Goal: Task Accomplishment & Management: Manage account settings

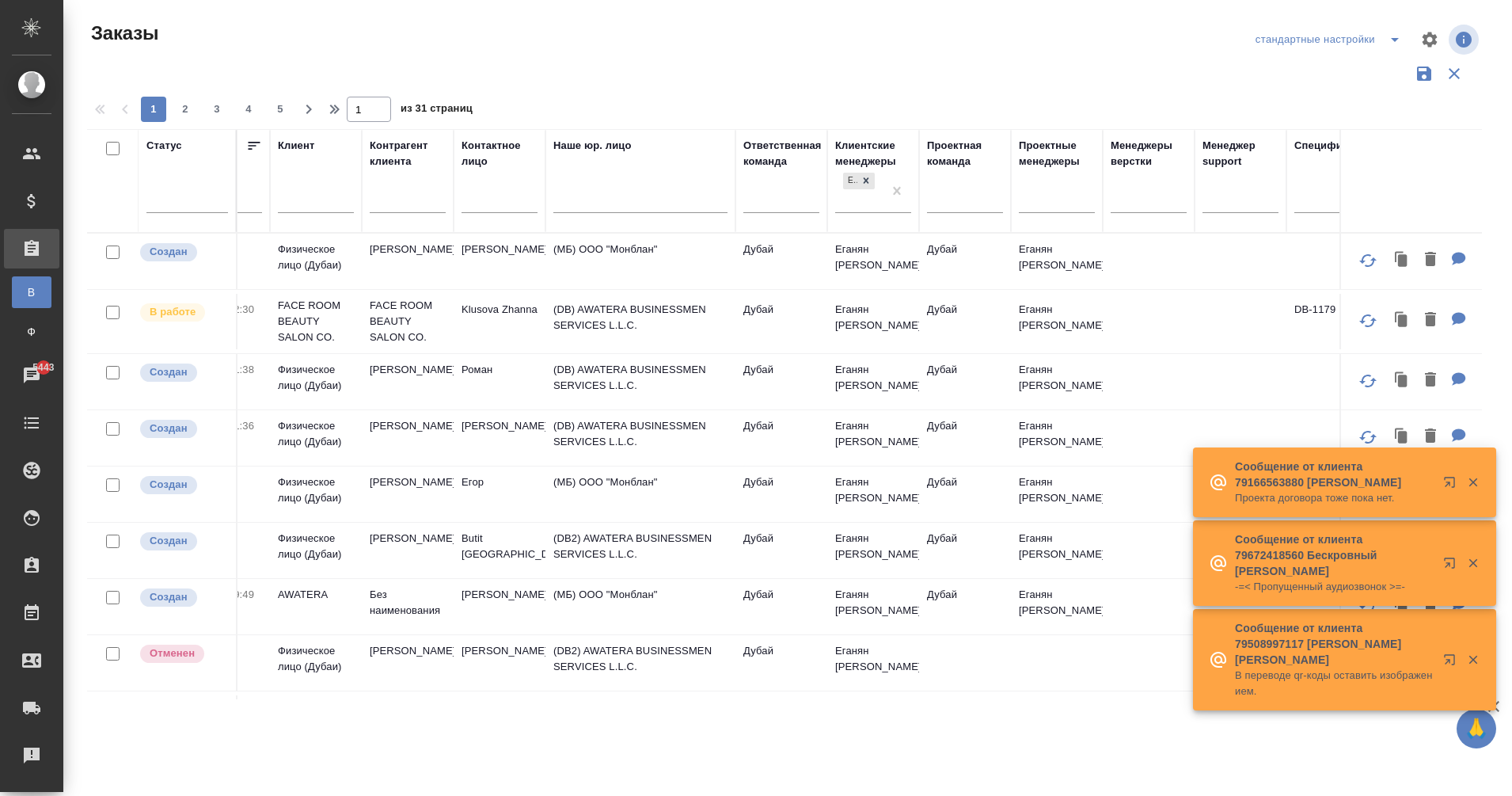
scroll to position [0, 537]
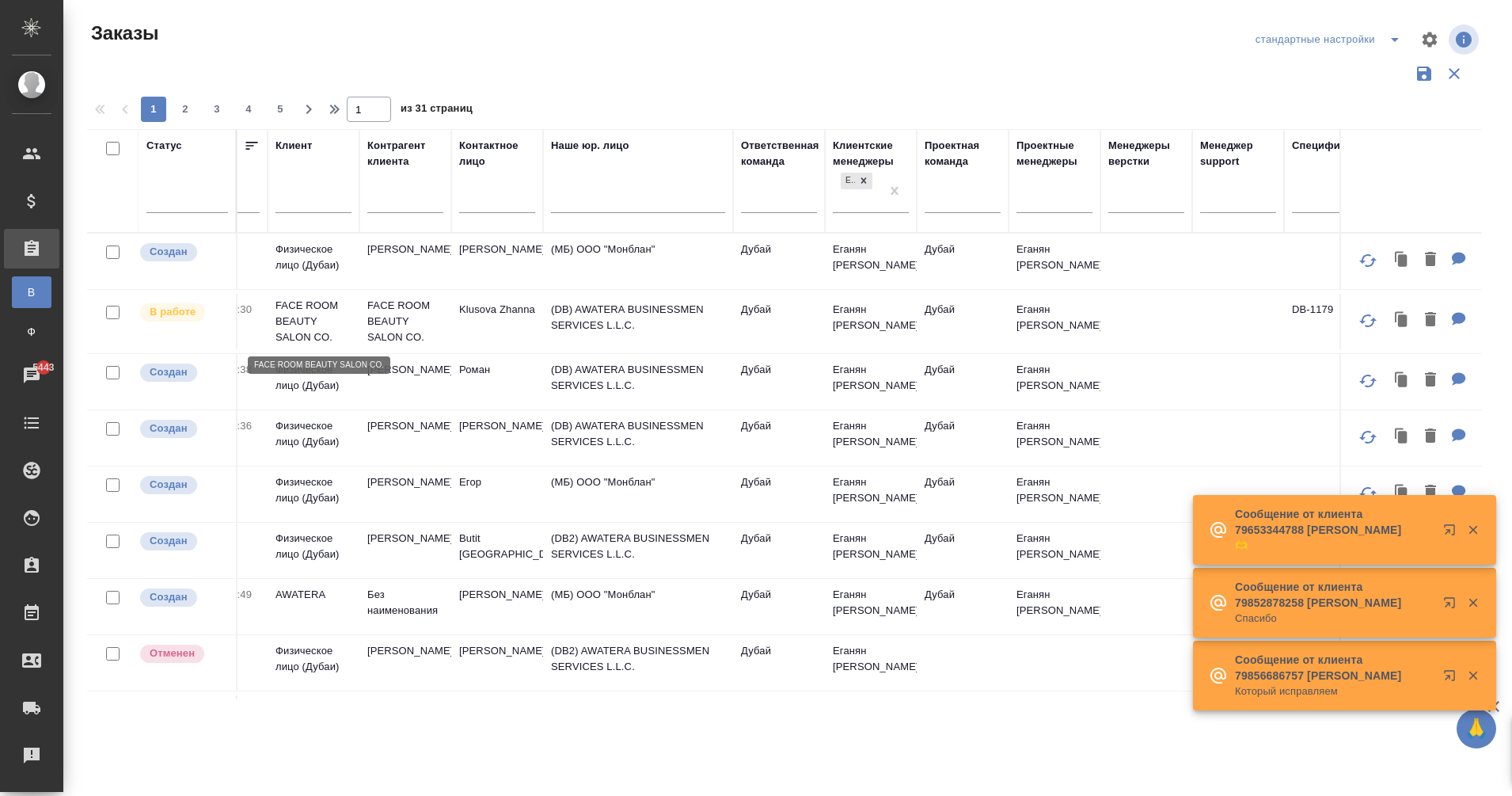
click at [311, 311] on p "FACE ROOM BEAUTY SALON CO." at bounding box center [313, 321] width 76 height 48
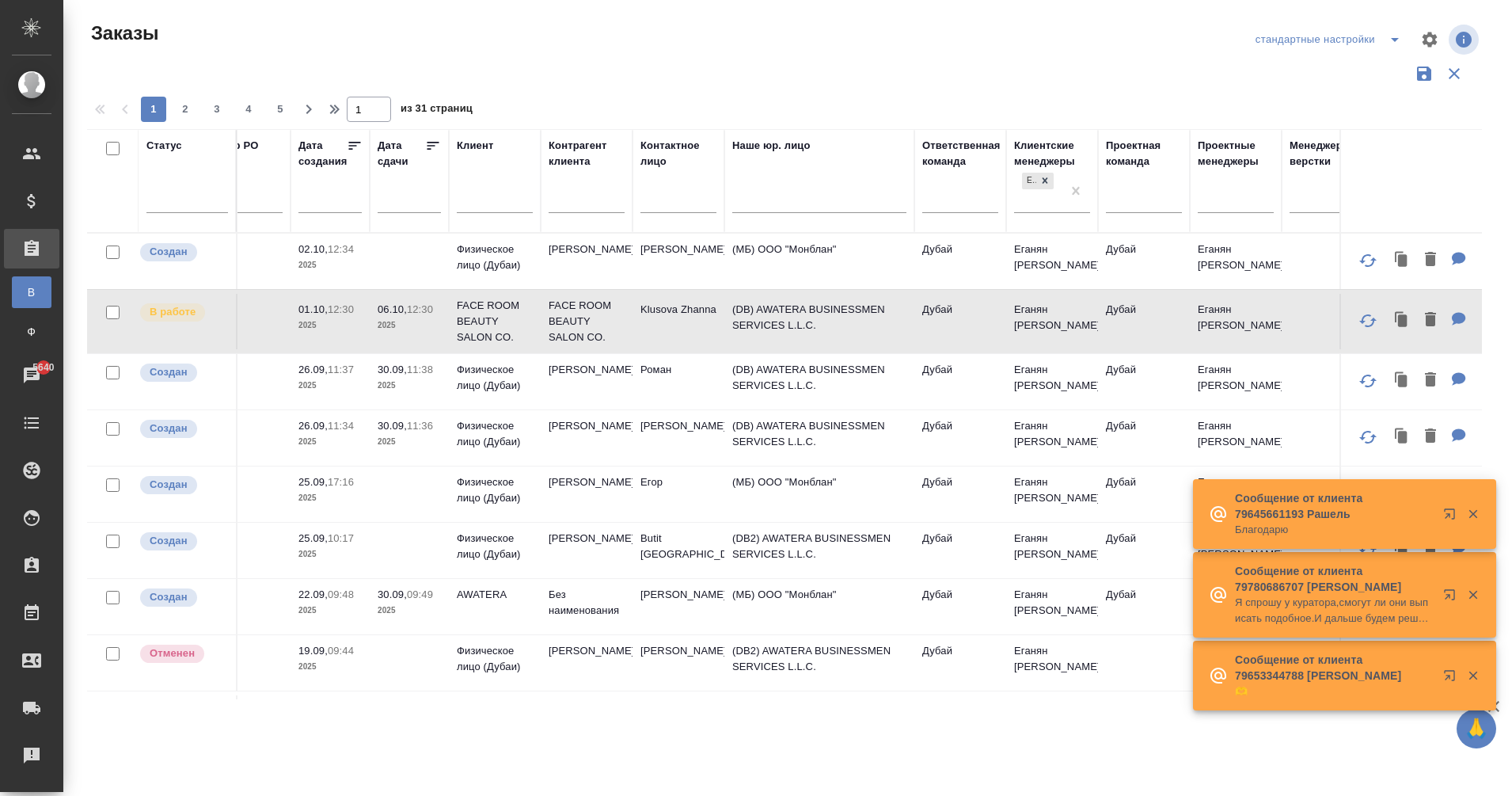
scroll to position [0, 509]
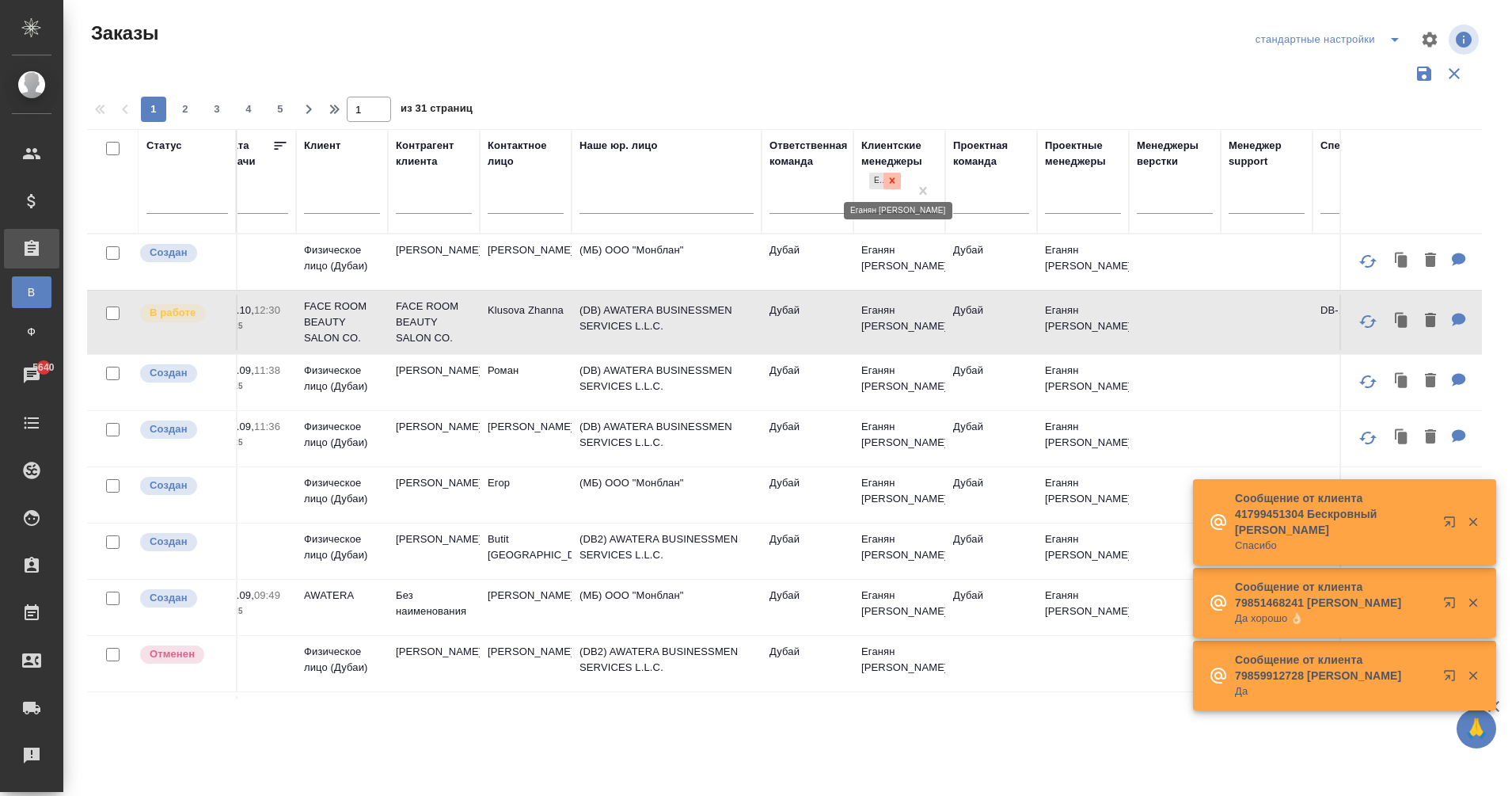
click at [897, 186] on icon at bounding box center [892, 180] width 11 height 11
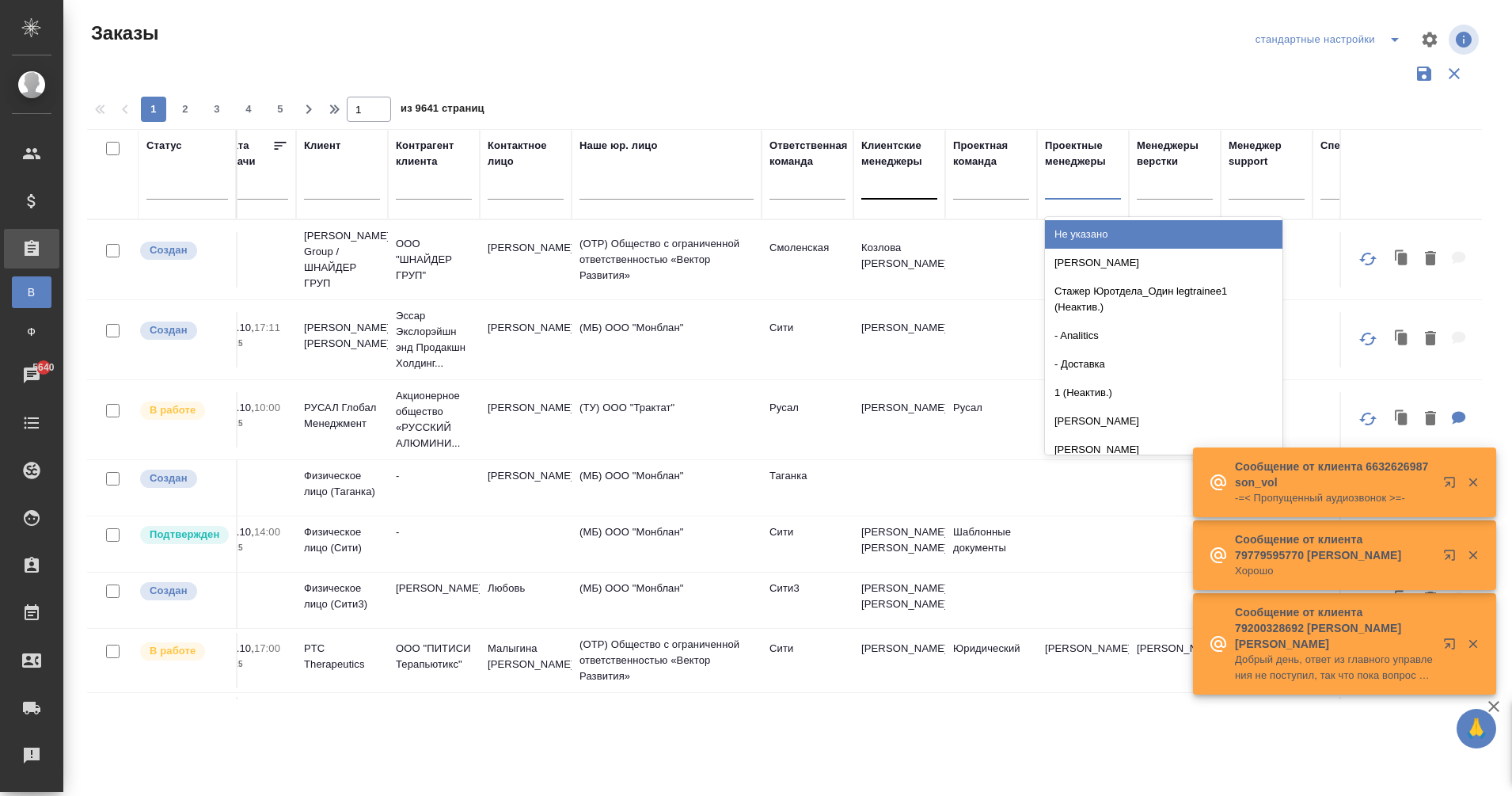
click at [1075, 191] on div at bounding box center [1083, 183] width 76 height 23
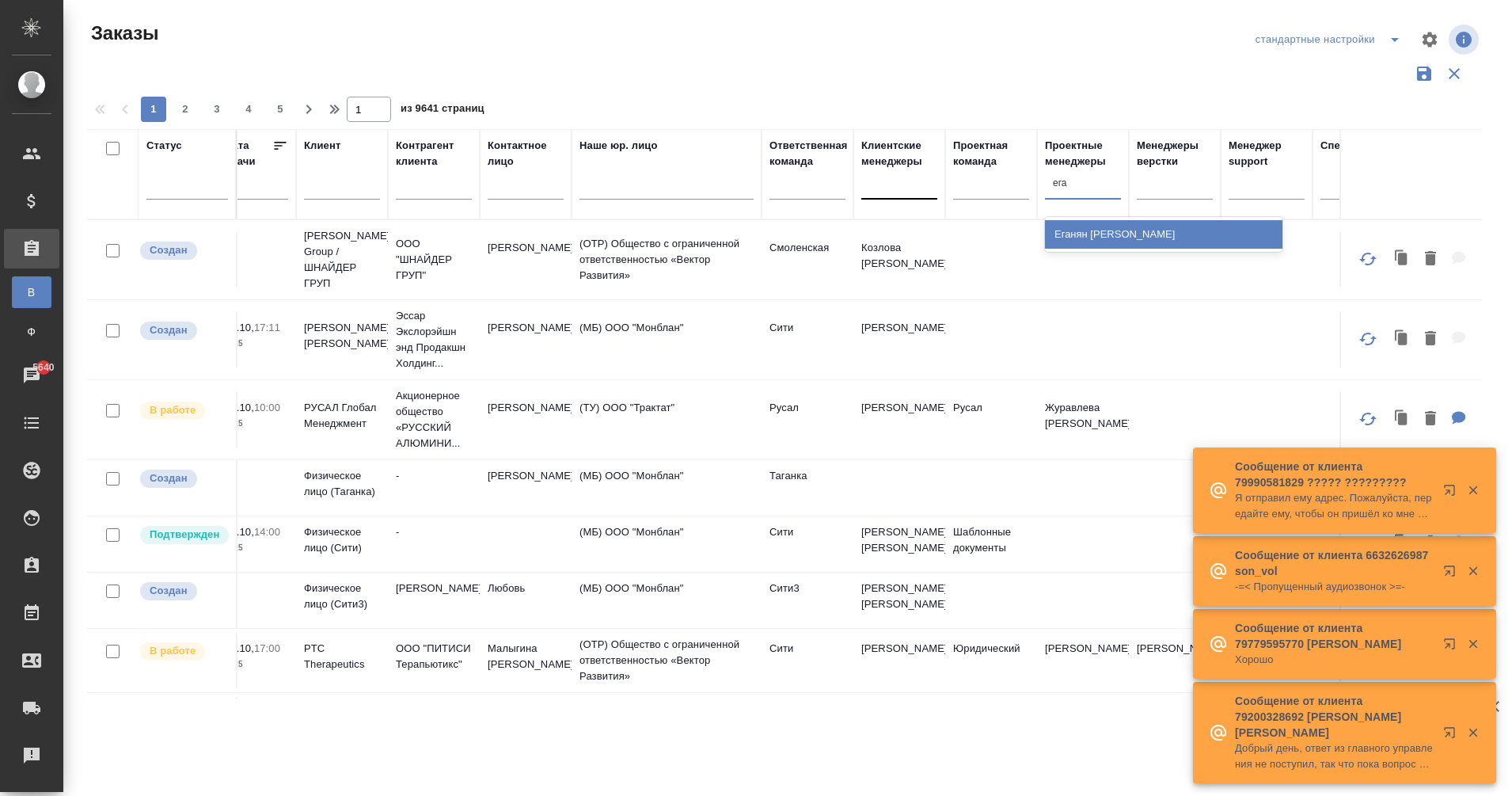
type input "еган"
click at [1152, 239] on div "[PERSON_NAME]" at bounding box center [1163, 235] width 237 height 29
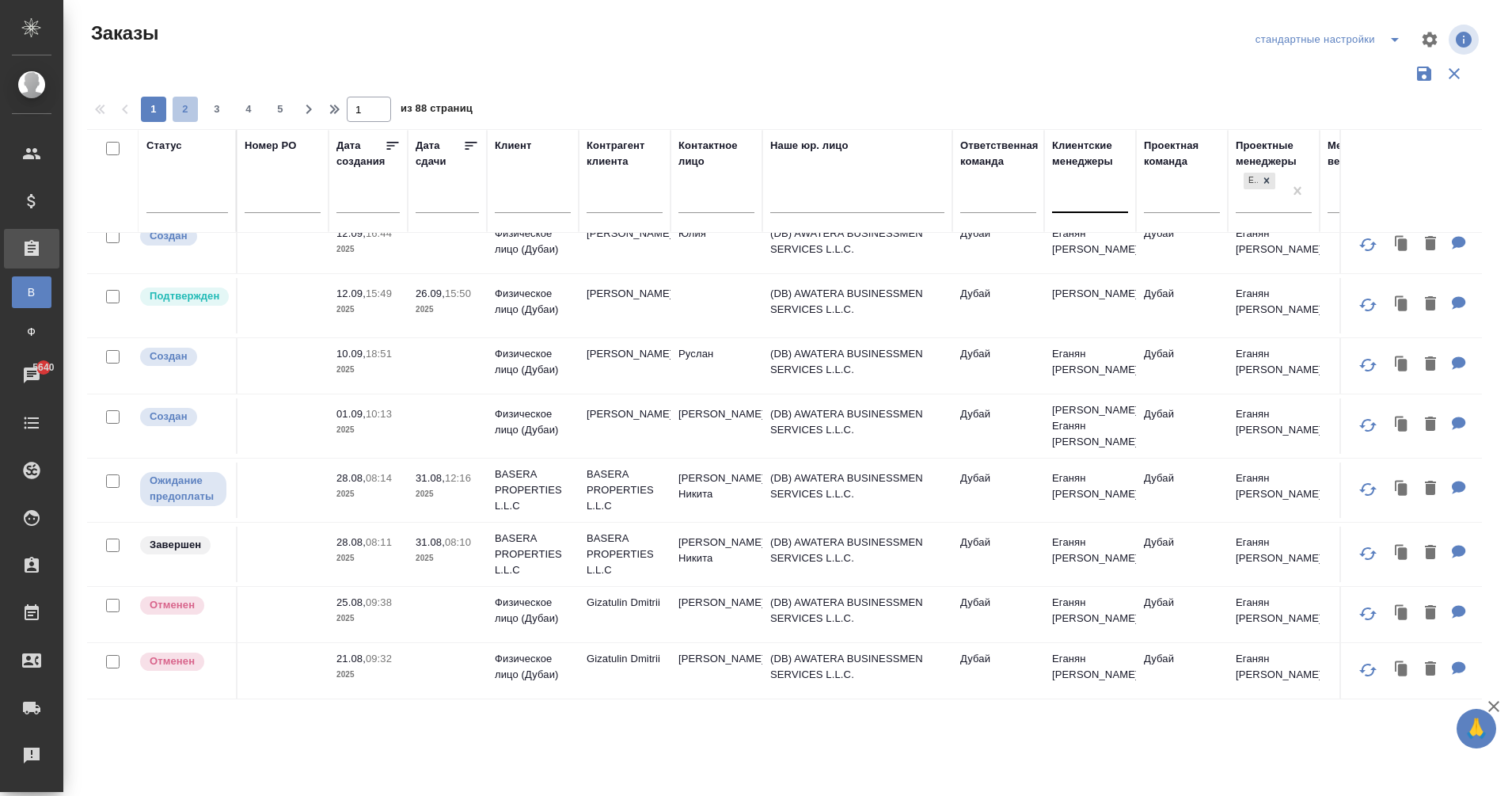
scroll to position [1003, 318]
click at [190, 105] on span "2" at bounding box center [185, 109] width 26 height 16
type input "2"
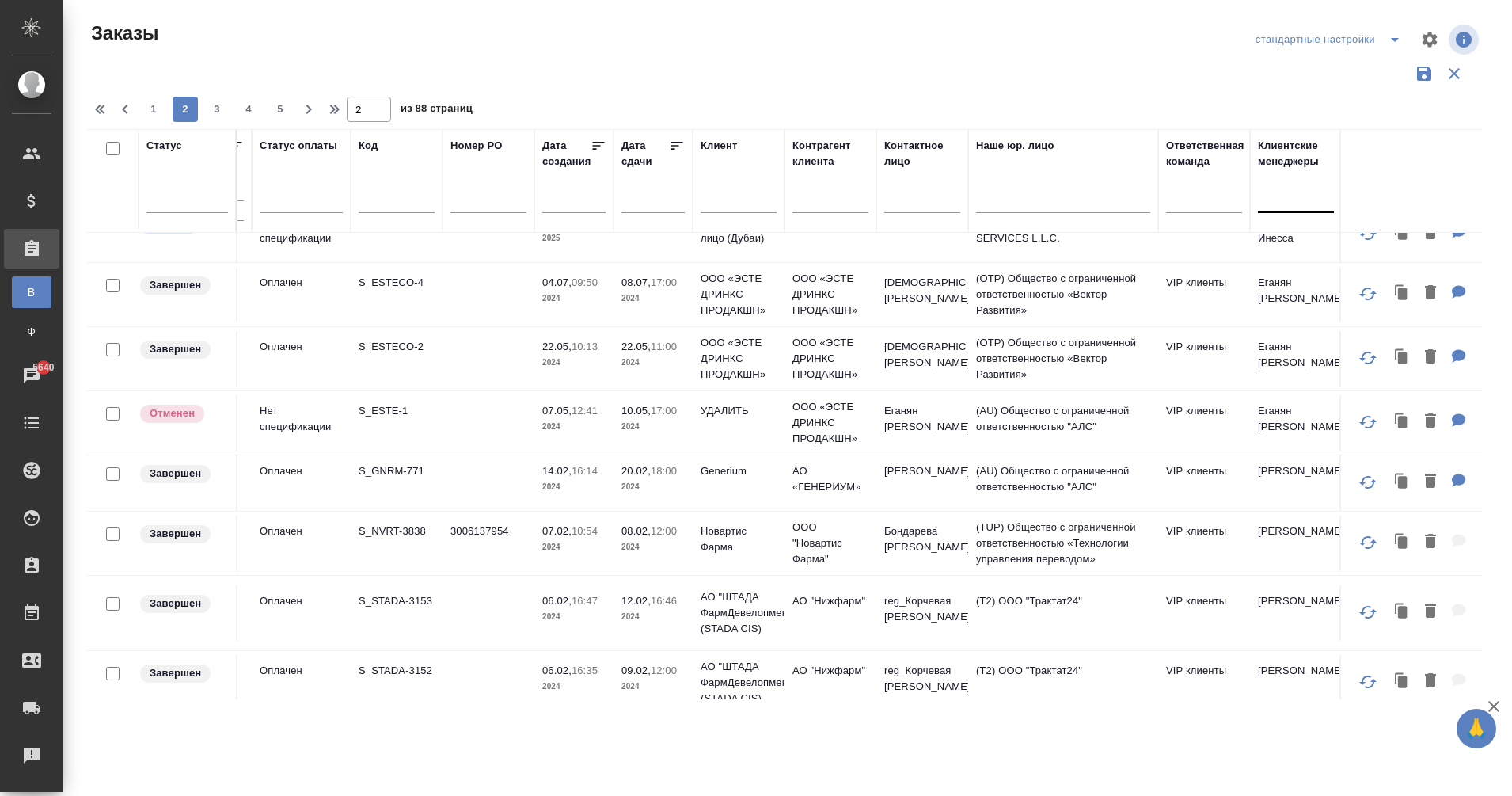
scroll to position [0, 112]
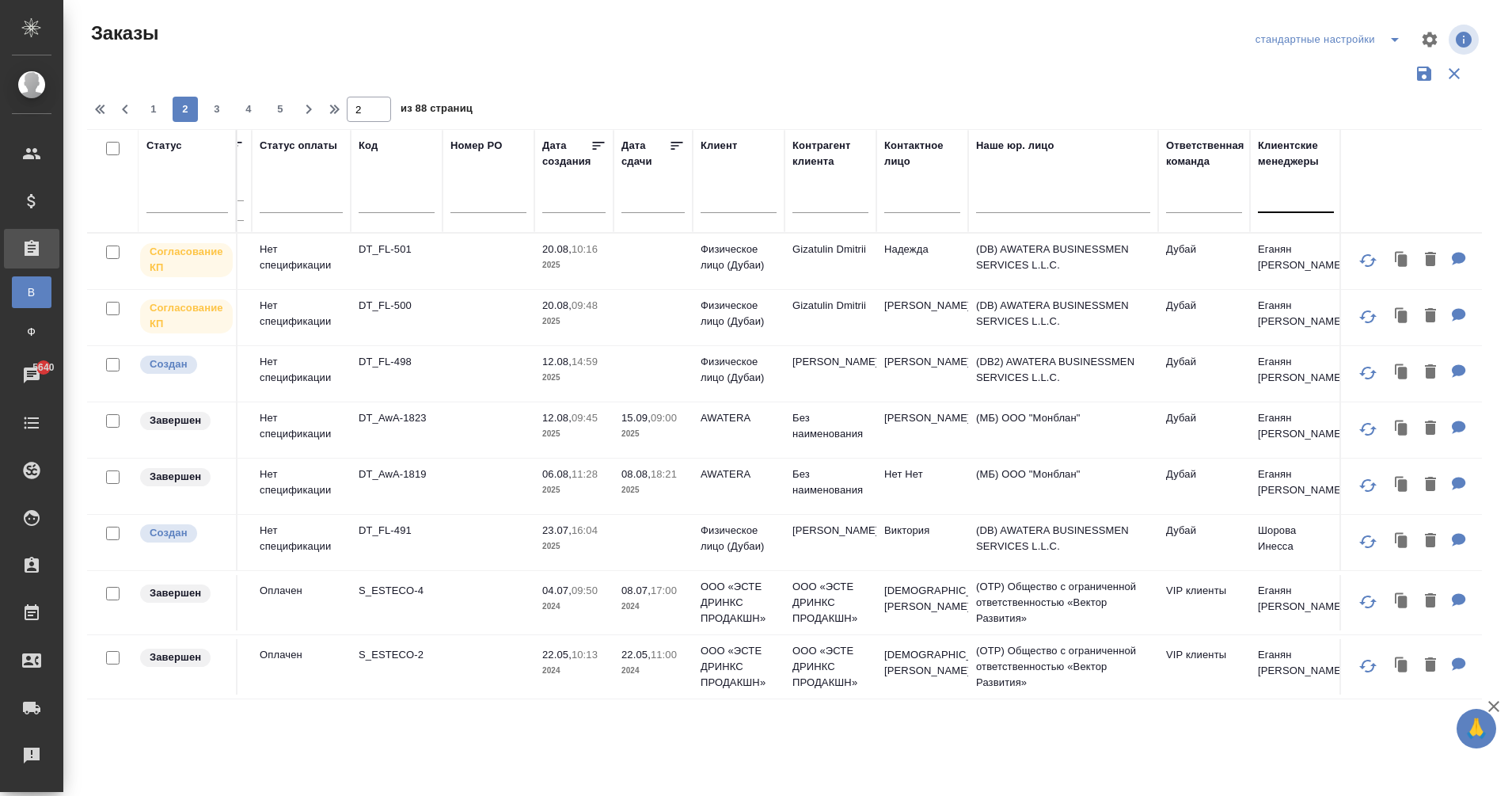
click at [487, 562] on td at bounding box center [488, 542] width 92 height 55
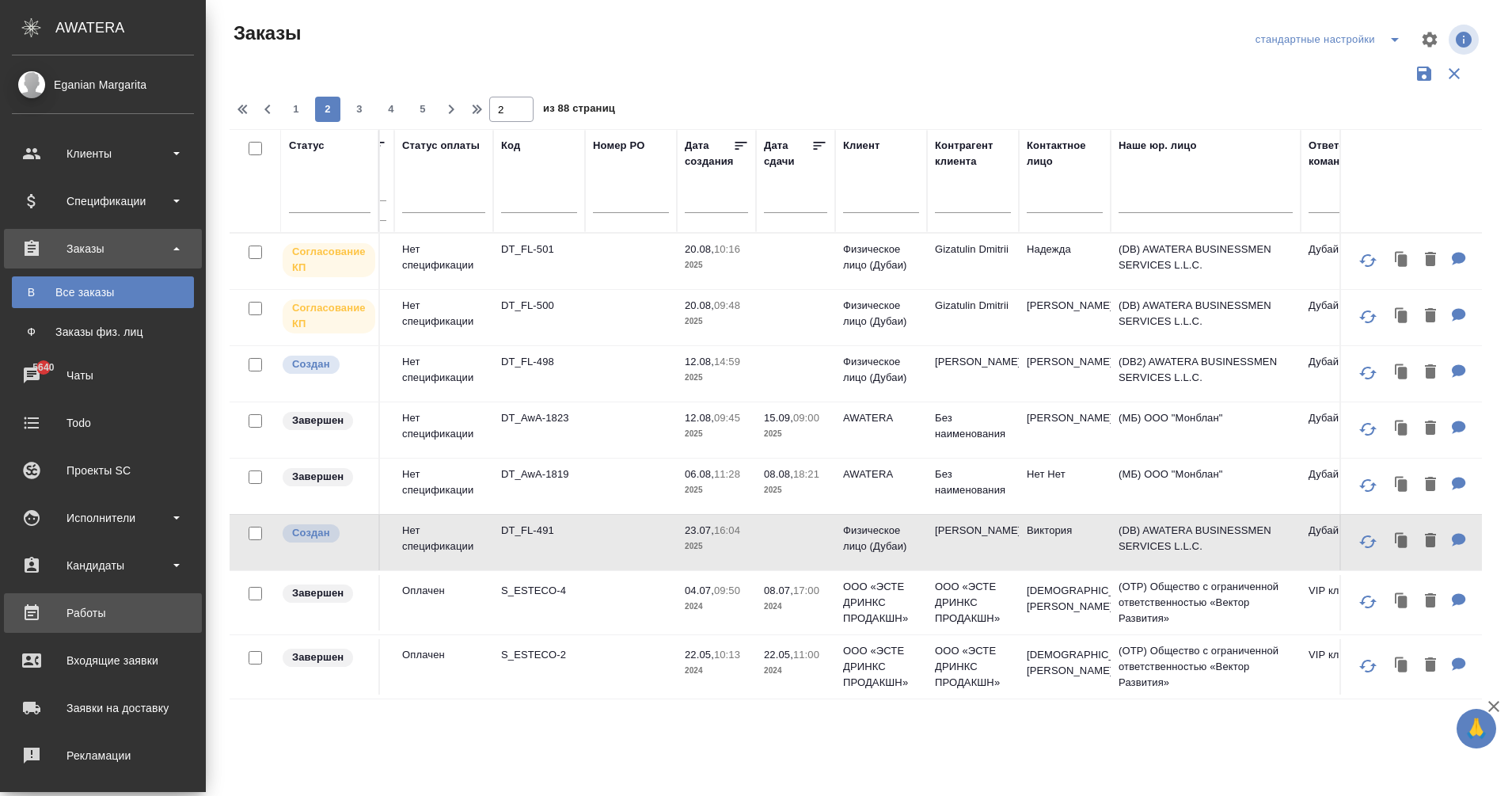
click at [109, 617] on div "Работы" at bounding box center [103, 613] width 182 height 24
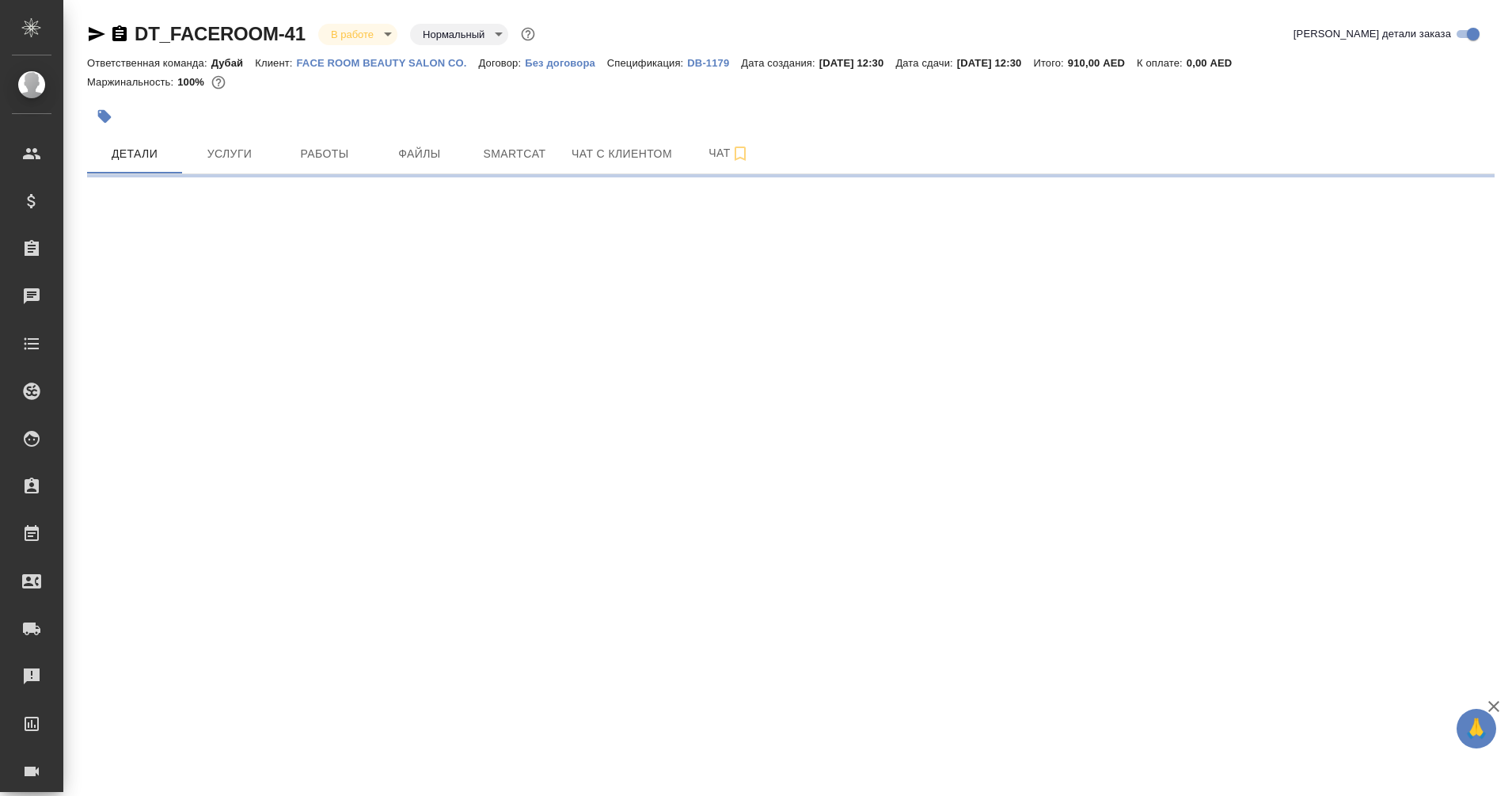
select select "RU"
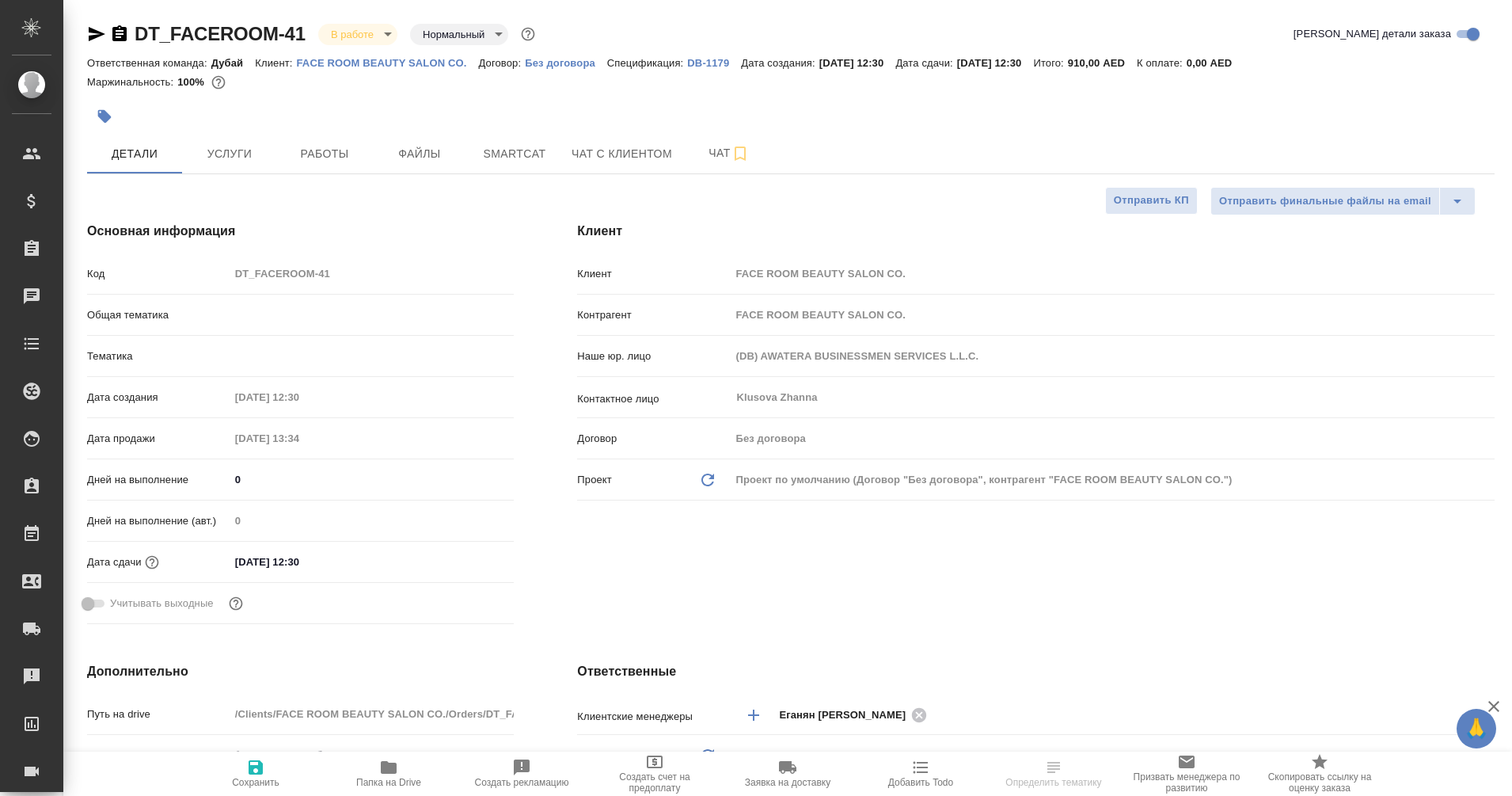
type textarea "x"
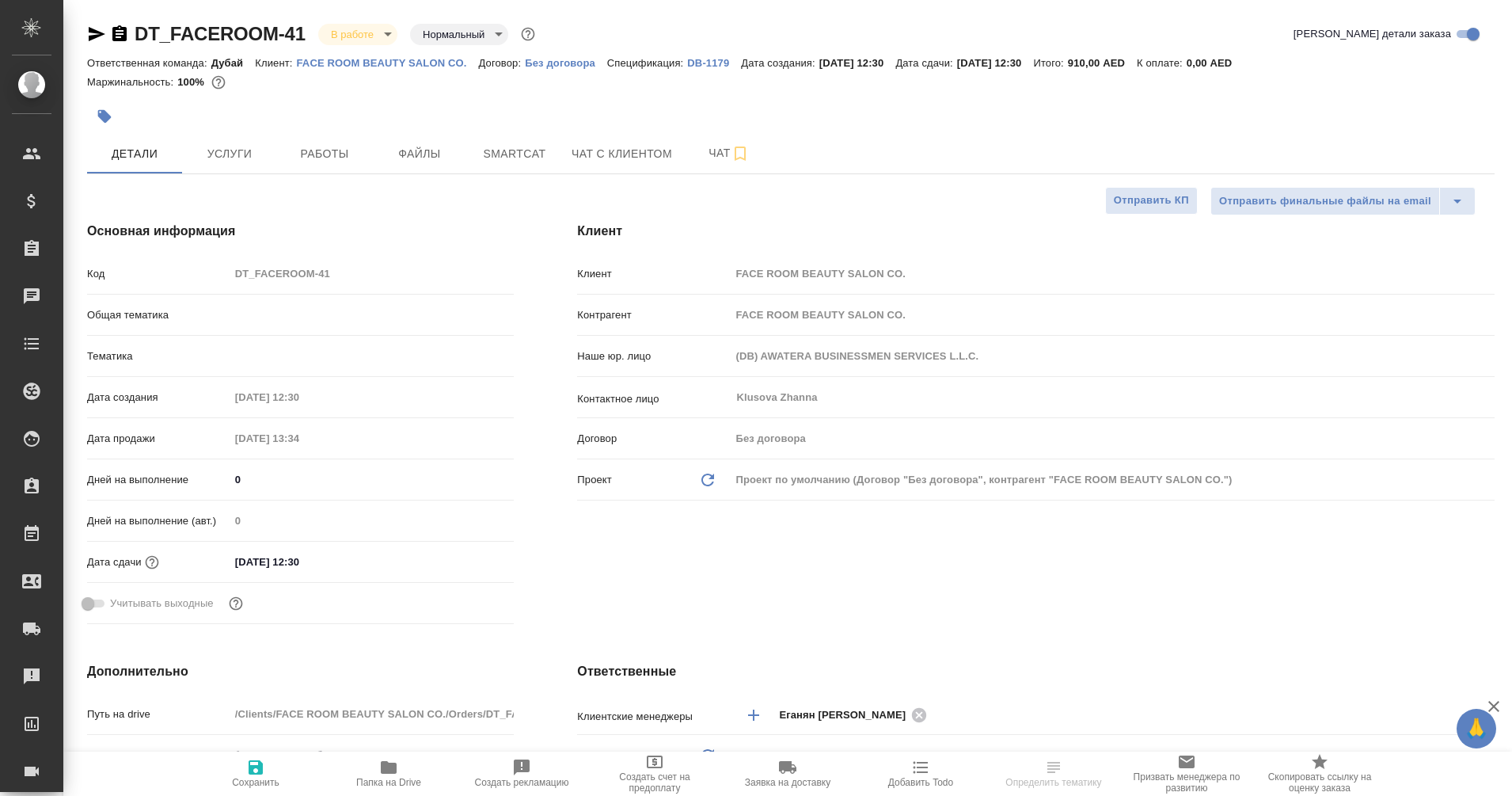
type textarea "x"
type input "Еганян [PERSON_NAME]"
type input "Дубай"
type textarea "x"
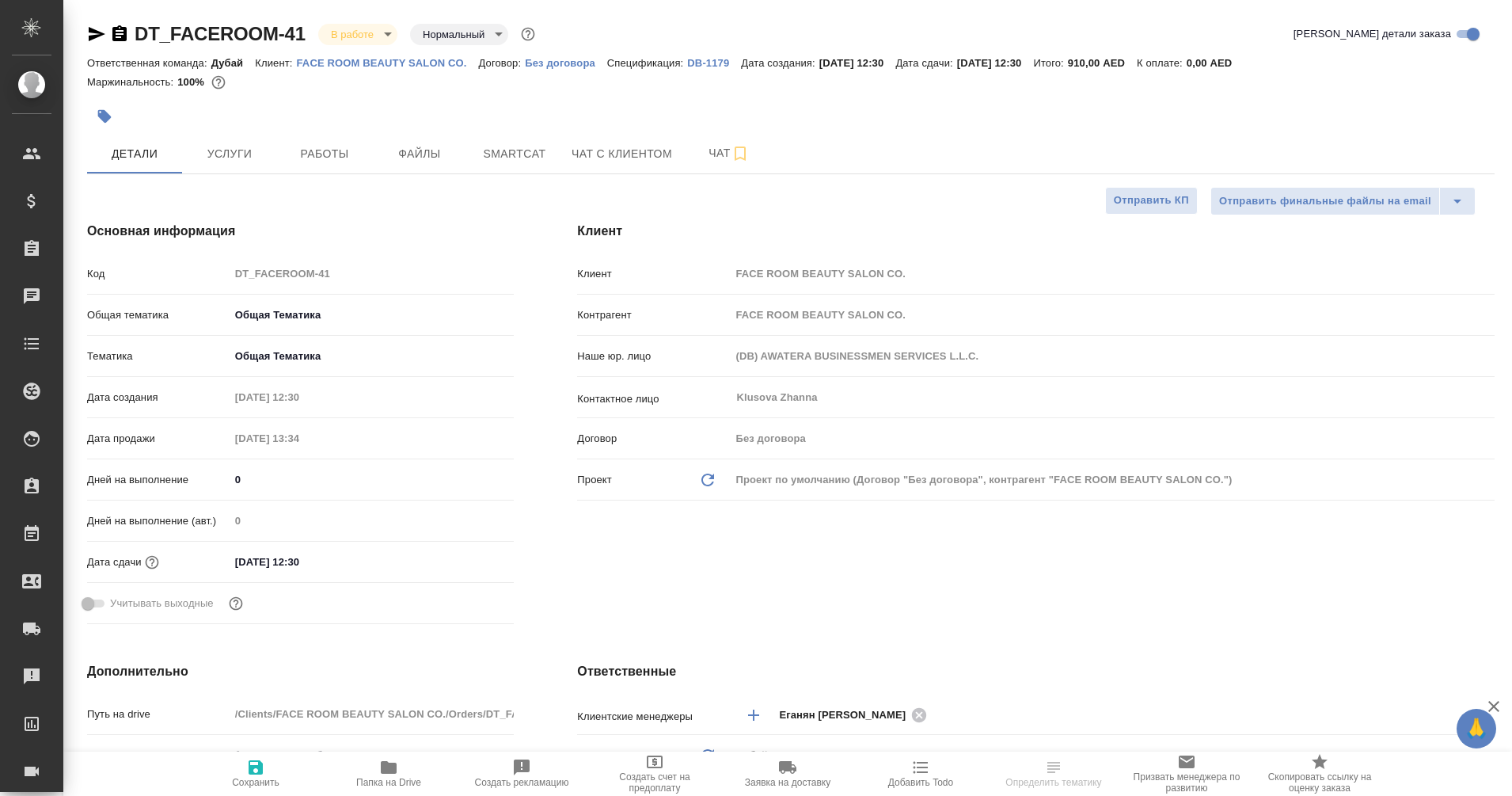
type textarea "x"
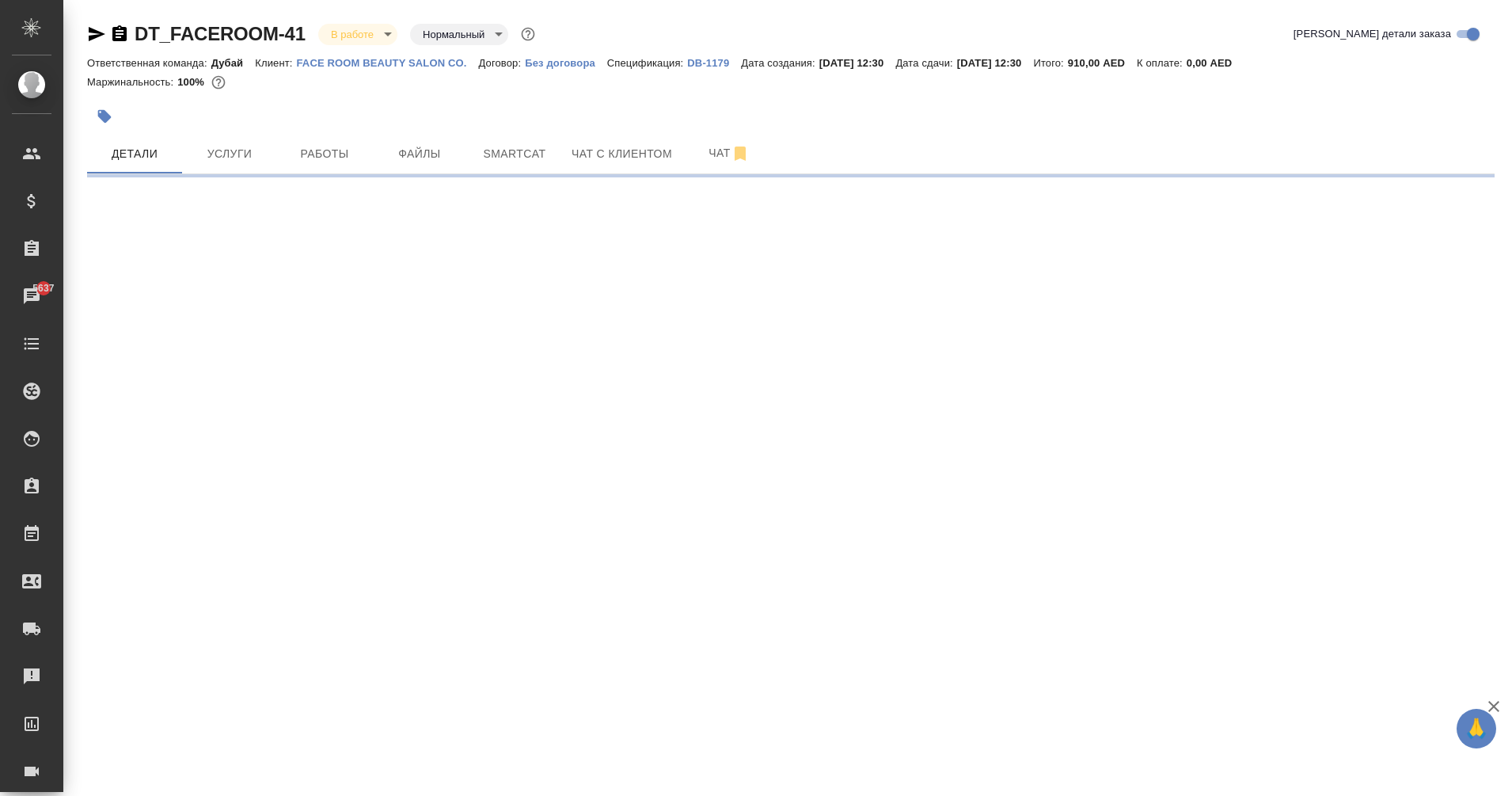
select select "RU"
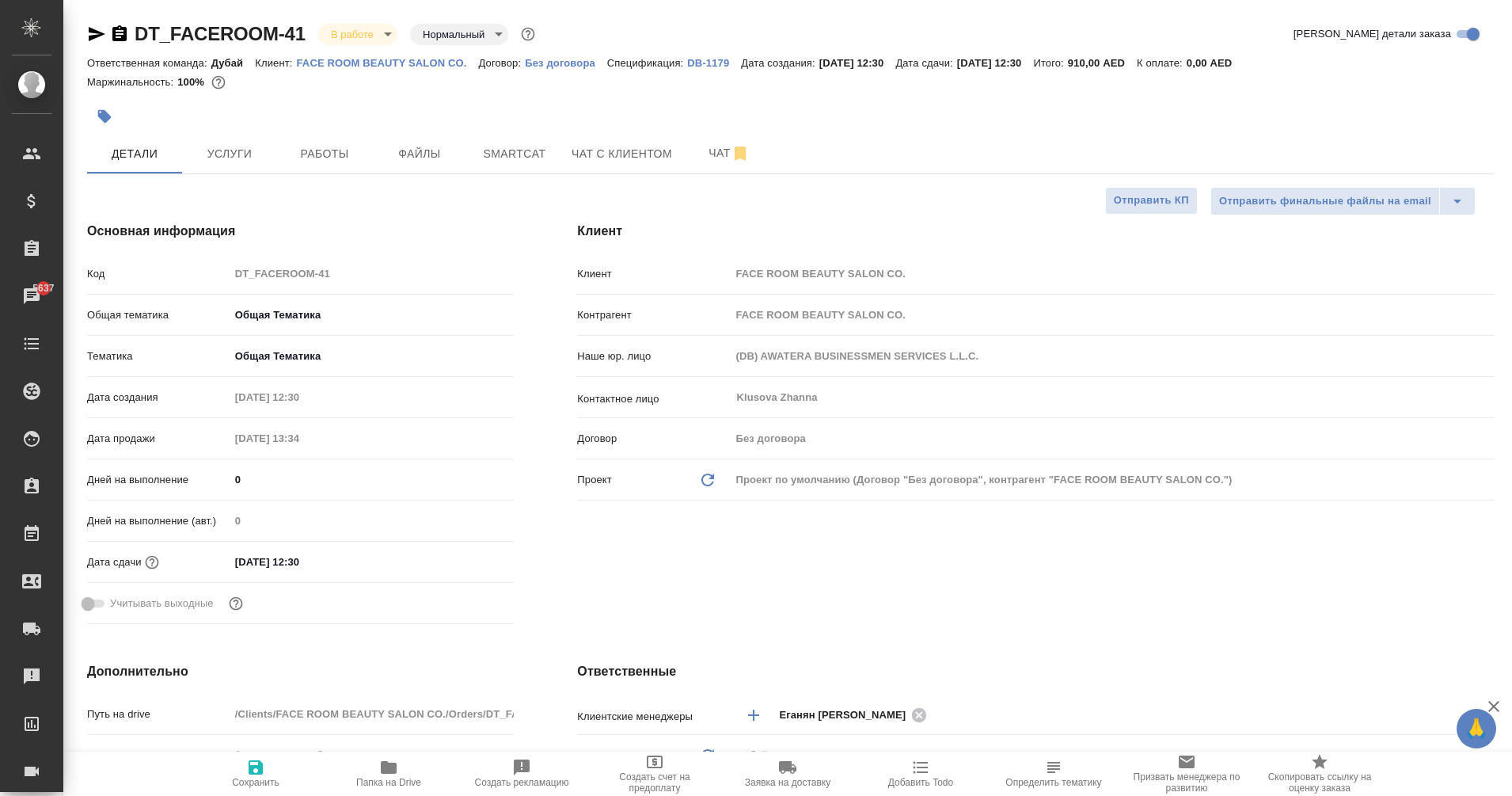
type textarea "x"
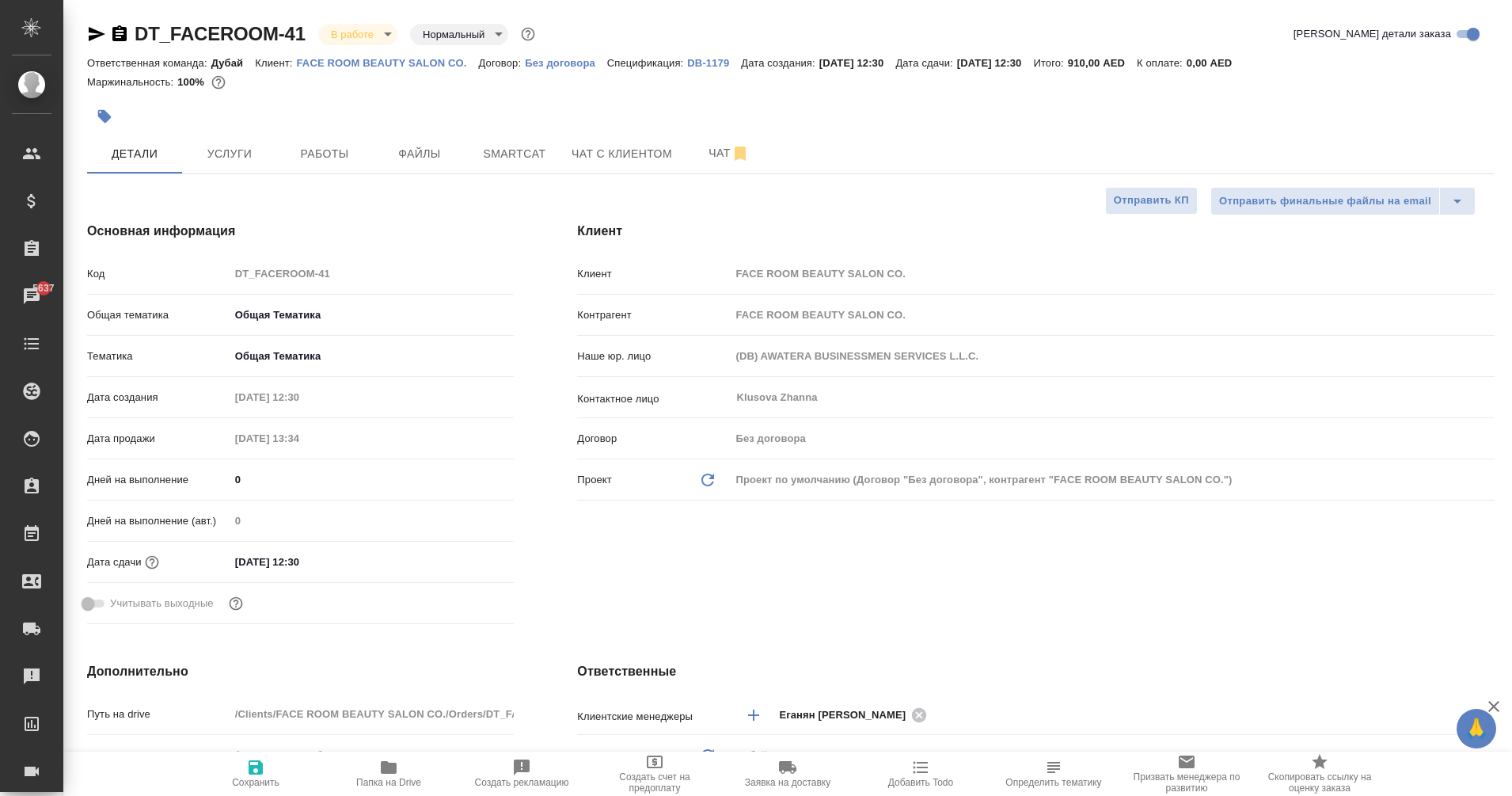
type textarea "x"
click at [321, 167] on button "Работы" at bounding box center [325, 153] width 95 height 40
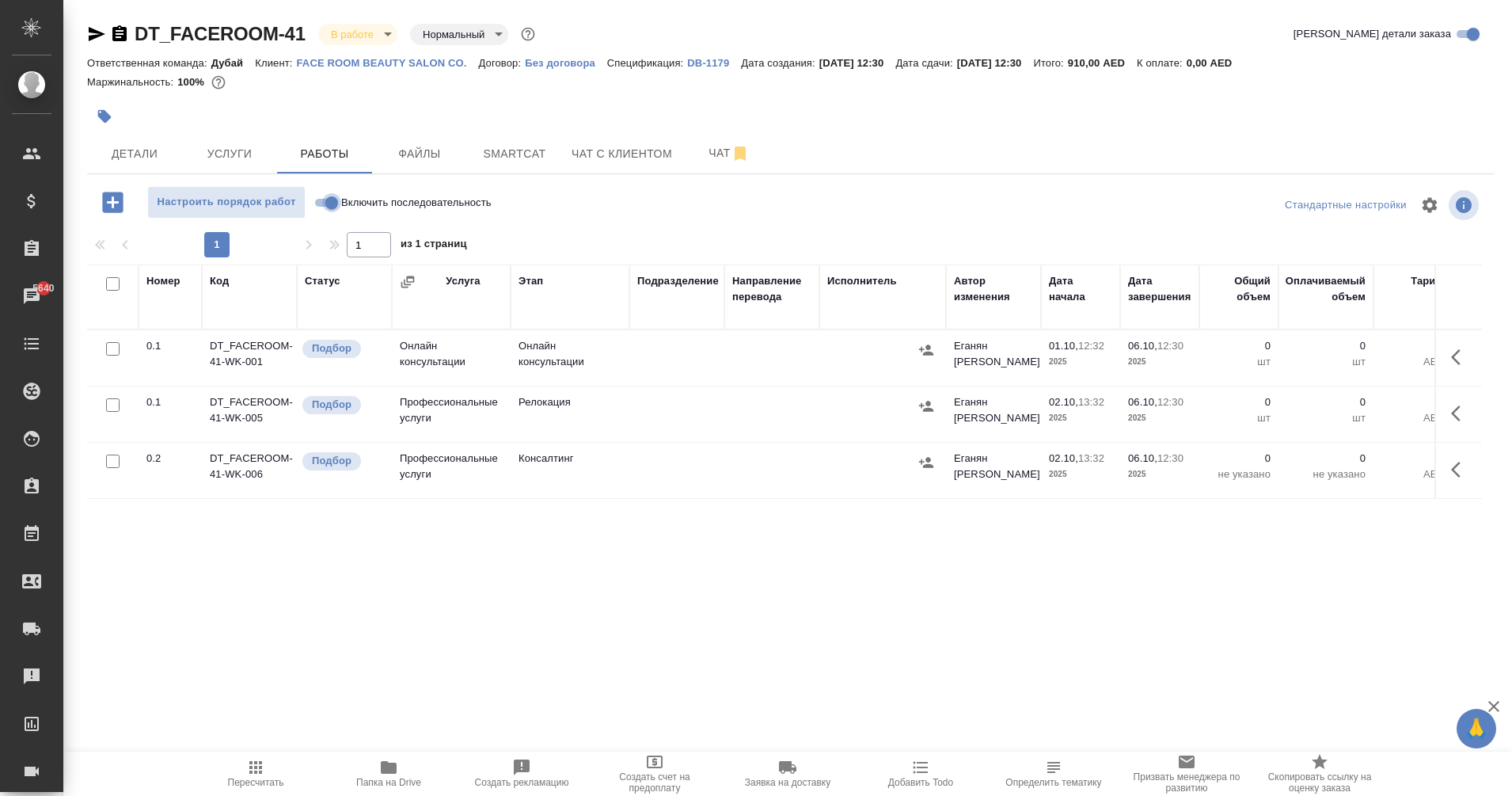
click at [323, 201] on input "Включить последовательность" at bounding box center [332, 202] width 57 height 19
checkbox input "true"
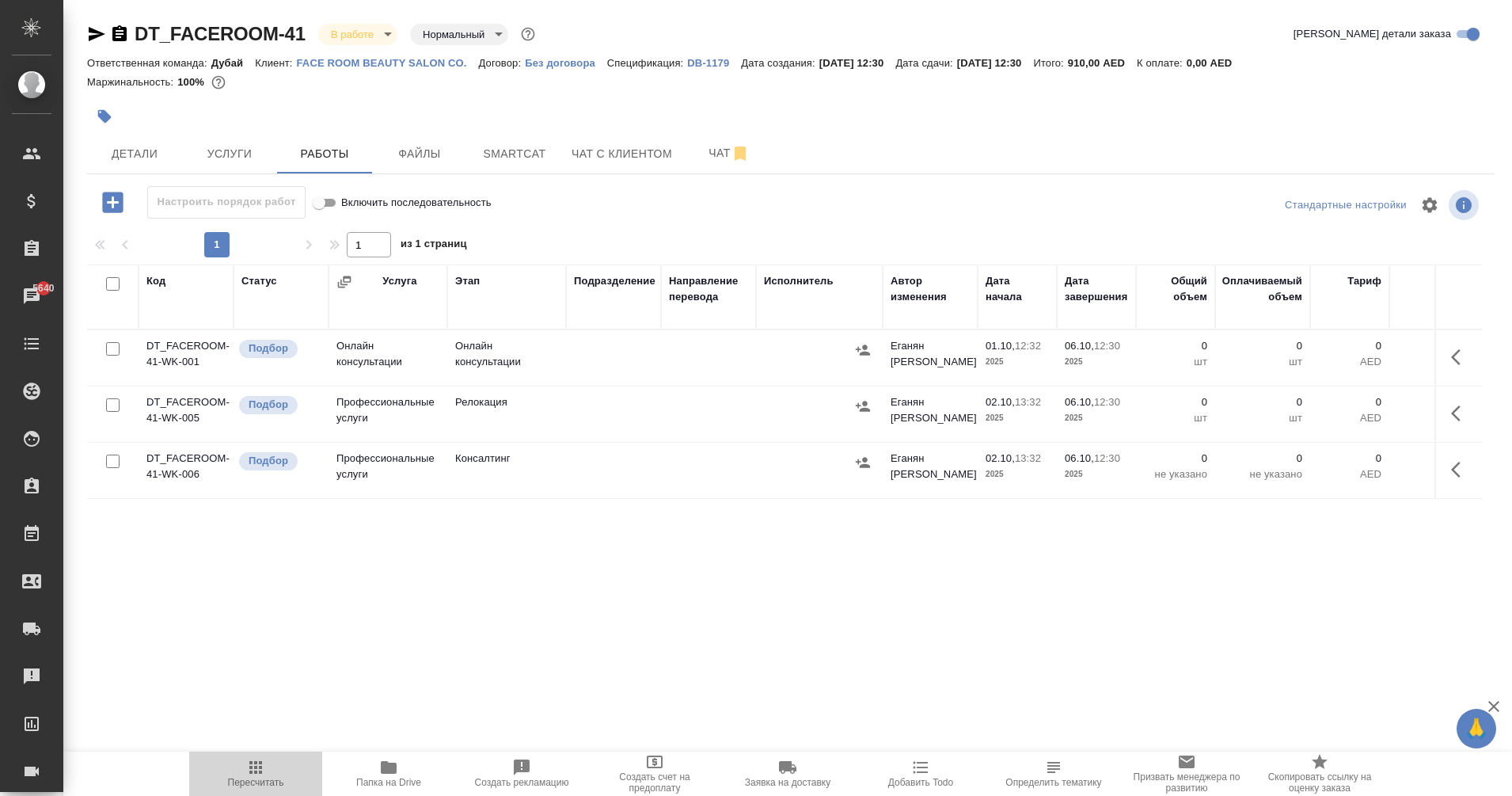
click at [261, 775] on icon "button" at bounding box center [256, 767] width 19 height 19
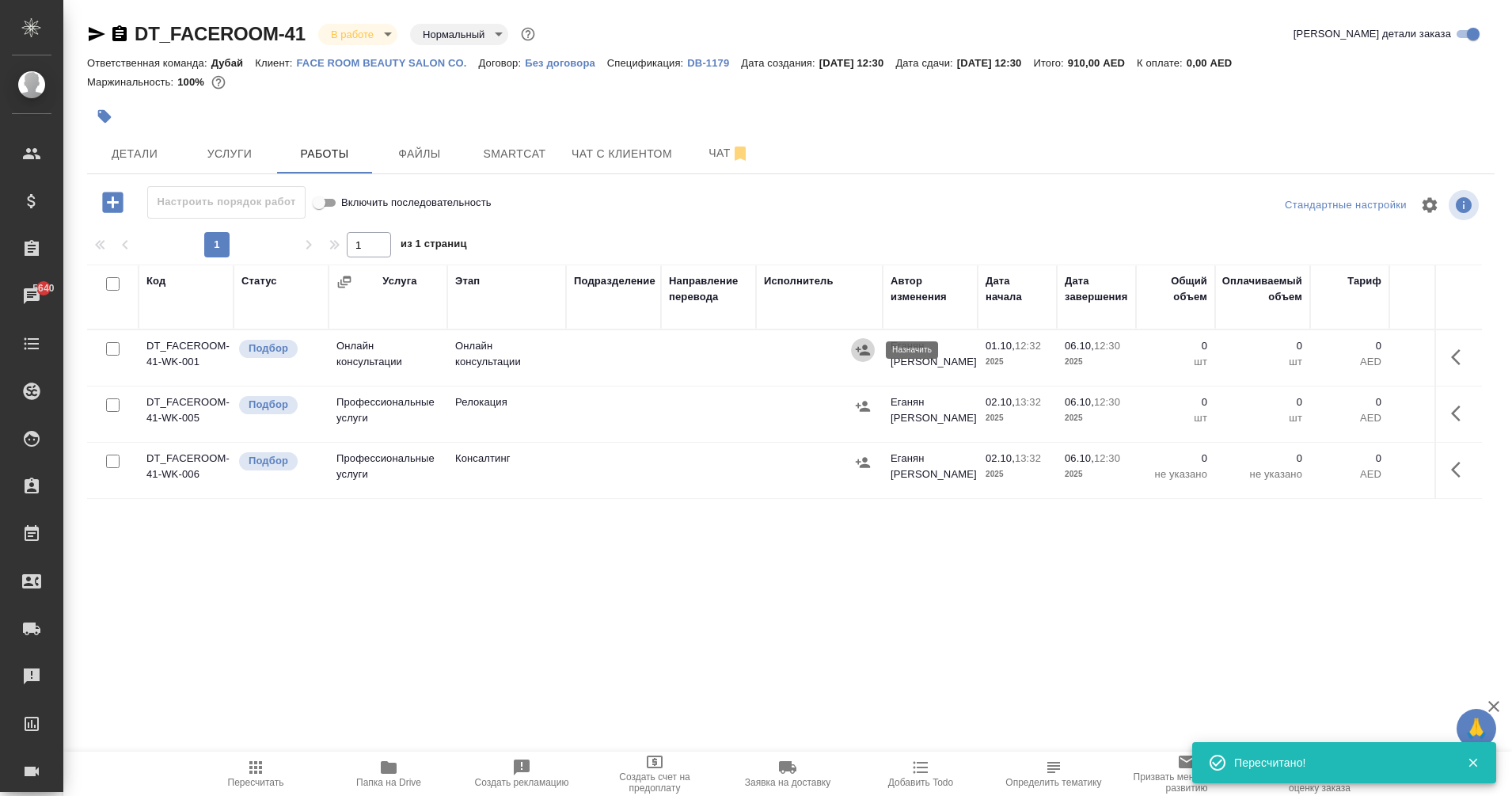
click at [871, 356] on button "button" at bounding box center [863, 350] width 24 height 24
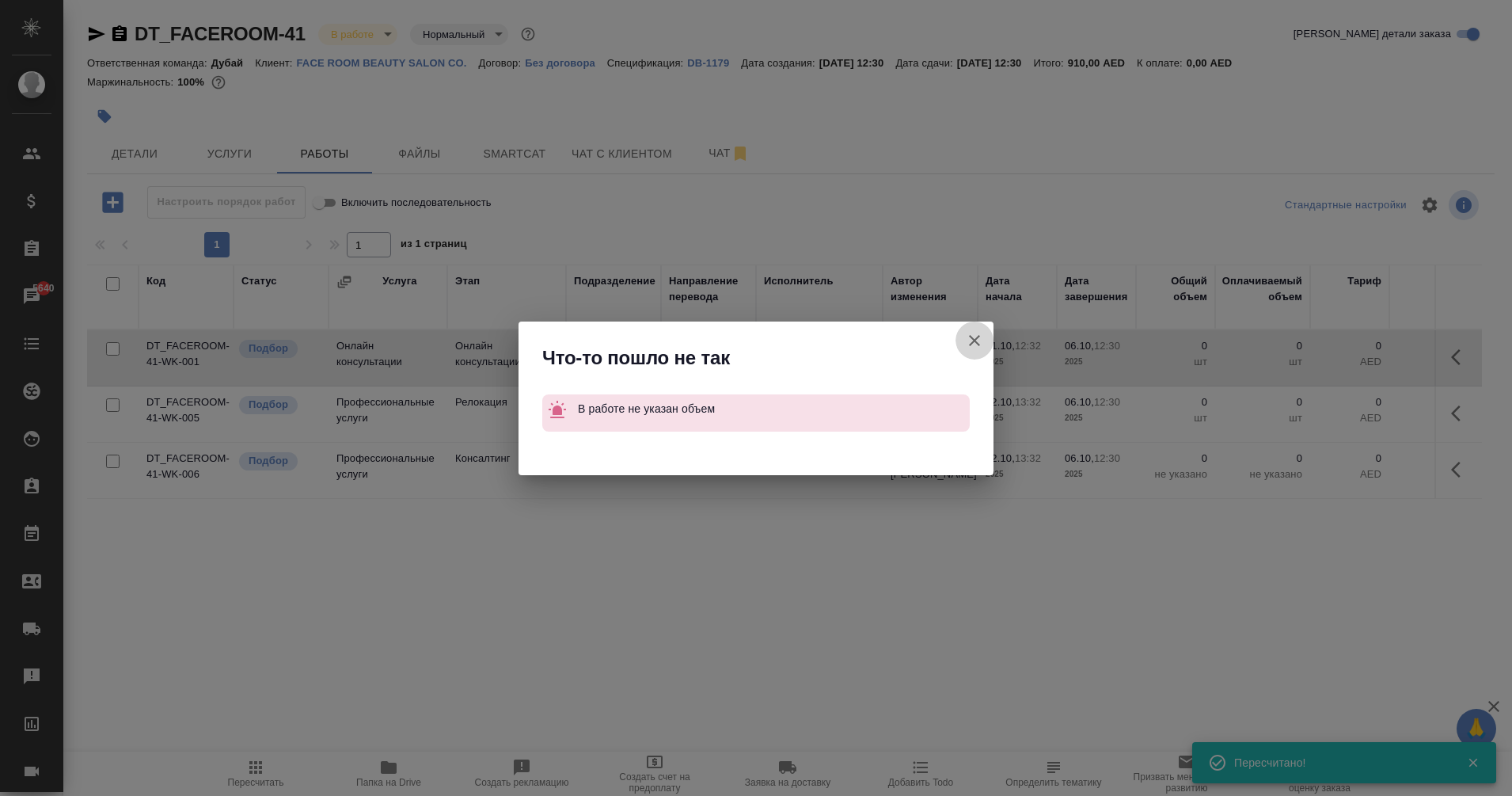
click at [976, 337] on icon "button" at bounding box center [975, 340] width 19 height 19
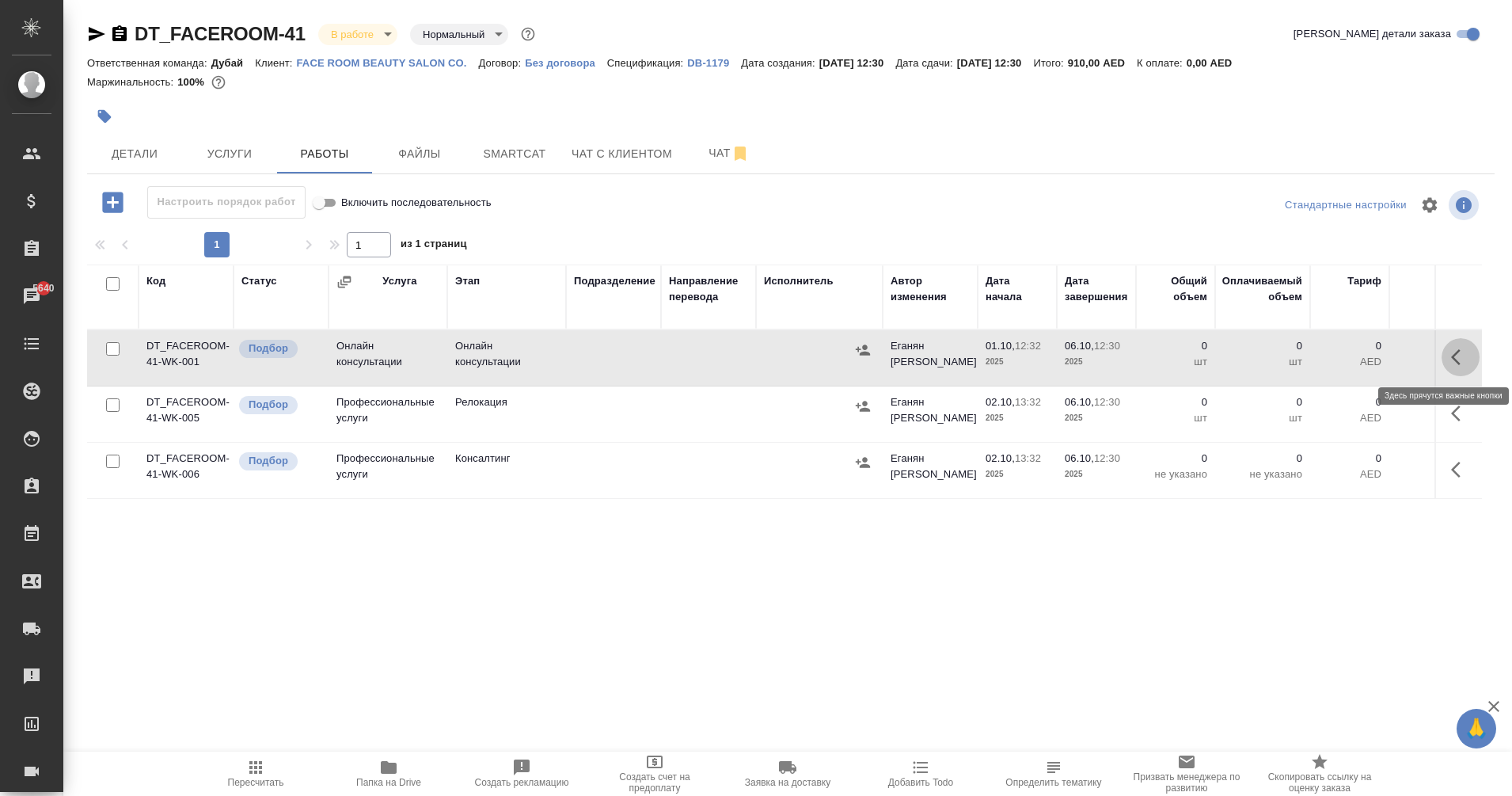
click at [1470, 360] on button "button" at bounding box center [1460, 357] width 38 height 38
click at [1355, 361] on button "button" at bounding box center [1344, 357] width 27 height 38
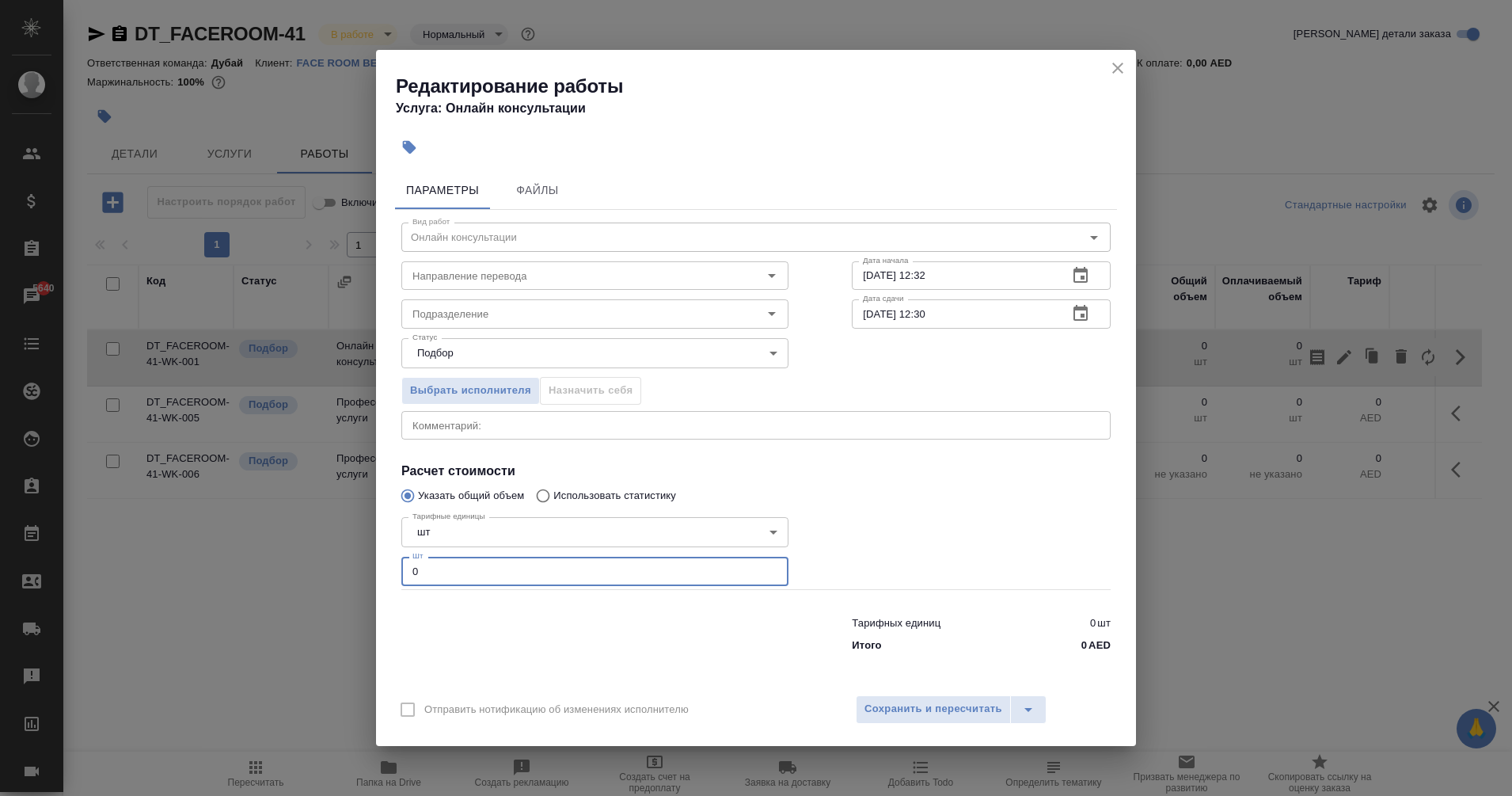
drag, startPoint x: 459, startPoint y: 568, endPoint x: 267, endPoint y: 627, distance: 200.9
click at [267, 627] on div "Редактирование работы Услуга: Онлайн консультации Параметры Файлы Вид работ Онл…" at bounding box center [756, 398] width 1512 height 796
type input "1"
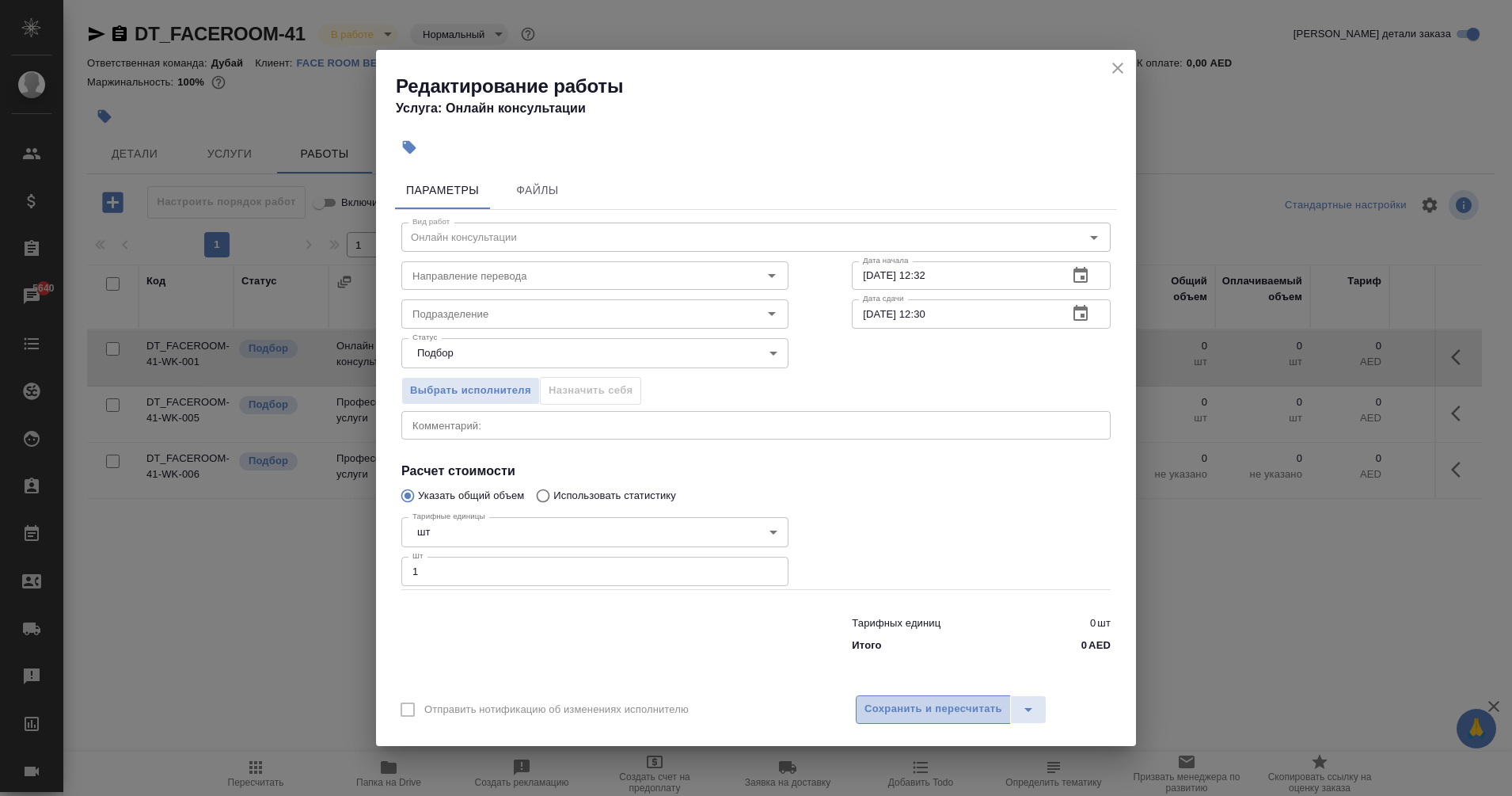
click at [907, 706] on span "Сохранить и пересчитать" at bounding box center [934, 708] width 138 height 18
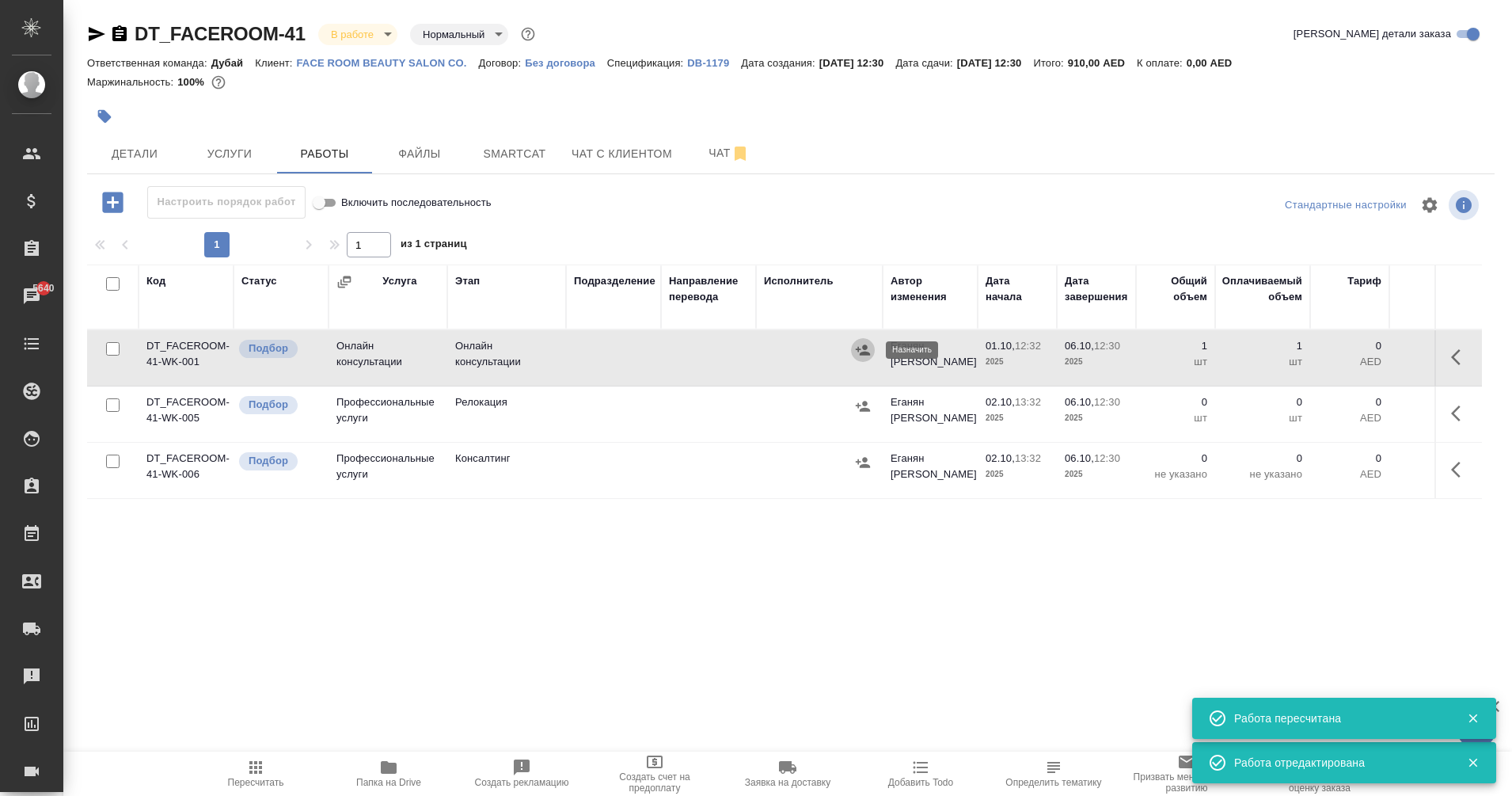
click at [868, 350] on icon "button" at bounding box center [862, 350] width 16 height 16
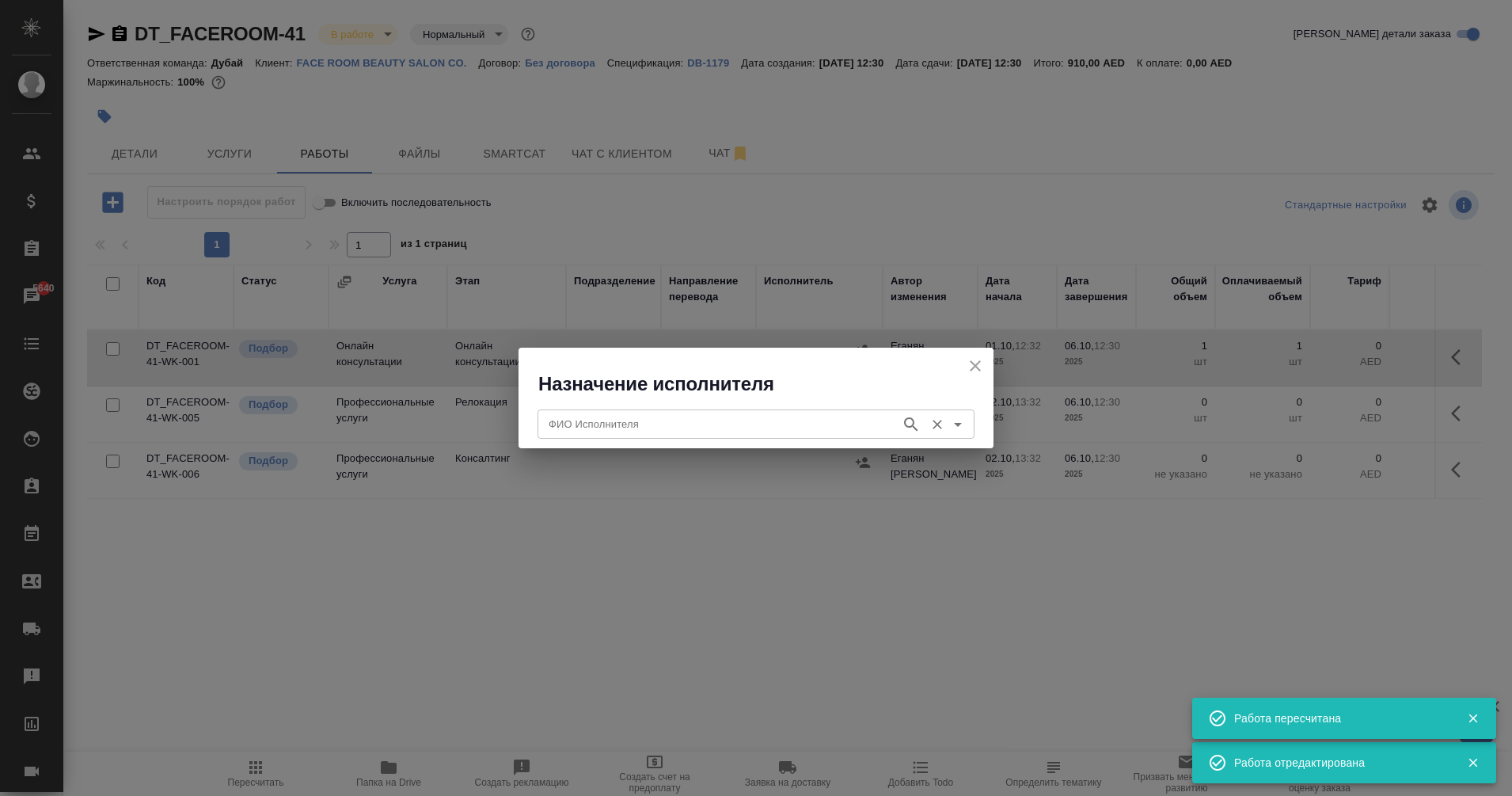
click at [654, 435] on div "ФИО Исполнителя" at bounding box center [756, 424] width 437 height 29
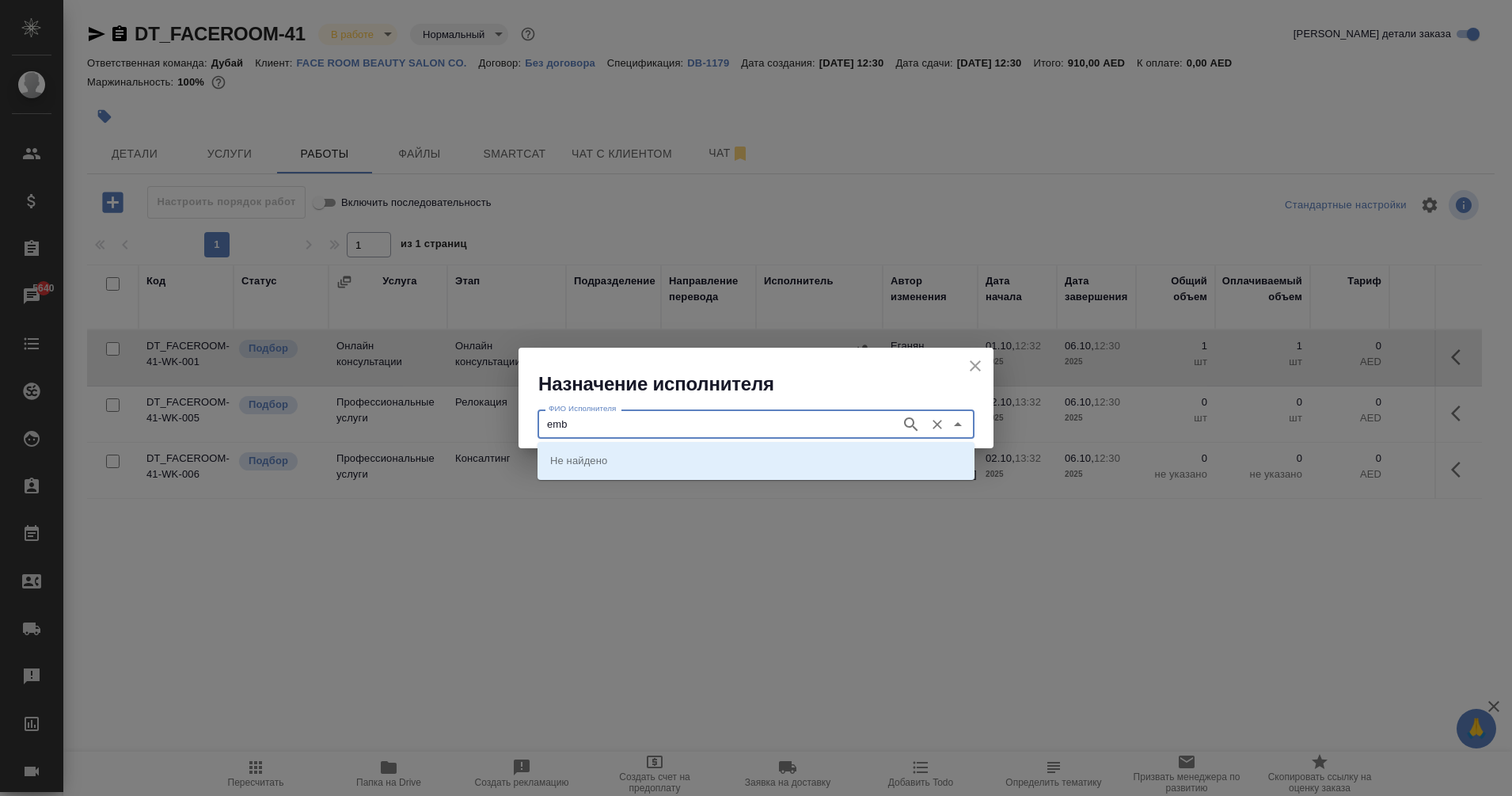
type input "emb"
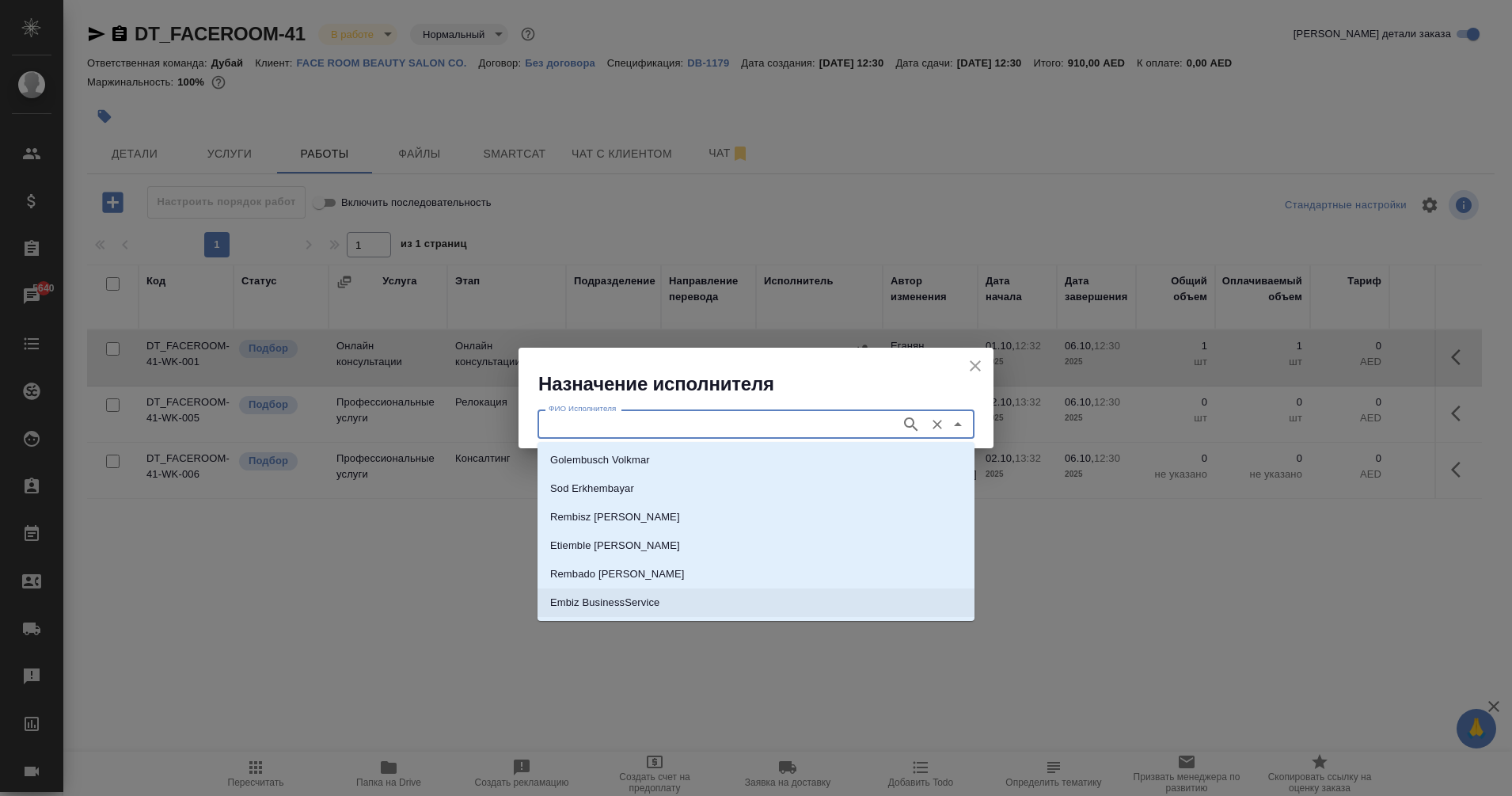
click at [631, 595] on p "Embiz BusinessService" at bounding box center [605, 602] width 109 height 16
type input "Embiz BusinessService"
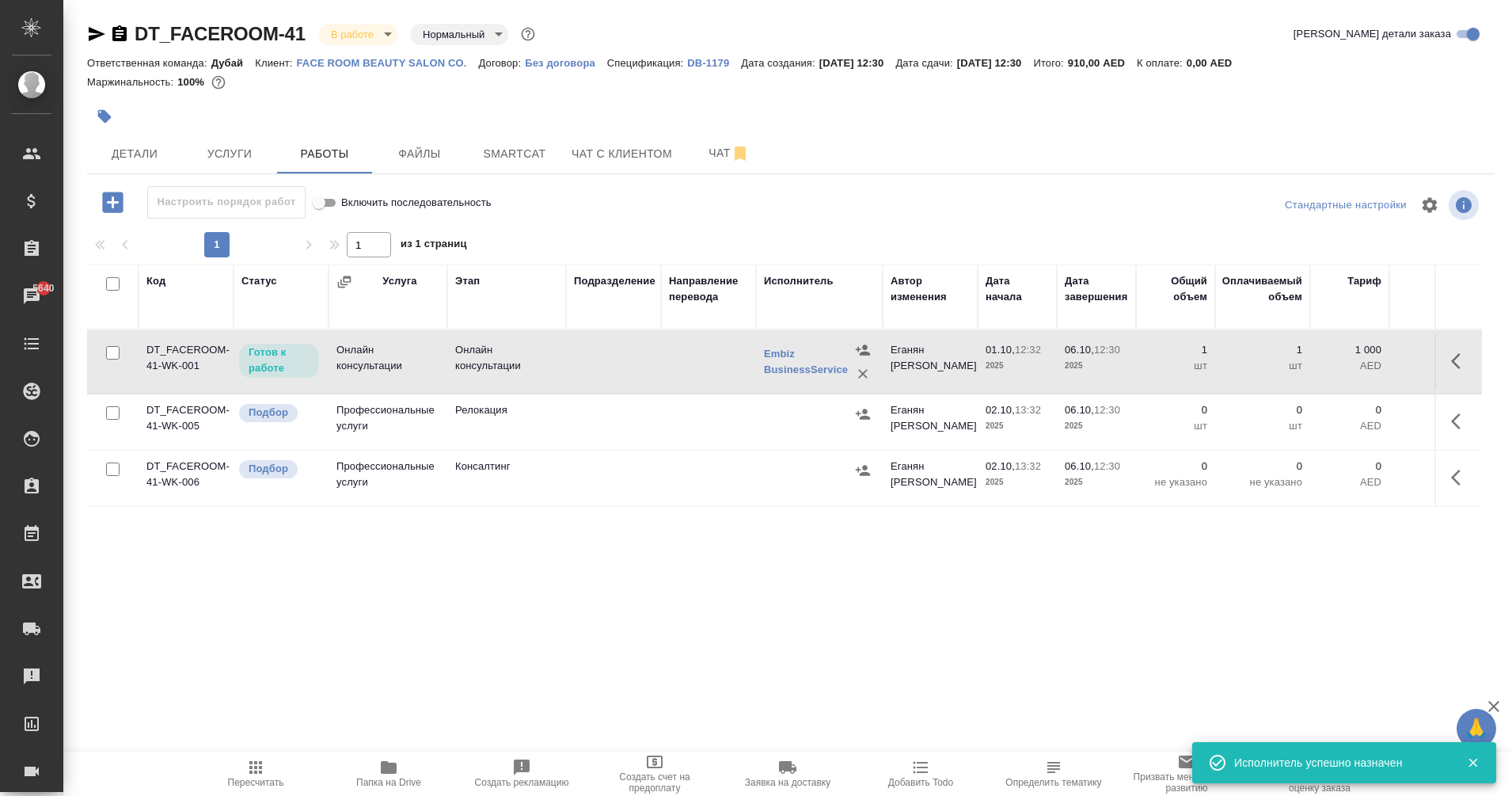
click at [566, 350] on td "Онлайн консультации" at bounding box center [507, 361] width 119 height 55
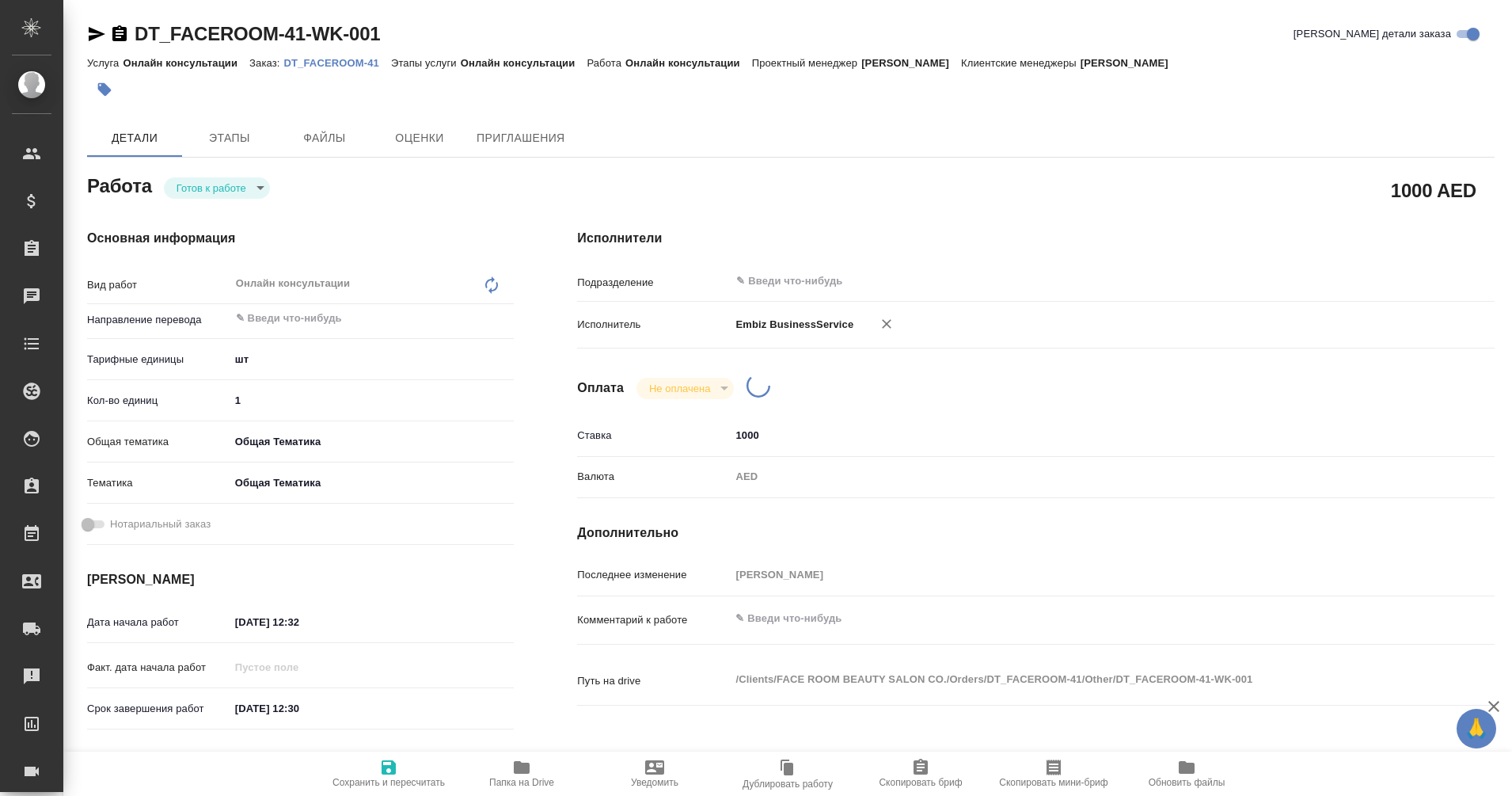
type textarea "x"
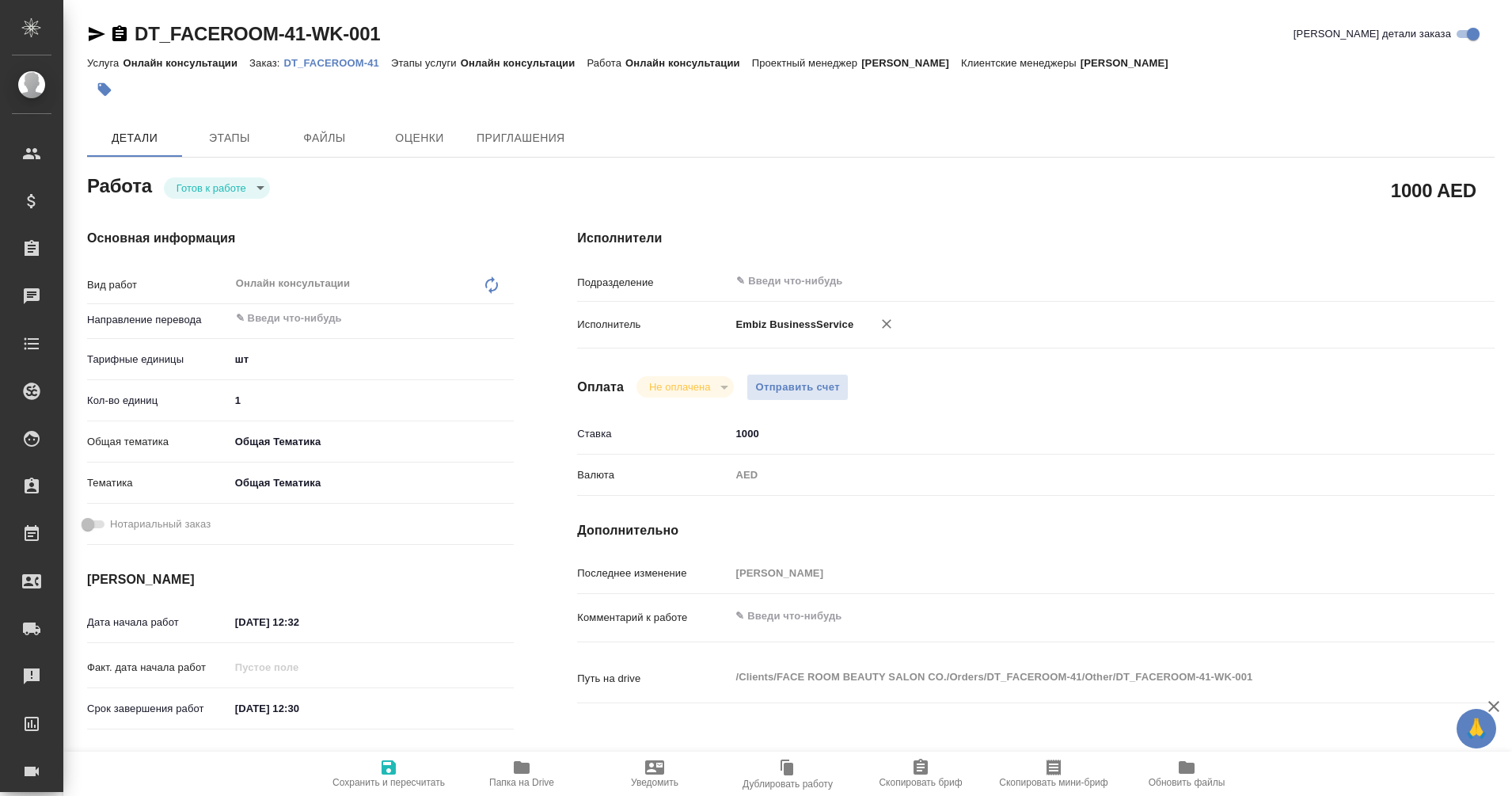
type textarea "x"
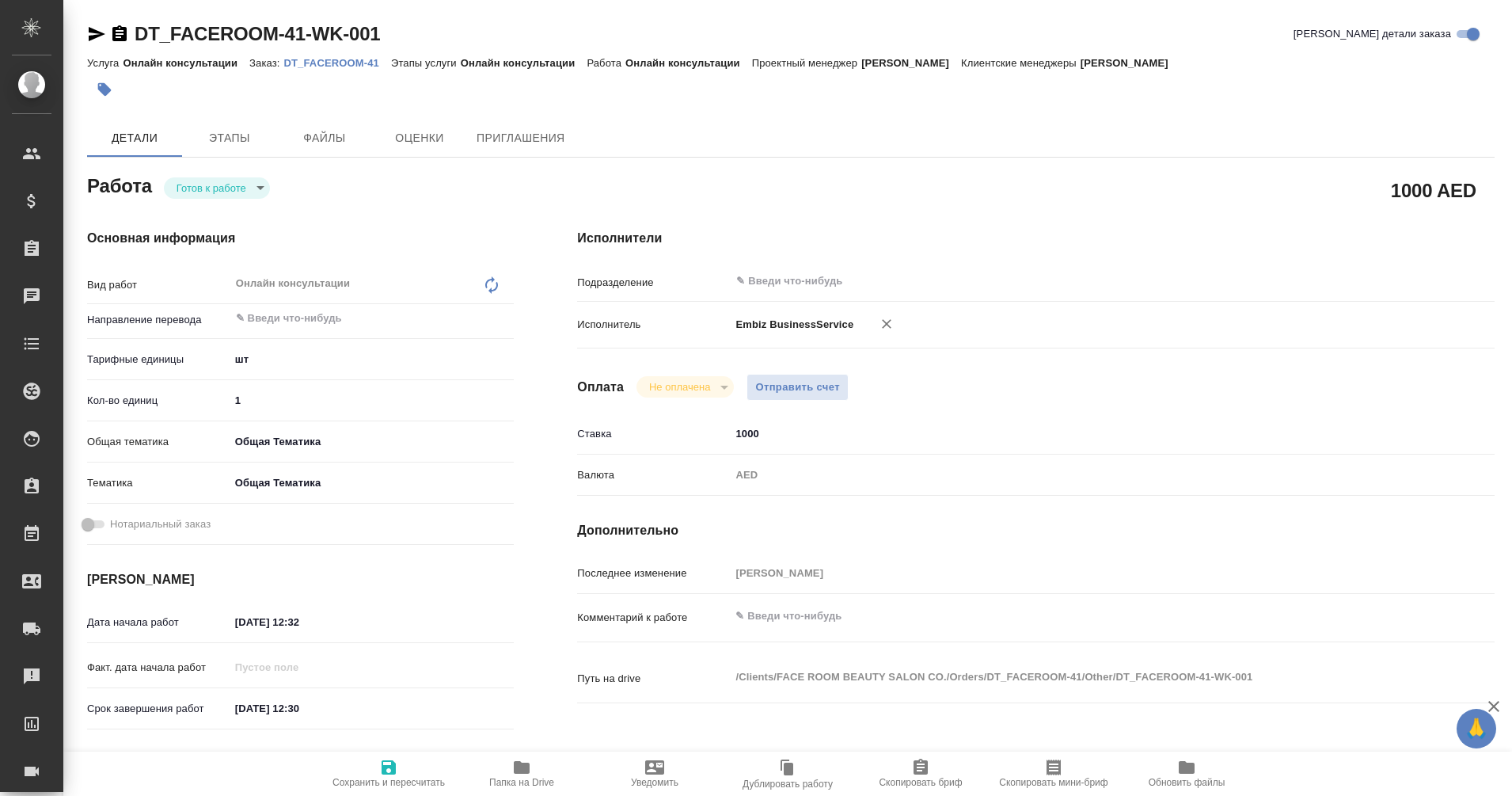
type textarea "x"
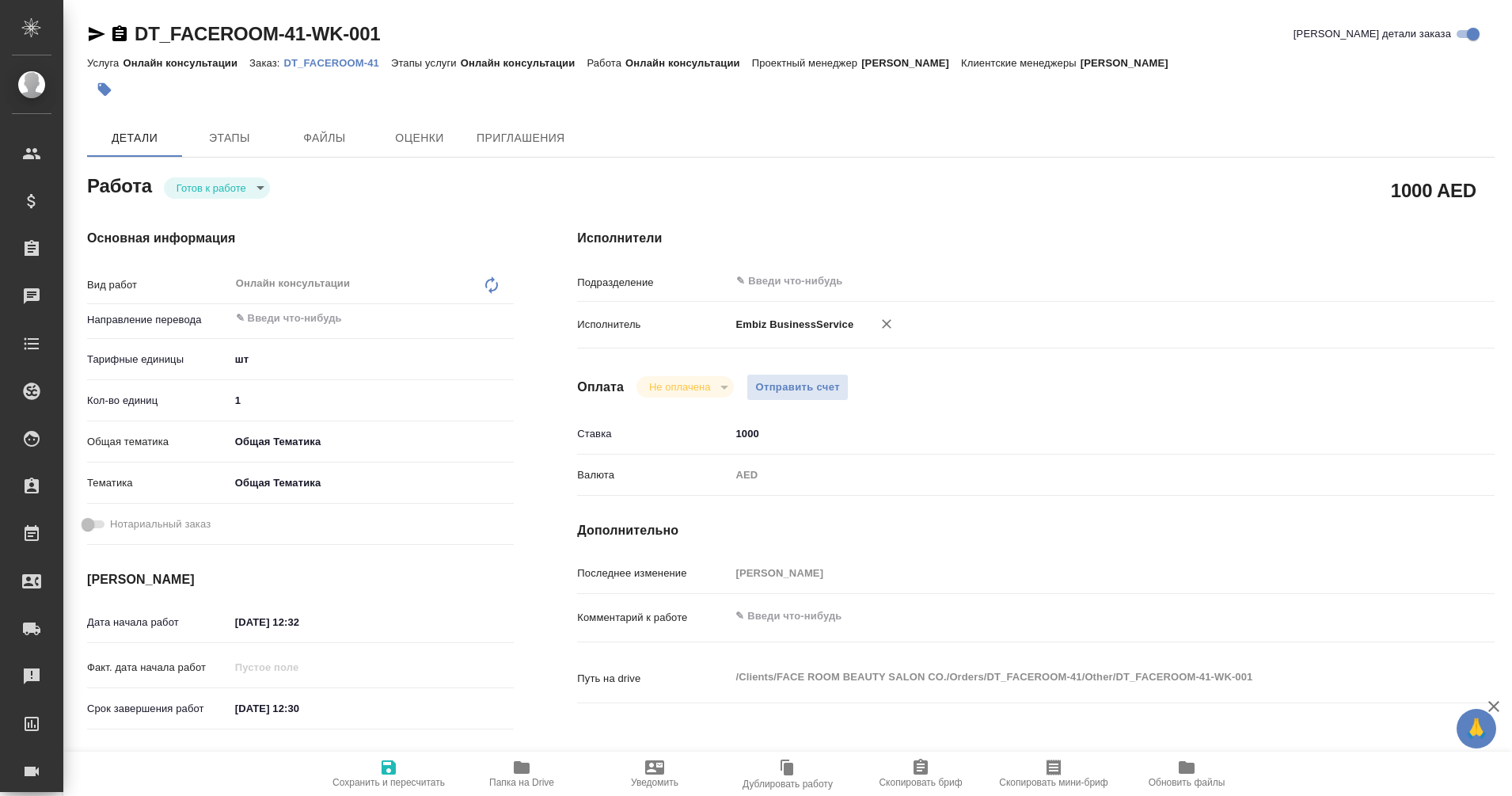
type textarea "x"
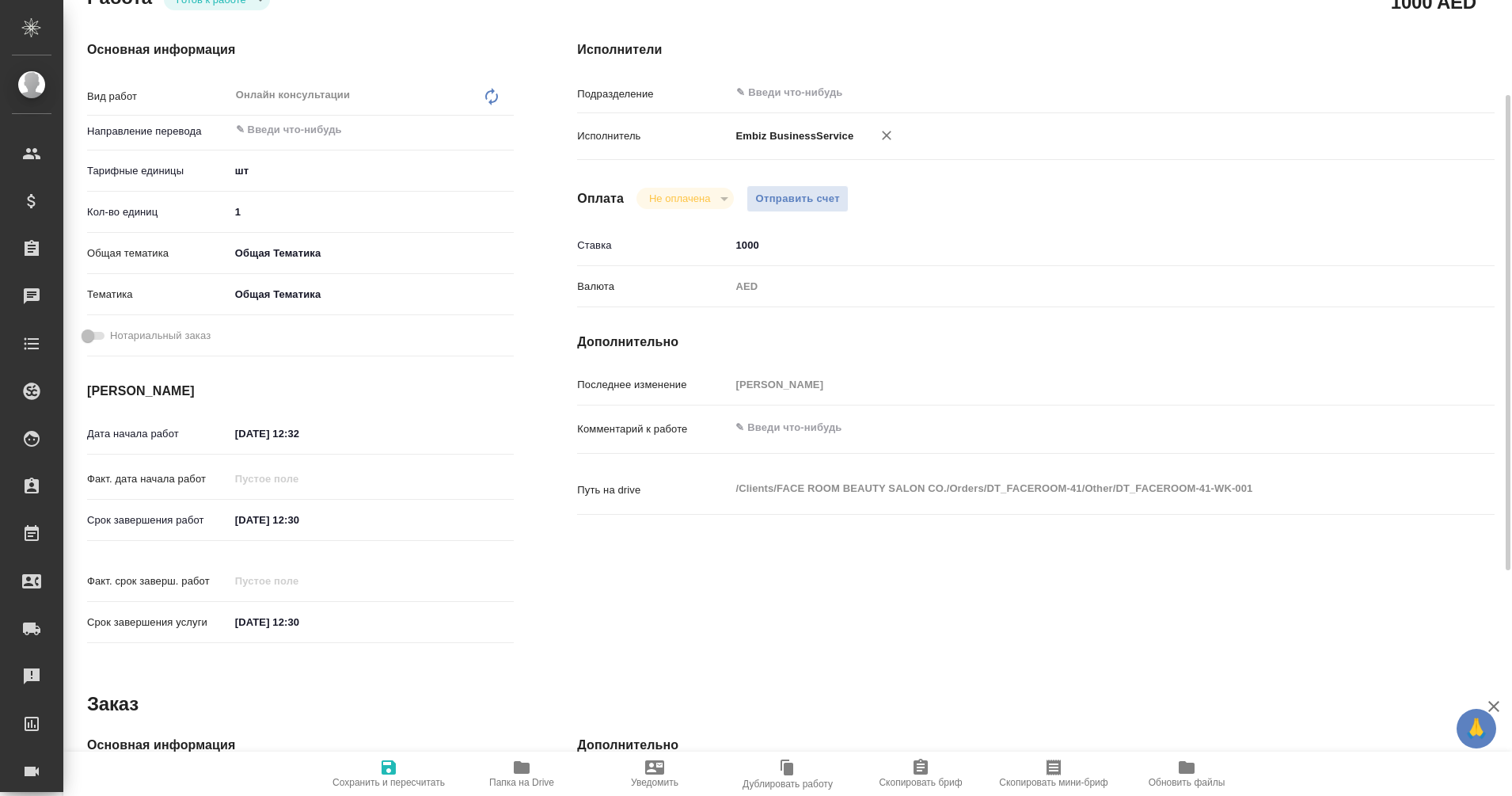
scroll to position [189, 0]
type textarea "x"
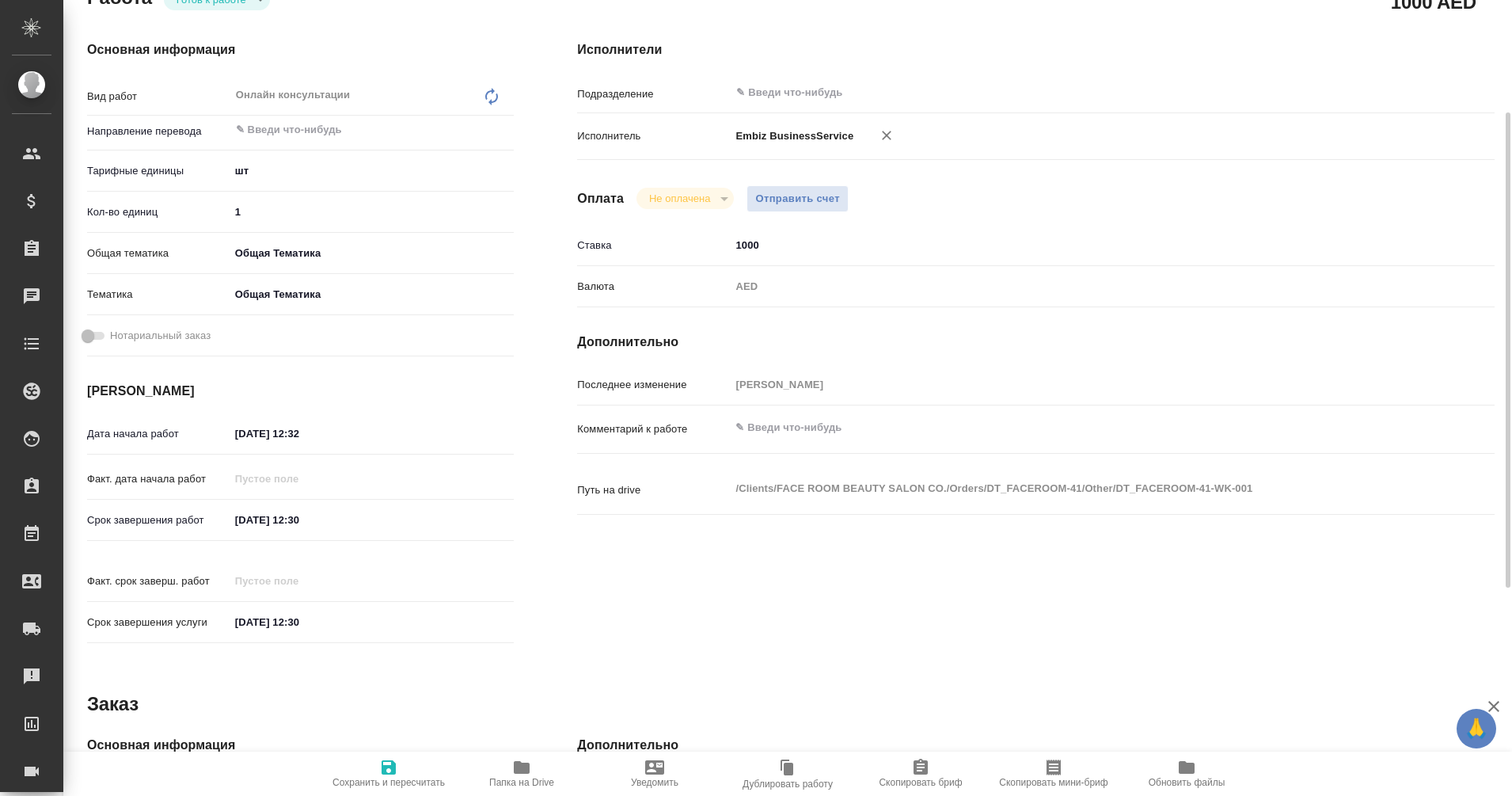
type textarea "x"
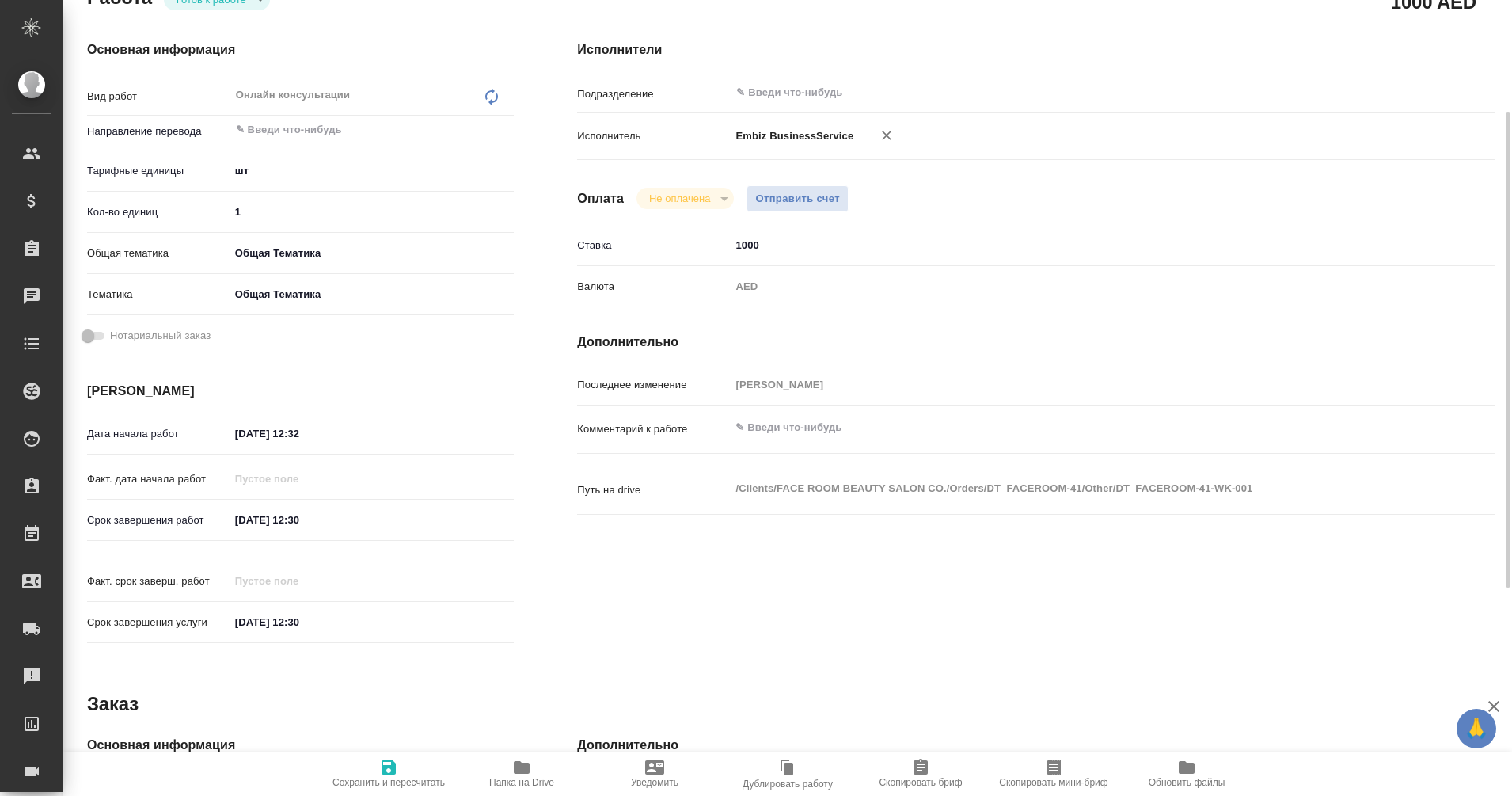
type textarea "x"
drag, startPoint x: 777, startPoint y: 240, endPoint x: 627, endPoint y: 316, distance: 168.2
click at [627, 316] on div "Исполнители Подразделение ​ Исполнитель Embiz BusinessService Оплата Не оплачен…" at bounding box center [1036, 346] width 981 height 676
type textarea "x"
type input "6"
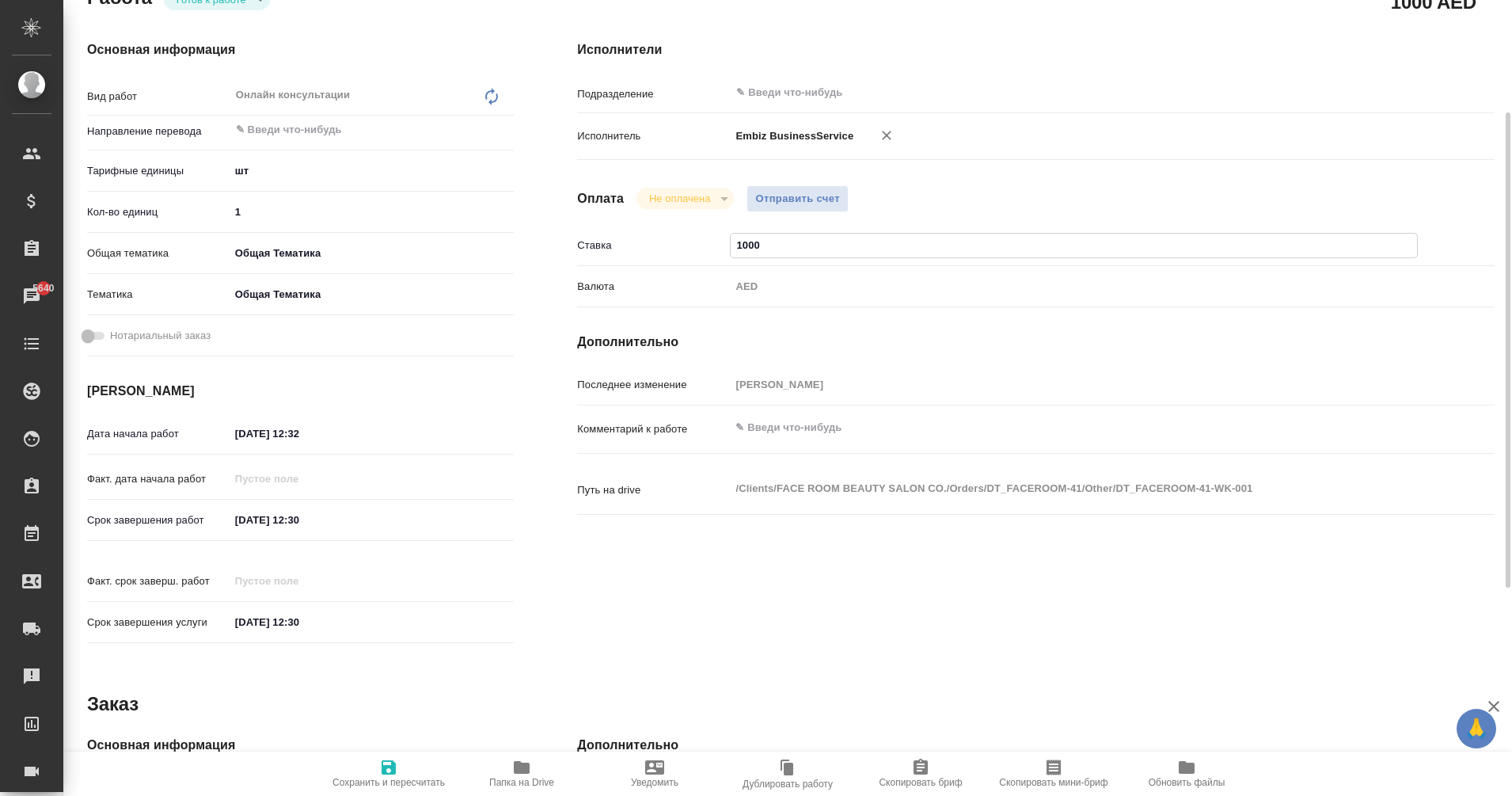
type textarea "x"
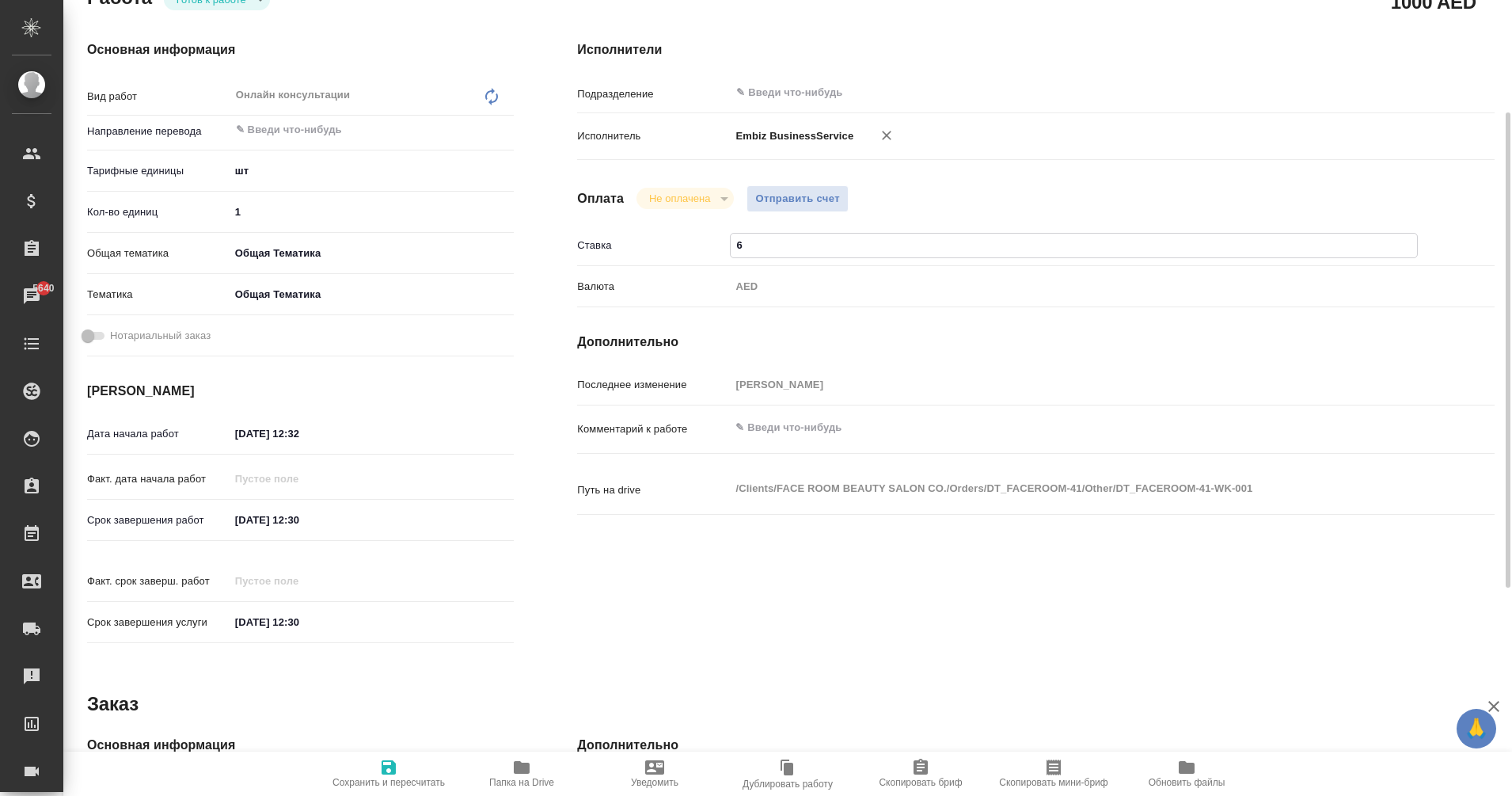
type textarea "x"
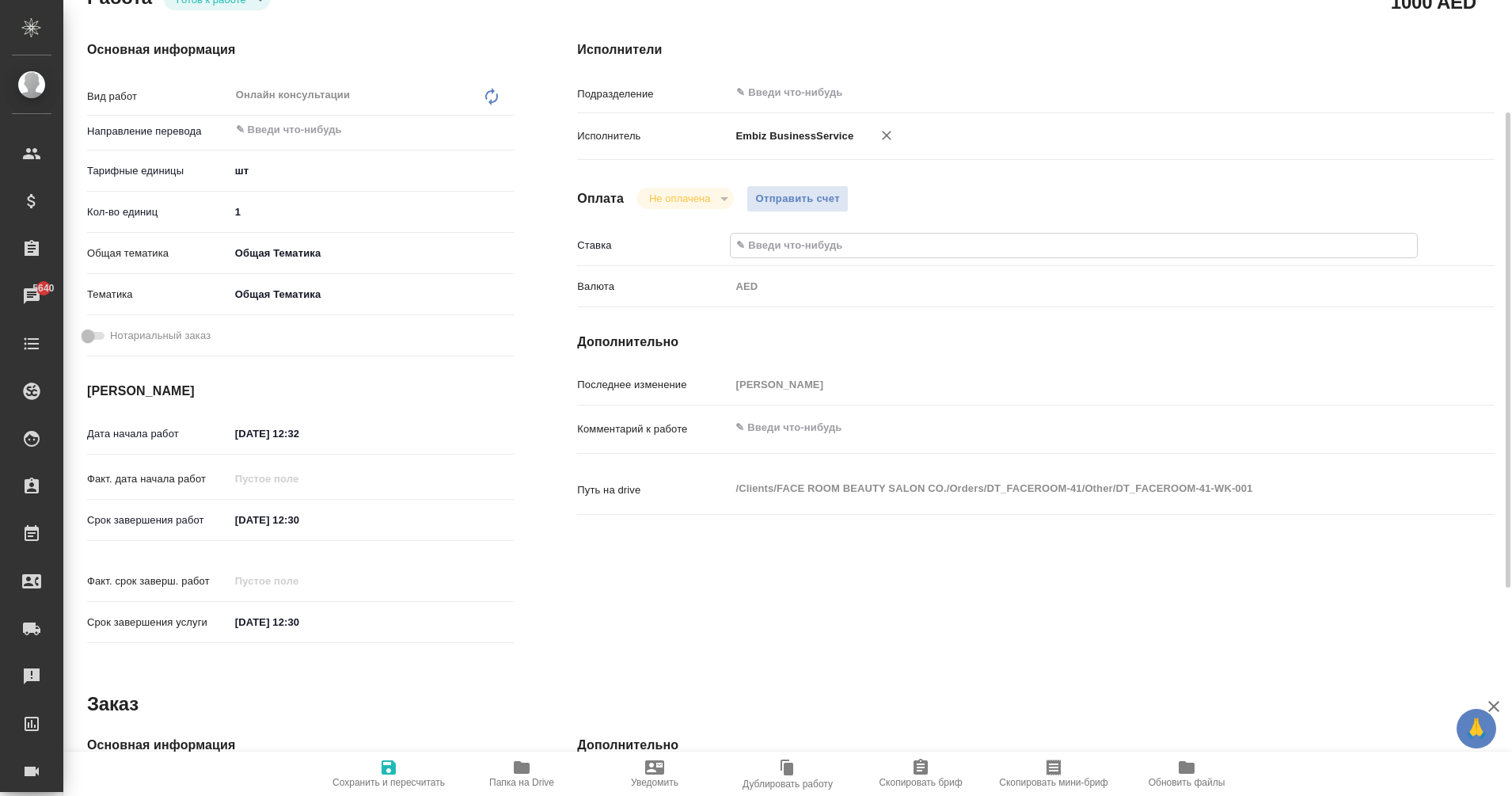
type input "4"
type textarea "x"
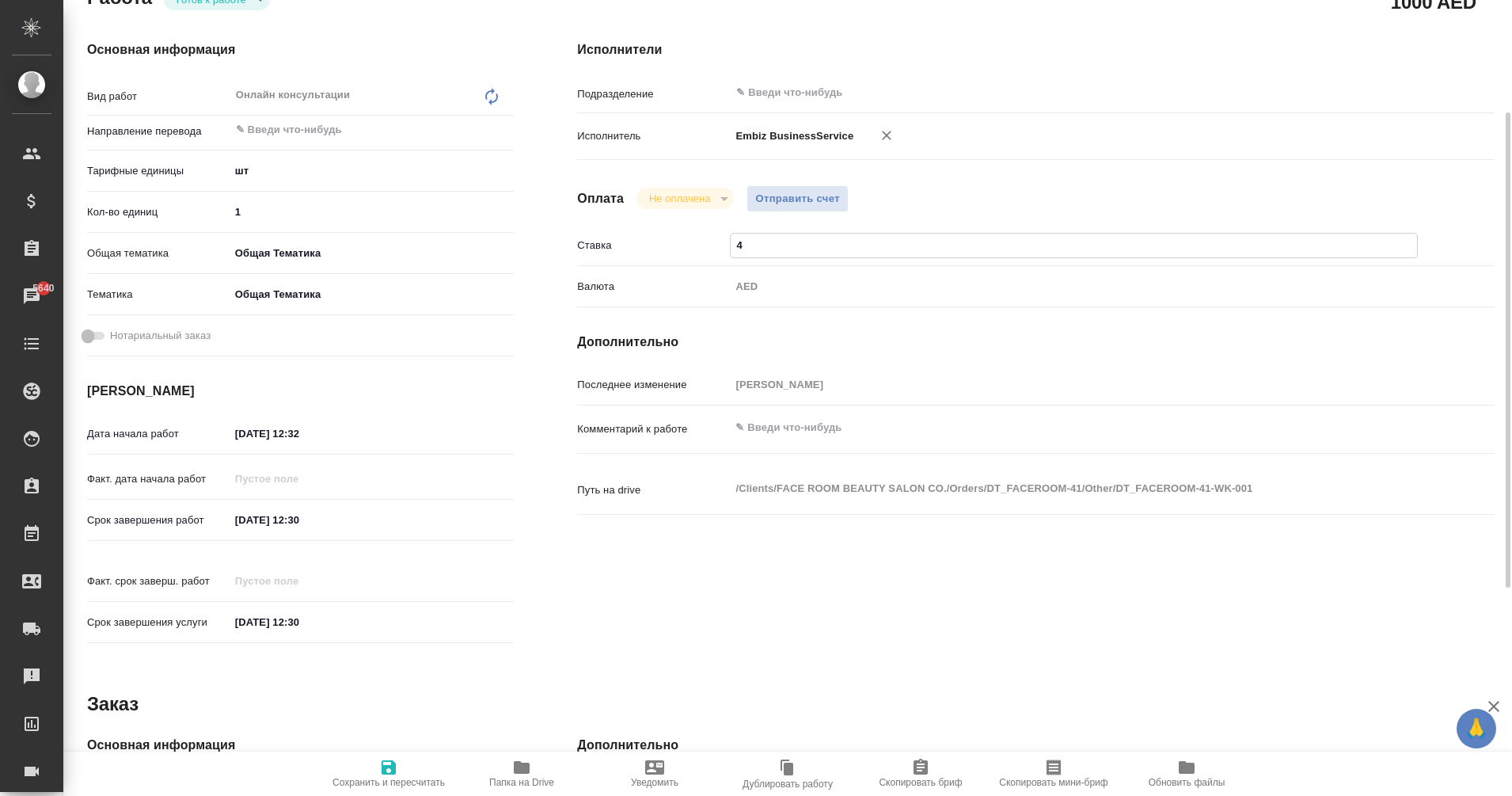
type textarea "x"
type input "41"
type textarea "x"
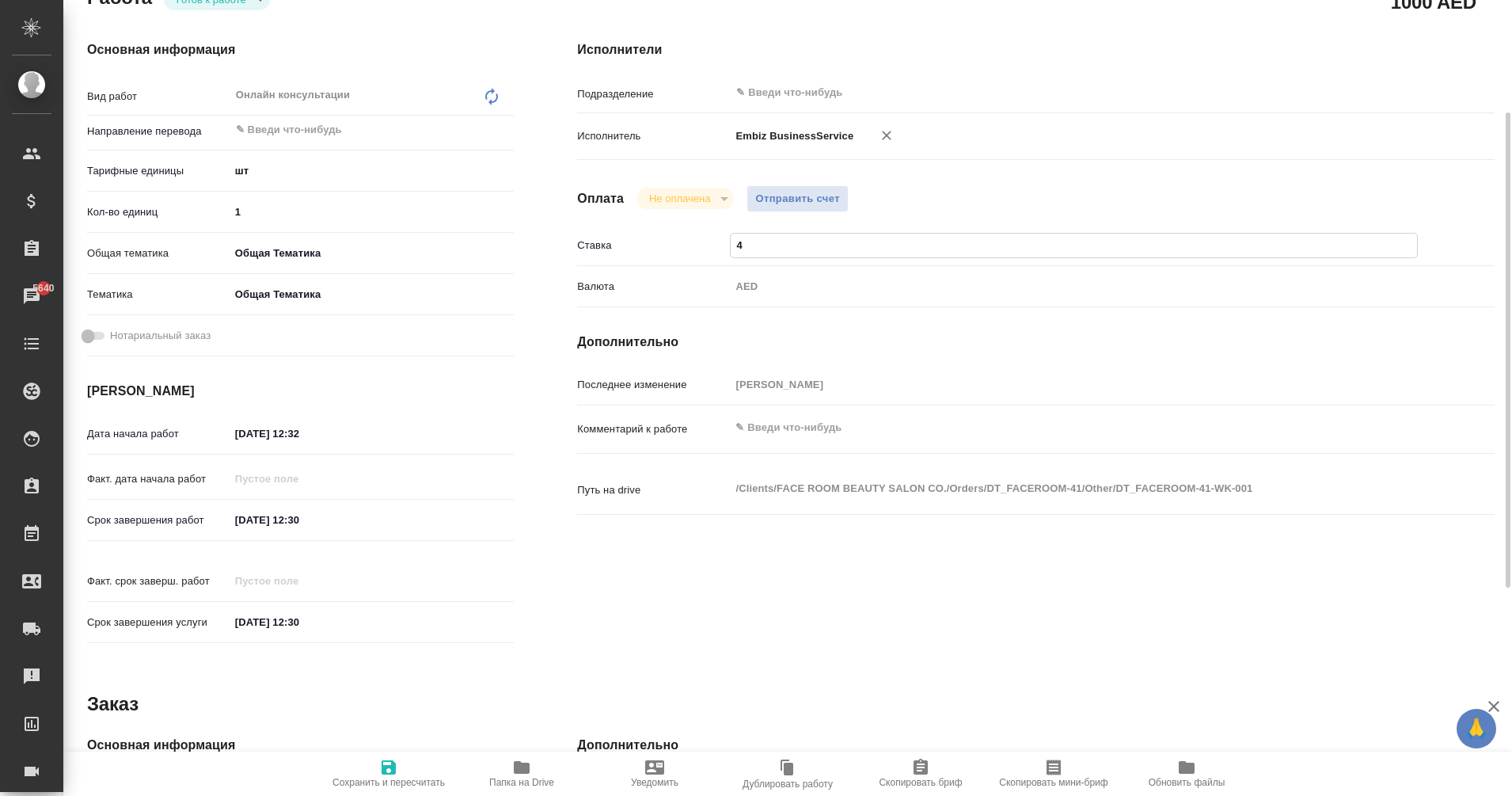
type textarea "x"
type input "416"
type textarea "x"
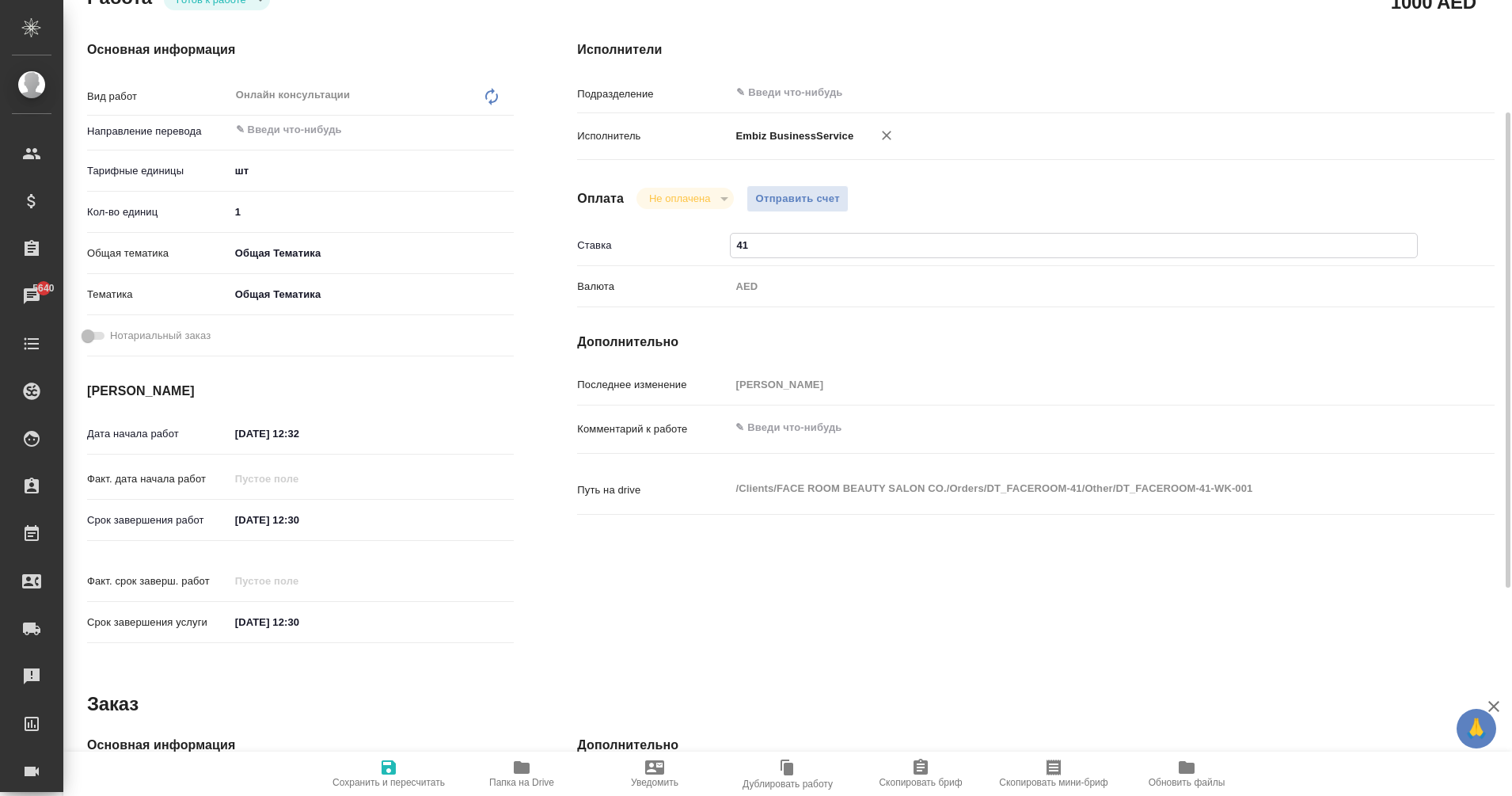
type textarea "x"
type input "416"
click at [401, 784] on span "Сохранить и пересчитать" at bounding box center [389, 782] width 112 height 11
type textarea "x"
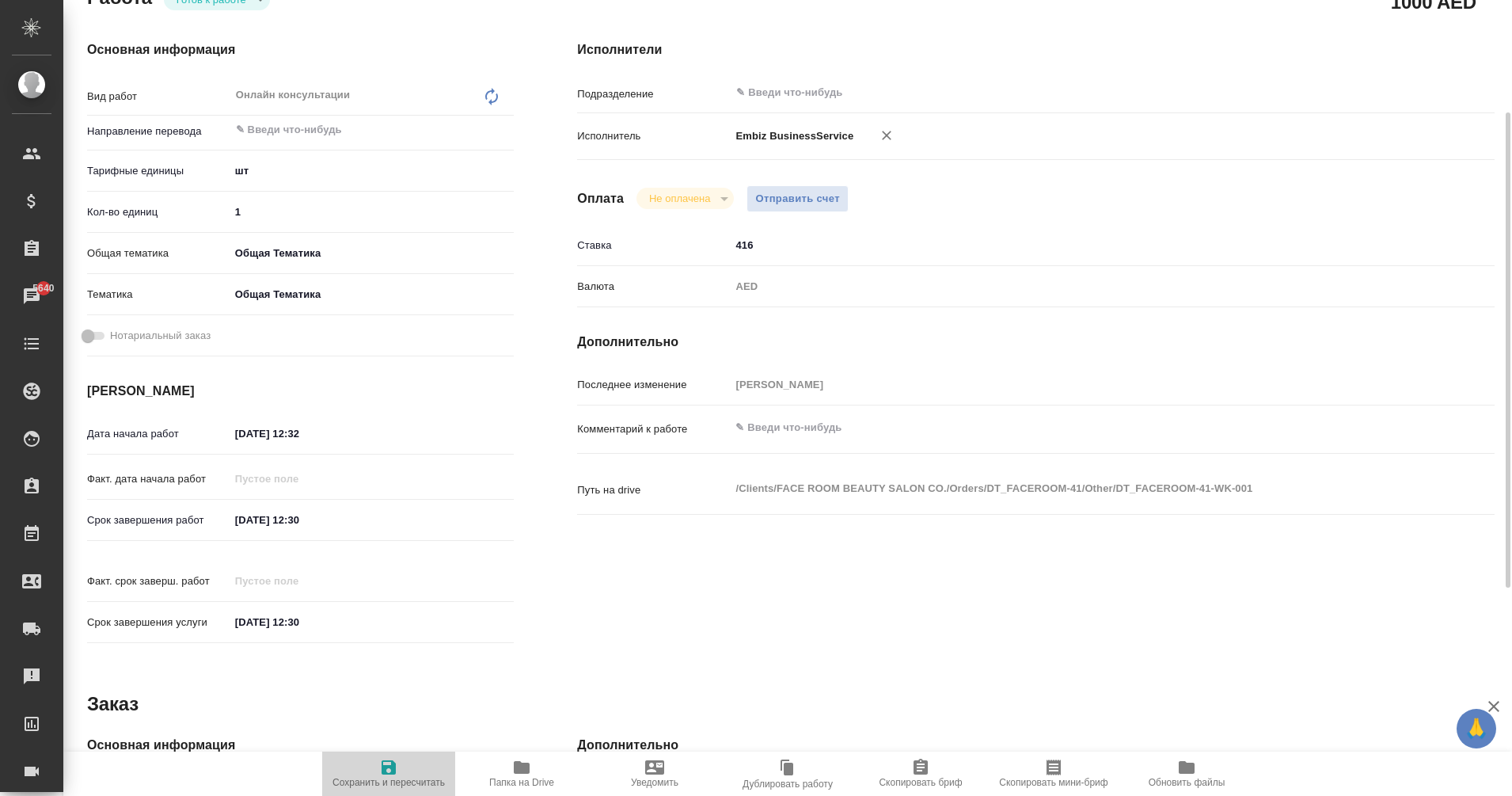
type textarea "x"
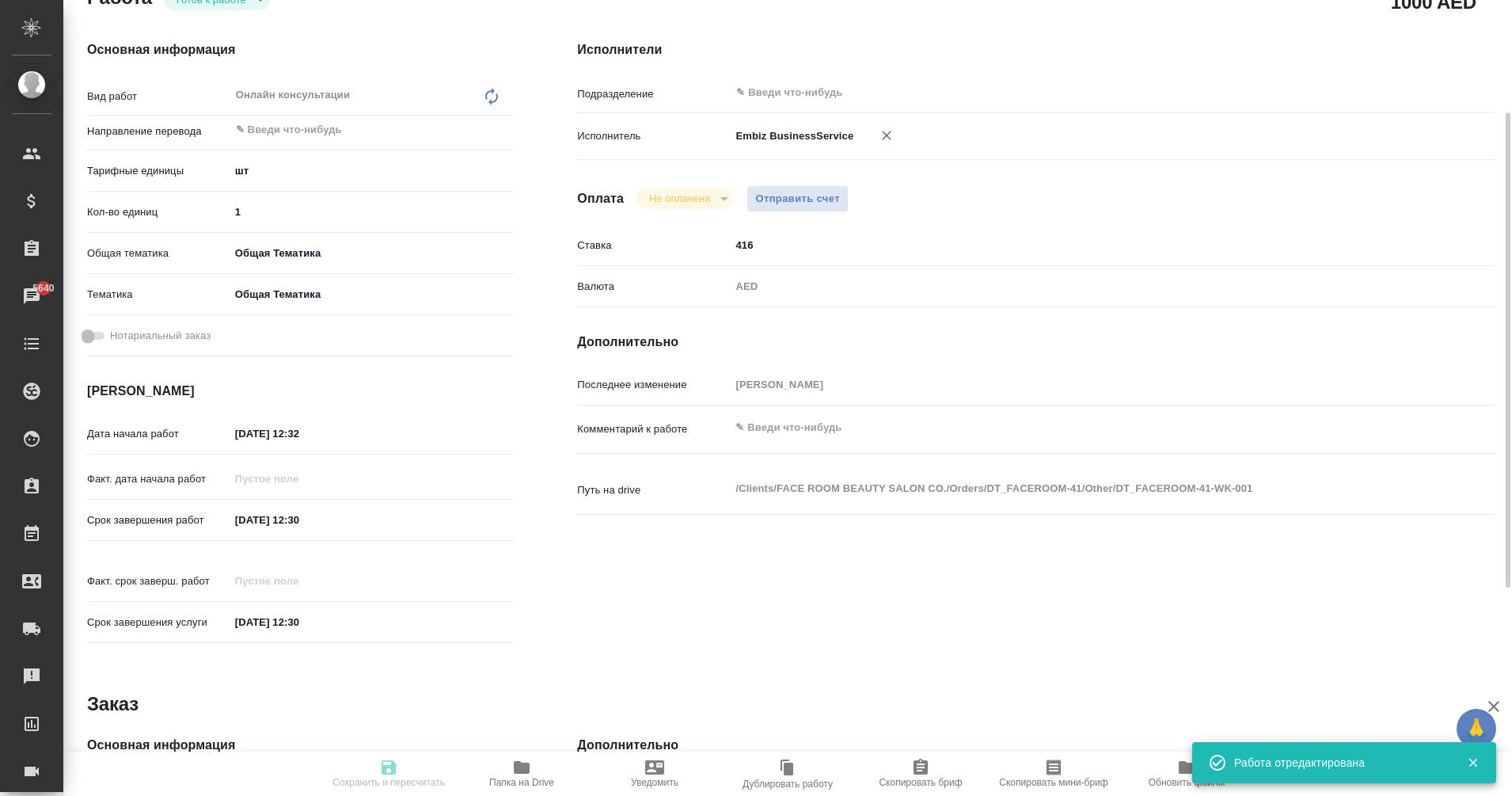
type textarea "x"
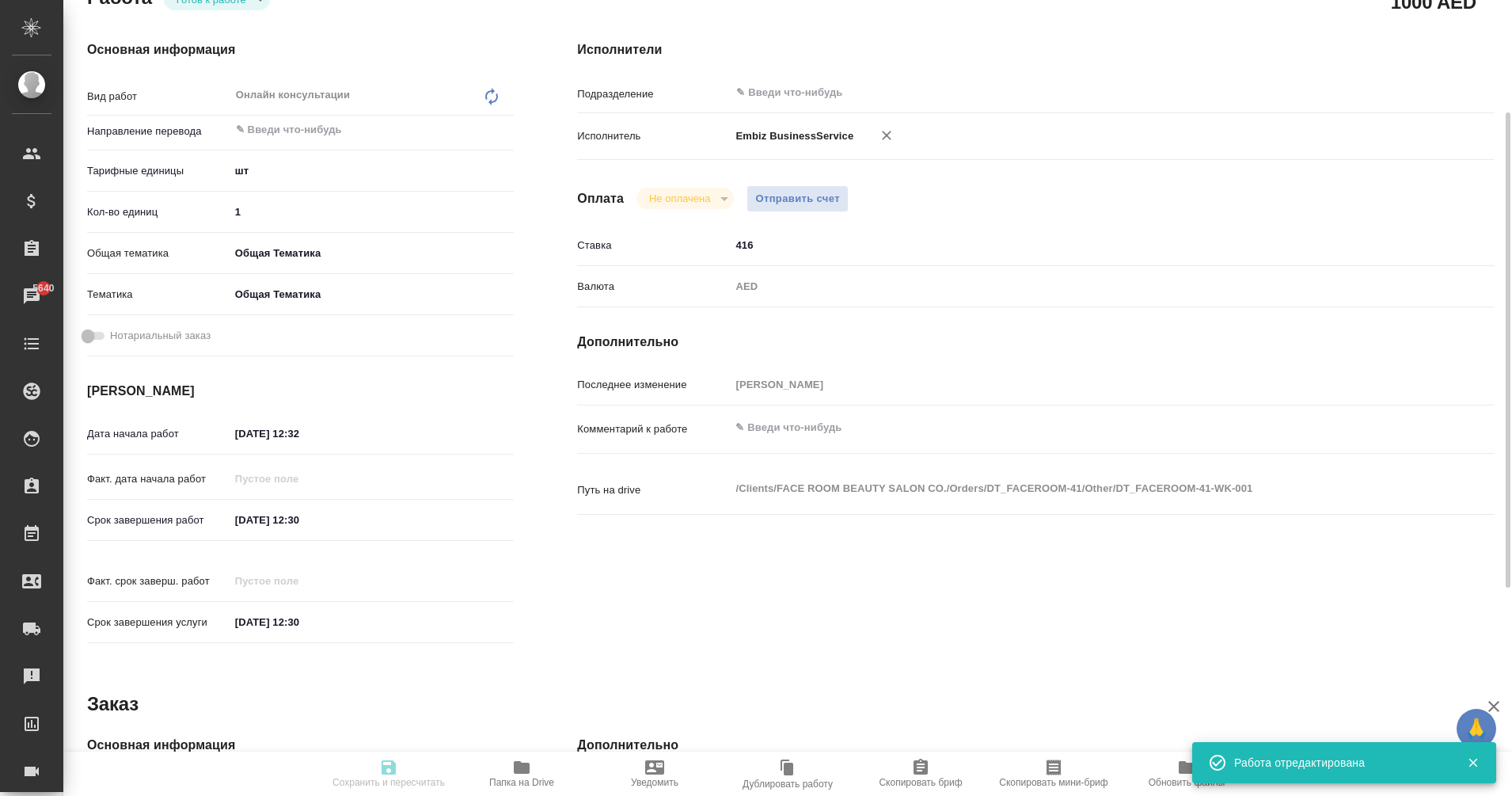
type input "readyForWork"
type textarea "Онлайн консультации"
type textarea "x"
type input "5a8b1489cc6b4906c91bfdc1"
type input "1"
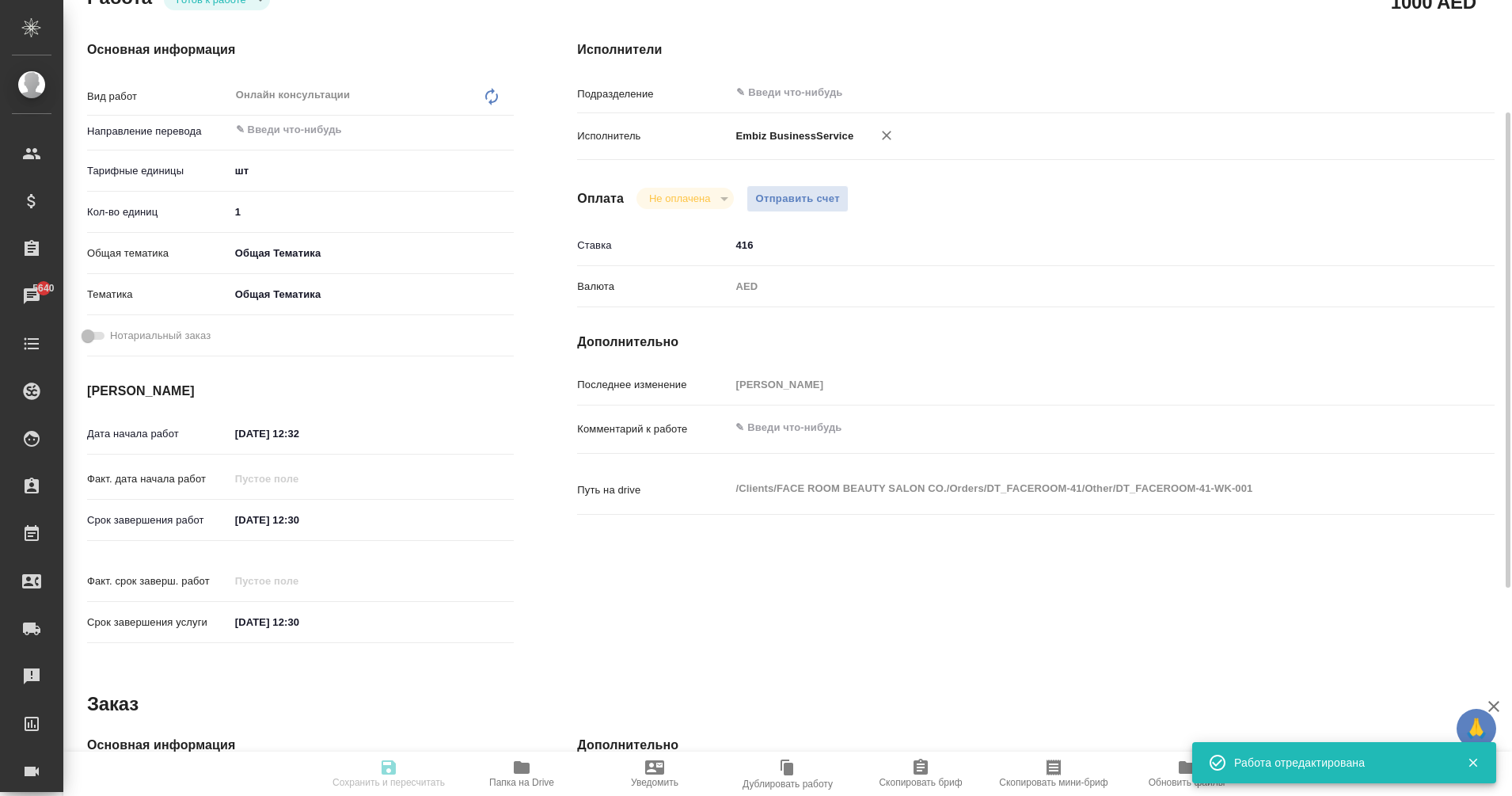
type input "obtem"
type input "6012b1ca196b0e5c9229a120"
type input "01.10.2025 12:32"
type input "06.10.2025 12:30"
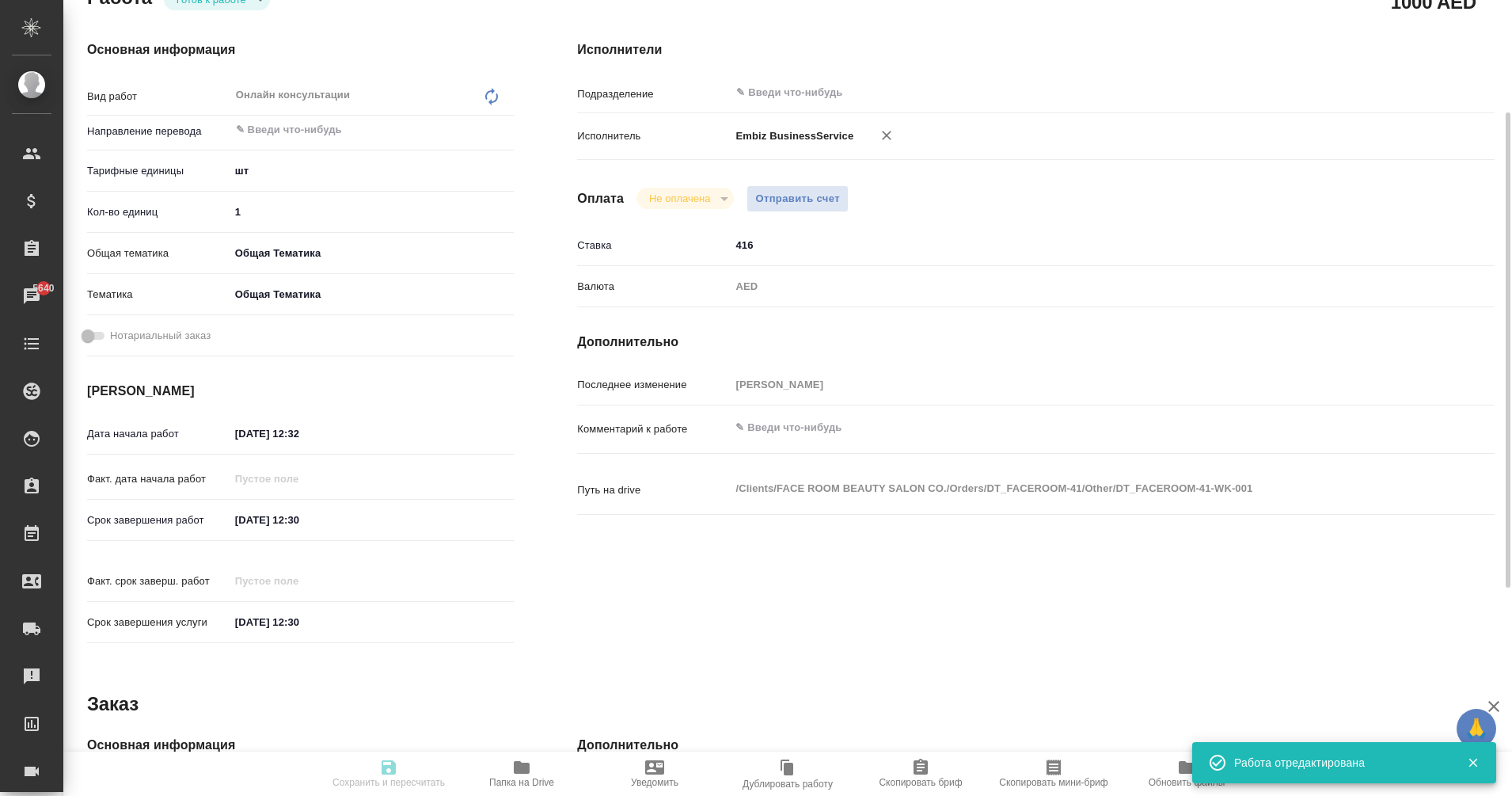
type input "notPayed"
type input "416"
type input "AED"
type input "[PERSON_NAME]"
type textarea "x"
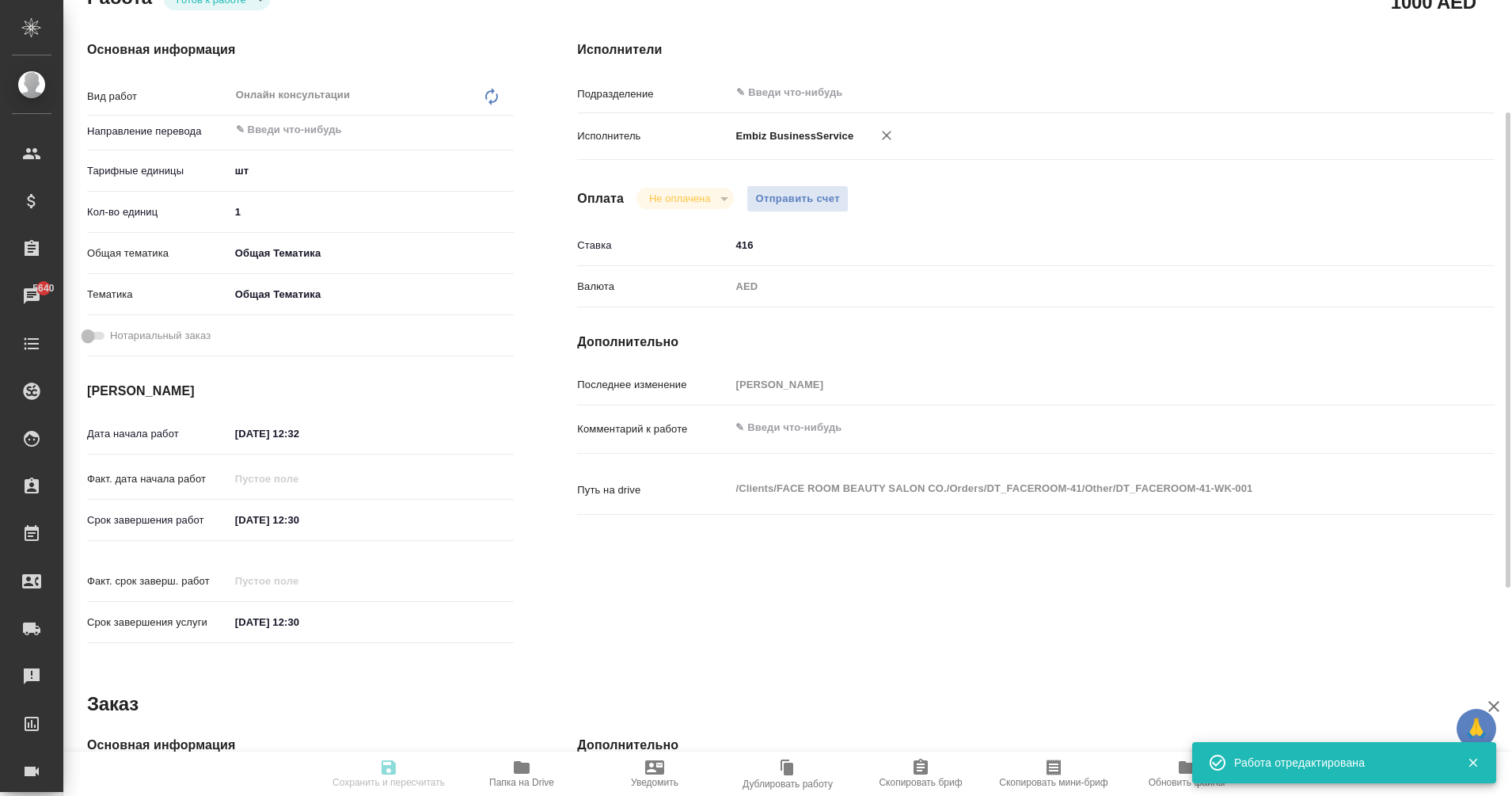
type textarea "/Clients/FACE ROOM BEAUTY SALON CO./Orders/DT_FACEROOM-41/Other/DT_FACEROOM-41-…"
type textarea "x"
type input "DT_FACEROOM-41"
type input "Онлайн консультации"
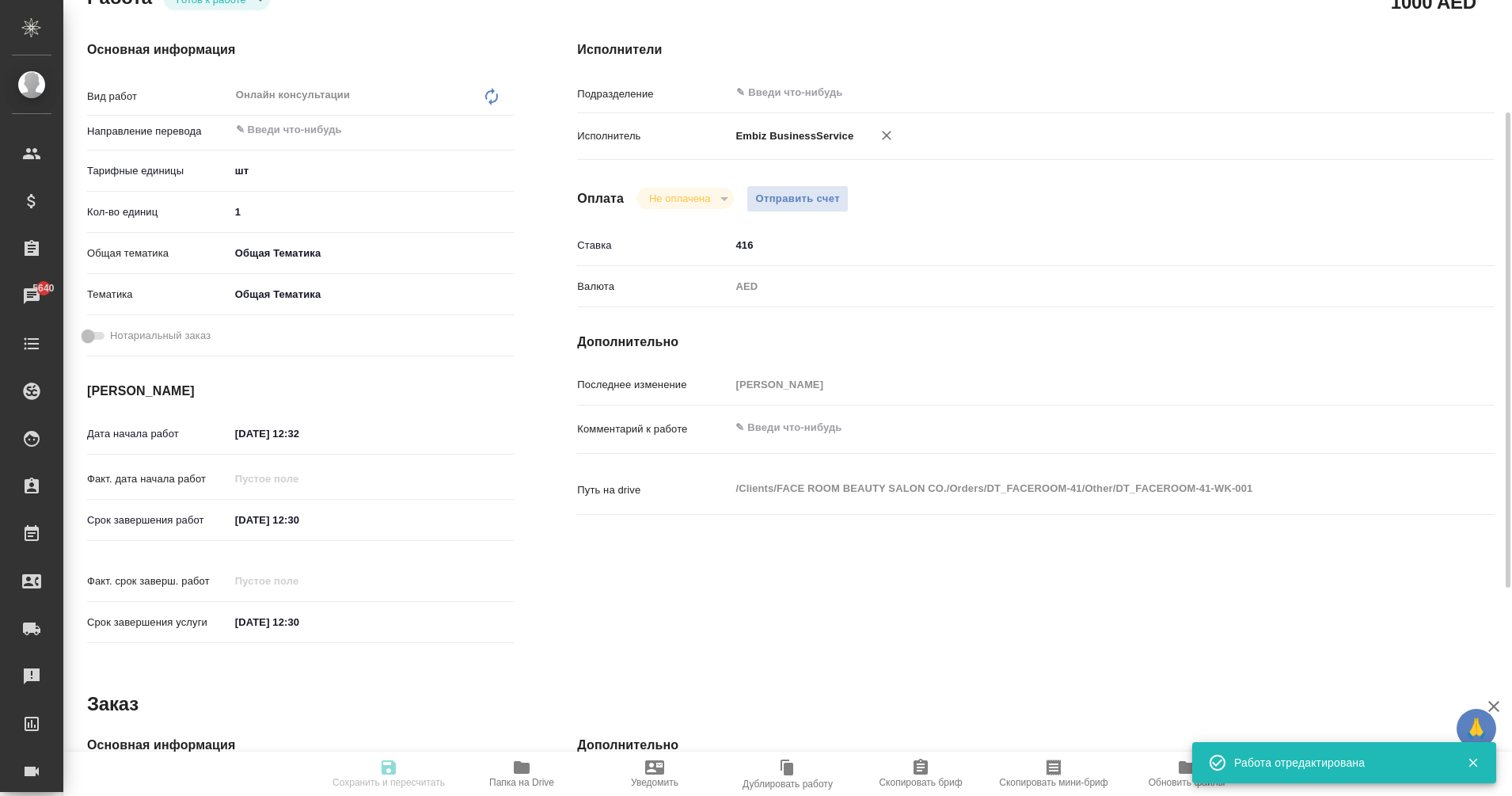
type input "[PERSON_NAME]"
type input "/Clients/FACE ROOM BEAUTY SALON CO./Orders/DT_FACEROOM-41"
type textarea "x"
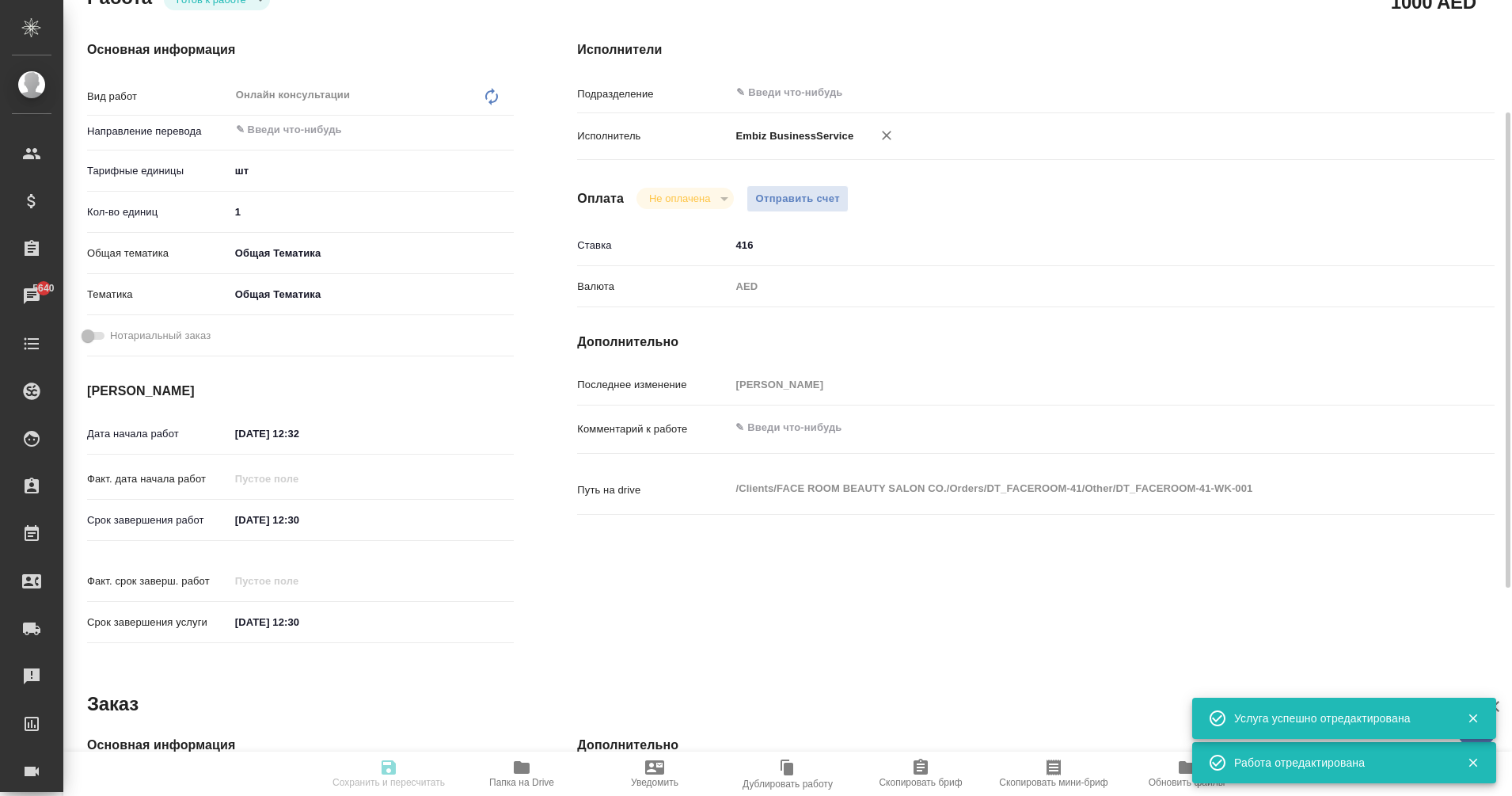
type textarea "x"
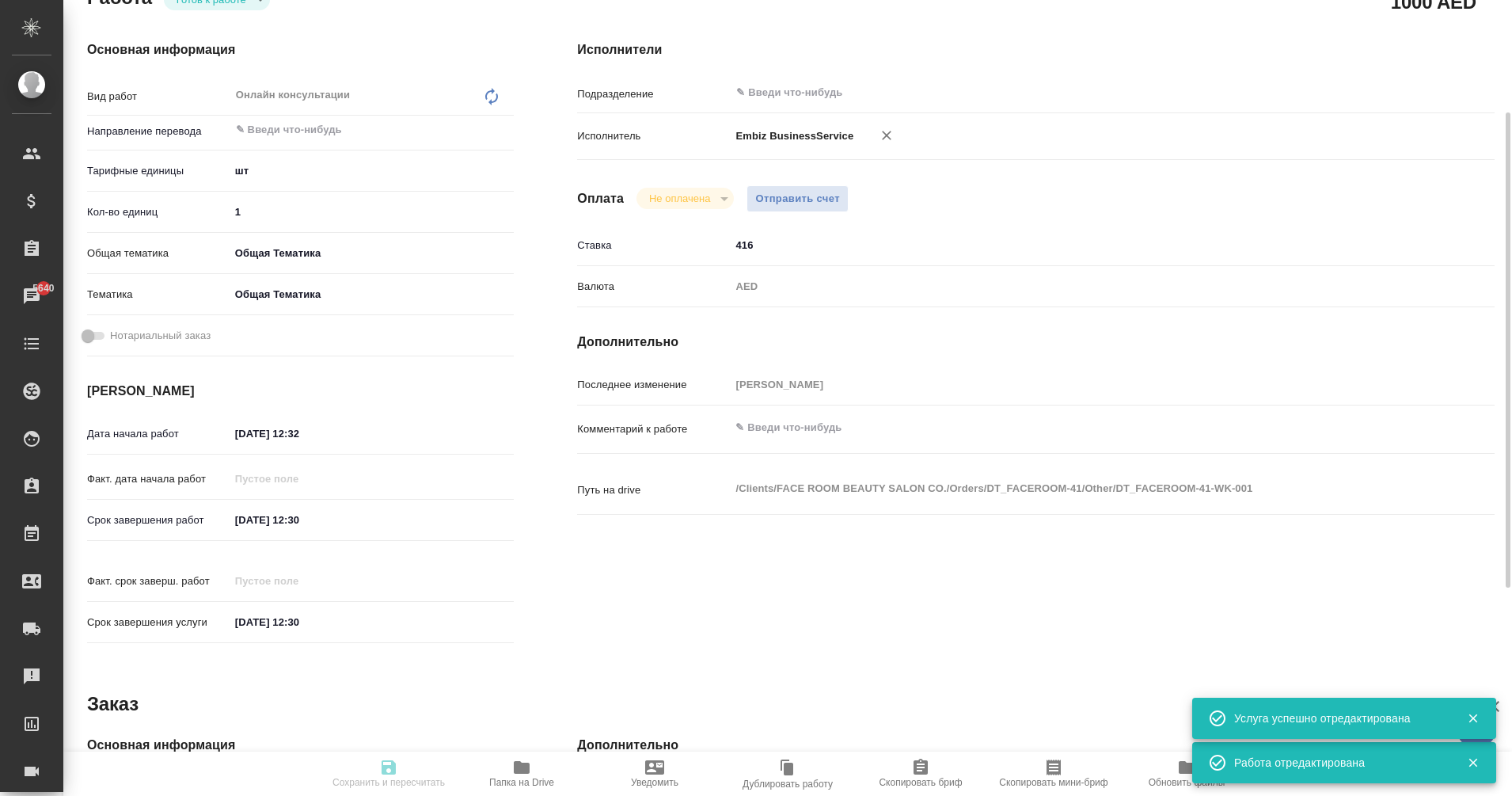
type textarea "x"
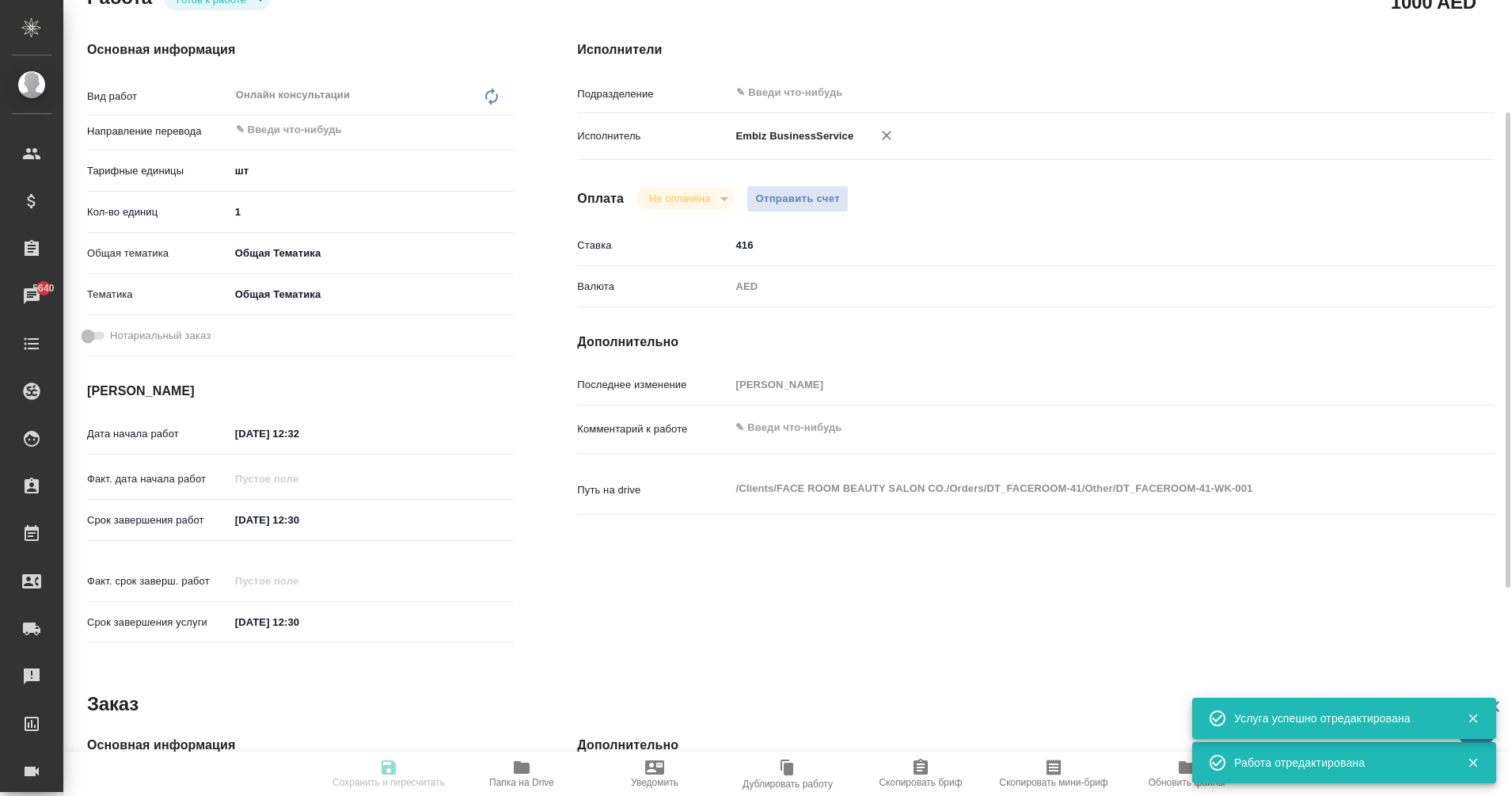
type textarea "x"
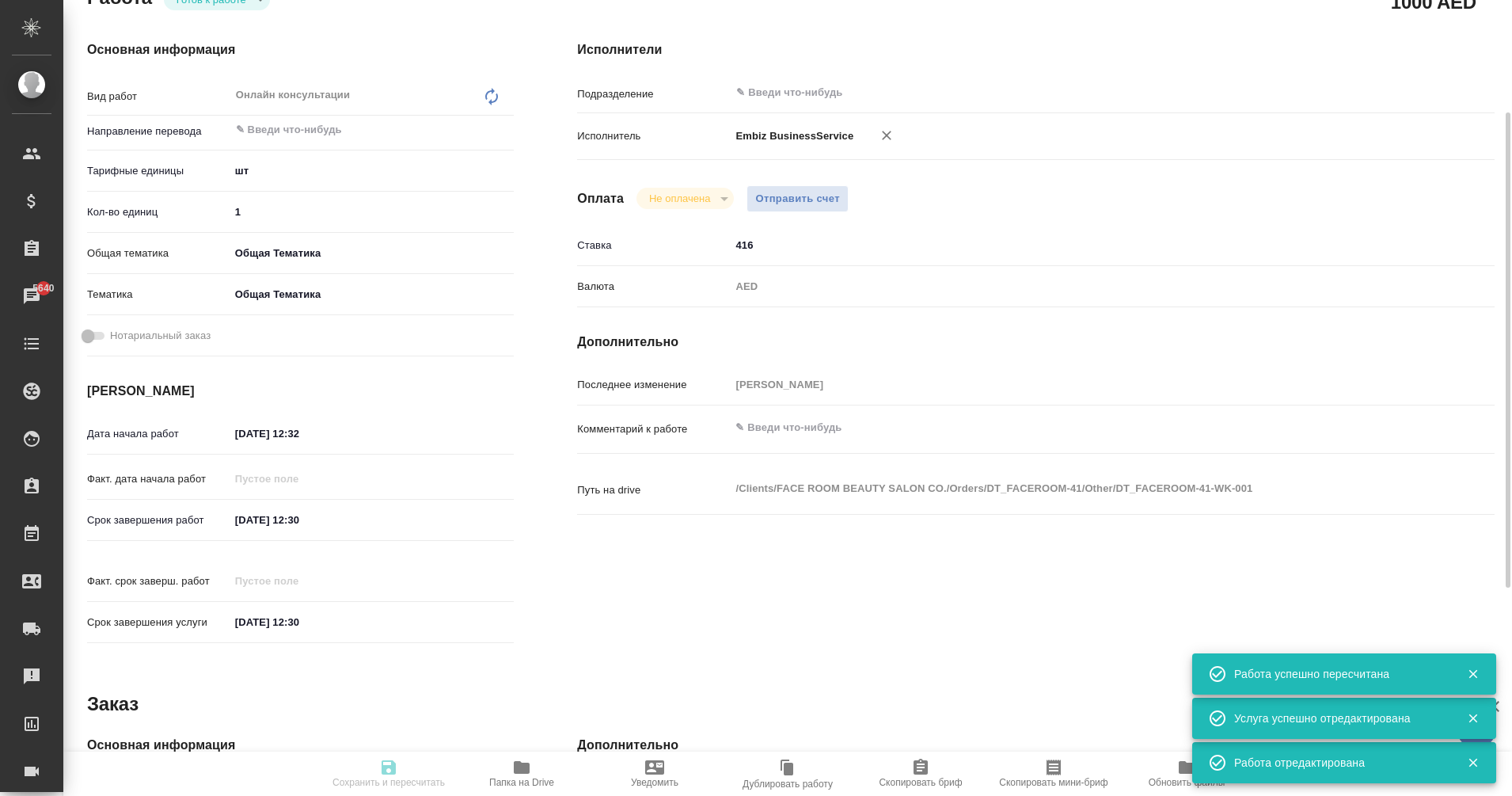
type textarea "x"
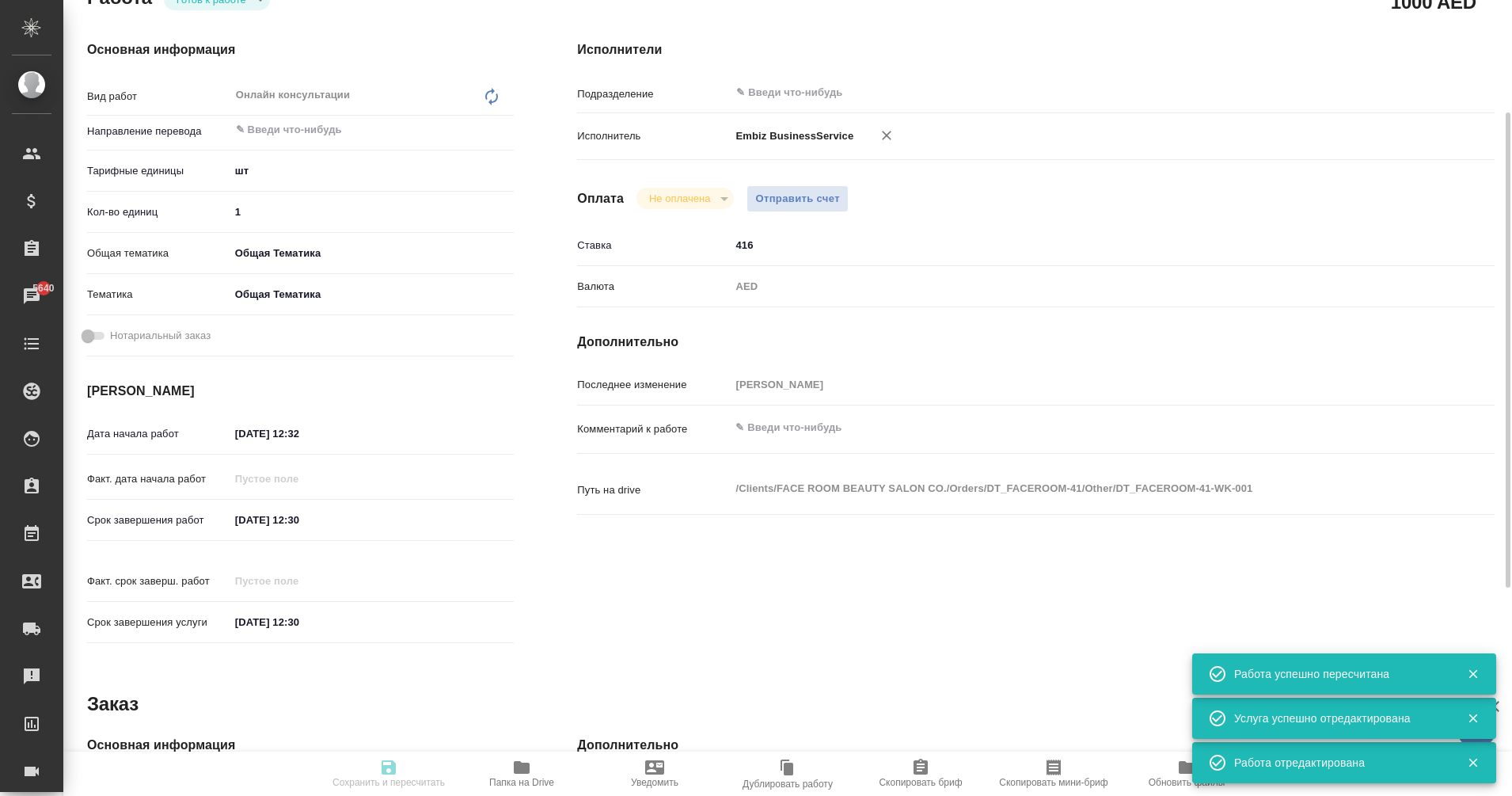
type input "readyForWork"
type textarea "Онлайн консультации"
type textarea "x"
type input "5a8b1489cc6b4906c91bfdc1"
type input "1"
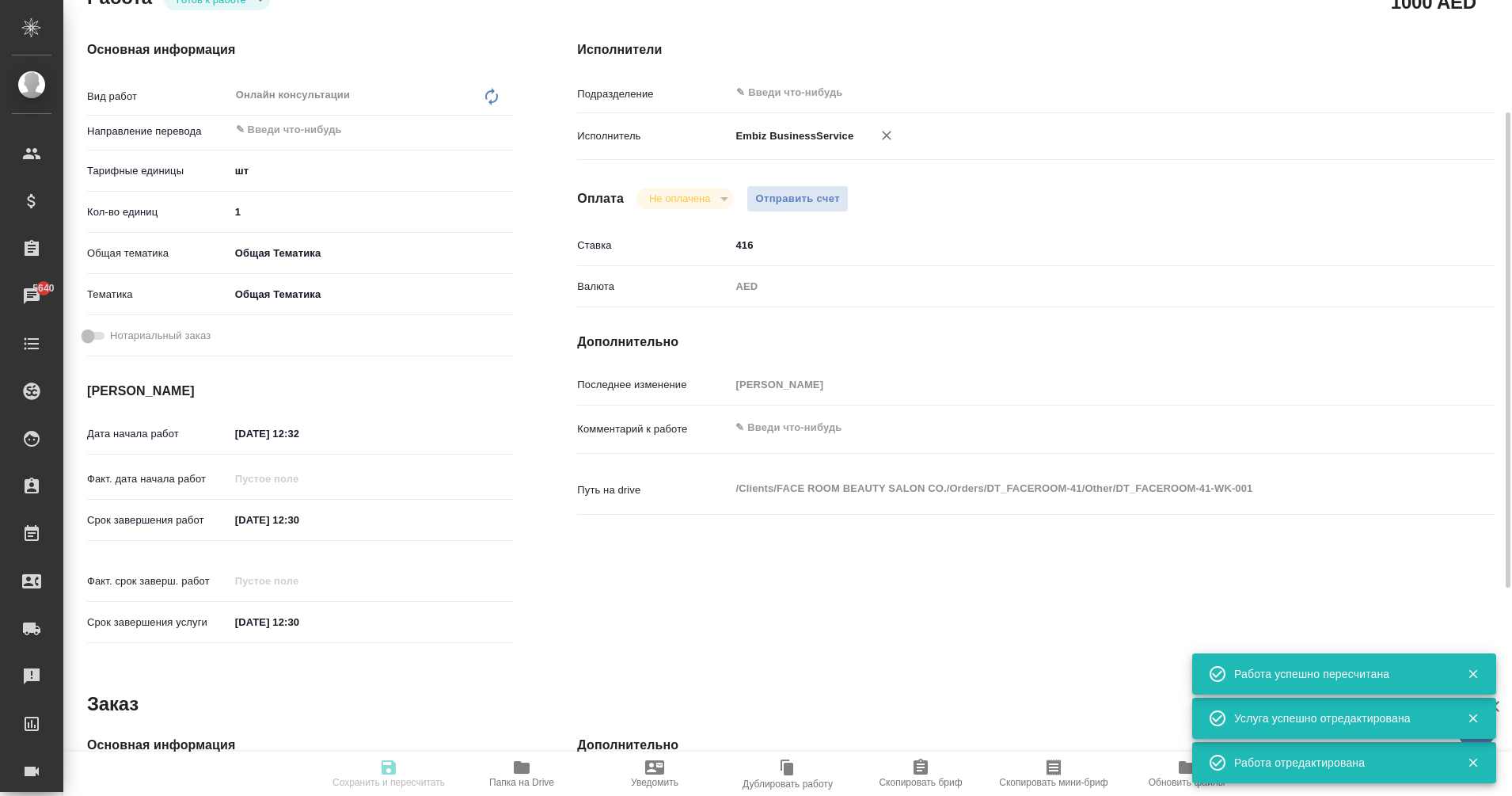
type input "obtem"
type input "6012b1ca196b0e5c9229a120"
type input "01.10.2025 12:32"
type input "06.10.2025 12:30"
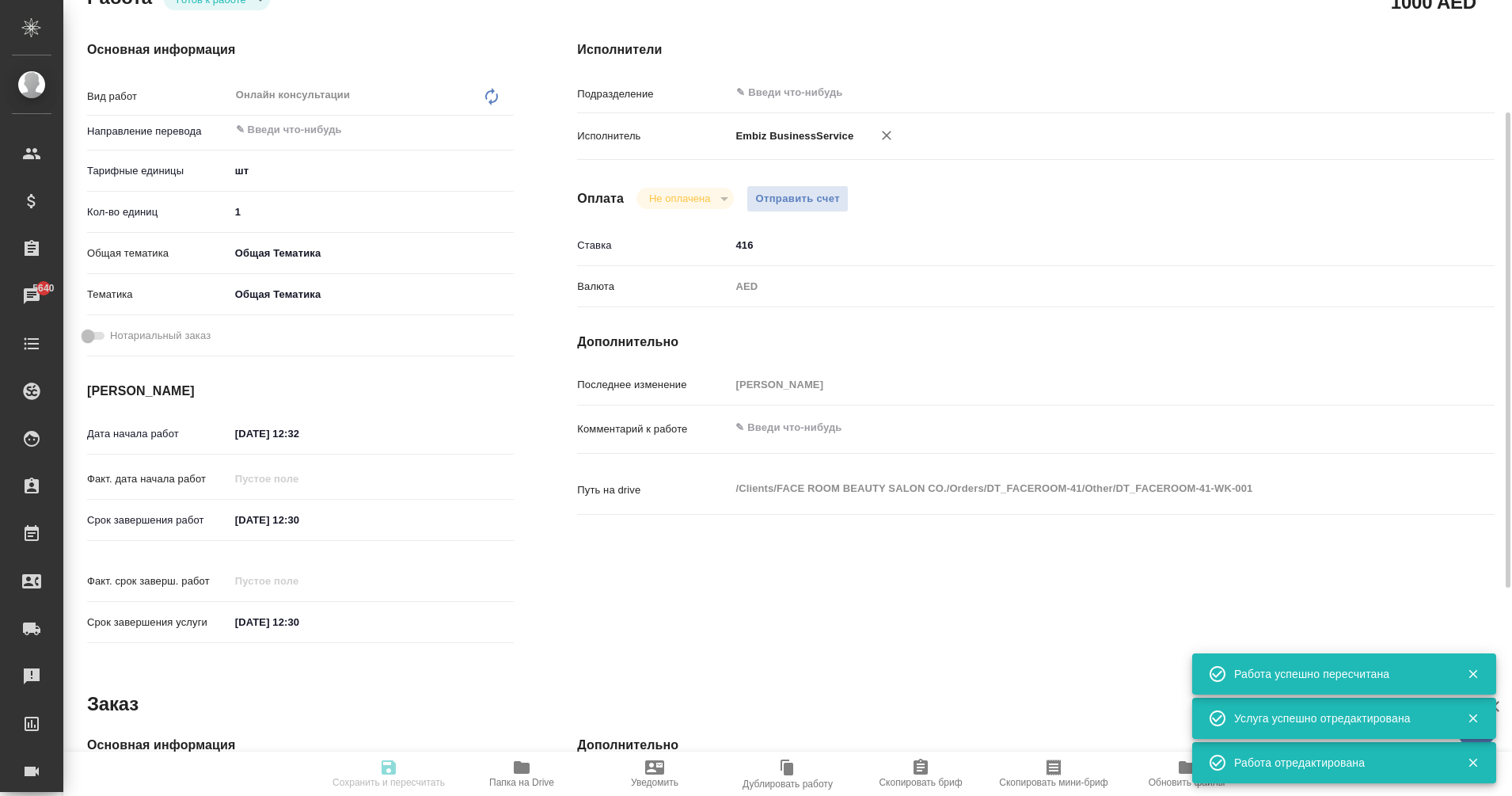
type input "notPayed"
type input "416"
type input "AED"
type input "[PERSON_NAME]"
type textarea "x"
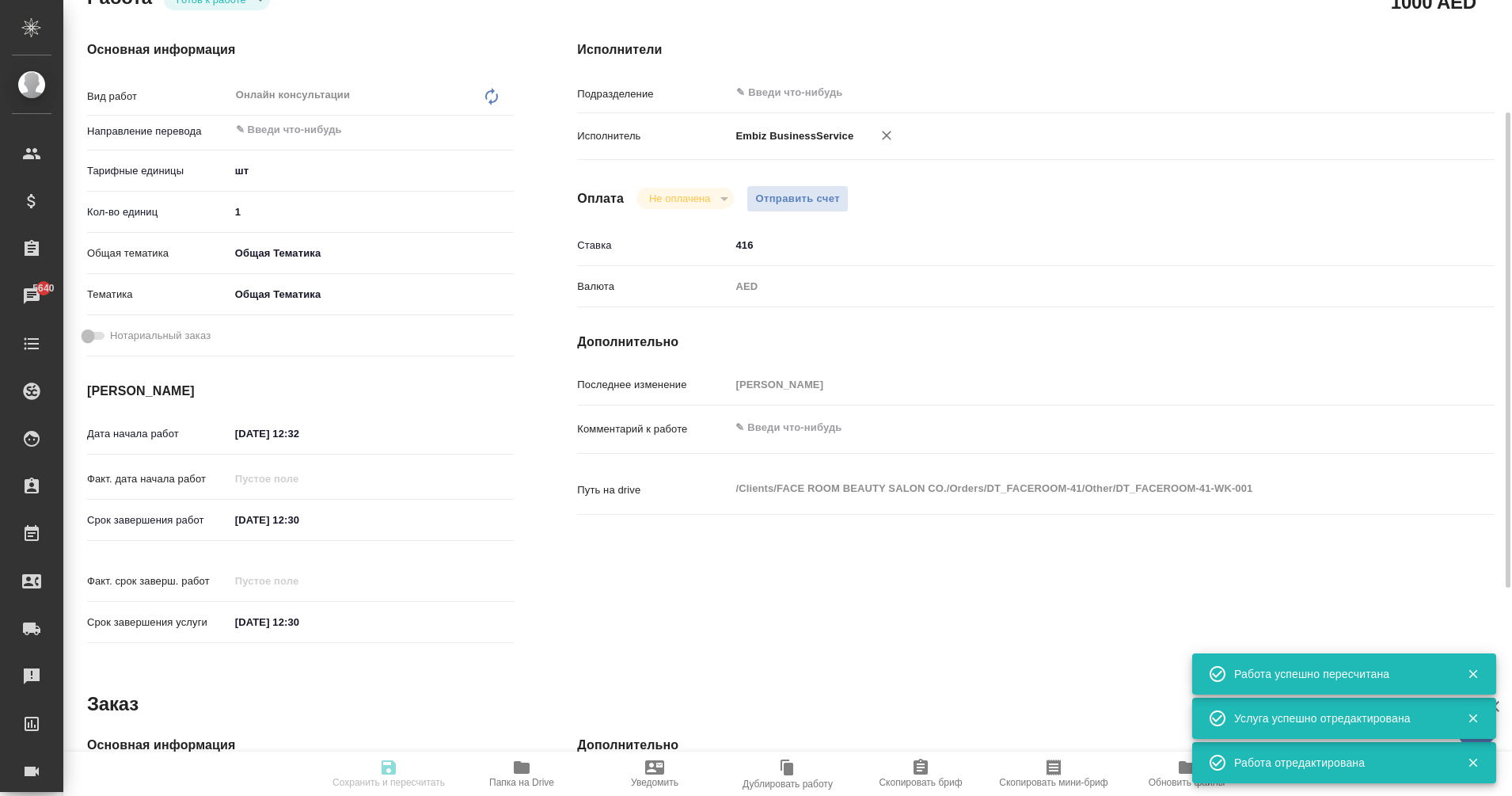
type textarea "/Clients/FACE ROOM BEAUTY SALON CO./Orders/DT_FACEROOM-41/Other/DT_FACEROOM-41-…"
type textarea "x"
type input "DT_FACEROOM-41"
type input "Онлайн консультации"
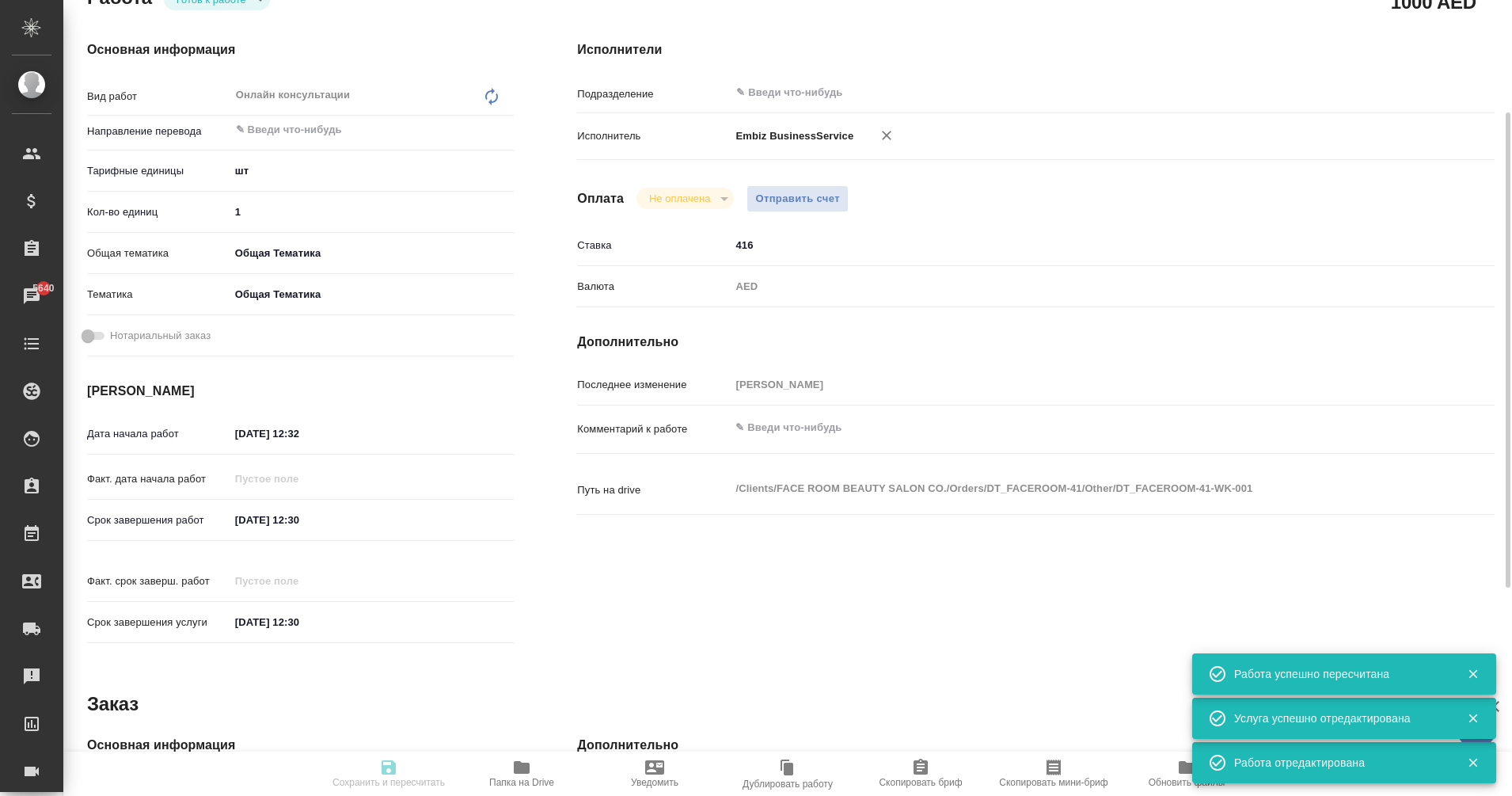
type input "[PERSON_NAME]"
type input "/Clients/FACE ROOM BEAUTY SALON CO./Orders/DT_FACEROOM-41"
type textarea "x"
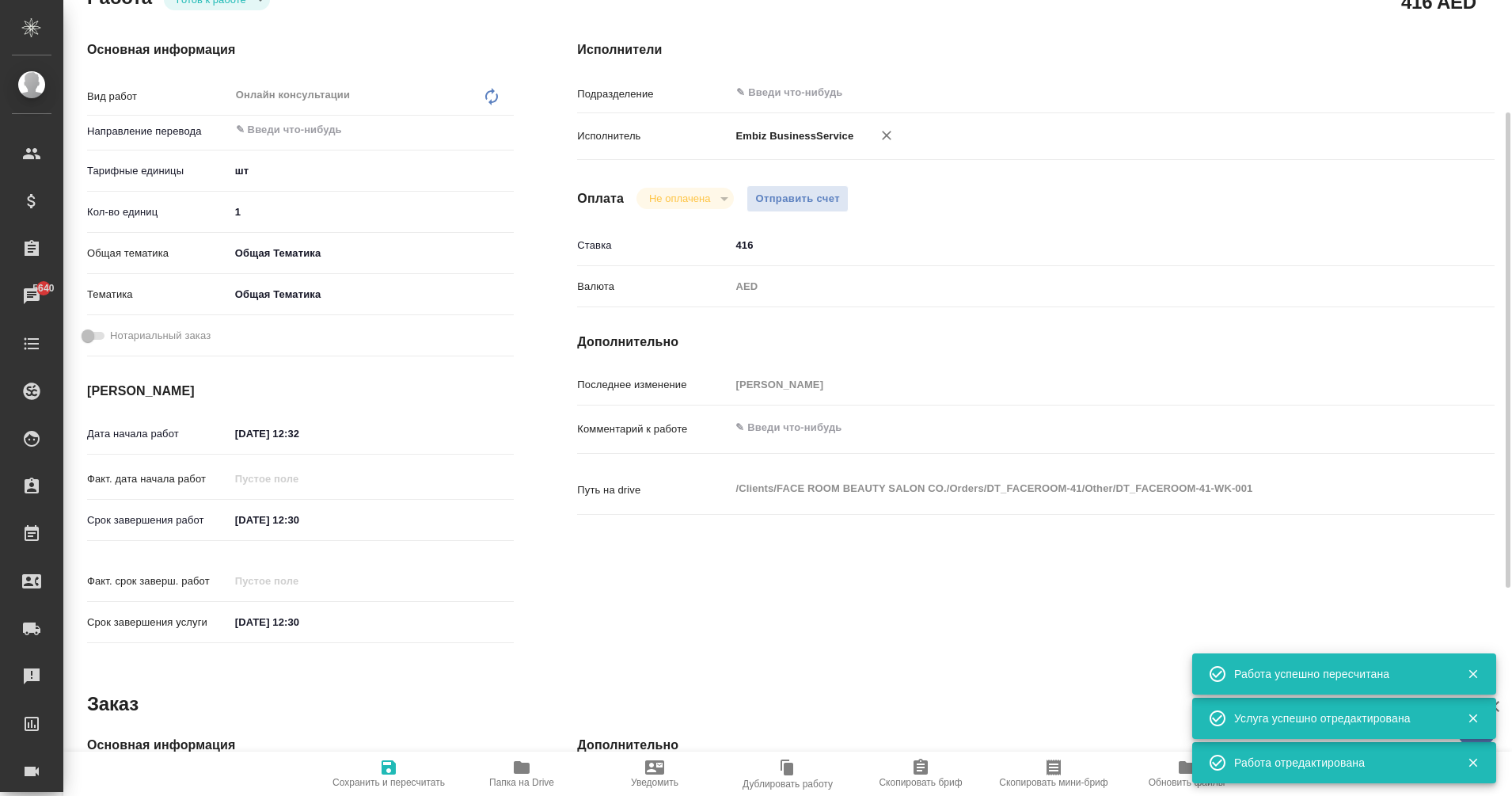
type textarea "x"
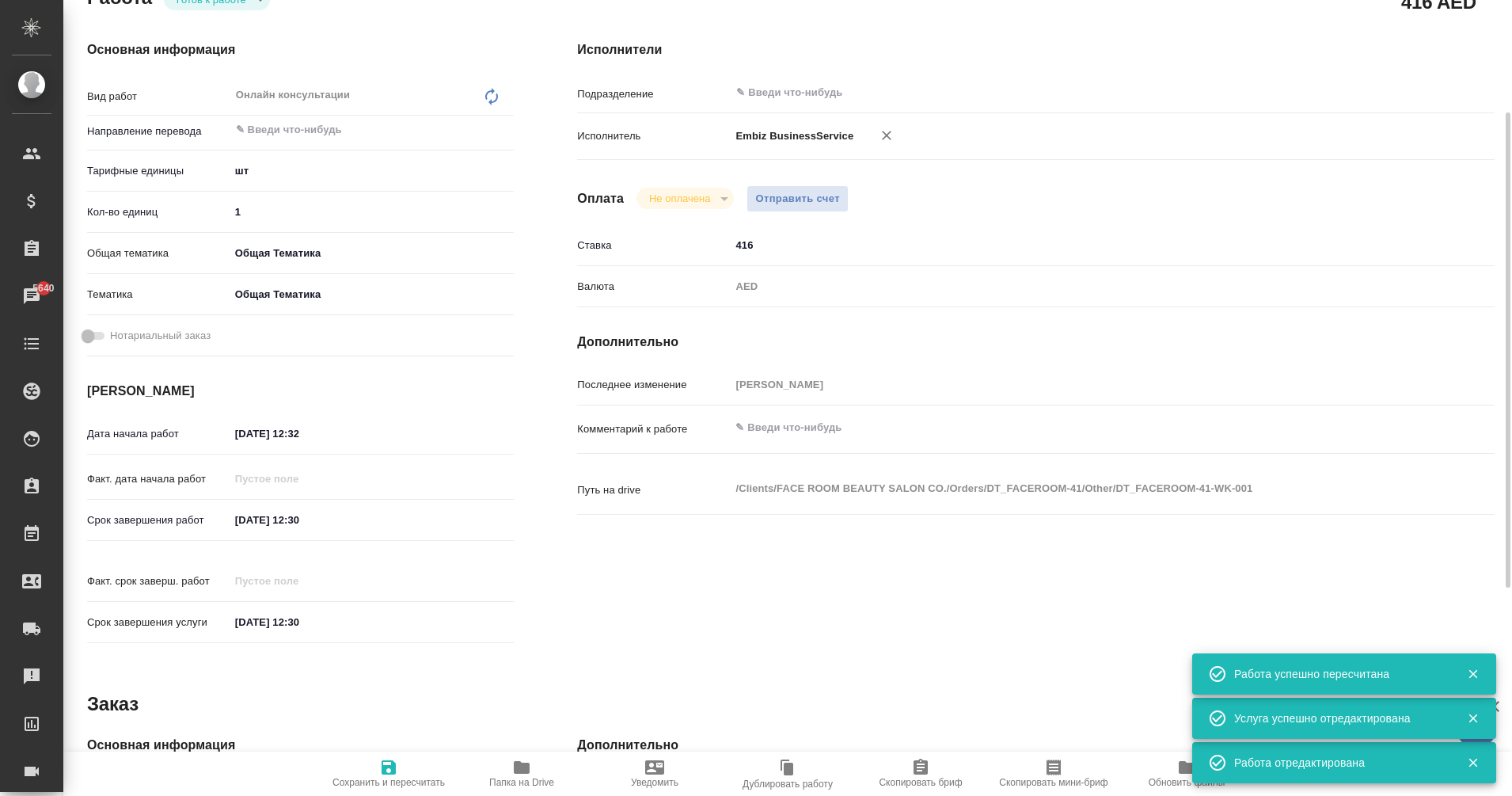
type textarea "x"
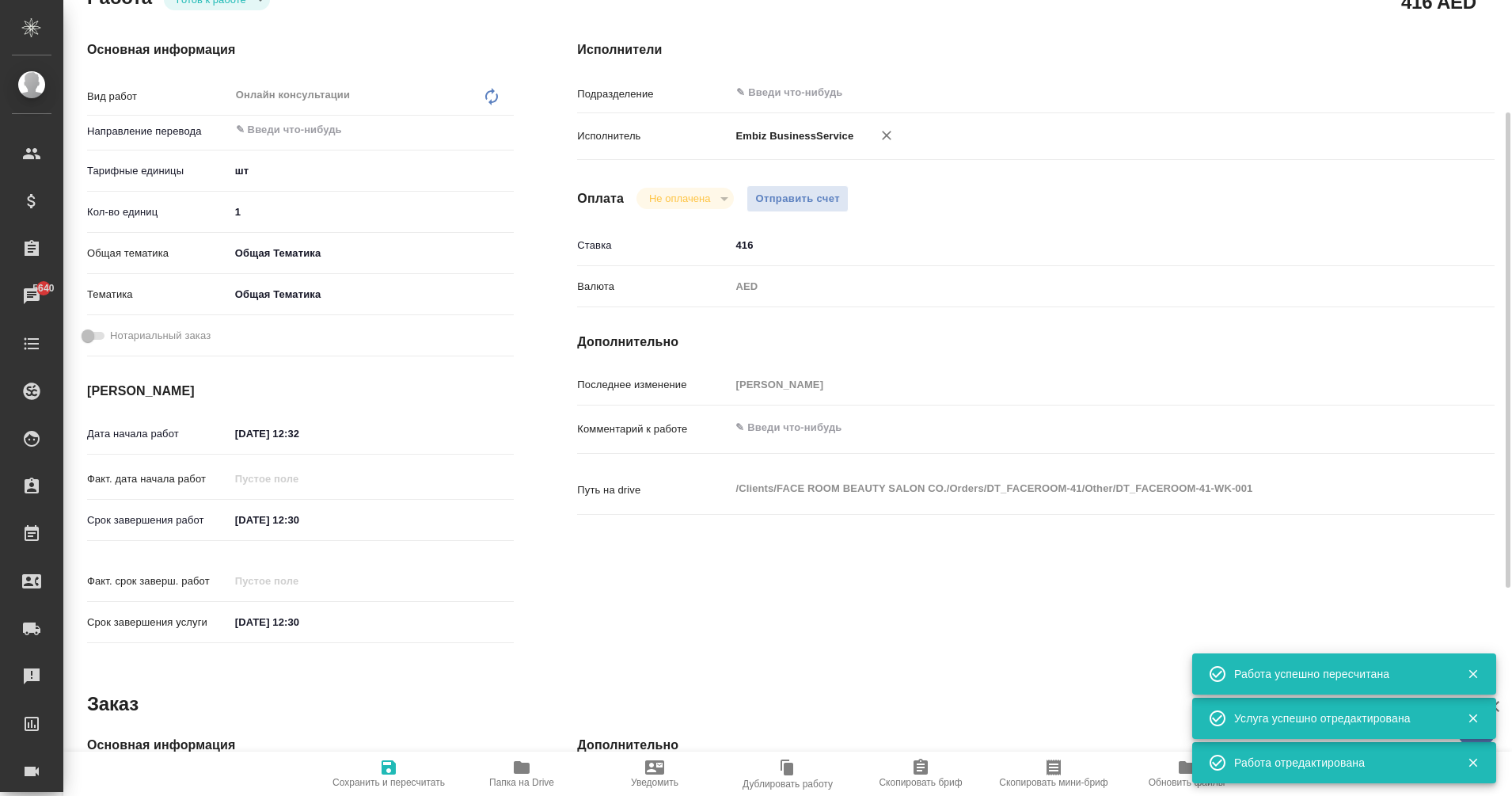
type textarea "x"
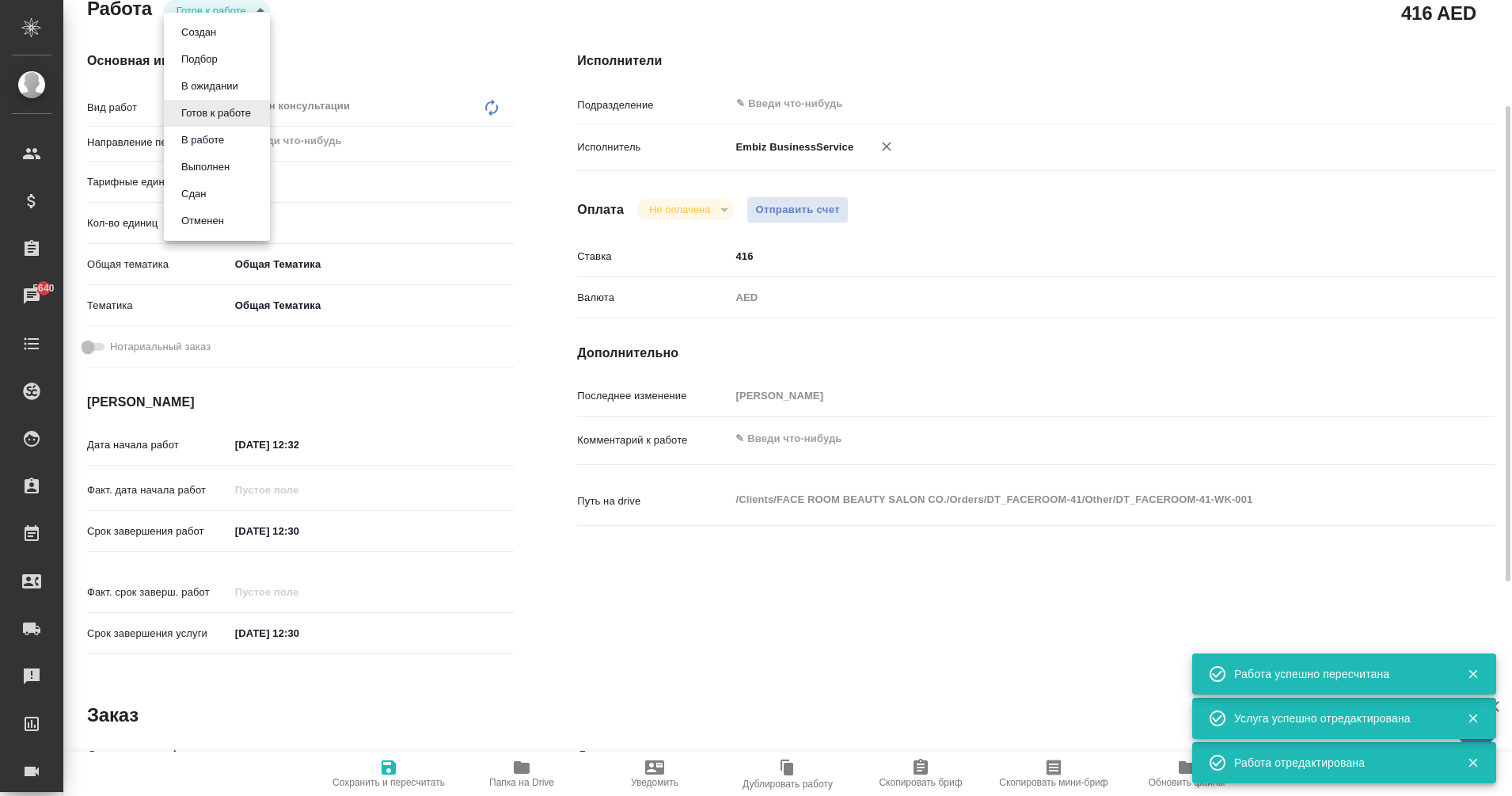
click at [246, 8] on body "🙏 .cls-1 fill:#fff; AWATERA Eganian Margarita Клиенты Спецификации Заказы 5640 …" at bounding box center [756, 398] width 1512 height 796
type textarea "x"
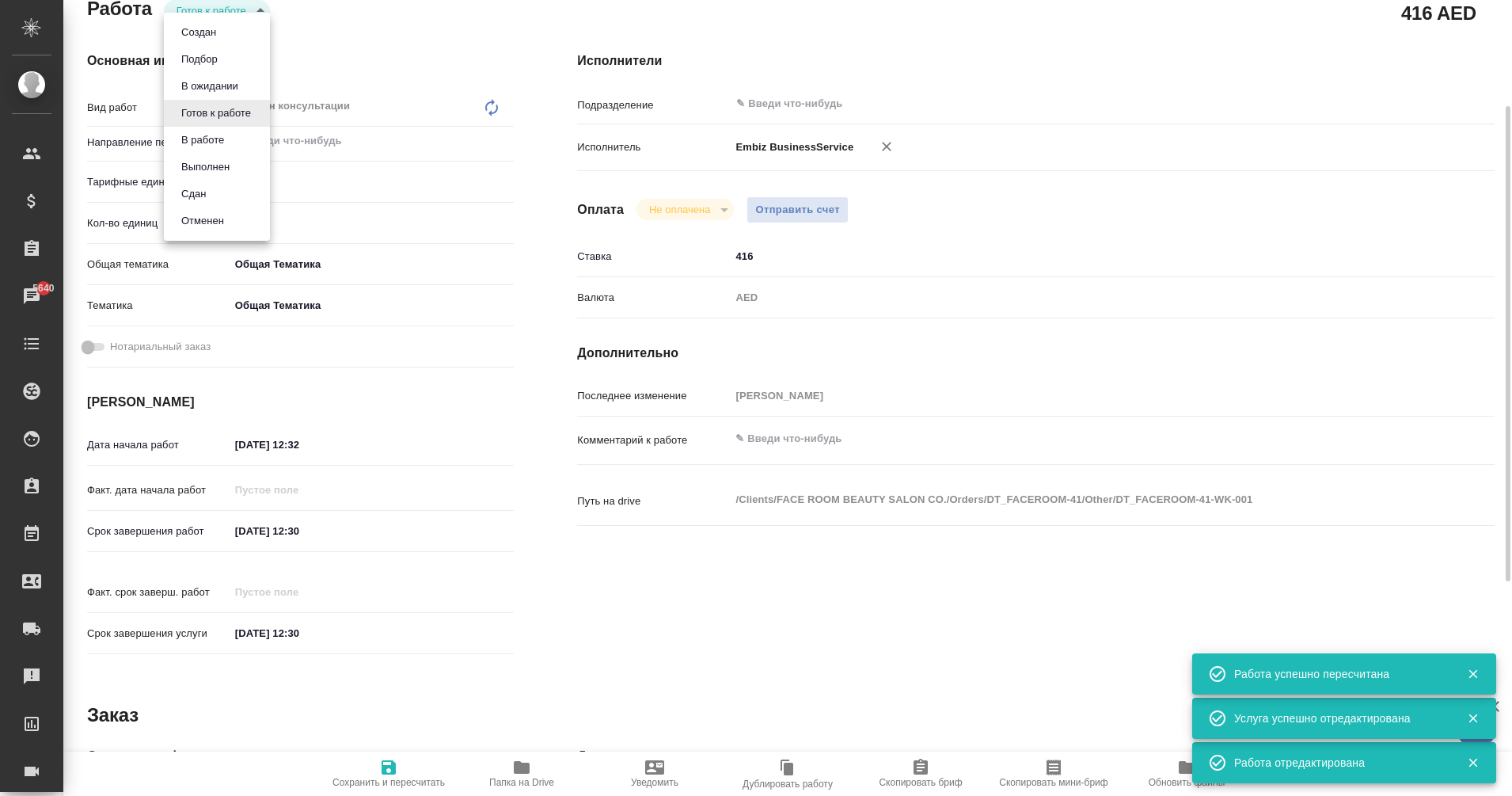
type textarea "x"
click at [243, 184] on li "Сдан" at bounding box center [217, 194] width 106 height 27
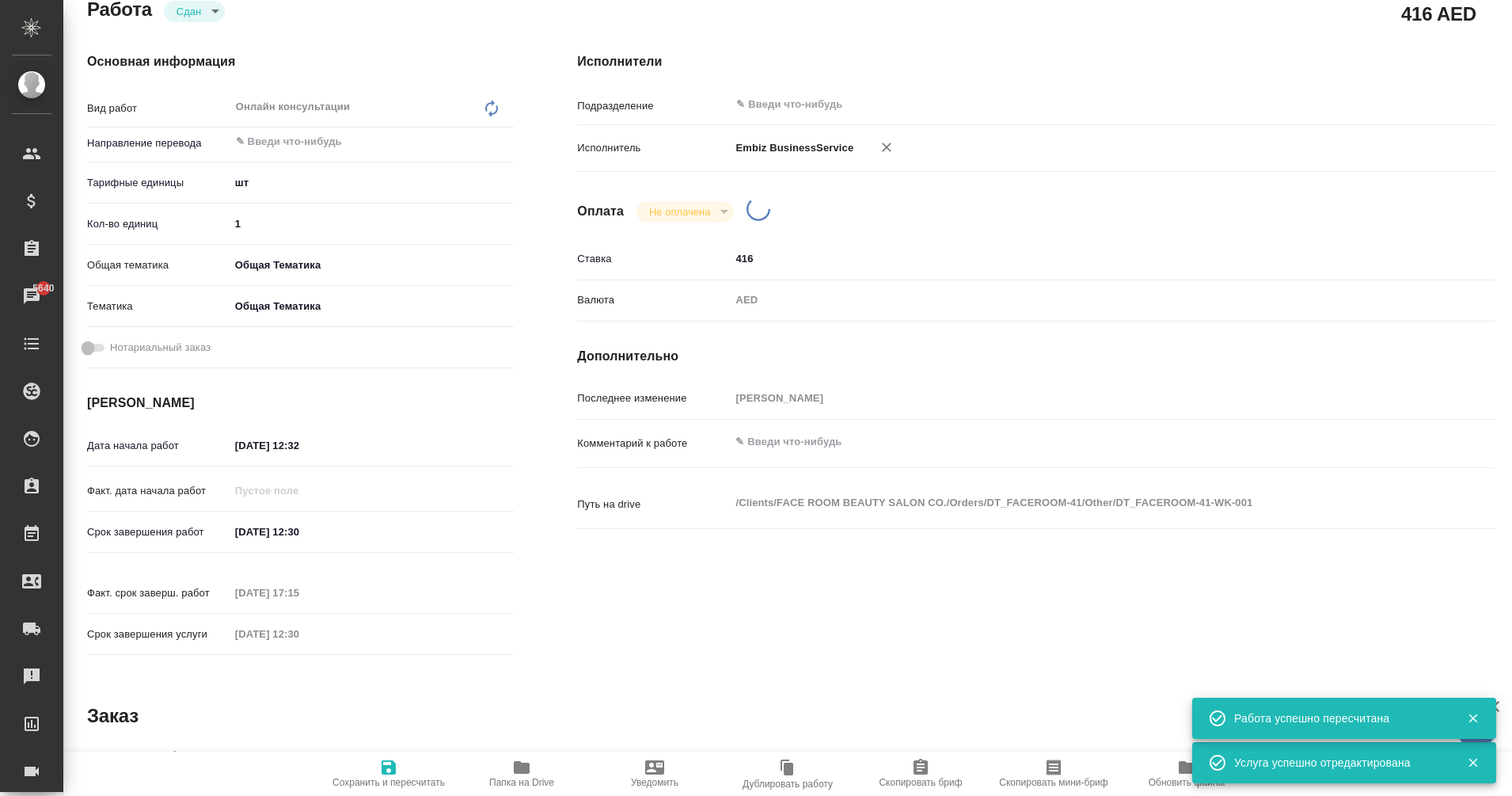
type textarea "x"
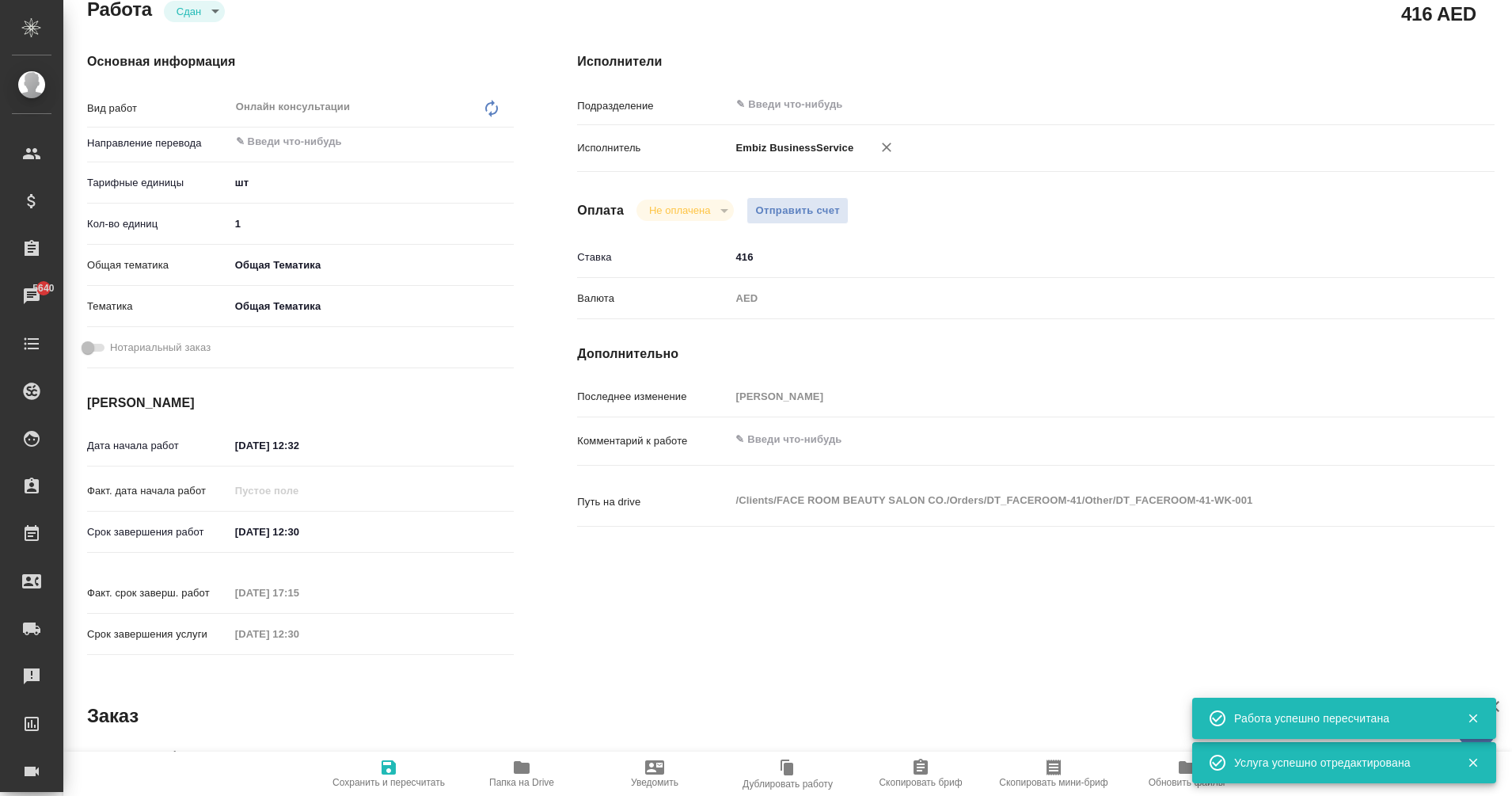
type textarea "x"
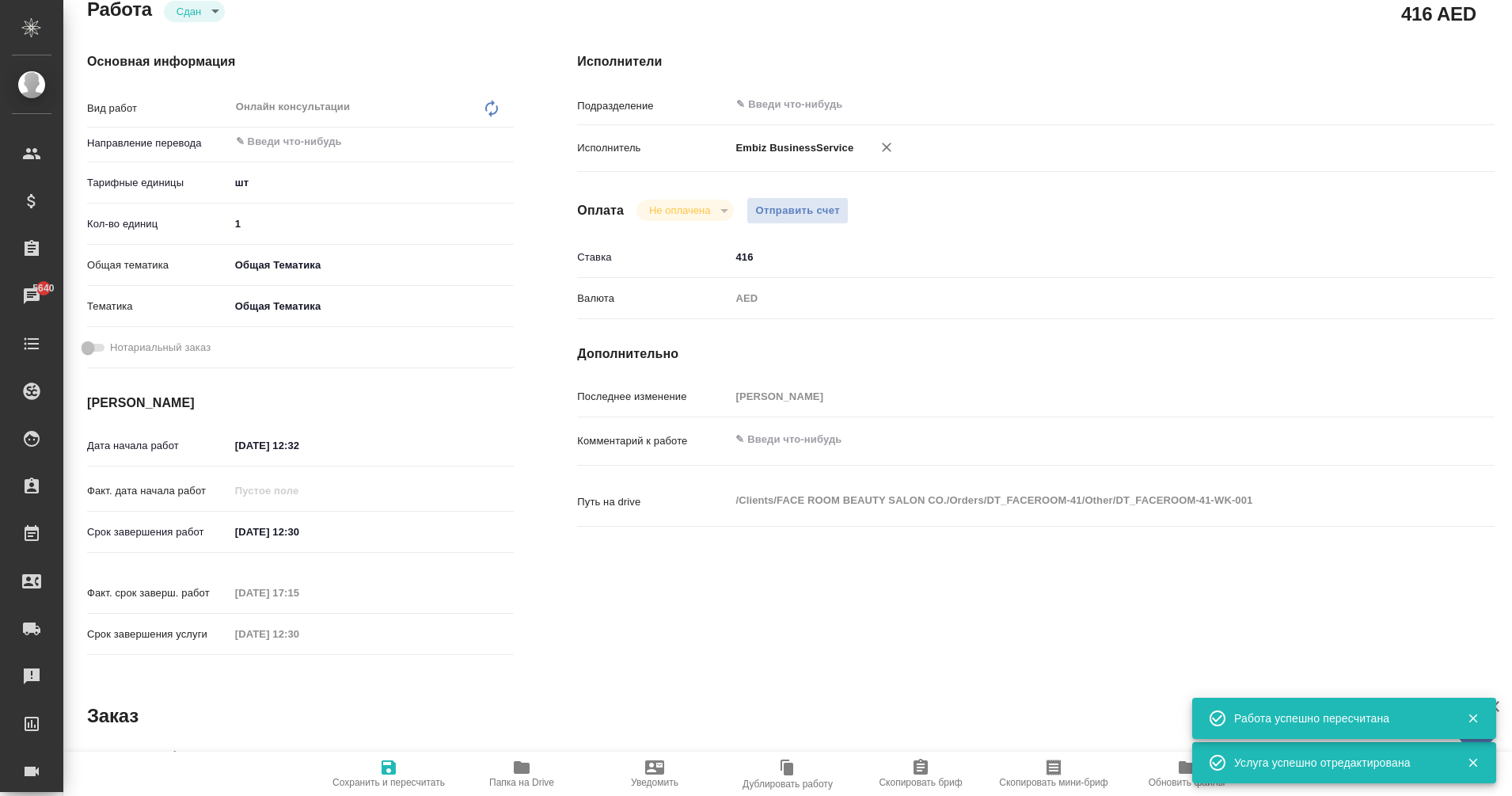
type textarea "x"
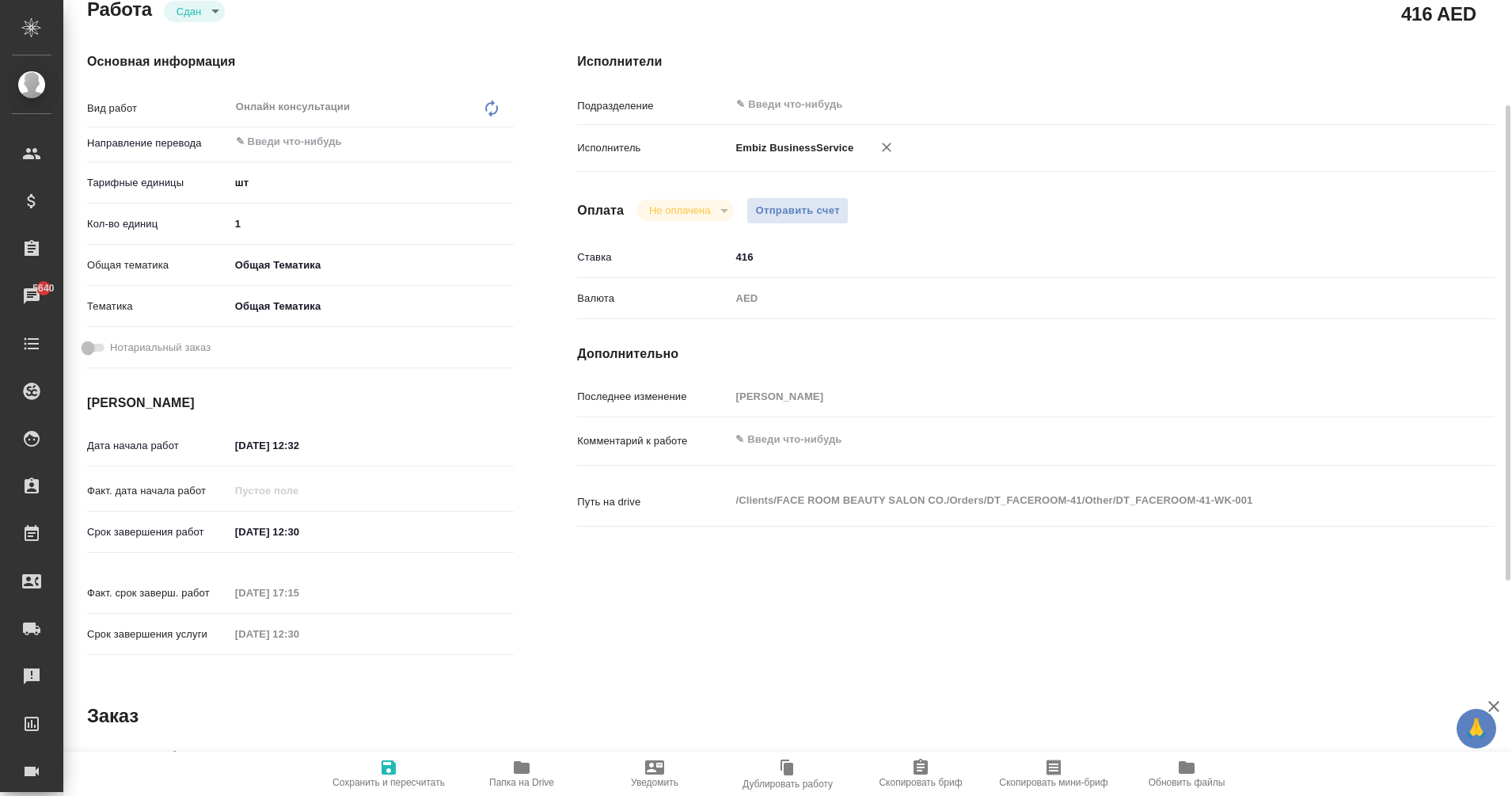
type textarea "x"
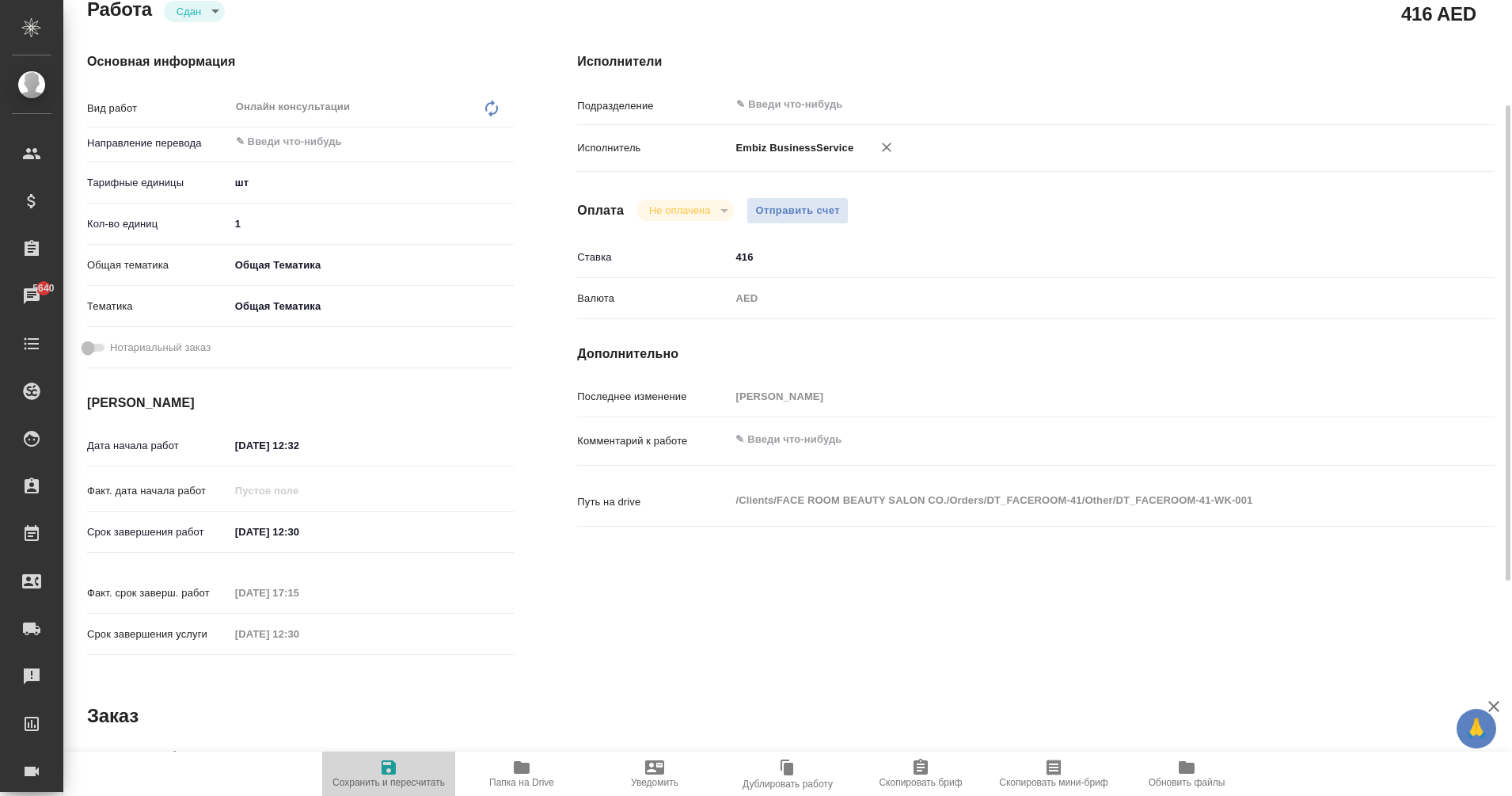
click at [408, 770] on span "Сохранить и пересчитать" at bounding box center [389, 772] width 114 height 30
type textarea "x"
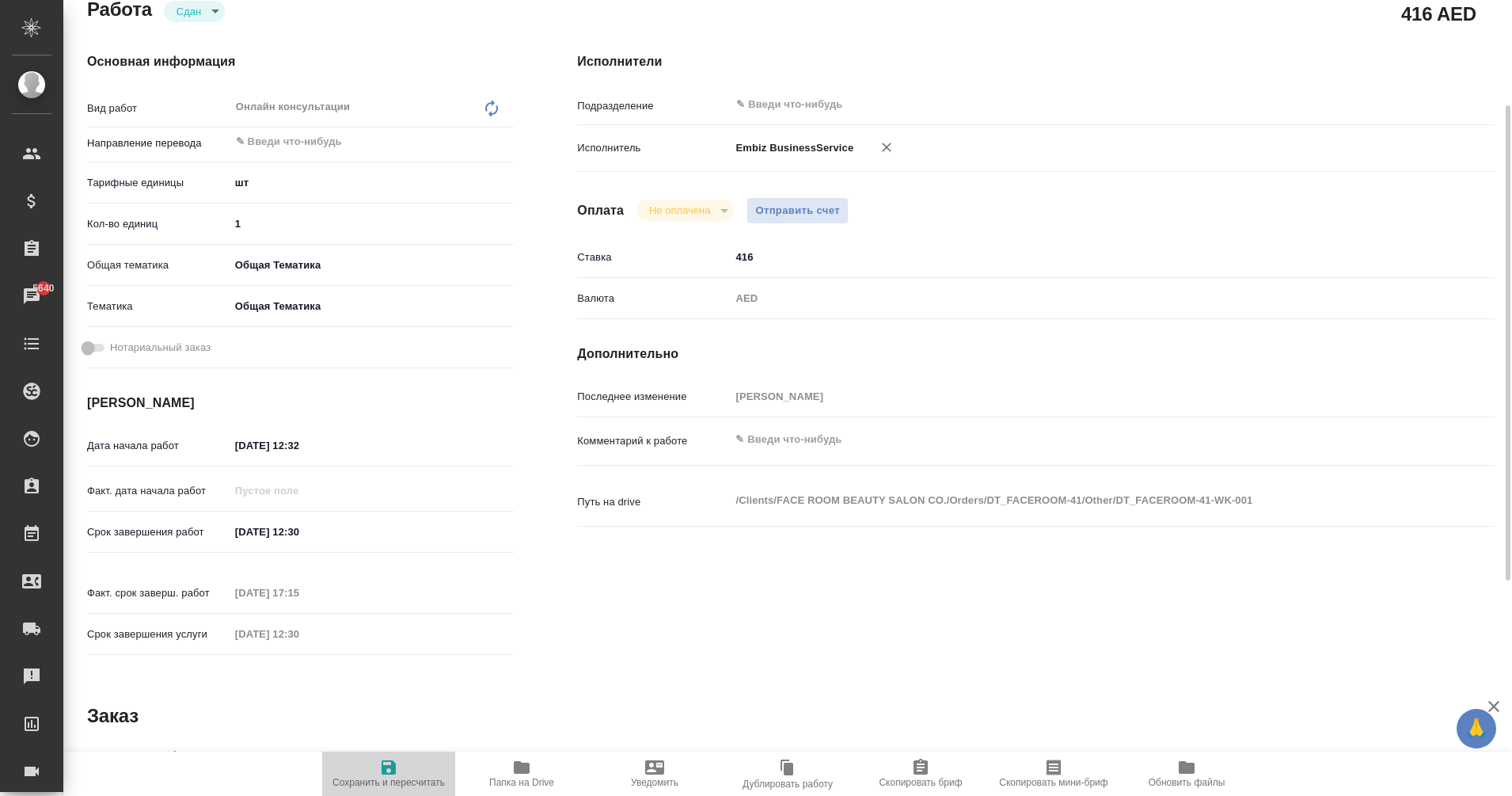
type textarea "x"
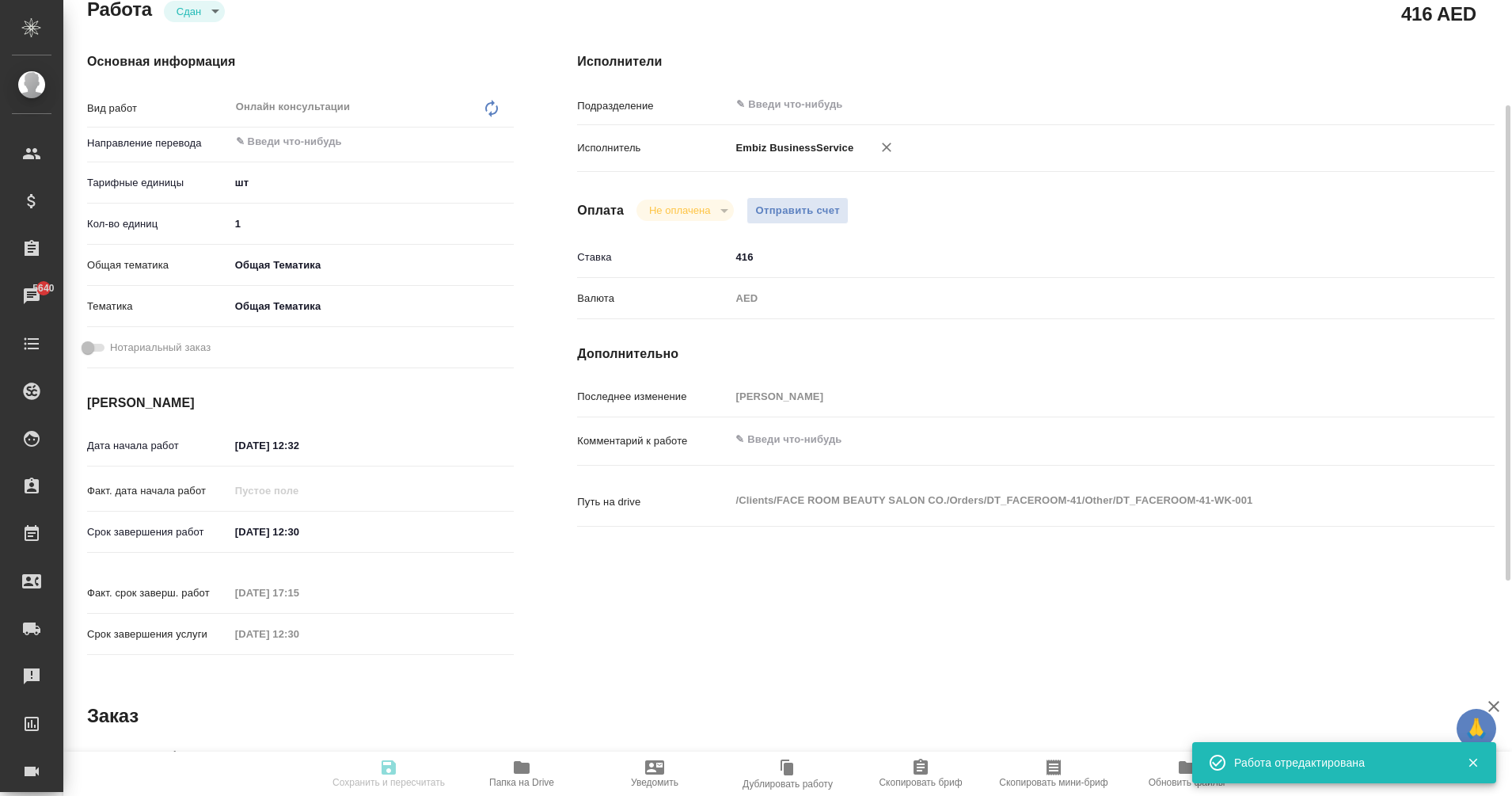
type textarea "x"
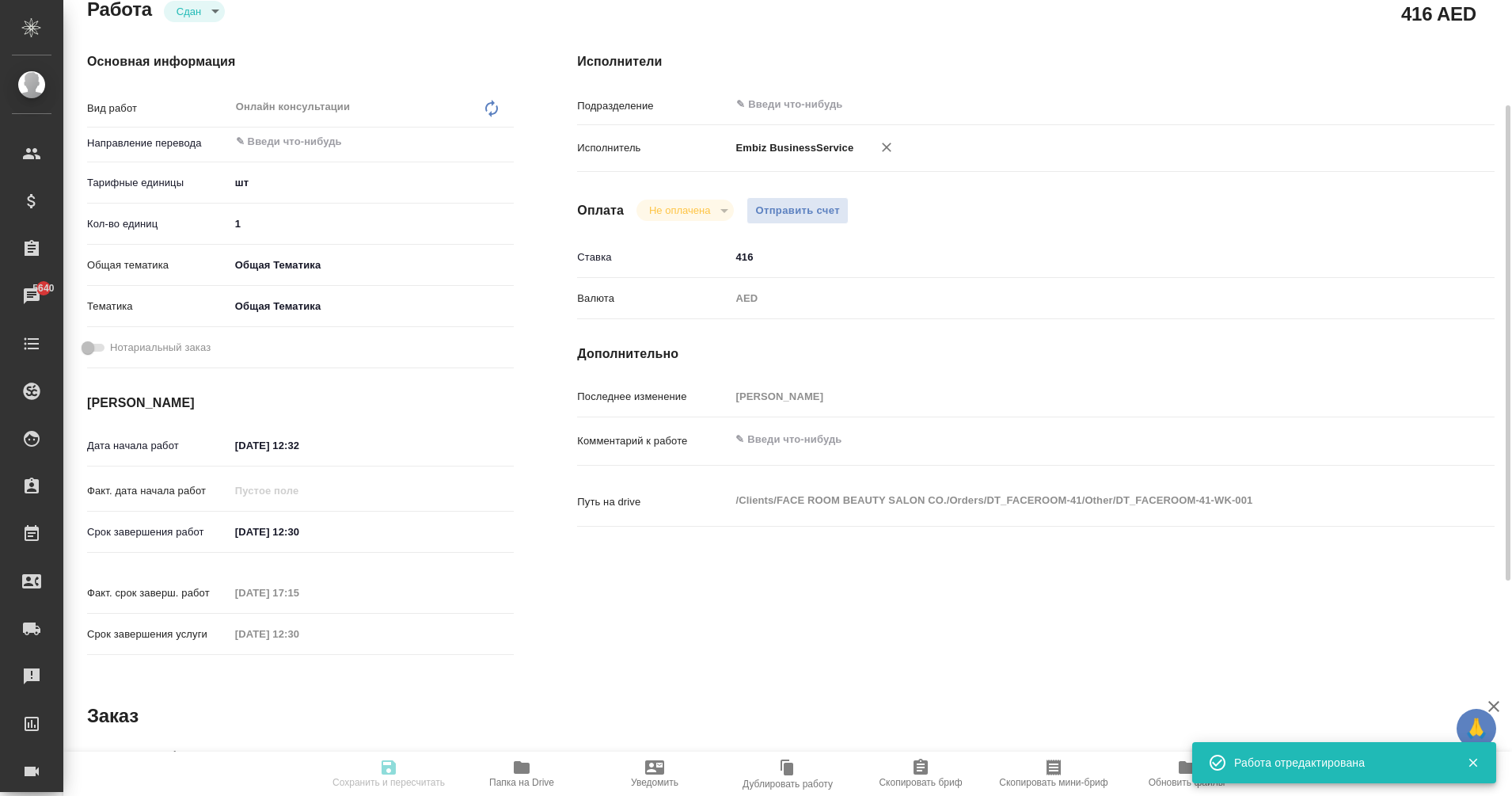
type textarea "x"
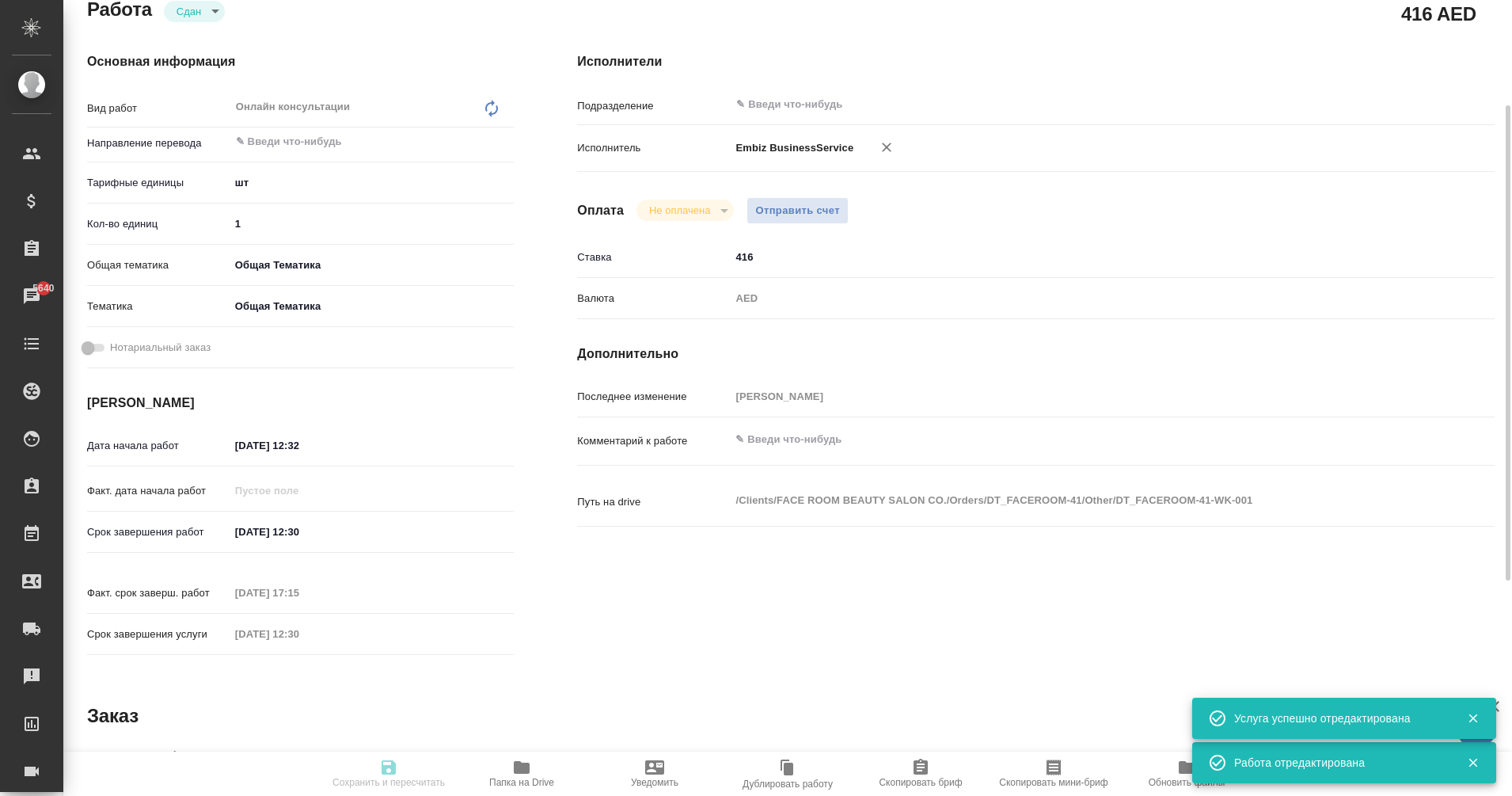
type input "closed"
type textarea "Онлайн консультации"
type textarea "x"
type input "5a8b1489cc6b4906c91bfdc1"
type input "1"
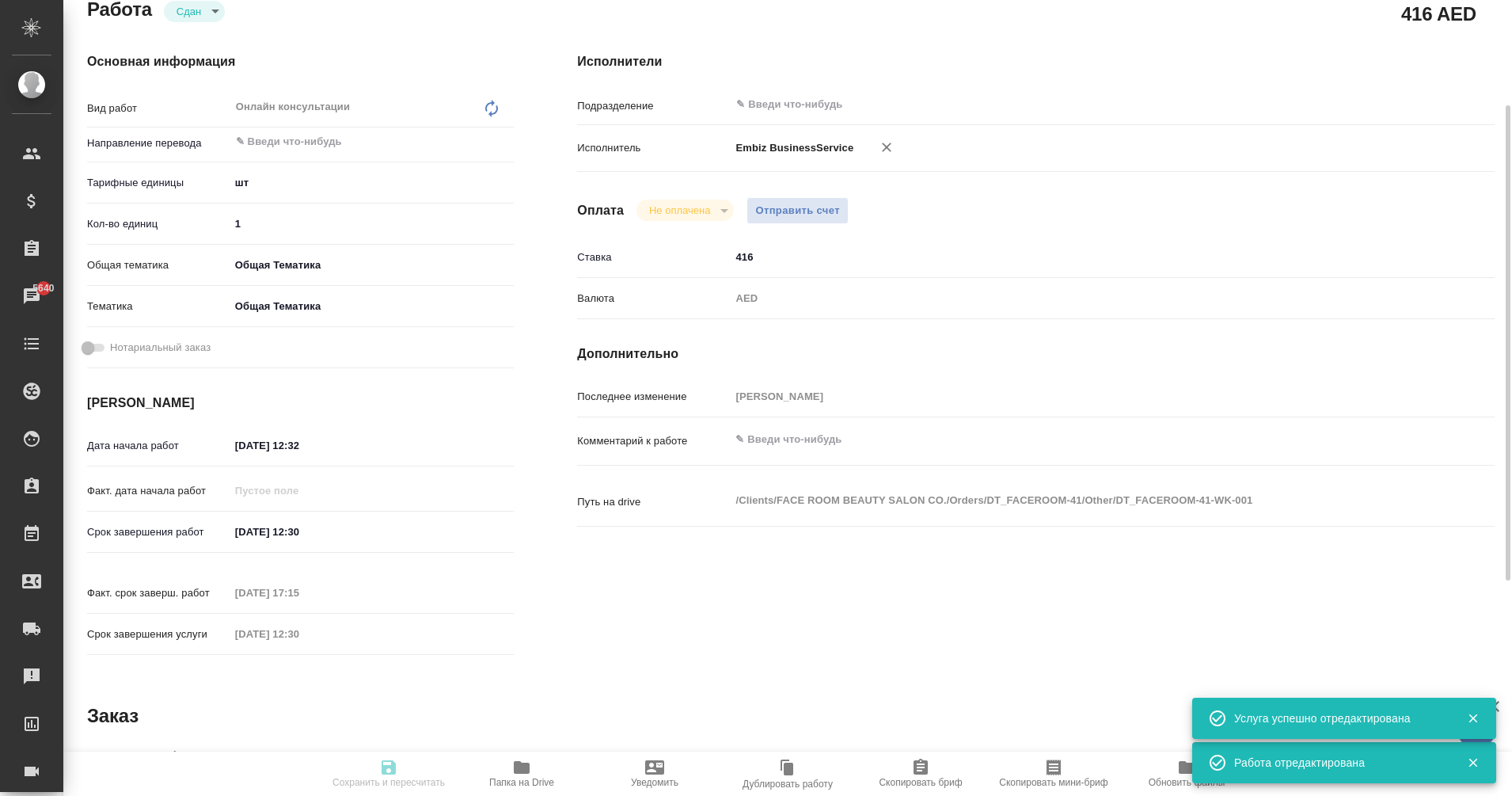
type input "obtem"
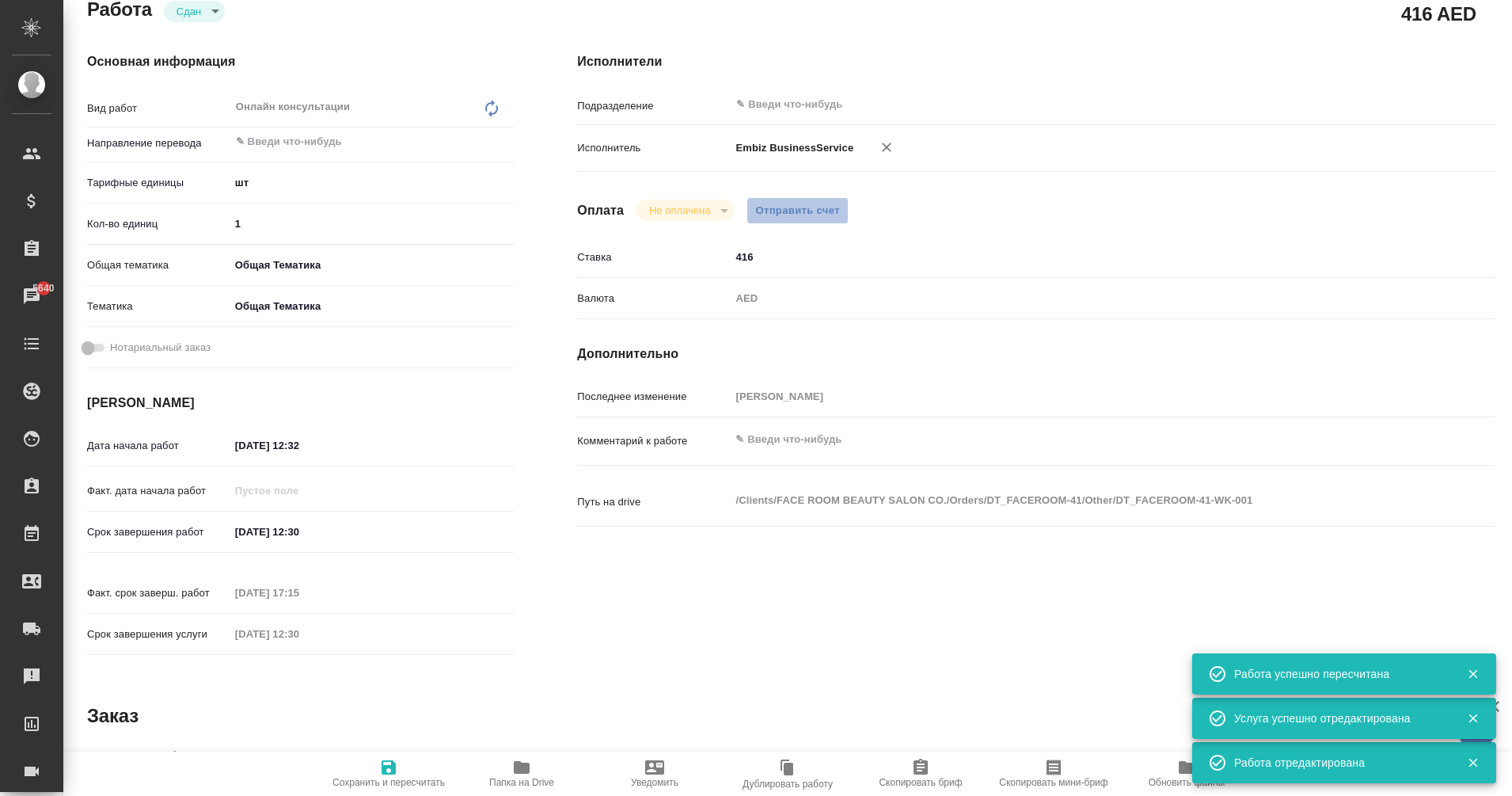
click at [787, 212] on span "Отправить счет" at bounding box center [798, 210] width 85 height 18
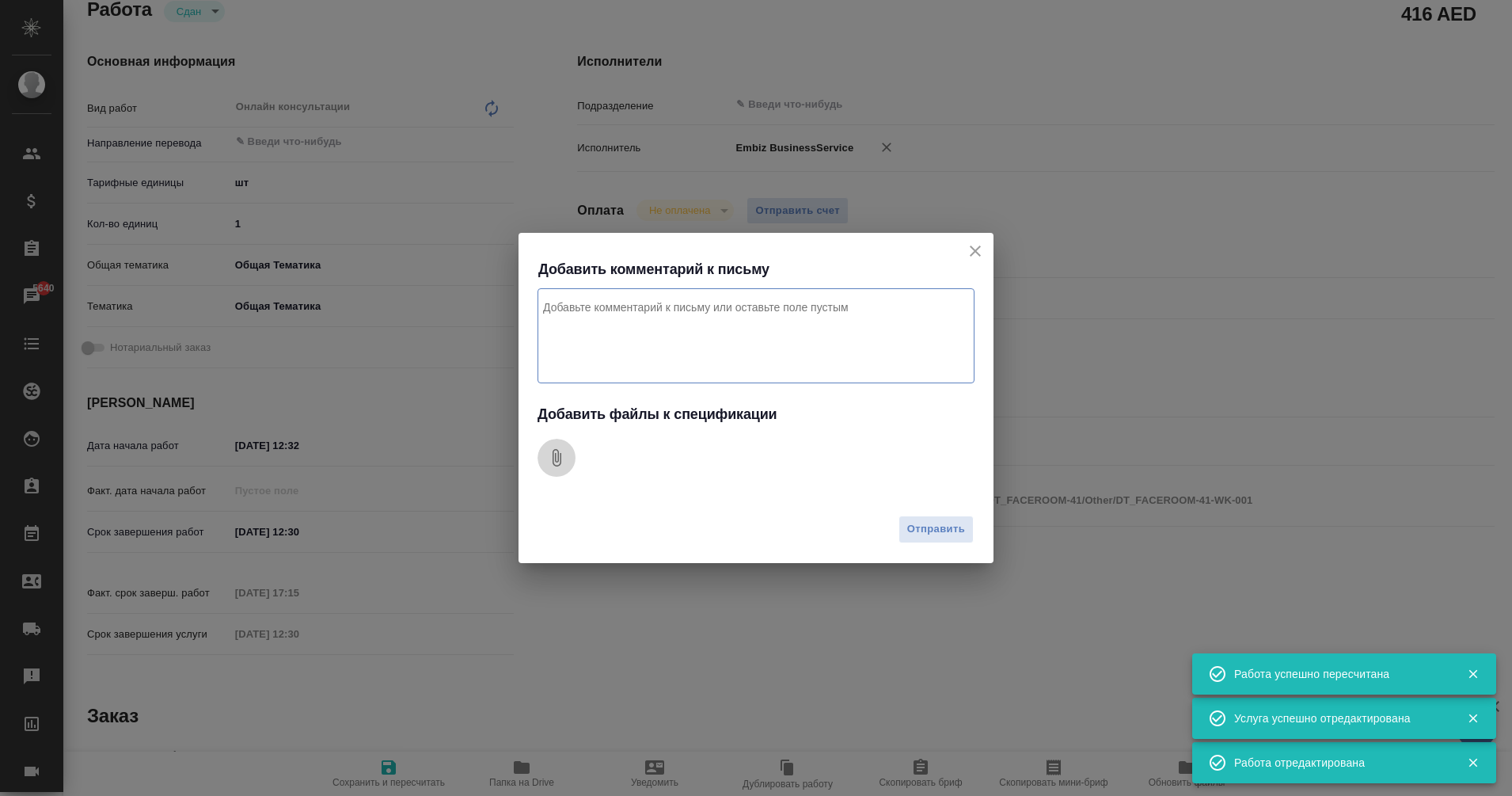
click at [553, 469] on button "0" at bounding box center [556, 458] width 38 height 38
click at [686, 320] on textarea "Комментарий к письму" at bounding box center [756, 336] width 437 height 95
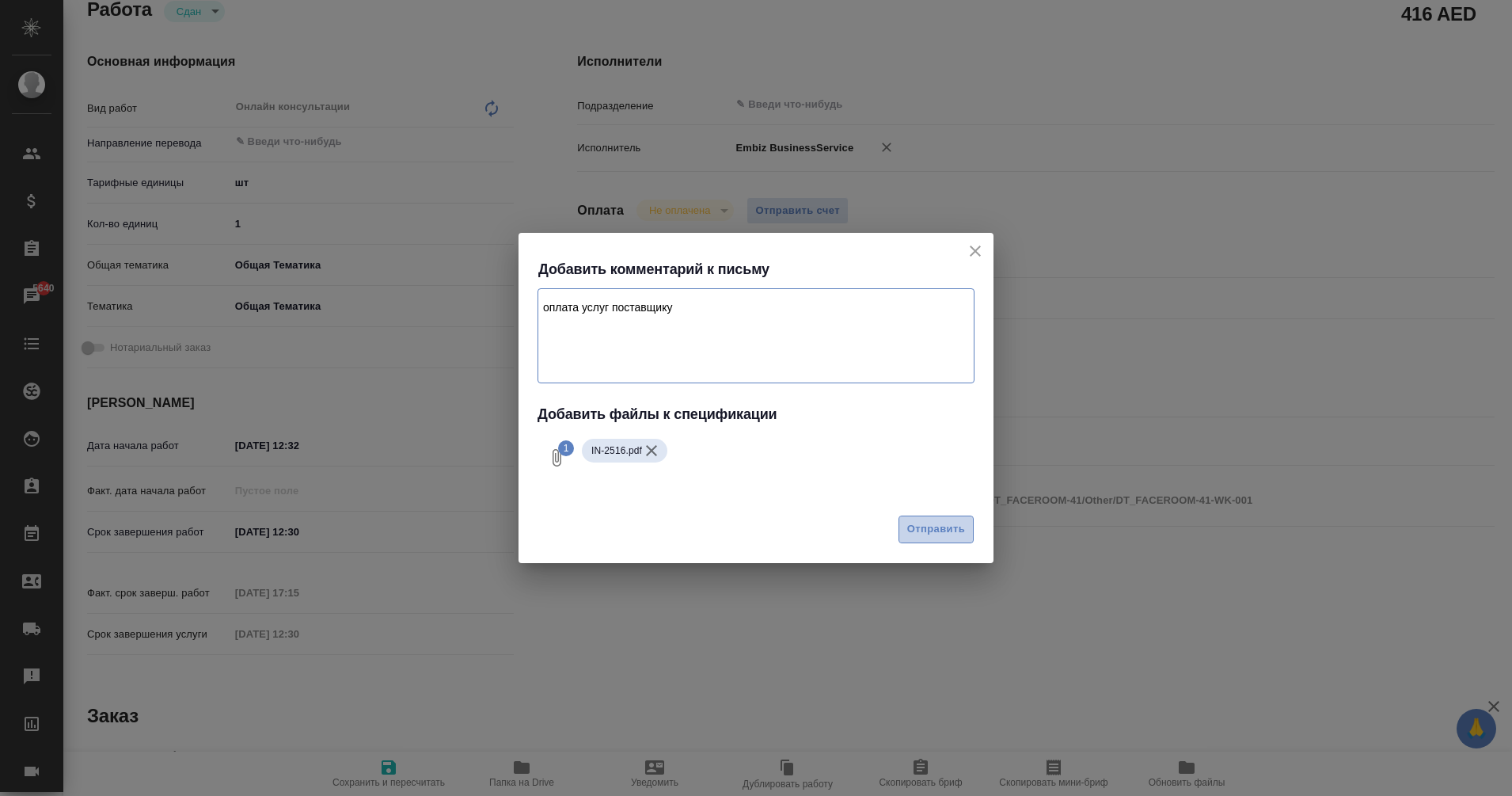
click at [941, 532] on span "Отправить" at bounding box center [936, 529] width 58 height 18
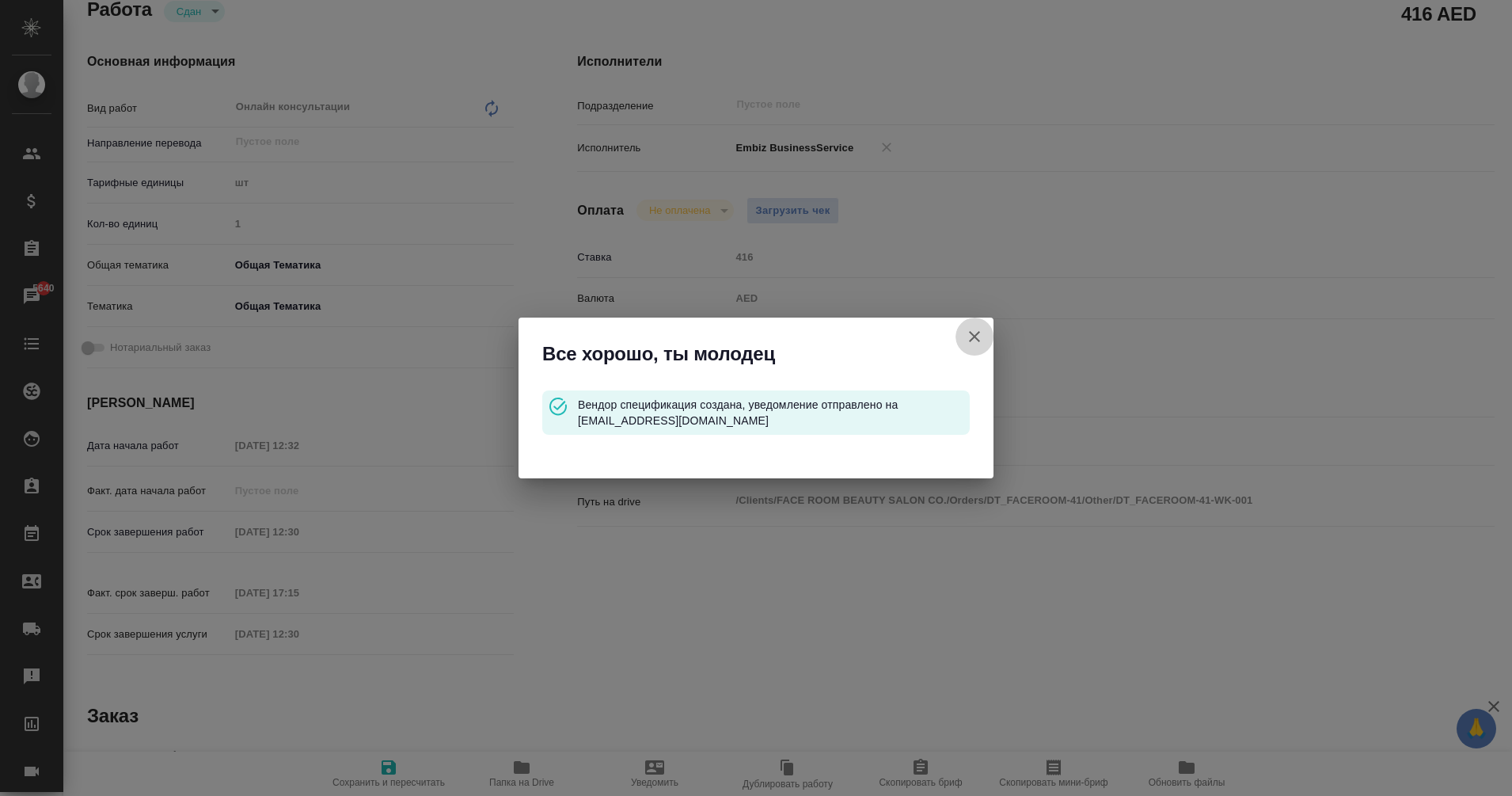
click at [975, 337] on icon "button" at bounding box center [975, 336] width 11 height 11
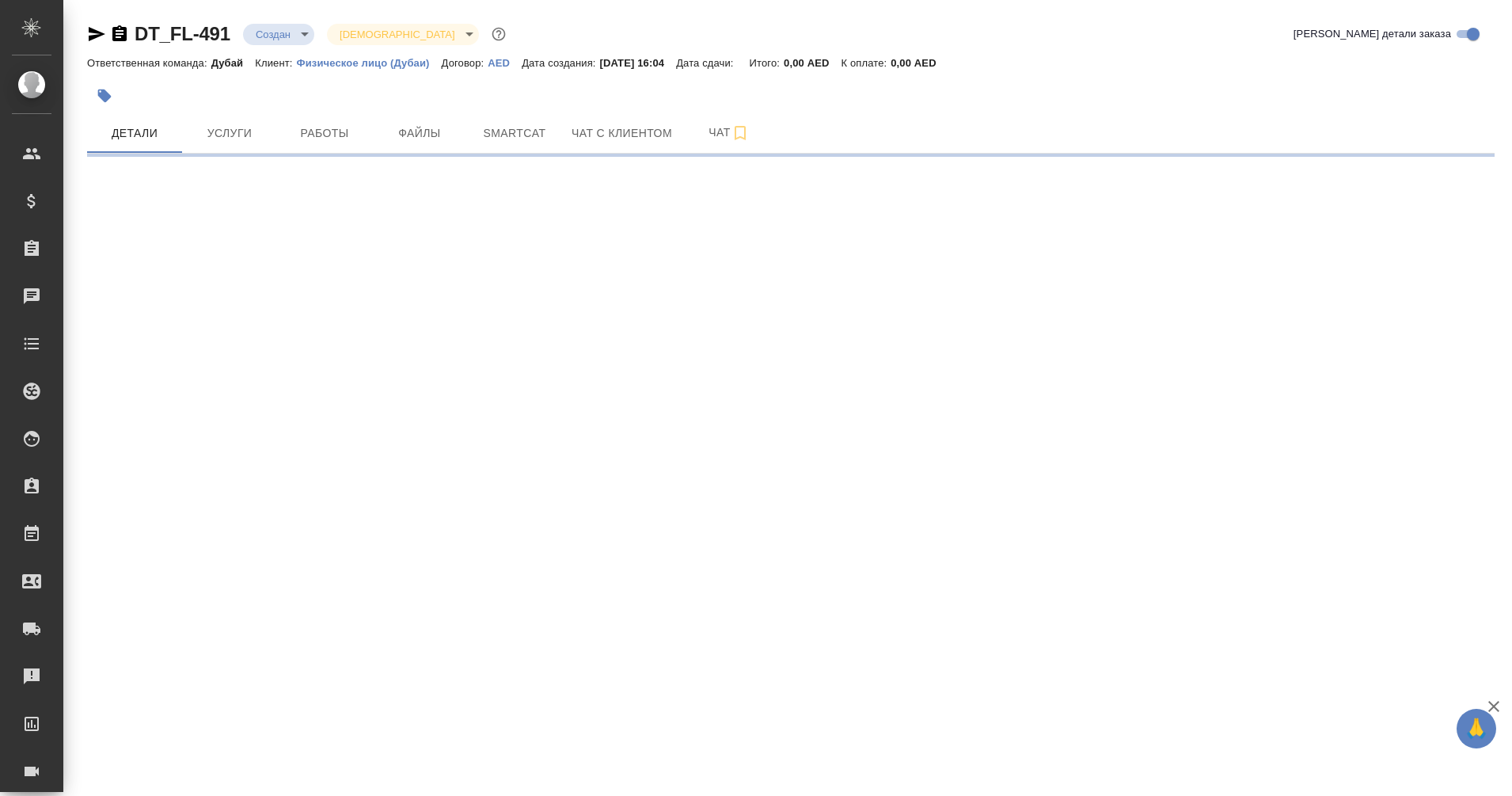
select select "RU"
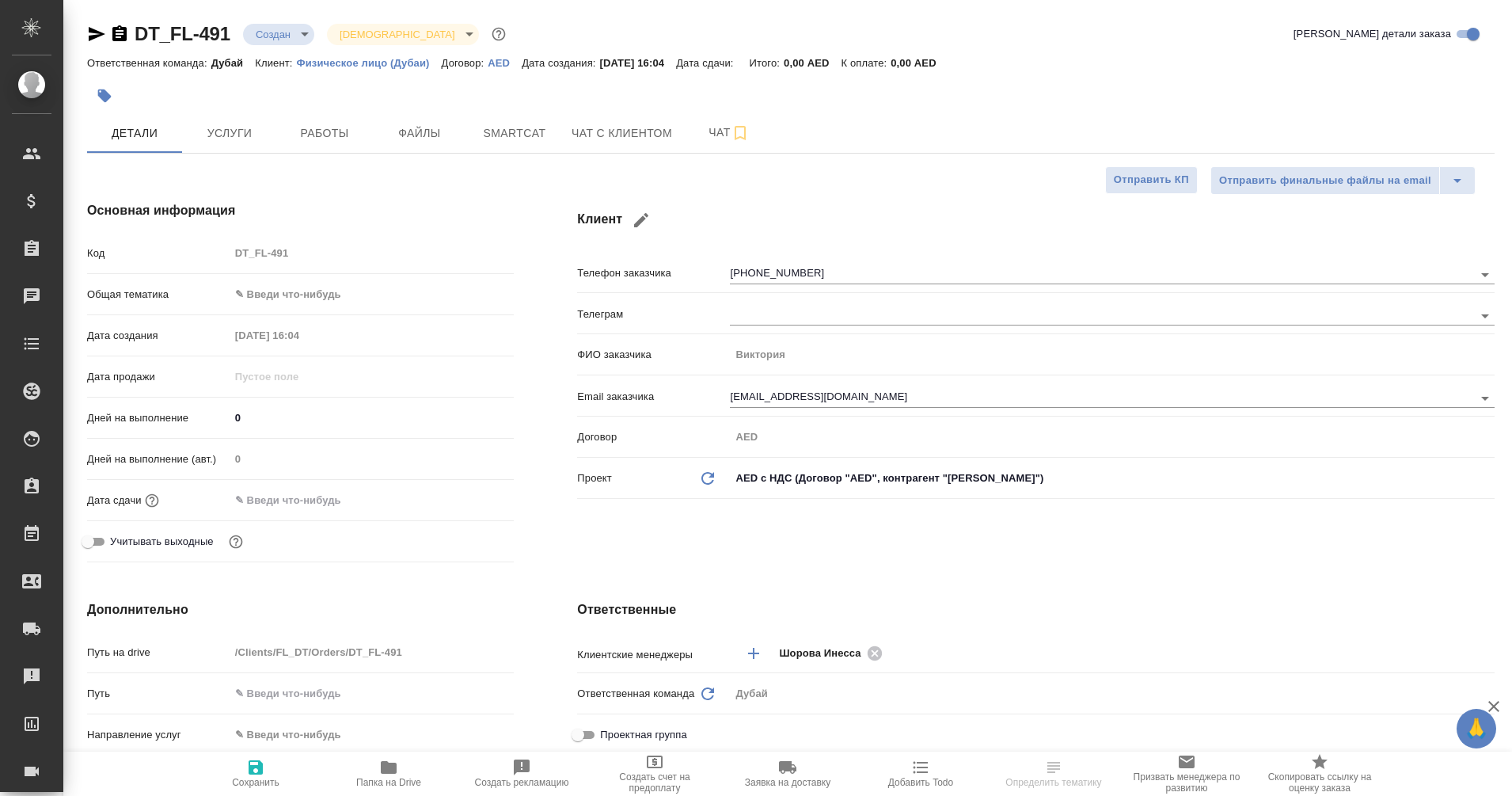
type textarea "x"
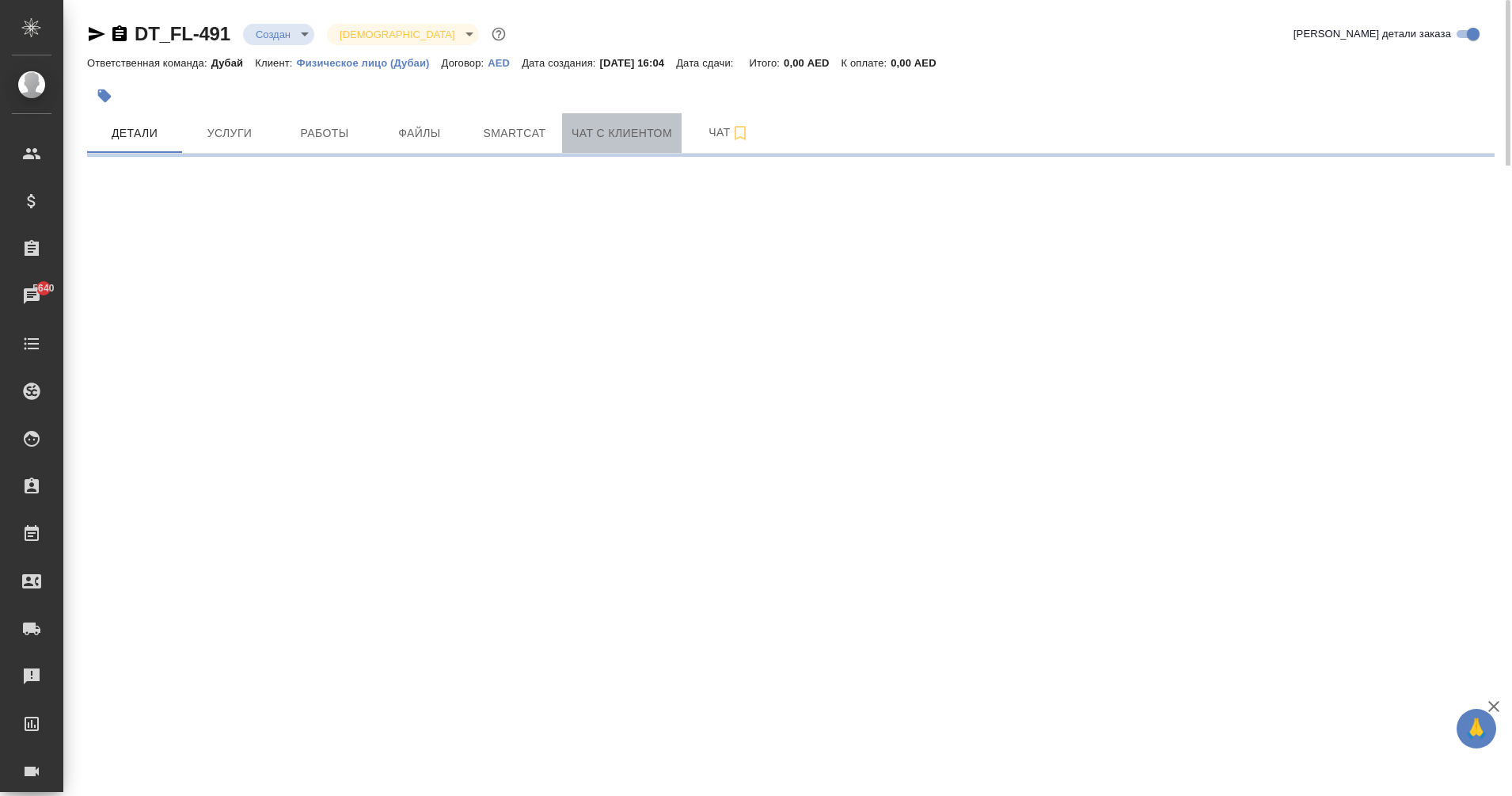
click at [654, 132] on span "Чат с клиентом" at bounding box center [622, 133] width 100 height 20
select select "RU"
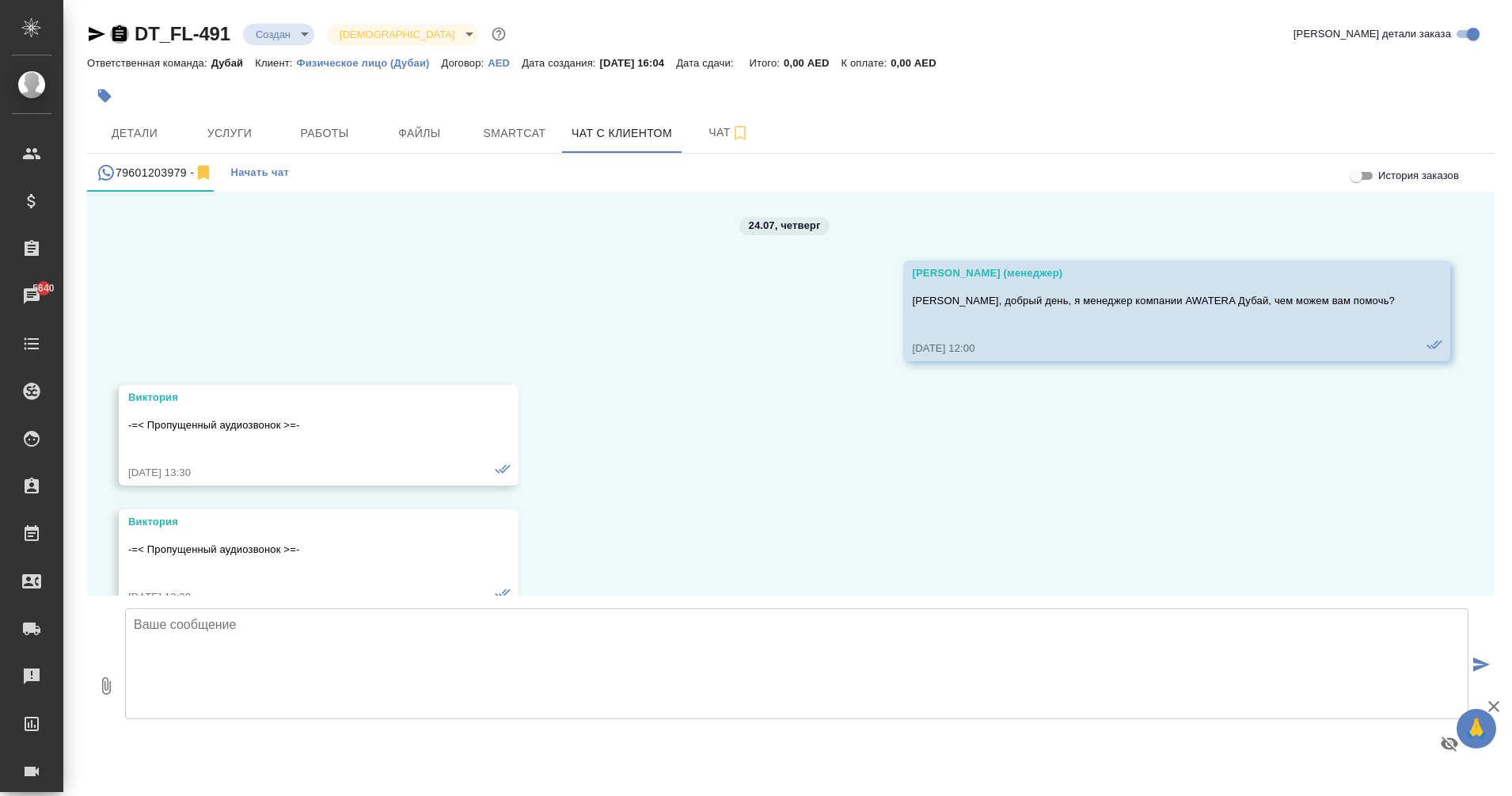
click at [121, 34] on icon "button" at bounding box center [119, 33] width 14 height 16
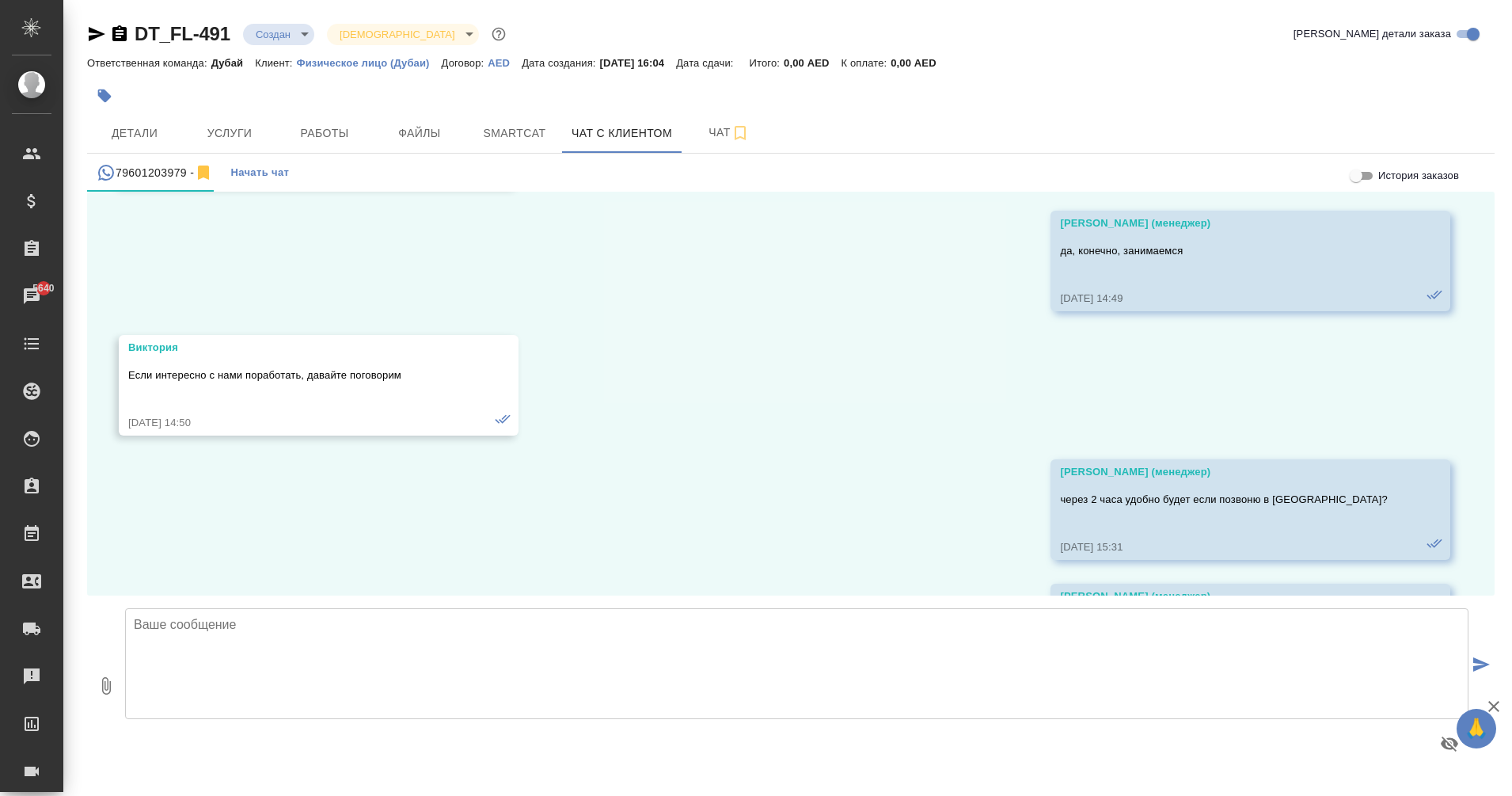
scroll to position [847, 0]
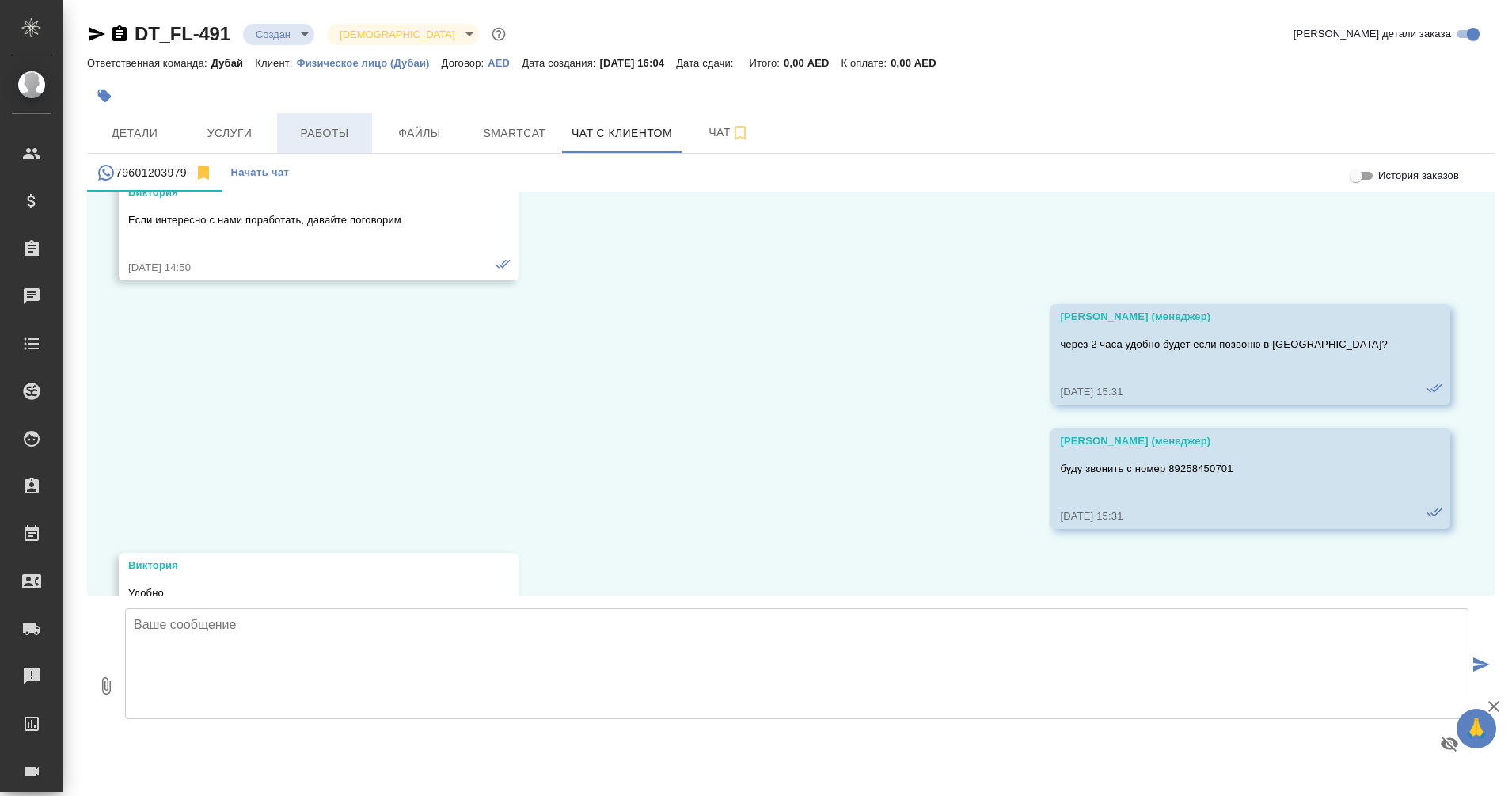
scroll to position [1032, 0]
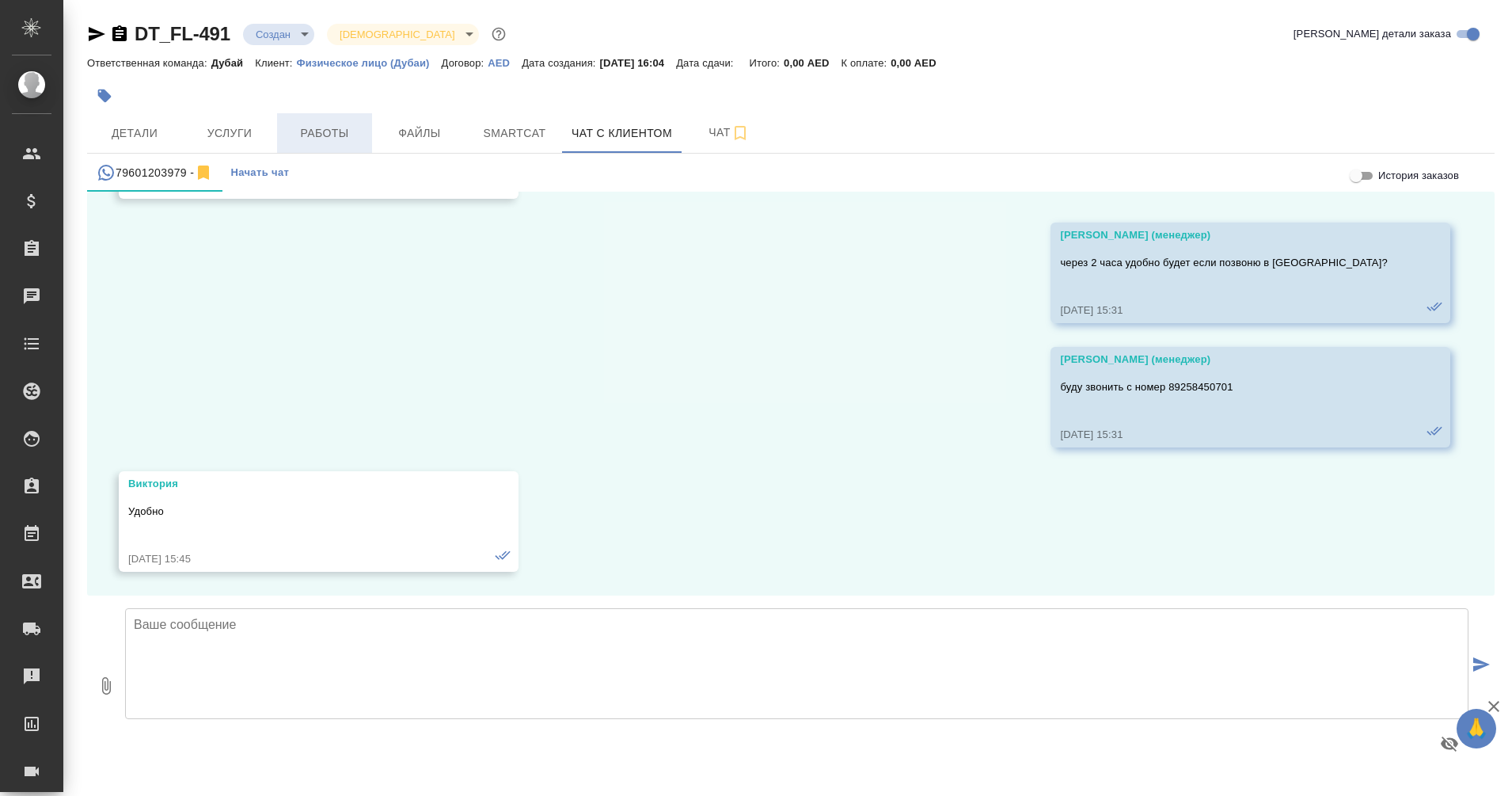
click at [341, 144] on button "Работы" at bounding box center [325, 133] width 95 height 40
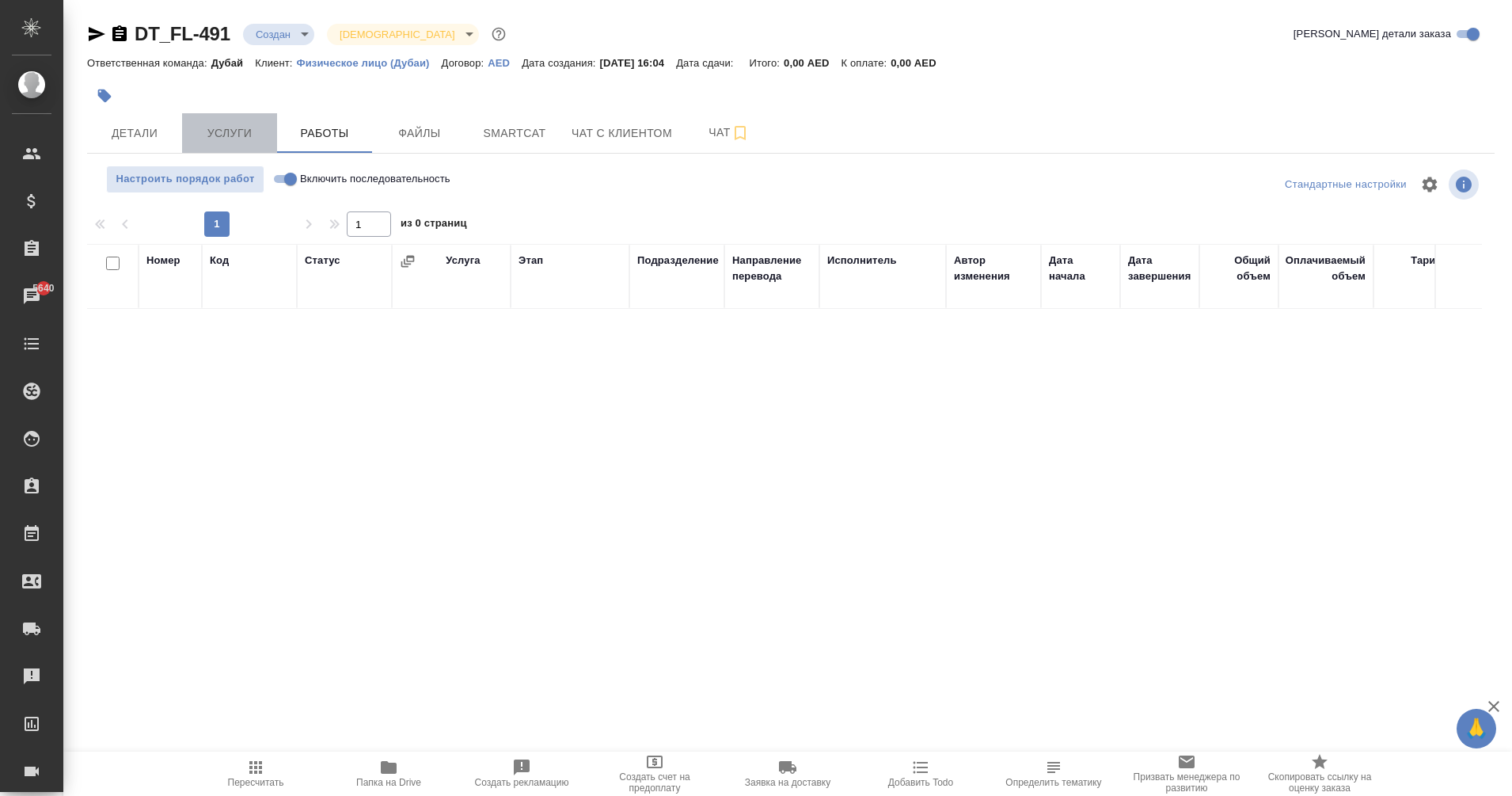
click at [236, 132] on span "Услуги" at bounding box center [229, 133] width 76 height 20
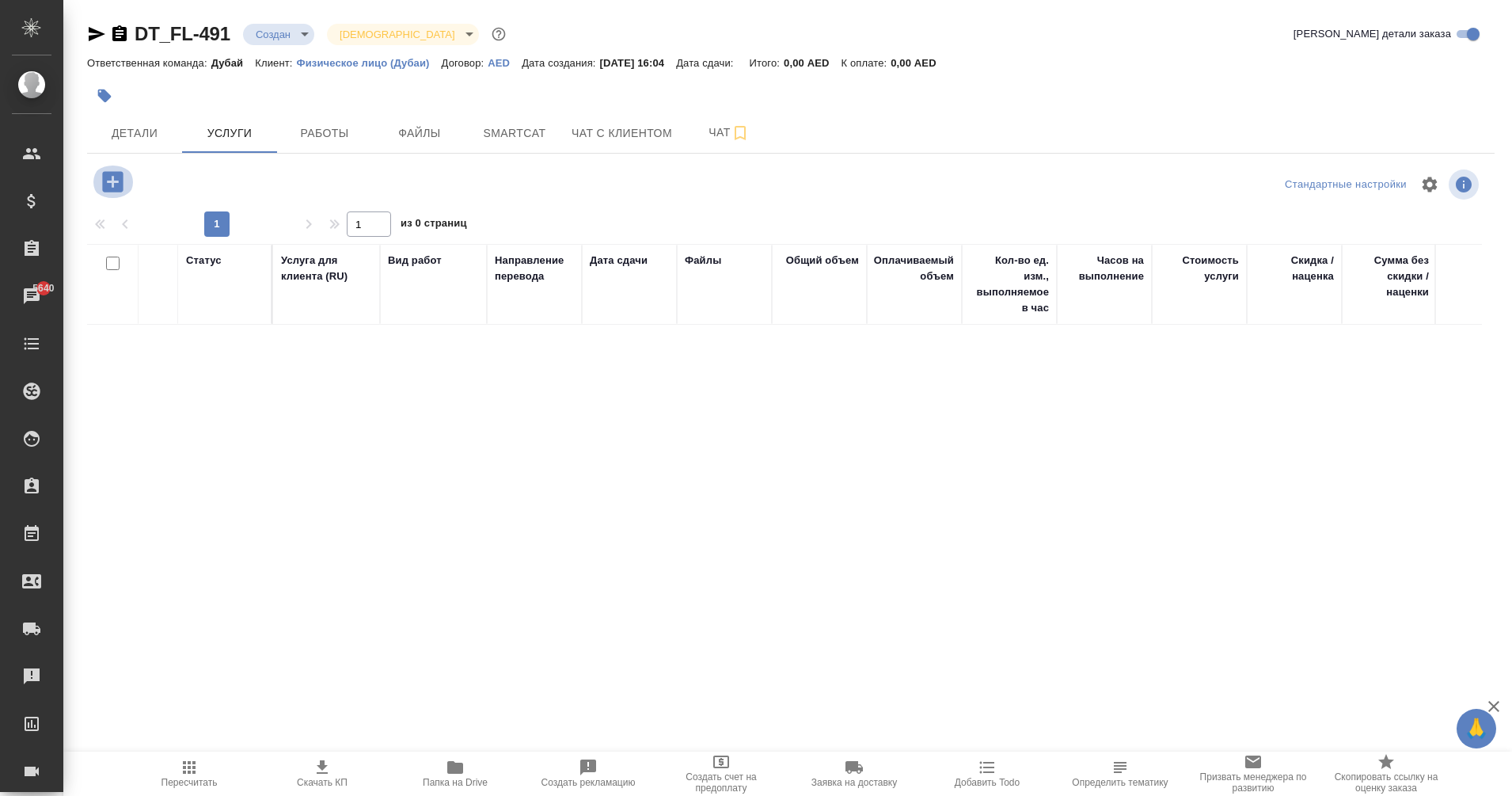
click at [117, 185] on icon "button" at bounding box center [112, 181] width 20 height 20
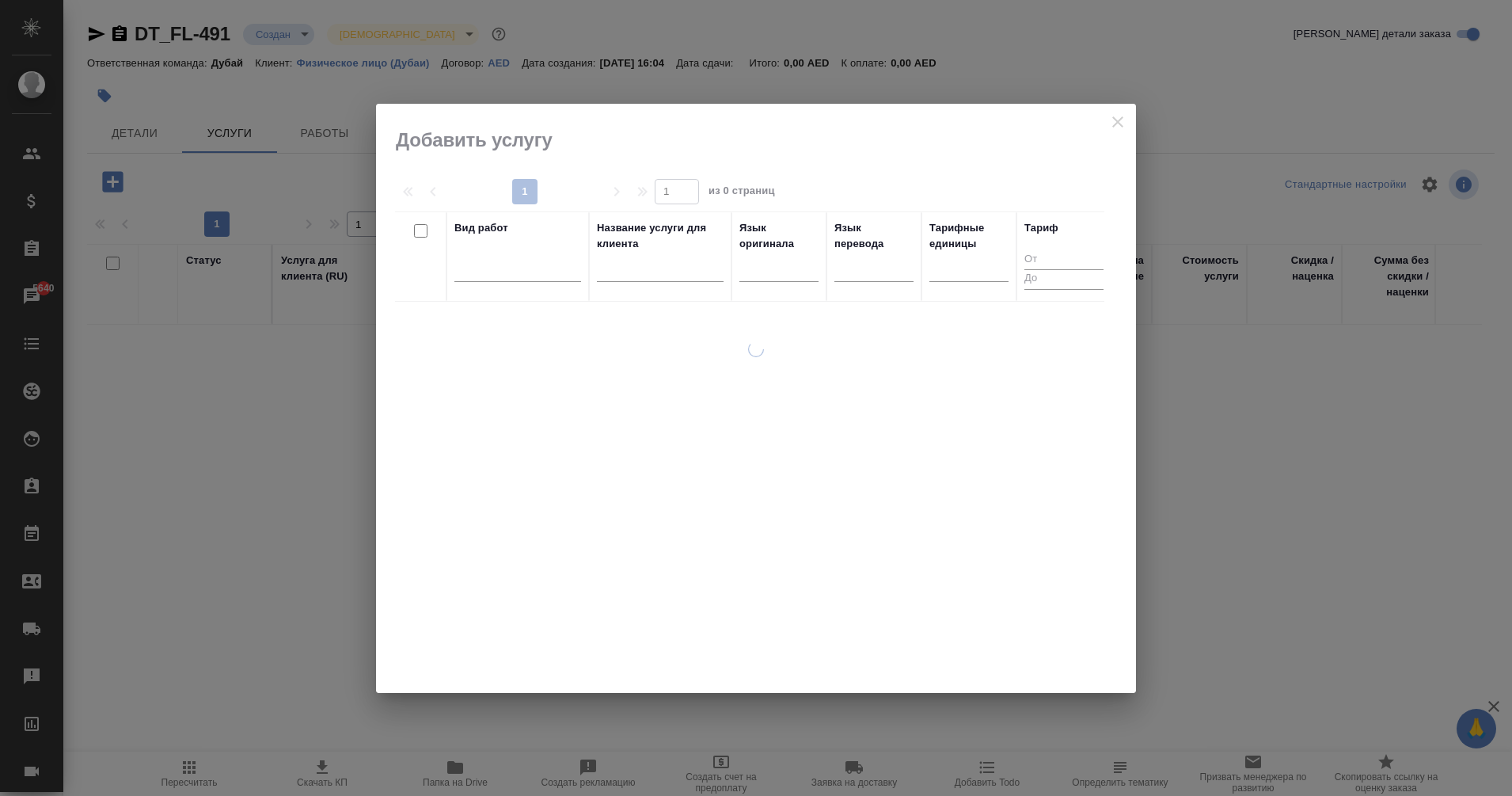
click at [633, 270] on input "text" at bounding box center [660, 270] width 127 height 20
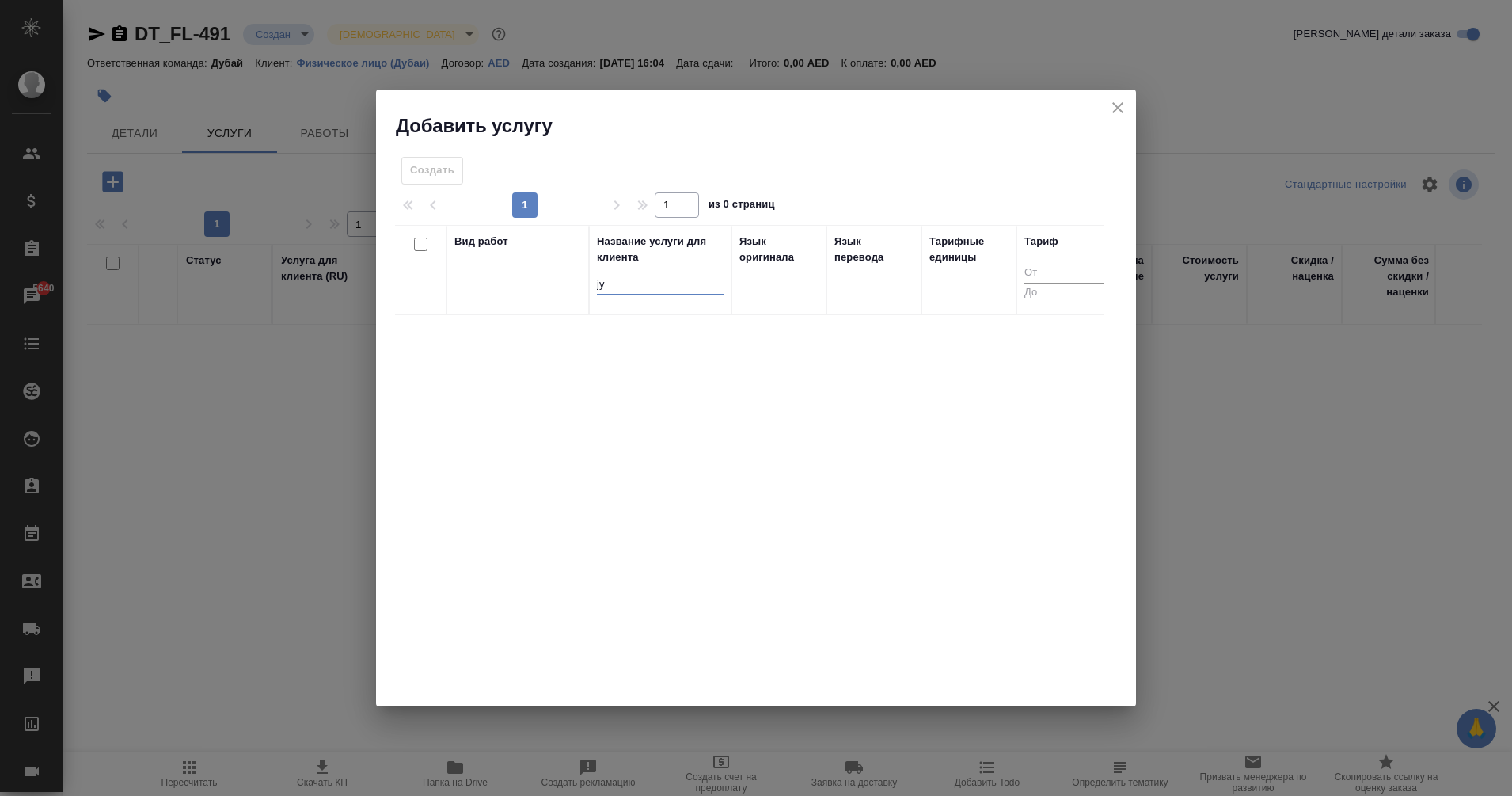
type input "j"
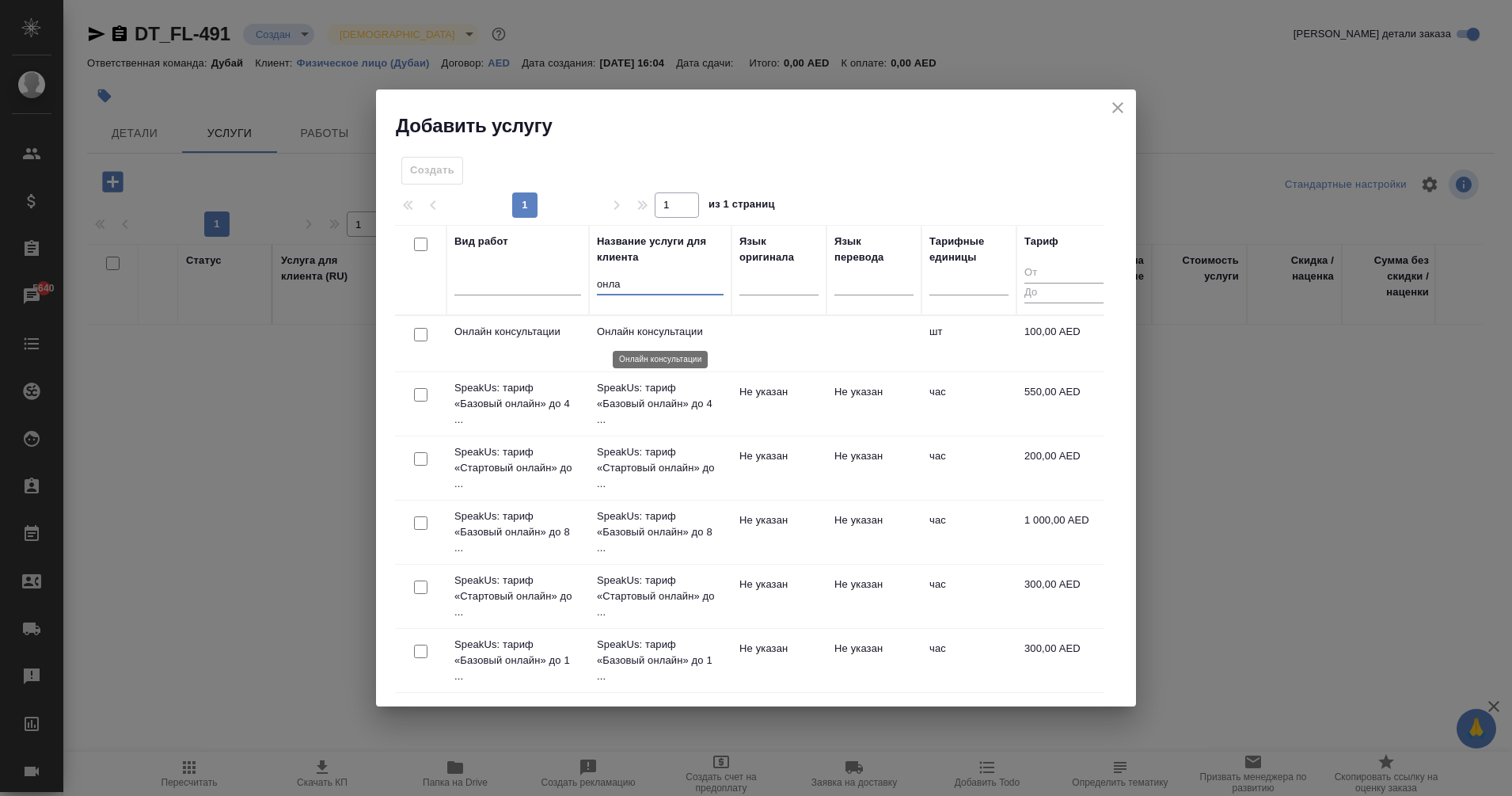
type input "онла"
click at [655, 331] on p "Онлайн консультации" at bounding box center [660, 332] width 127 height 16
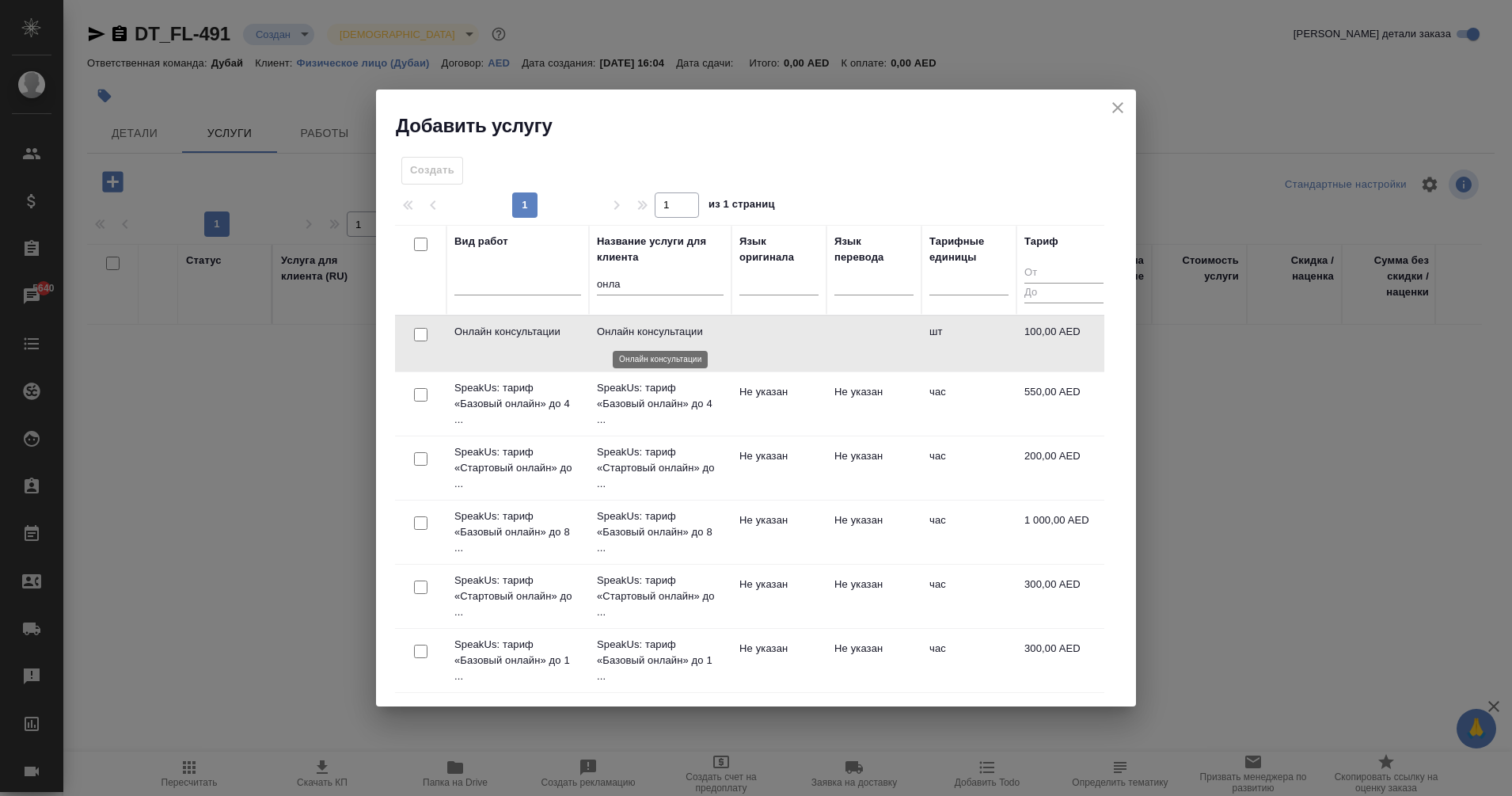
click at [655, 331] on p "Онлайн консультации" at bounding box center [660, 332] width 127 height 16
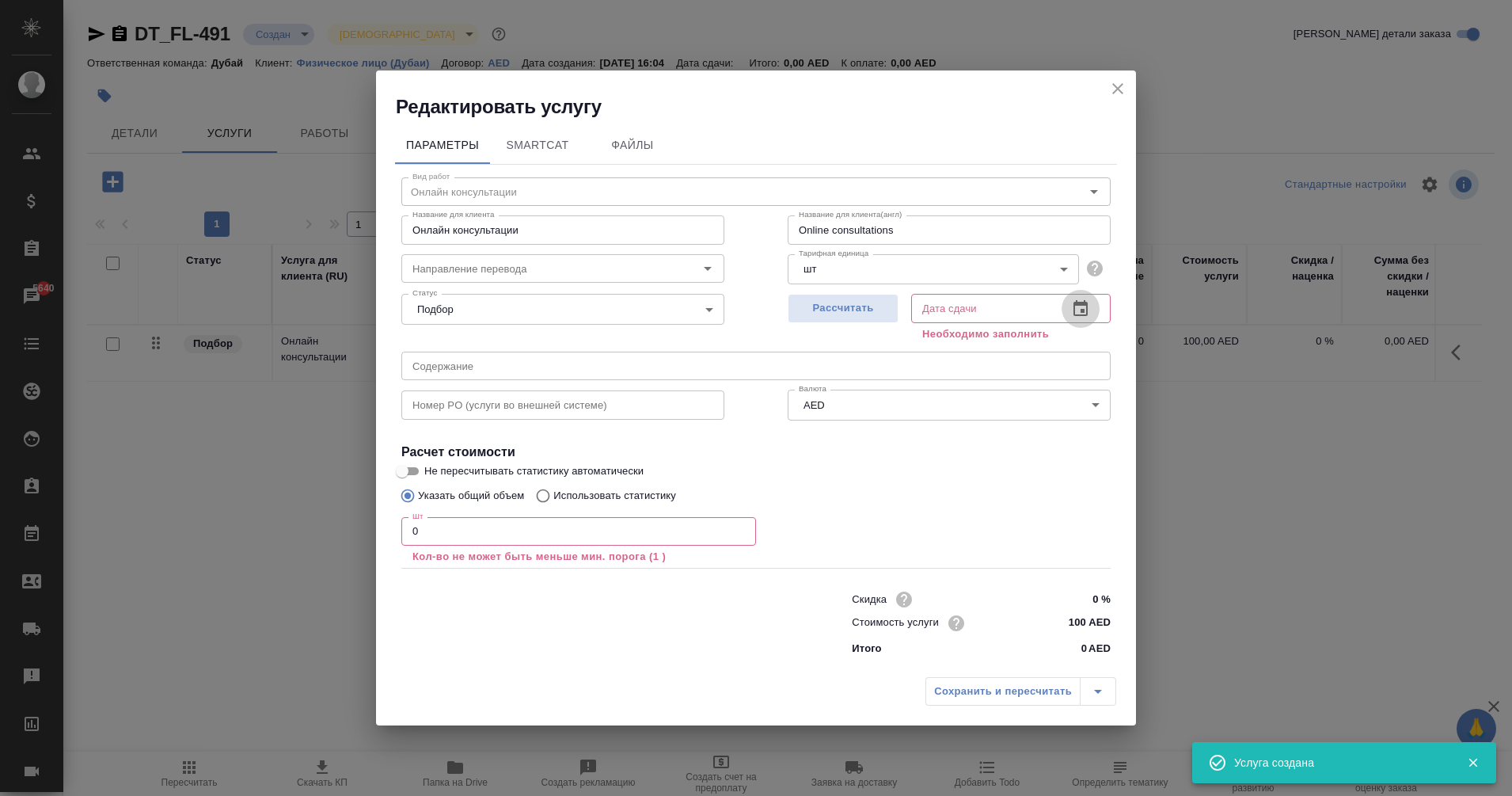
click at [1082, 313] on icon "button" at bounding box center [1081, 309] width 19 height 19
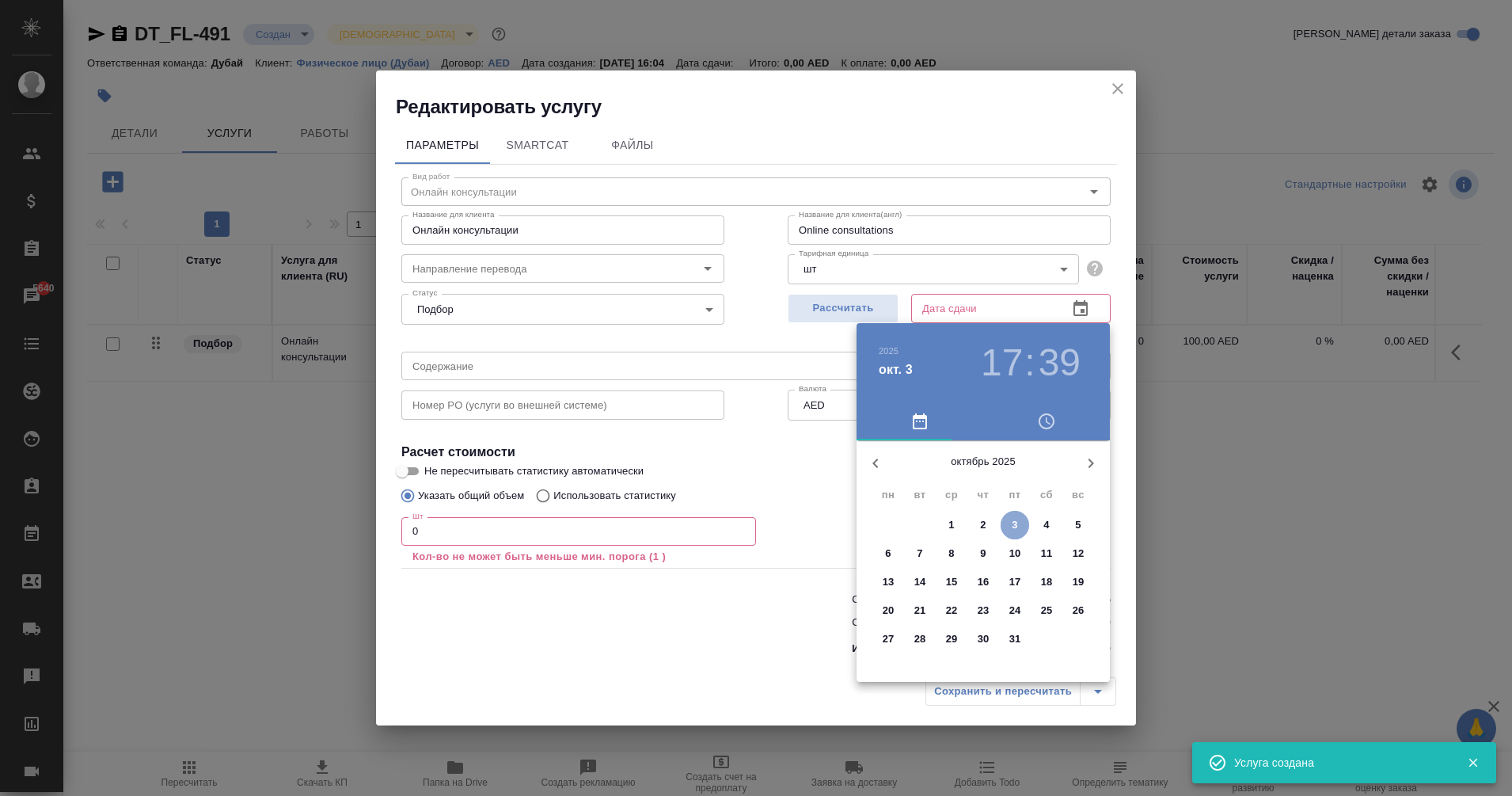
click at [1017, 531] on p "3" at bounding box center [1015, 525] width 6 height 16
type input "[DATE] 17:39"
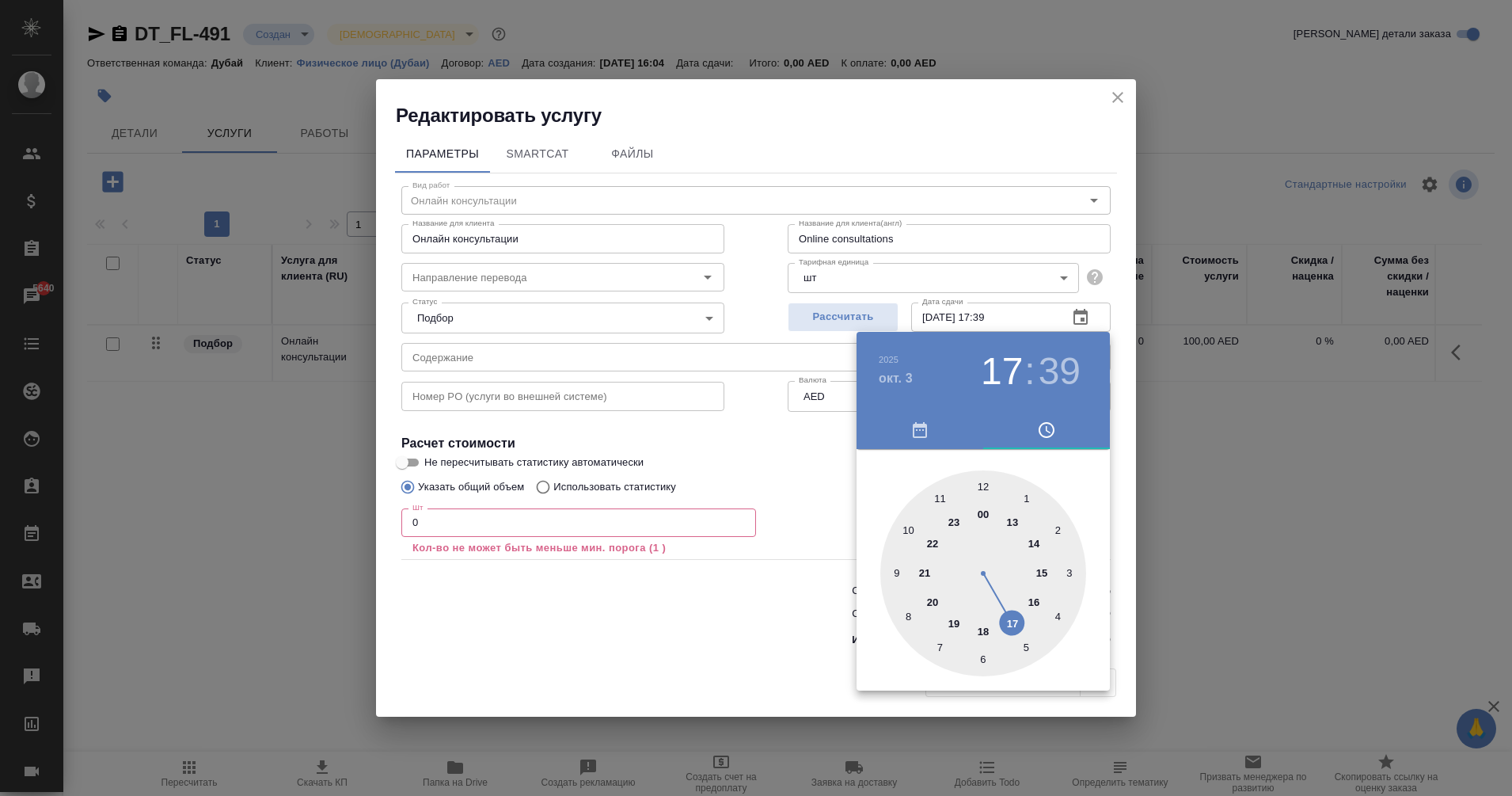
click at [566, 518] on div at bounding box center [756, 398] width 1512 height 796
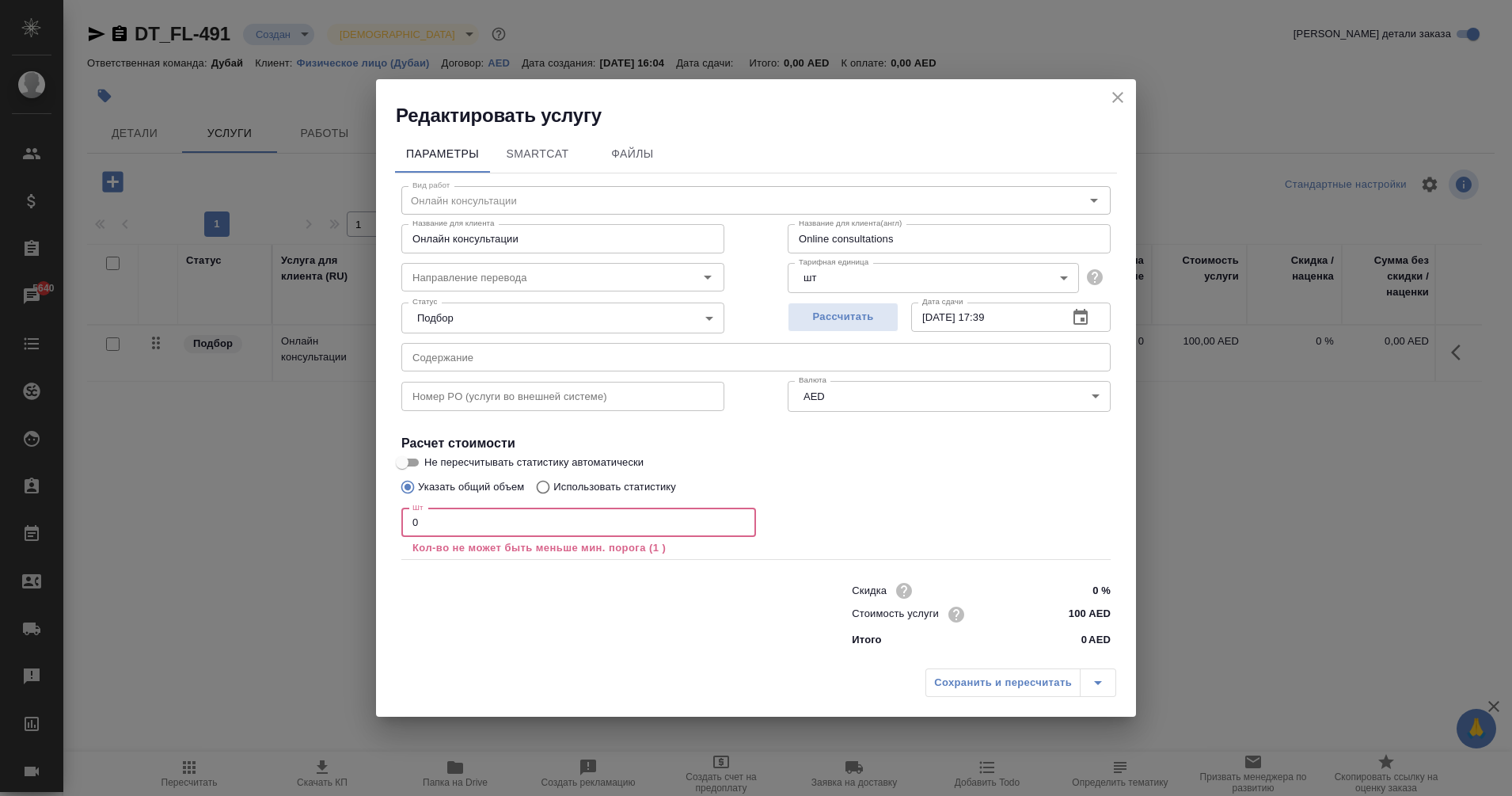
click at [521, 534] on input "0" at bounding box center [578, 523] width 355 height 29
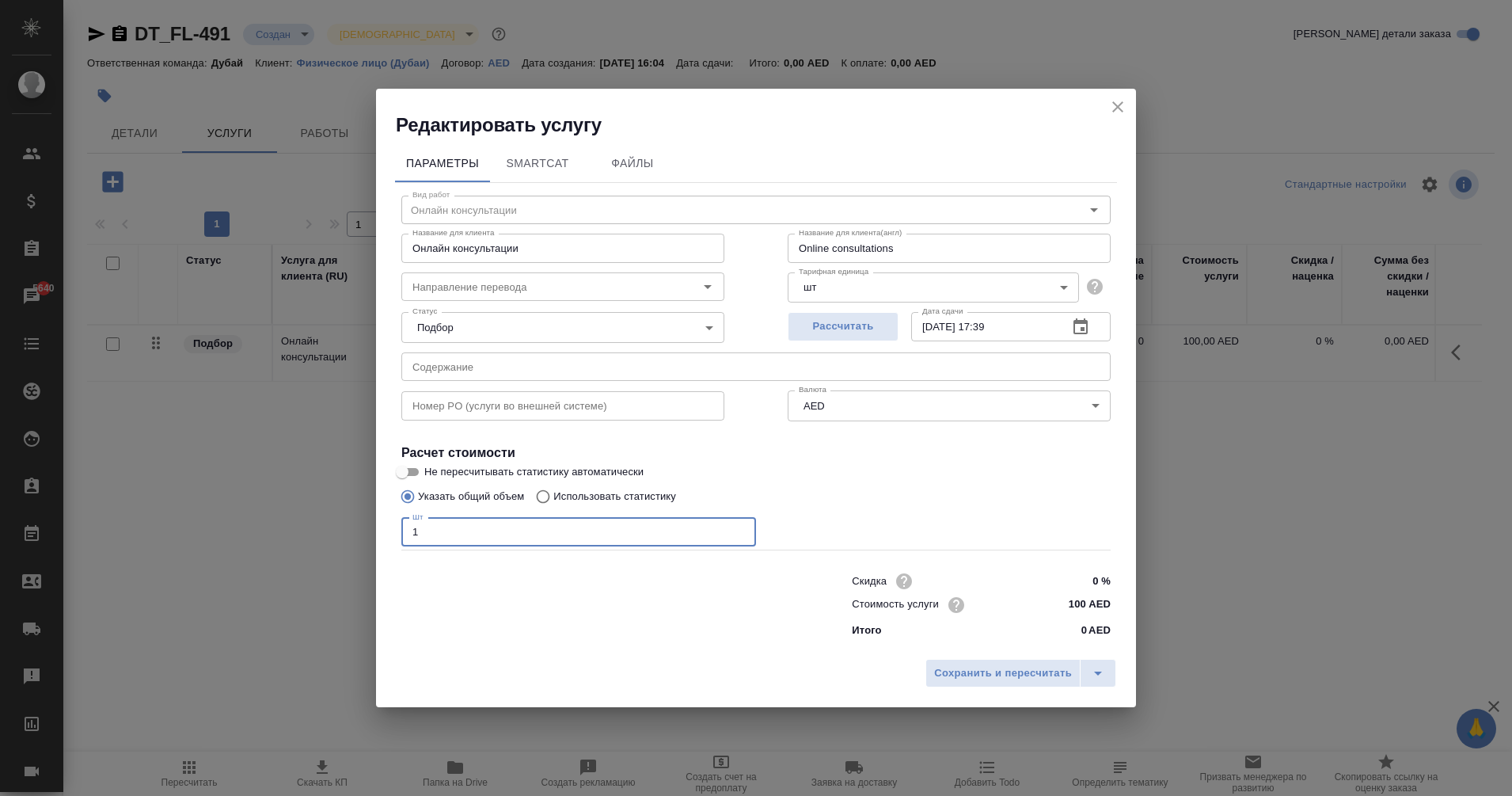
type input "1"
click at [997, 656] on div "Сохранить и пересчитать" at bounding box center [756, 679] width 760 height 56
click at [1015, 668] on span "Сохранить и пересчитать" at bounding box center [1003, 673] width 138 height 18
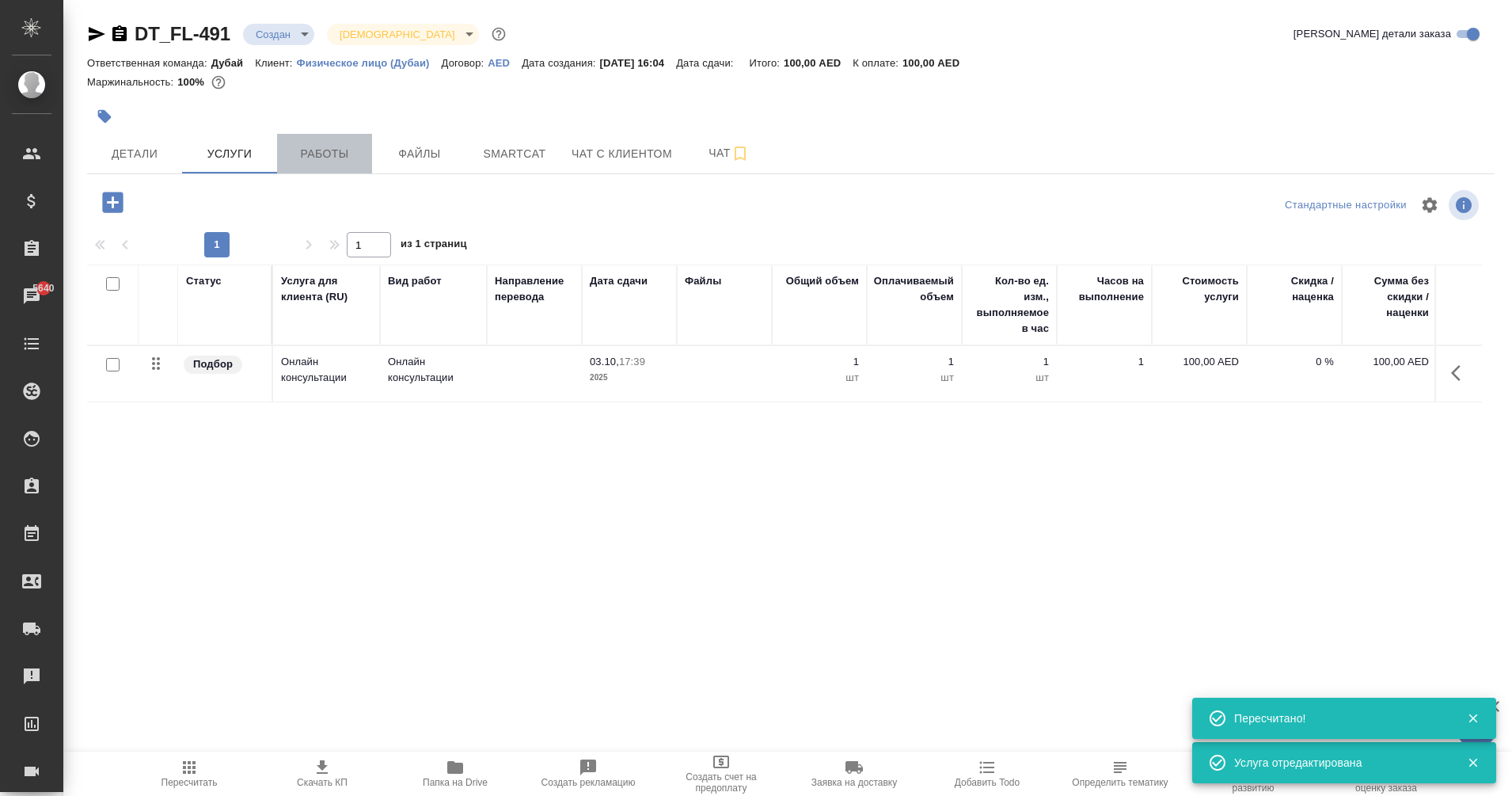
click at [329, 144] on span "Работы" at bounding box center [324, 153] width 76 height 20
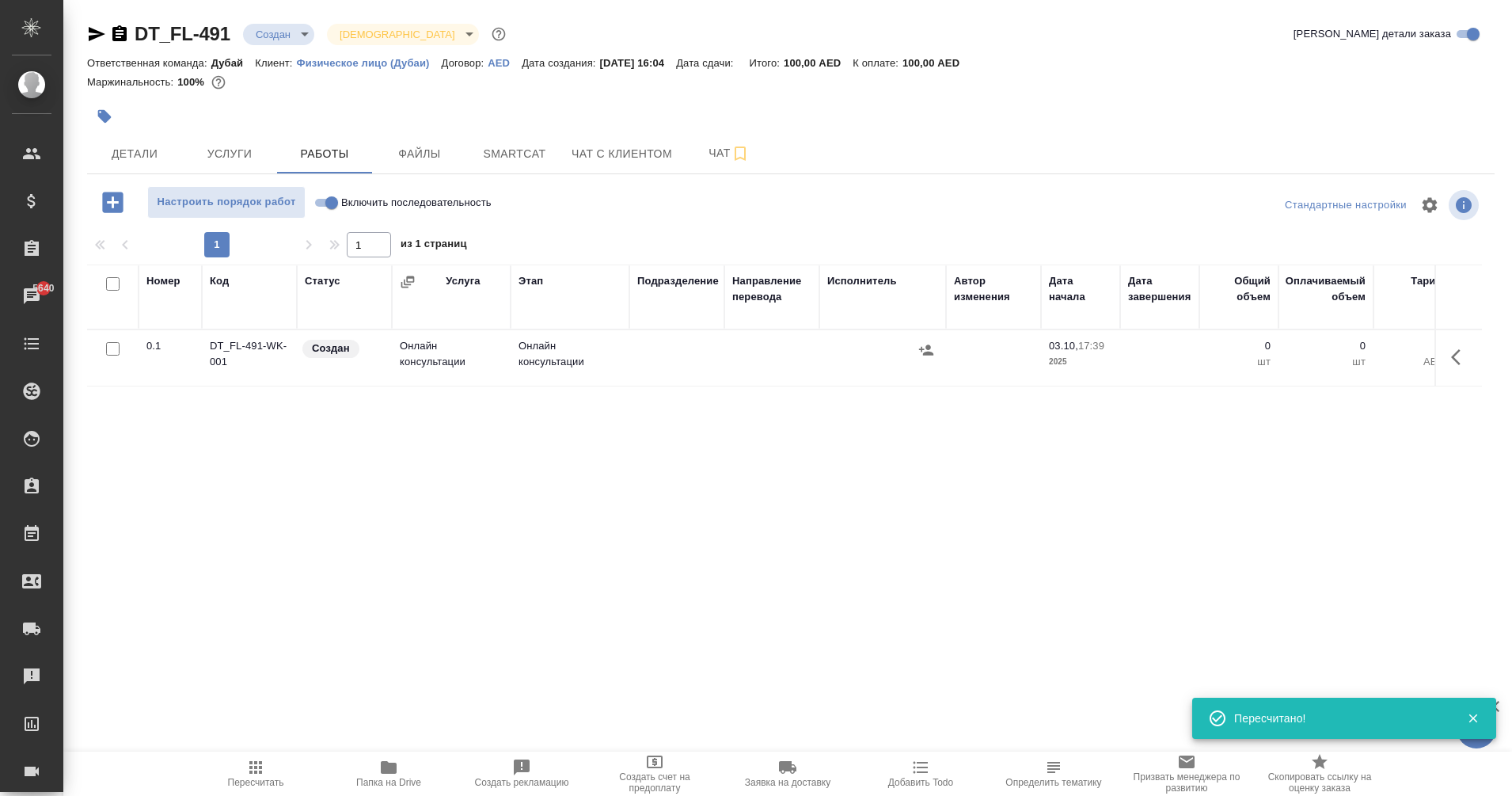
click at [329, 203] on input "Включить последовательность" at bounding box center [332, 202] width 57 height 19
checkbox input "true"
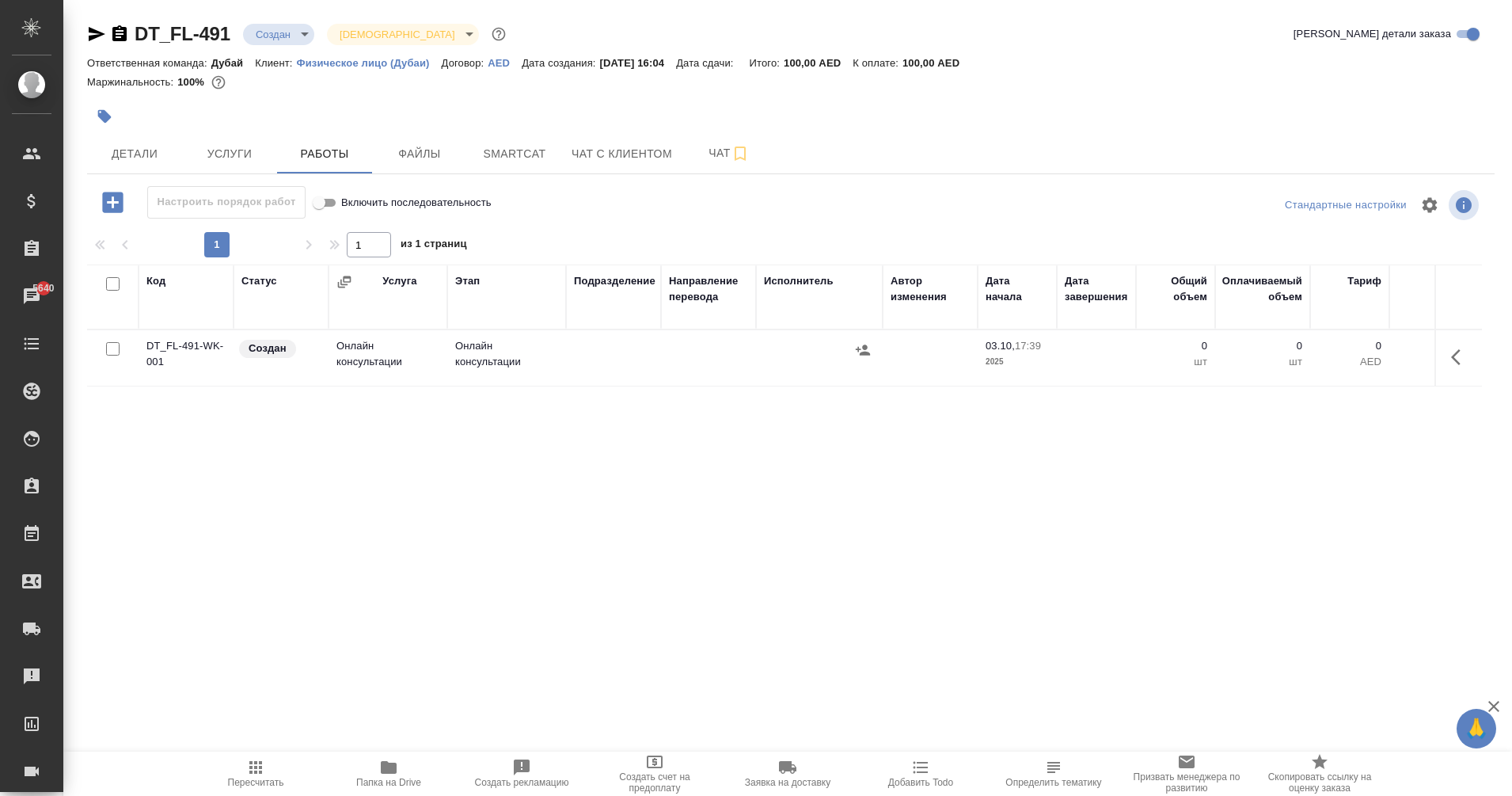
click at [257, 765] on icon "button" at bounding box center [255, 767] width 13 height 13
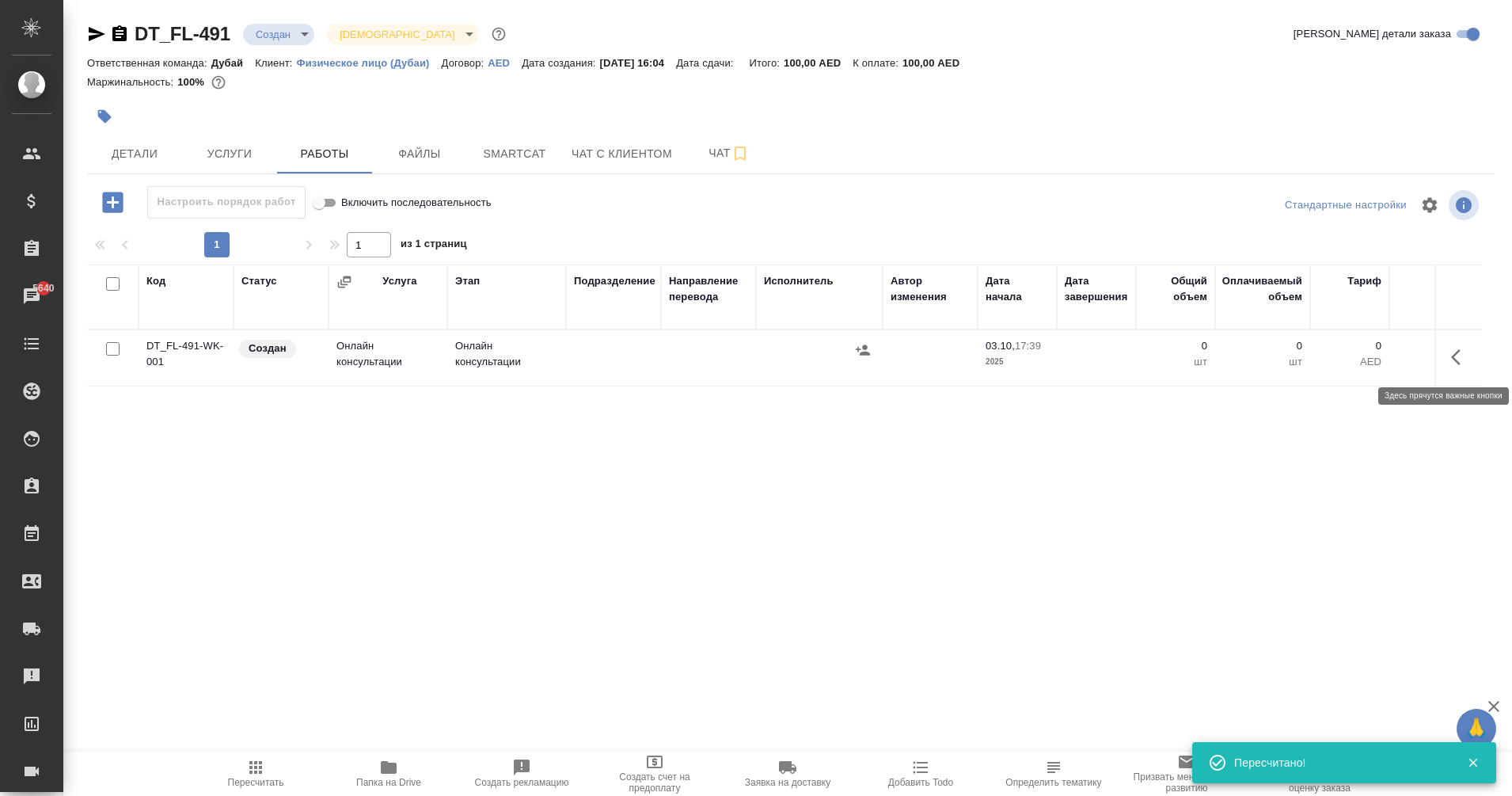
click at [1458, 361] on icon "button" at bounding box center [1461, 357] width 19 height 19
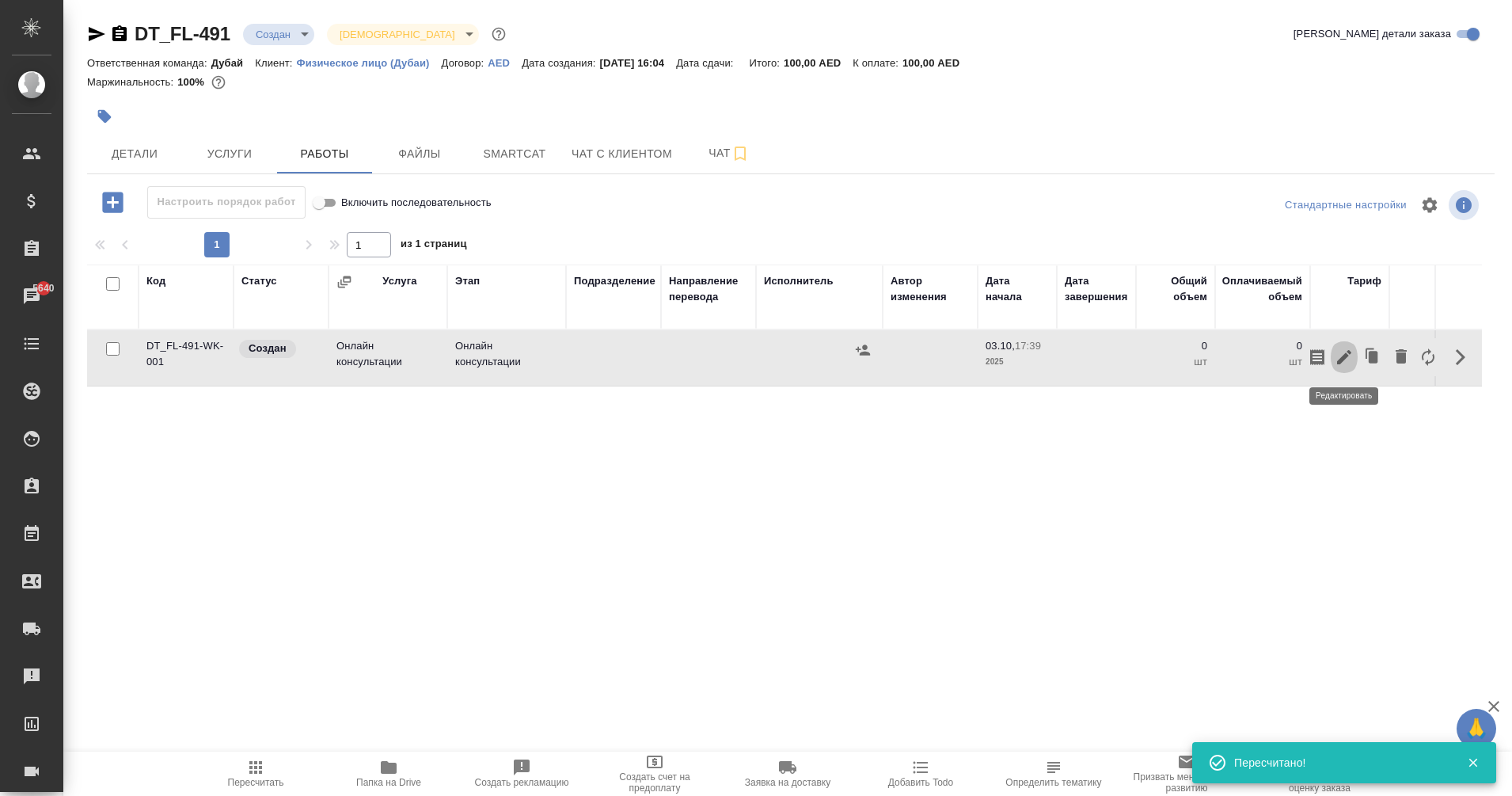
click at [1341, 363] on icon "button" at bounding box center [1344, 357] width 19 height 19
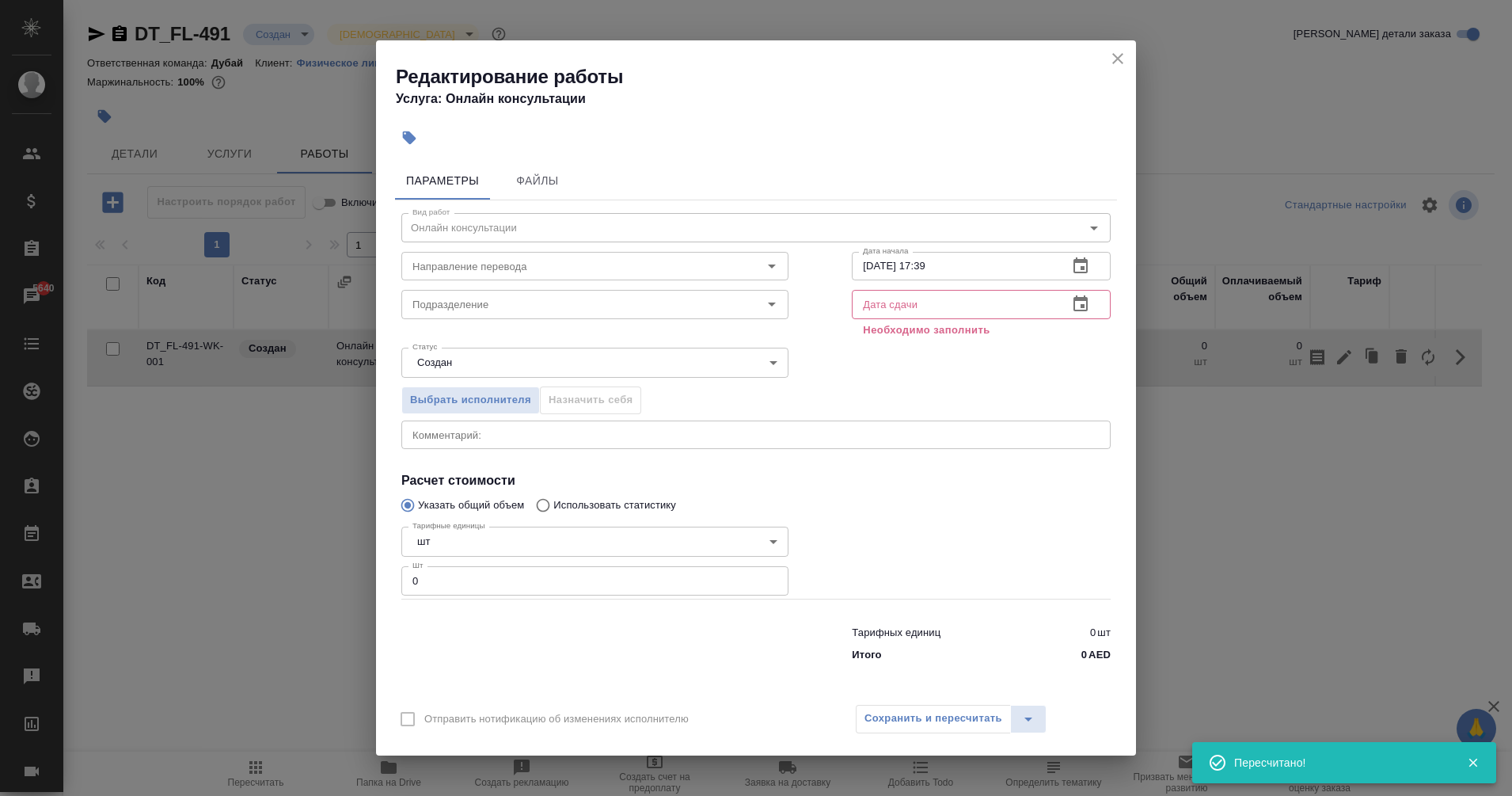
click at [1117, 55] on icon "close" at bounding box center [1117, 59] width 19 height 19
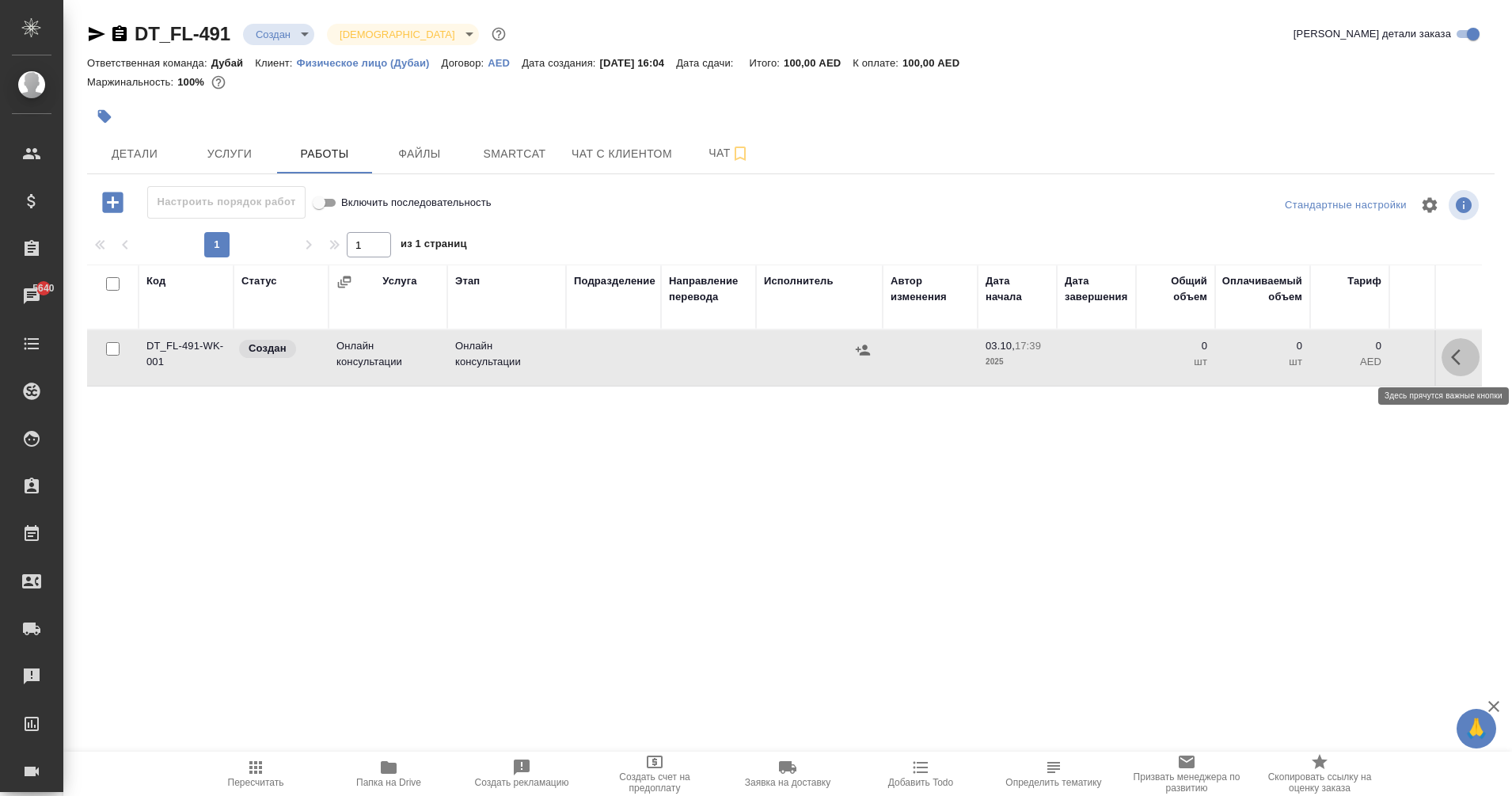
click at [1464, 362] on icon "button" at bounding box center [1461, 357] width 19 height 19
click at [1345, 361] on icon "button" at bounding box center [1344, 357] width 19 height 19
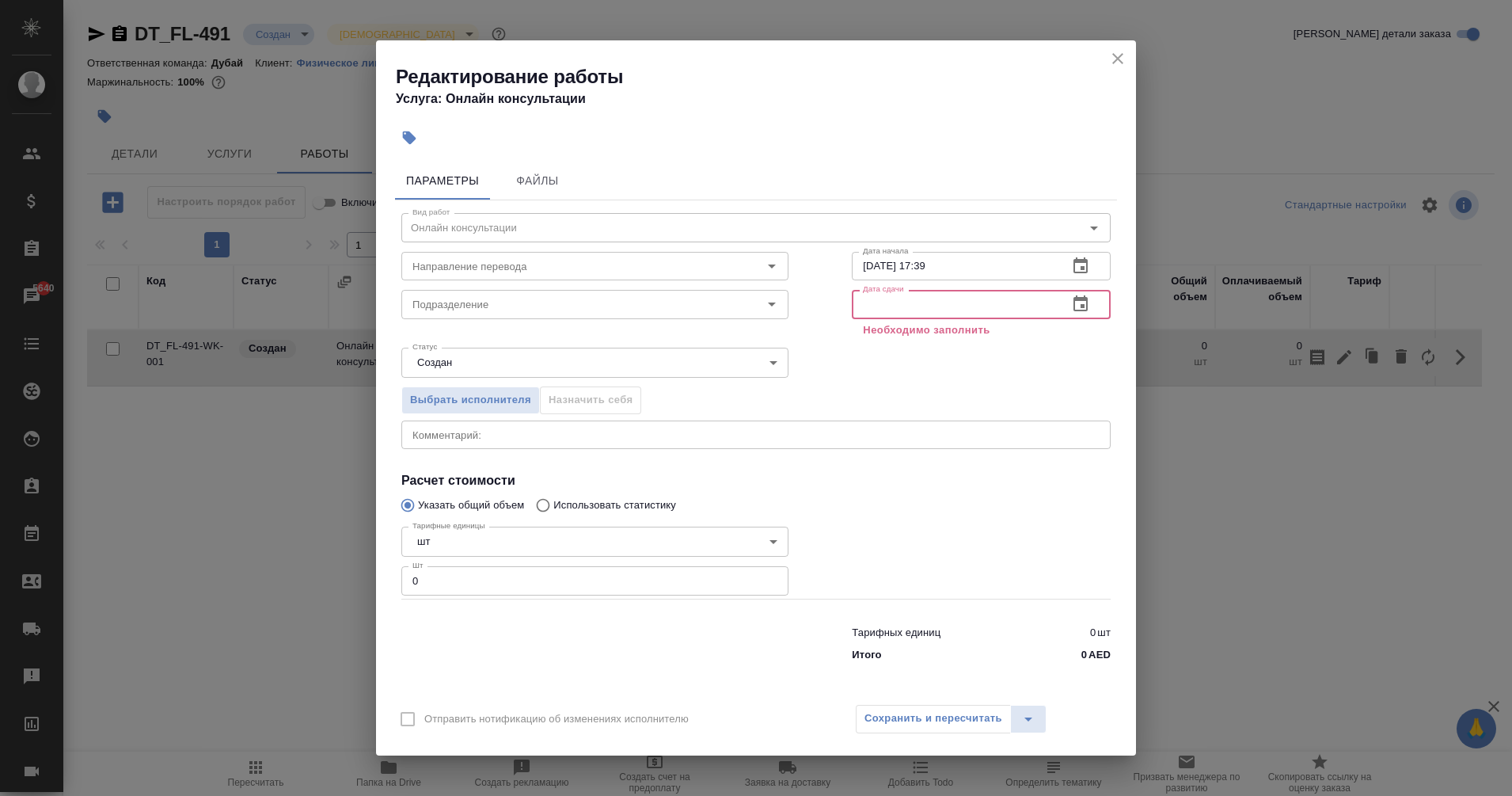
click at [935, 303] on input "text" at bounding box center [953, 304] width 203 height 29
click at [1088, 306] on icon "button" at bounding box center [1081, 304] width 19 height 19
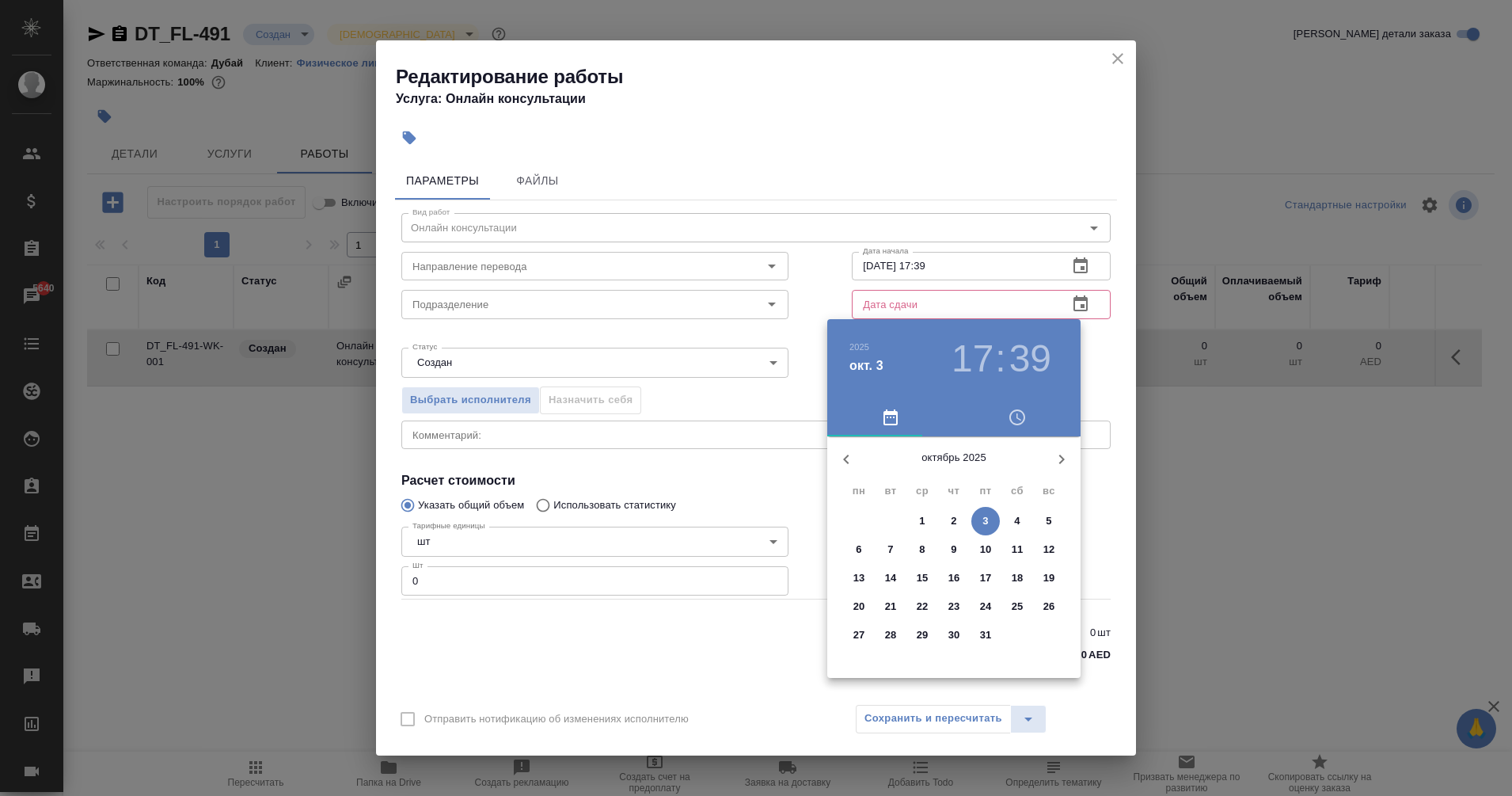
click at [958, 578] on p "16" at bounding box center [954, 577] width 12 height 16
type input "[DATE] 17:39"
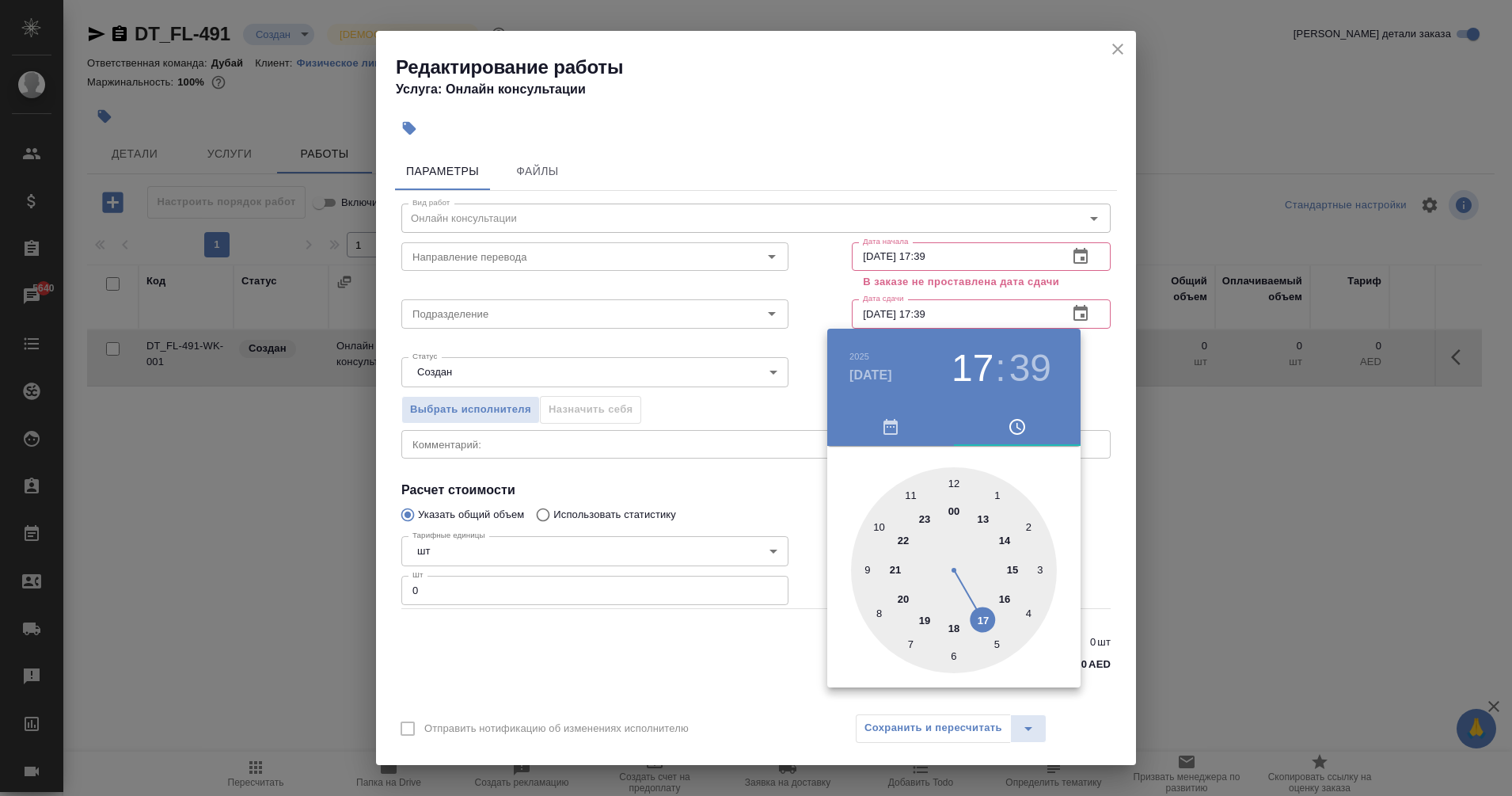
click at [467, 591] on div at bounding box center [756, 398] width 1512 height 796
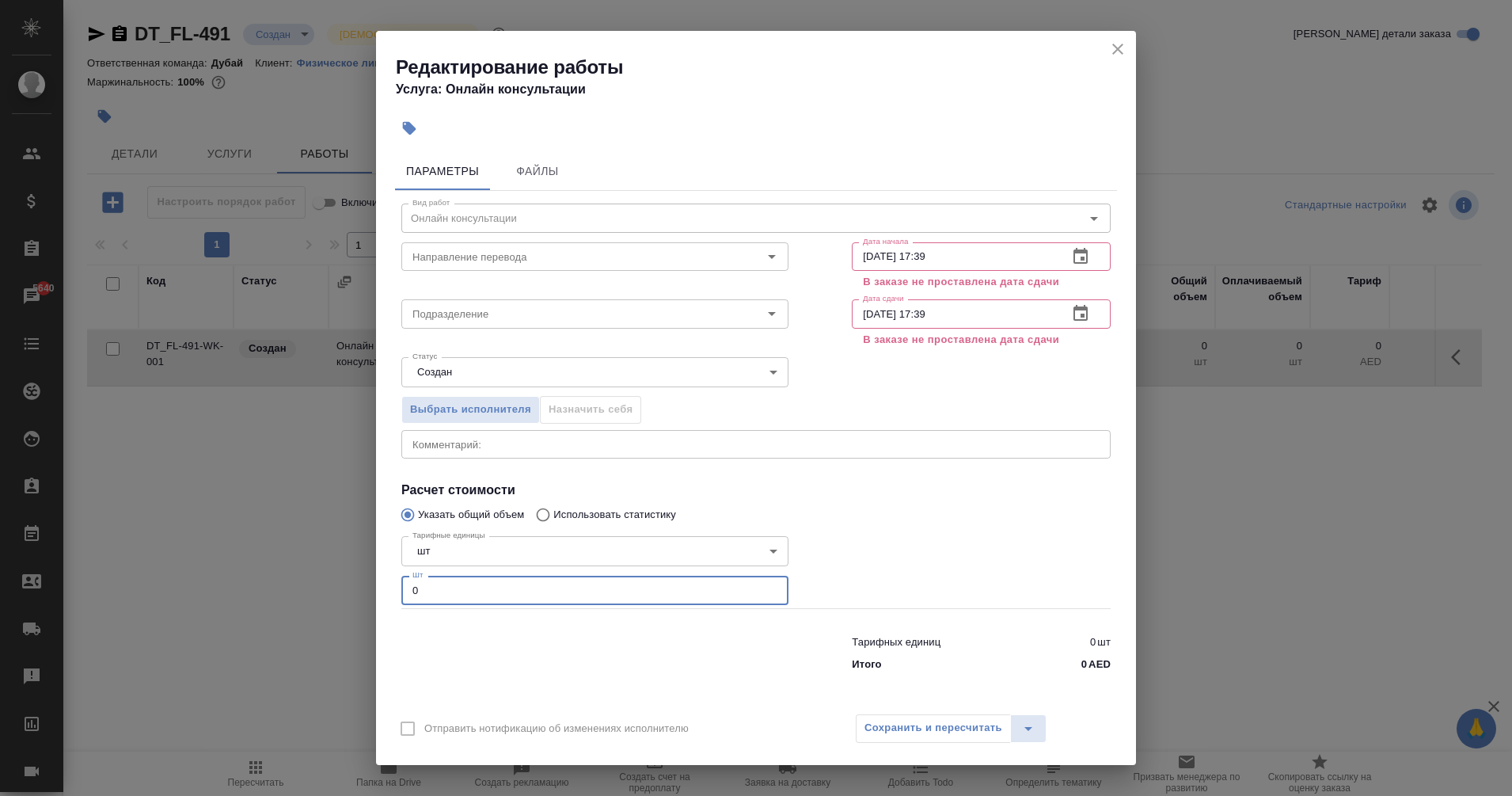
click at [467, 591] on input "0" at bounding box center [594, 590] width 387 height 29
type input "1"
click at [498, 371] on body "🙏 .cls-1 fill:#fff; AWATERA Eganian Margarita Клиенты Спецификации Заказы 5640 …" at bounding box center [756, 398] width 1512 height 796
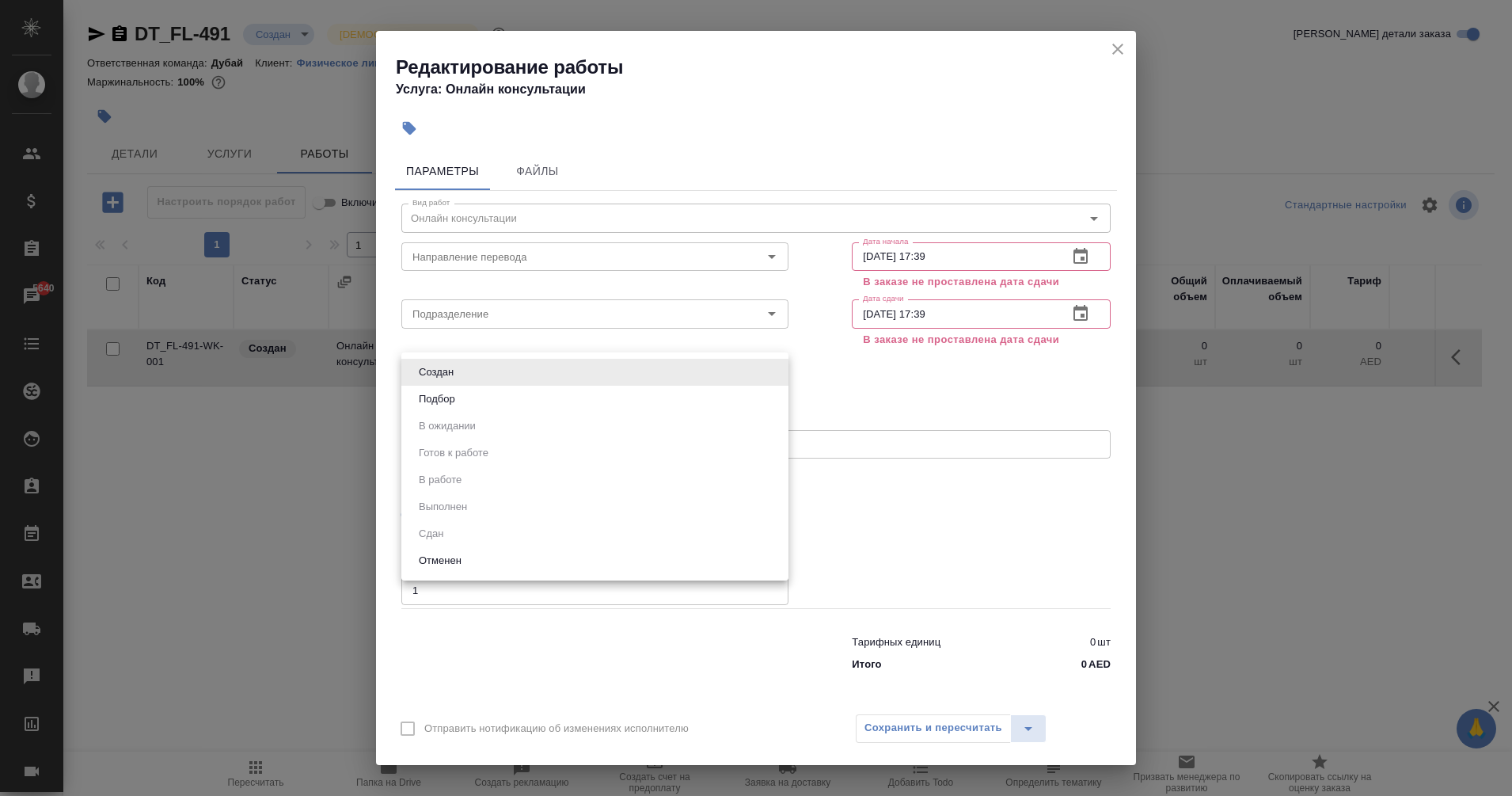
click at [671, 655] on div at bounding box center [756, 398] width 1512 height 796
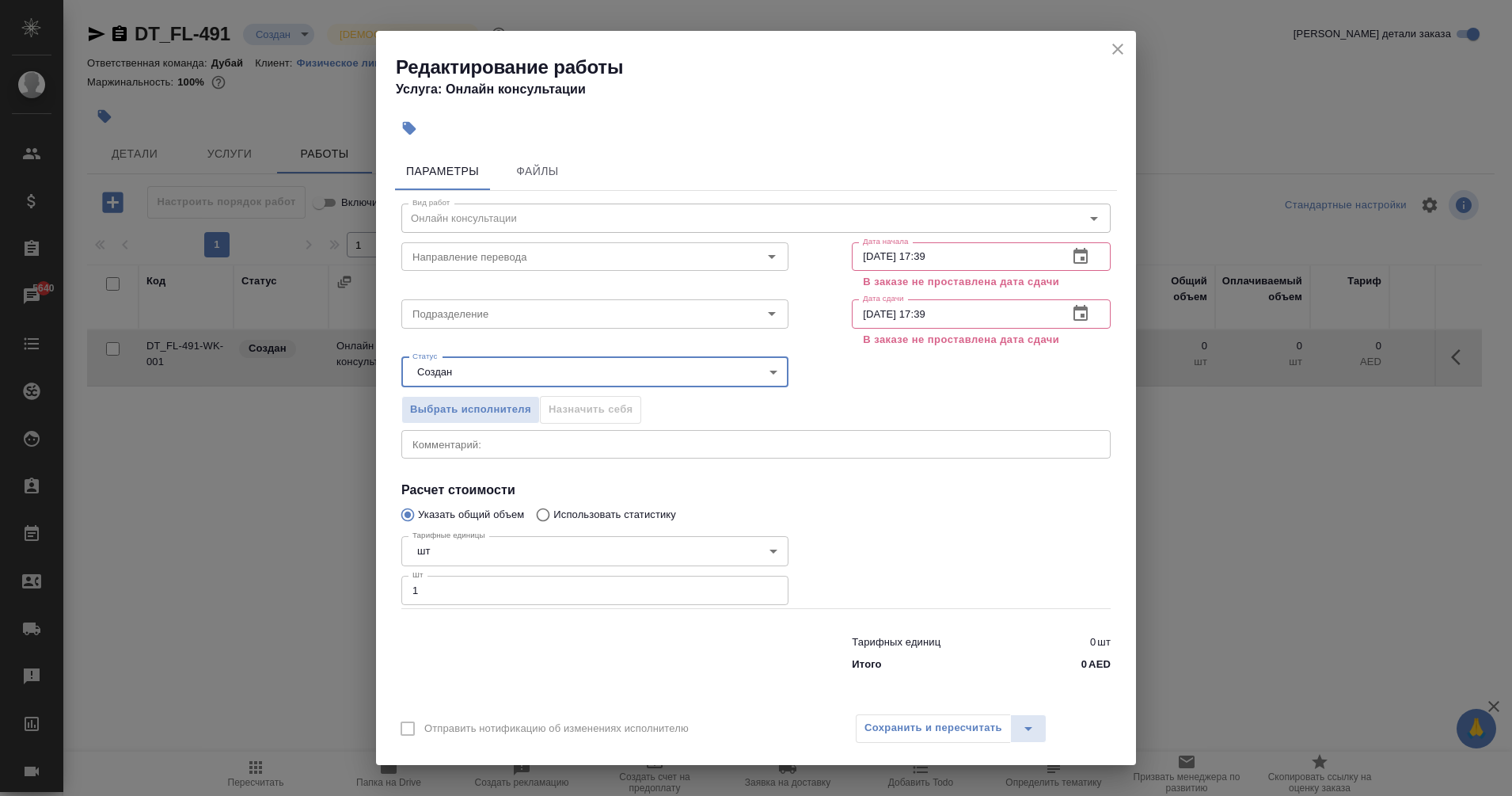
click at [1115, 49] on icon "close" at bounding box center [1117, 49] width 19 height 19
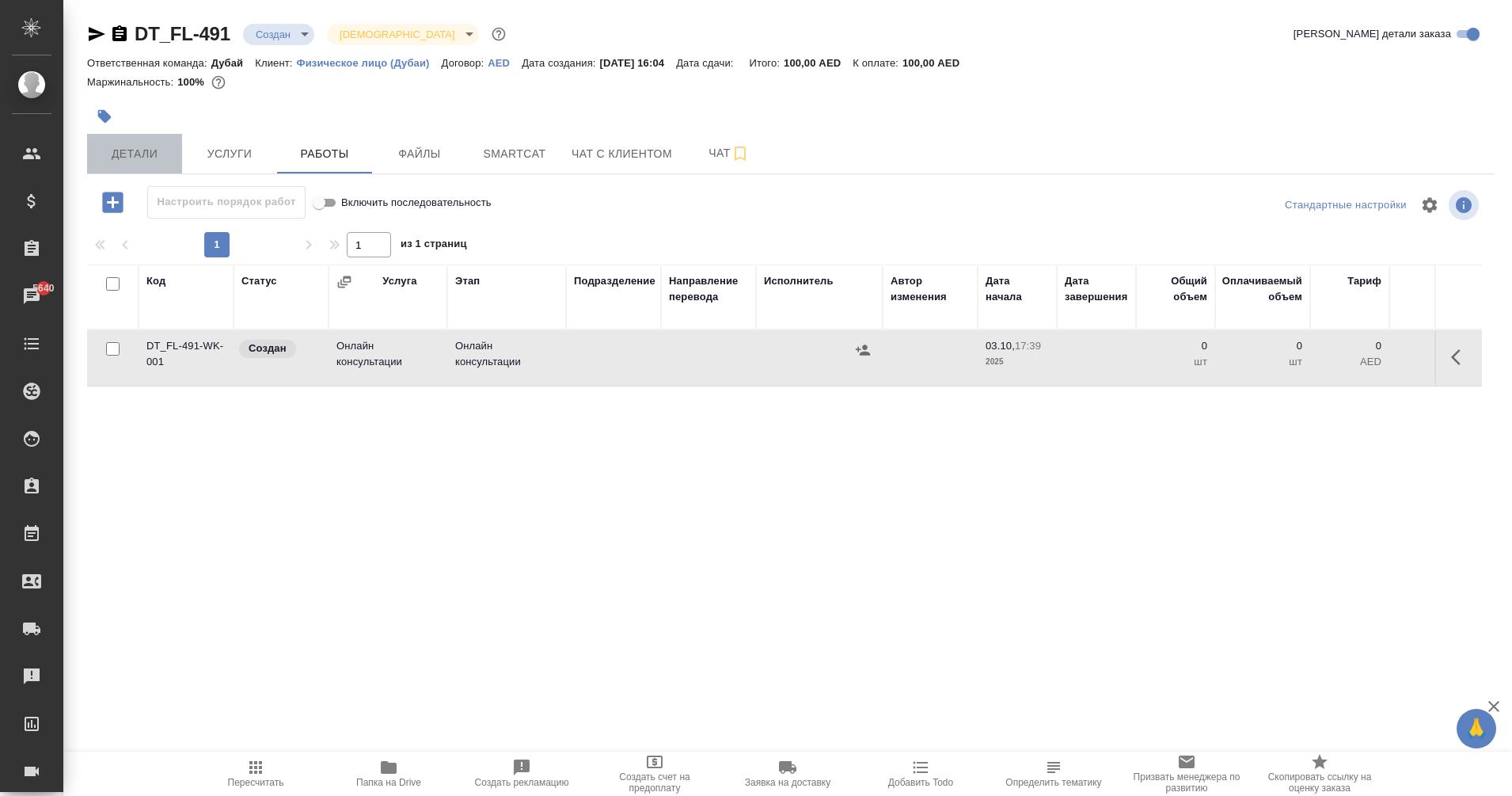
click at [141, 148] on span "Детали" at bounding box center [134, 153] width 76 height 20
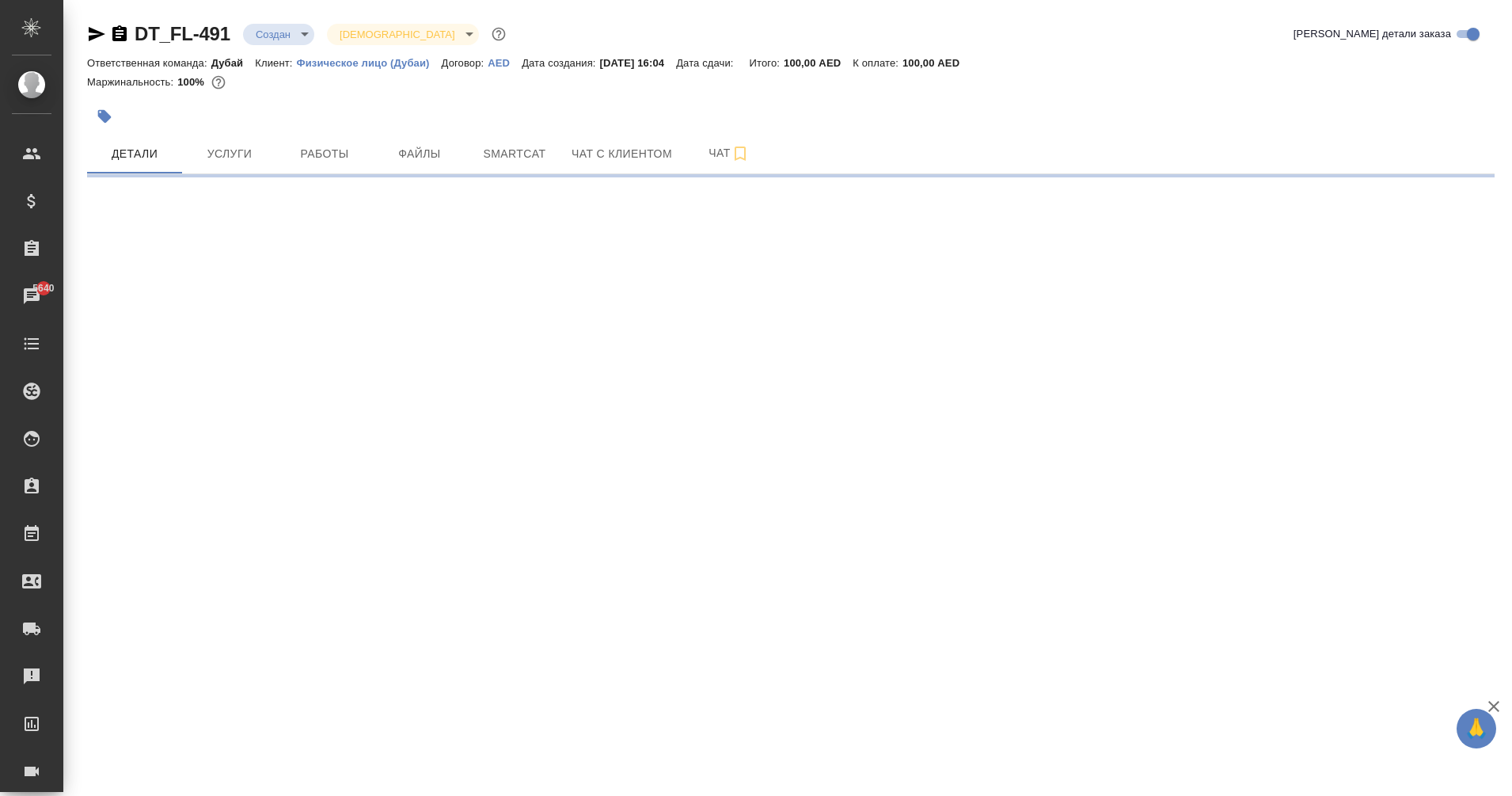
select select "RU"
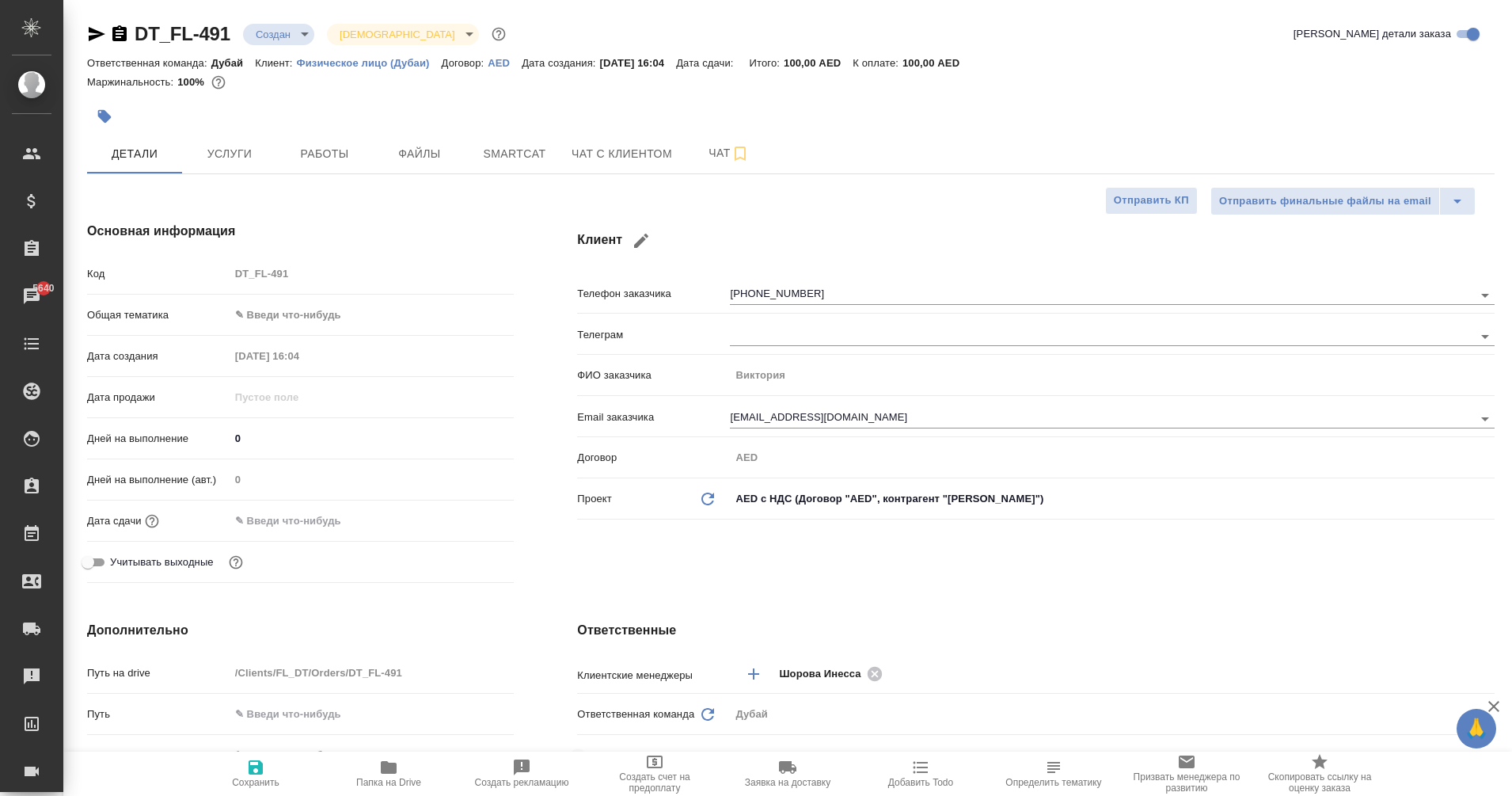
type textarea "x"
click at [276, 519] on input "text" at bounding box center [298, 520] width 139 height 23
click at [473, 519] on icon "button" at bounding box center [468, 520] width 19 height 19
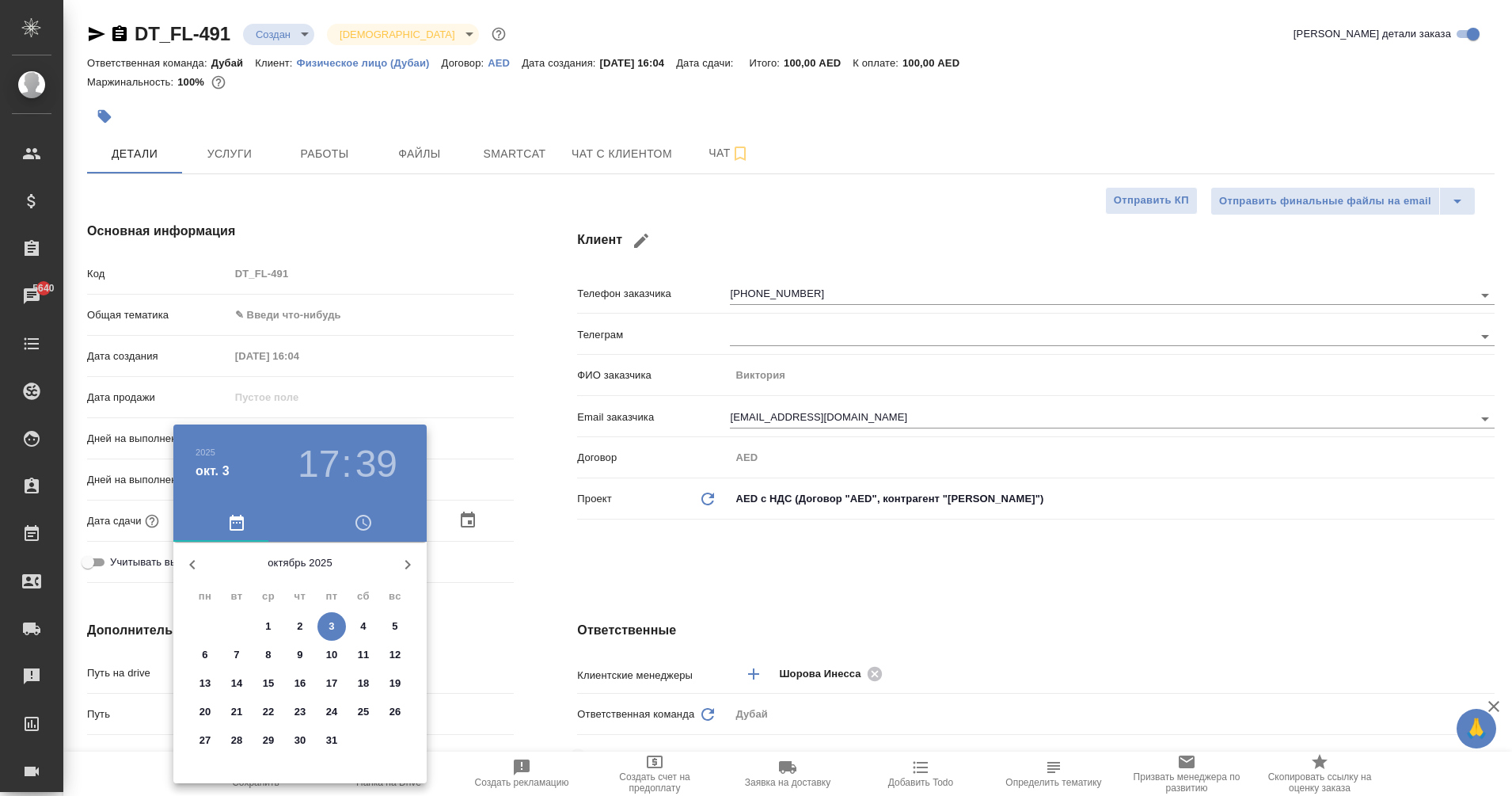
click at [315, 691] on div "16" at bounding box center [299, 684] width 31 height 29
type input "[DATE] 17:39"
type textarea "x"
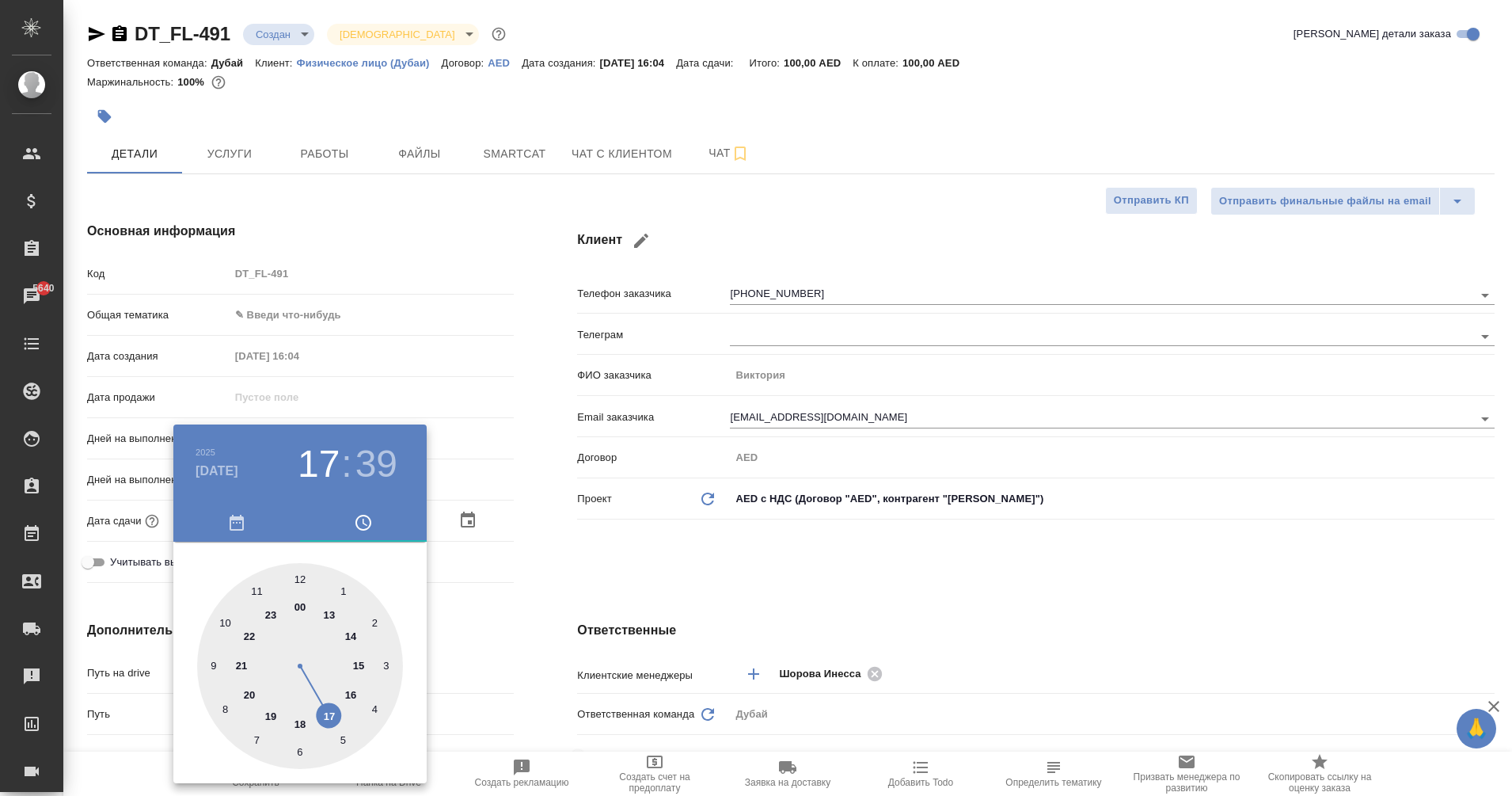
click at [471, 638] on div at bounding box center [756, 398] width 1512 height 796
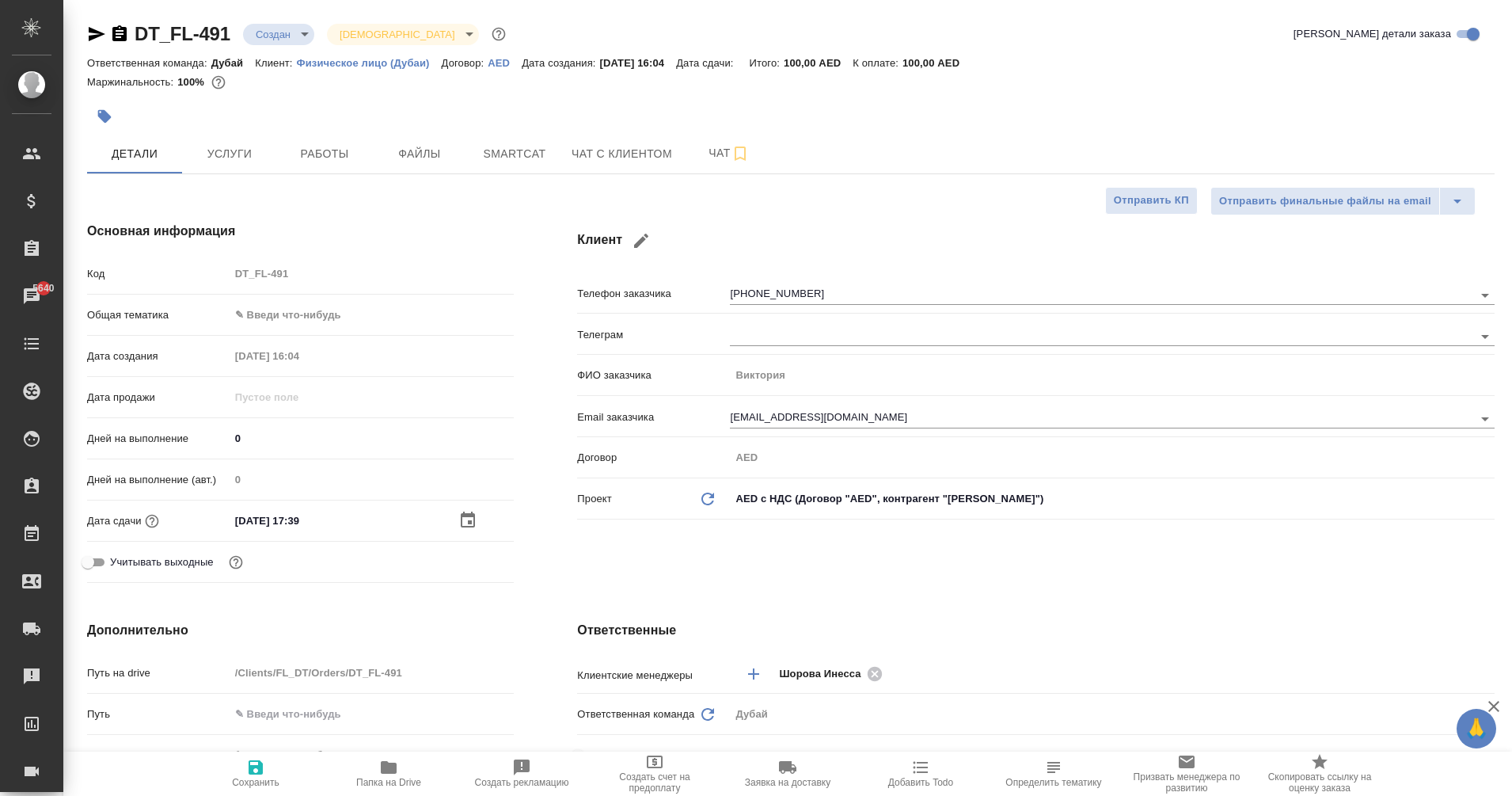
click at [256, 780] on span "Сохранить" at bounding box center [256, 782] width 48 height 11
type textarea "x"
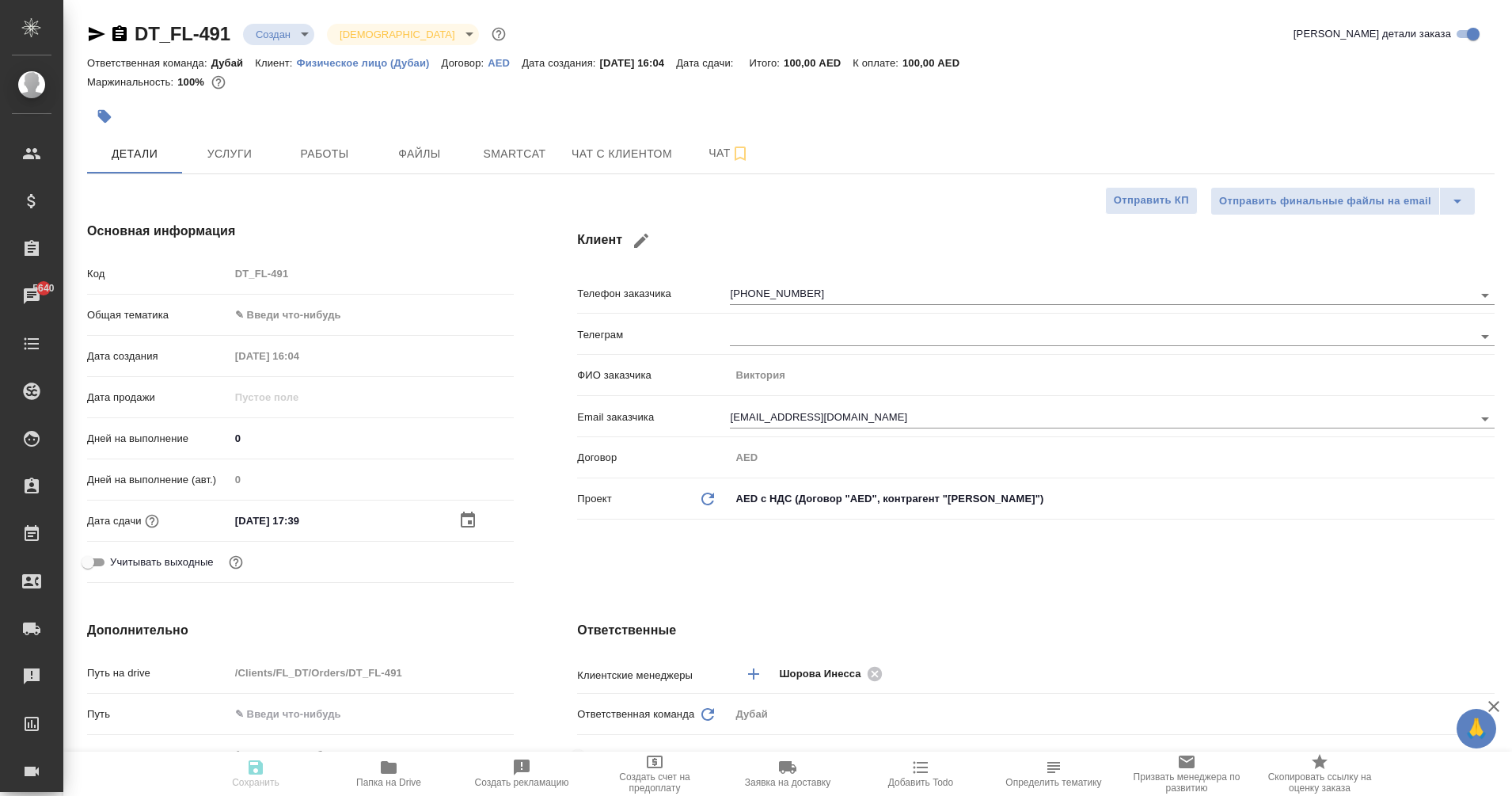
type textarea "x"
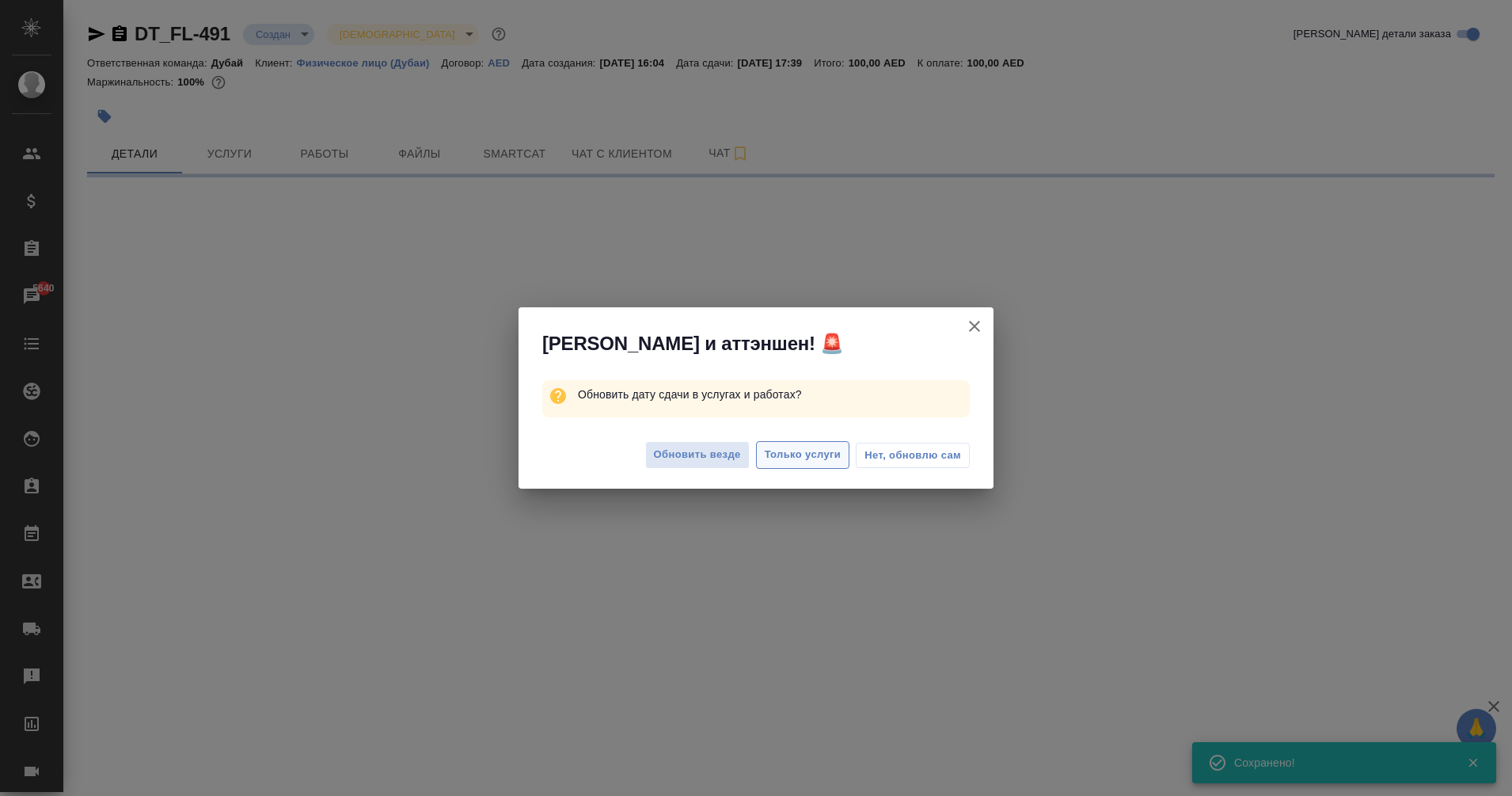
select select "RU"
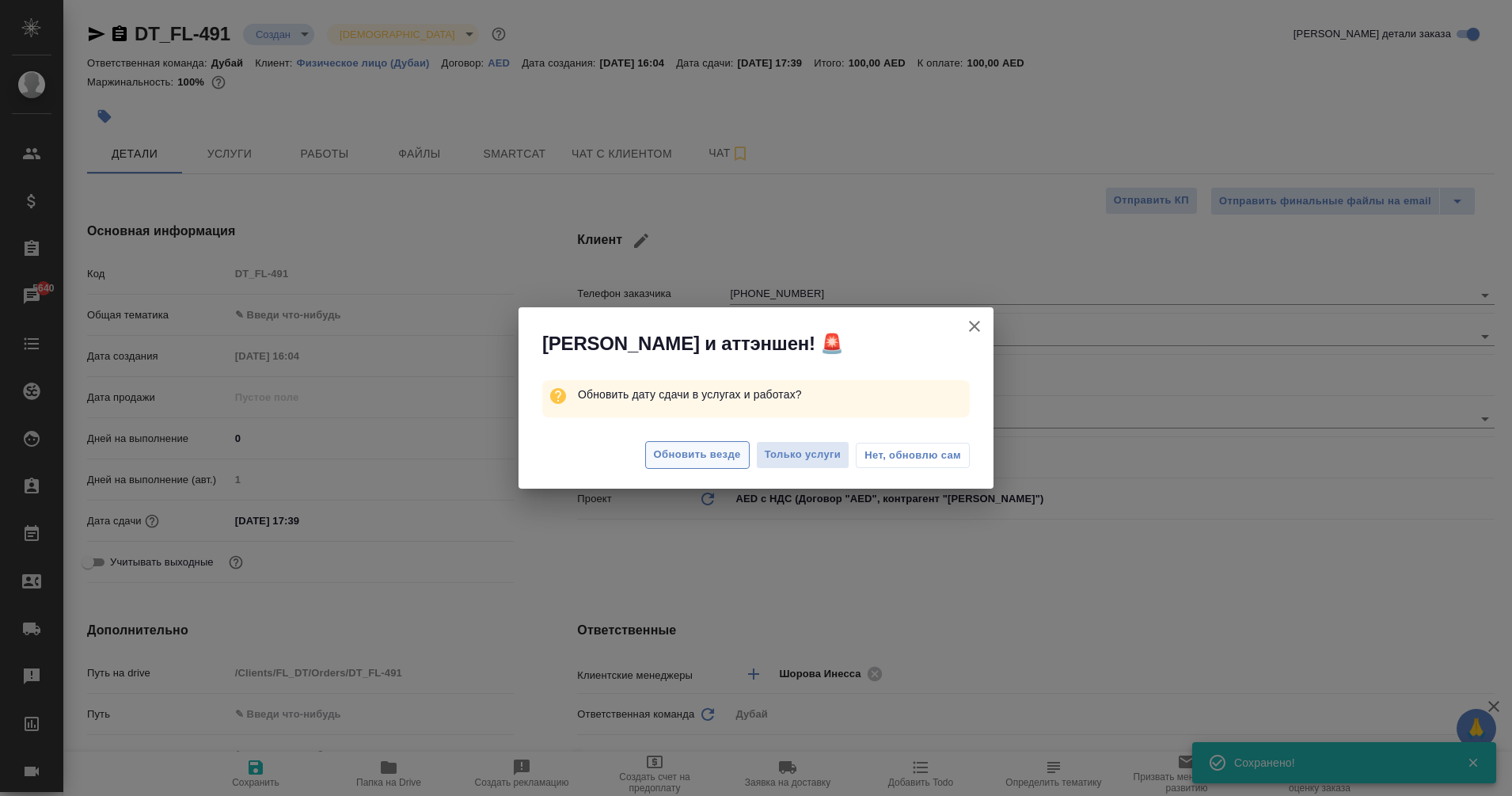
type textarea "x"
click at [724, 461] on span "Обновить везде" at bounding box center [697, 454] width 87 height 18
type textarea "x"
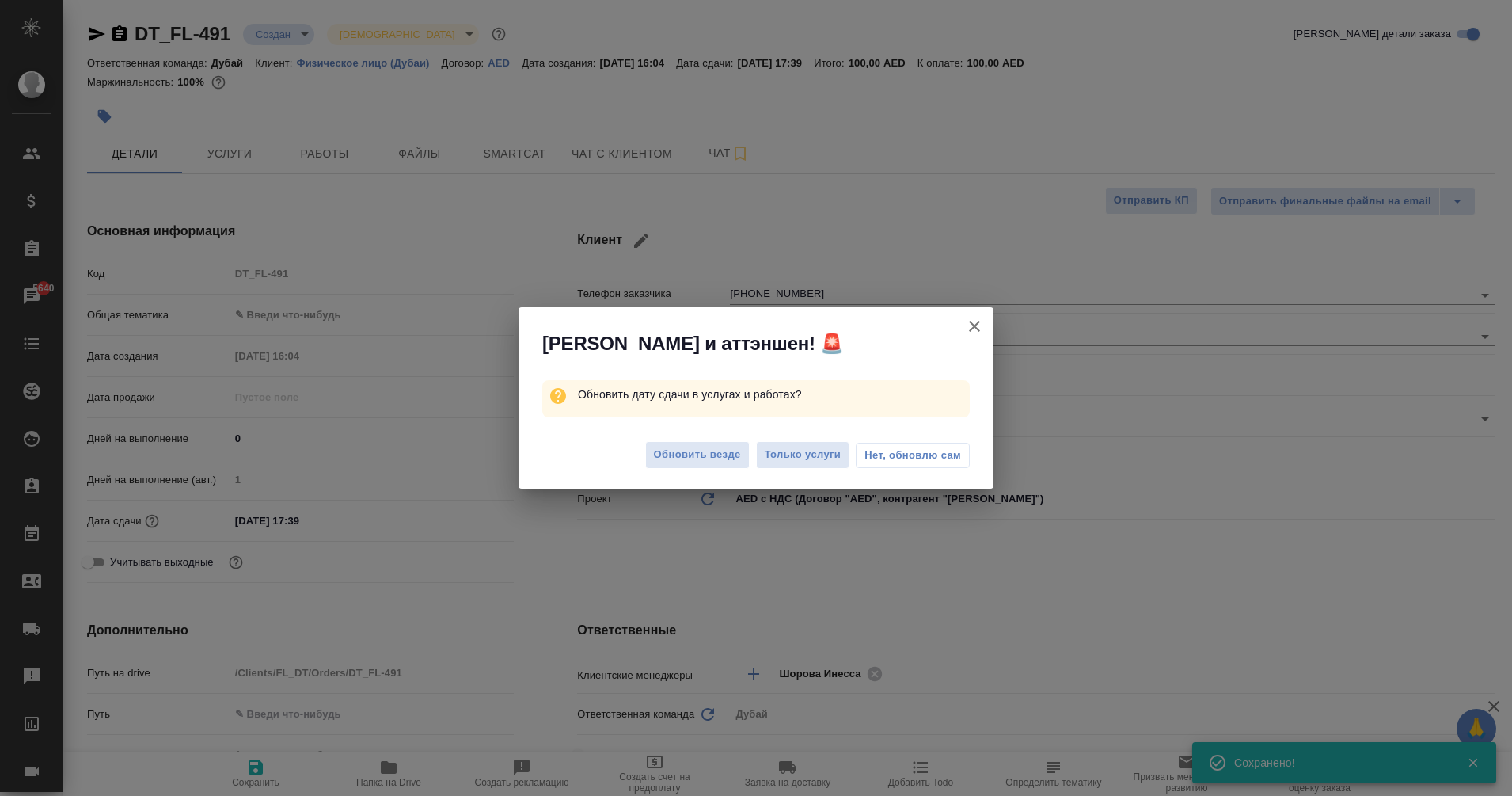
type textarea "x"
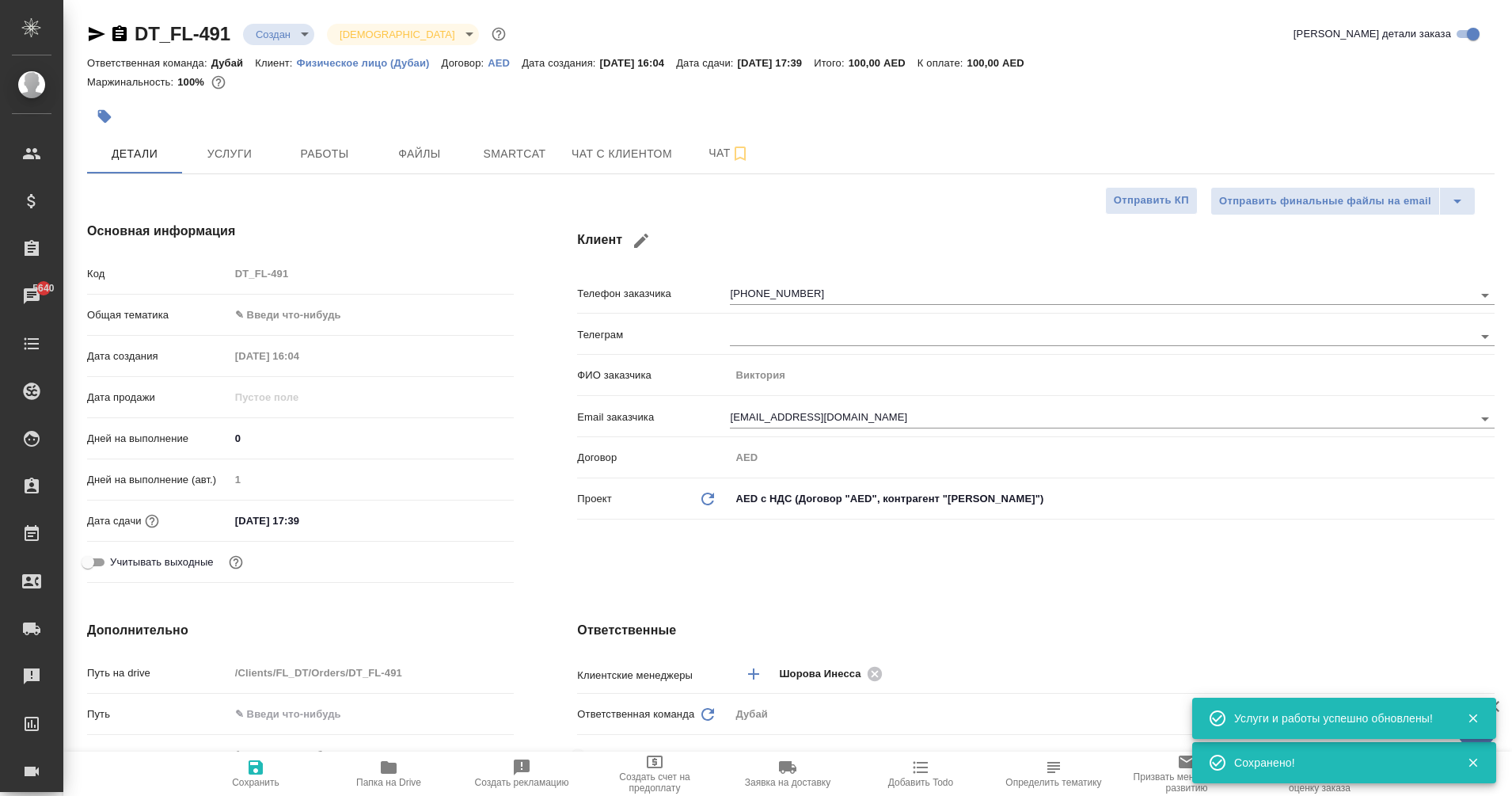
click at [321, 174] on div "DT_FL-491 Создан new Святая троица holyTrinity Кратко детали заказа Ответственн…" at bounding box center [791, 776] width 1425 height 1554
click at [324, 161] on span "Работы" at bounding box center [324, 153] width 76 height 20
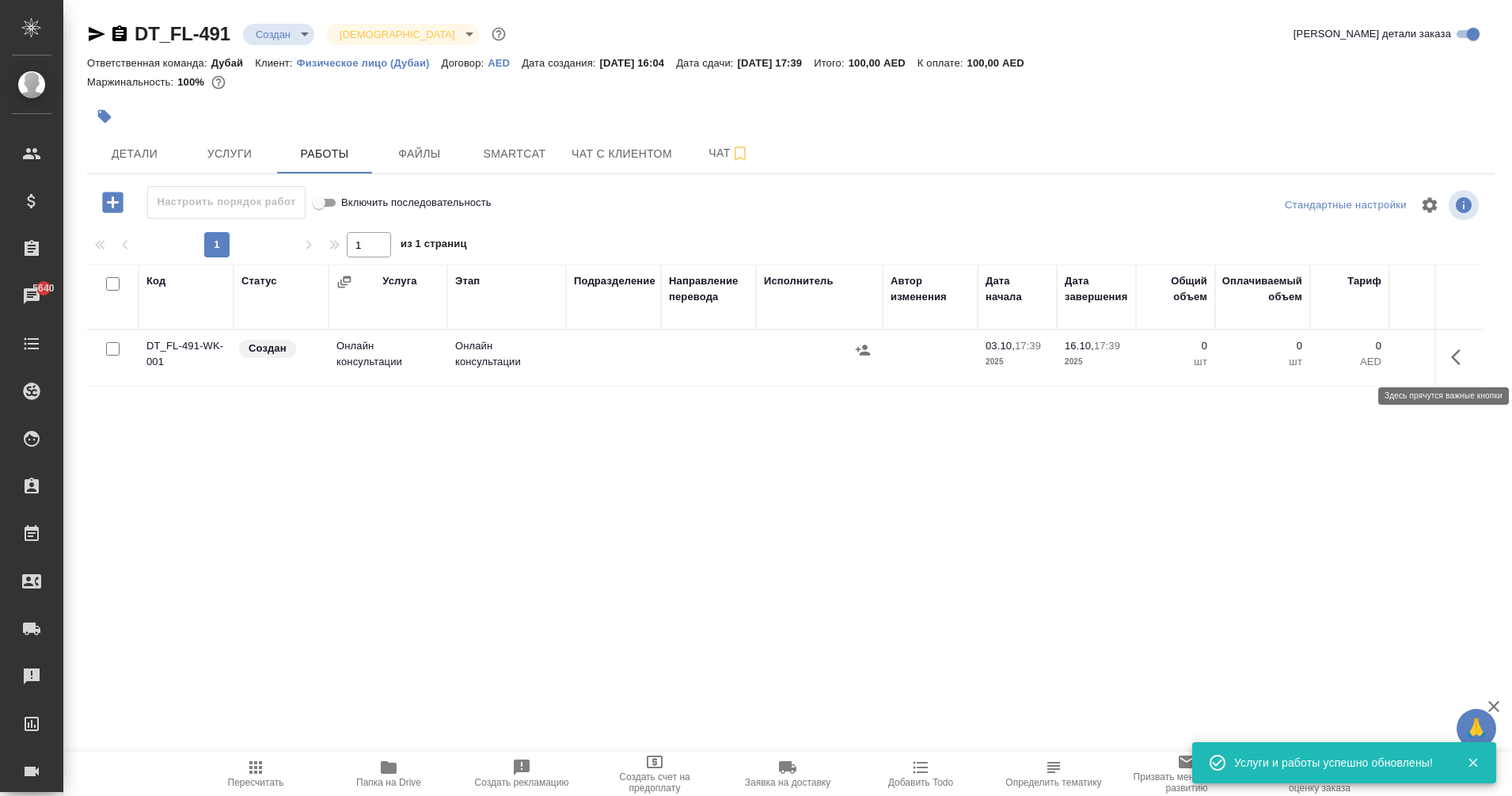
click at [1464, 372] on button "button" at bounding box center [1460, 357] width 38 height 38
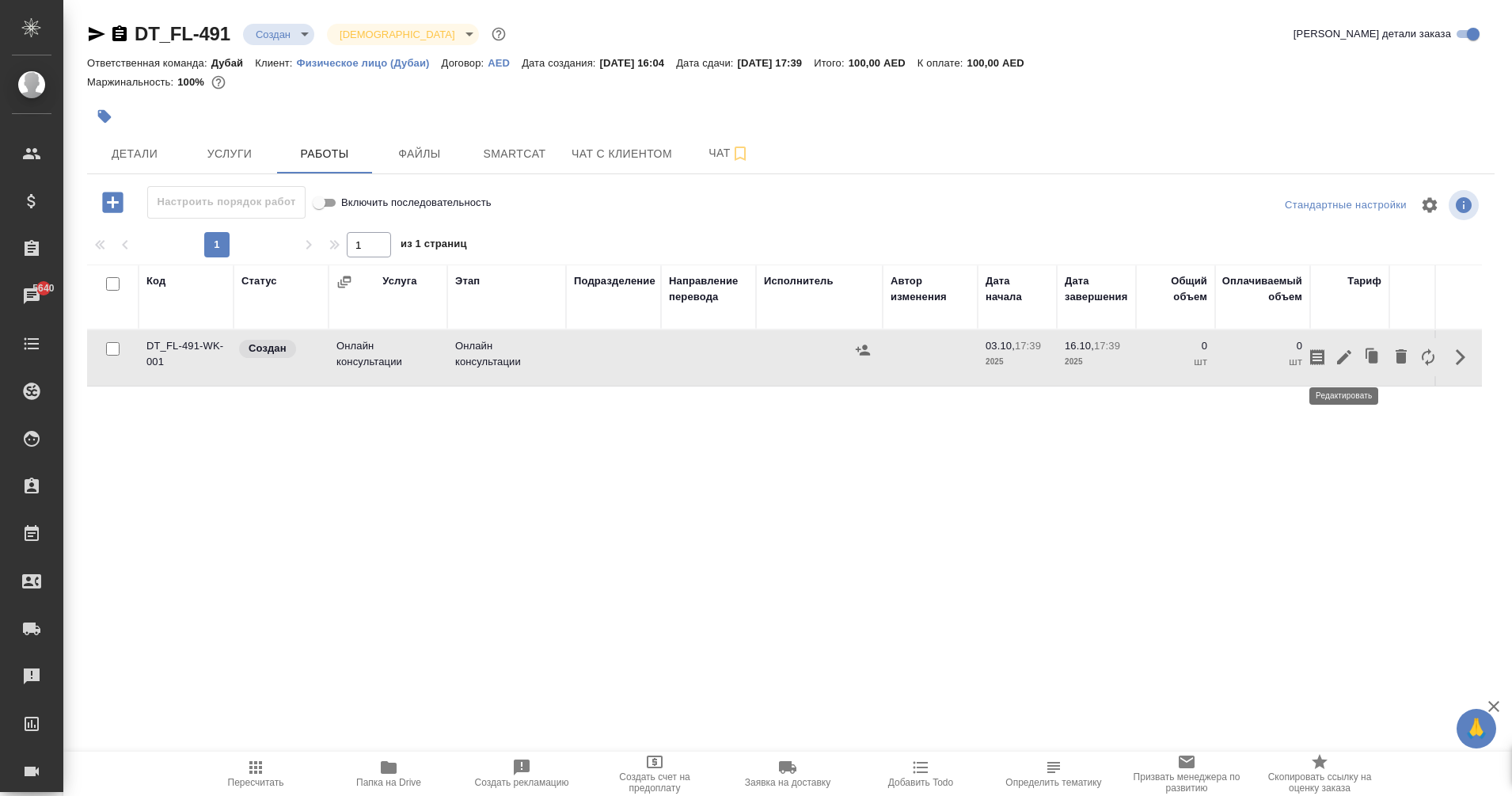
click at [1344, 370] on button "button" at bounding box center [1344, 357] width 27 height 38
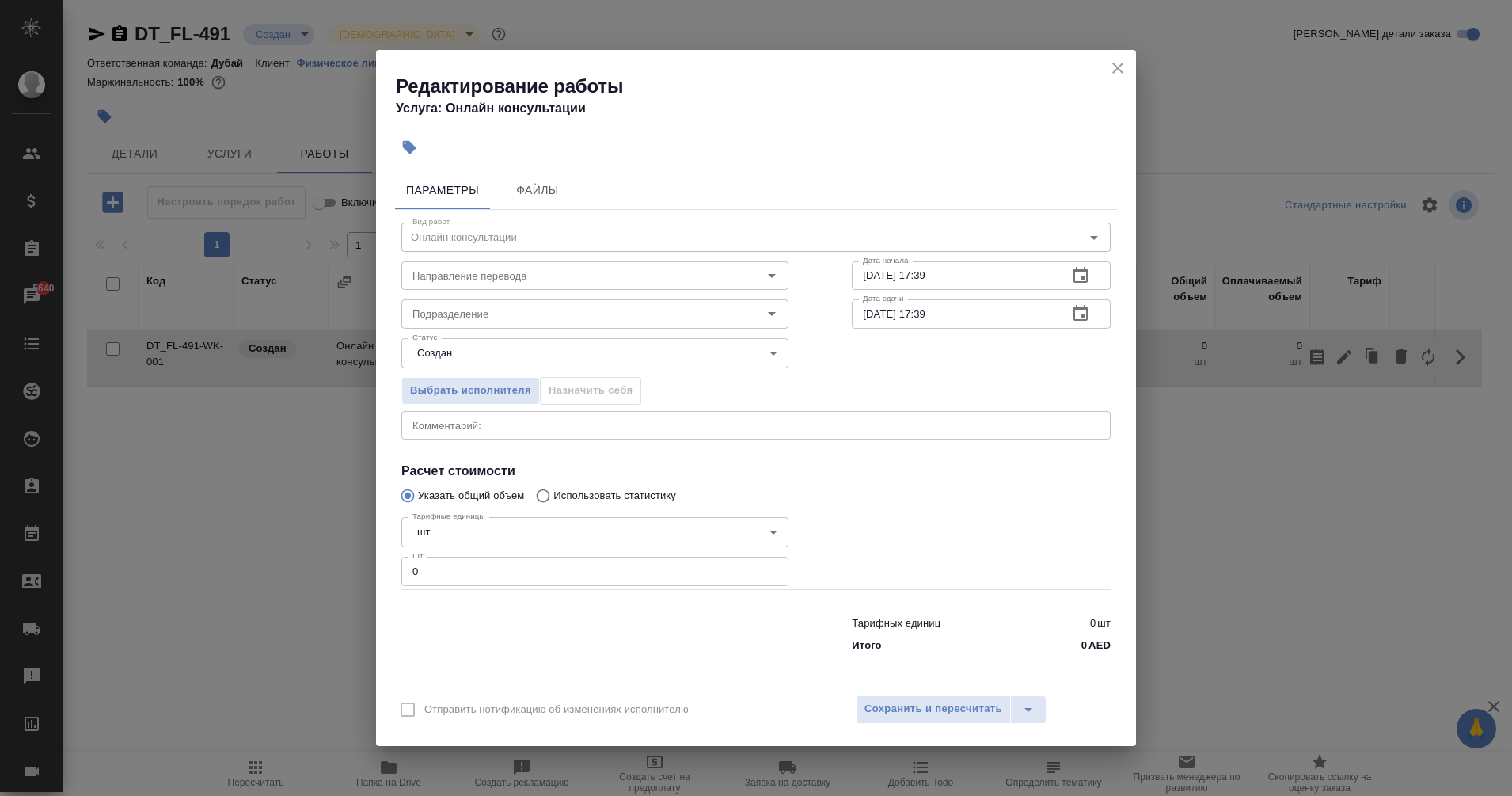
click at [548, 588] on div "Тарифных единиц 0 шт Итого 0 AED" at bounding box center [756, 631] width 773 height 108
drag, startPoint x: 523, startPoint y: 580, endPoint x: 261, endPoint y: 590, distance: 262.2
click at [261, 590] on div "Редактирование работы Услуга: Онлайн консультации Параметры Файлы Вид работ Онл…" at bounding box center [756, 398] width 1512 height 796
type input "1"
click at [969, 623] on div "Тарифных единиц 0 шт" at bounding box center [981, 623] width 259 height 16
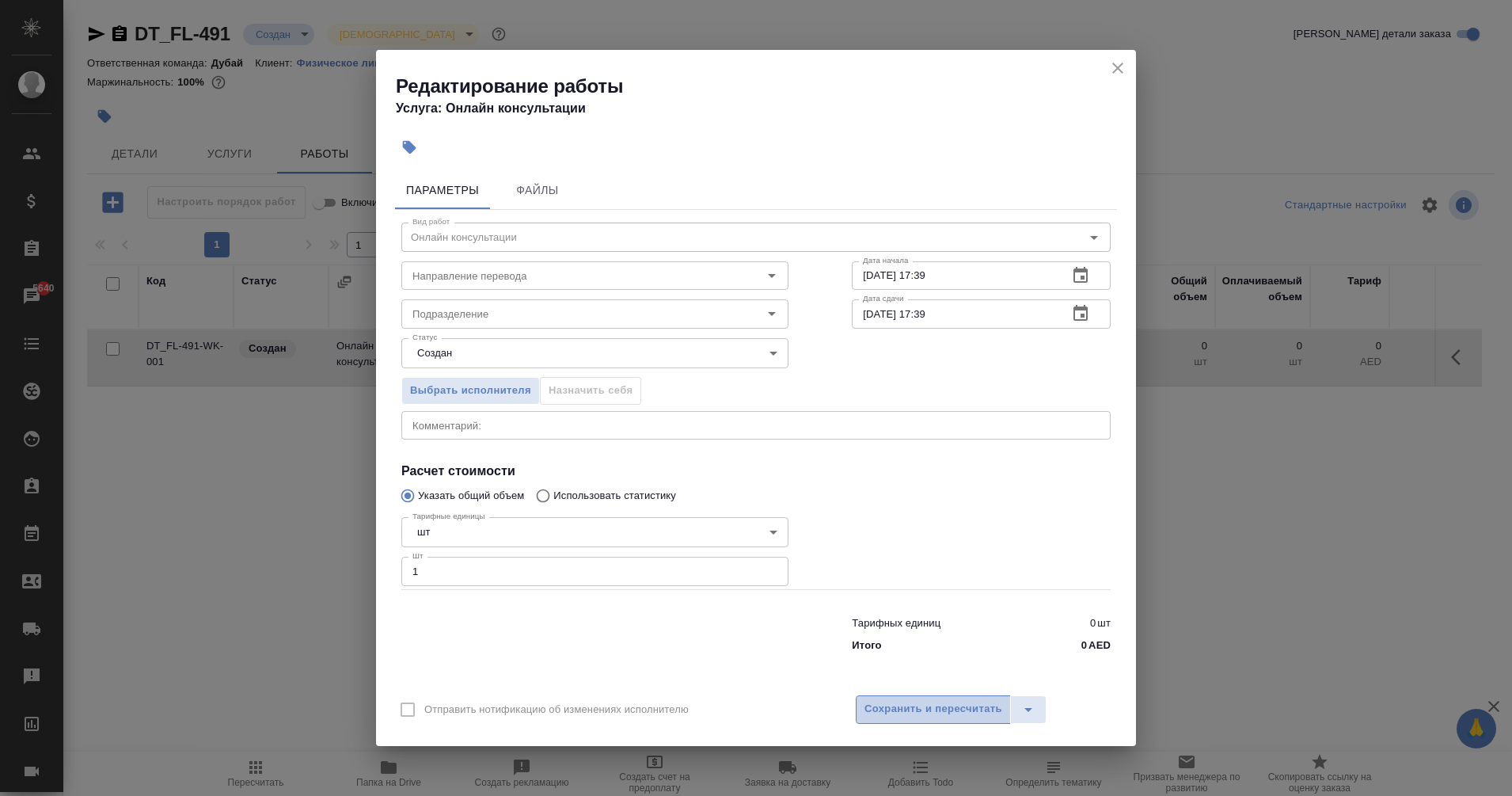
click at [944, 702] on span "Сохранить и пересчитать" at bounding box center [934, 708] width 138 height 18
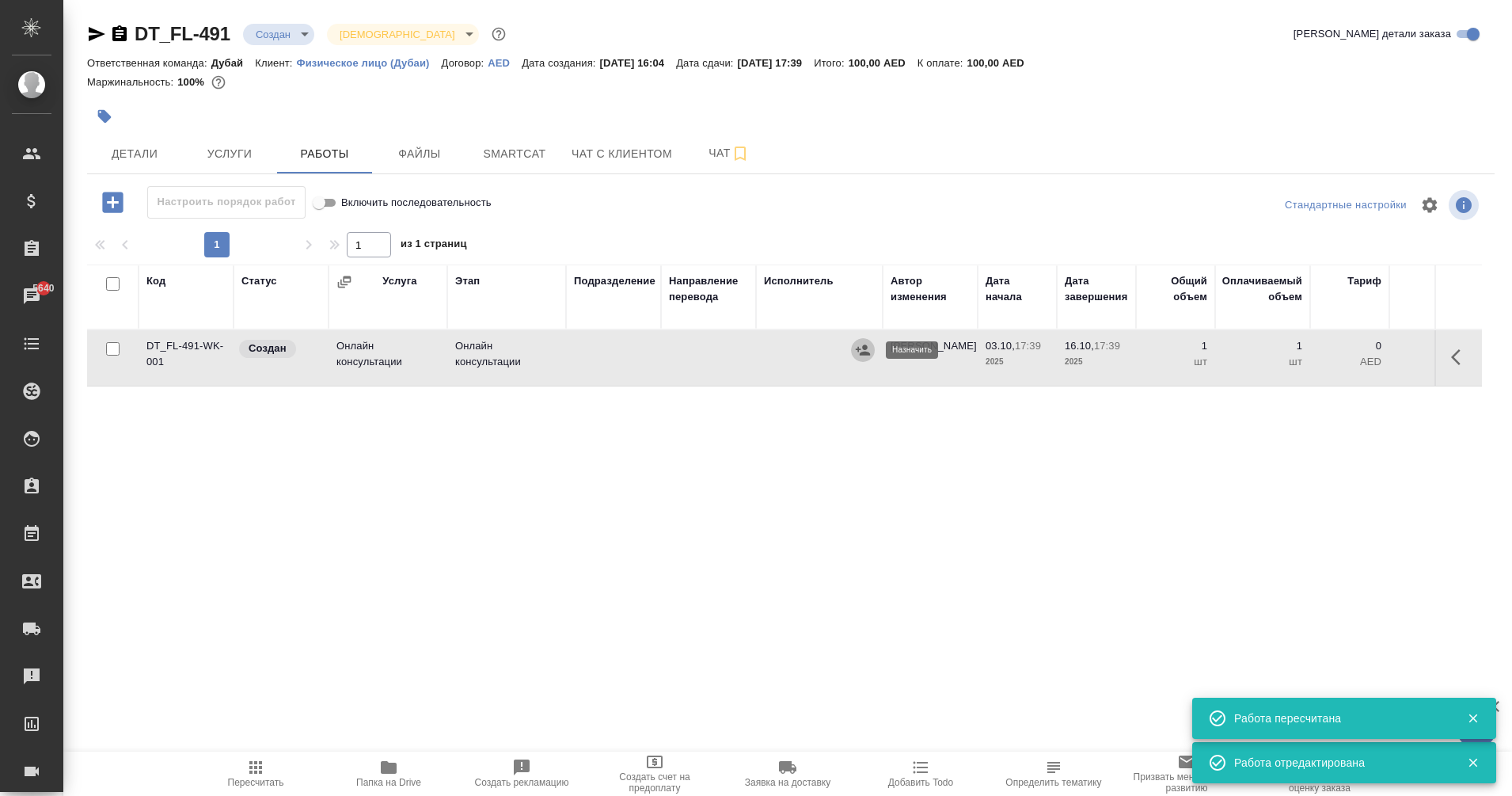
click at [861, 355] on icon "button" at bounding box center [862, 350] width 14 height 10
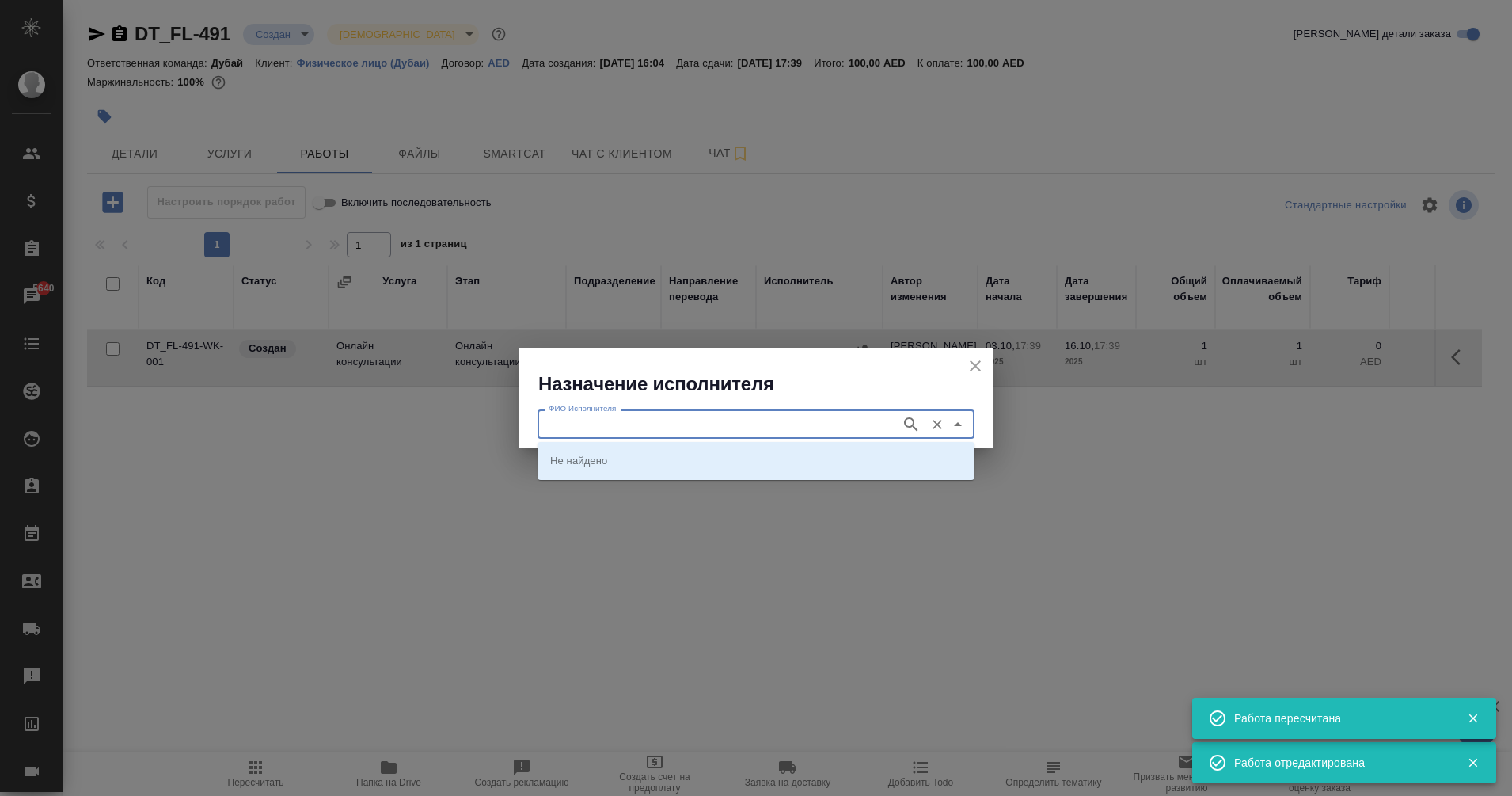
click at [654, 431] on input "ФИО Исполнителя" at bounding box center [718, 424] width 350 height 19
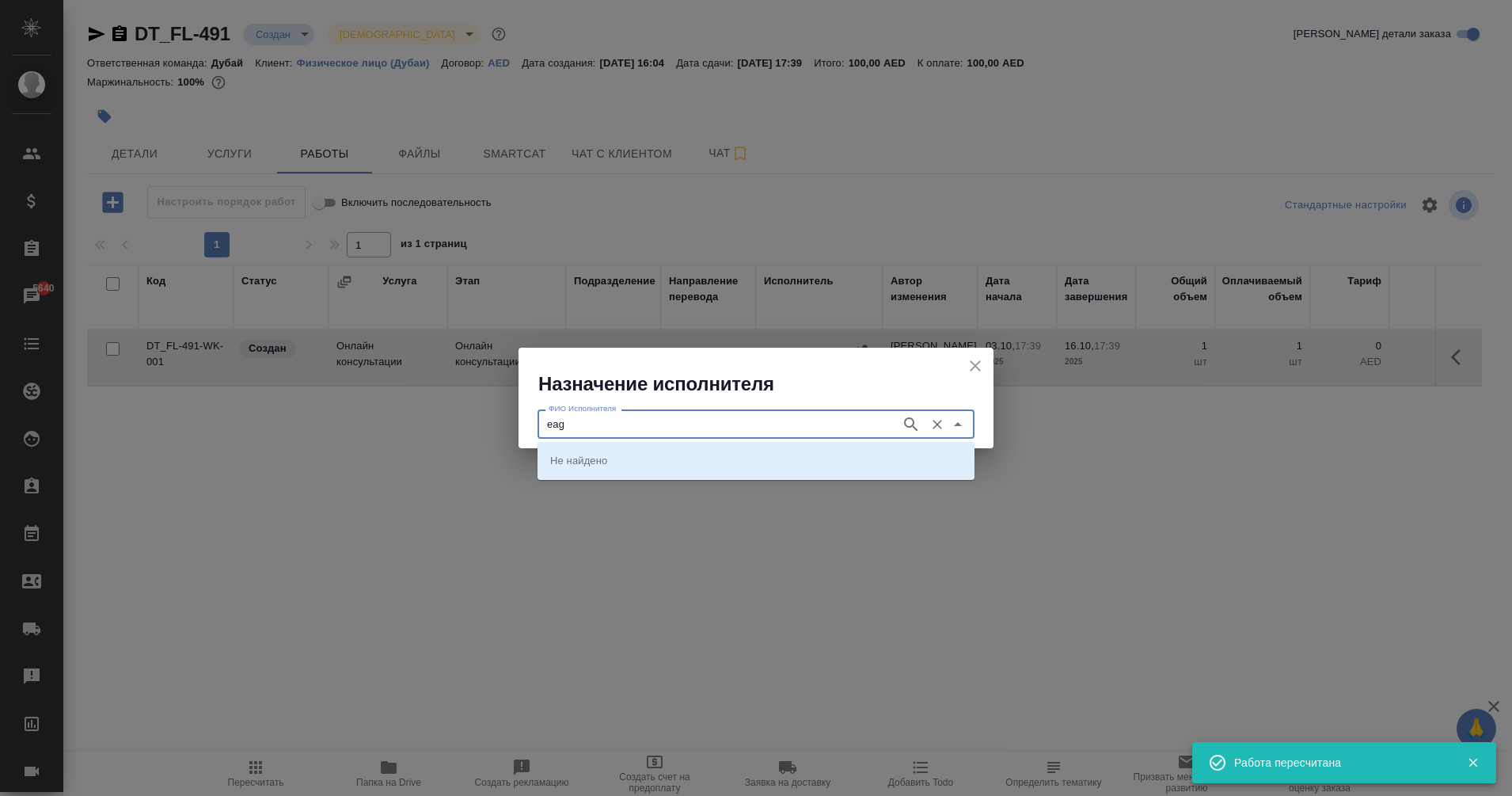
type input "eag"
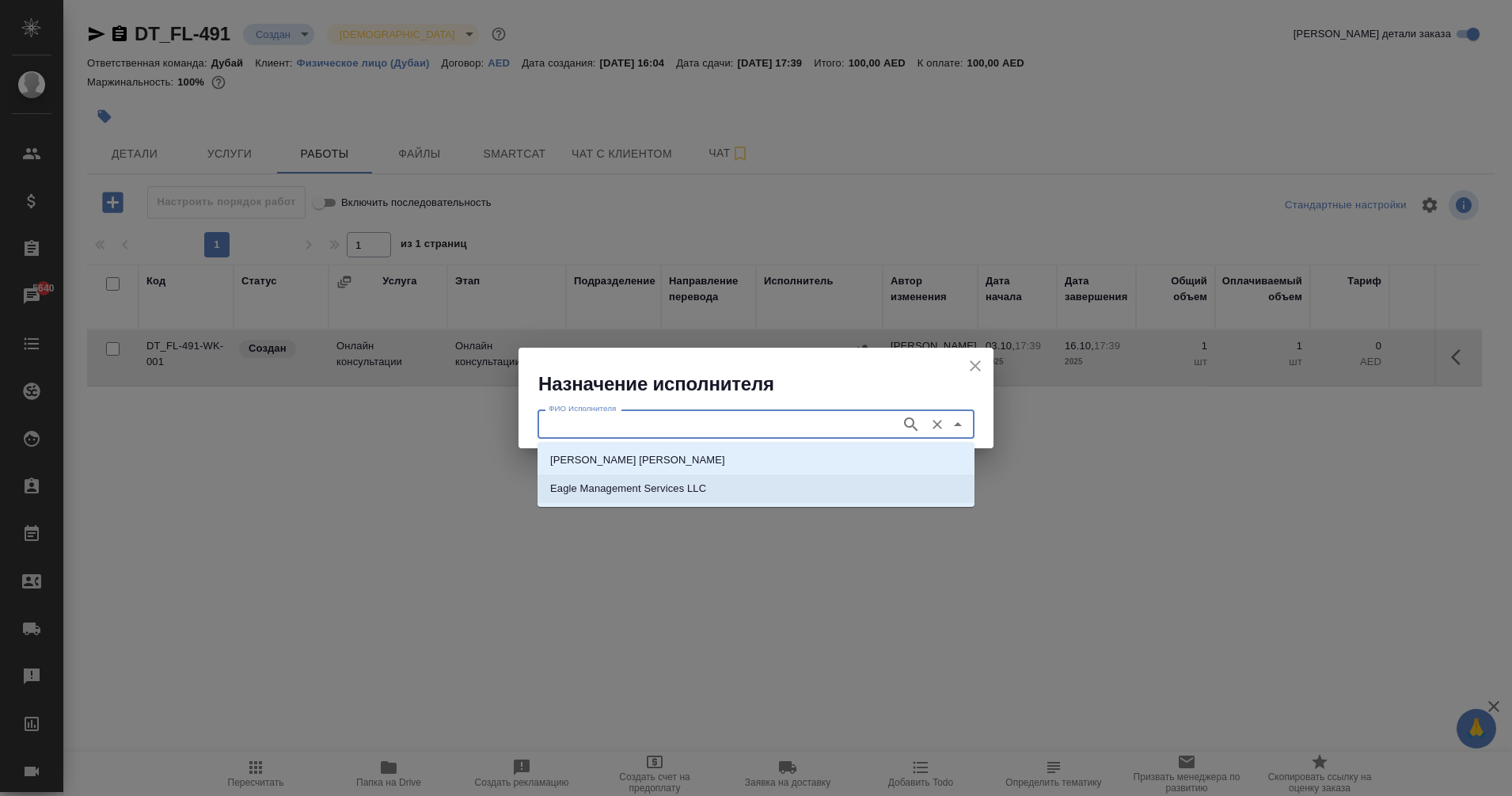
click at [649, 485] on p "Eagle Management Services LLC" at bounding box center [628, 488] width 156 height 16
type input "Eagle Management Services LLC"
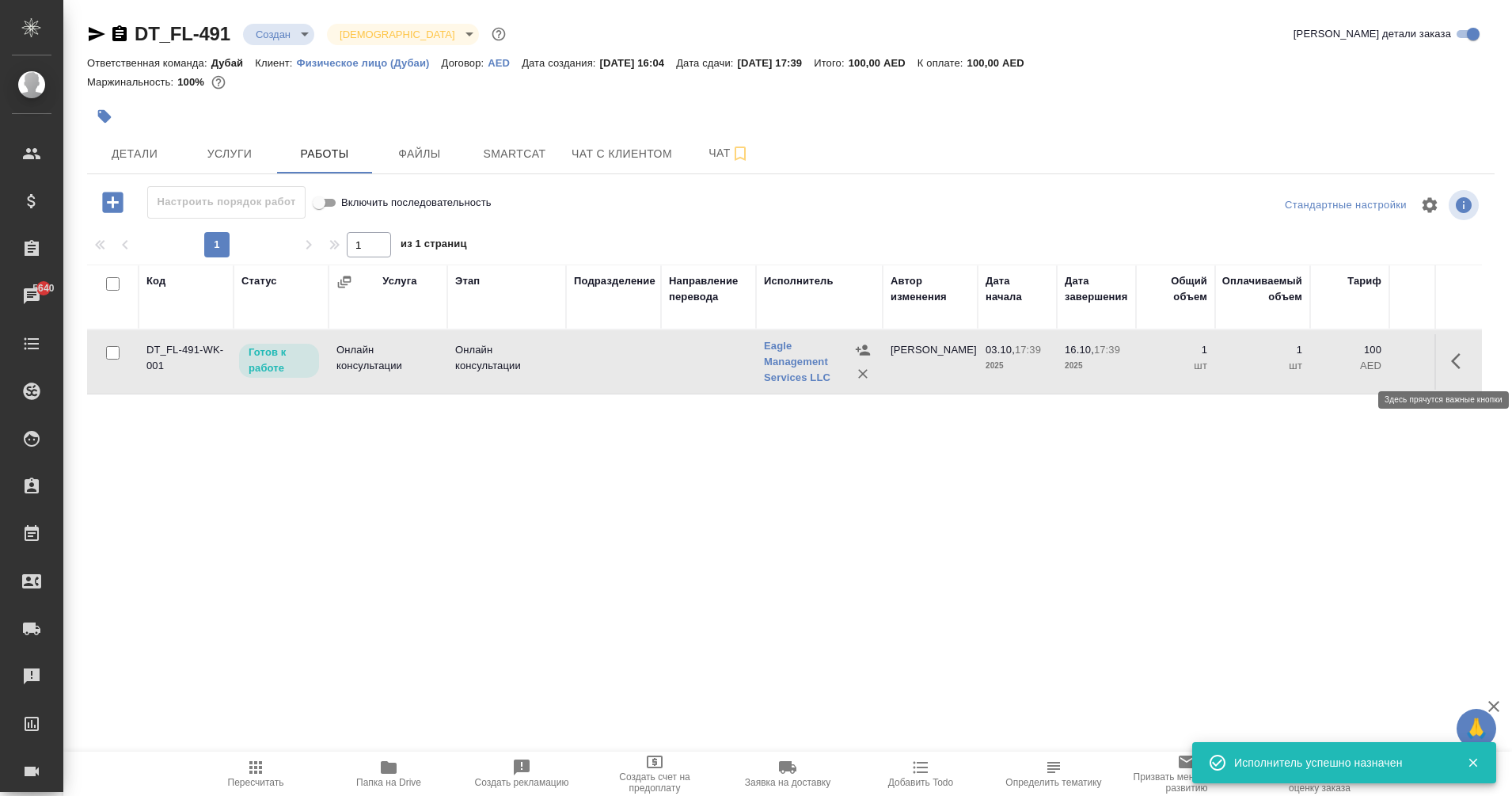
click at [1450, 364] on button "button" at bounding box center [1460, 361] width 38 height 38
click at [1341, 356] on icon "button" at bounding box center [1344, 361] width 19 height 19
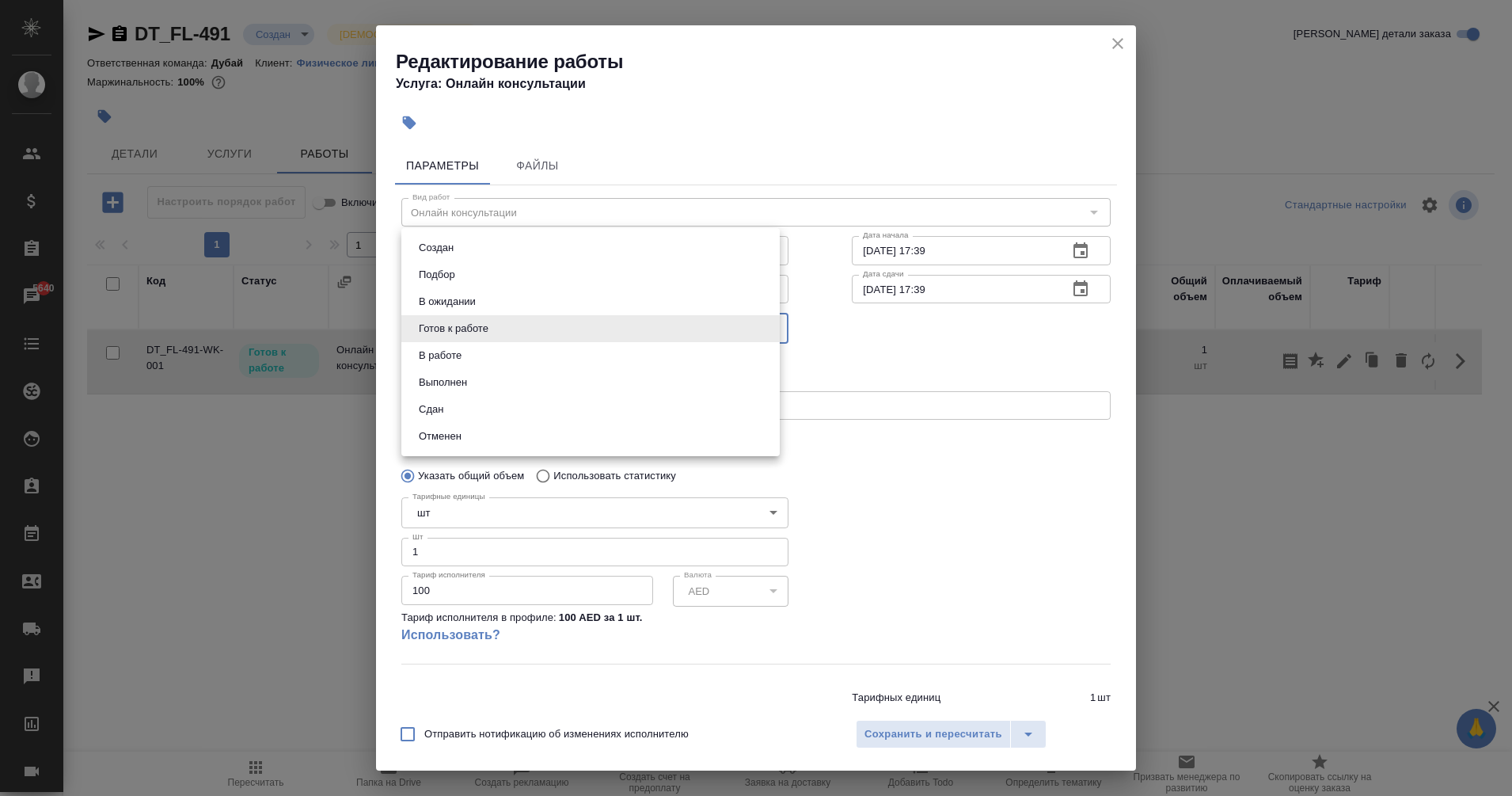
click at [522, 343] on body "🙏 .cls-1 fill:#fff; AWATERA Eganian Margarita Клиенты Спецификации Заказы 5640 …" at bounding box center [756, 398] width 1512 height 796
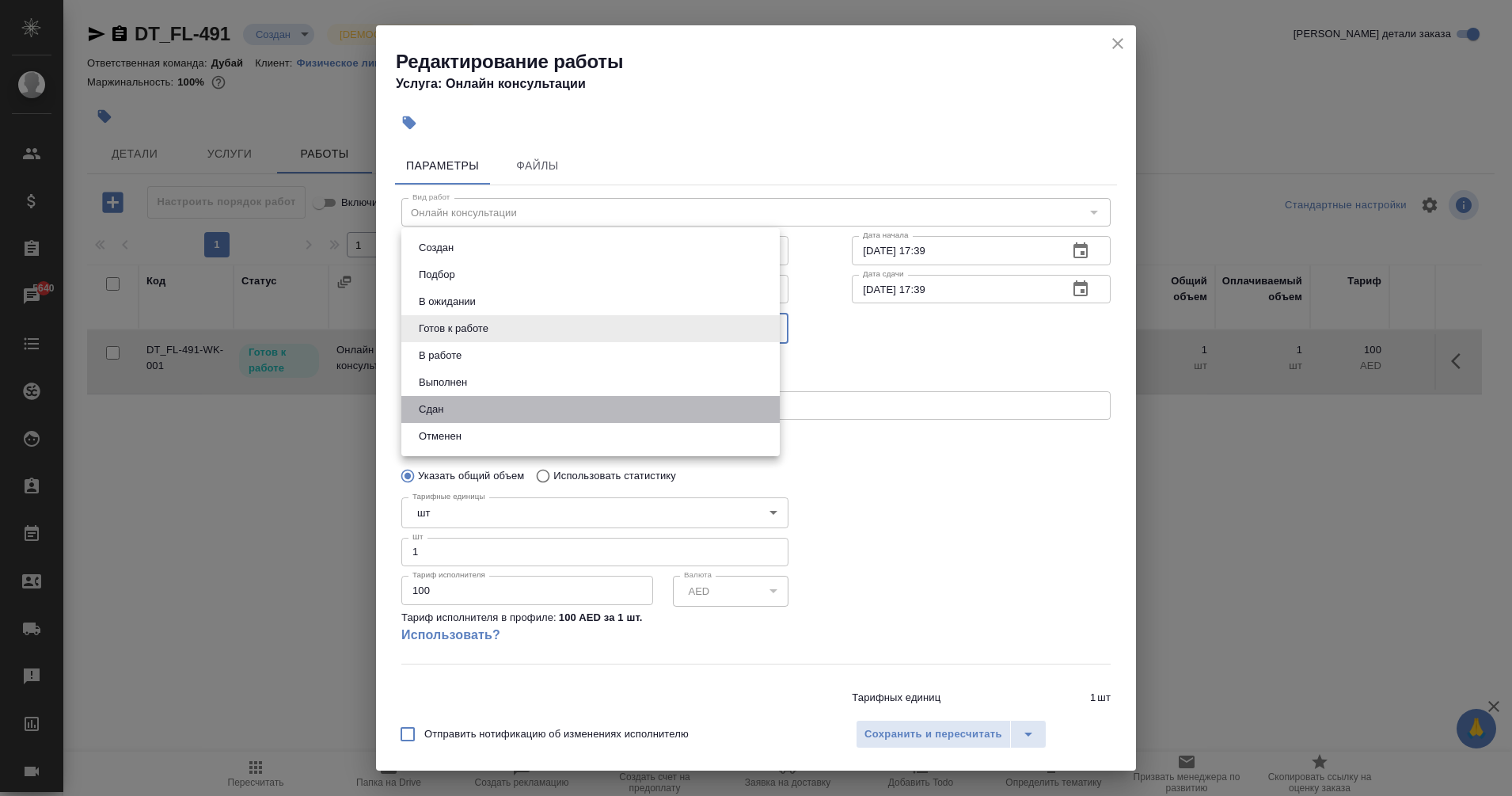
click at [490, 401] on li "Сдан" at bounding box center [590, 410] width 378 height 27
type input "closed"
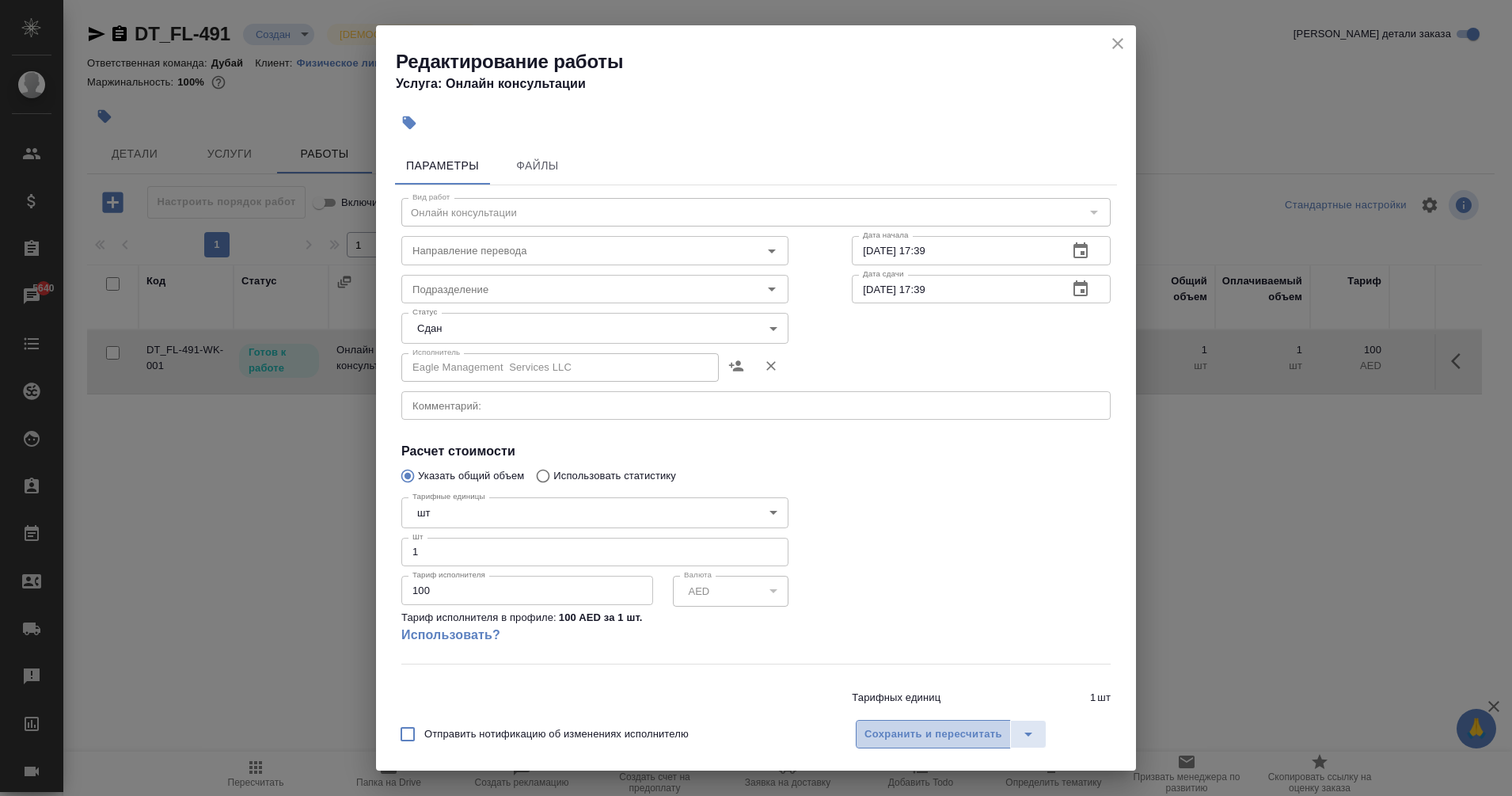
click at [971, 740] on span "Сохранить и пересчитать" at bounding box center [934, 734] width 138 height 18
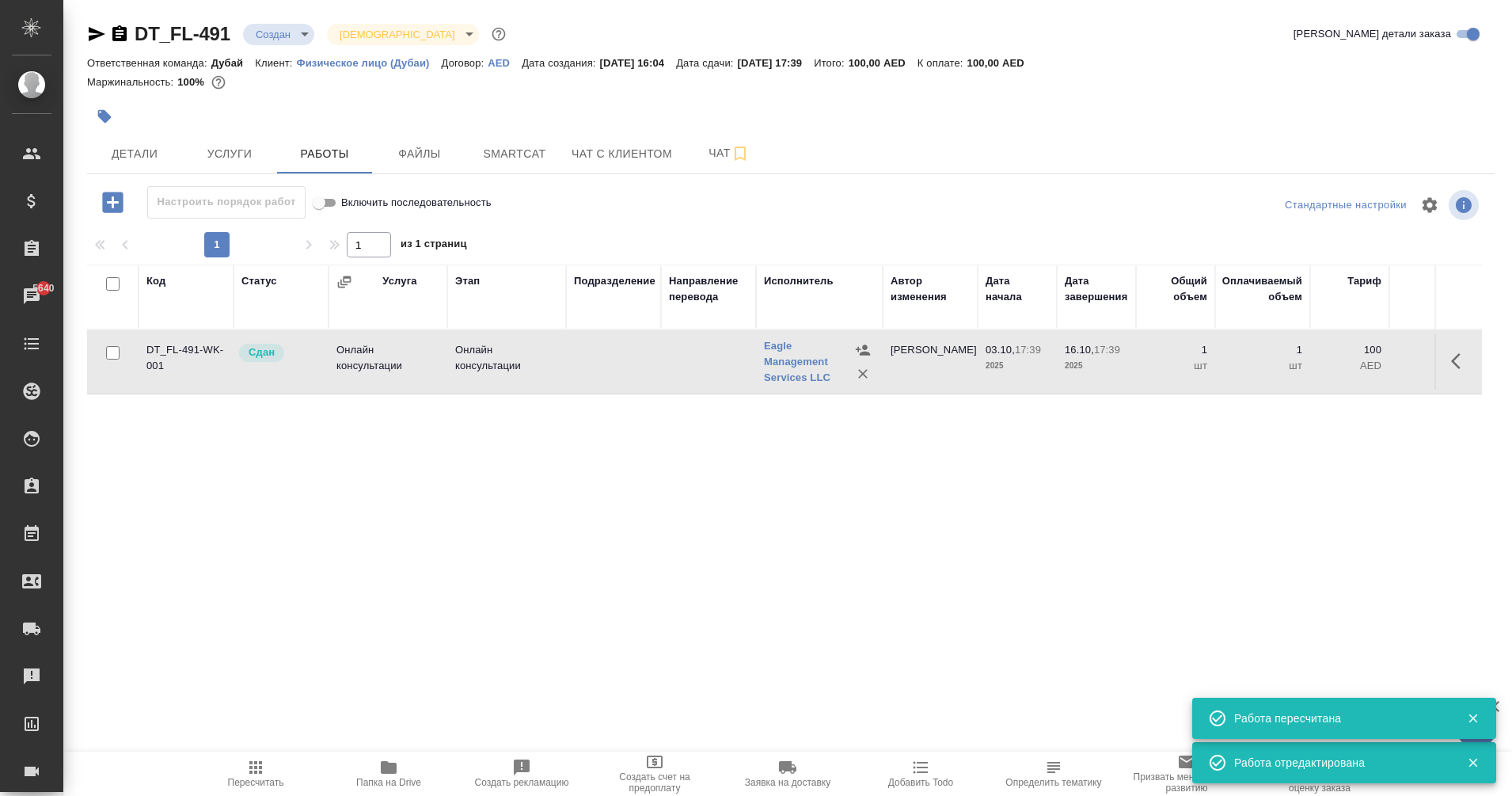
click at [623, 366] on td at bounding box center [614, 361] width 95 height 55
click at [265, 770] on span "Пересчитать" at bounding box center [256, 772] width 114 height 30
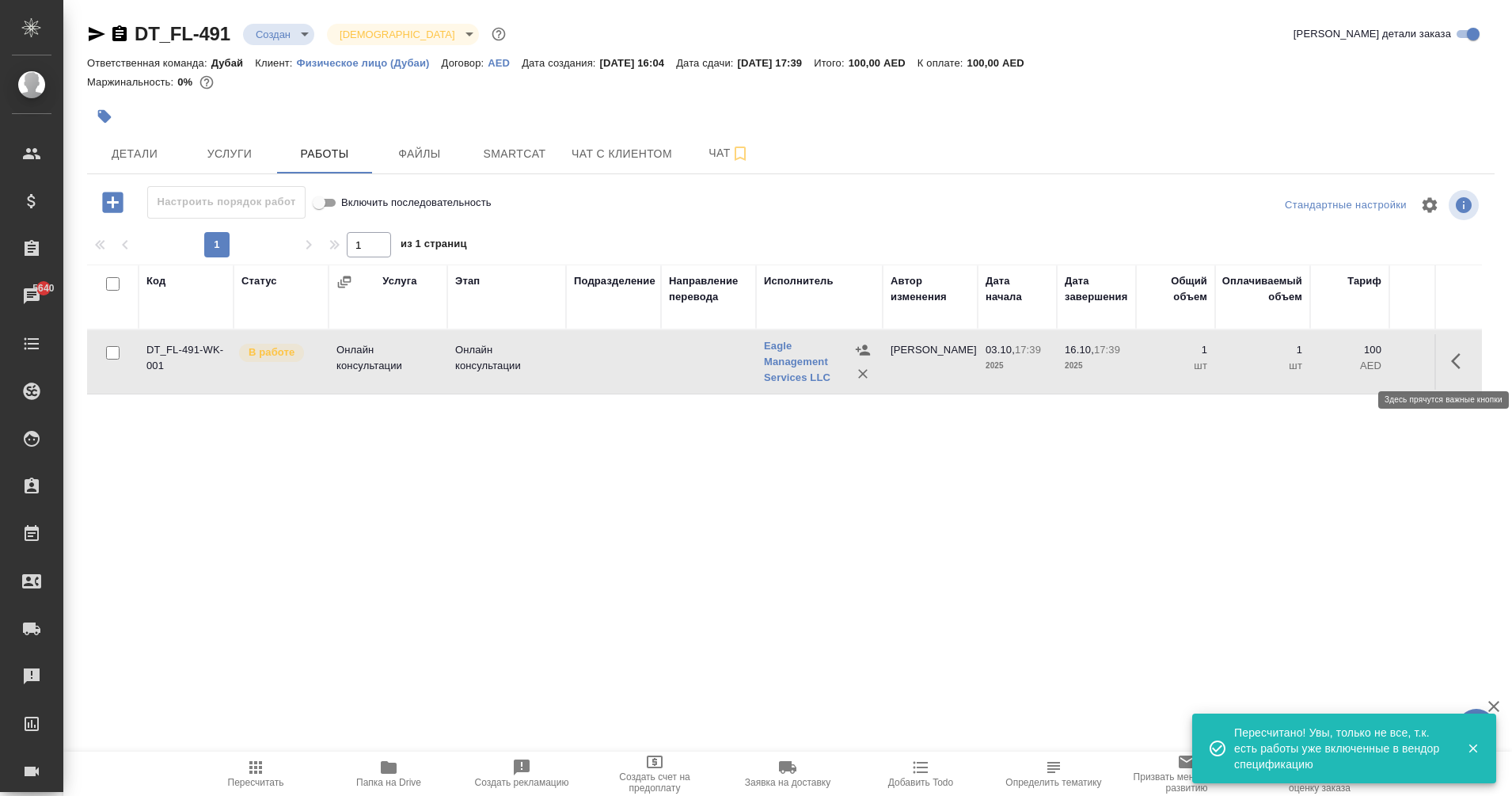
click at [1458, 362] on icon "button" at bounding box center [1461, 361] width 19 height 19
click at [1348, 361] on icon "button" at bounding box center [1344, 361] width 14 height 14
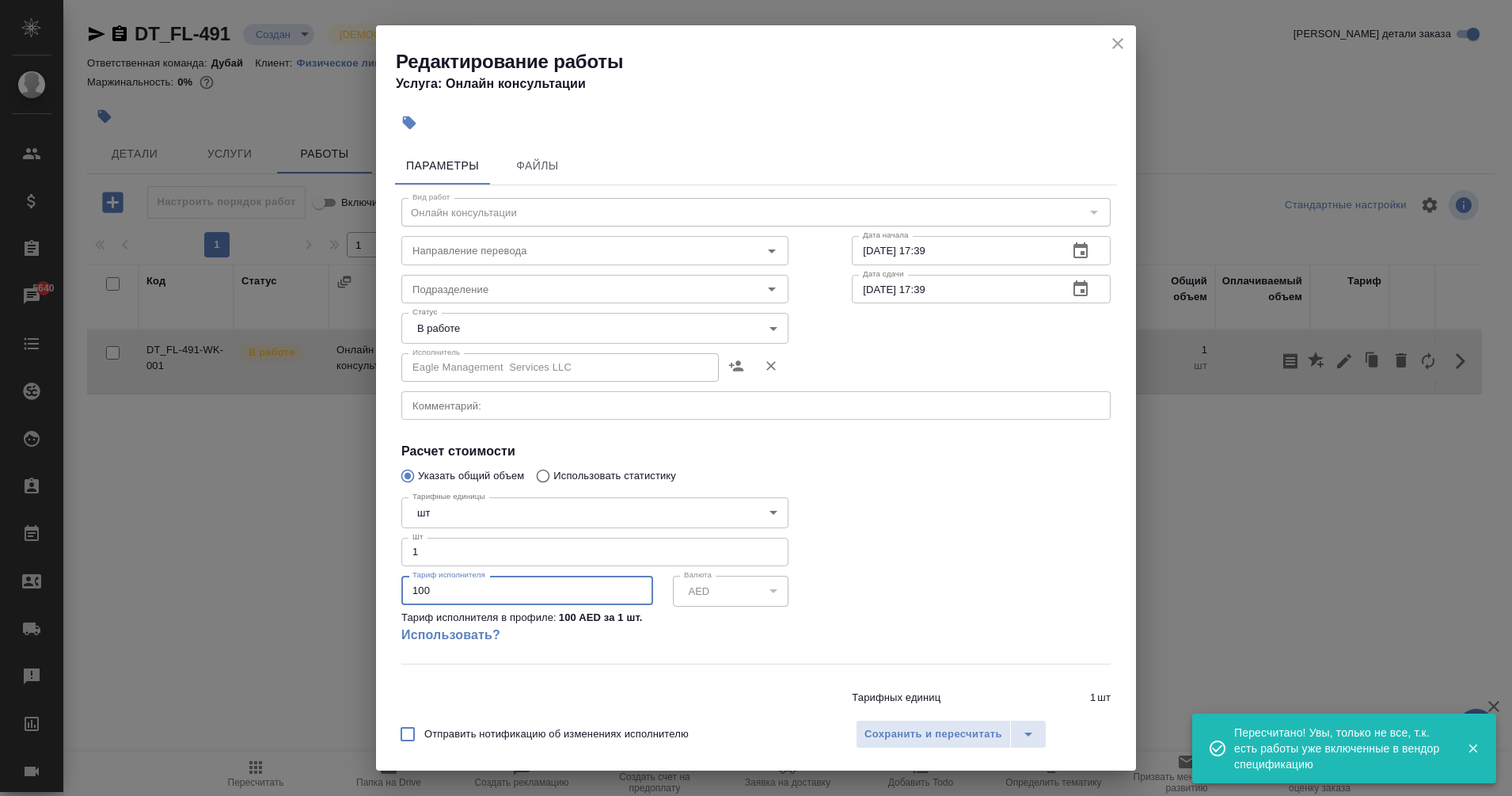
drag, startPoint x: 465, startPoint y: 583, endPoint x: 361, endPoint y: 600, distance: 105.4
click at [361, 600] on div "Редактирование работы Услуга: Онлайн консультации Параметры Файлы Вид работ Онл…" at bounding box center [756, 398] width 1512 height 796
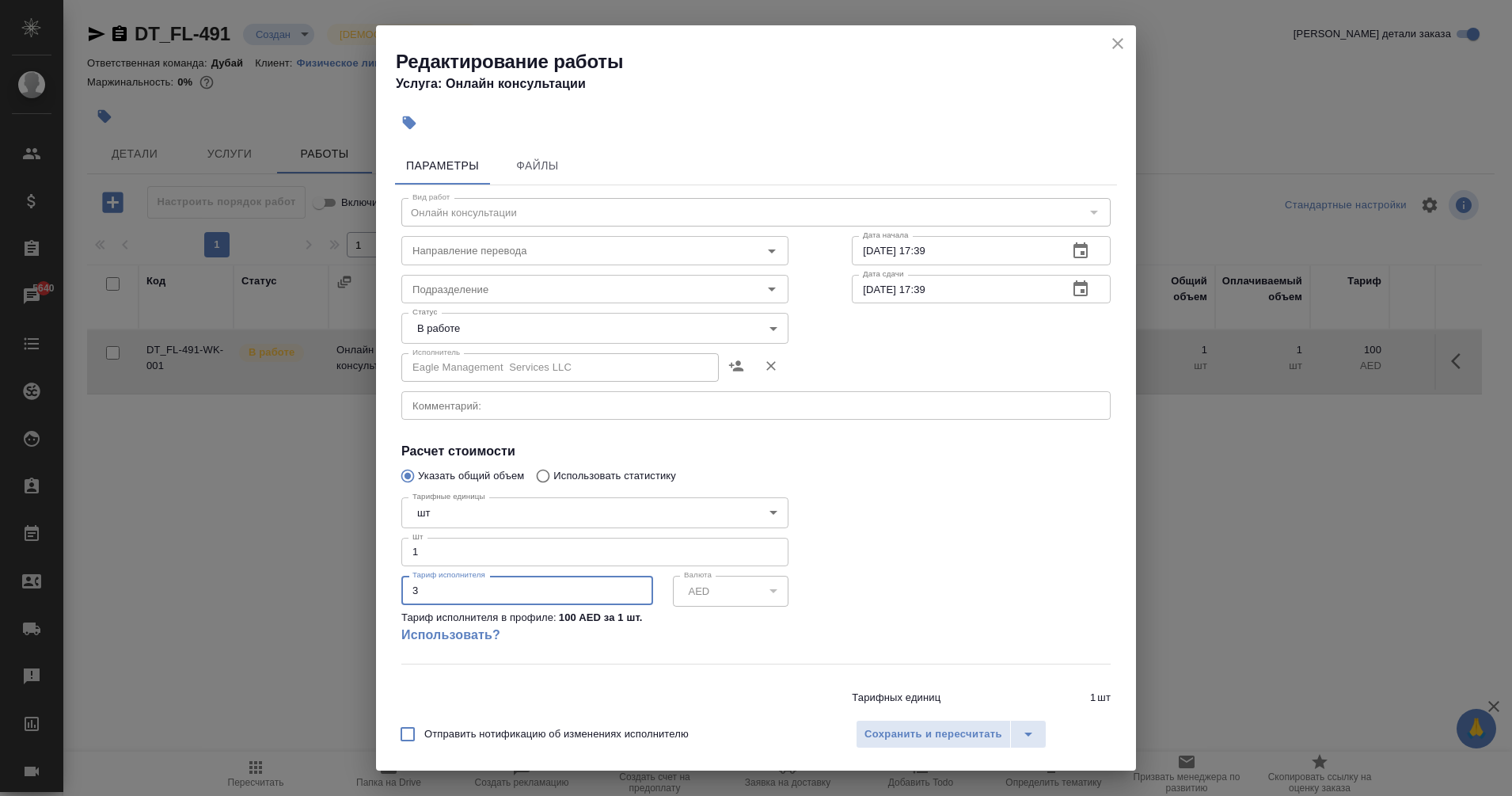
type input "33"
drag, startPoint x: 434, startPoint y: 587, endPoint x: 556, endPoint y: 592, distance: 122.1
click at [556, 592] on input "3396590" at bounding box center [527, 590] width 252 height 29
type input "3396"
type input "3396.5"
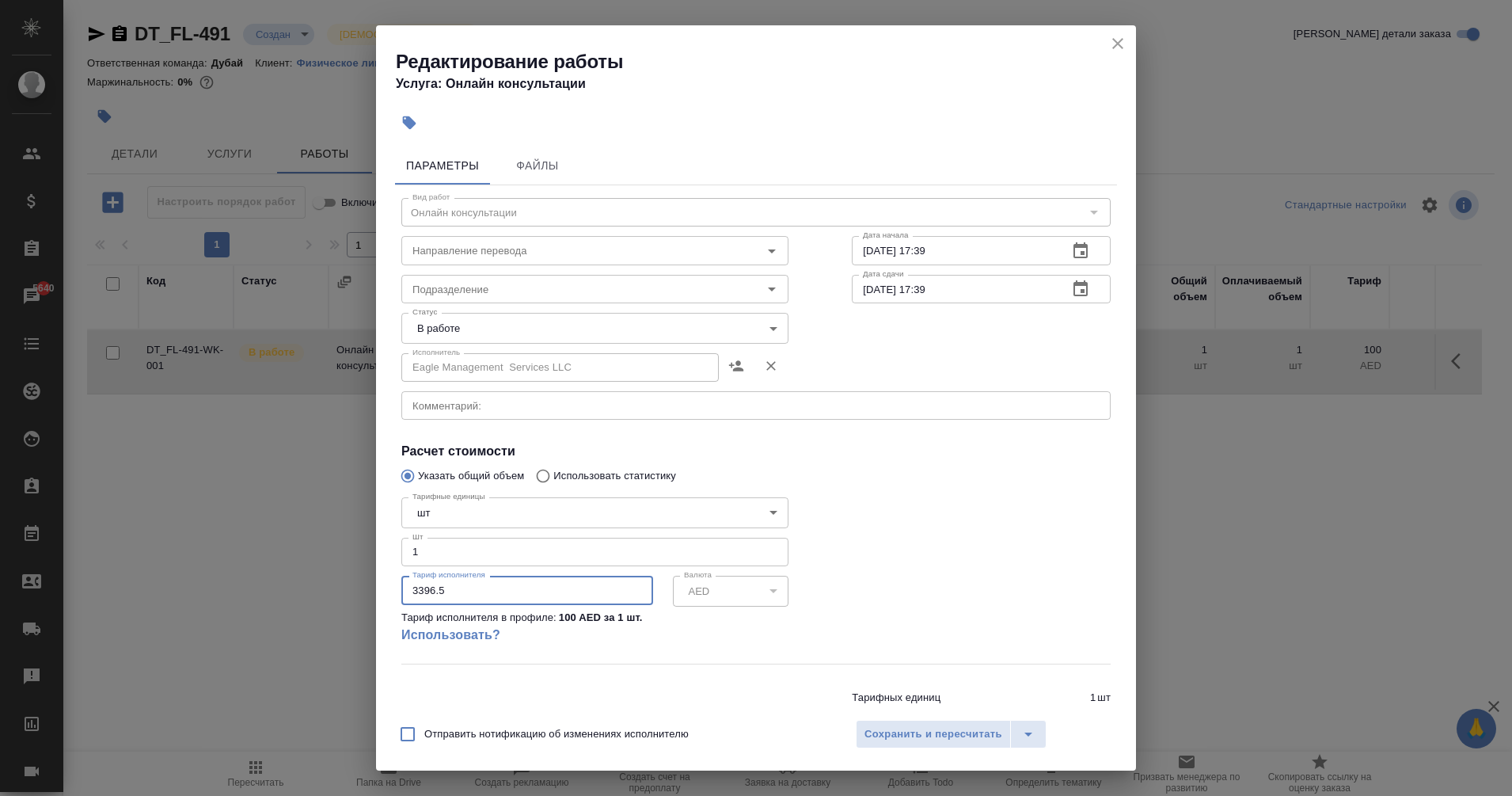
click at [914, 591] on div at bounding box center [981, 577] width 322 height 236
click at [933, 733] on span "Сохранить и пересчитать" at bounding box center [934, 734] width 138 height 18
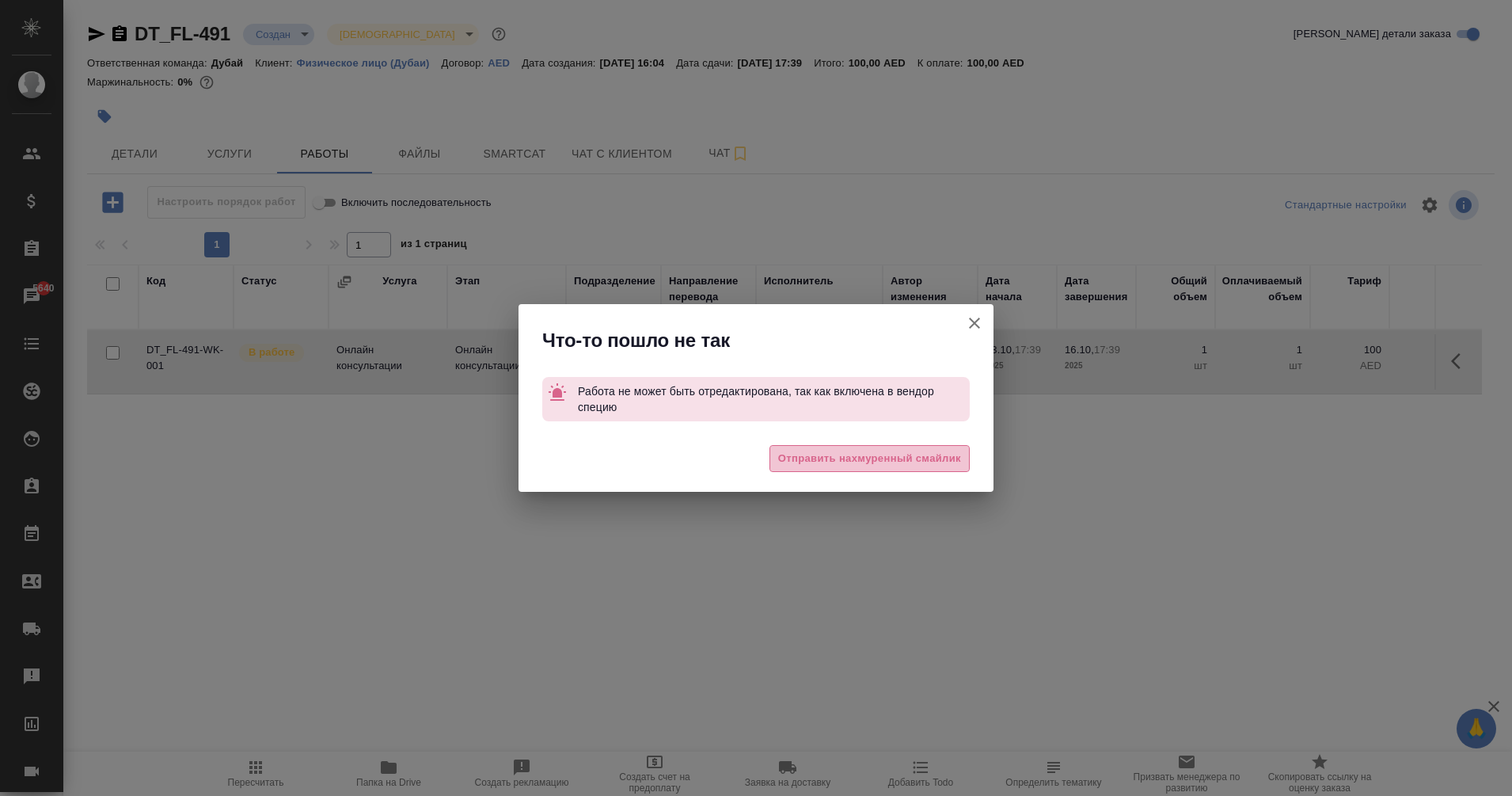
click at [807, 454] on span "Отправить нахмуренный смайлик" at bounding box center [869, 458] width 183 height 18
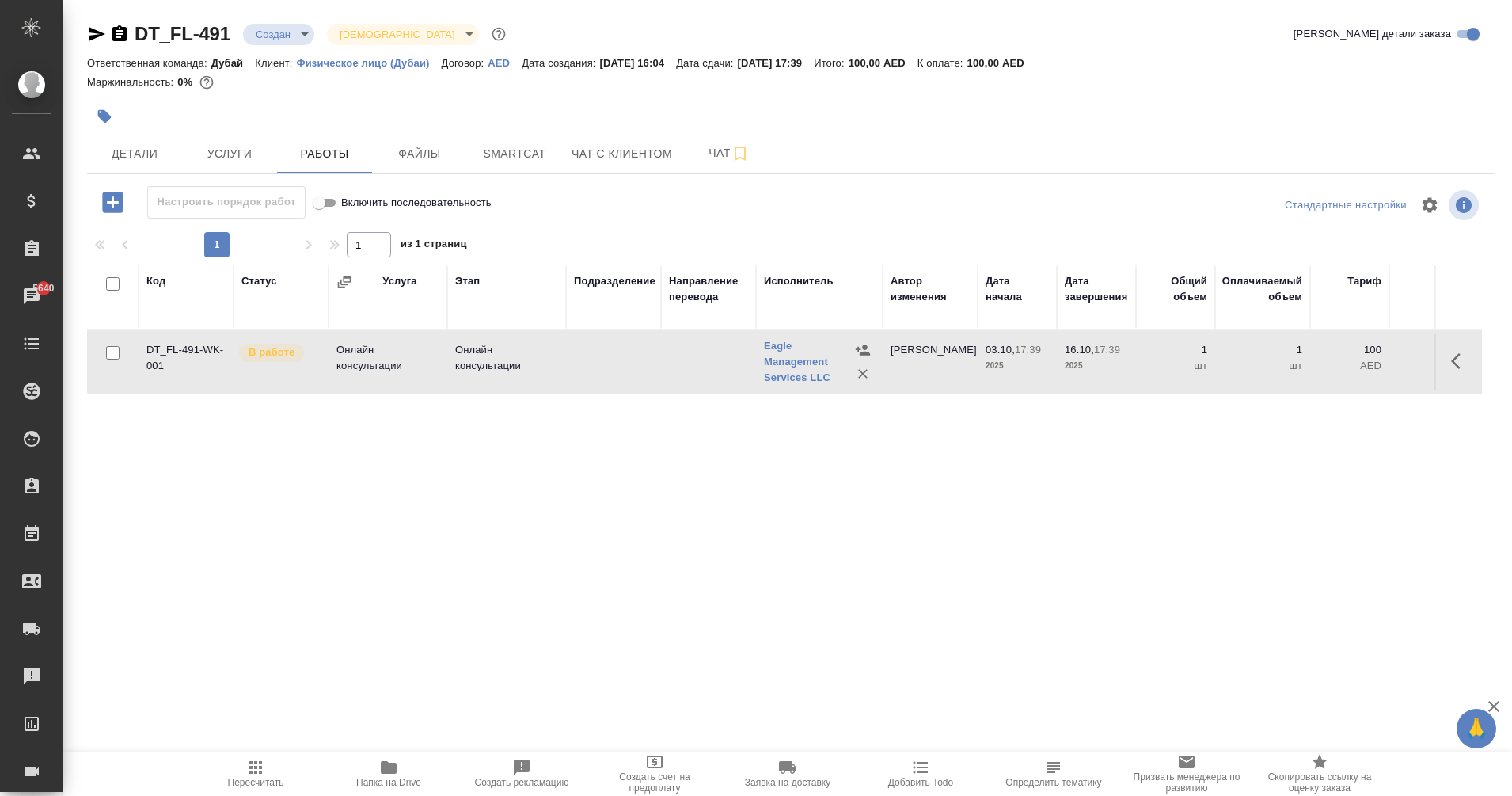
click at [268, 772] on span "Пересчитать" at bounding box center [256, 772] width 114 height 30
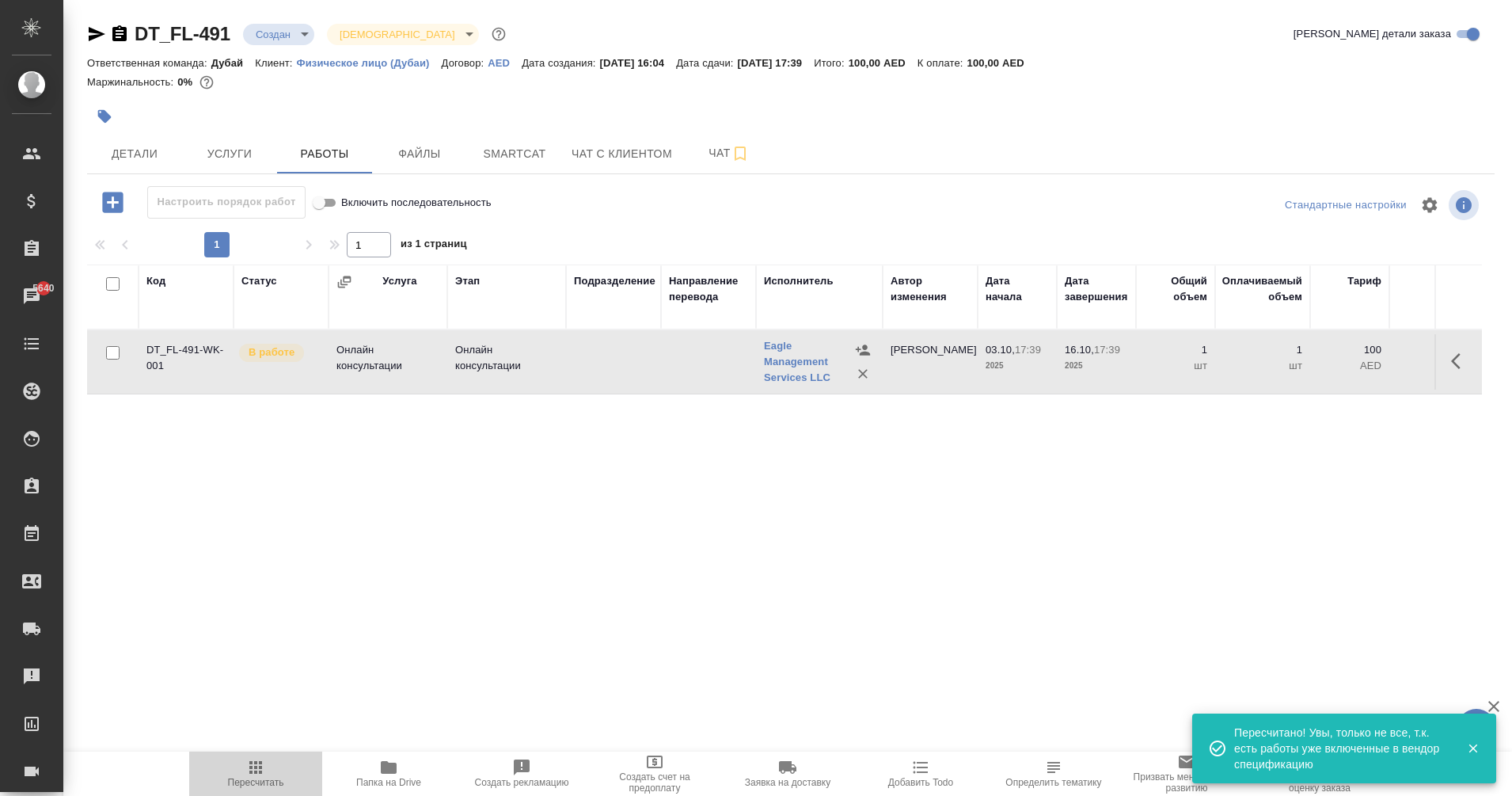
click at [270, 781] on span "Пересчитать" at bounding box center [256, 782] width 56 height 11
click at [1454, 368] on icon "button" at bounding box center [1461, 361] width 19 height 19
click at [1375, 361] on icon "button" at bounding box center [1373, 361] width 9 height 12
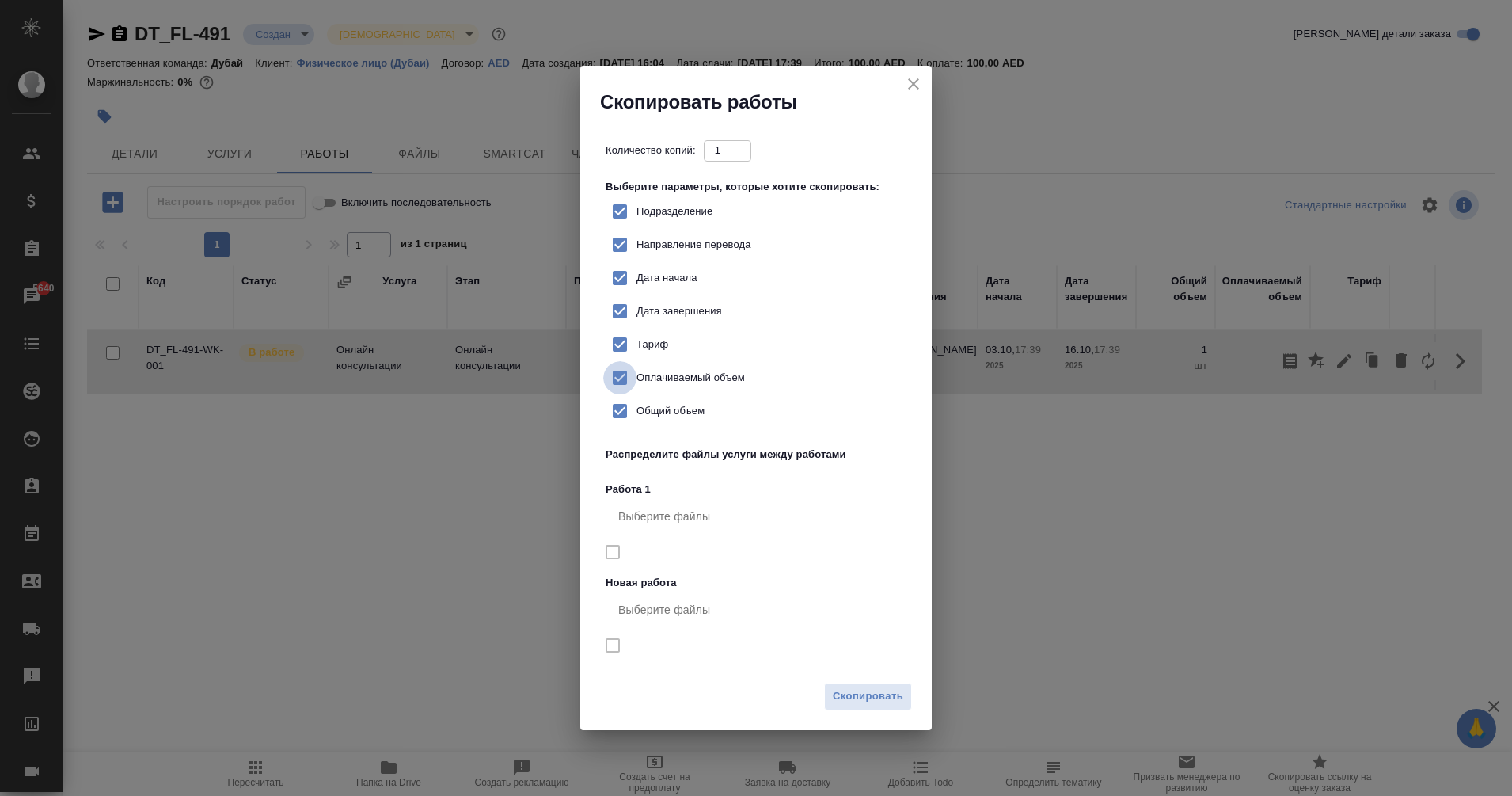
click at [626, 373] on input "Оплачиваемый объем" at bounding box center [619, 378] width 33 height 33
checkbox input "false"
click at [625, 407] on input "Общий объем" at bounding box center [619, 411] width 33 height 33
checkbox input "false"
click at [873, 693] on span "Скопировать" at bounding box center [867, 696] width 71 height 18
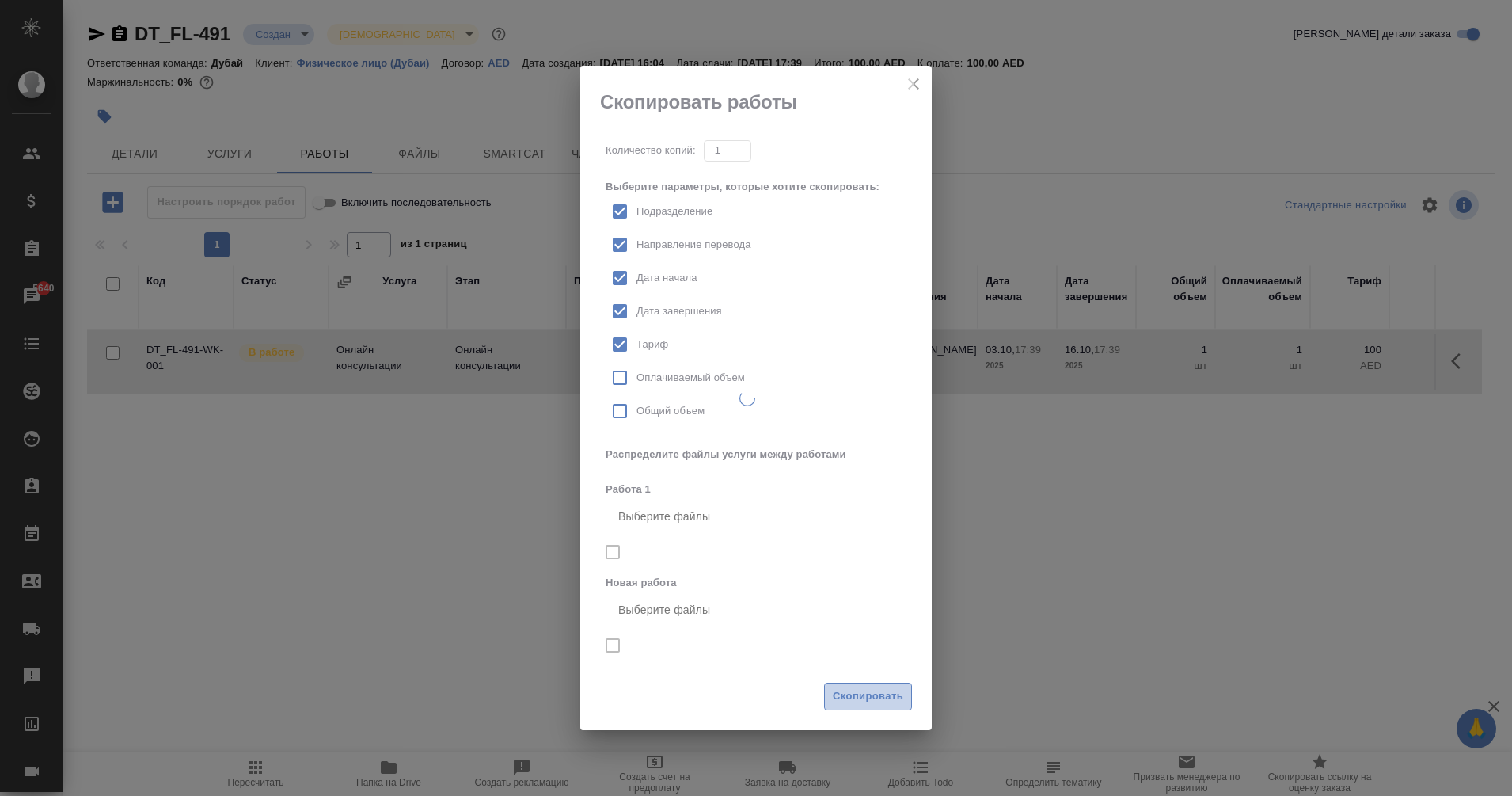
click at [873, 693] on span "Скопировать" at bounding box center [867, 696] width 71 height 18
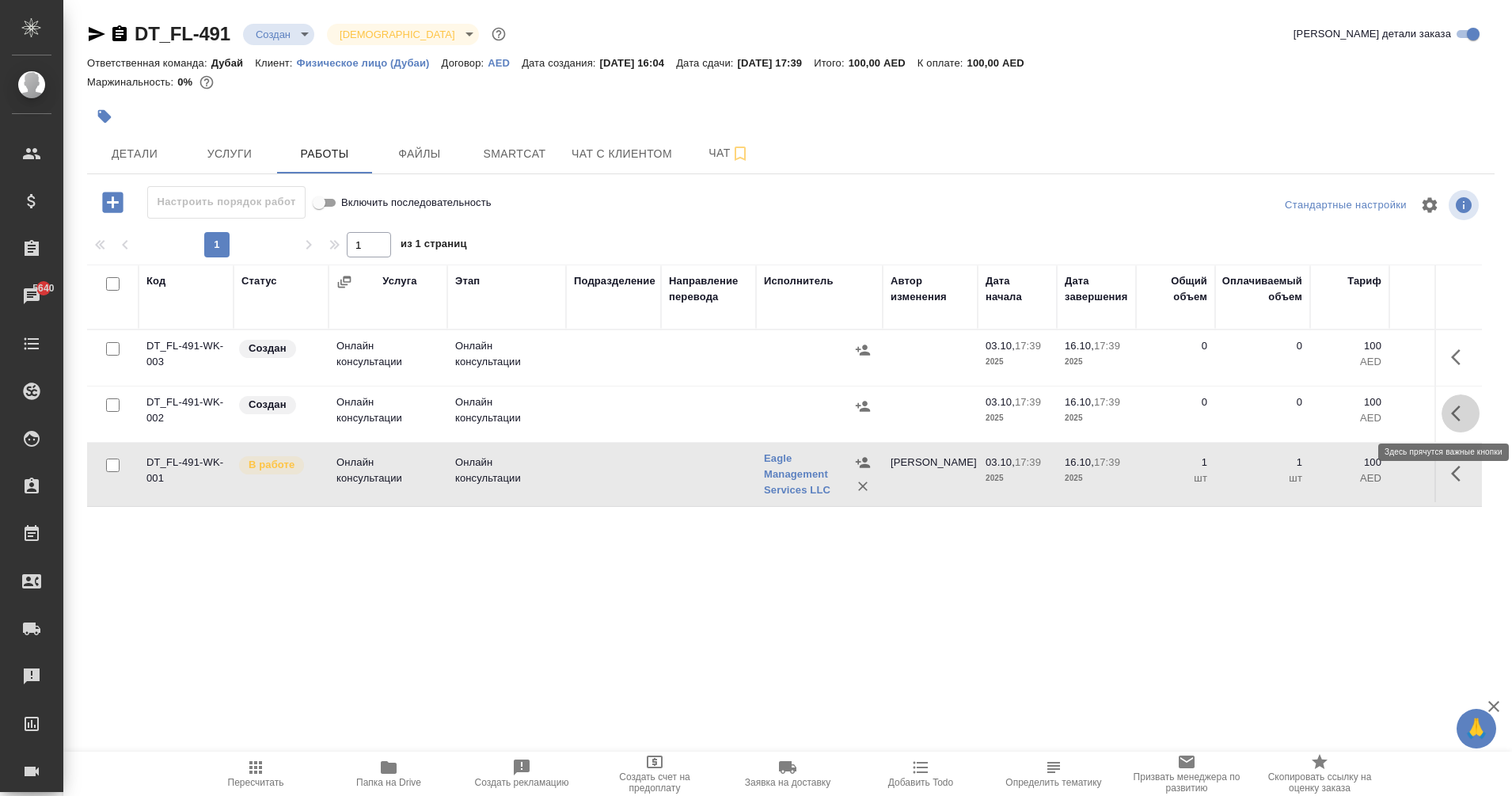
click at [1465, 415] on icon "button" at bounding box center [1461, 413] width 19 height 19
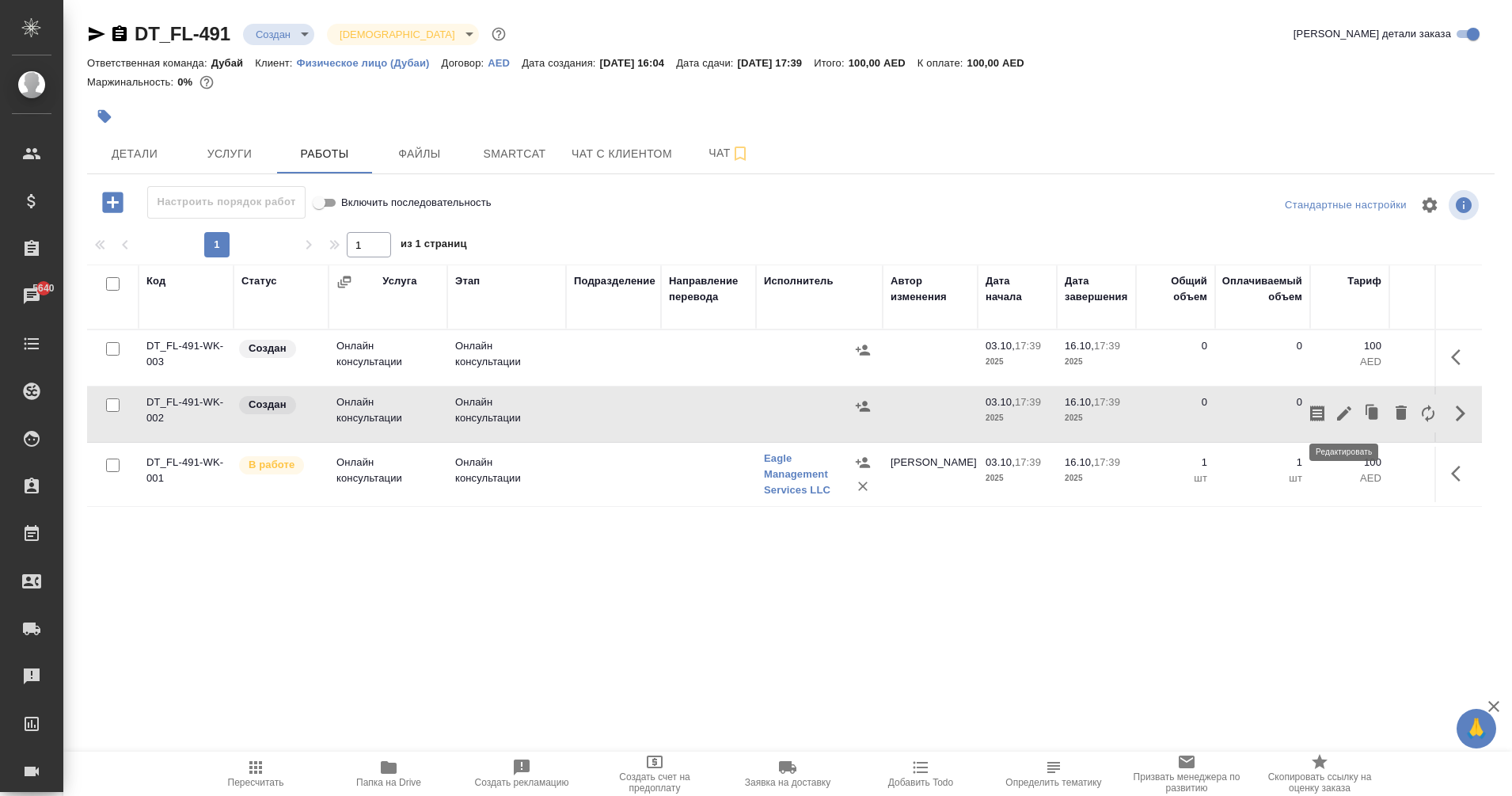
click at [1333, 418] on button "button" at bounding box center [1344, 413] width 27 height 38
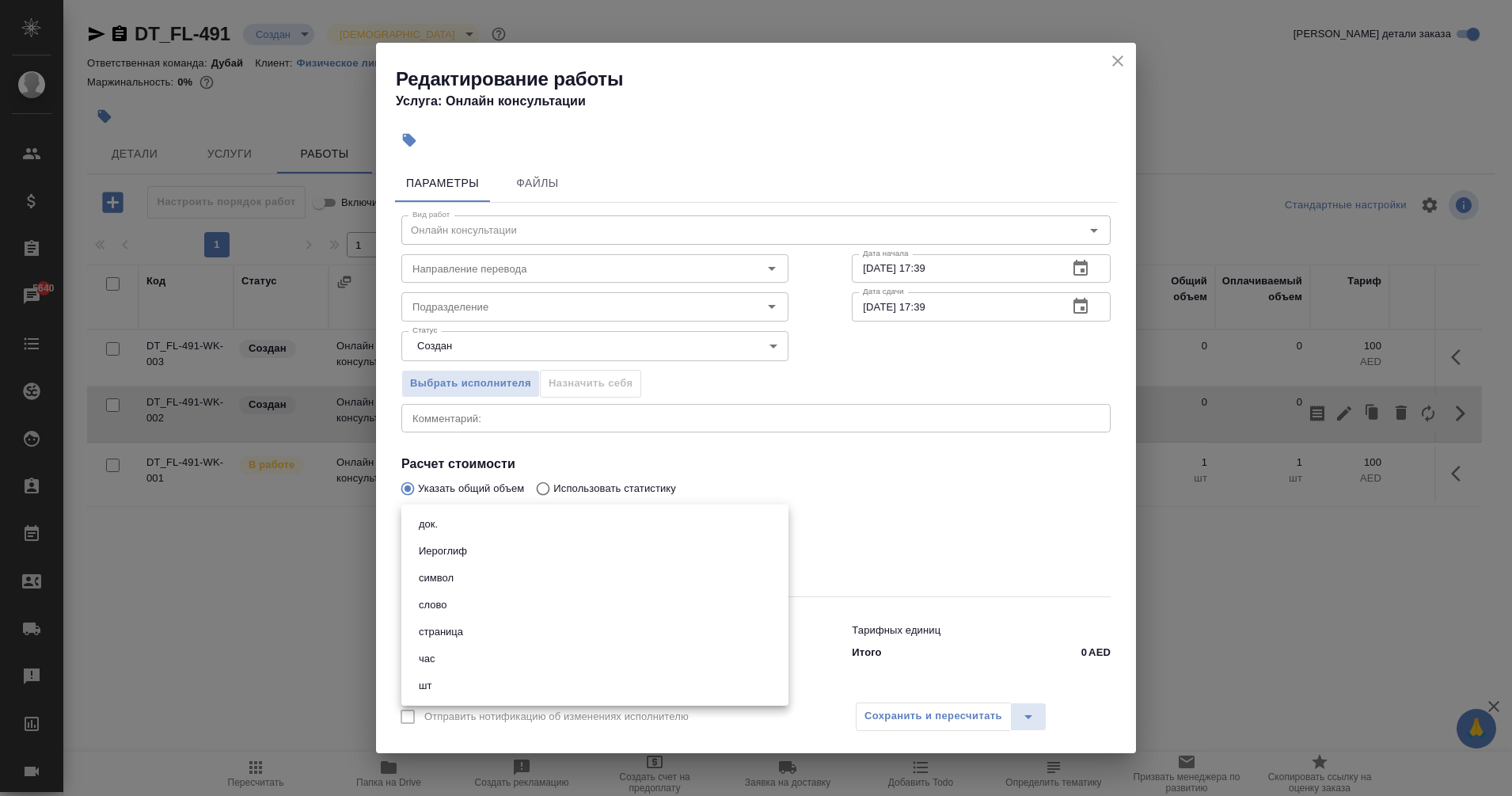
click at [533, 519] on body "🙏 .cls-1 fill:#fff; AWATERA Eganian Margarita Клиенты Спецификации Заказы 5640 …" at bounding box center [756, 398] width 1512 height 796
click at [468, 685] on li "шт" at bounding box center [594, 685] width 387 height 27
type input "5a8b1489cc6b4906c91bfdc1"
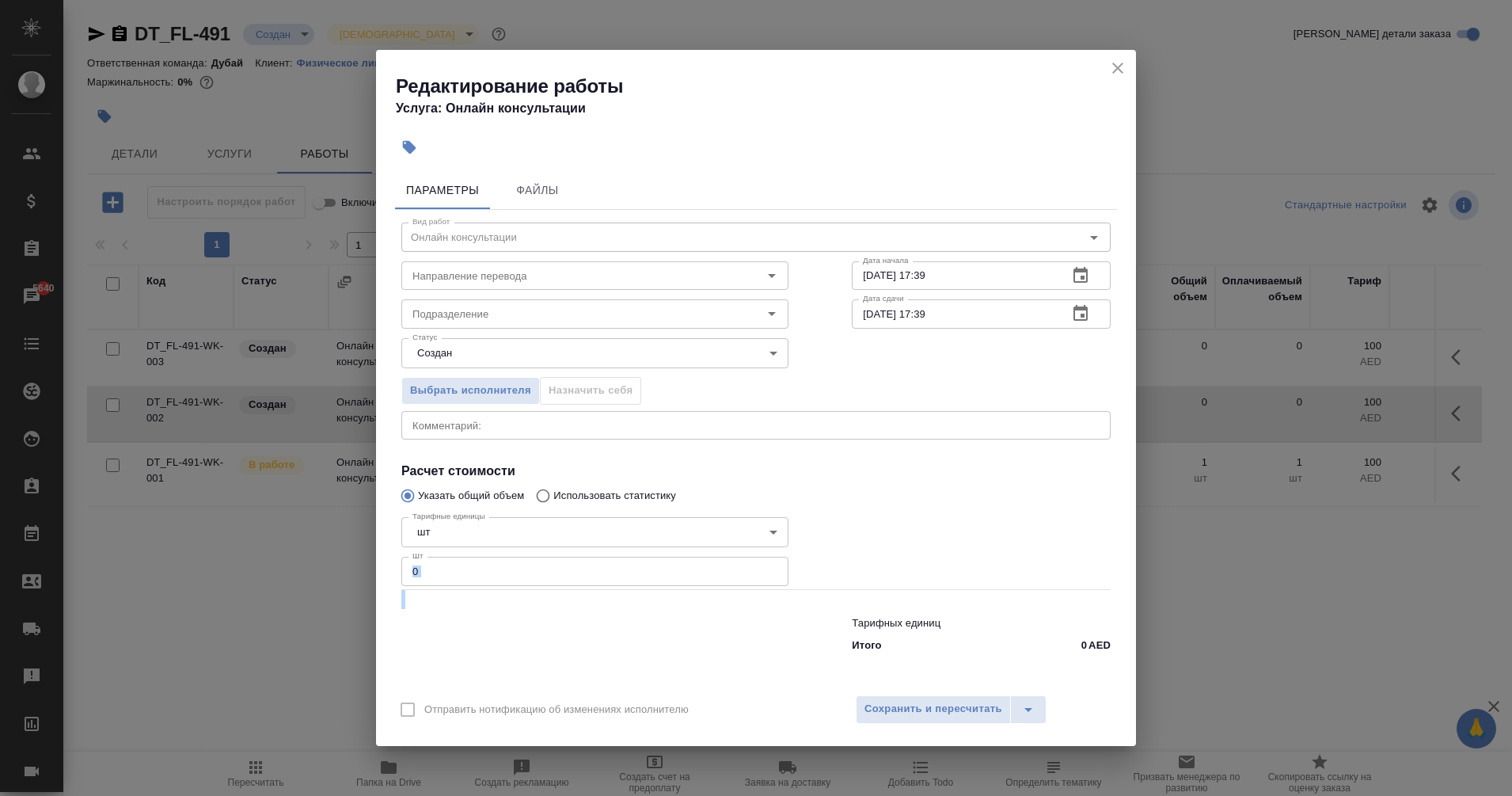
drag, startPoint x: 480, startPoint y: 588, endPoint x: 347, endPoint y: 575, distance: 133.6
click at [347, 575] on div "Редактирование работы Услуга: Онлайн консультации Параметры Файлы Вид работ Онл…" at bounding box center [756, 398] width 1512 height 796
drag, startPoint x: 347, startPoint y: 575, endPoint x: 581, endPoint y: 615, distance: 237.4
click at [581, 615] on div at bounding box center [595, 631] width 451 height 63
click at [475, 556] on input "0" at bounding box center [594, 571] width 387 height 29
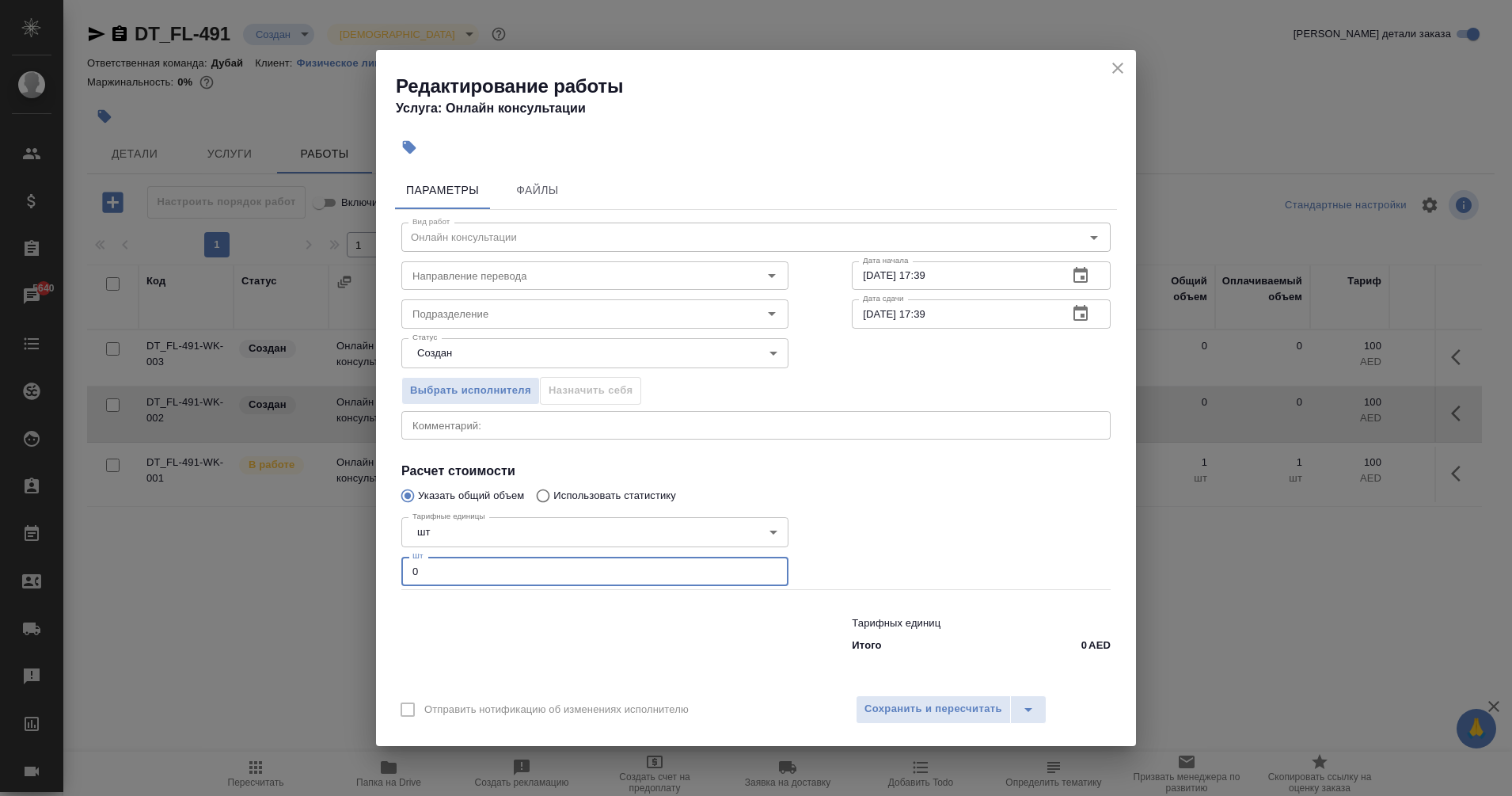
click at [476, 558] on input "0" at bounding box center [594, 571] width 387 height 29
type input "2"
type input "3396"
type input "3396.5"
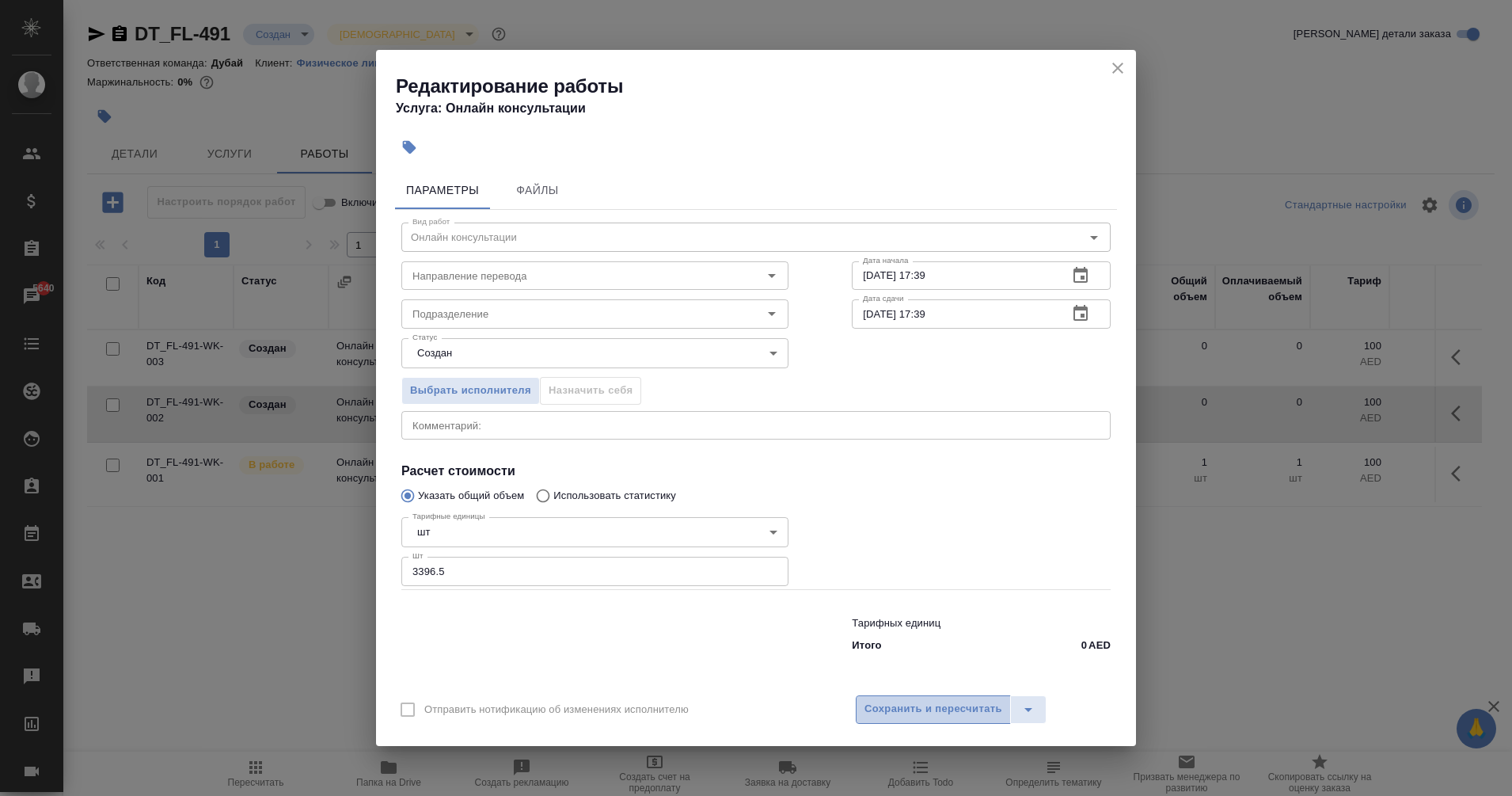
click at [927, 708] on span "Сохранить и пересчитать" at bounding box center [934, 708] width 138 height 18
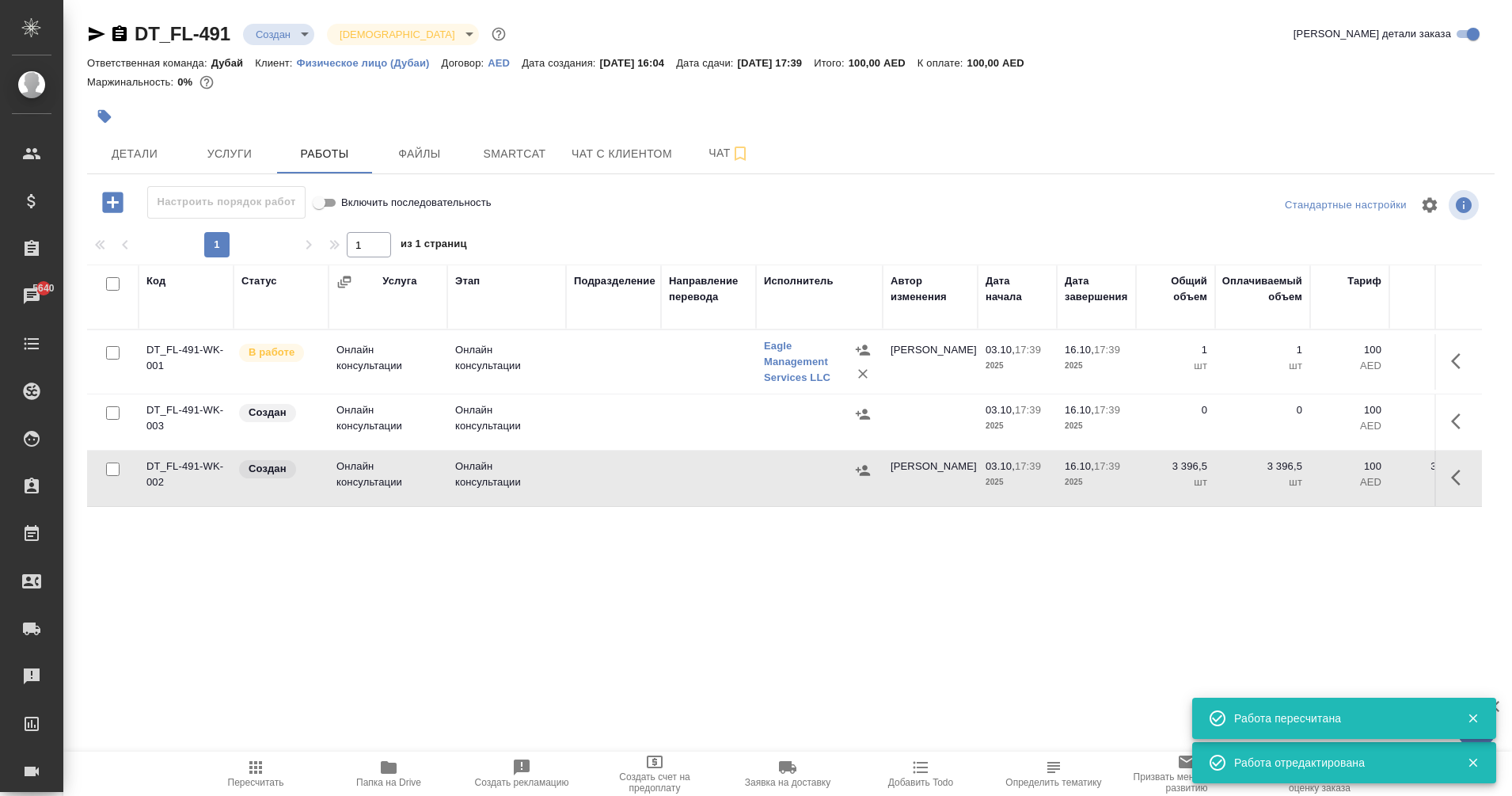
click at [253, 780] on span "Пересчитать" at bounding box center [256, 782] width 56 height 11
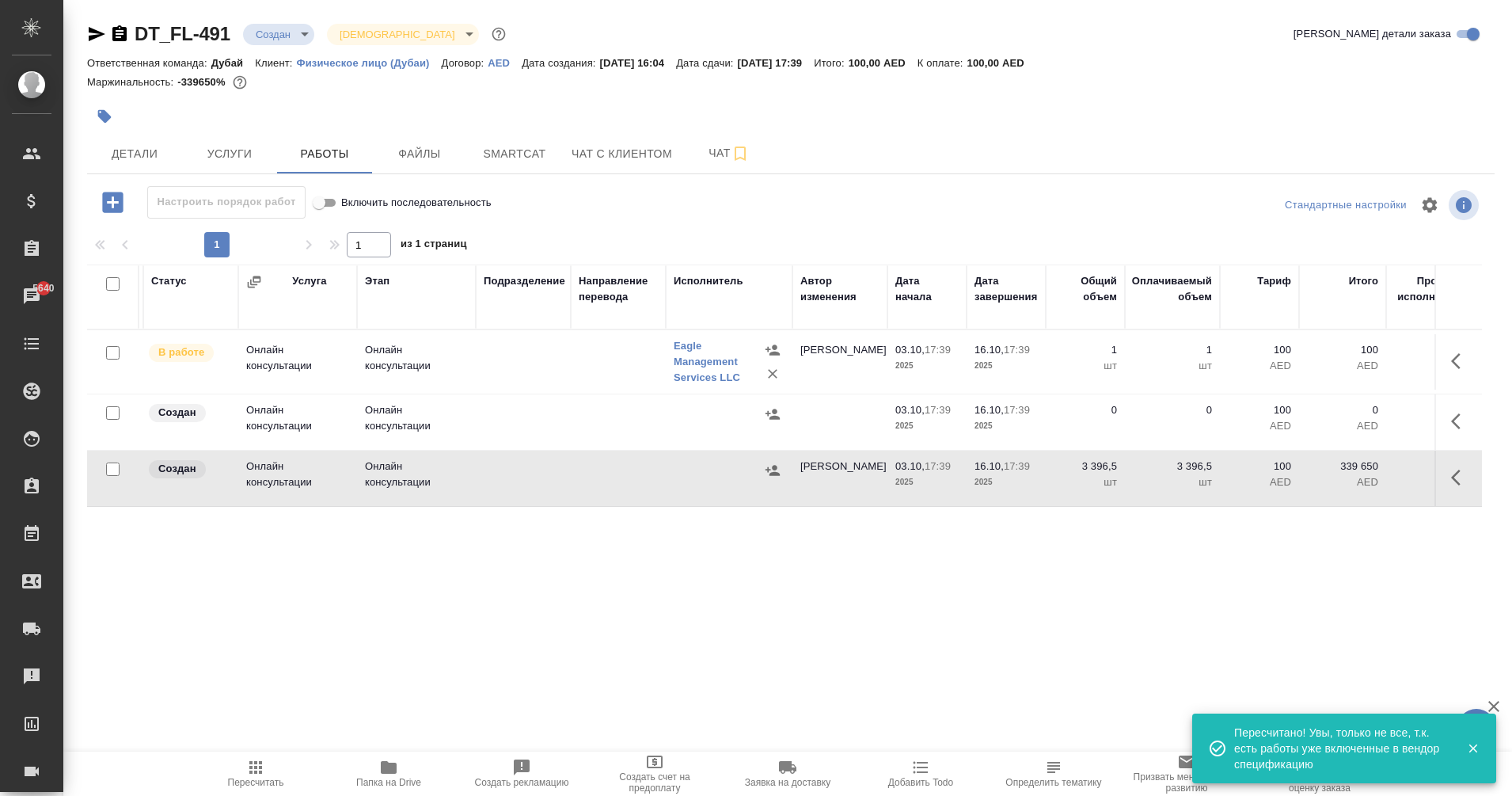
scroll to position [0, 106]
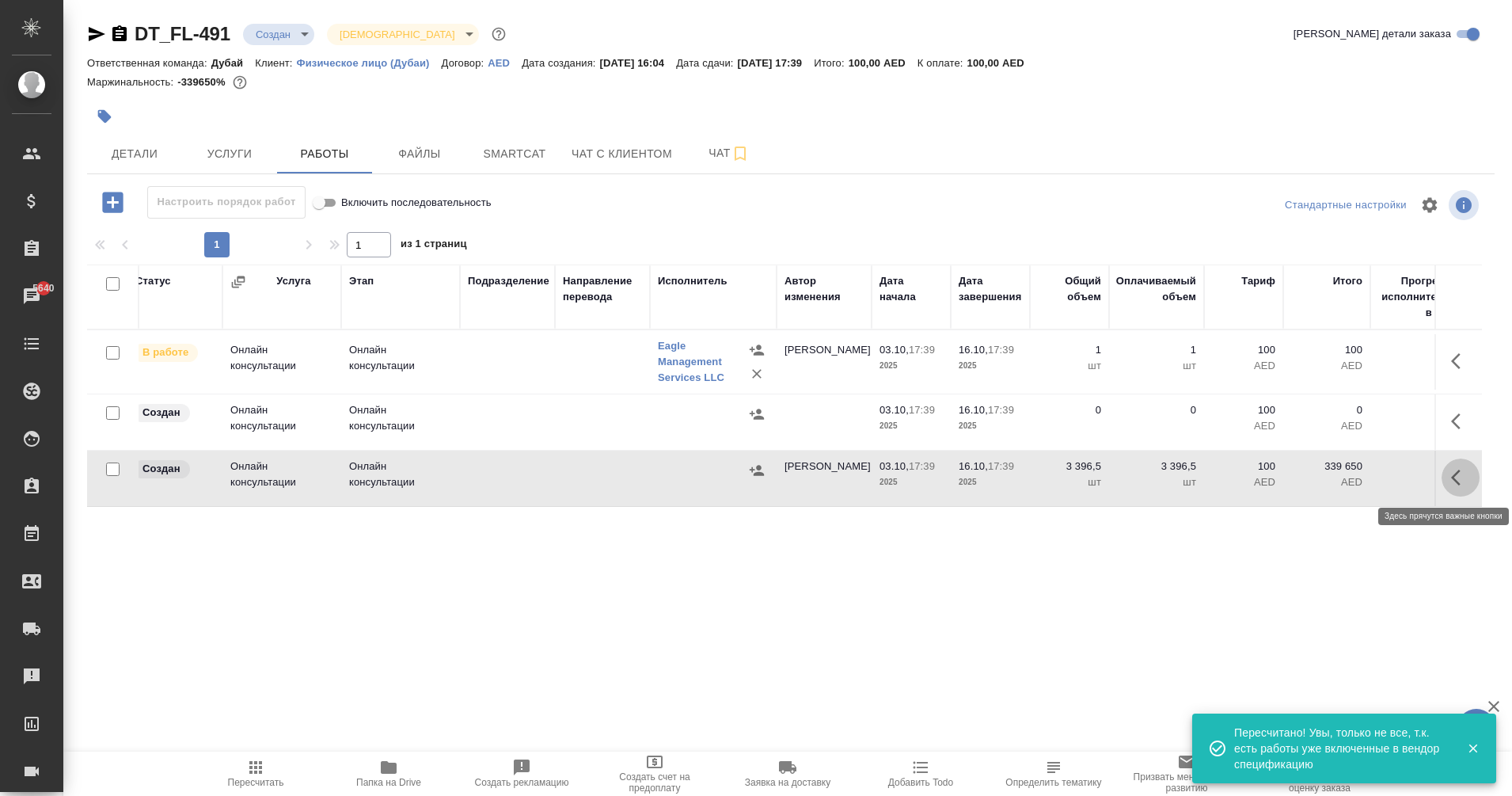
click at [1458, 478] on icon "button" at bounding box center [1461, 477] width 19 height 19
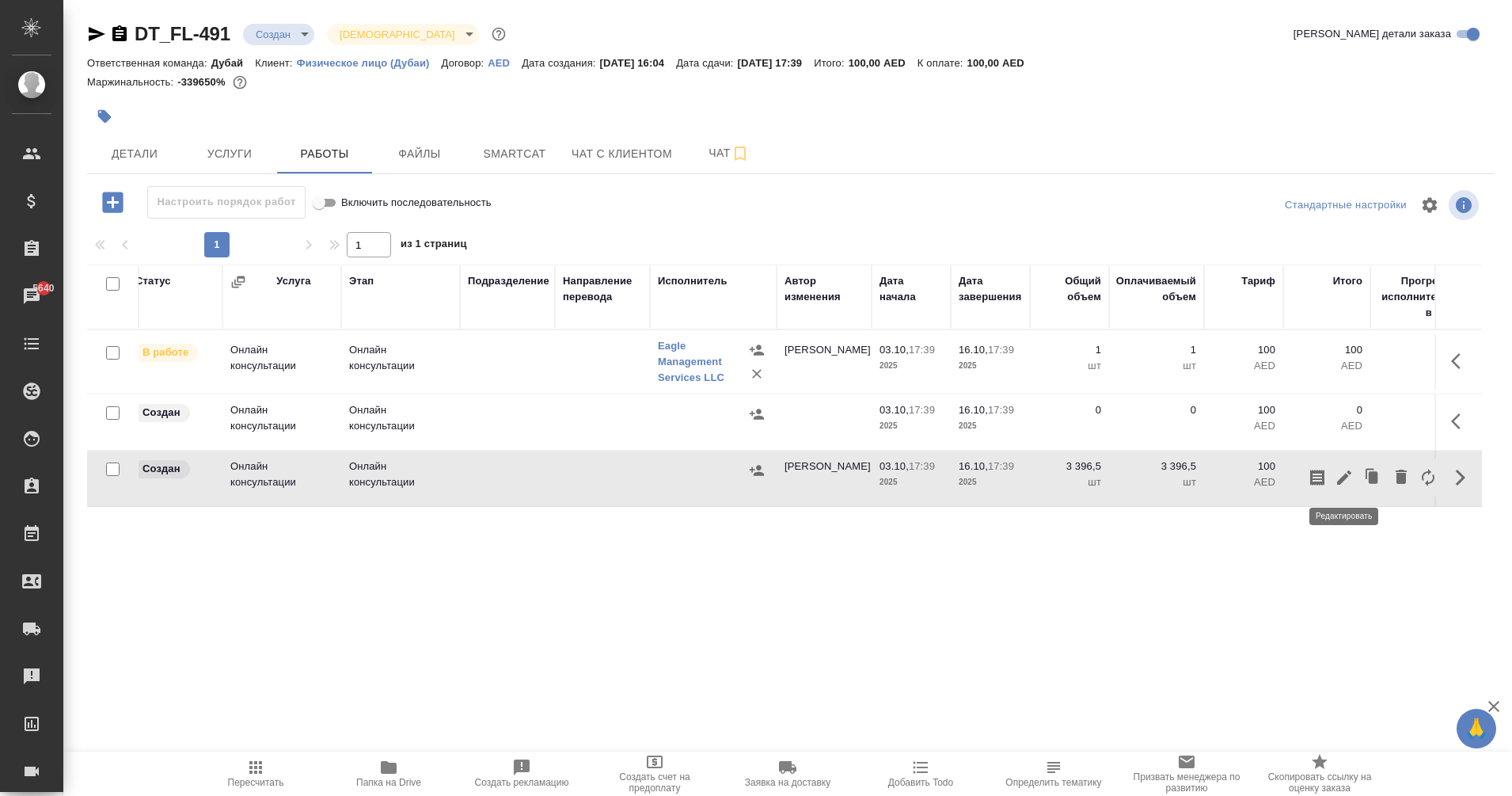
click at [1341, 478] on icon "button" at bounding box center [1344, 477] width 14 height 14
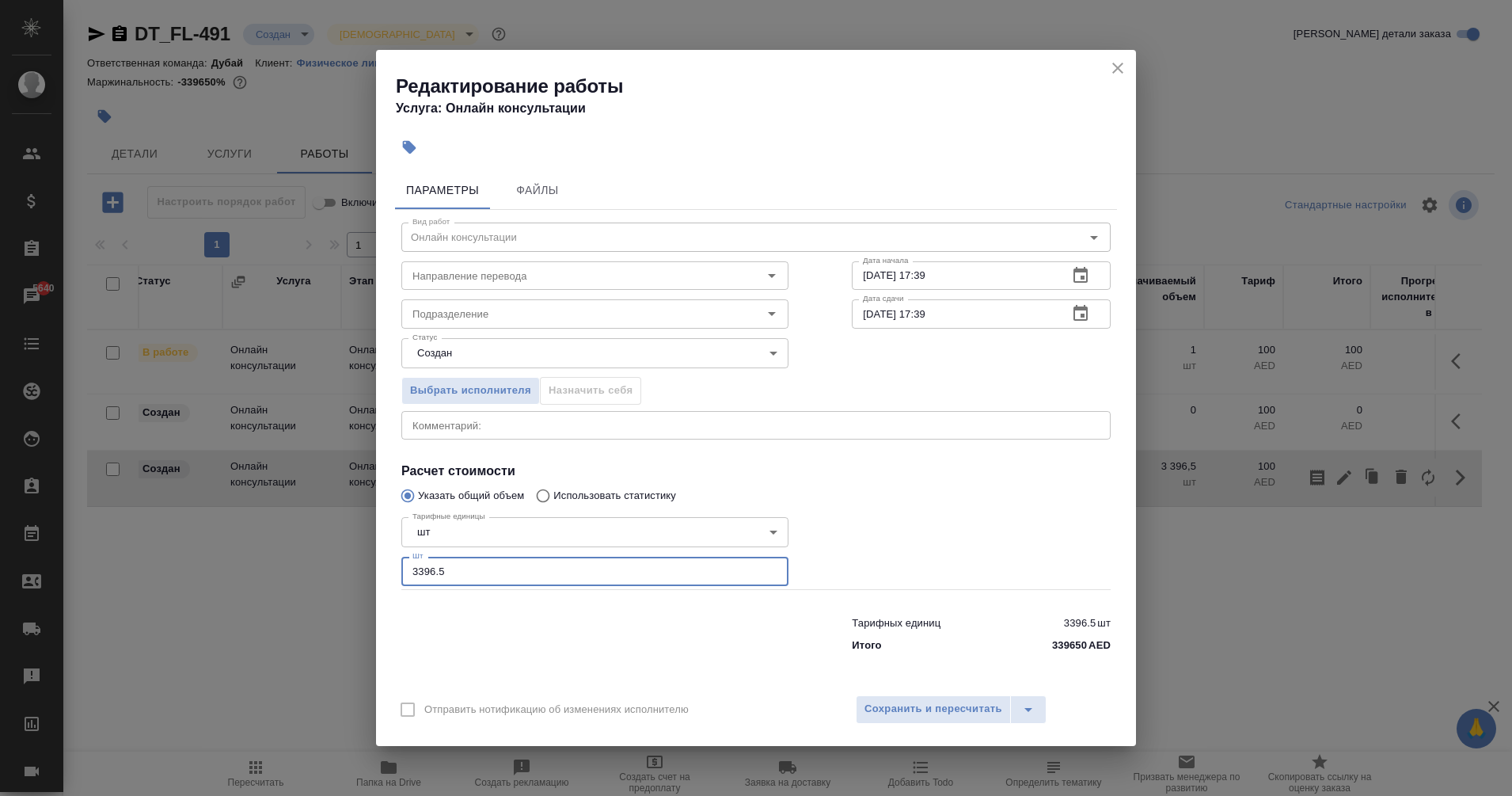
drag, startPoint x: 475, startPoint y: 579, endPoint x: 335, endPoint y: 590, distance: 140.4
click at [335, 590] on div "Редактирование работы Услуга: Онлайн консультации Параметры Файлы Вид работ Онл…" at bounding box center [756, 398] width 1512 height 796
type input "1"
click at [825, 634] on div "Тарифных единиц 3396.5 шт Итого 339650 AED" at bounding box center [981, 631] width 322 height 108
click at [947, 691] on div "Отправить нотификацию об изменениях исполнителю Сохранить и пересчитать" at bounding box center [756, 715] width 760 height 61
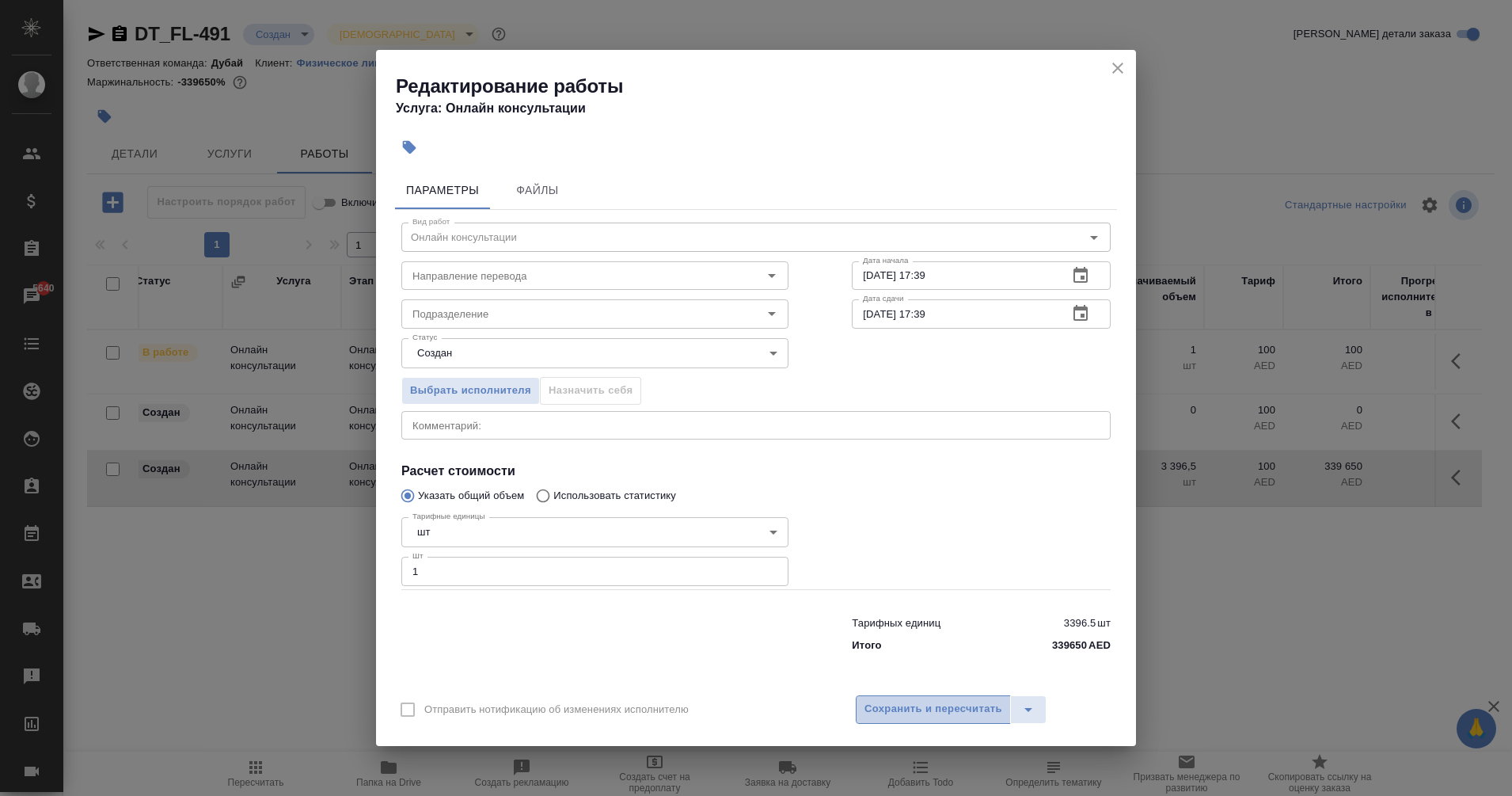
click at [949, 708] on span "Сохранить и пересчитать" at bounding box center [934, 708] width 138 height 18
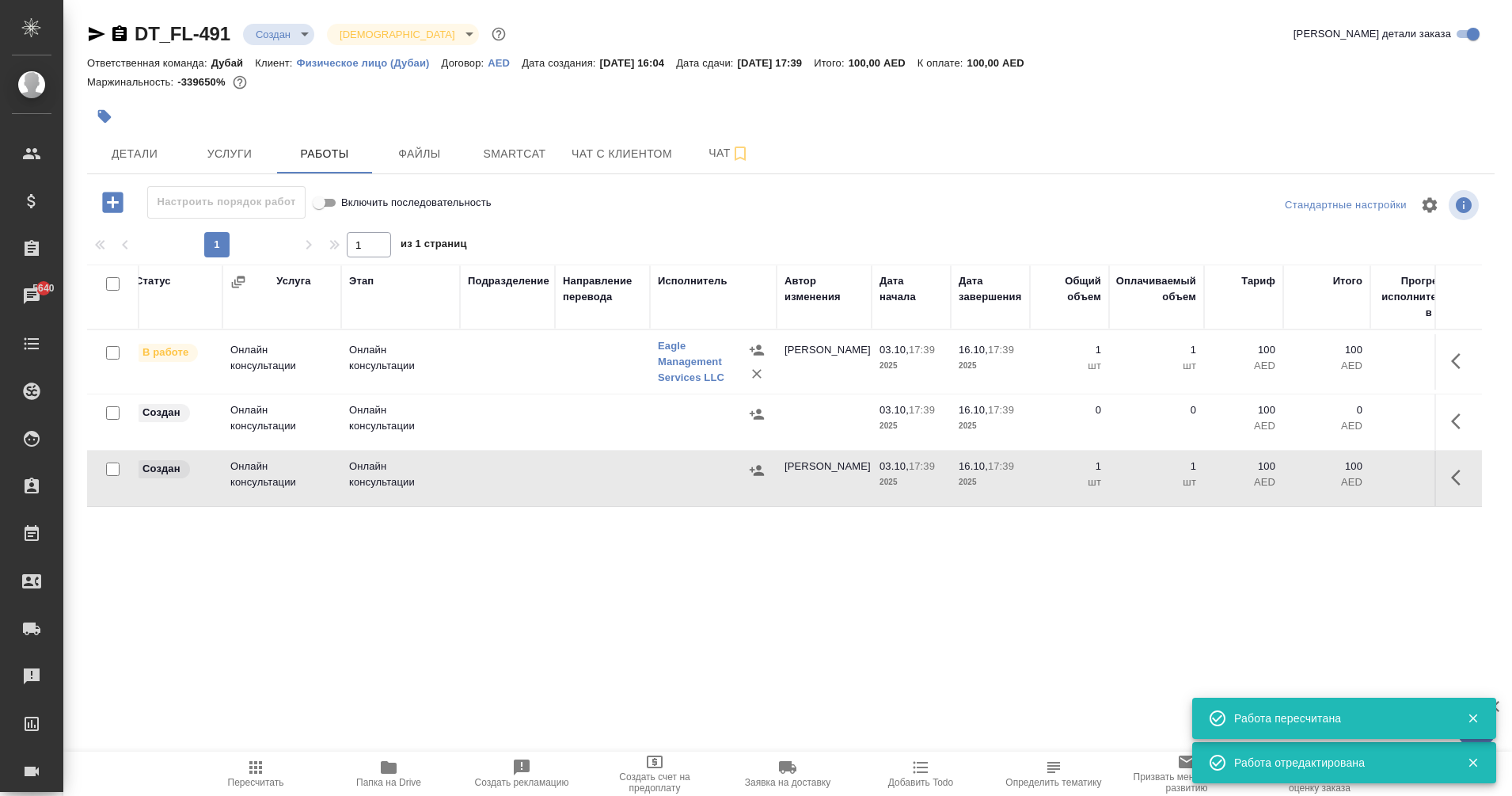
click at [518, 472] on td at bounding box center [508, 478] width 95 height 55
click at [275, 786] on span "Пересчитать" at bounding box center [256, 782] width 56 height 11
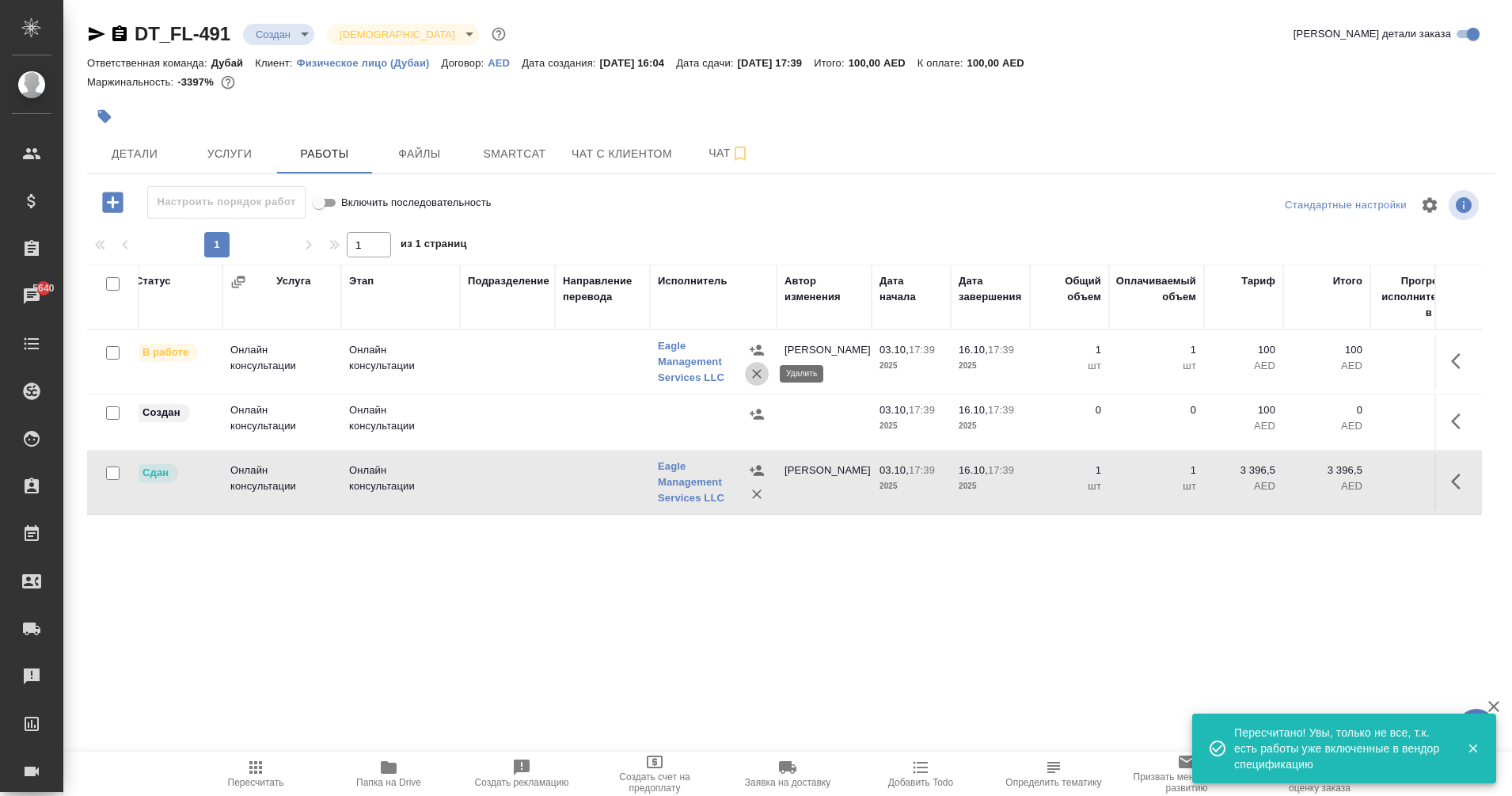
click at [759, 378] on icon "button" at bounding box center [757, 373] width 16 height 16
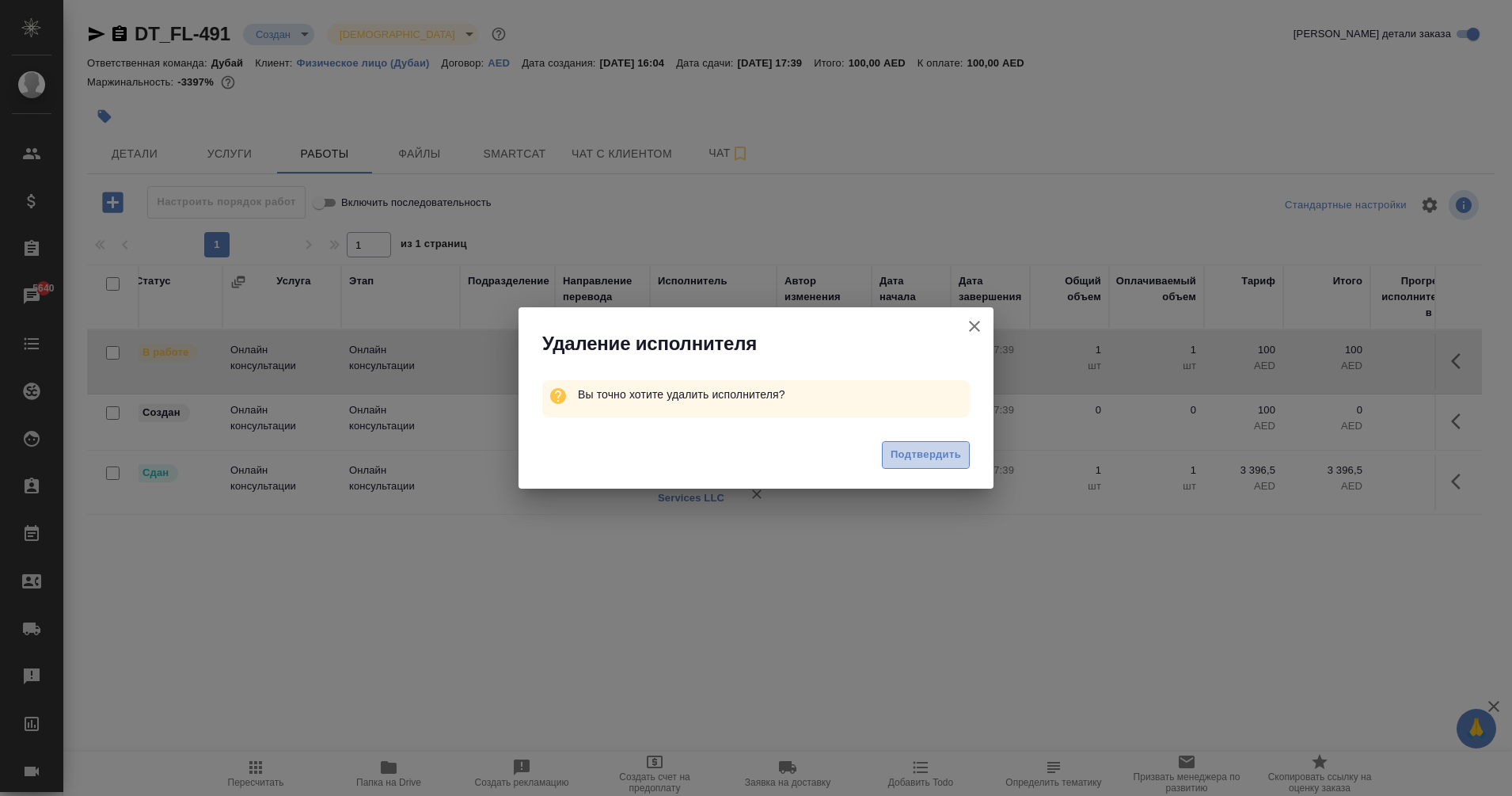
click at [938, 462] on span "Подтвердить" at bounding box center [925, 454] width 71 height 18
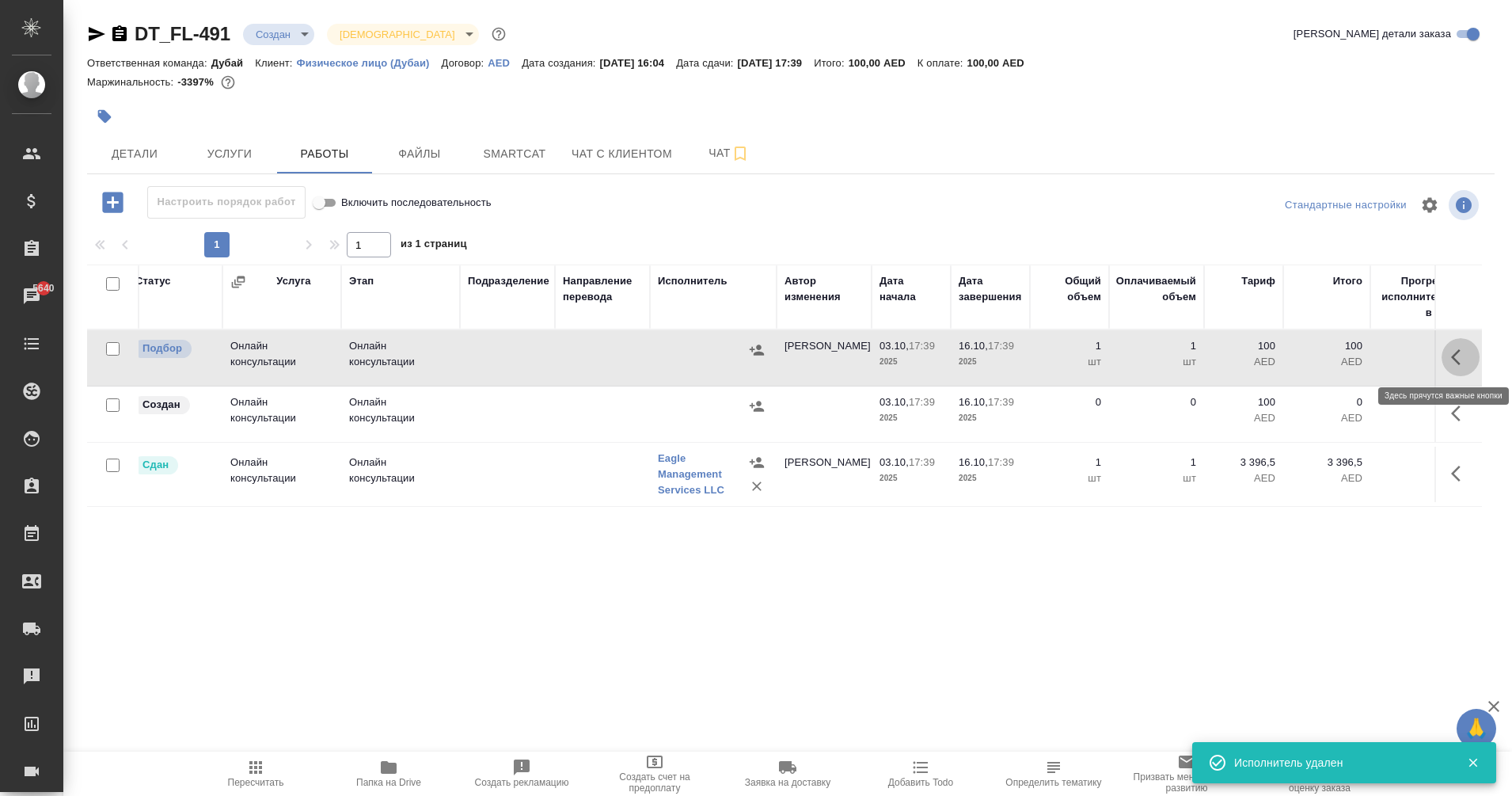
click at [1460, 367] on button "button" at bounding box center [1460, 357] width 38 height 38
click at [1400, 368] on button "button" at bounding box center [1401, 357] width 27 height 38
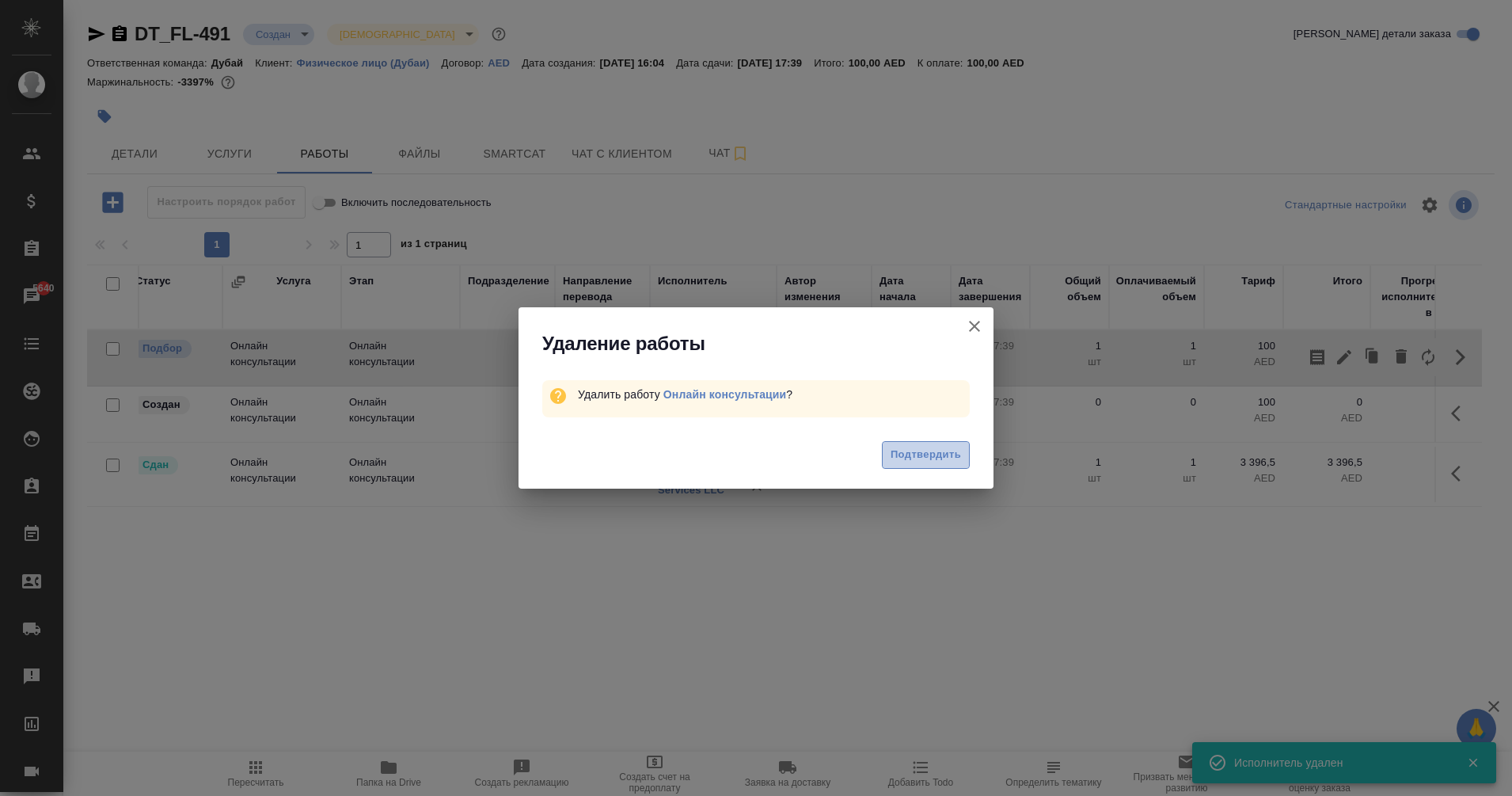
click at [945, 448] on span "Подтвердить" at bounding box center [925, 454] width 71 height 18
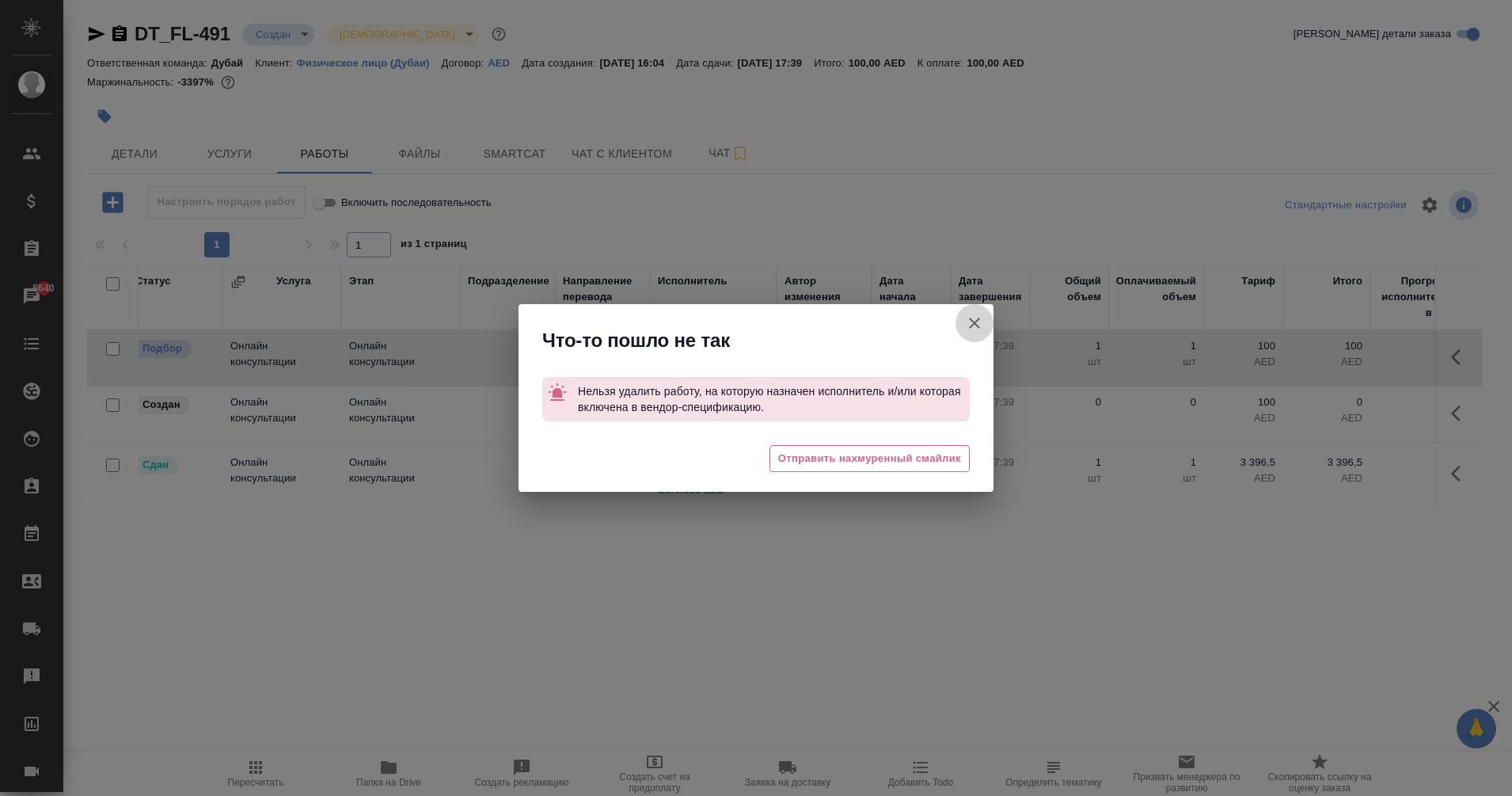
click at [976, 317] on icon "button" at bounding box center [975, 323] width 19 height 19
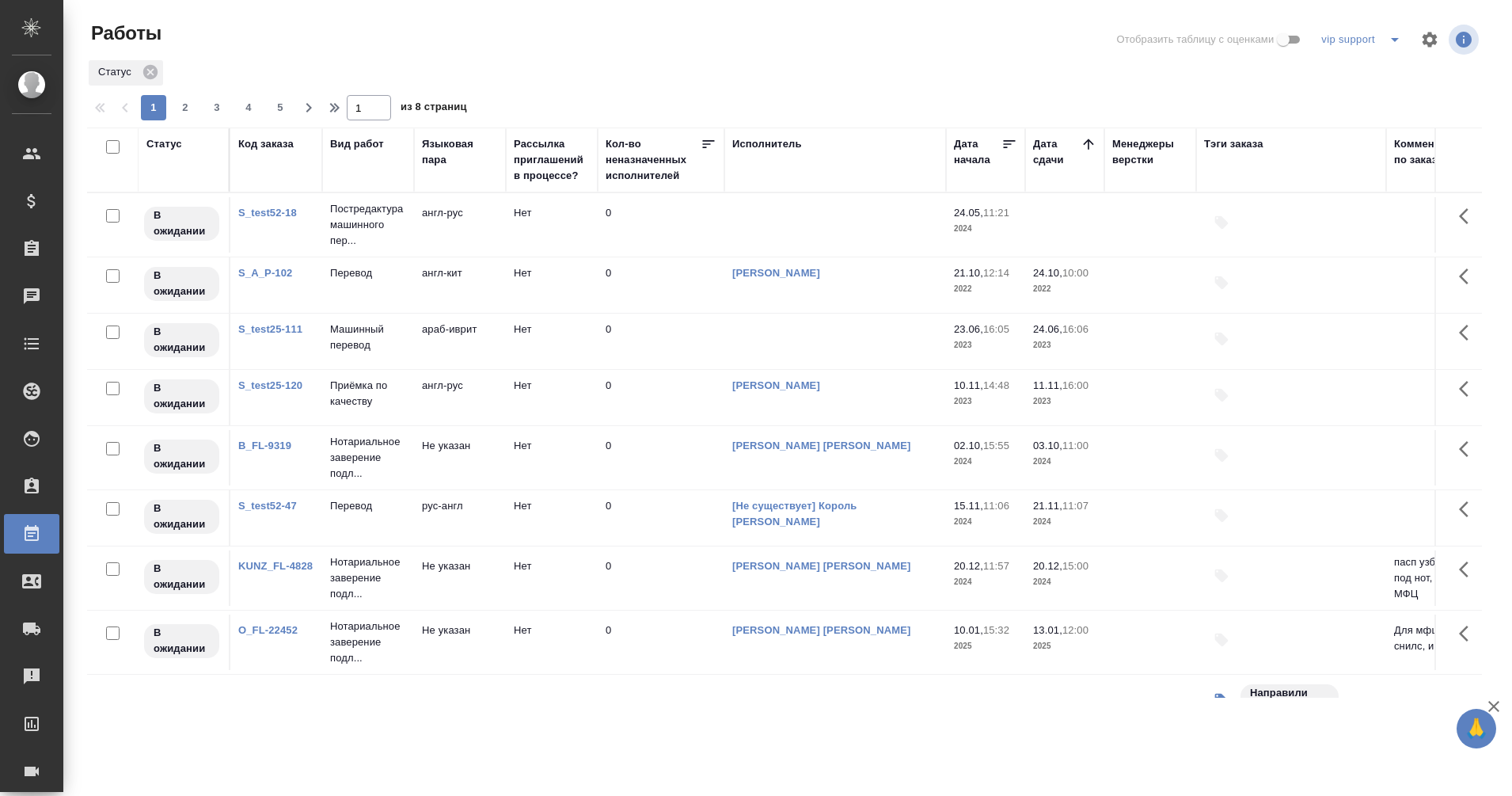
click at [761, 144] on div "Исполнитель" at bounding box center [767, 144] width 70 height 16
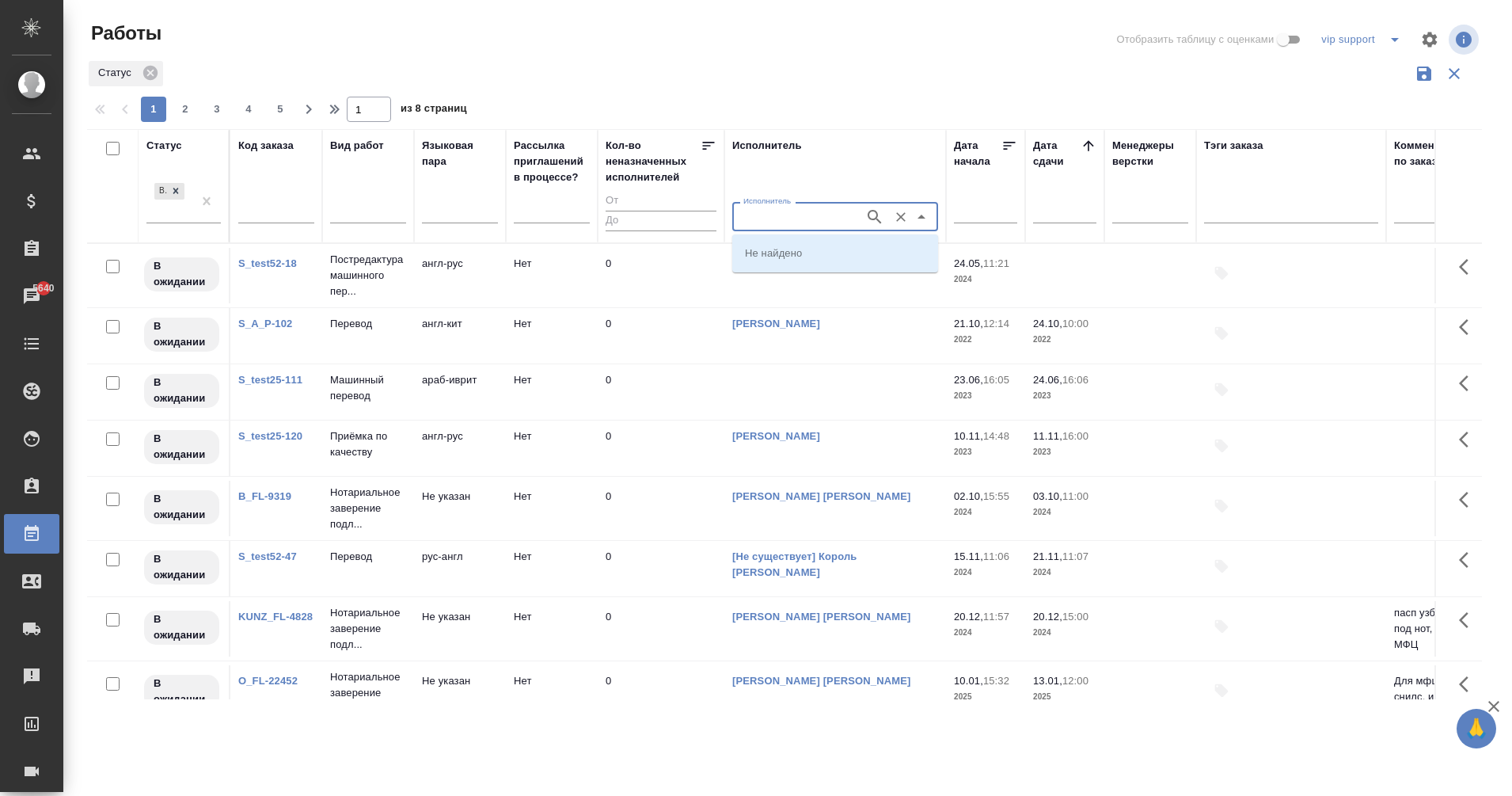
click at [771, 216] on input "Исполнитель" at bounding box center [797, 216] width 120 height 19
type input "eagle"
click at [790, 251] on p "Eagle Management Services LLC" at bounding box center [822, 253] width 156 height 16
type input "Eagle Management Services LLC"
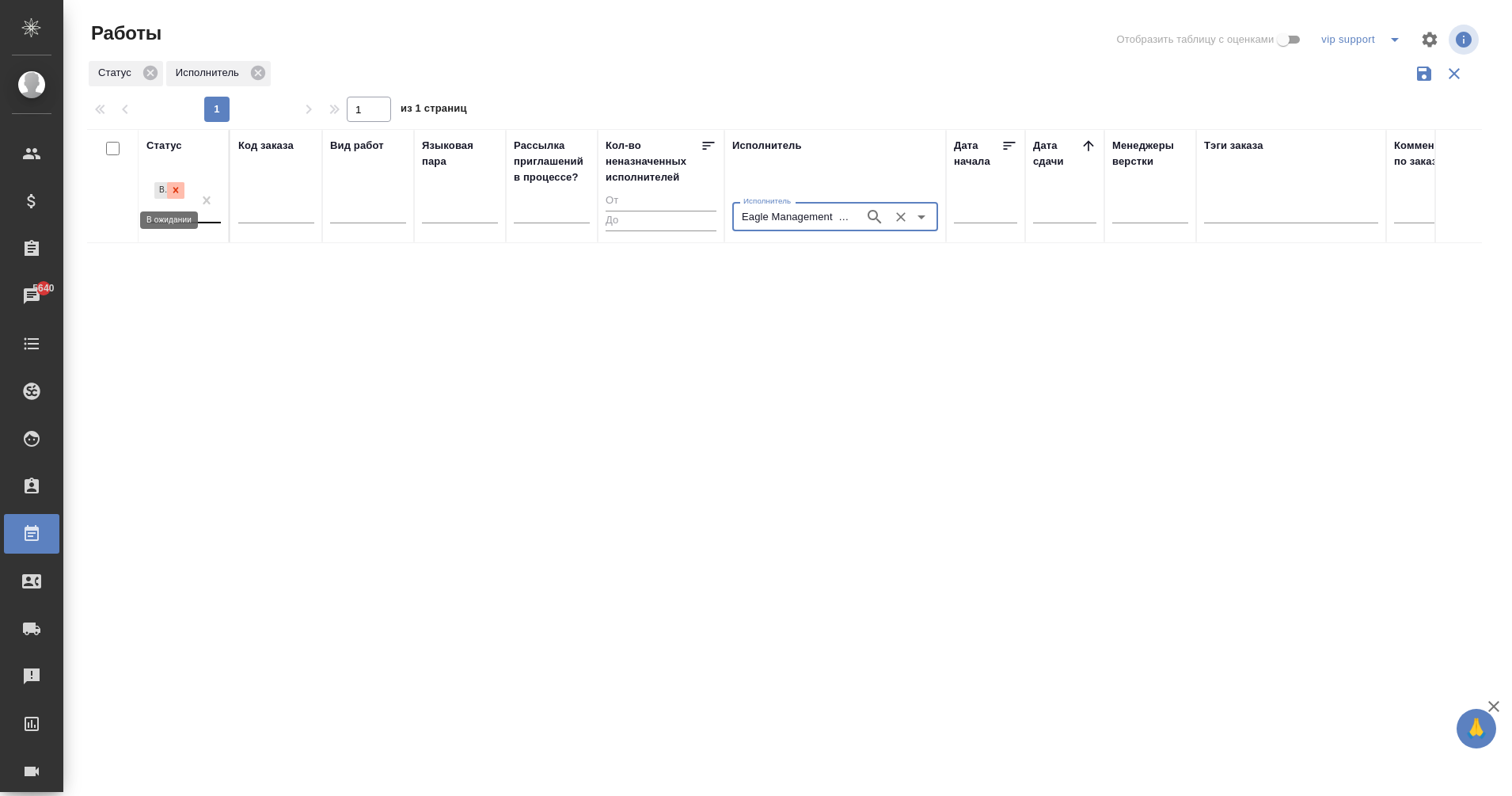
click at [176, 196] on icon at bounding box center [175, 190] width 11 height 11
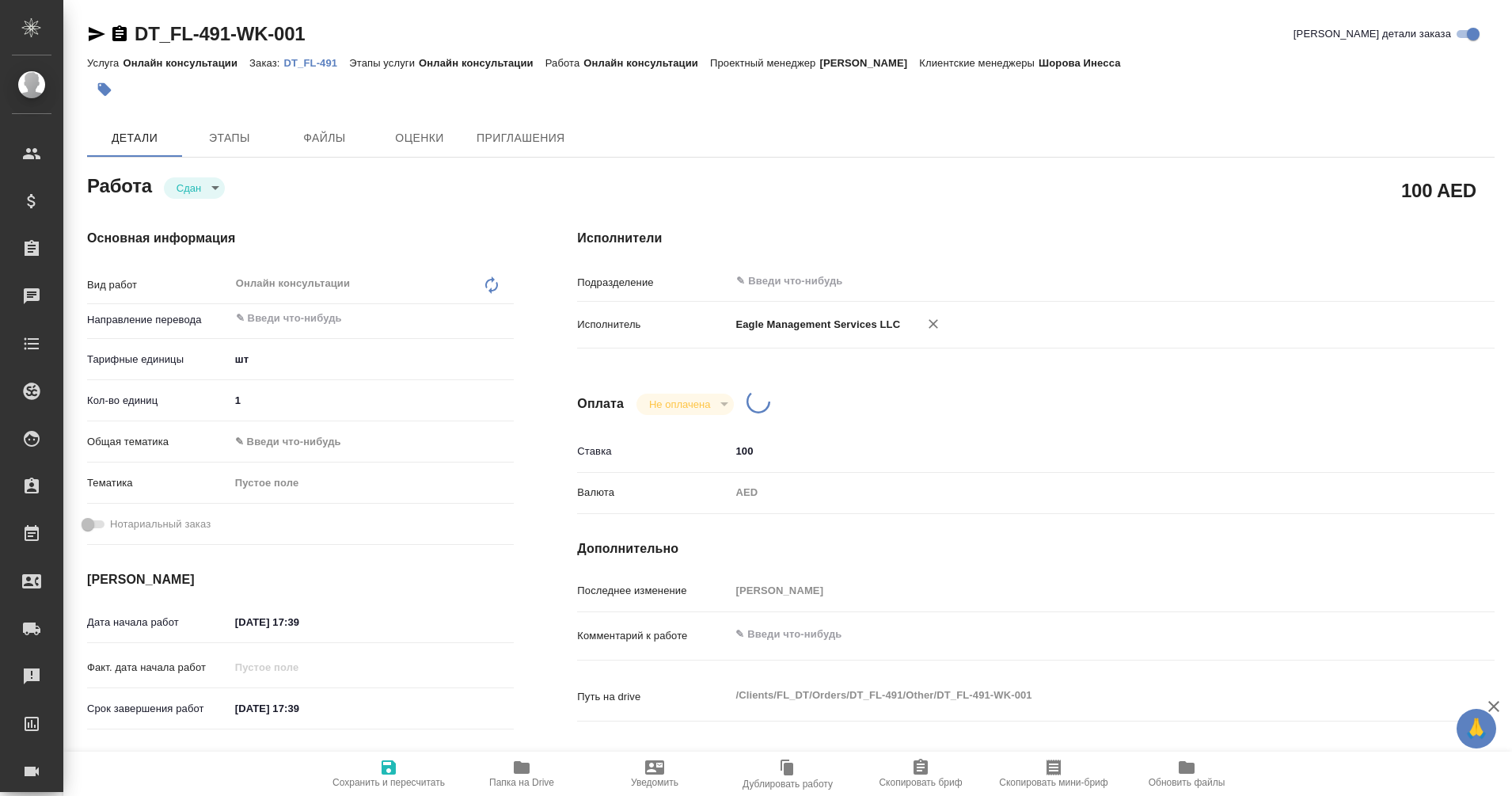
type textarea "x"
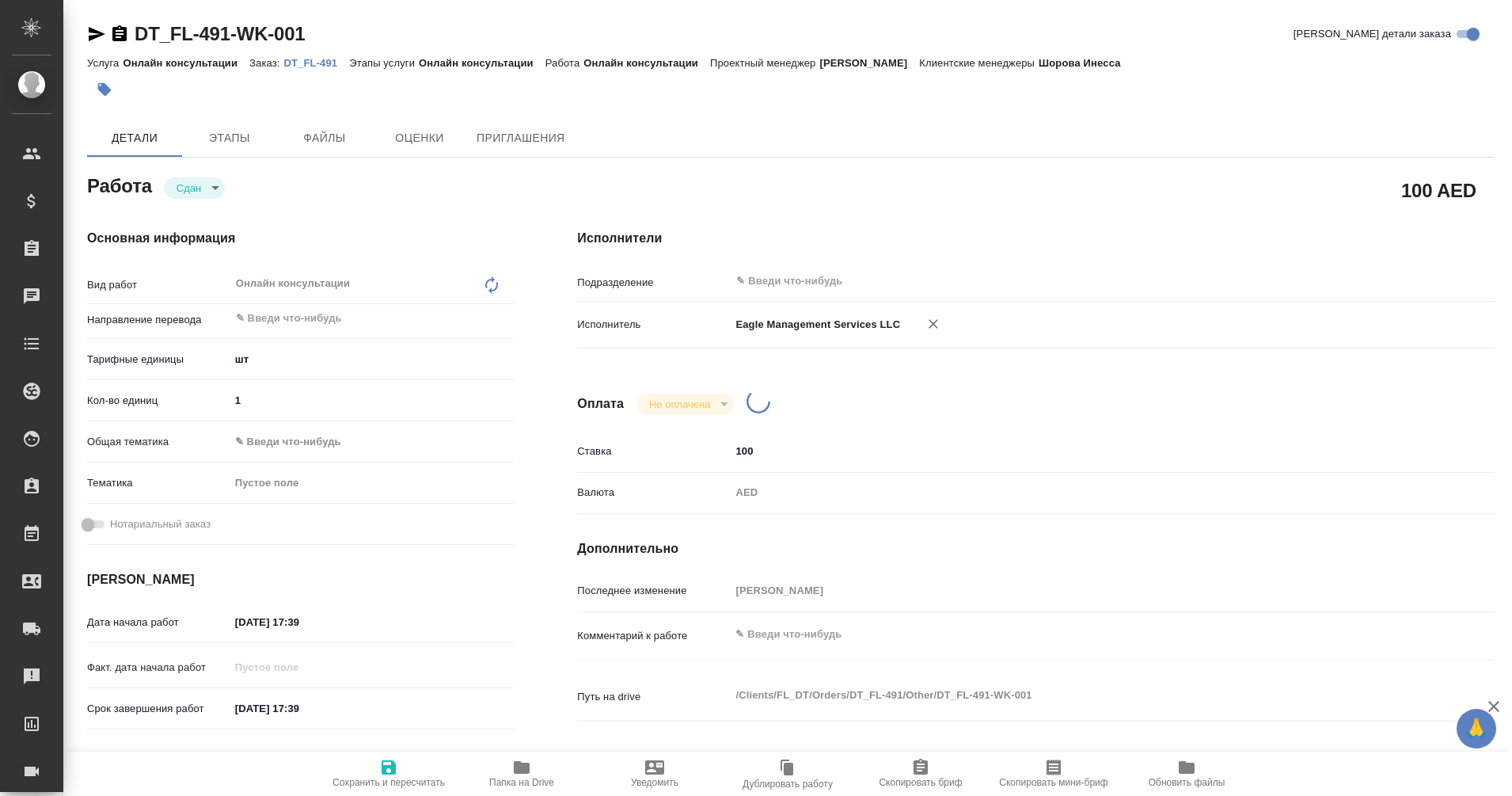
type textarea "x"
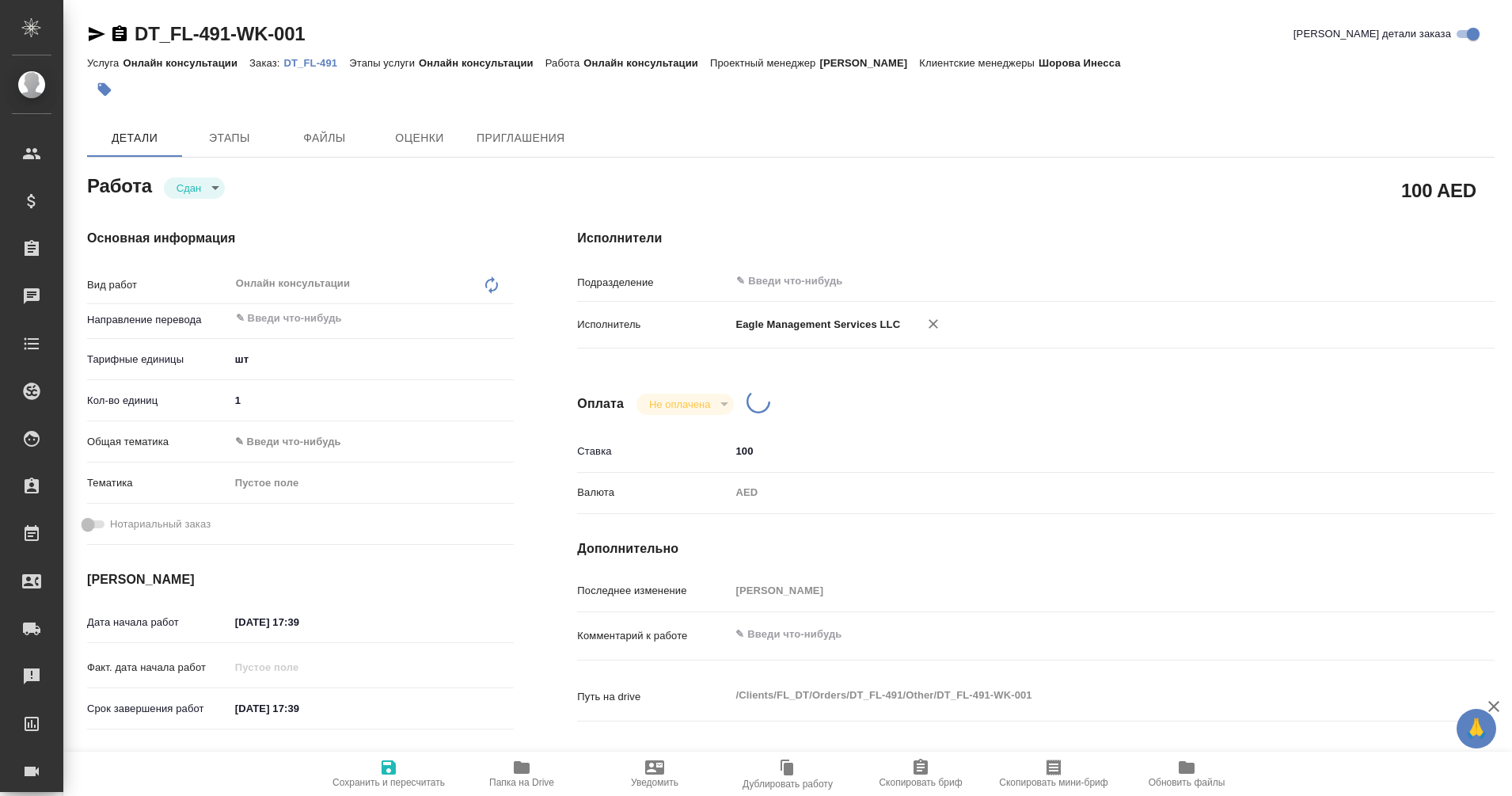
type textarea "x"
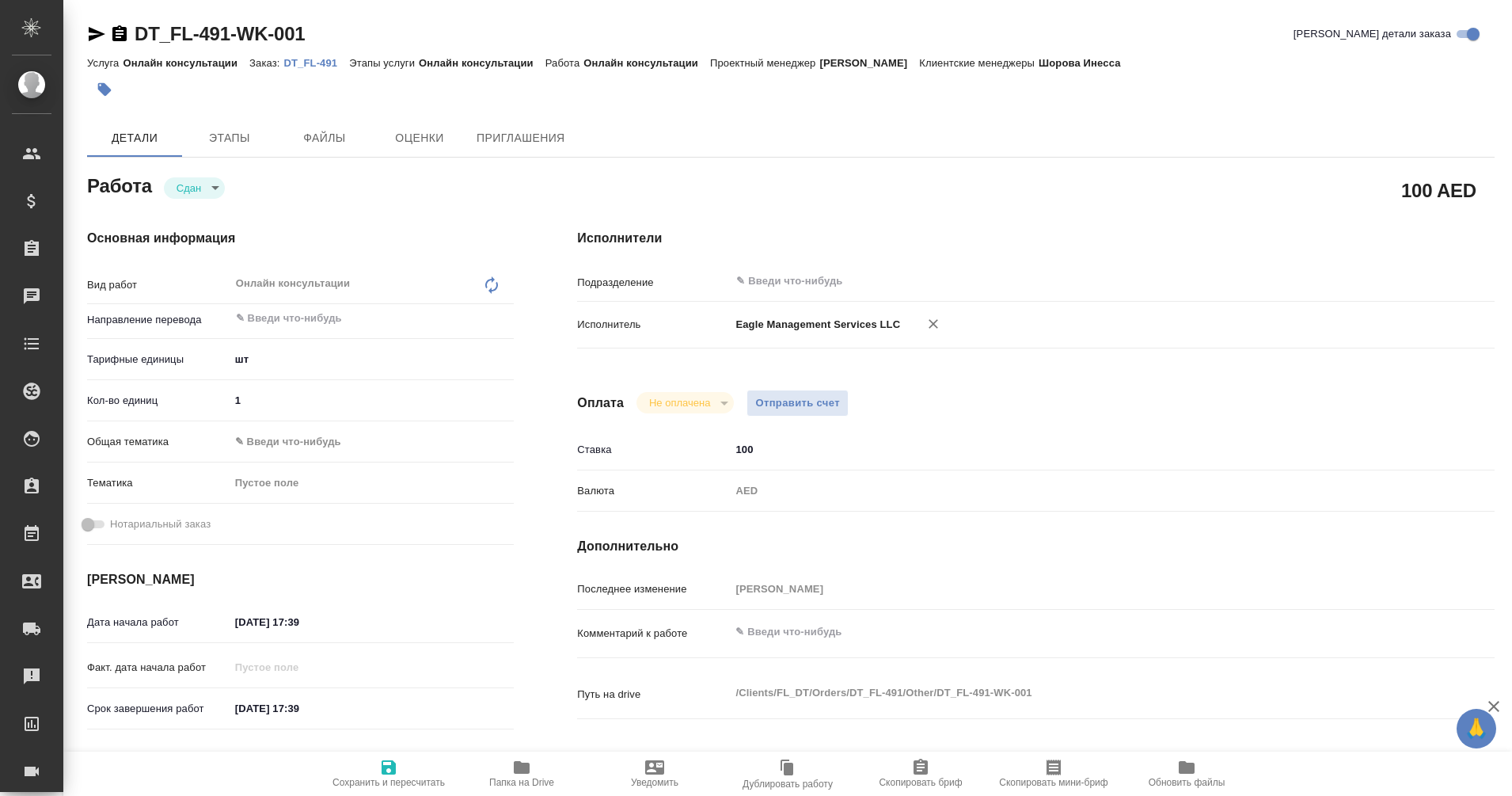
type textarea "x"
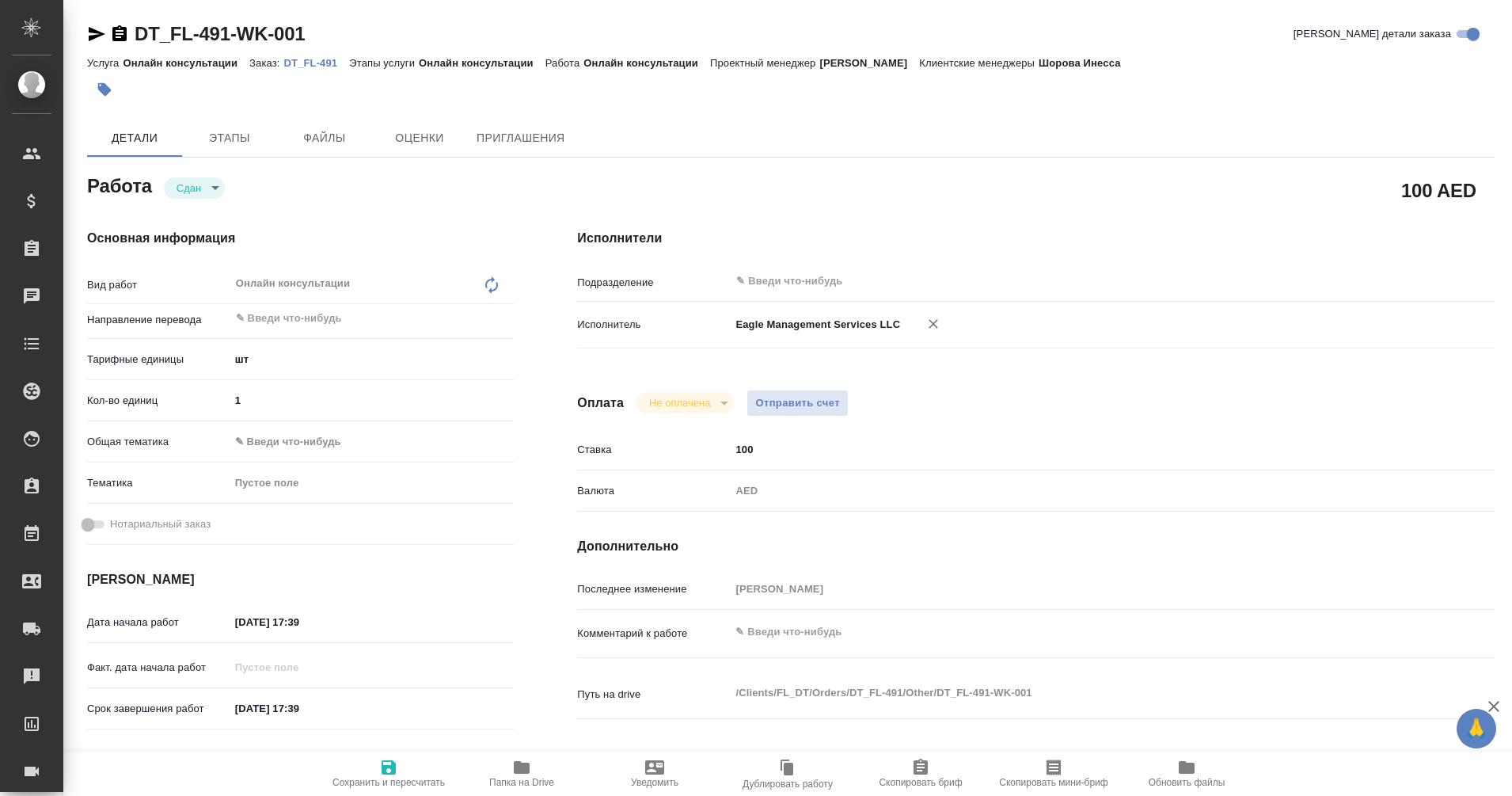
type textarea "x"
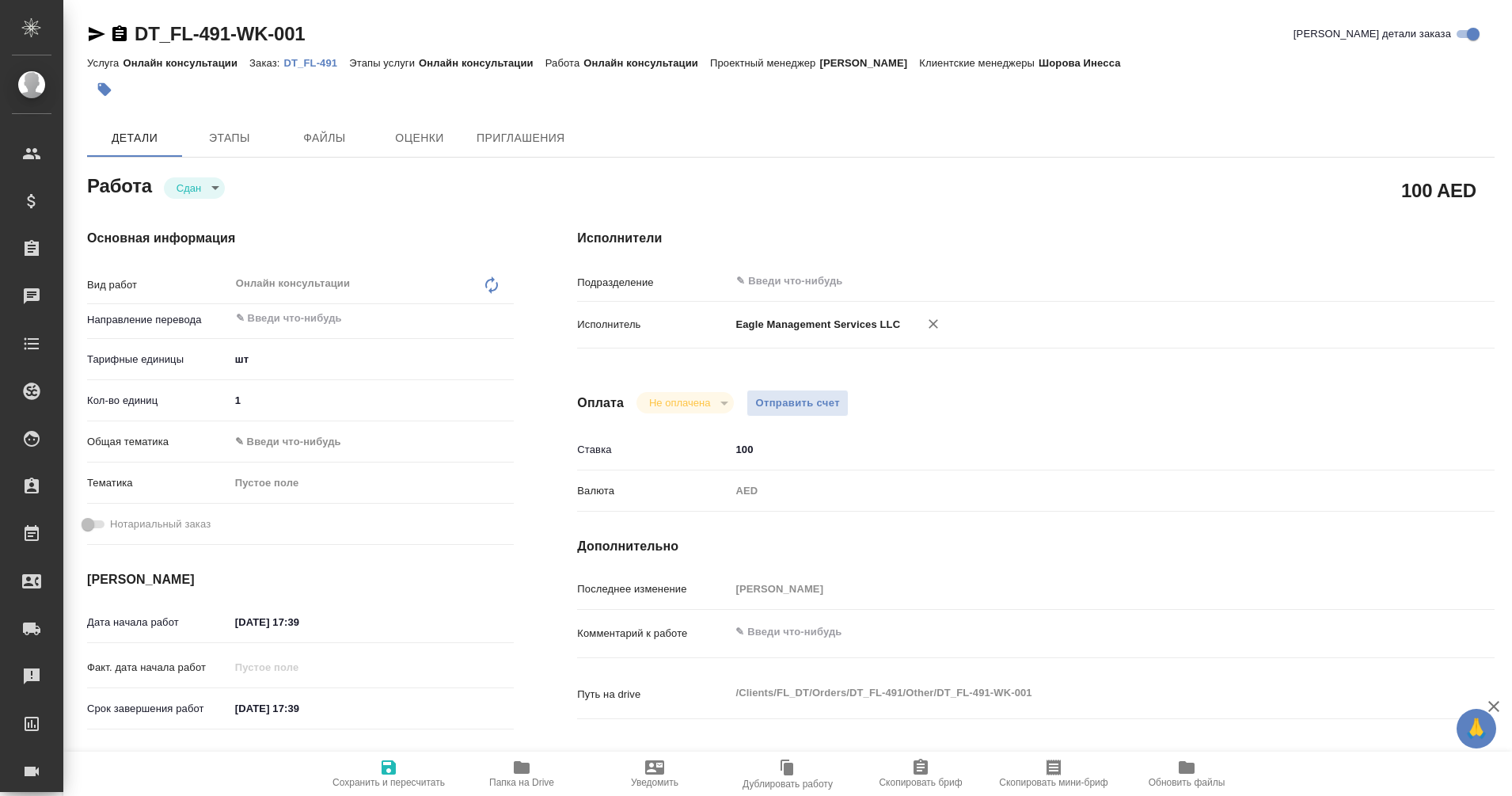
type textarea "x"
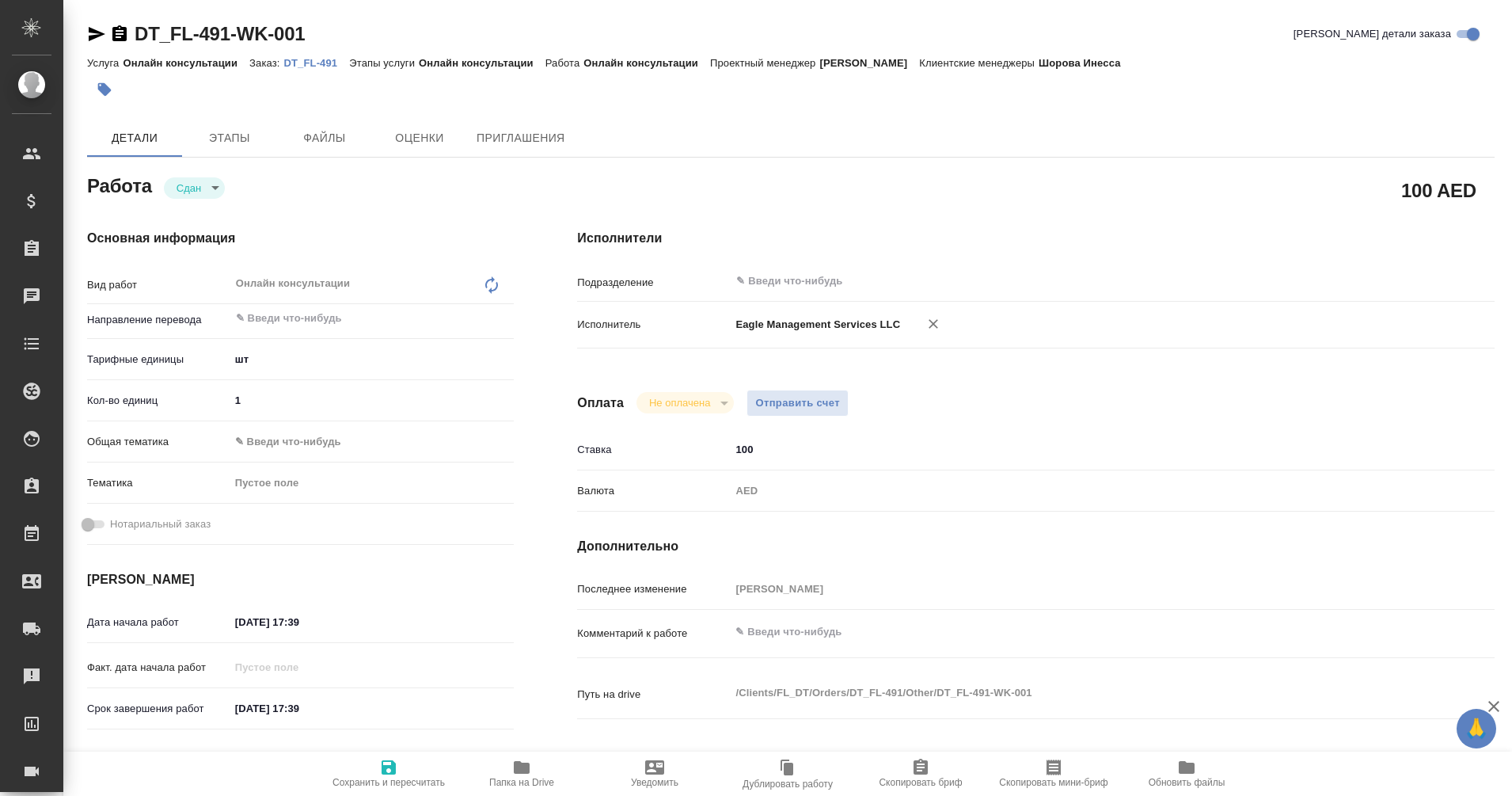
type textarea "x"
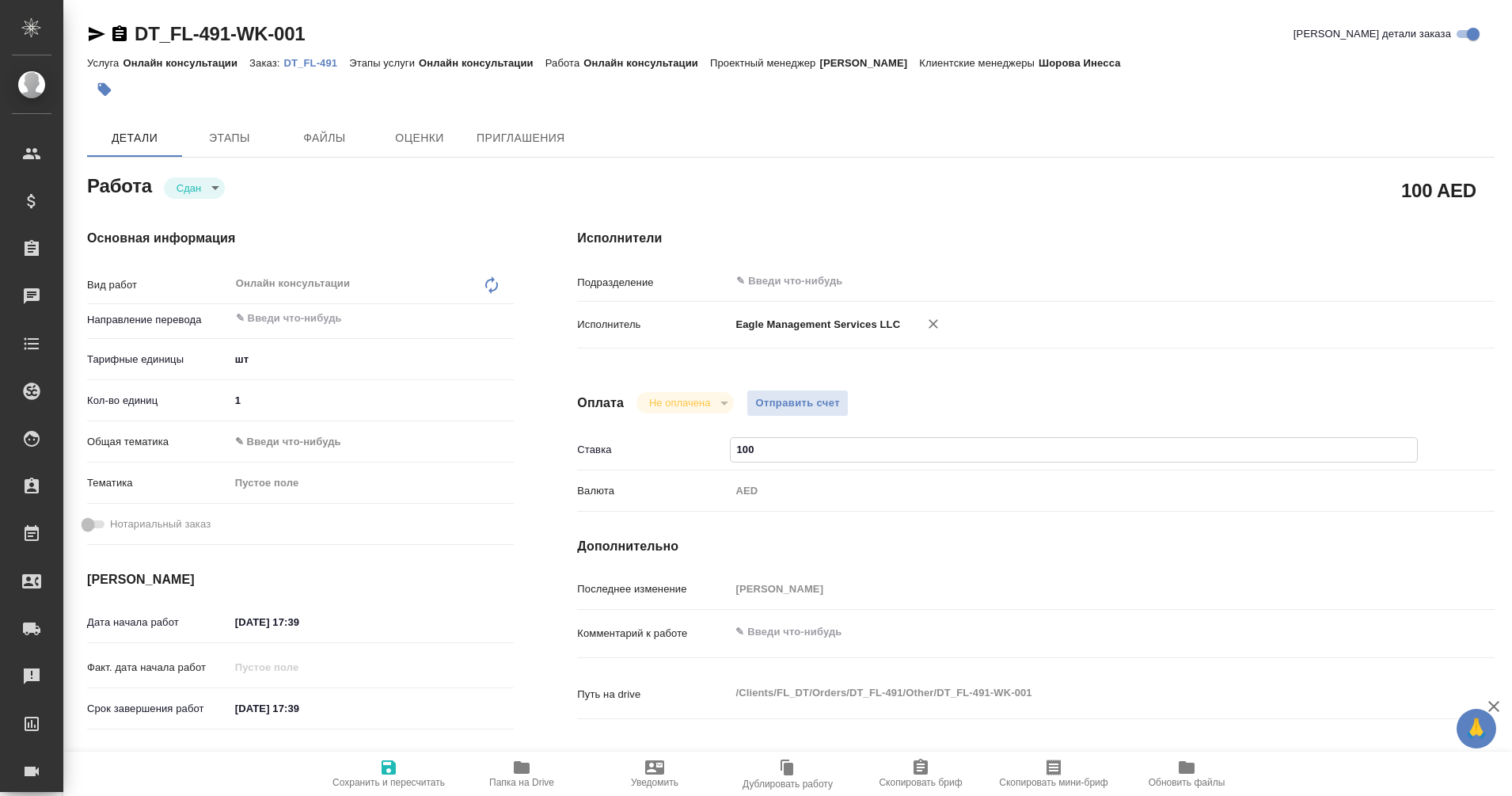
click at [779, 448] on input "100" at bounding box center [1073, 449] width 686 height 23
type textarea "x"
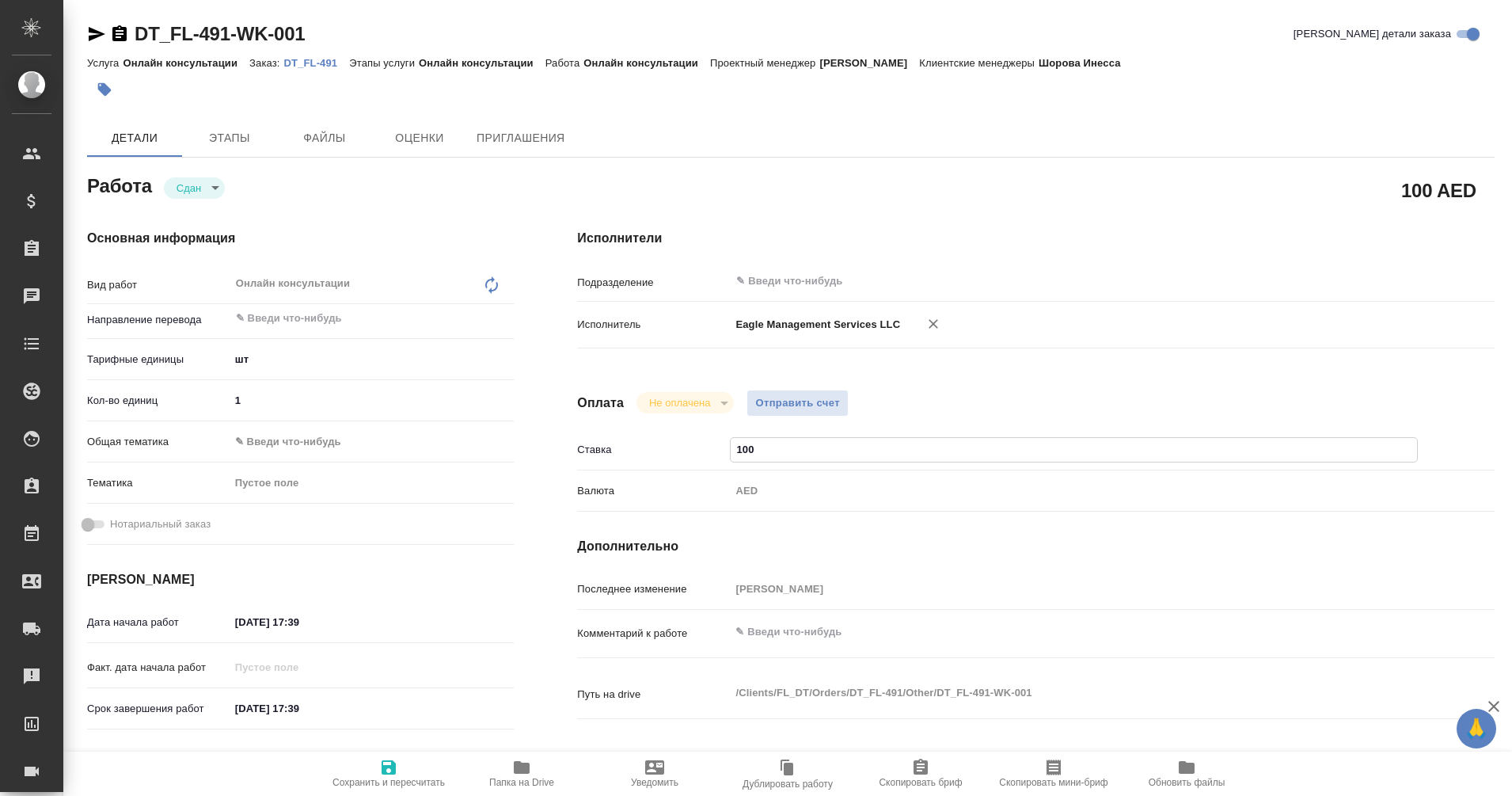
type textarea "x"
type input "10"
type textarea "x"
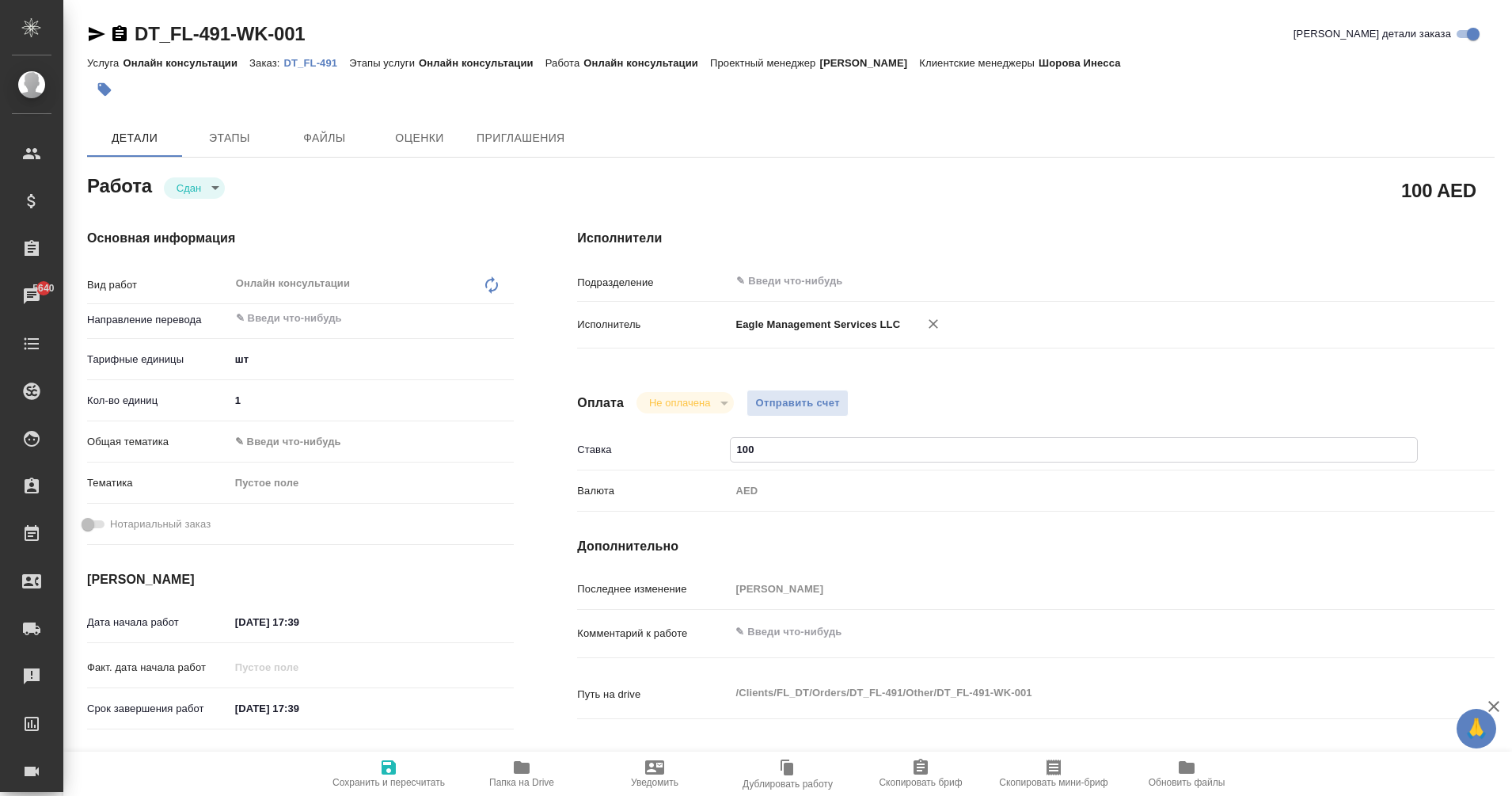
type textarea "x"
type input "1"
type textarea "x"
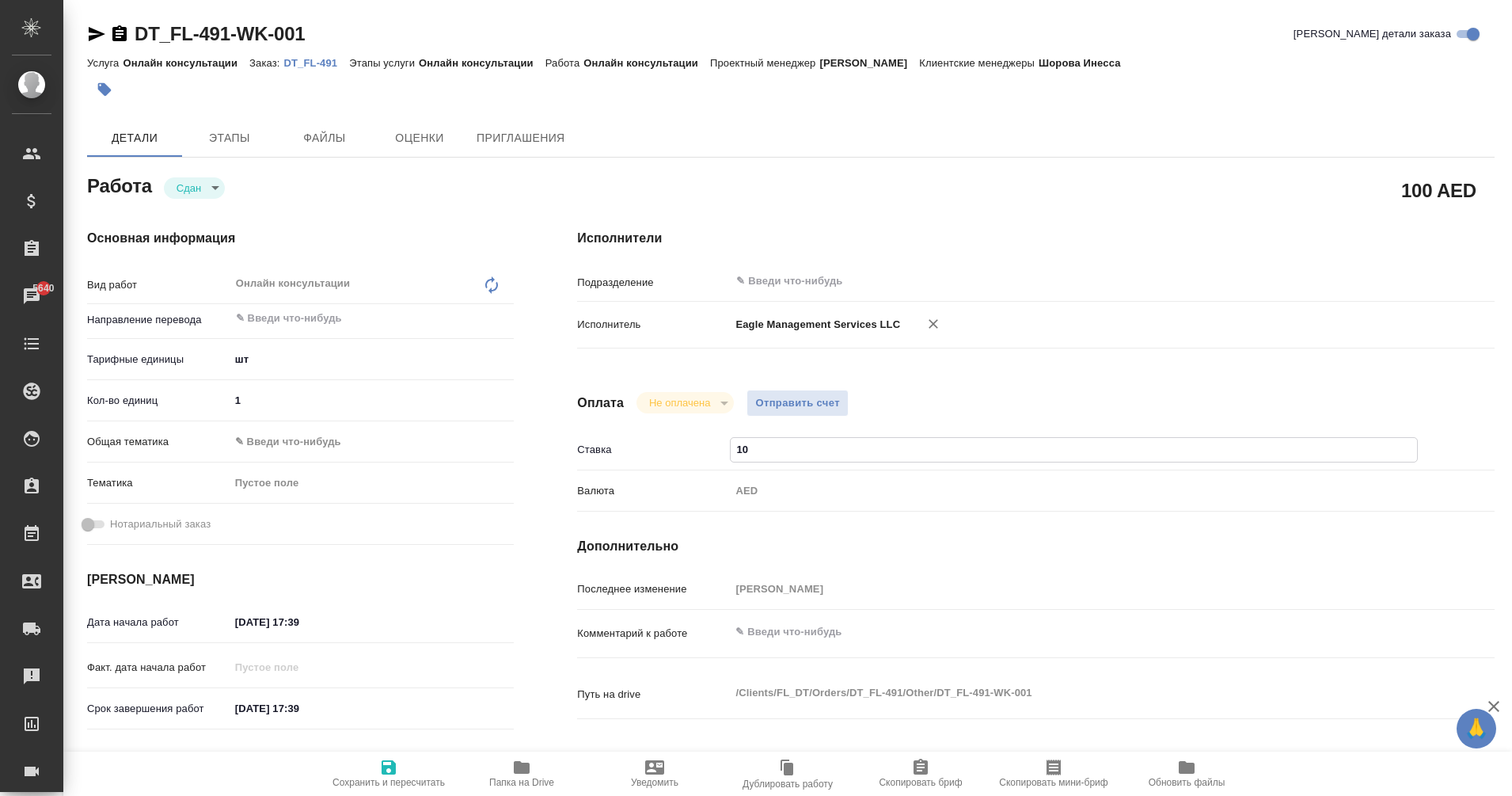
type textarea "x"
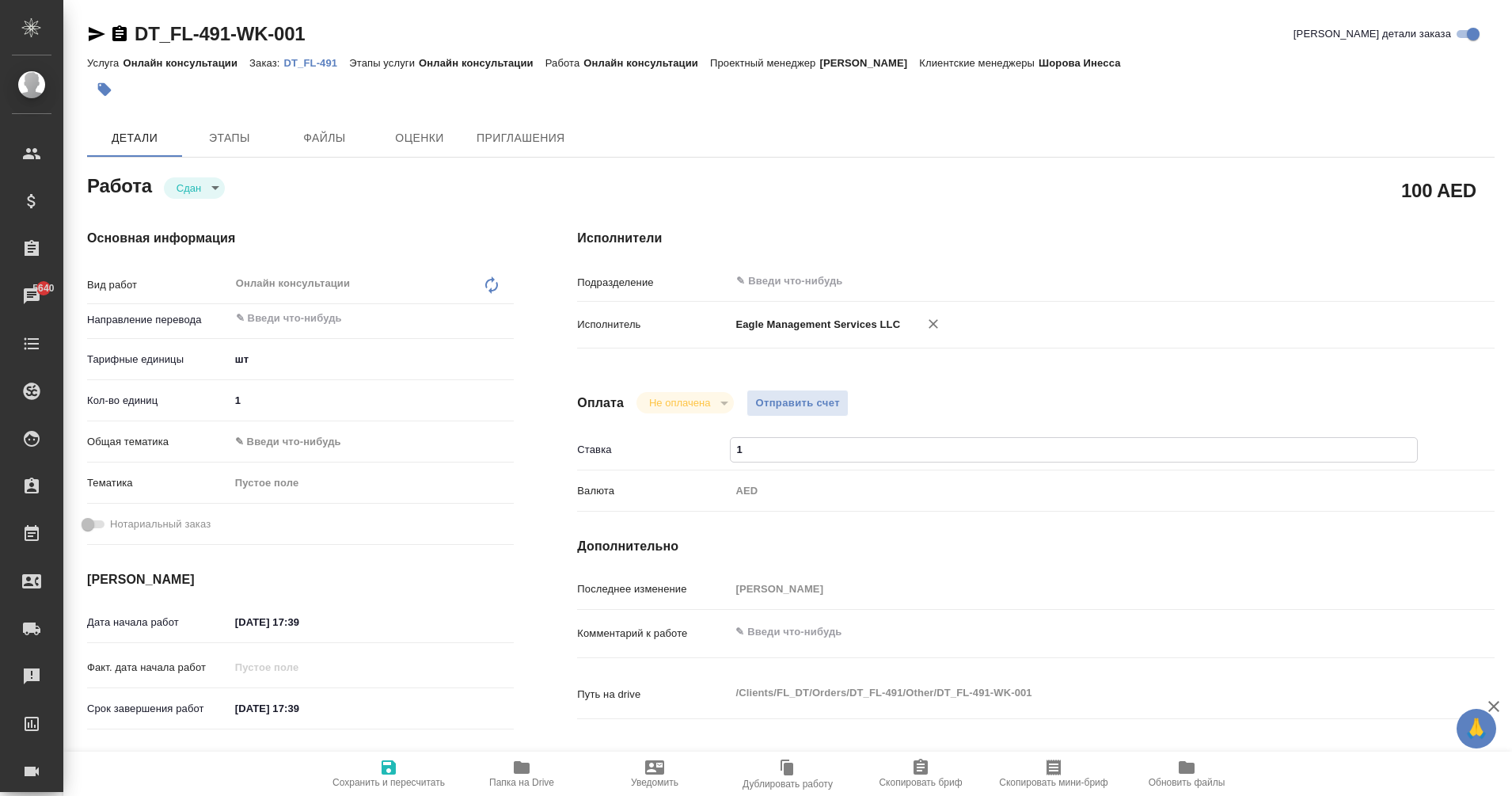
type textarea "x"
type input "3"
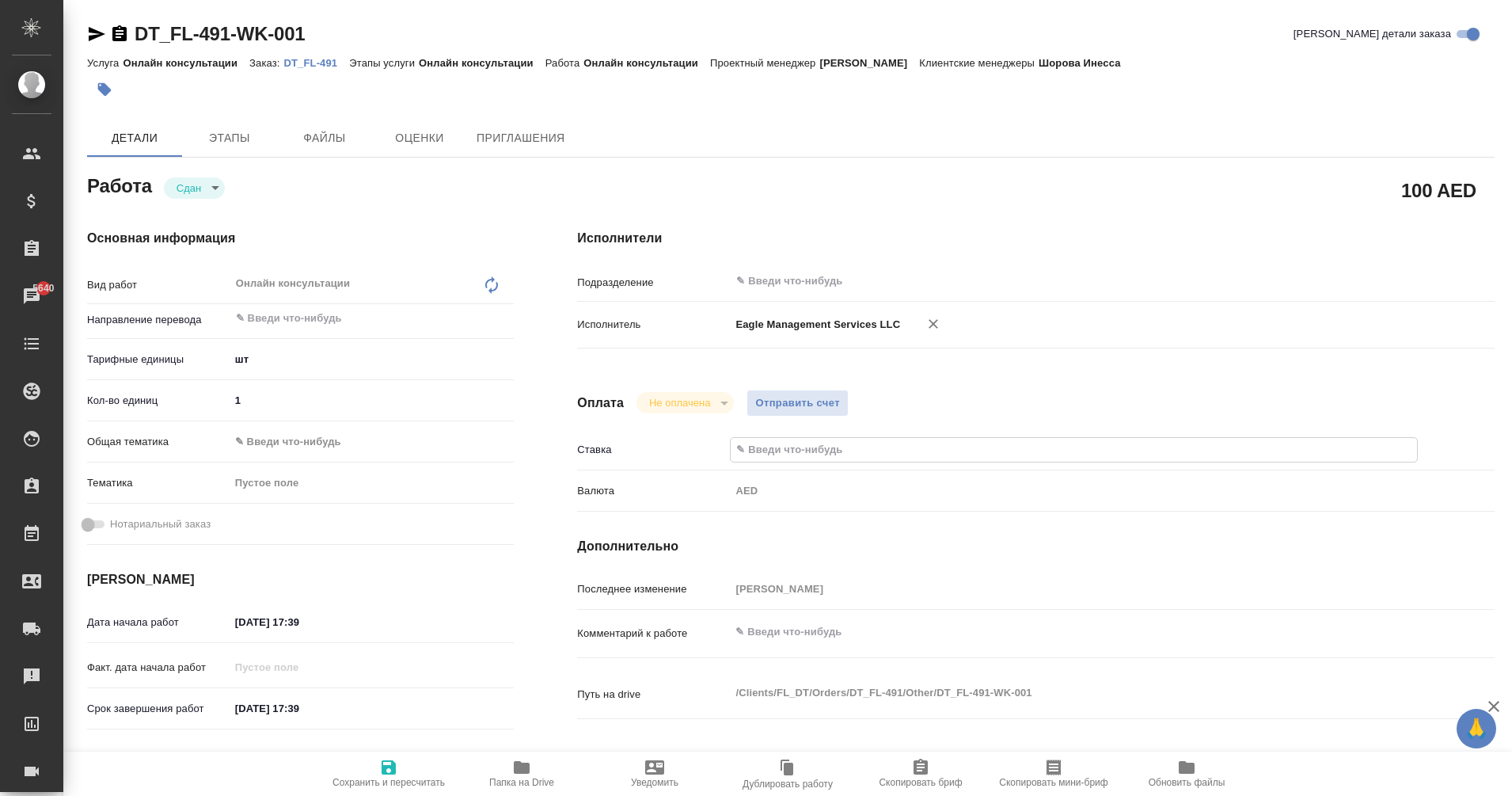
type textarea "x"
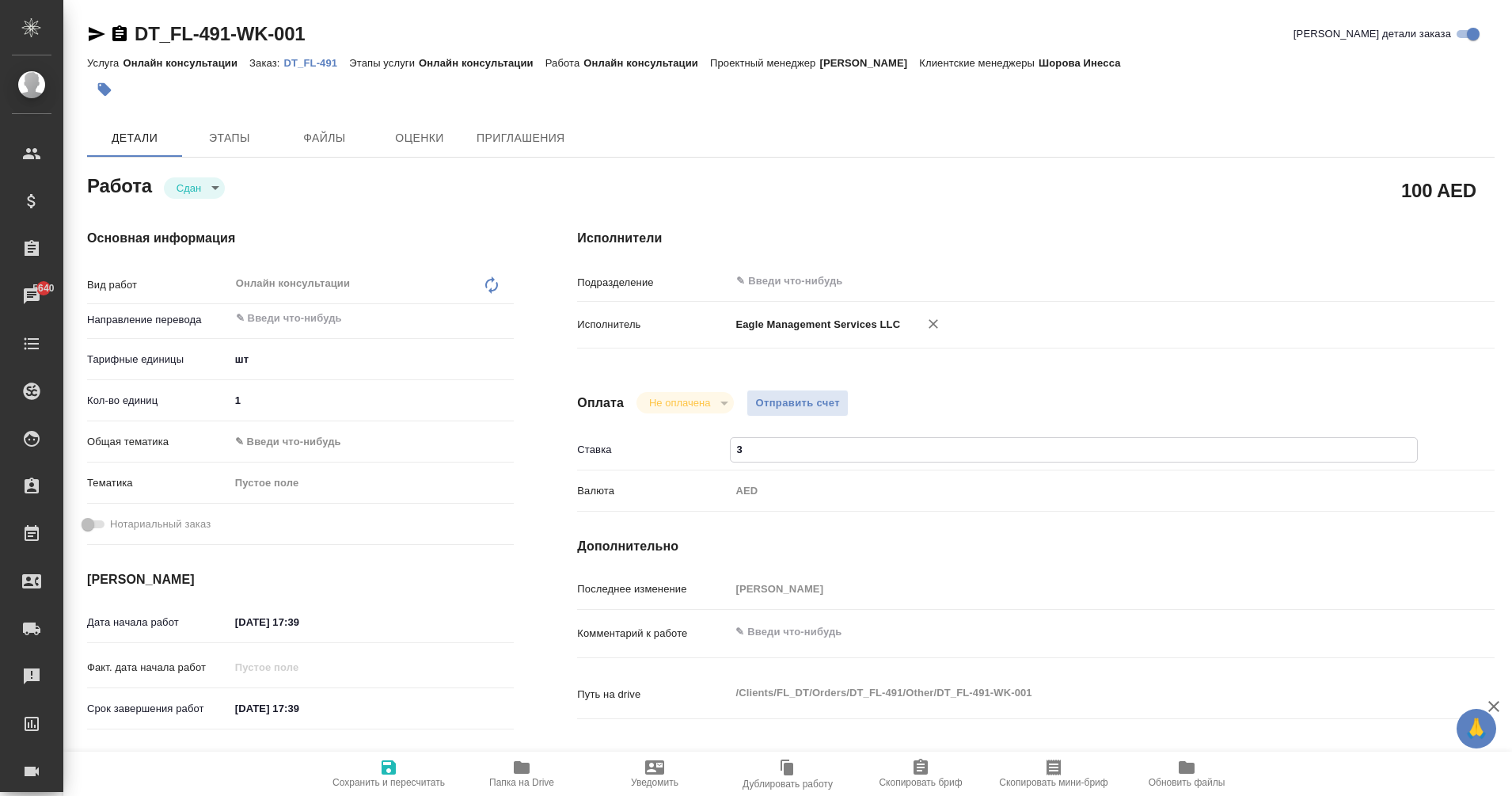
type input "33"
type textarea "x"
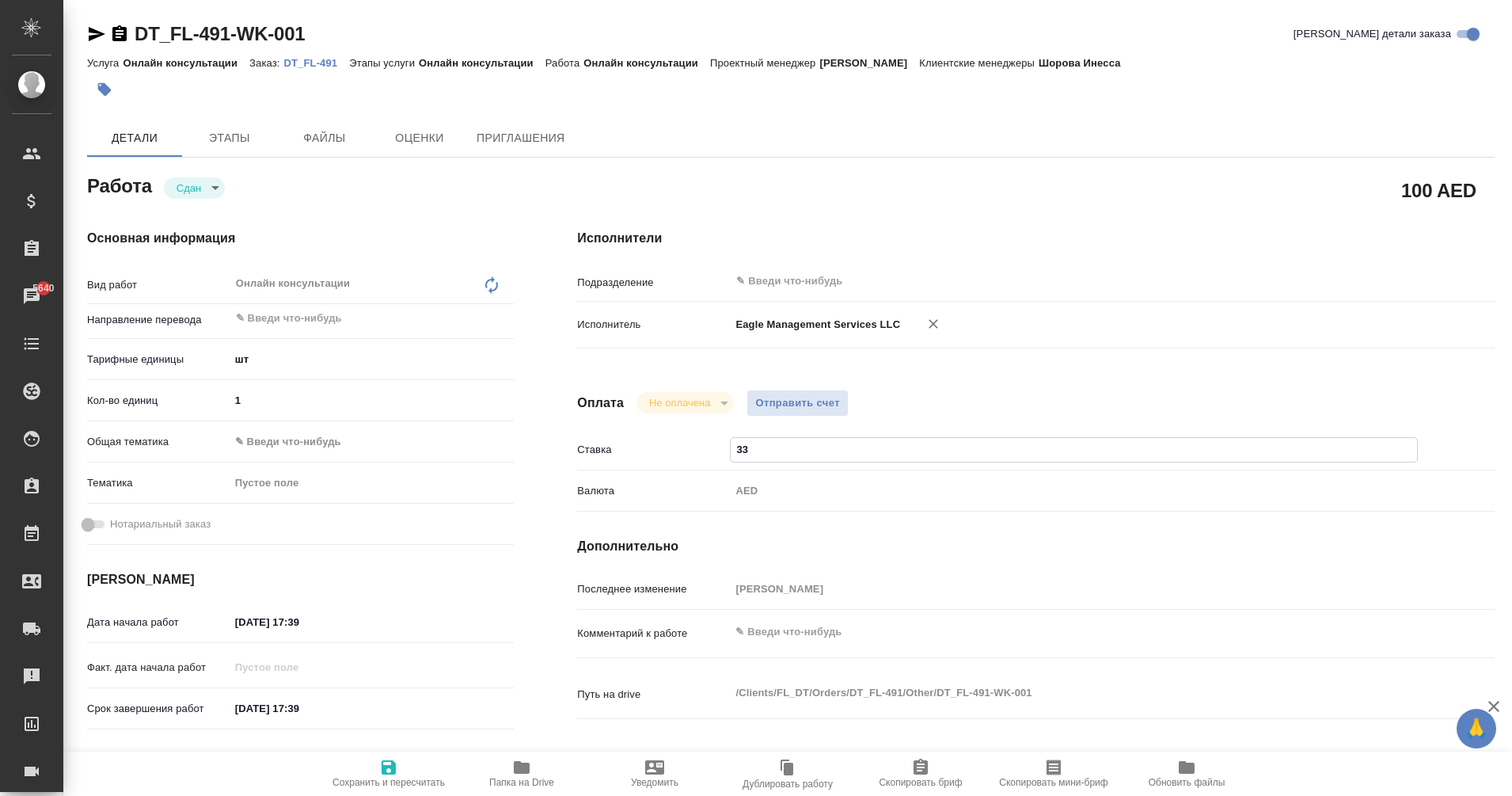
type textarea "x"
type input "339"
type textarea "x"
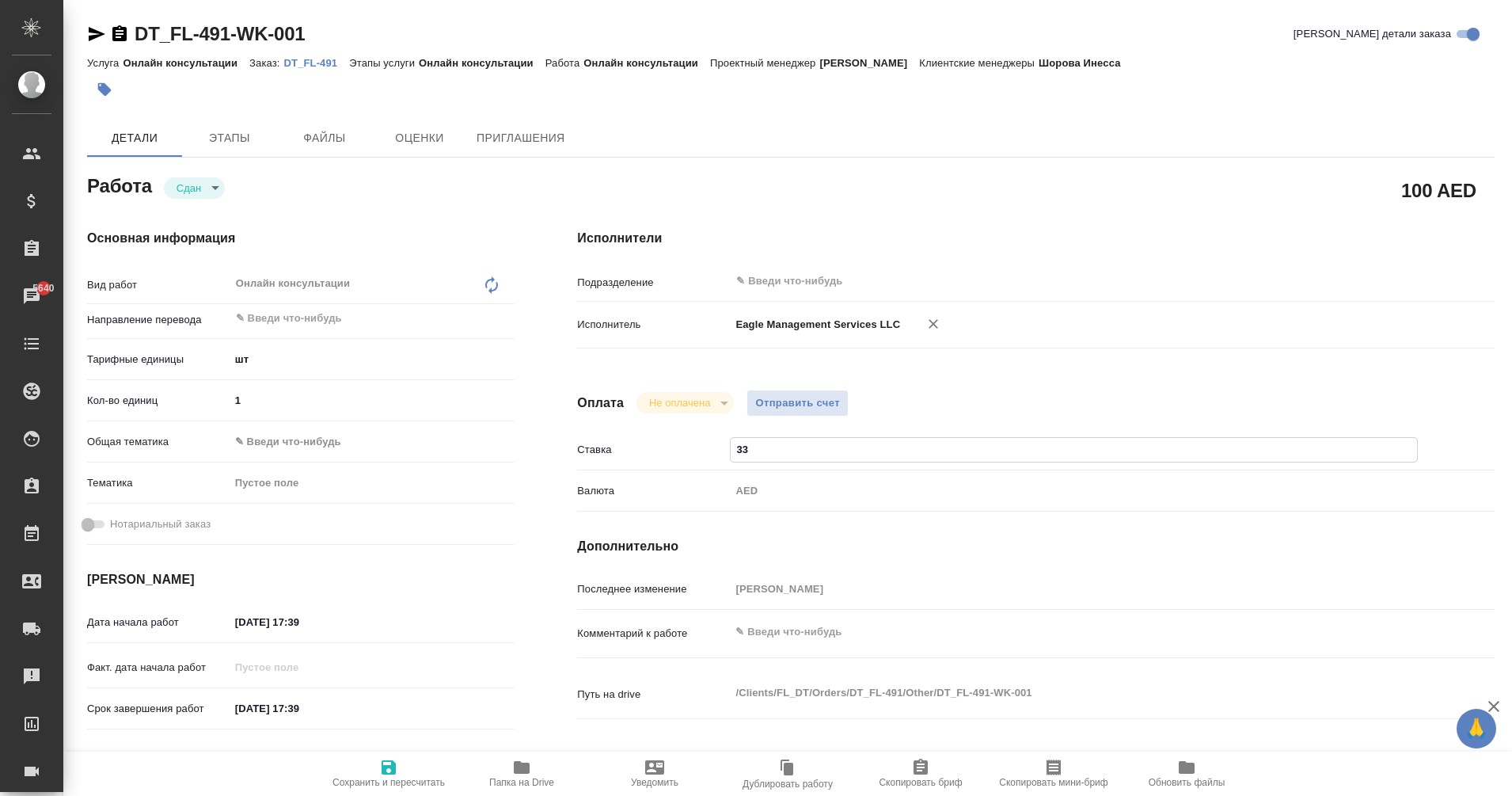
type textarea "x"
type input "3396"
type textarea "x"
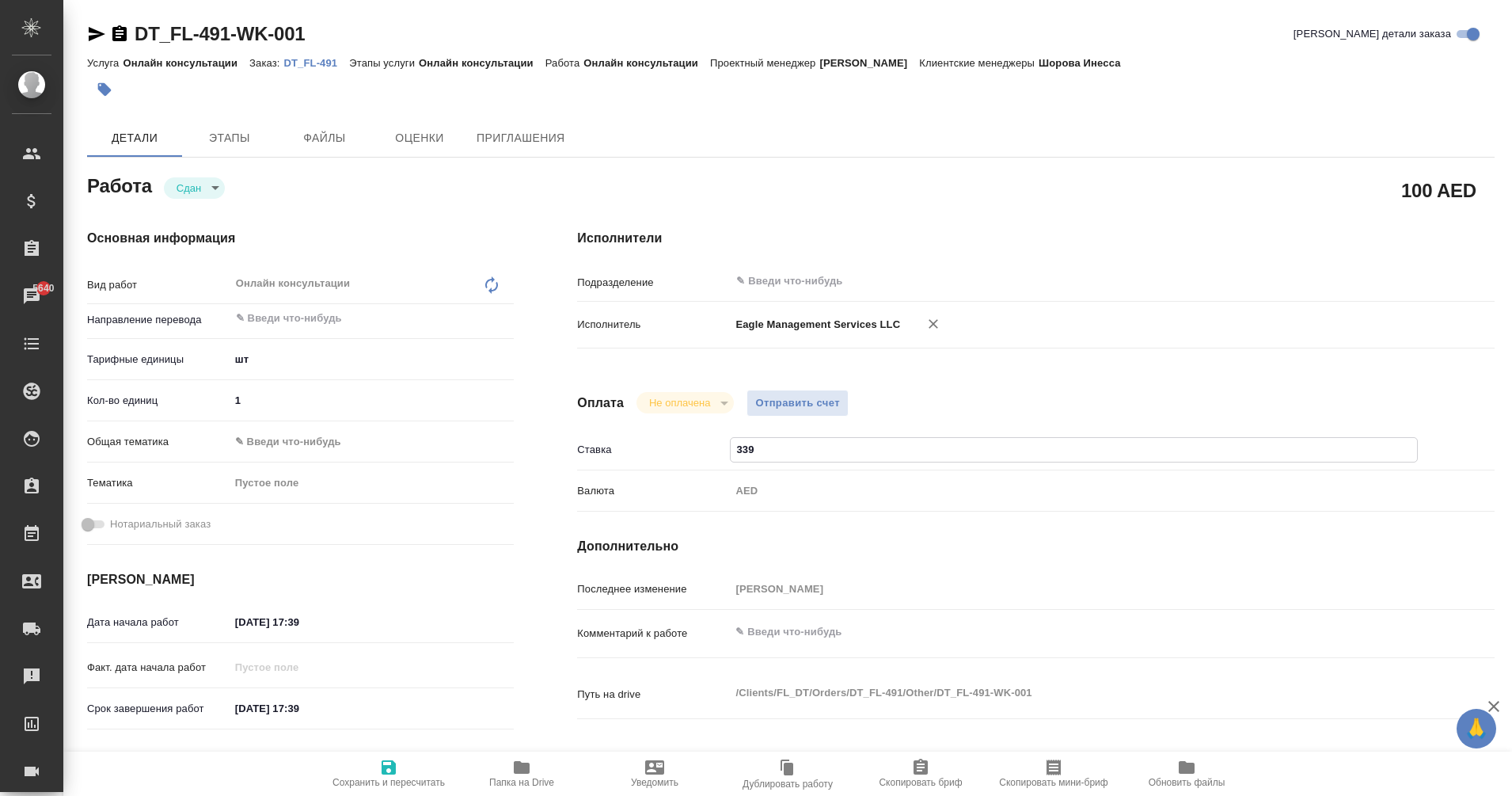
type textarea "x"
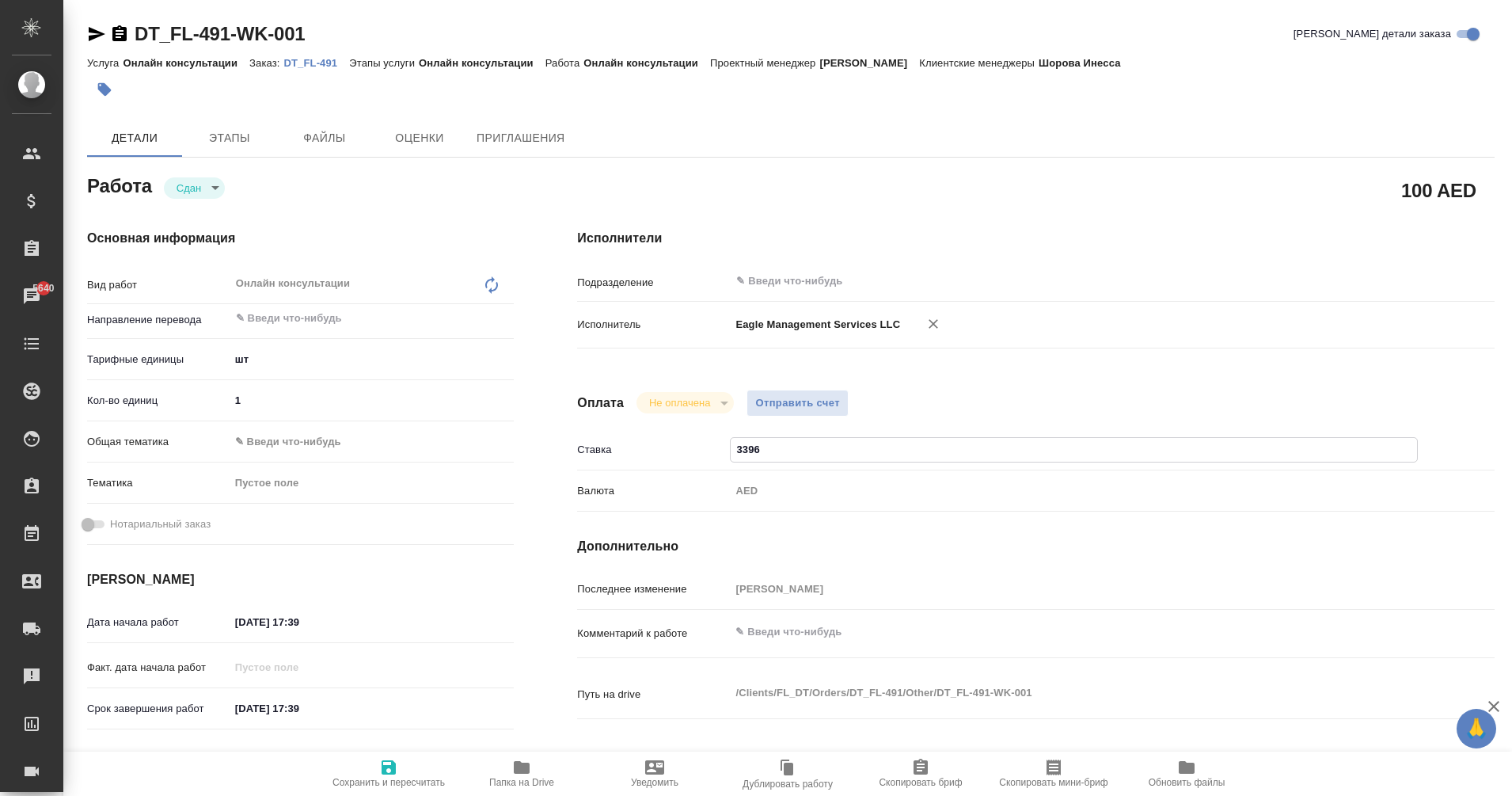
type textarea "x"
type input "3396.5"
type textarea "x"
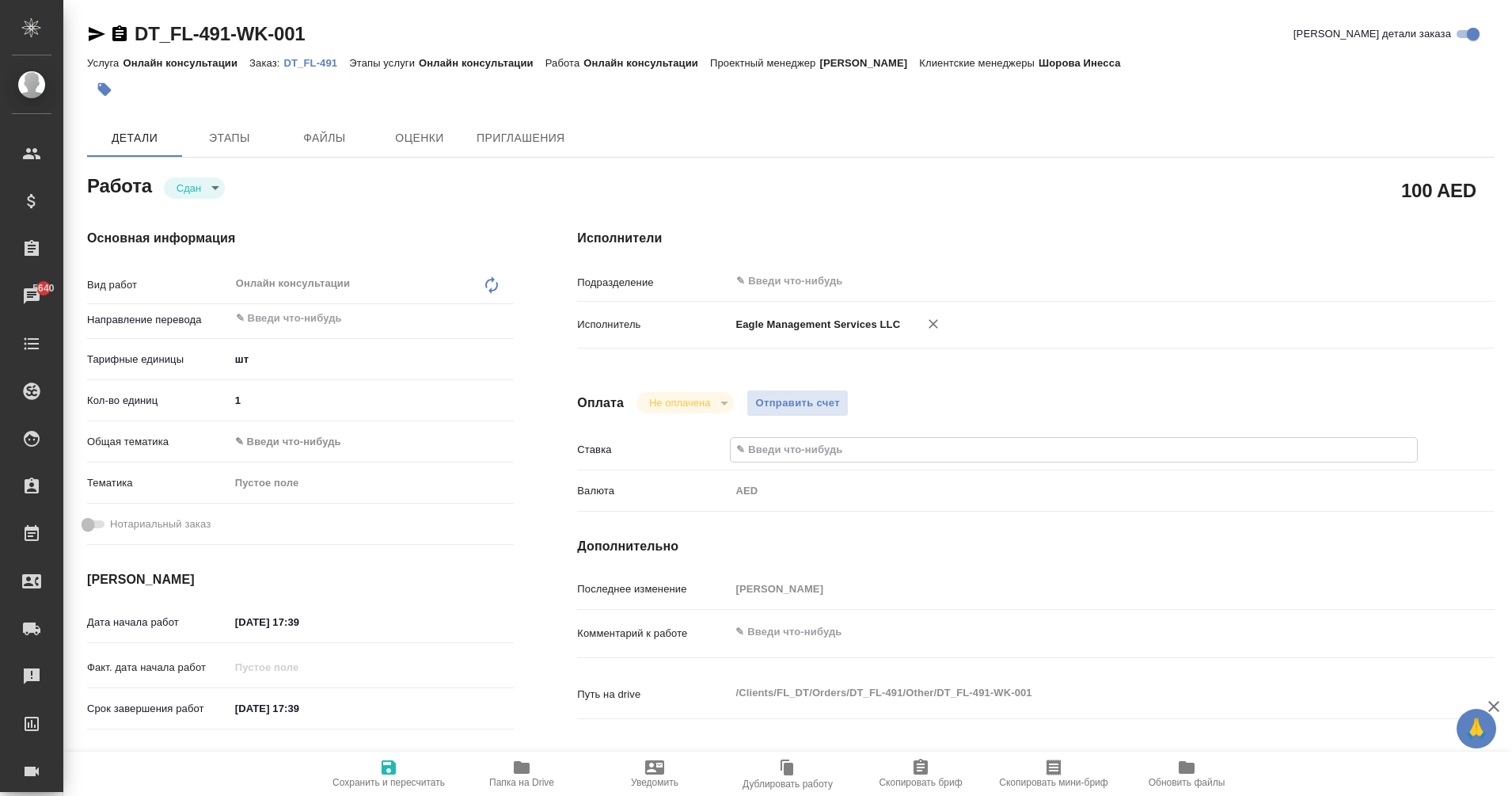
type textarea "x"
type input "3396.5"
click at [816, 397] on span "Отправить счет" at bounding box center [798, 403] width 85 height 18
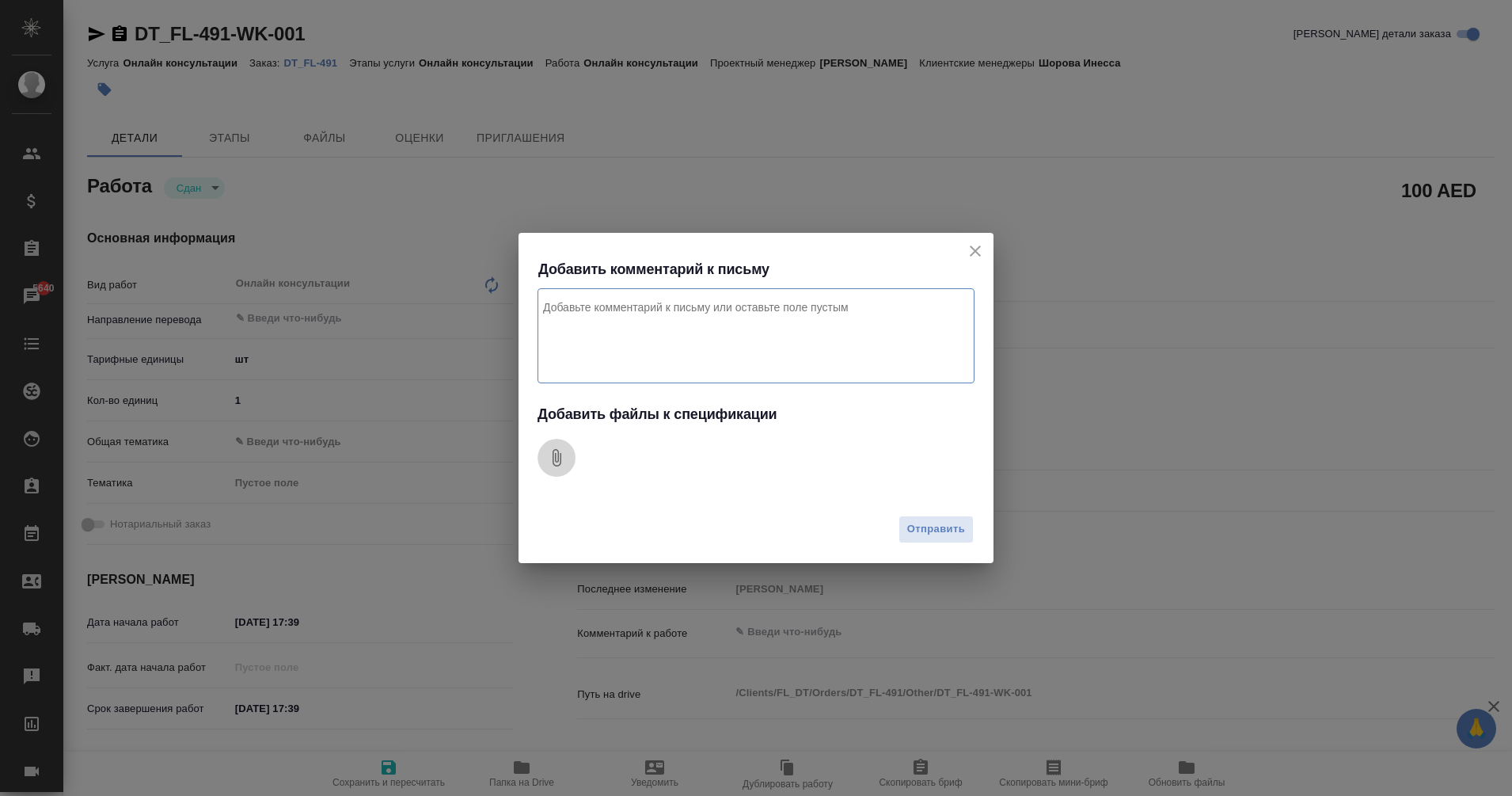
click at [552, 458] on icon "Добавить файлы к спецификации" at bounding box center [556, 458] width 19 height 19
click at [648, 316] on textarea "Комментарий к письму" at bounding box center [756, 336] width 437 height 95
type textarea "j"
type textarea "оплата услуг поставщику"
click at [941, 533] on span "Отправить" at bounding box center [936, 529] width 58 height 18
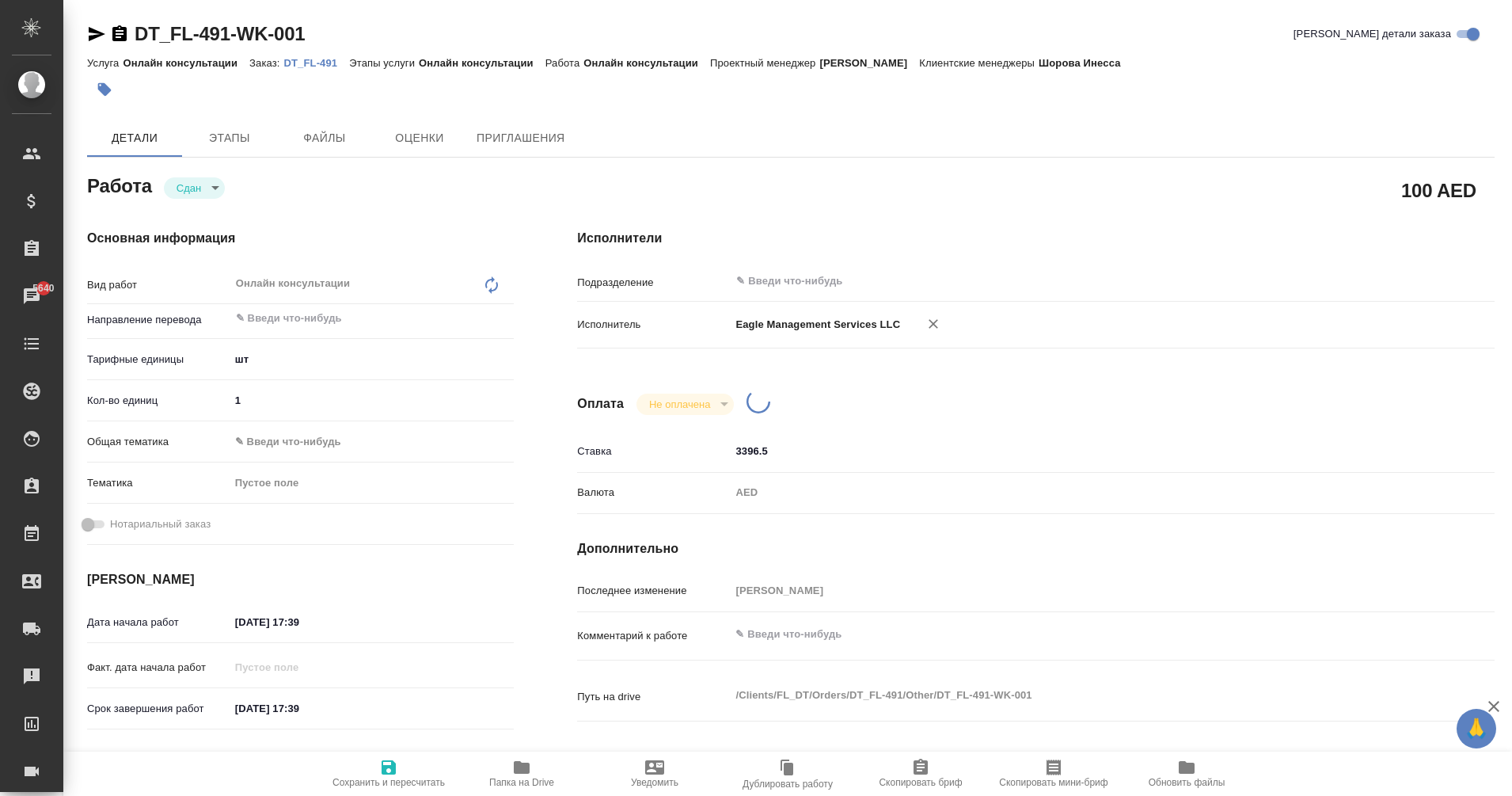
type textarea "x"
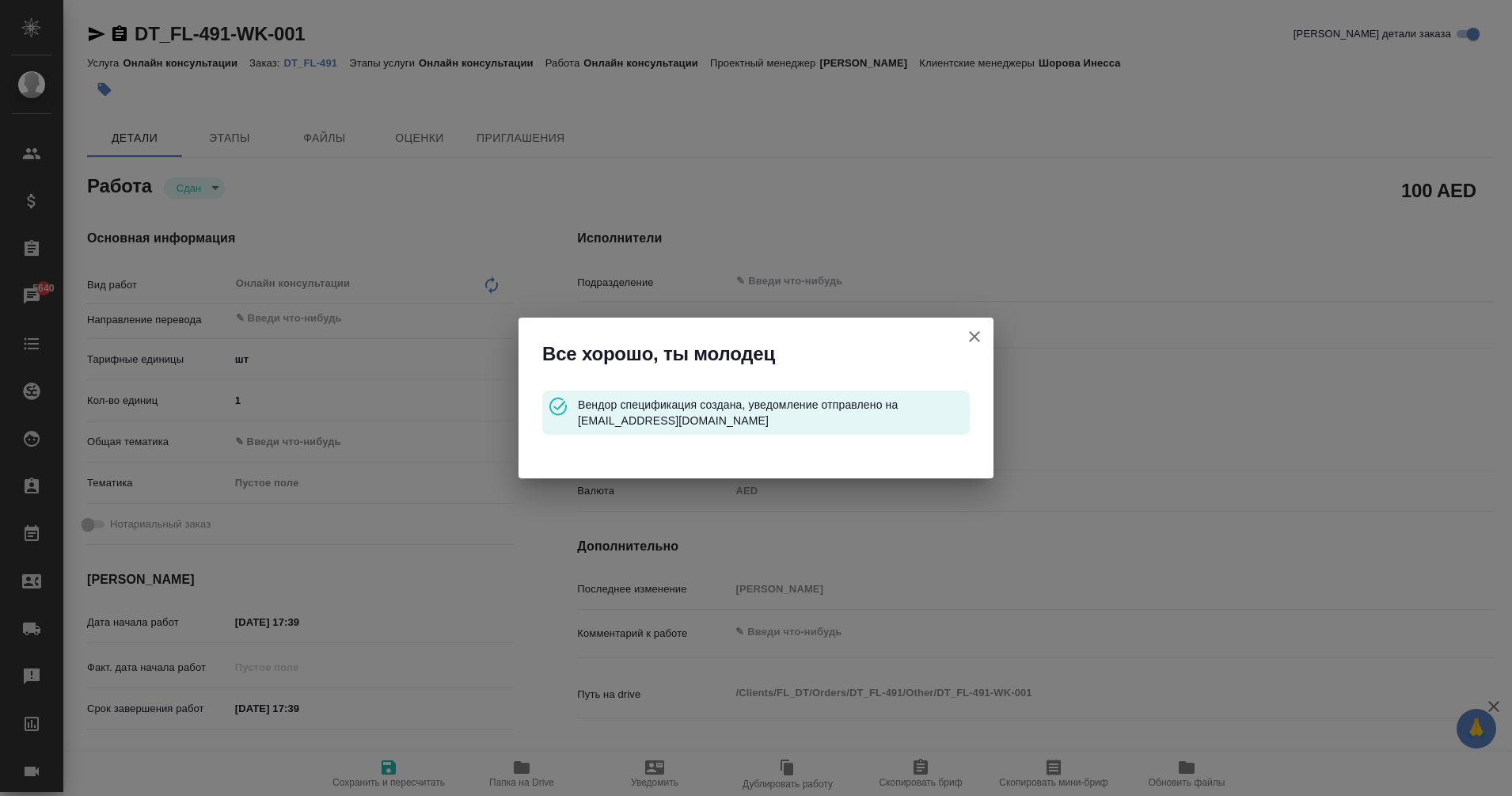
type input "closed"
type textarea "Онлайн консультации"
type textarea "x"
type input "5a8b1489cc6b4906c91bfdc1"
type input "1"
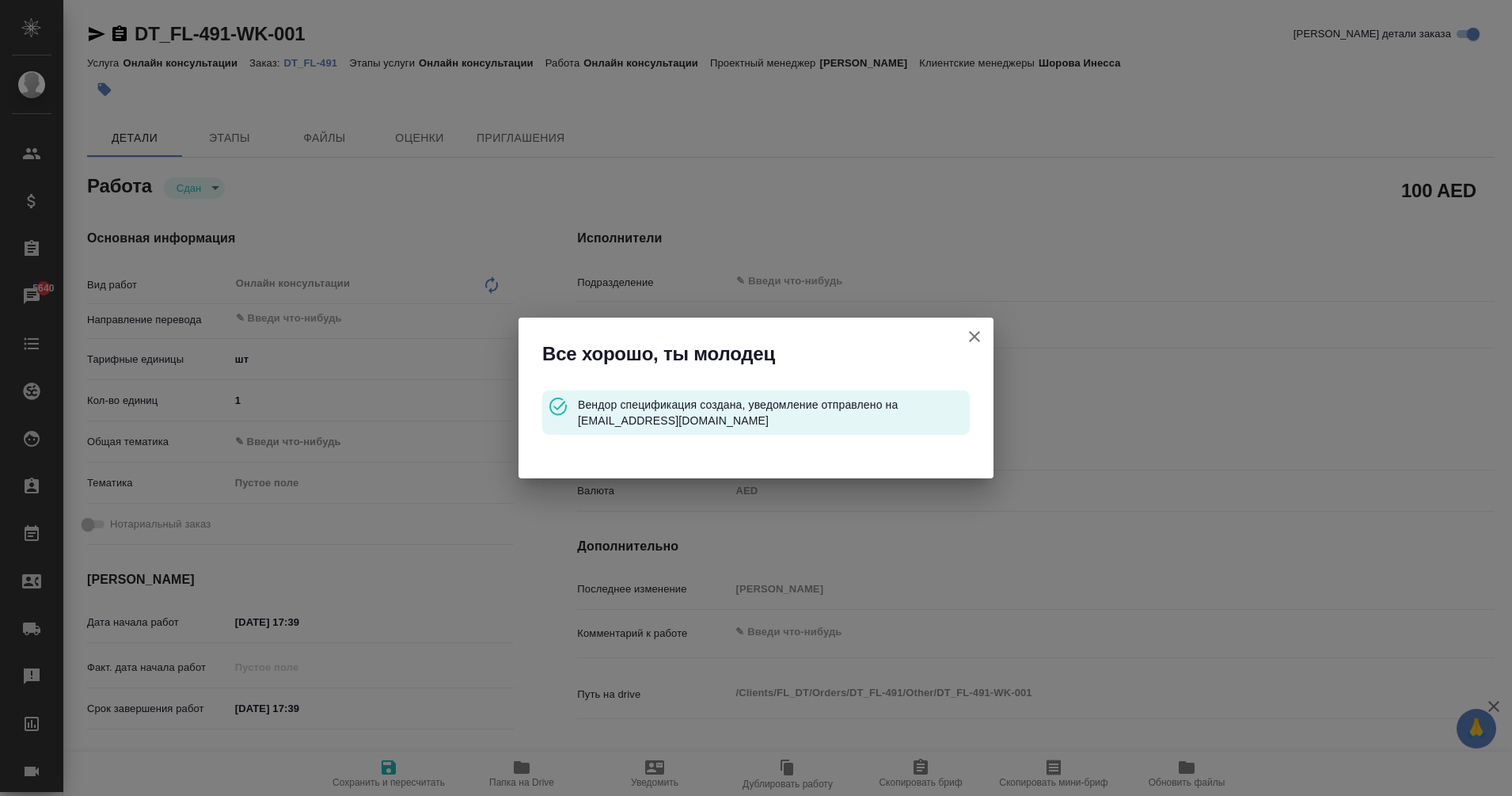
type input "[DATE] 17:39"
type input "03.10.2025 17:40"
type input "[DATE] 17:39"
type input "notPayed"
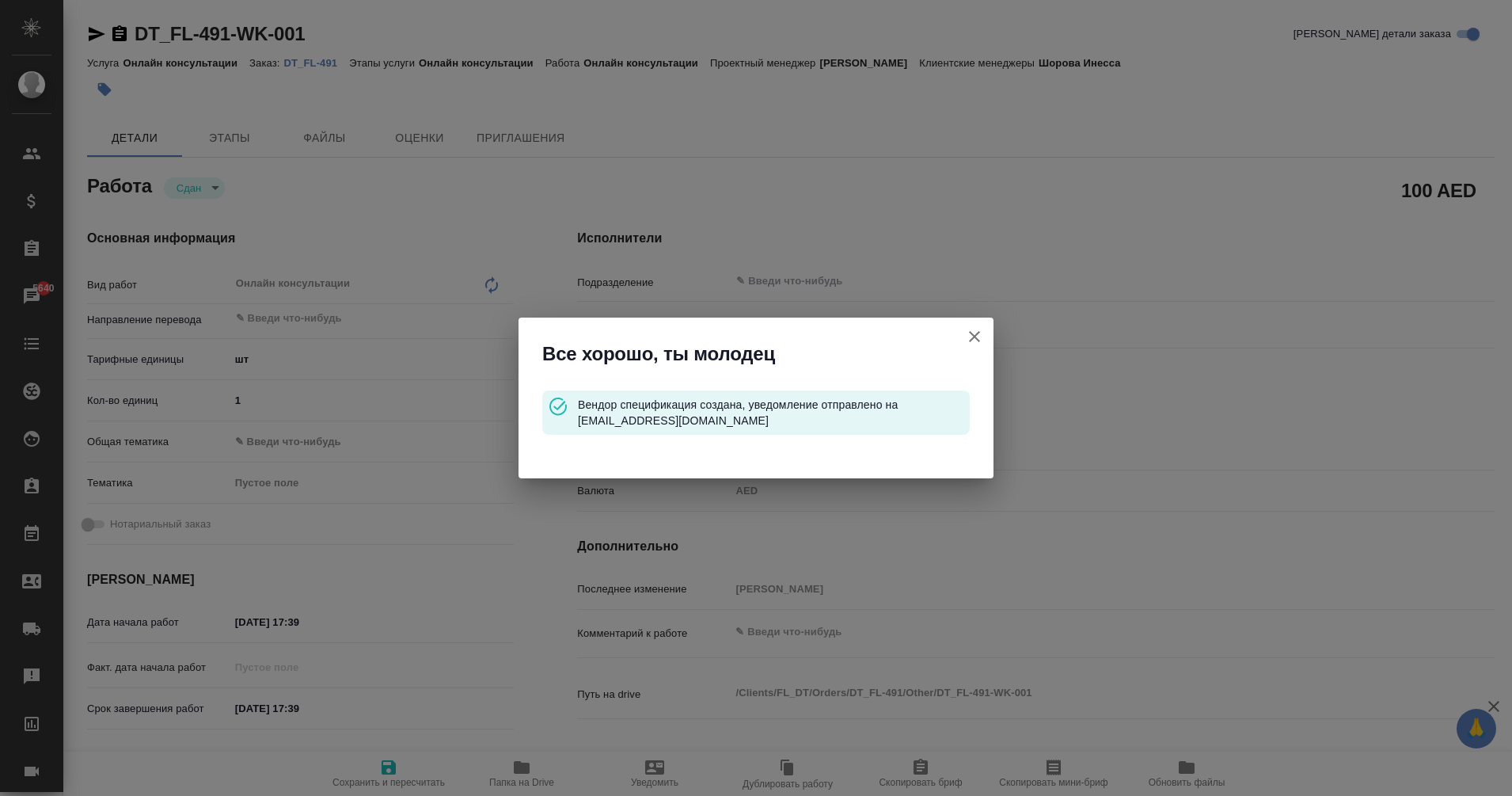
type input "100"
type input "AED"
type input "[PERSON_NAME]"
type textarea "x"
type textarea "/Clients/FL_DT/Orders/DT_FL-491/Other/DT_FL-491-WK-001"
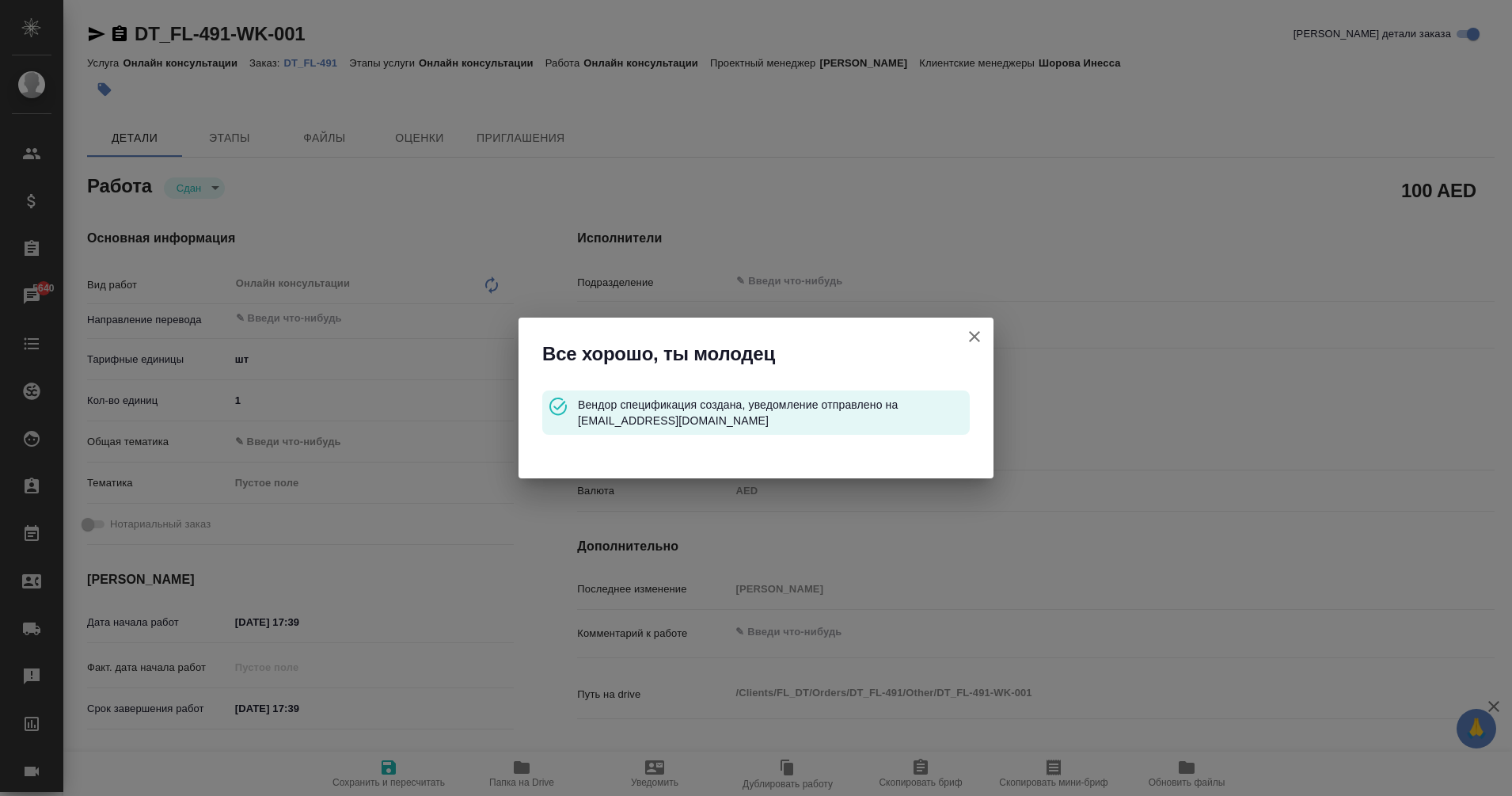
type textarea "x"
type input "DT_FL-491"
type input "Онлайн консультации"
type input "Шорова Инесса"
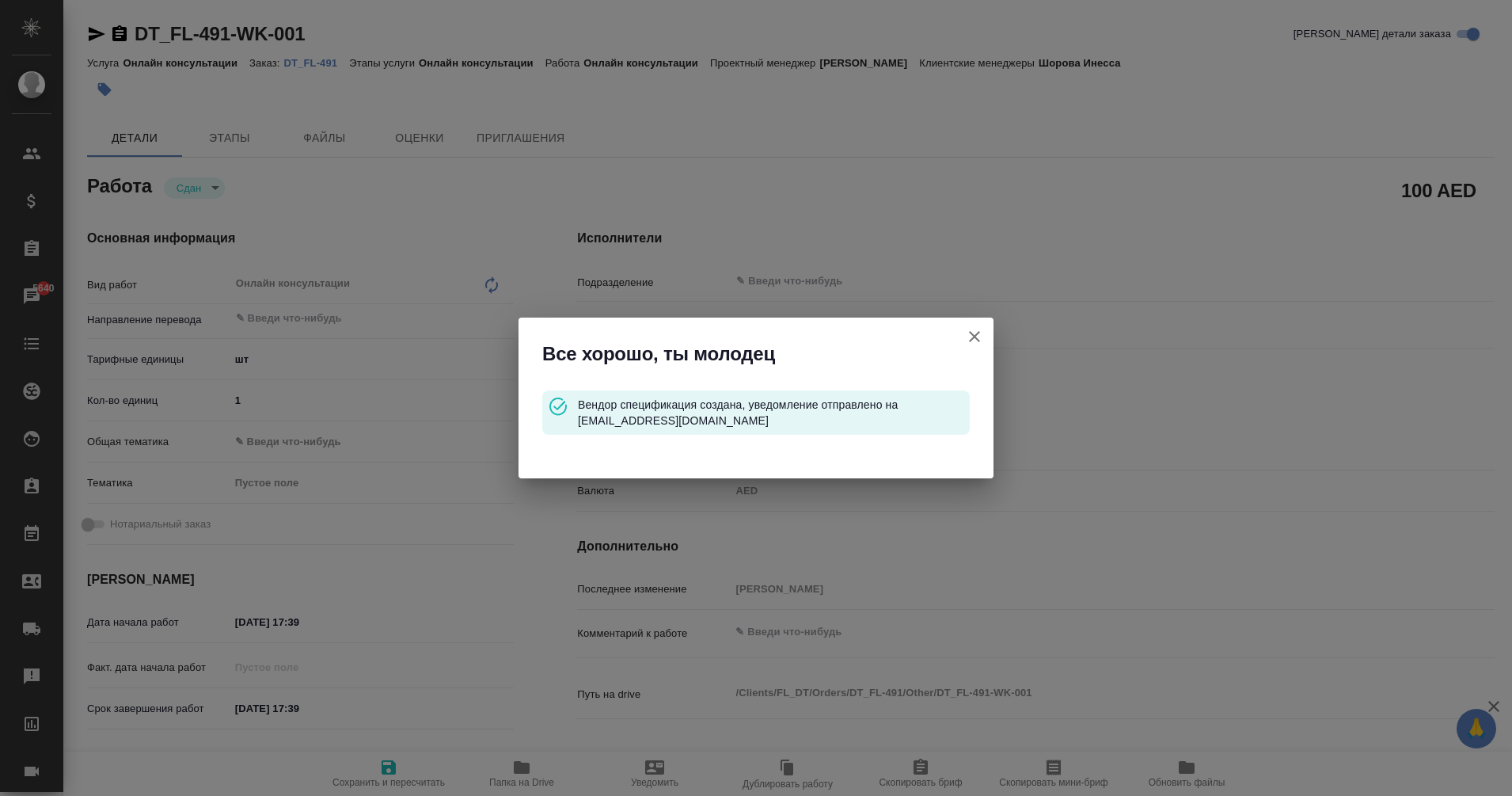
type input "/Clients/FL_DT/Orders/DT_FL-491"
type textarea "x"
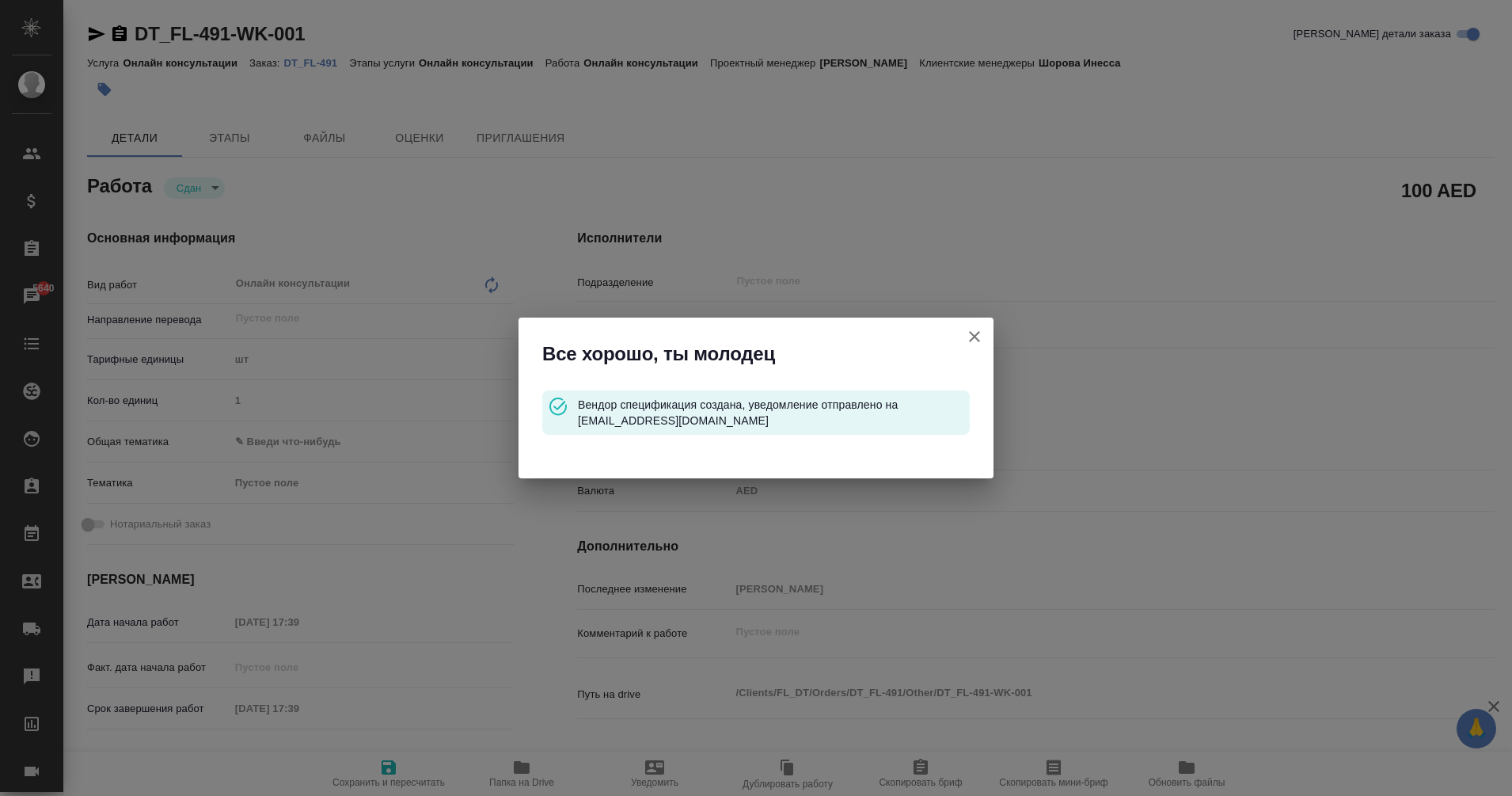
type textarea "x"
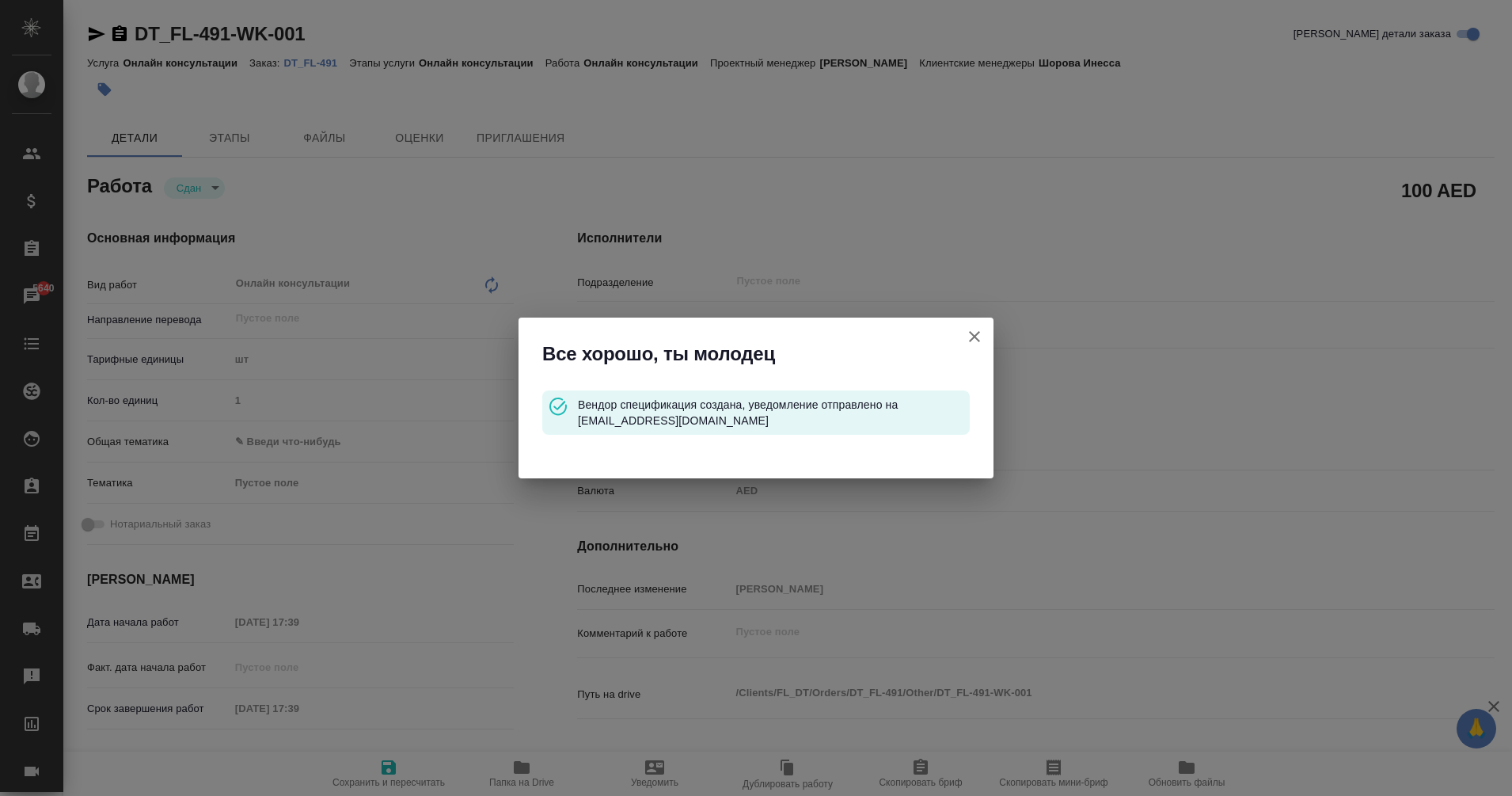
type textarea "x"
click at [978, 344] on icon "button" at bounding box center [975, 337] width 19 height 19
type textarea "x"
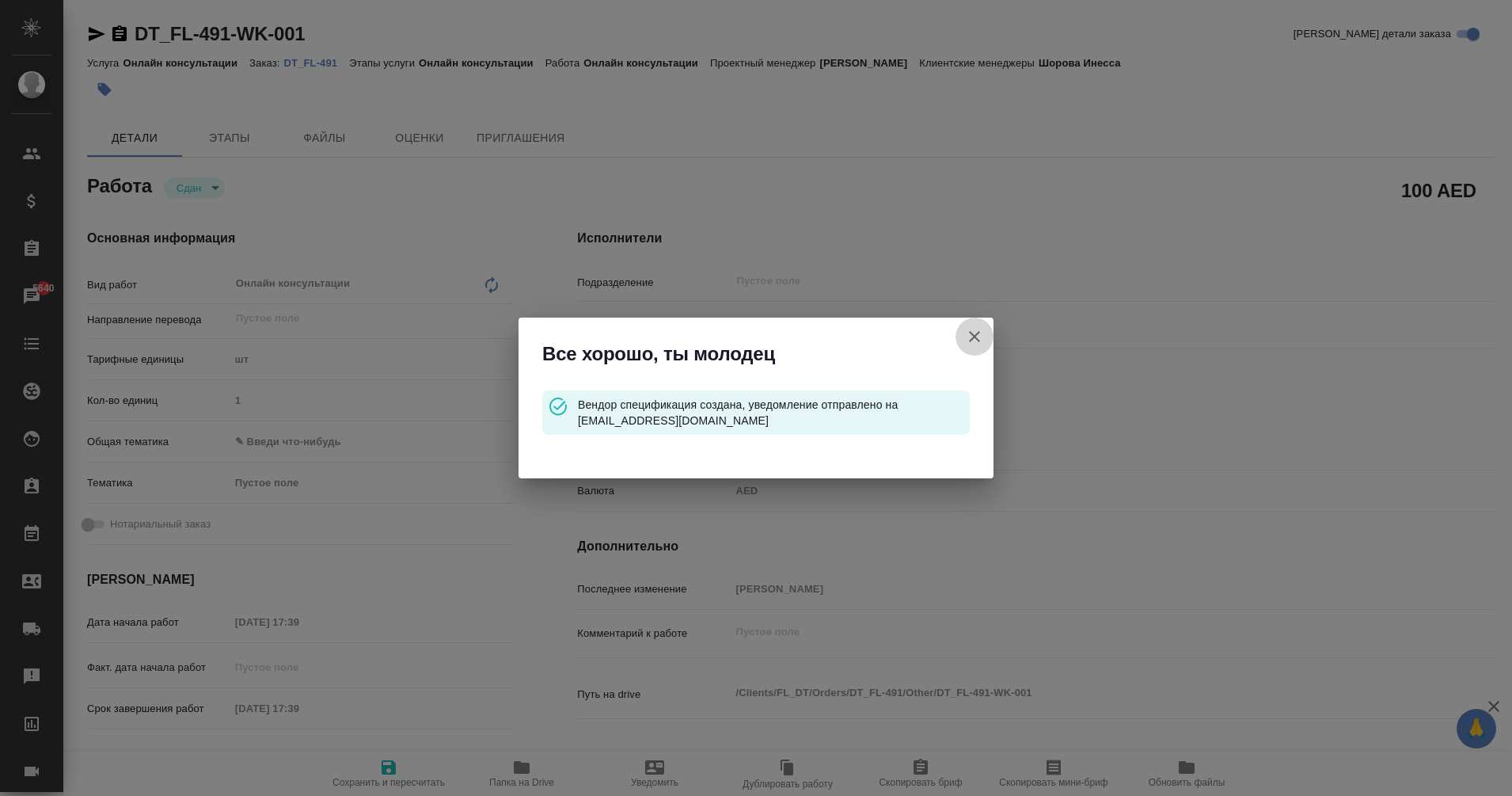
type textarea "x"
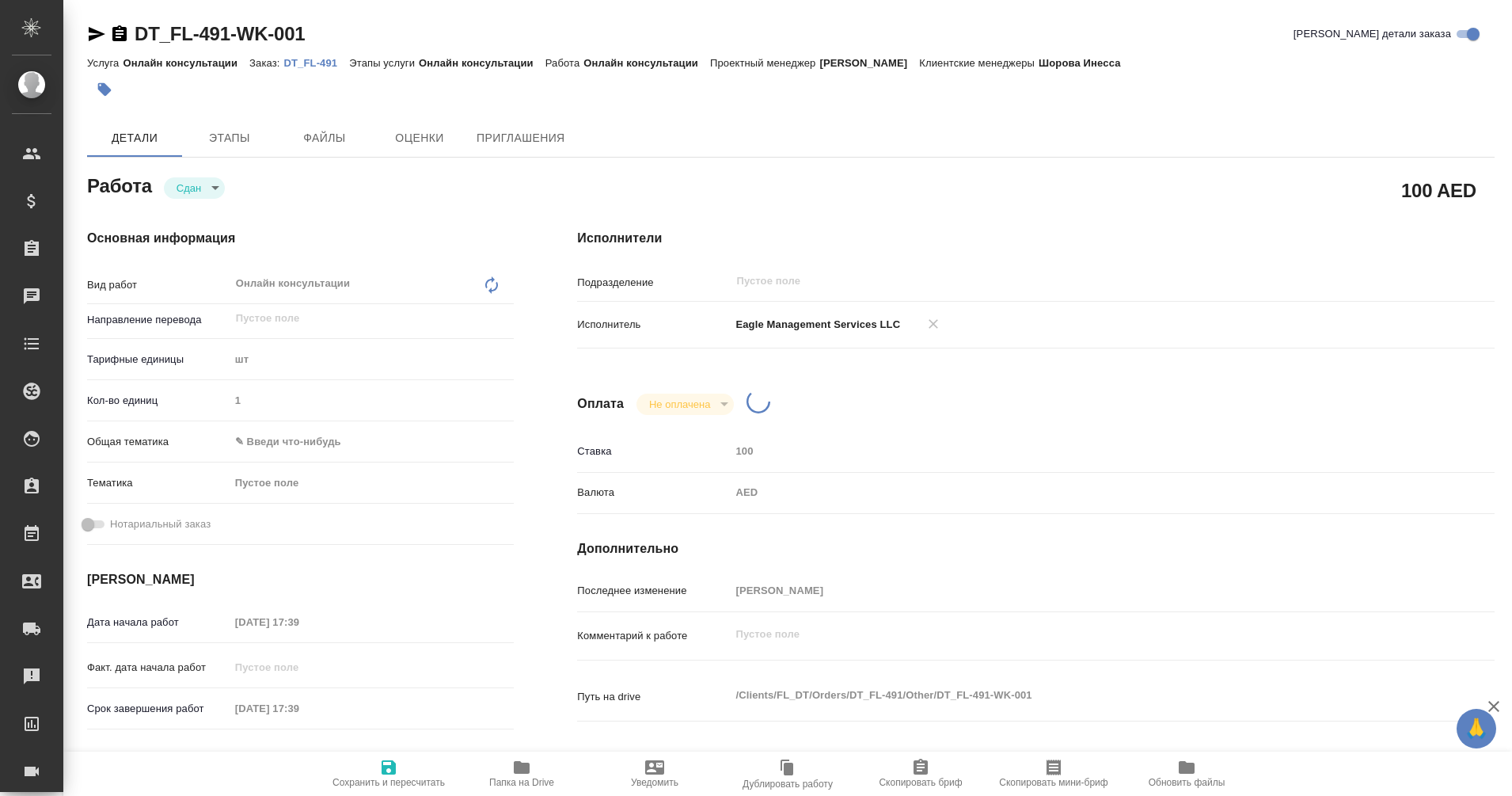
type textarea "x"
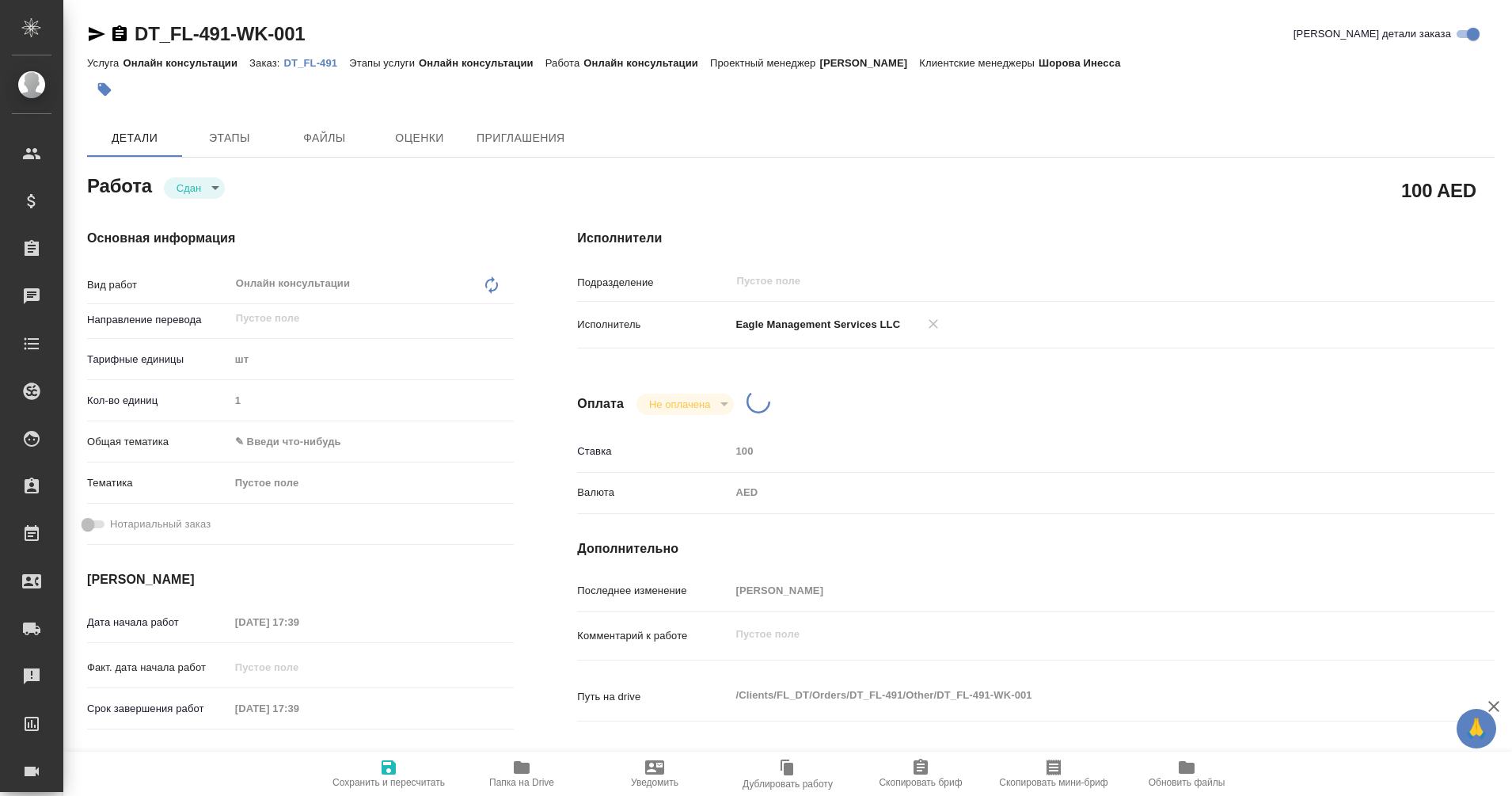
type textarea "x"
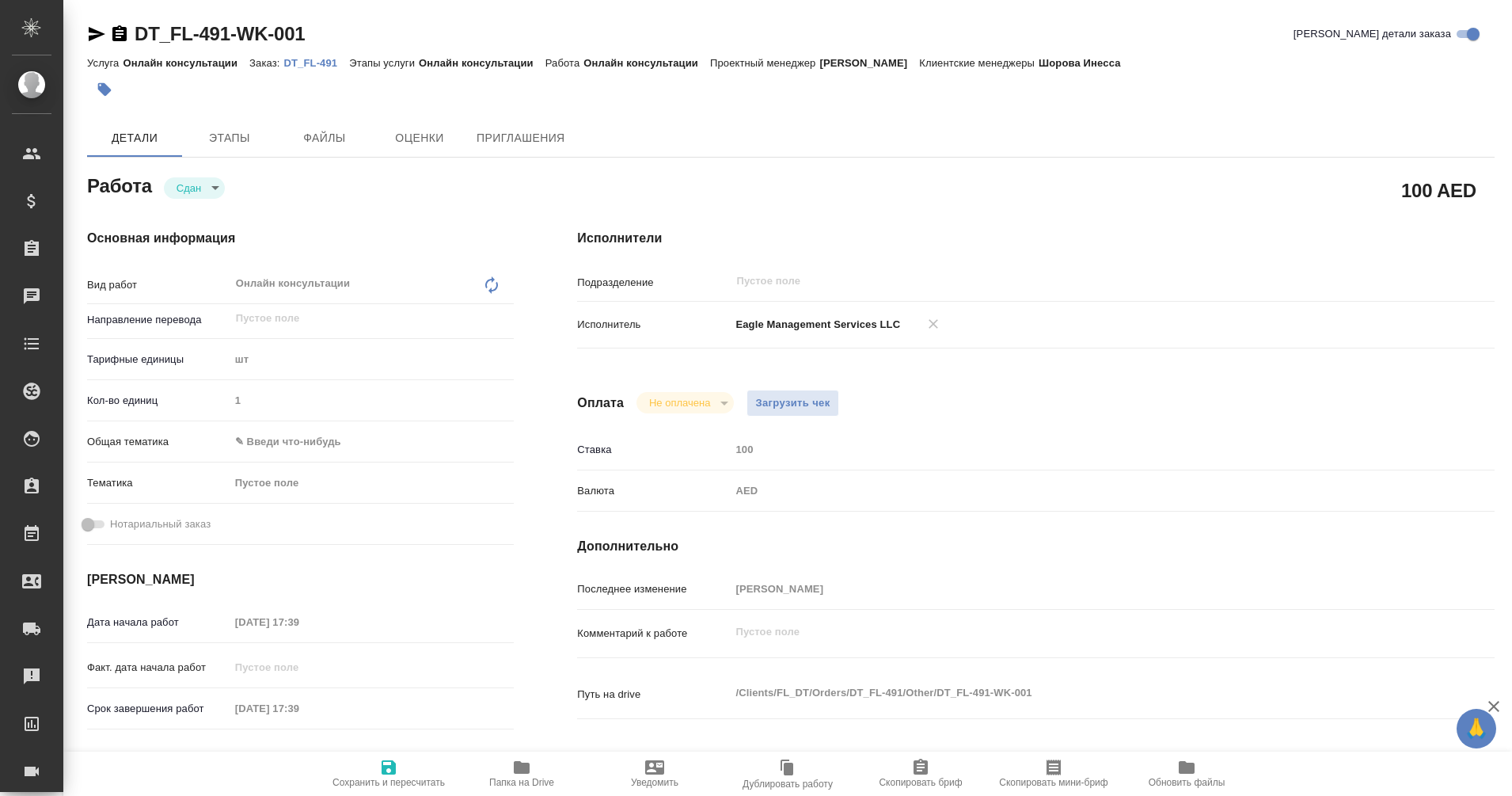
type textarea "x"
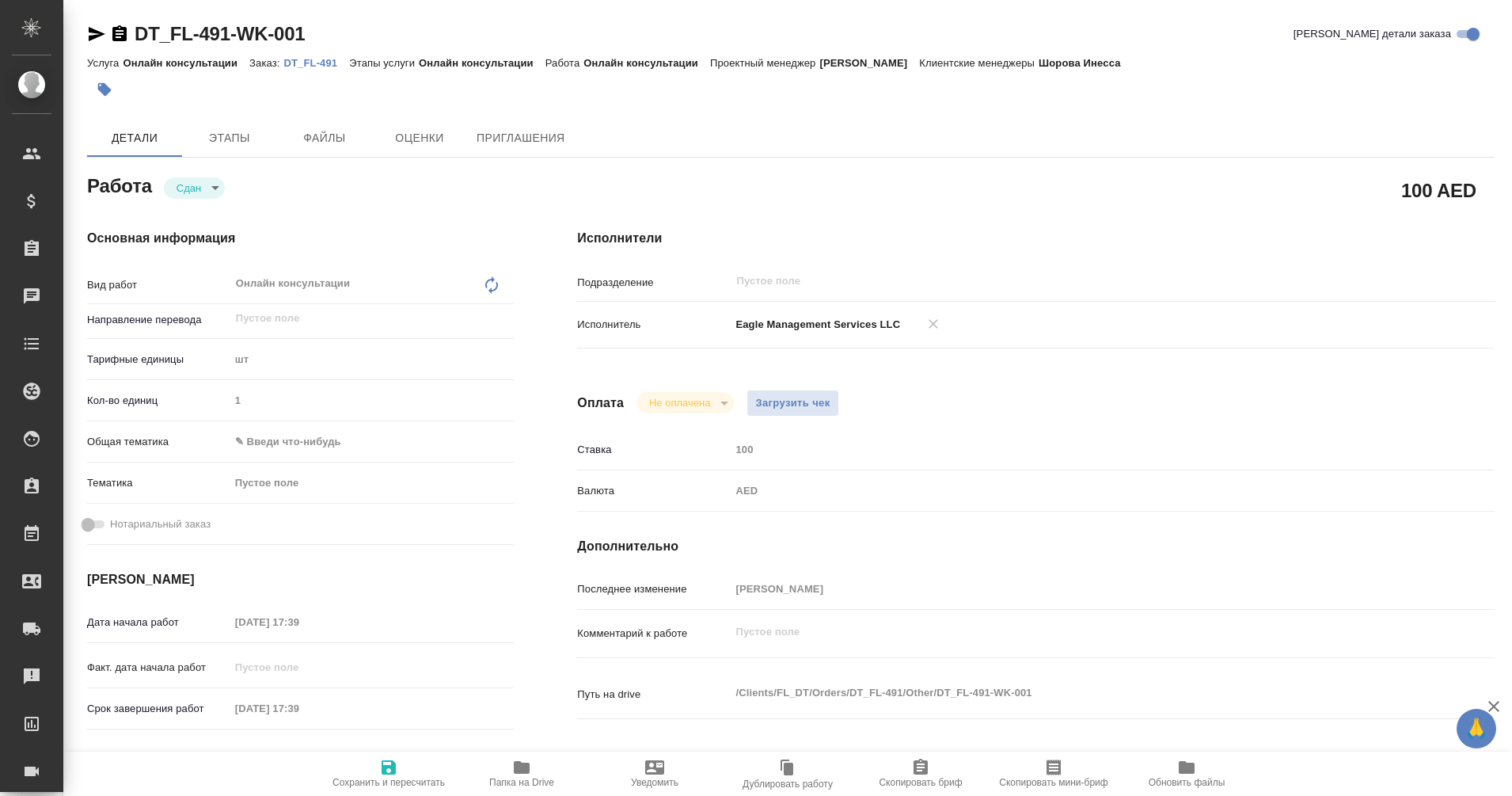
type textarea "x"
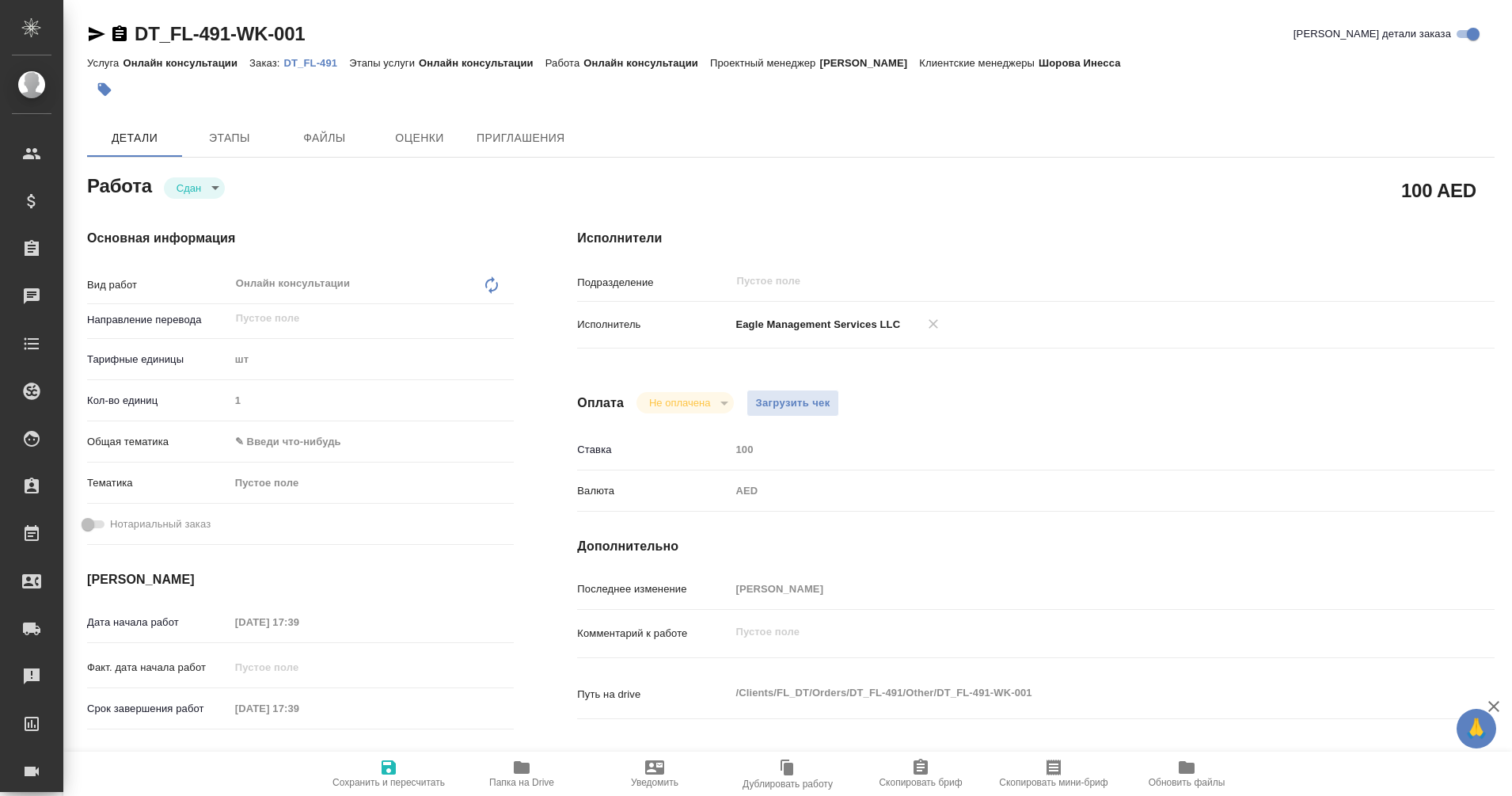
type textarea "x"
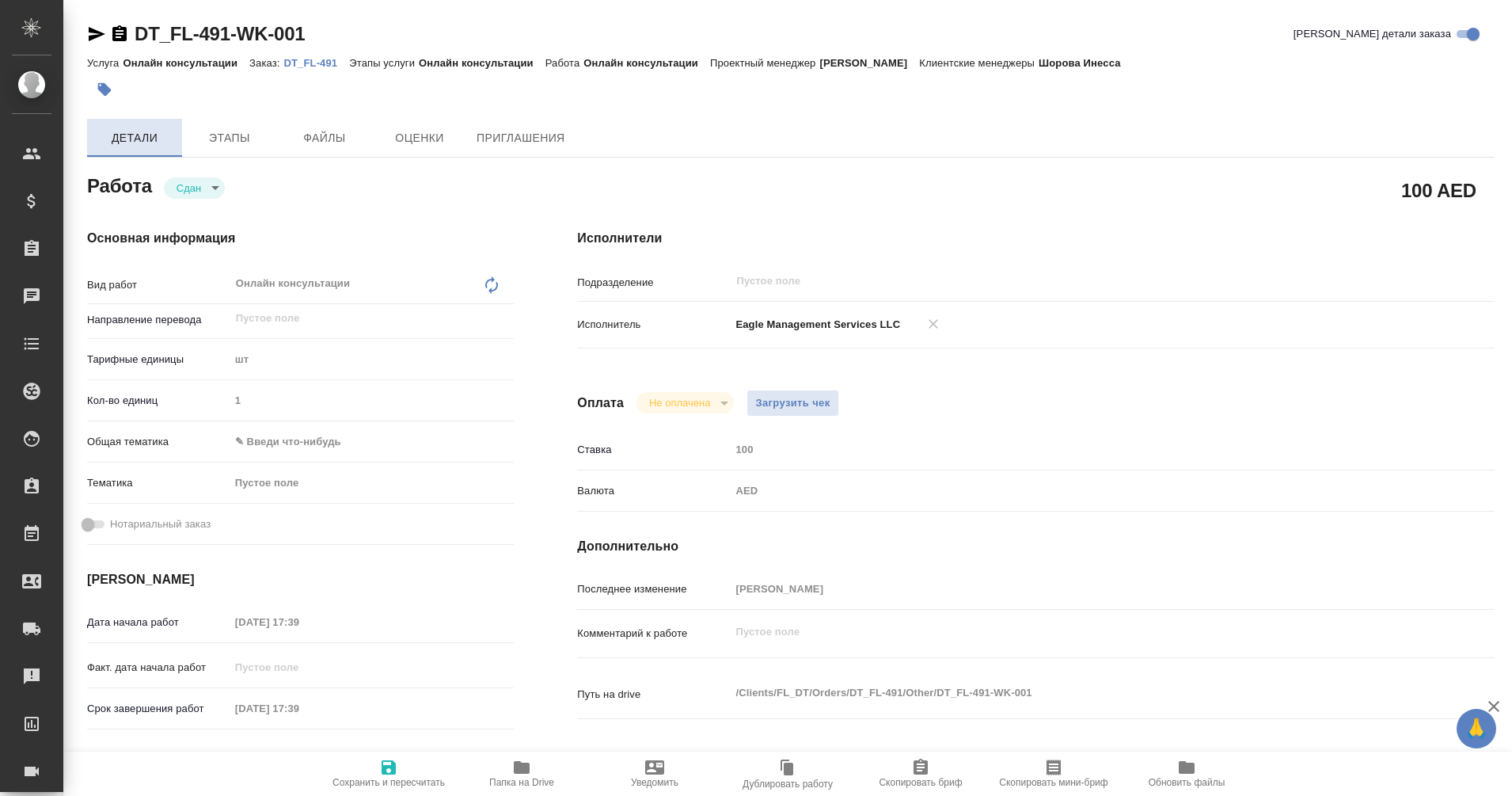
type textarea "x"
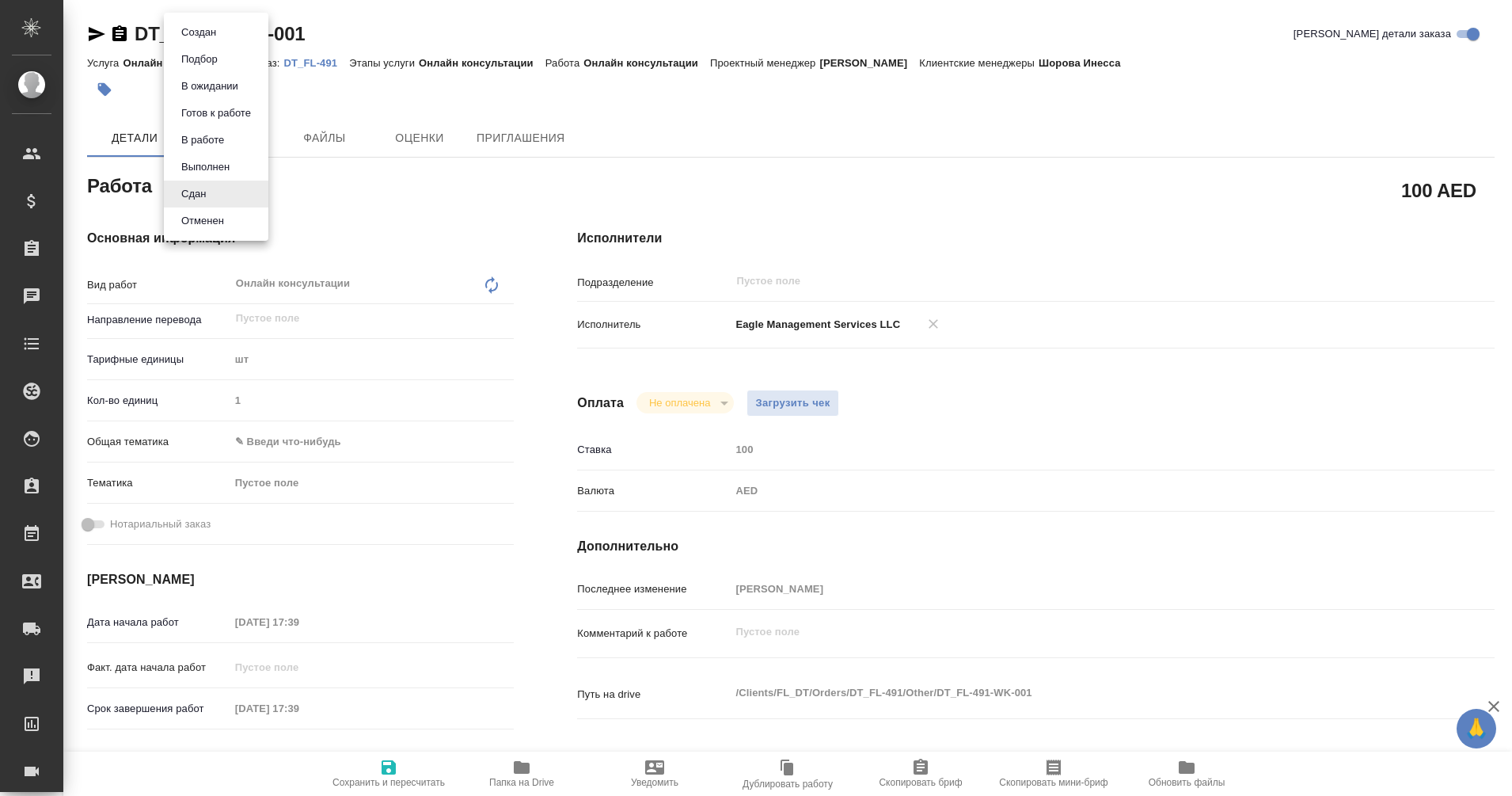
type textarea "x"
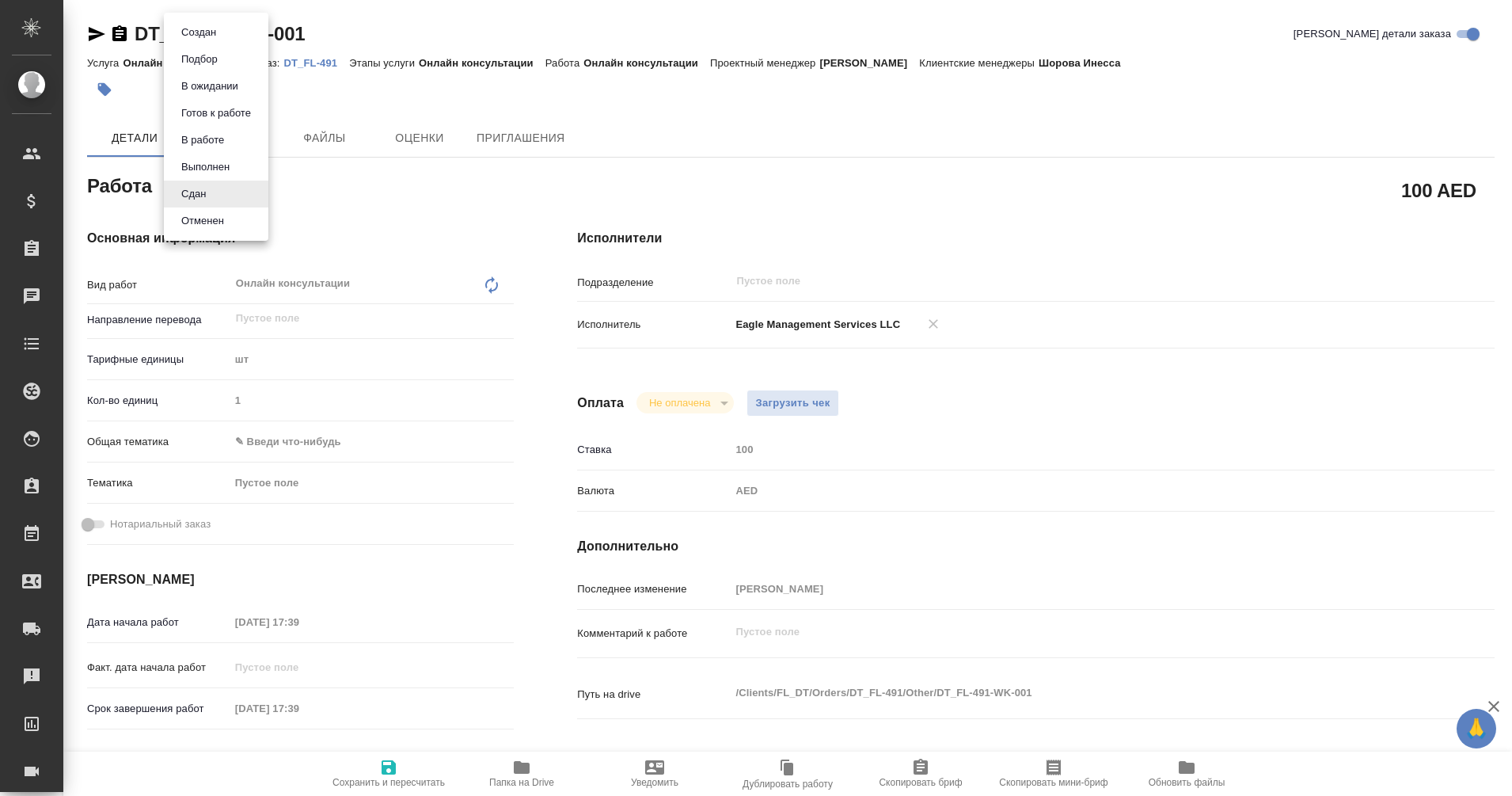
click at [211, 178] on body "🙏 .cls-1 fill:#fff; AWATERA Eganian Margarita Клиенты Спецификации Заказы Чаты …" at bounding box center [756, 398] width 1512 height 796
type textarea "x"
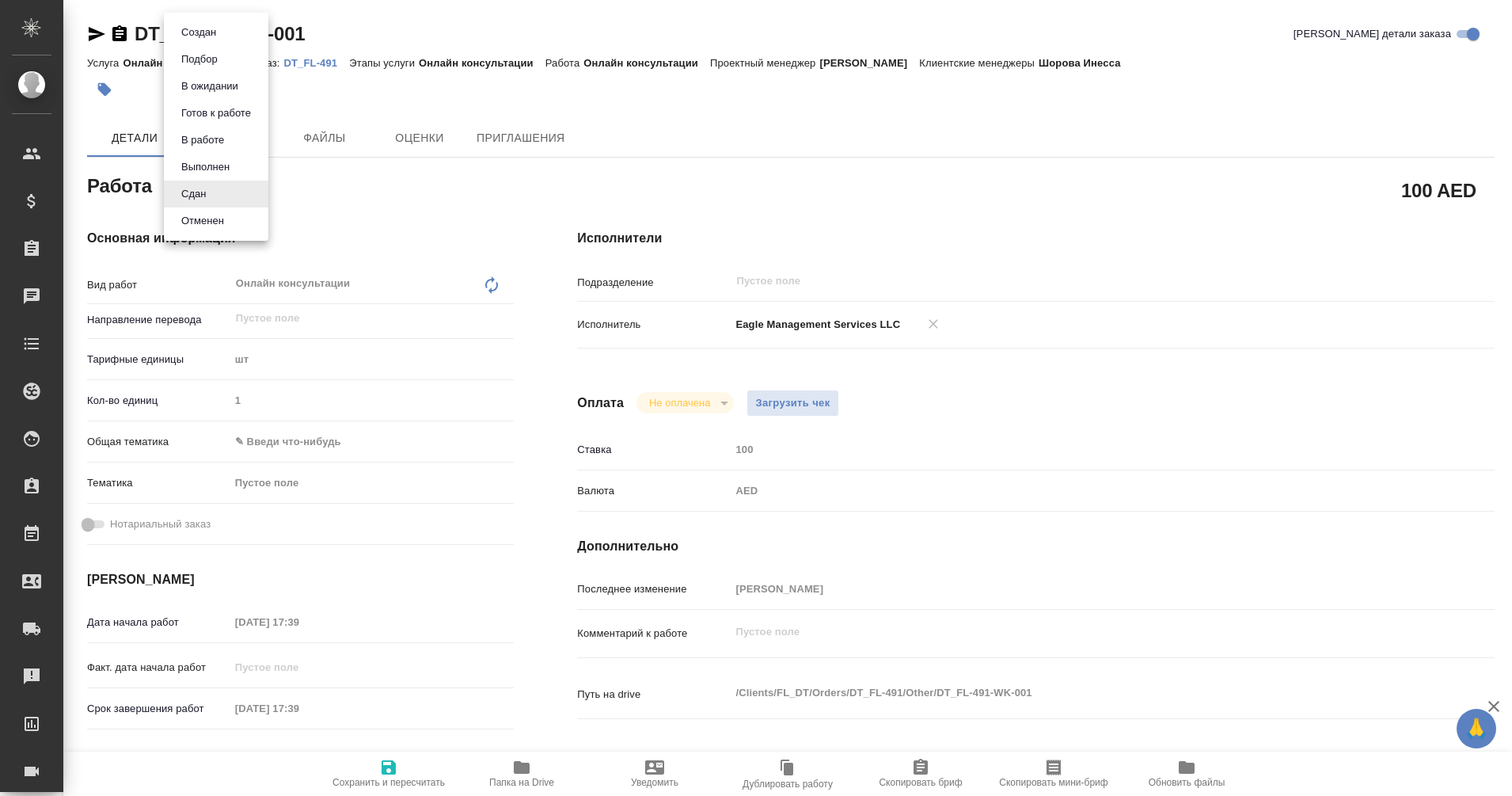
type textarea "x"
click at [228, 138] on button "В работе" at bounding box center [202, 140] width 52 height 17
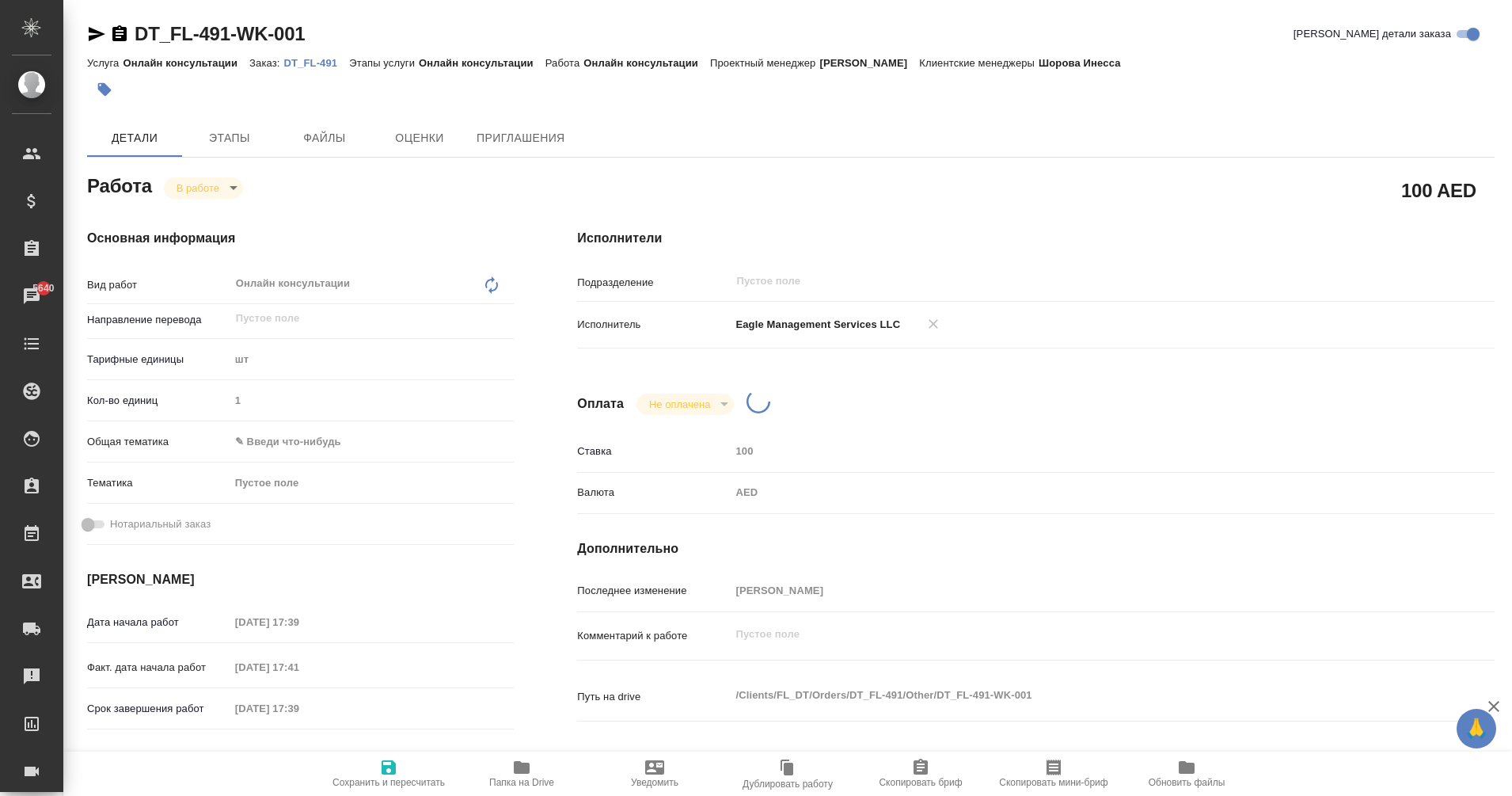
type textarea "x"
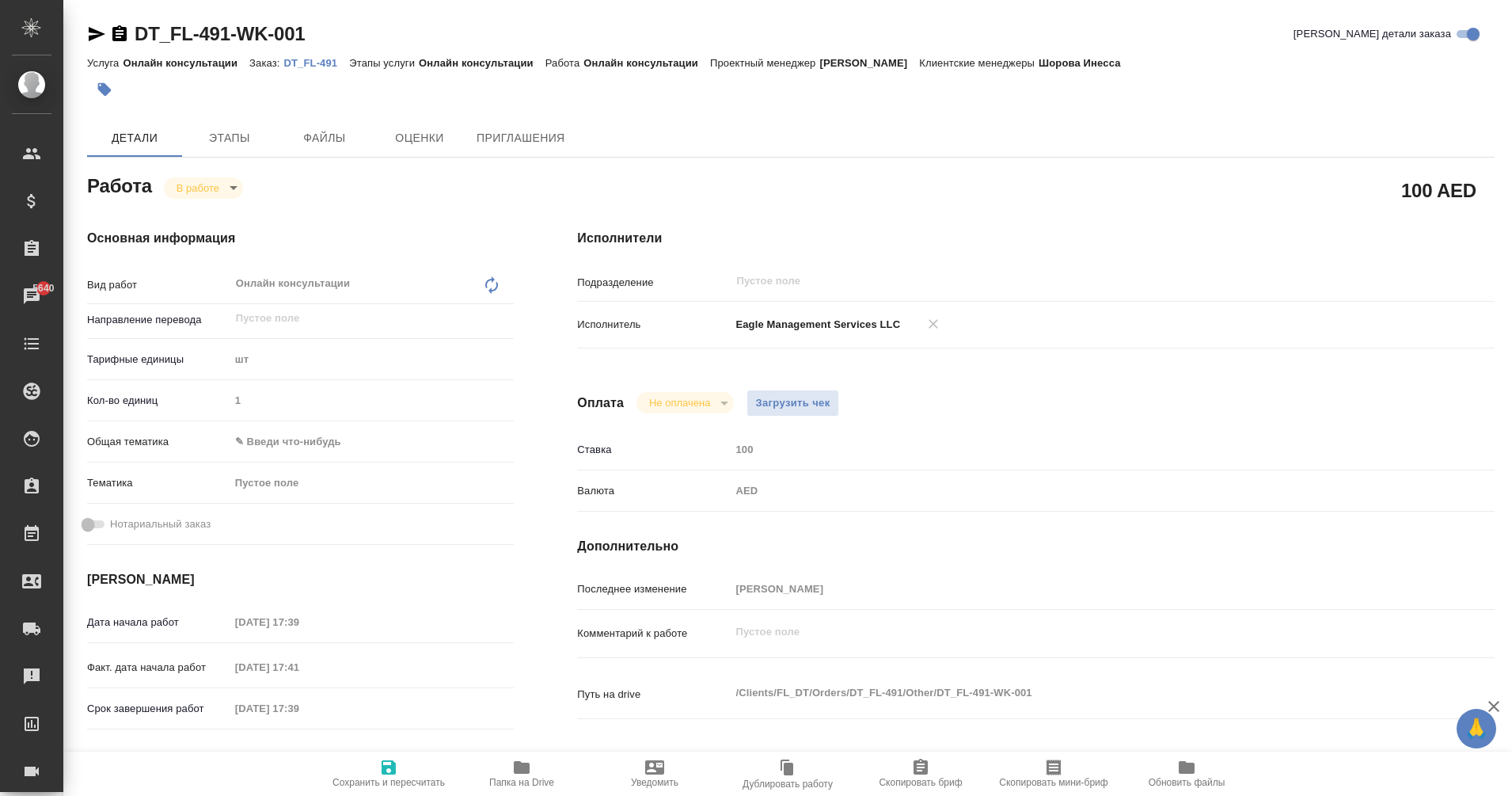
type textarea "x"
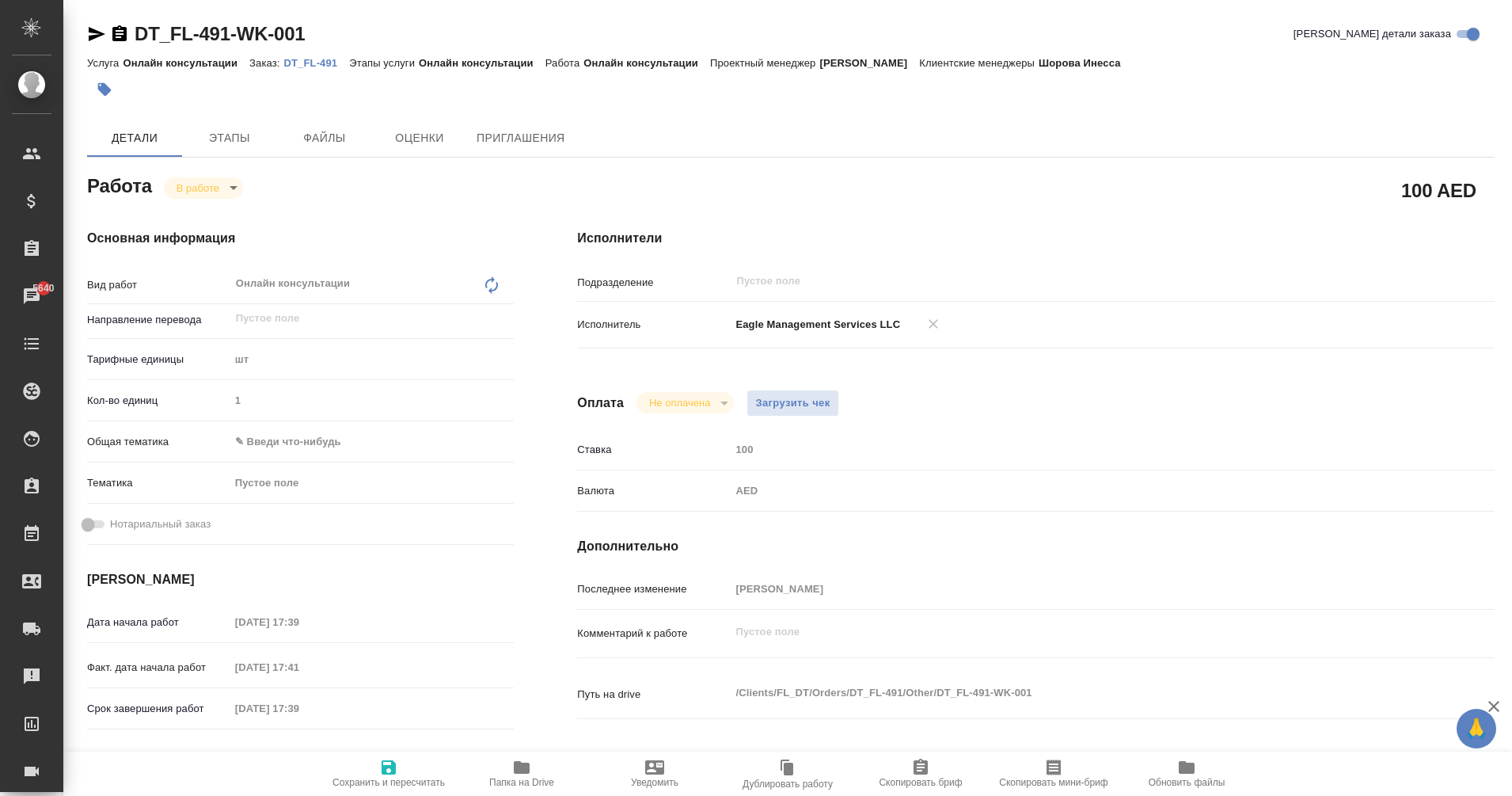
type textarea "x"
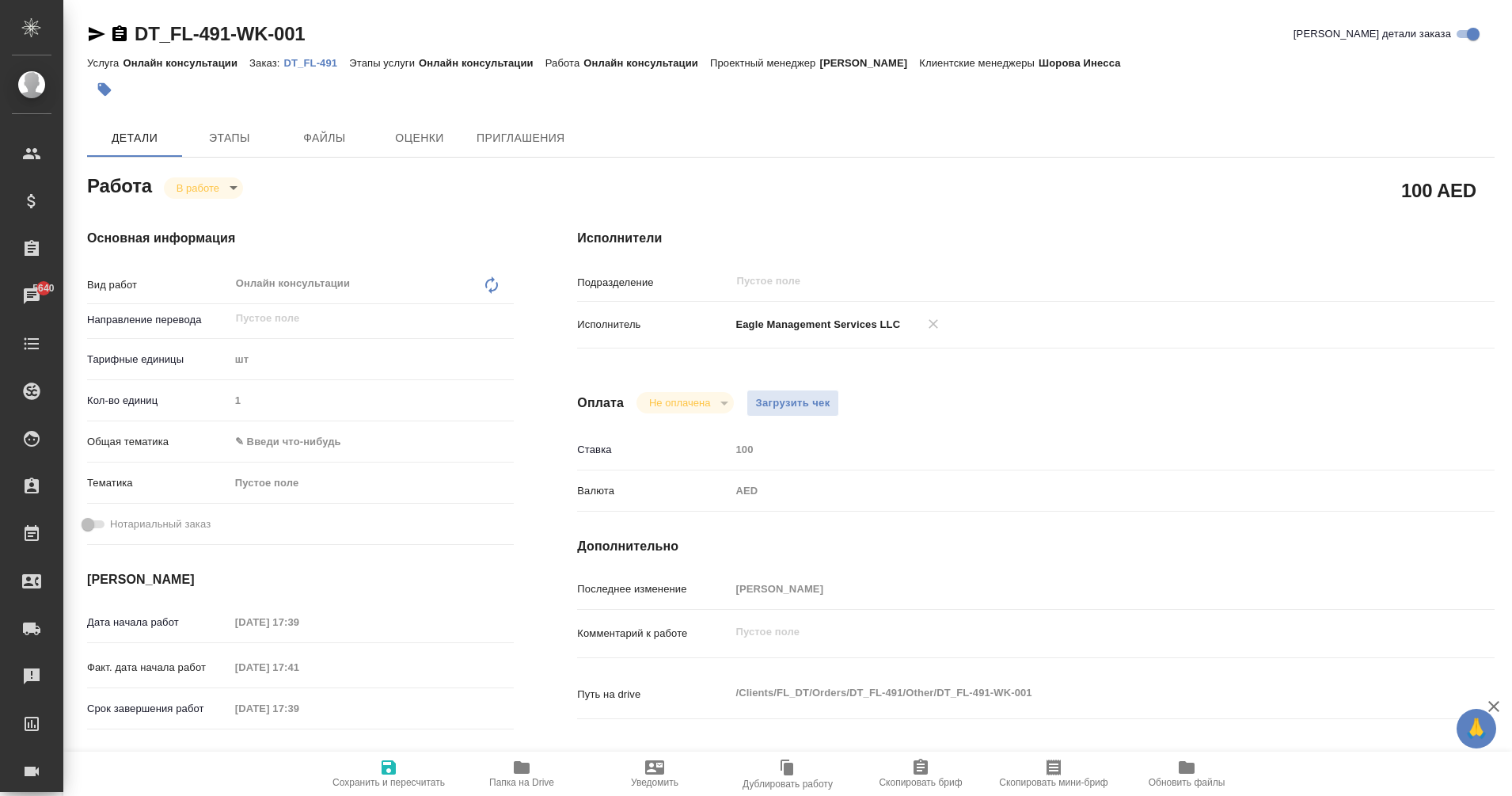
click at [734, 499] on div "AED" at bounding box center [1073, 491] width 688 height 27
click at [1406, 199] on div "Исполнители Подразделение ​ Исполнитель Eagle Management Services LLC Оплата Не…" at bounding box center [1036, 535] width 981 height 676
click at [208, 196] on body "🙏 .cls-1 fill:#fff; AWATERA Eganian Margarita Клиенты Спецификации Заказы 5640 …" at bounding box center [756, 398] width 1512 height 796
click at [896, 431] on div at bounding box center [756, 398] width 1512 height 796
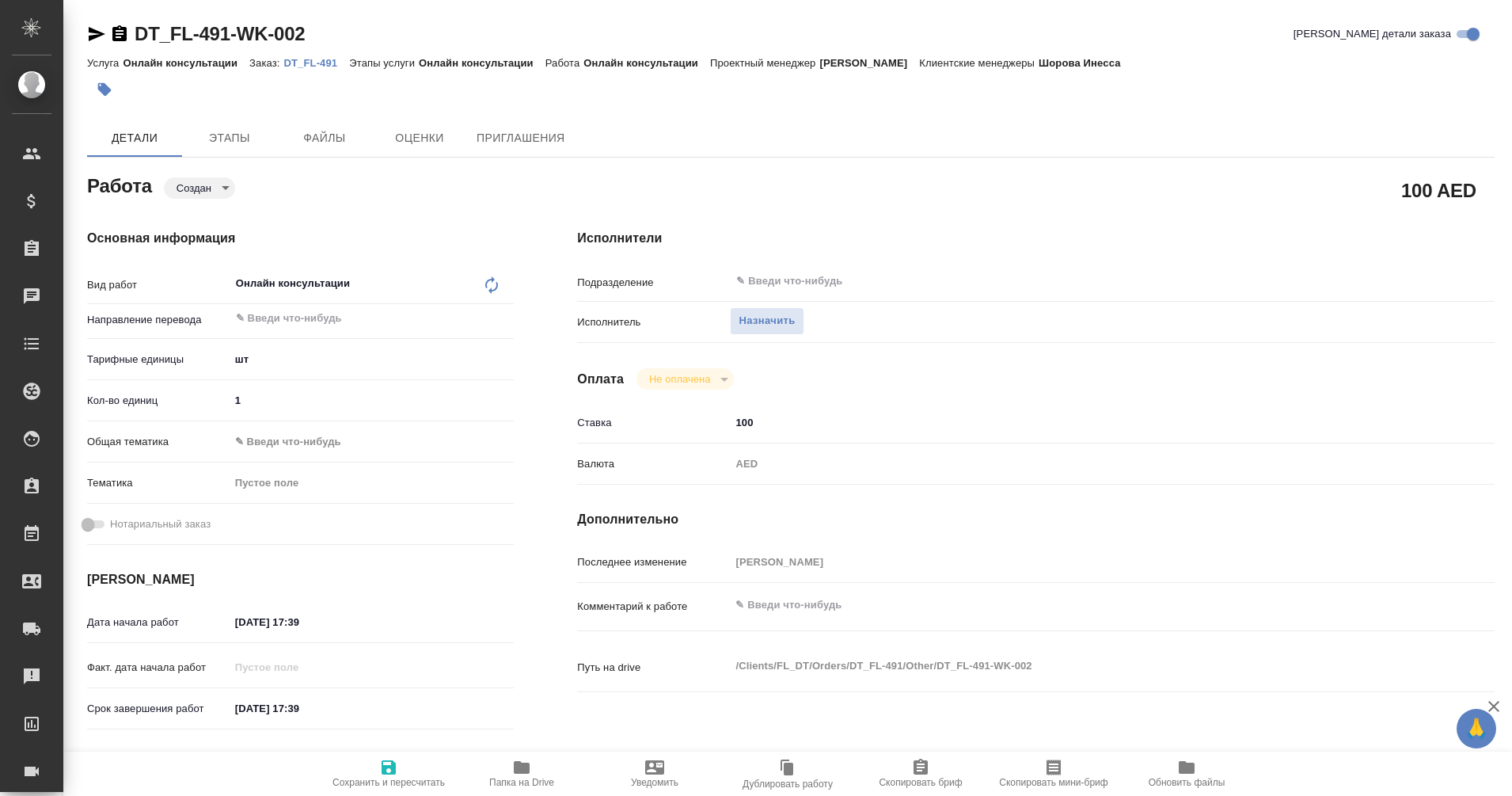
type textarea "x"
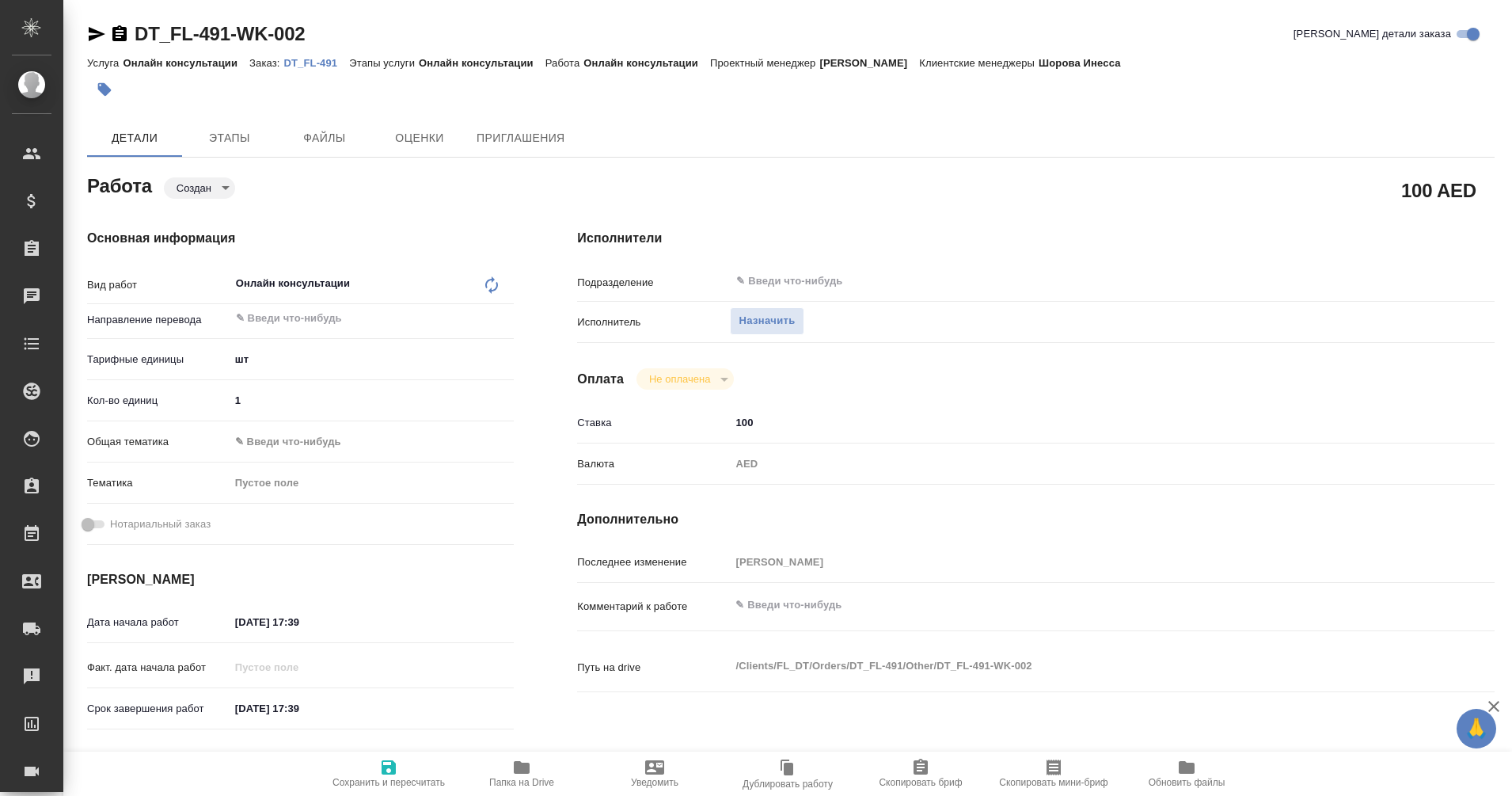
type textarea "x"
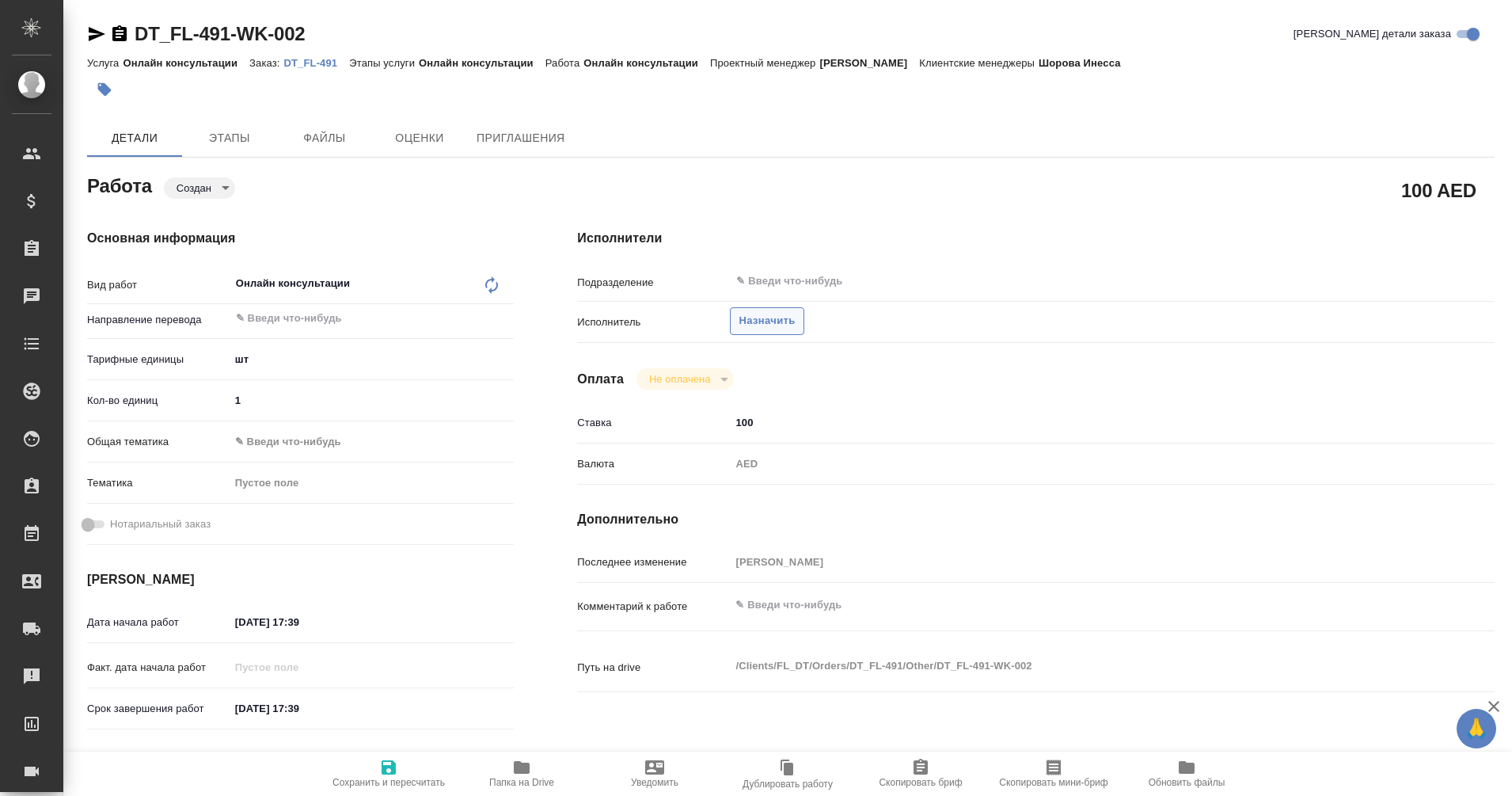
type textarea "x"
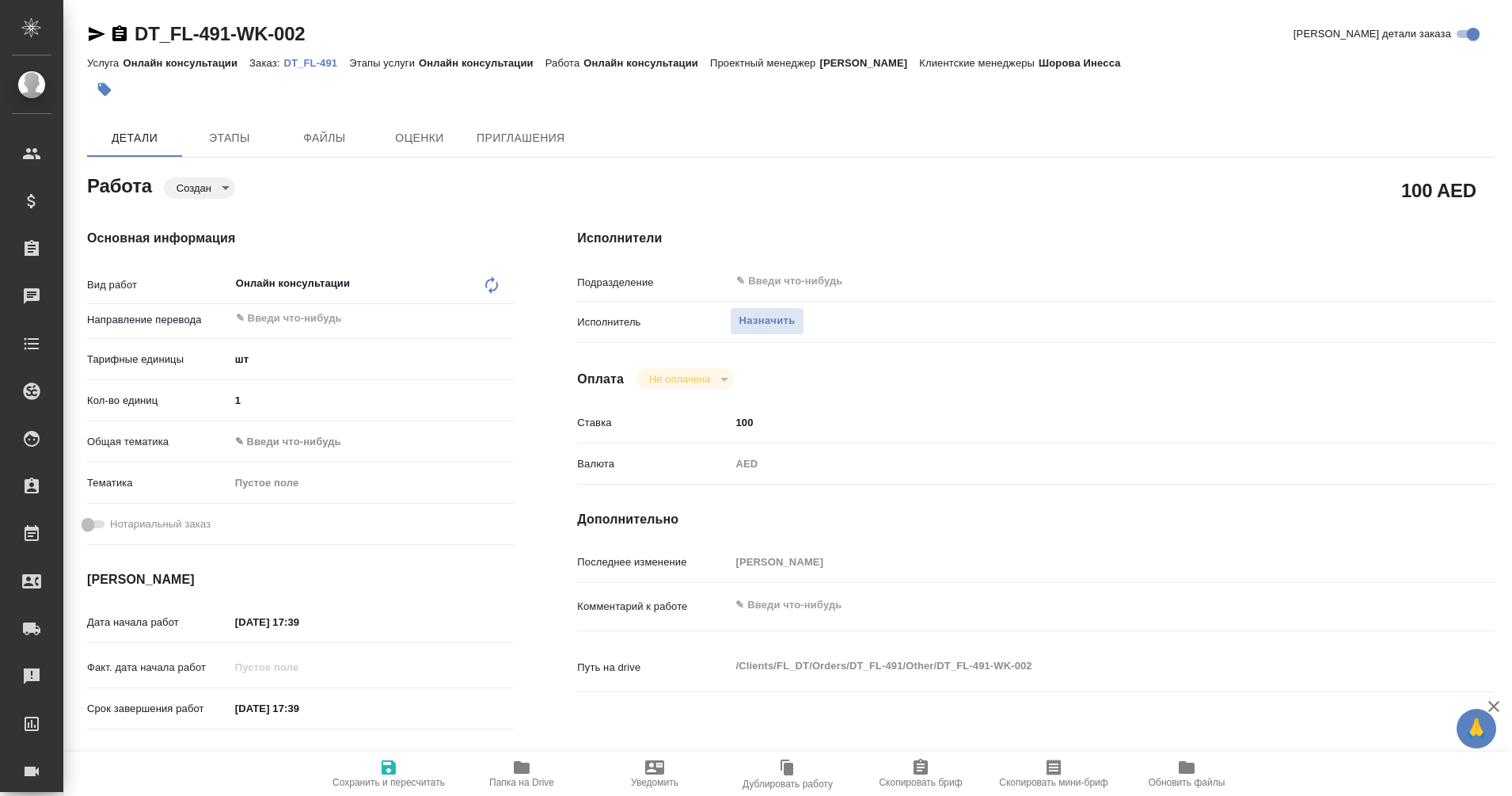
type textarea "x"
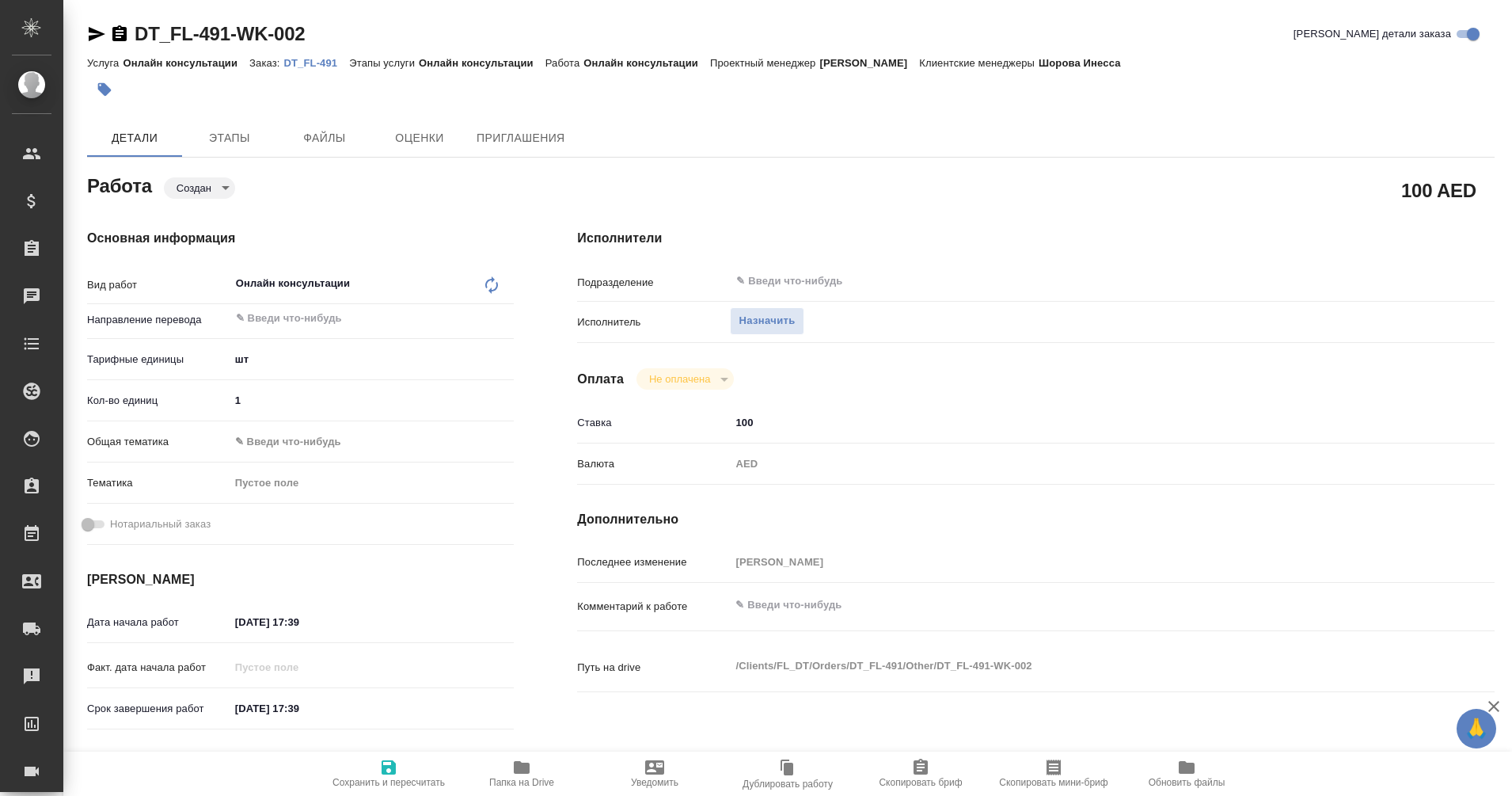
type textarea "x"
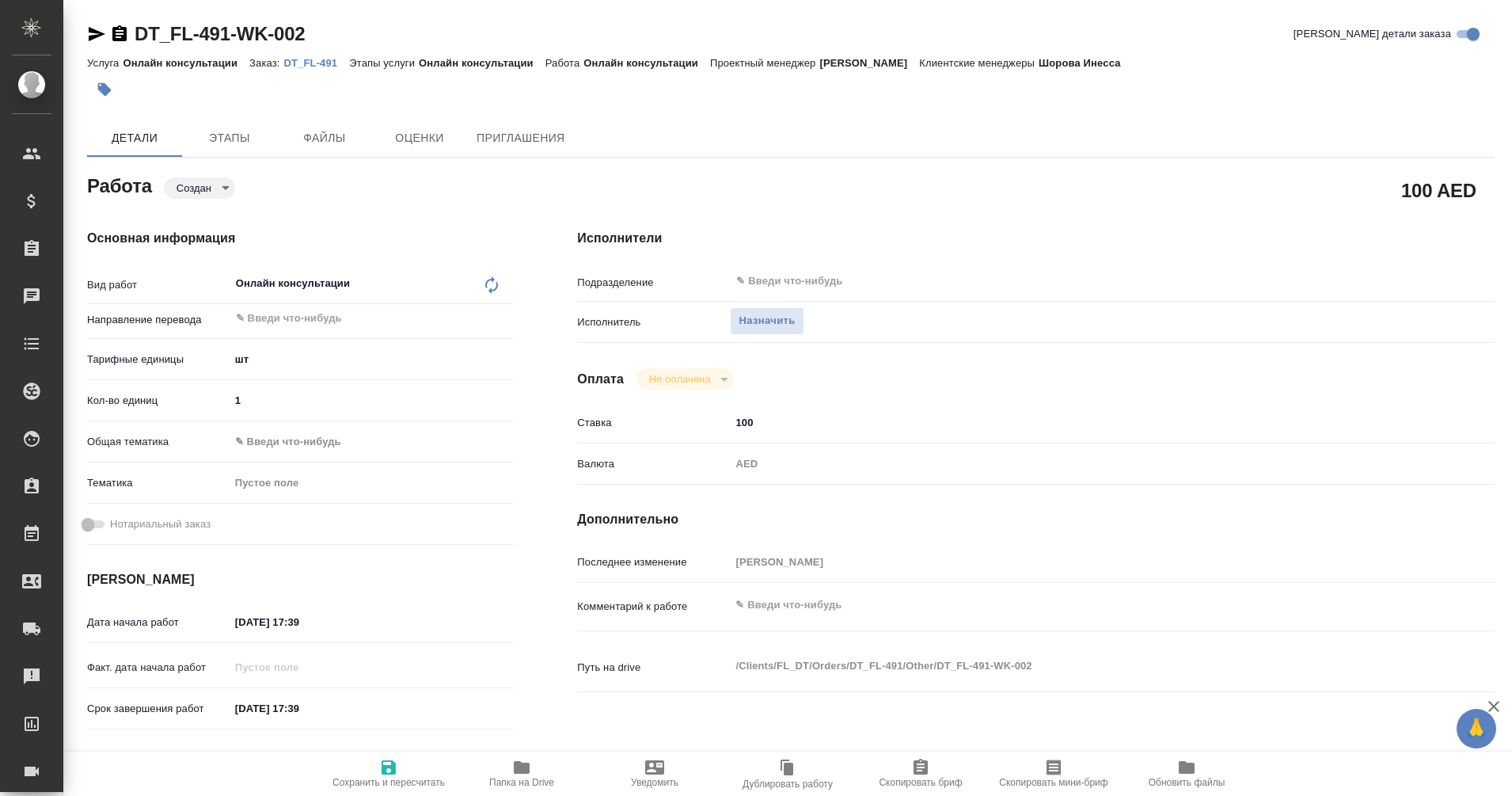
type textarea "x"
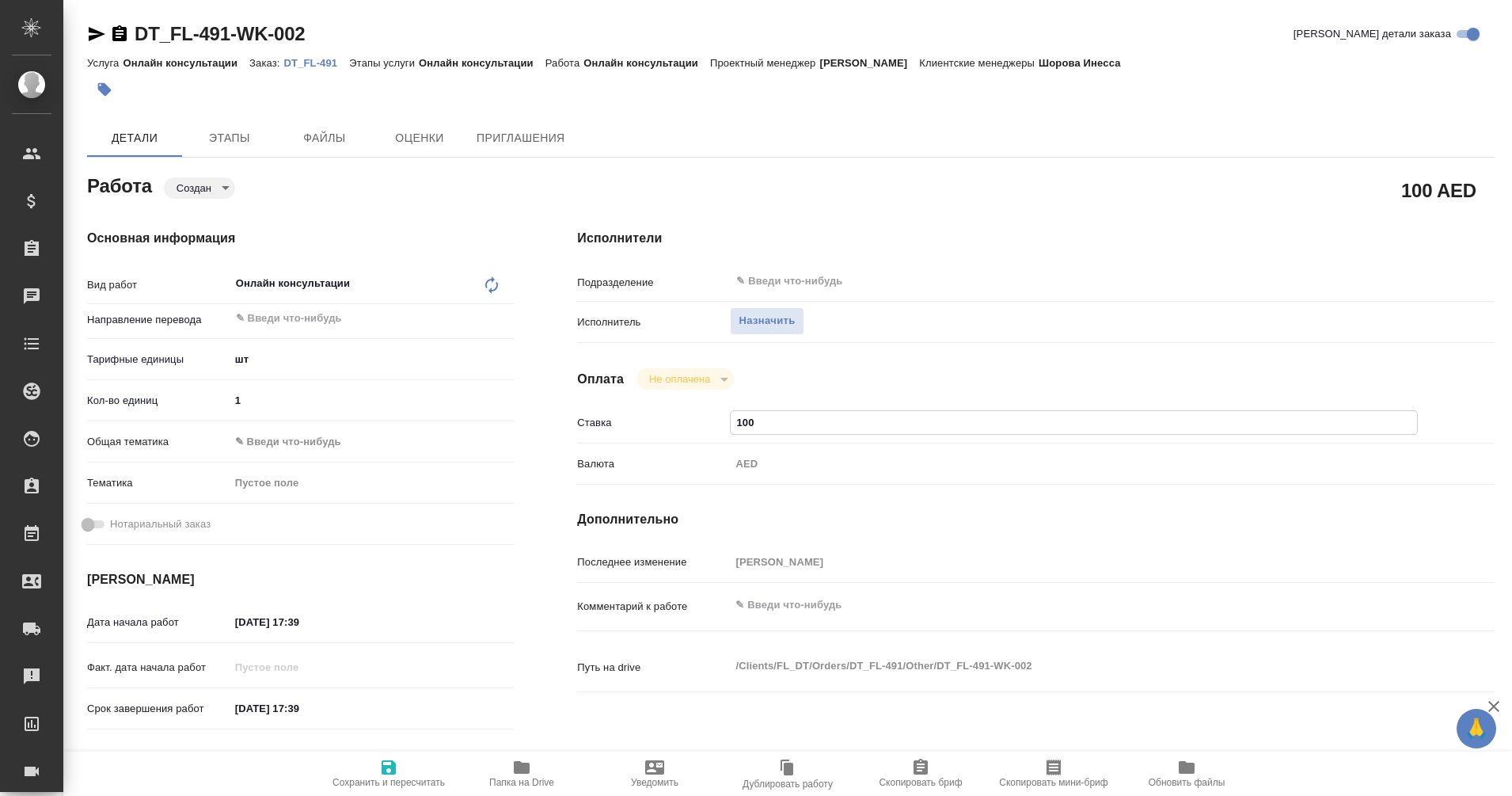
drag, startPoint x: 764, startPoint y: 420, endPoint x: 499, endPoint y: 476, distance: 270.9
click at [499, 476] on div "Основная информация Вид работ Онлайн консультации x ​ Направление перевода ​ Та…" at bounding box center [791, 535] width 1471 height 676
type textarea "x"
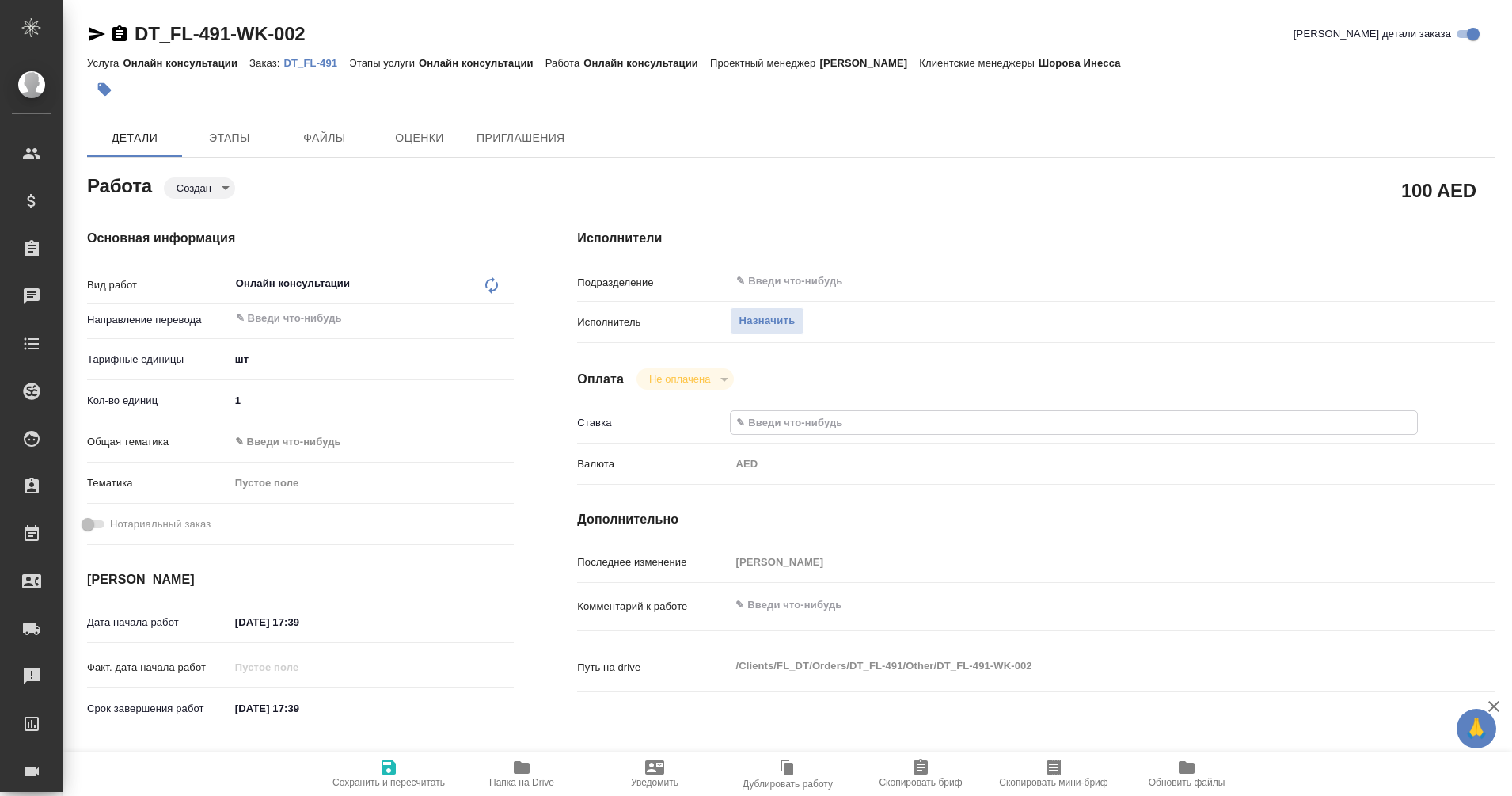
type textarea "x"
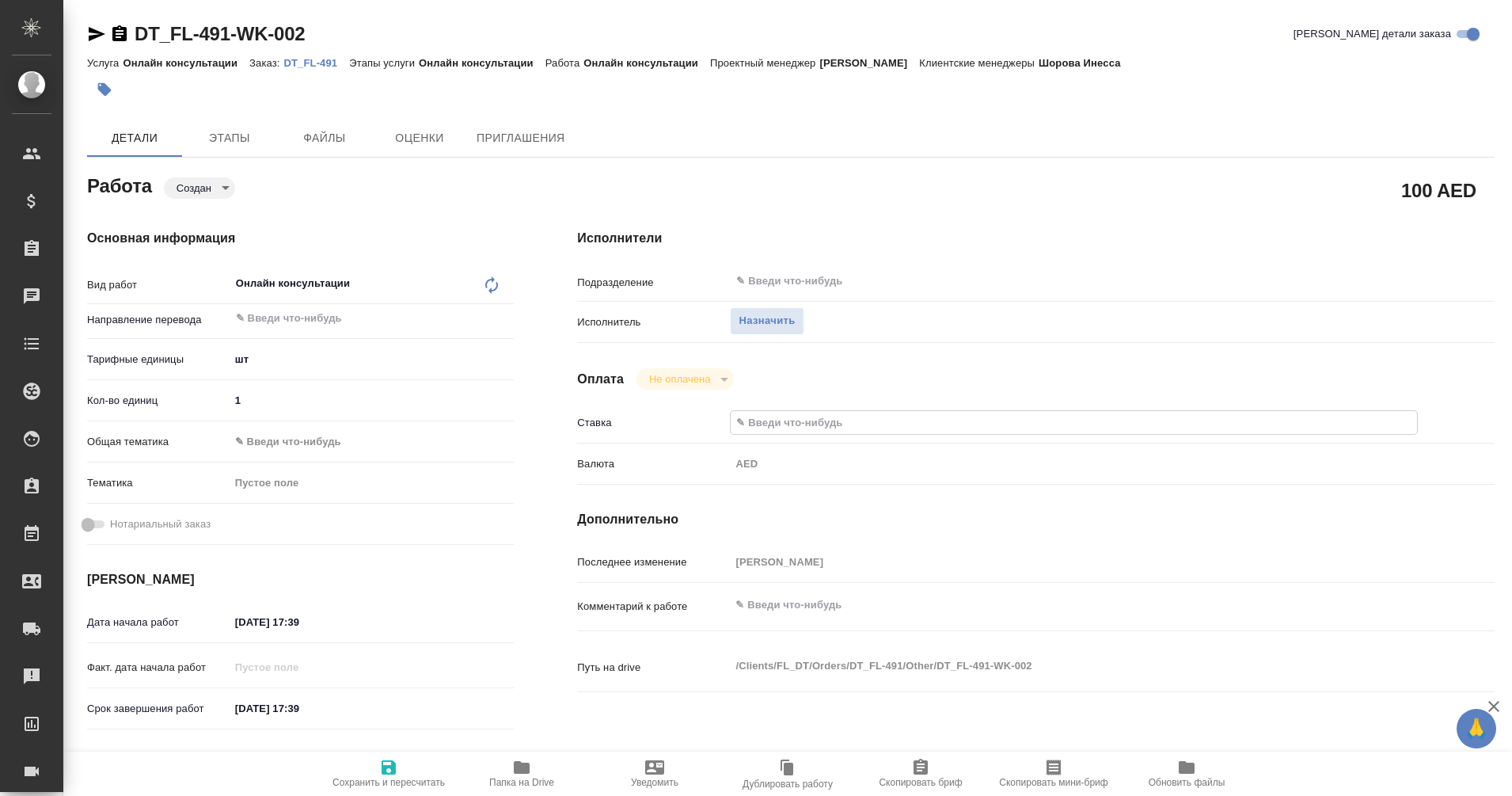
type textarea "x"
paste input "3396.5"
type textarea "x"
type input "3396.5"
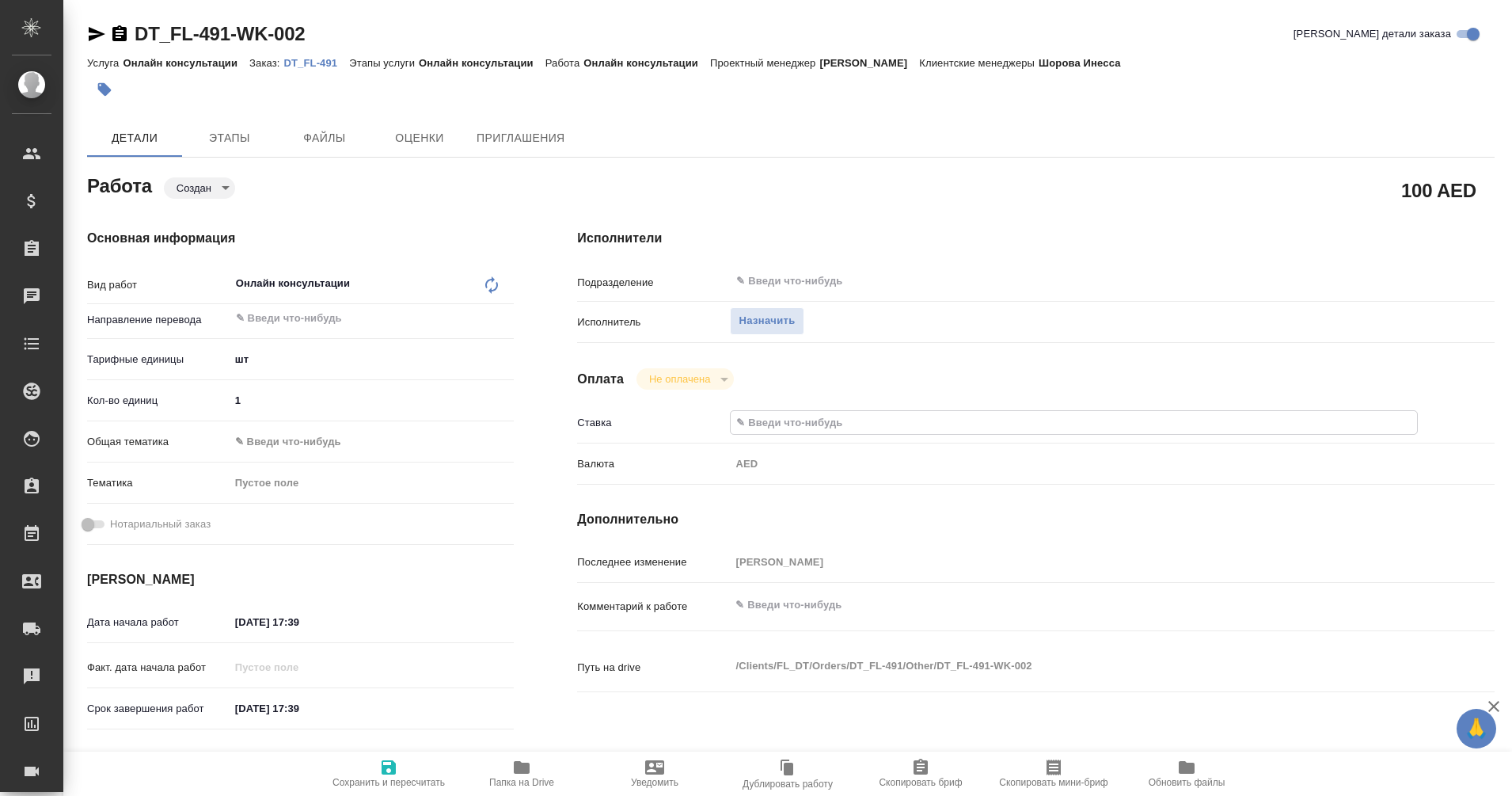
type textarea "x"
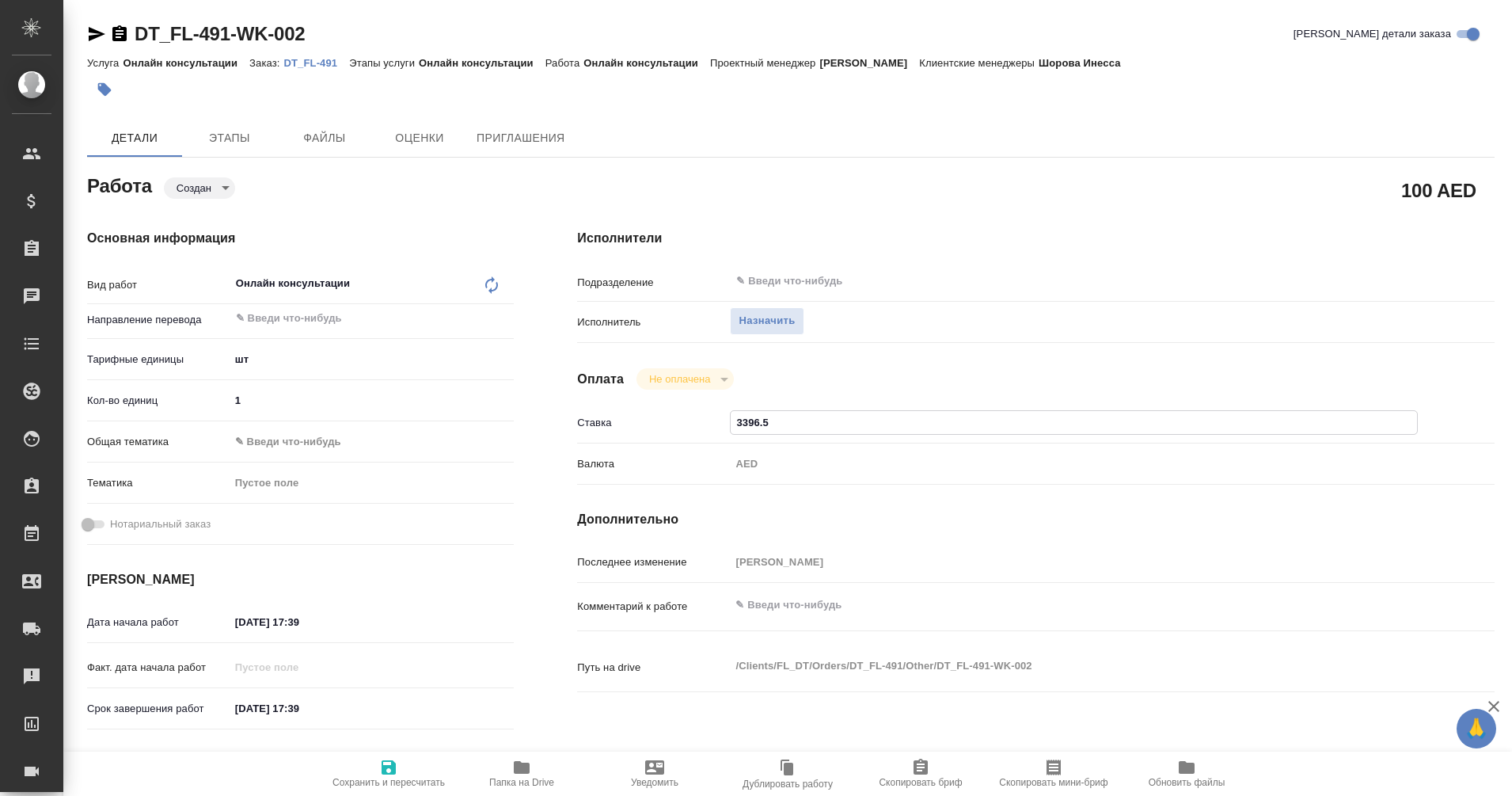
type textarea "x"
type input "3396.5"
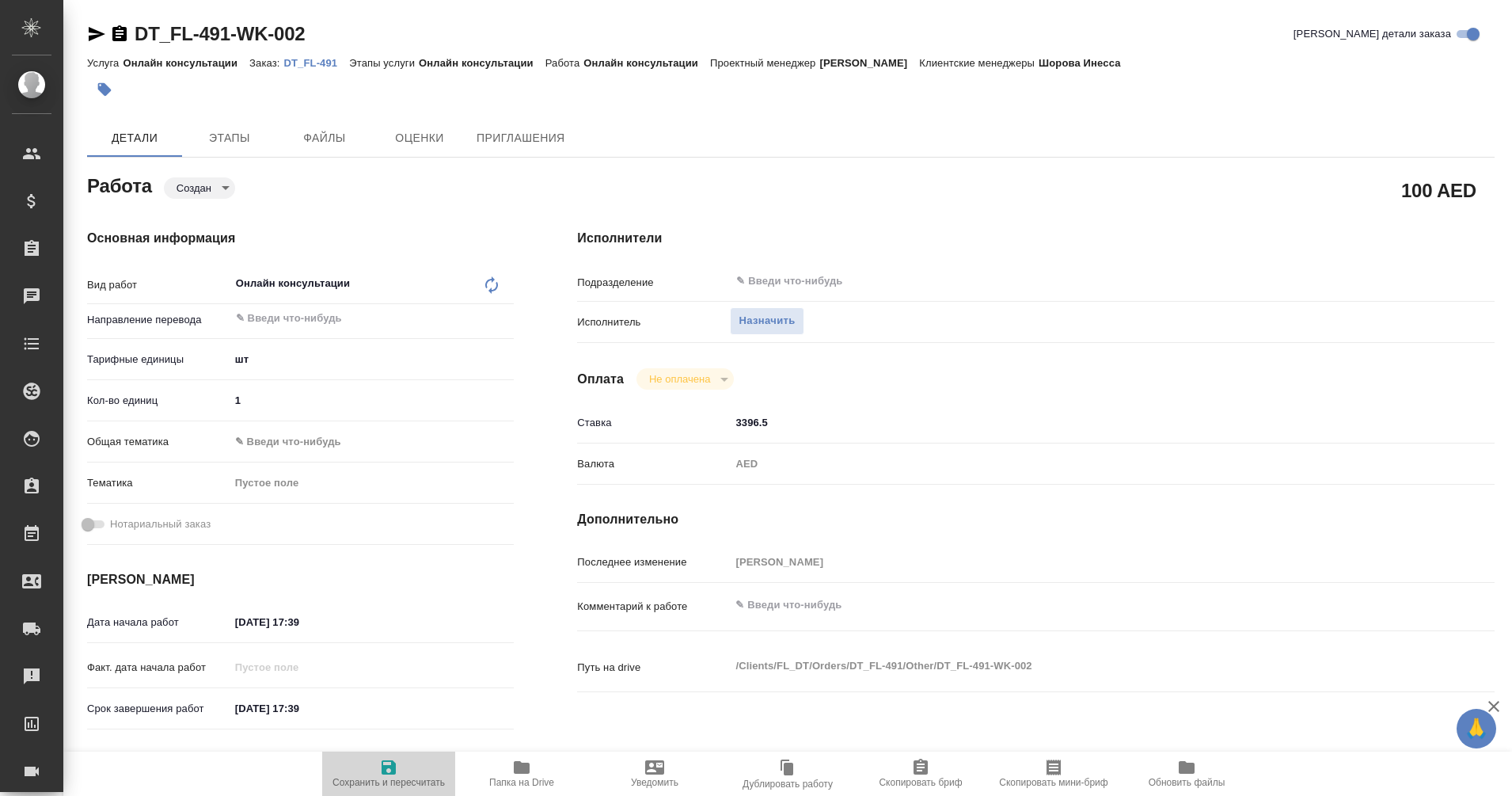
click at [404, 774] on span "Сохранить и пересчитать" at bounding box center [389, 772] width 114 height 30
type textarea "x"
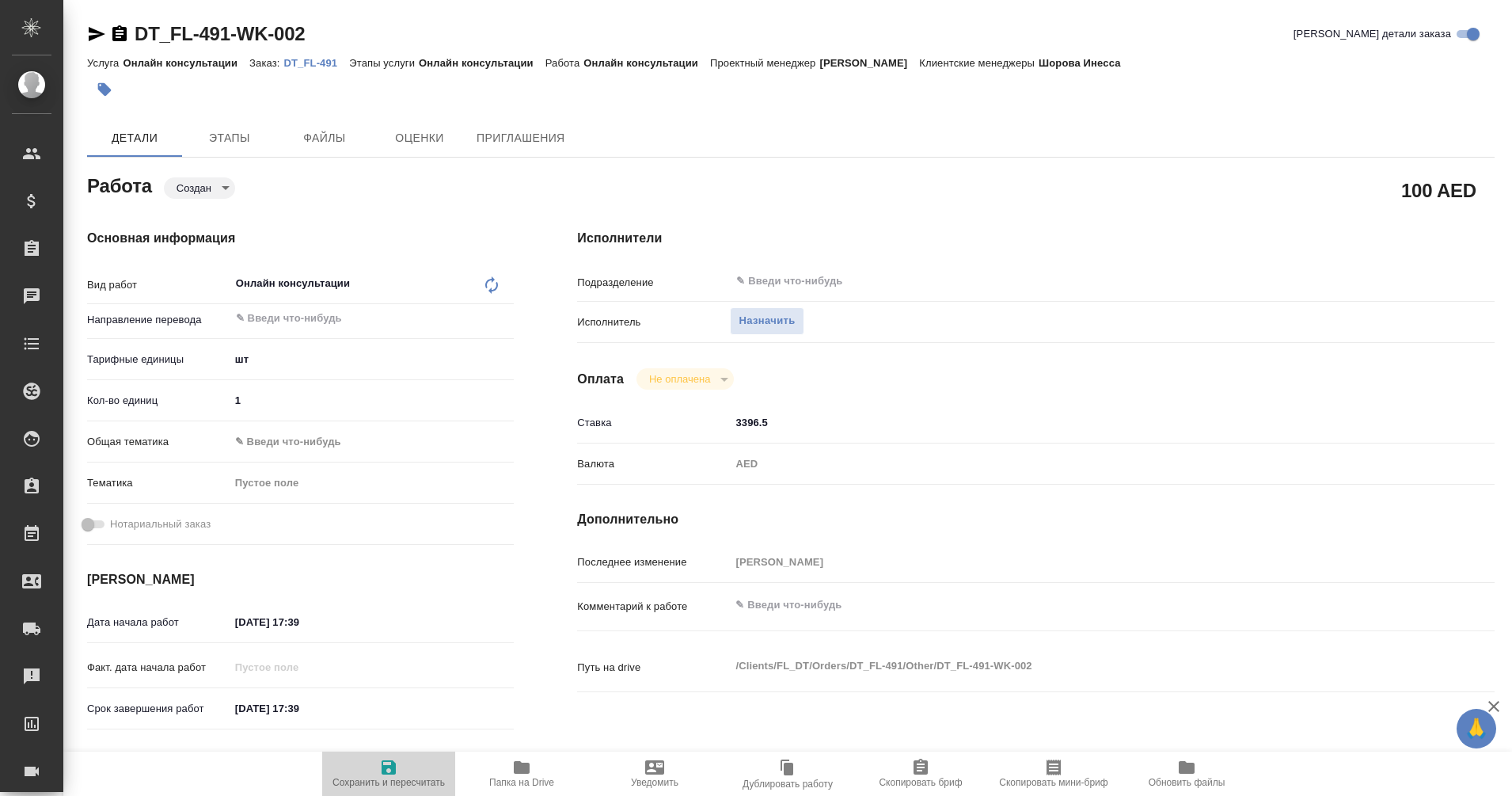
type textarea "x"
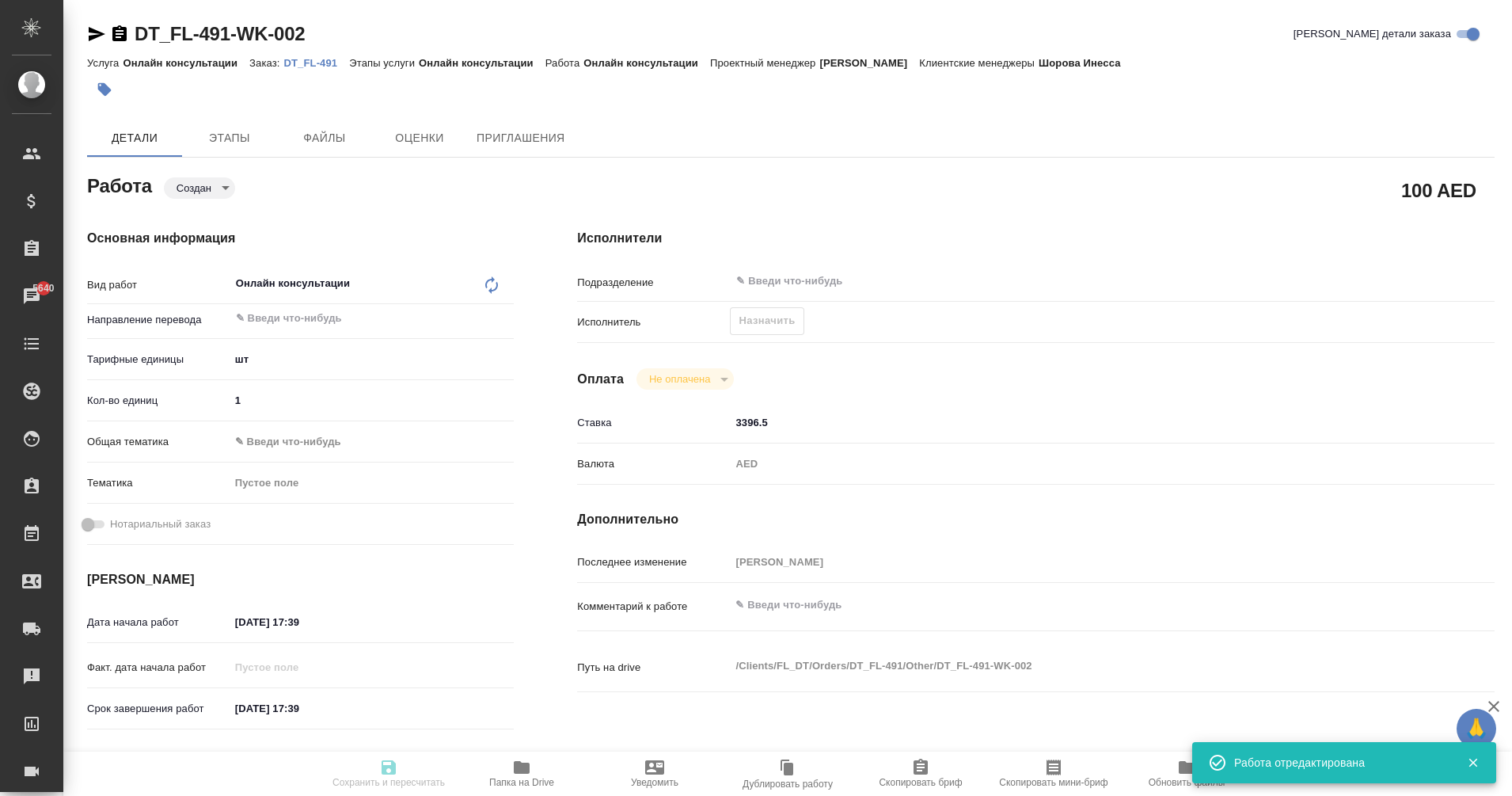
type textarea "x"
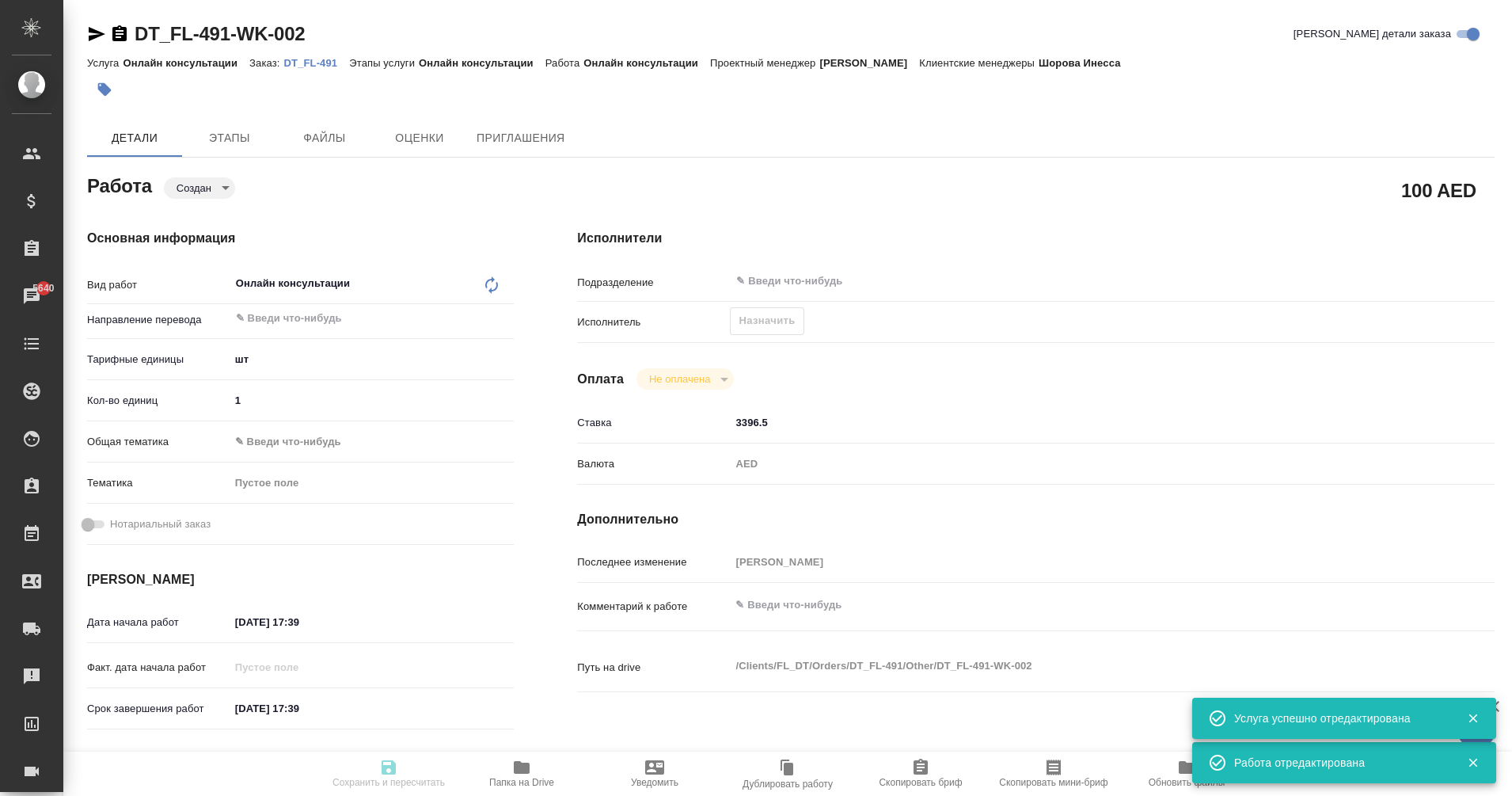
type input "created"
type textarea "Онлайн консультации"
type textarea "x"
type input "5a8b1489cc6b4906c91bfdc1"
type input "1"
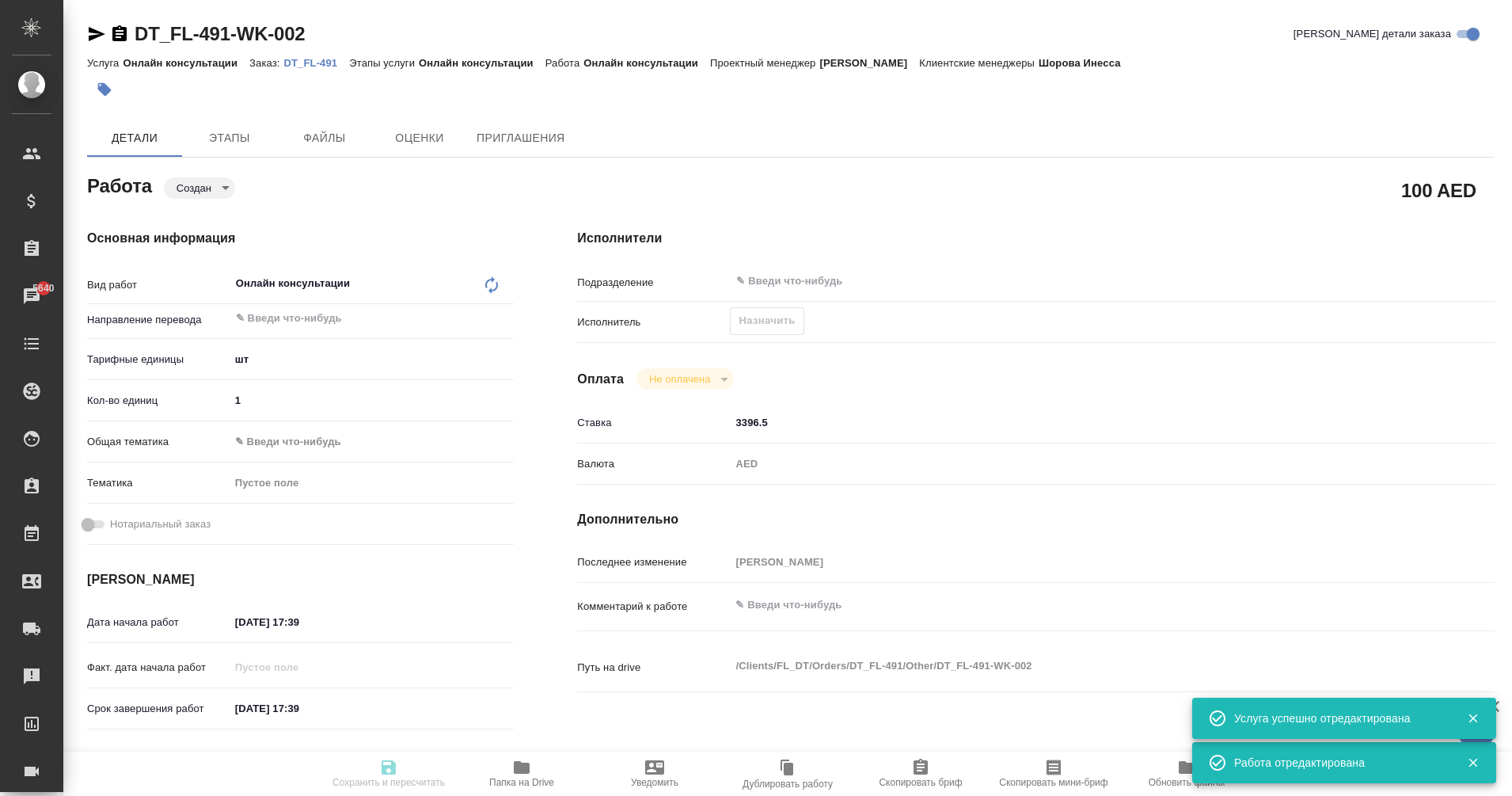
type input "[DATE] 17:39"
type input "notPayed"
type input "3396.5"
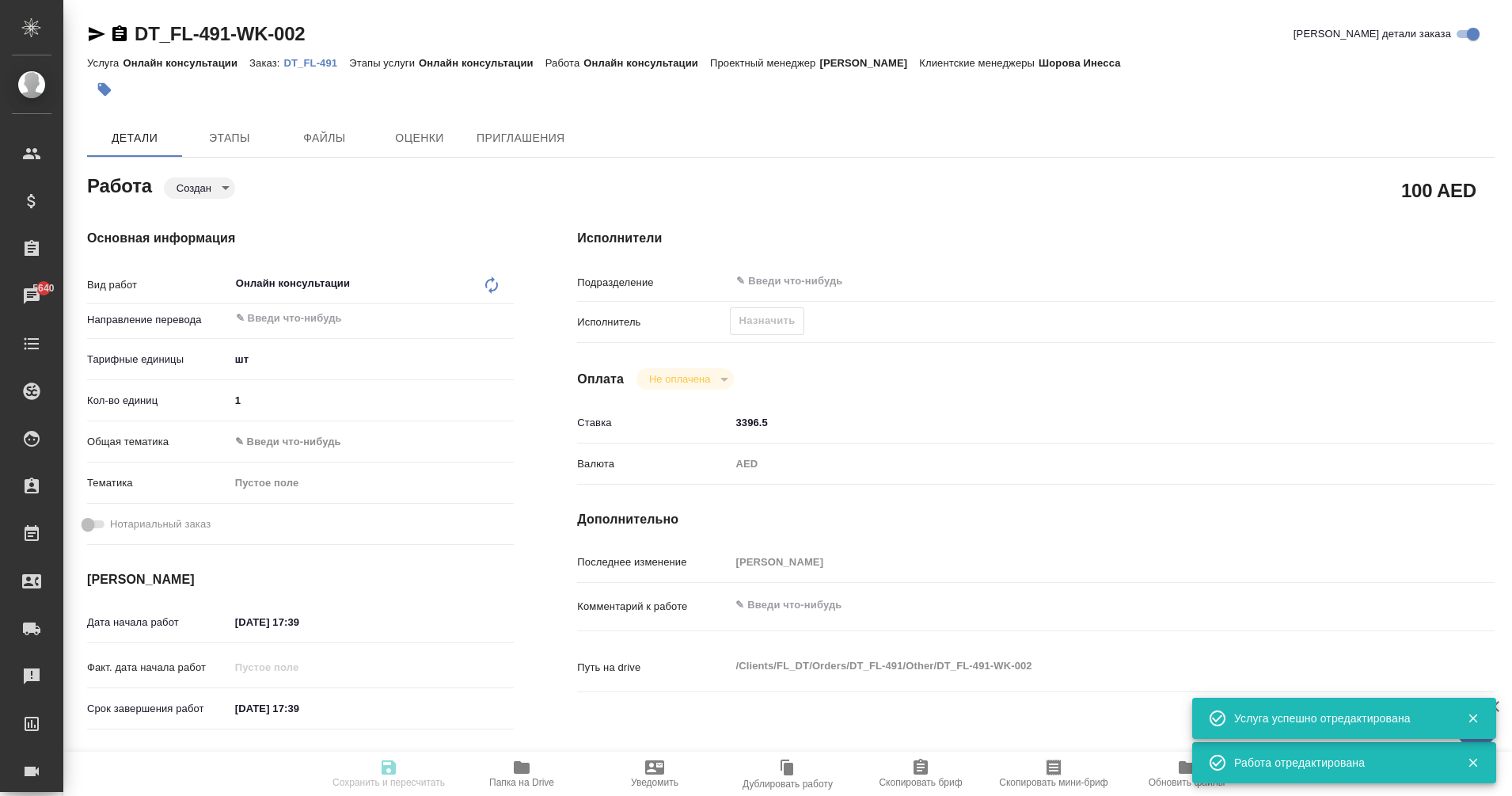
type input "AED"
type input "[PERSON_NAME]"
type textarea "x"
type textarea "/Clients/FL_DT/Orders/DT_FL-491/Other/DT_FL-491-WK-002"
type textarea "x"
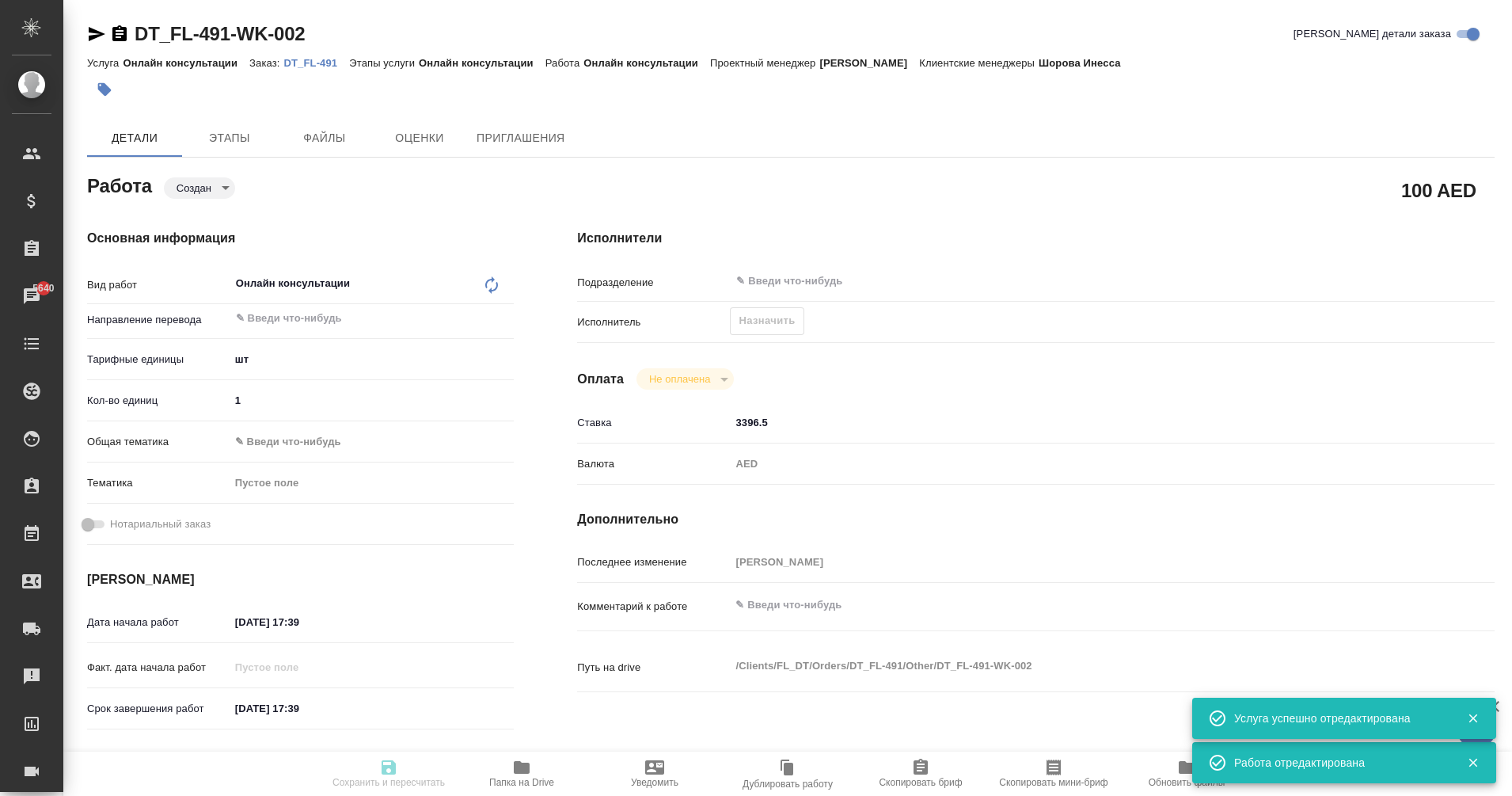
type input "DT_FL-491"
type input "Онлайн консультации"
type input "Шорова Инесса"
type input "/Clients/FL_DT/Orders/DT_FL-491"
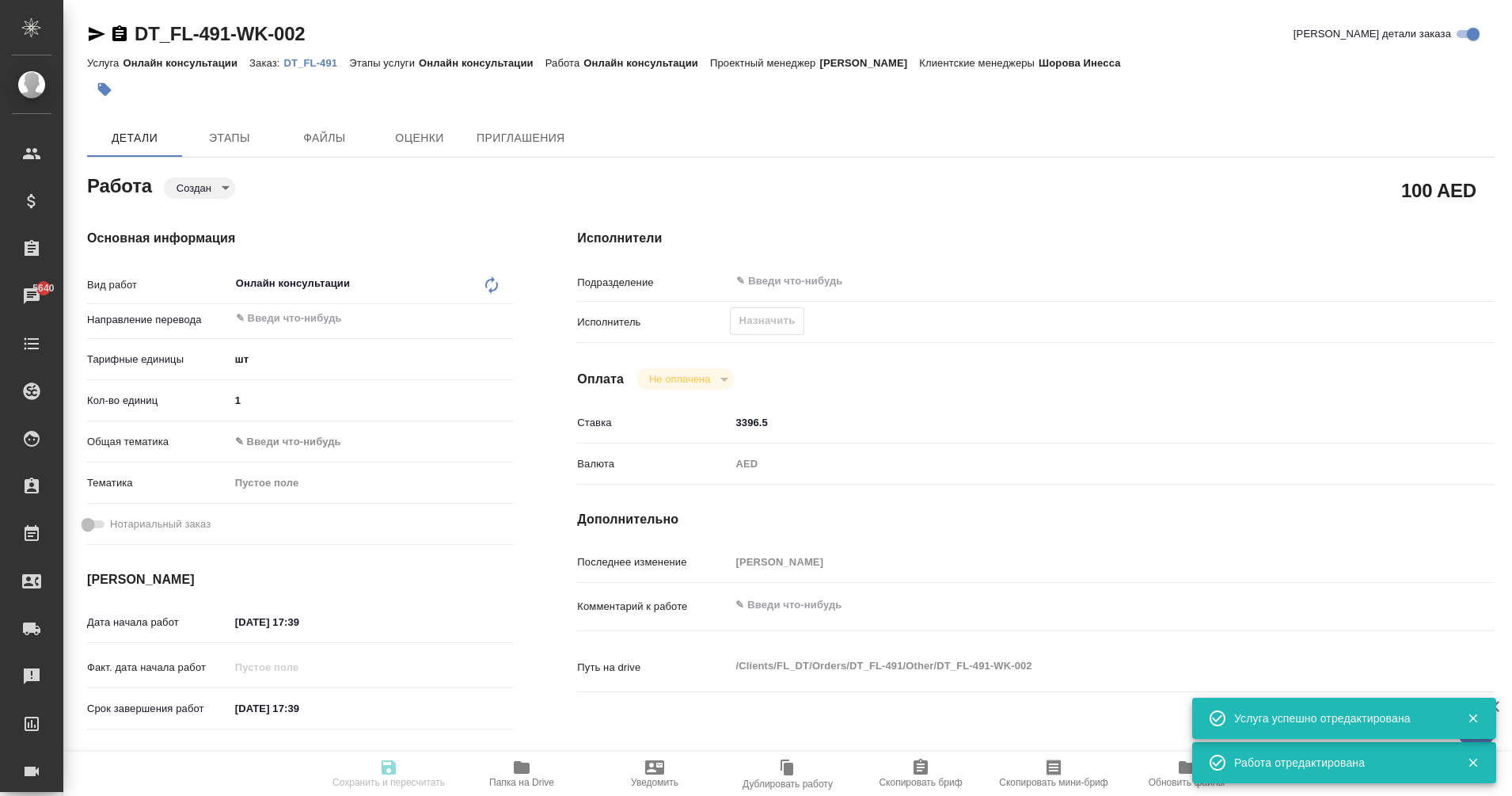
type textarea "x"
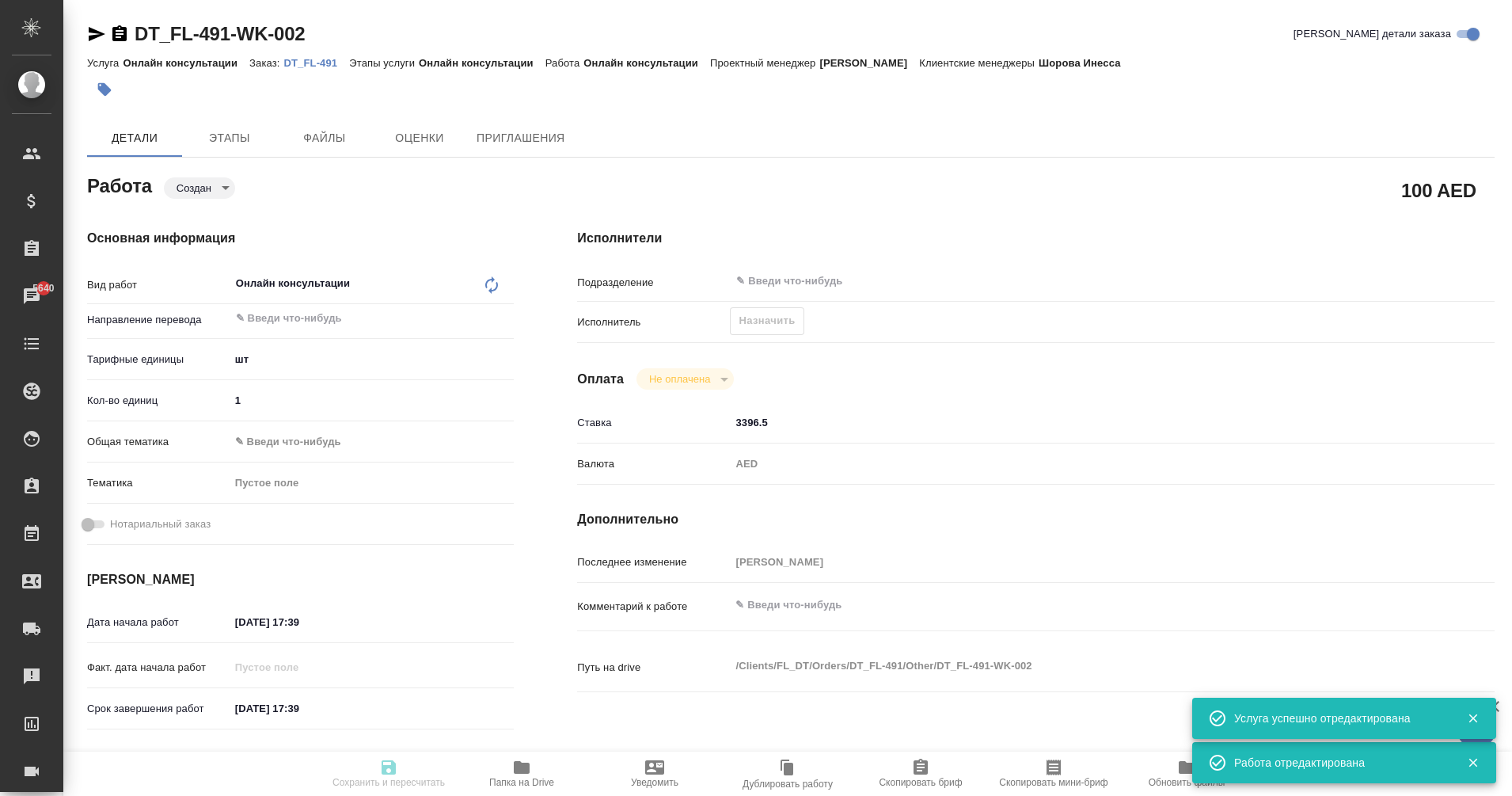
type textarea "x"
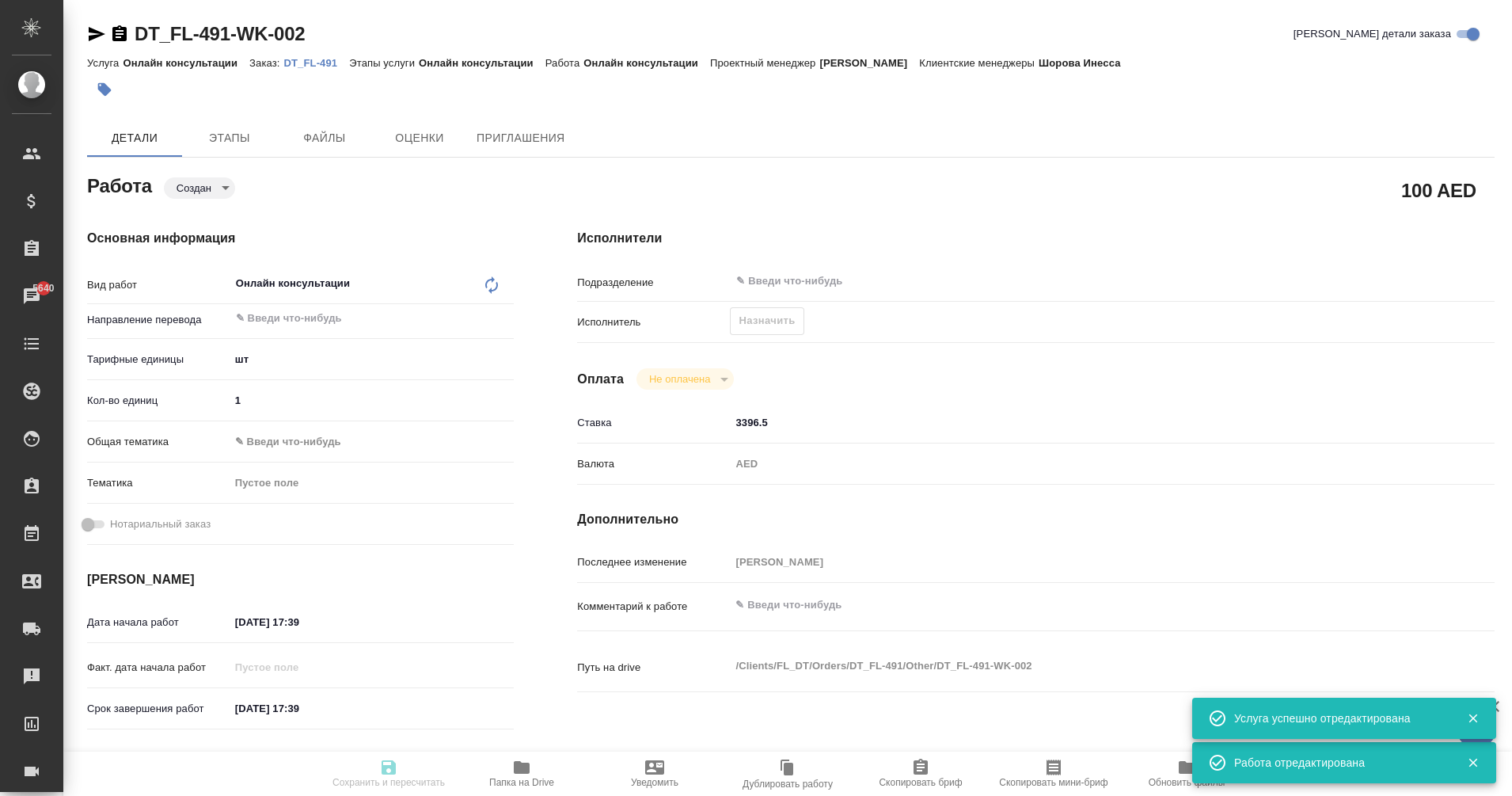
type textarea "x"
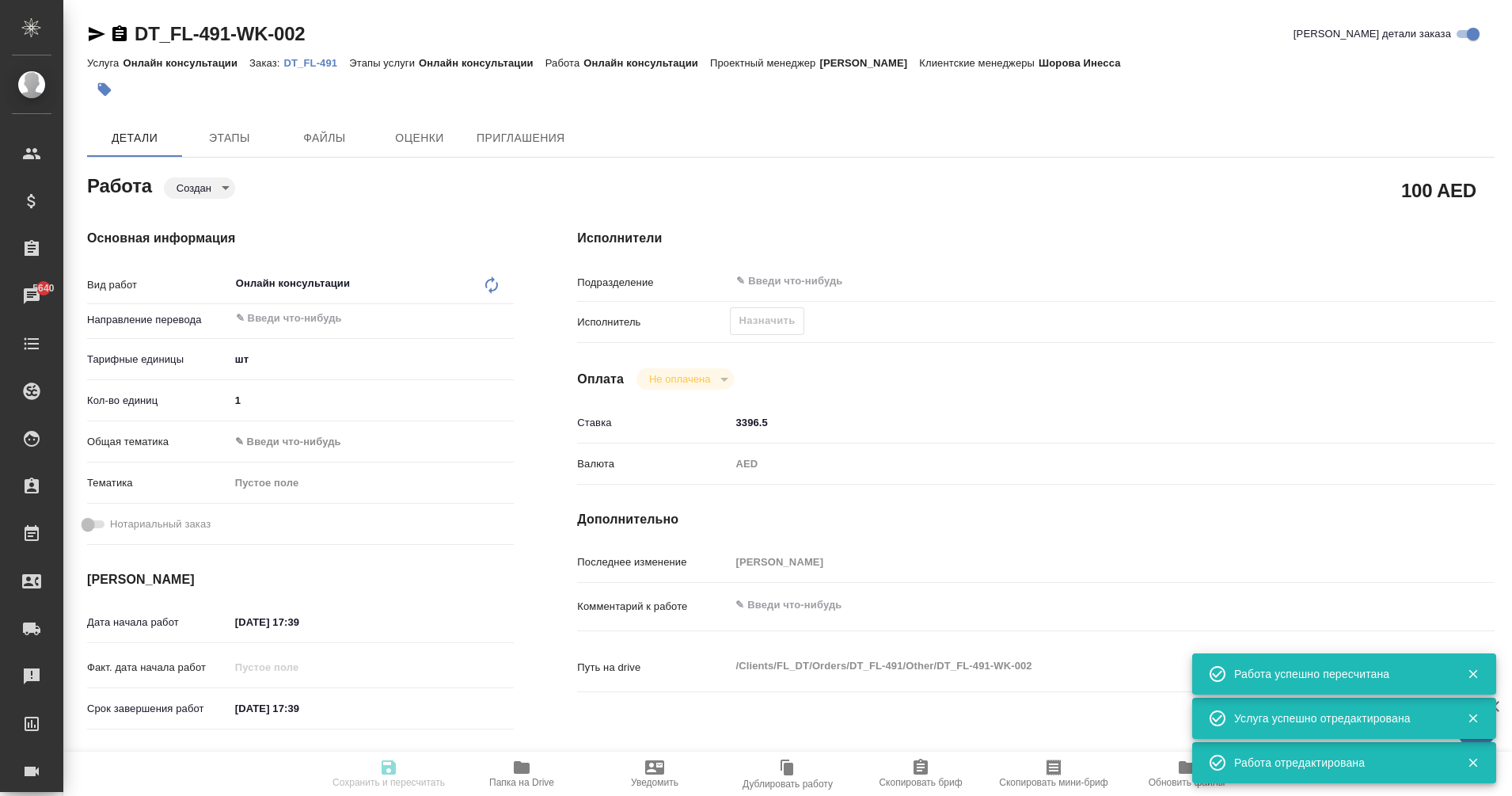
type textarea "x"
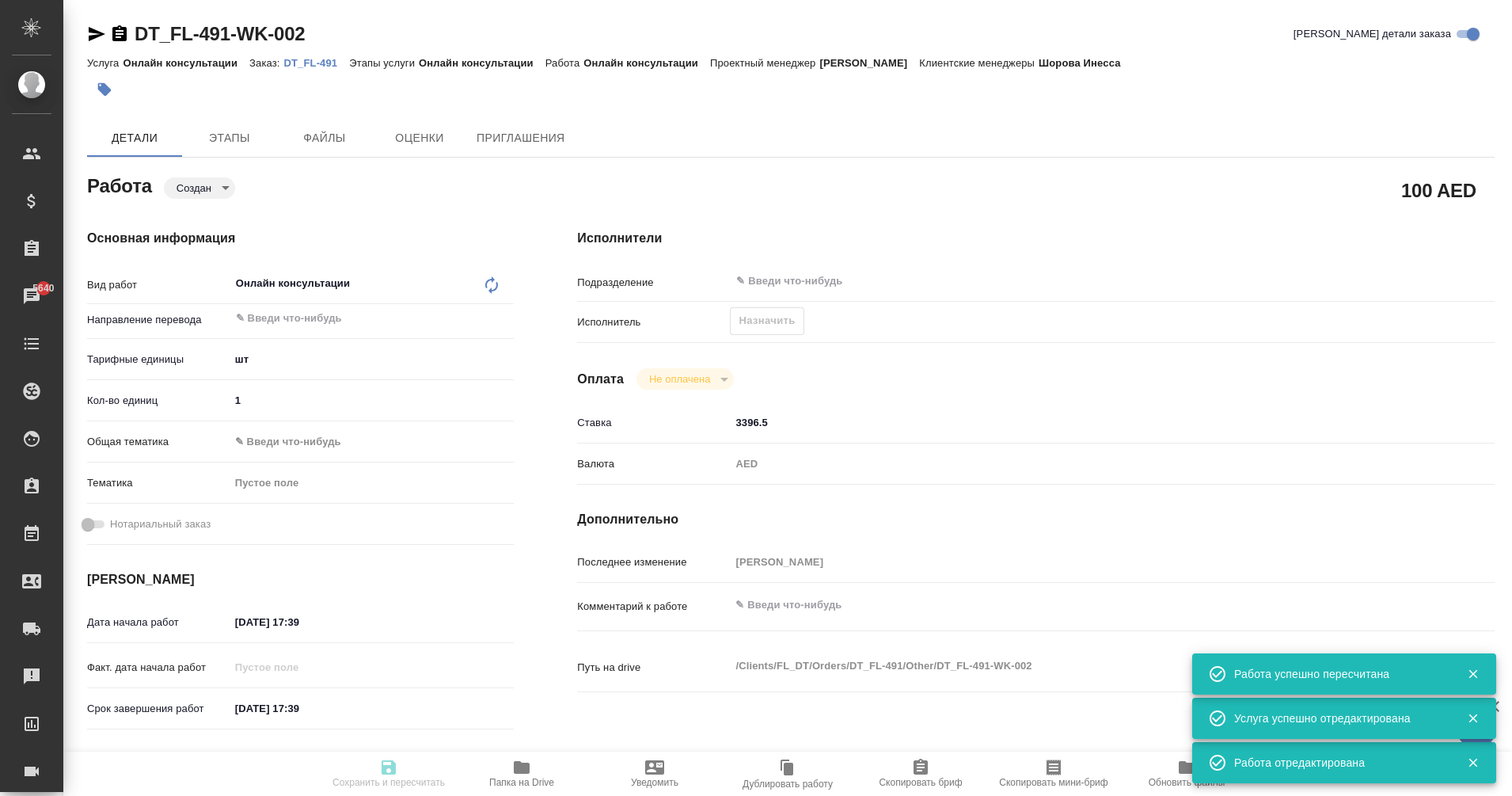
type input "created"
type textarea "Онлайн консультации"
type textarea "x"
type input "5a8b1489cc6b4906c91bfdc1"
type input "1"
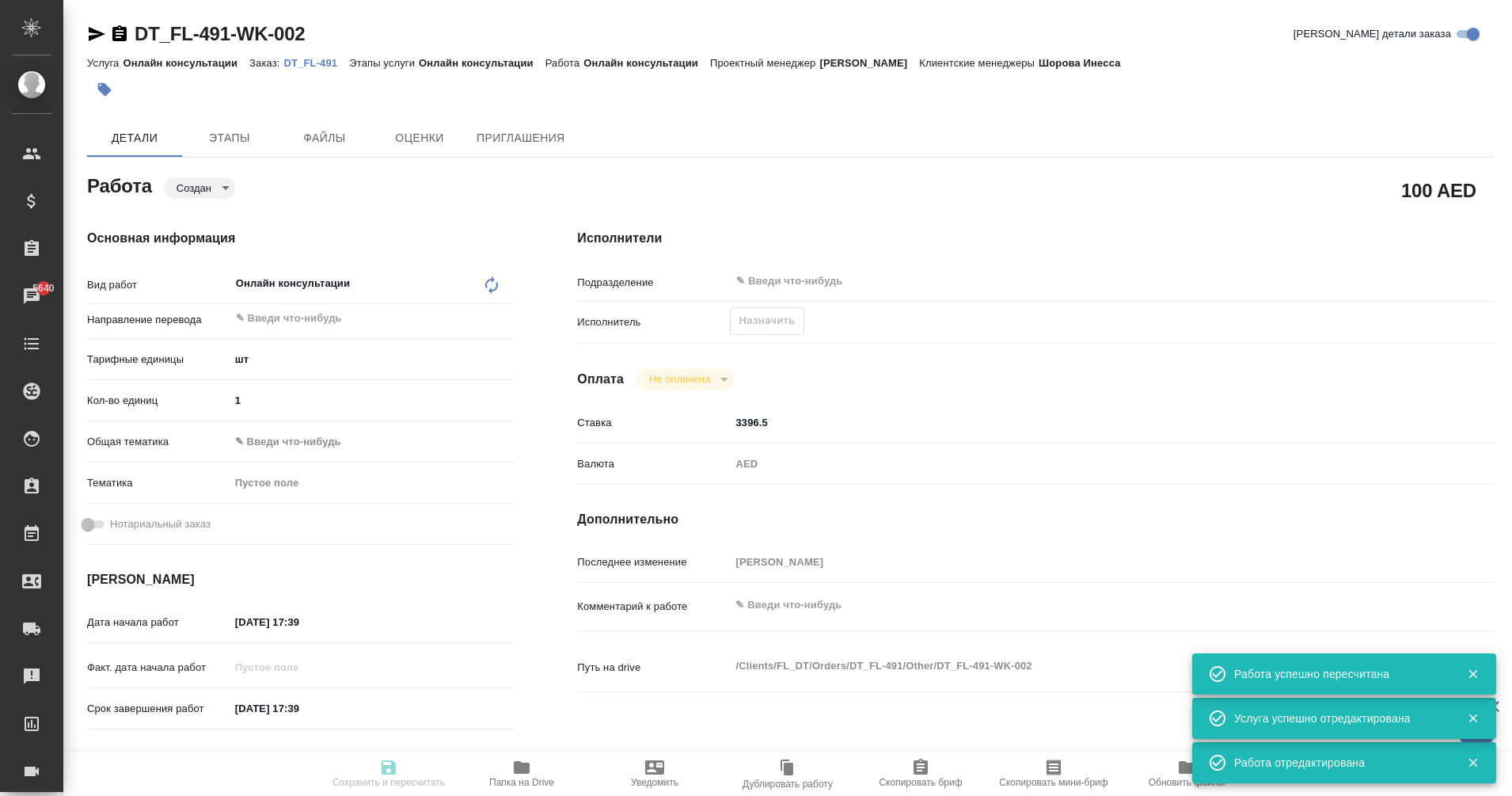
type input "[DATE] 17:39"
type input "notPayed"
type input "3396.5"
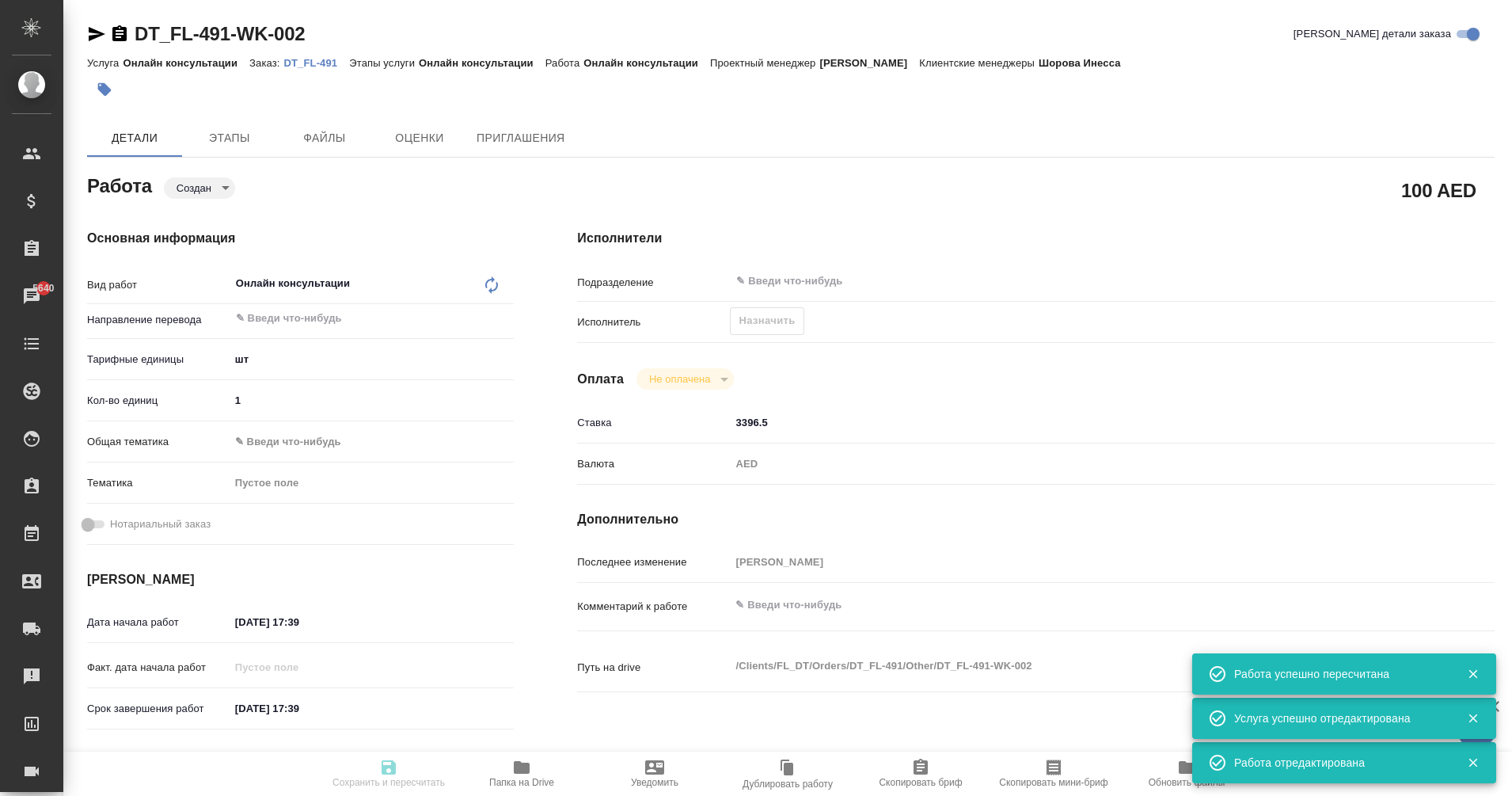
type input "AED"
type input "[PERSON_NAME]"
type textarea "x"
type textarea "/Clients/FL_DT/Orders/DT_FL-491/Other/DT_FL-491-WK-002"
type textarea "x"
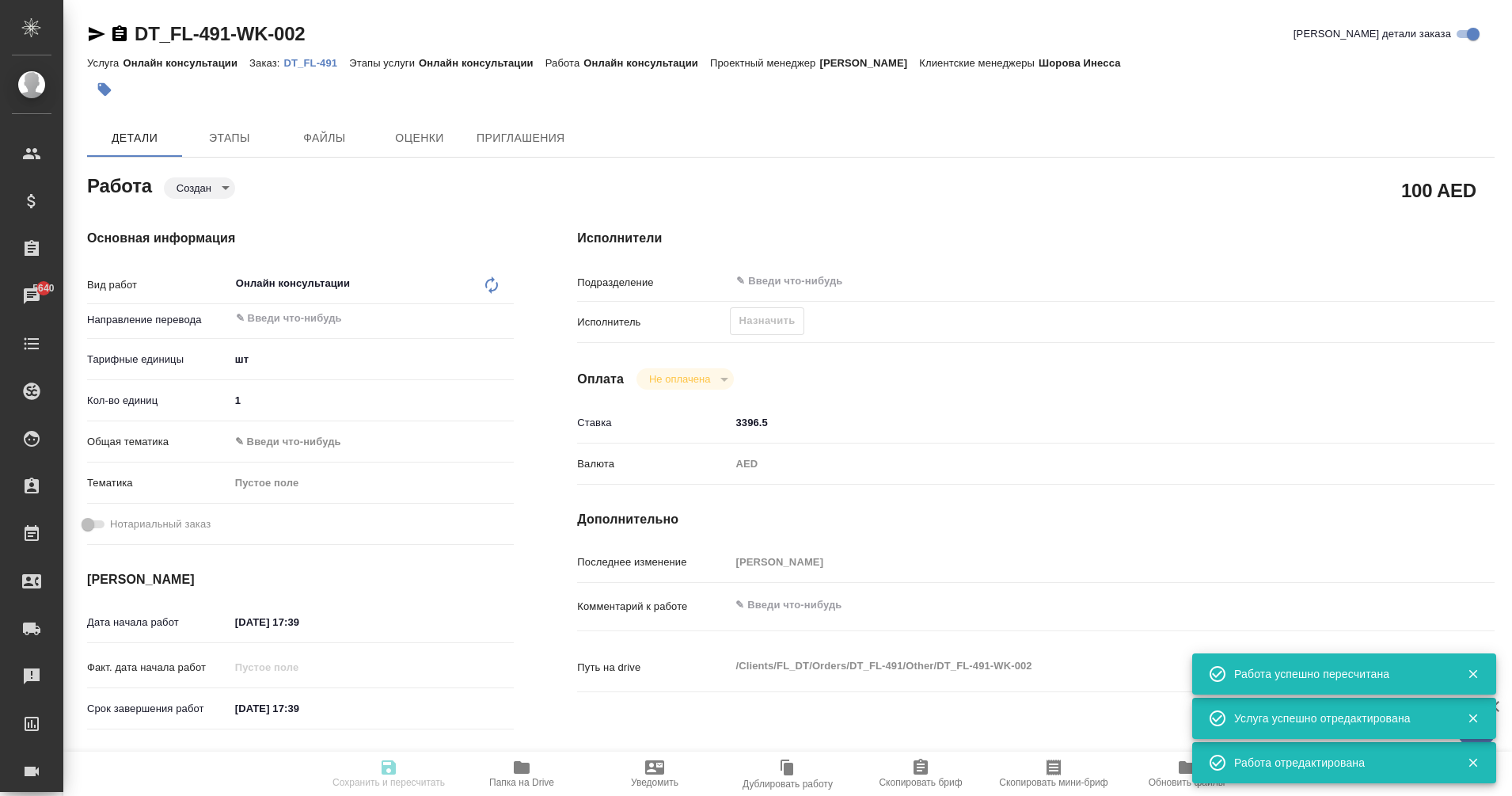
type input "DT_FL-491"
type input "Онлайн консультации"
type input "Шорова Инесса"
type input "/Clients/FL_DT/Orders/DT_FL-491"
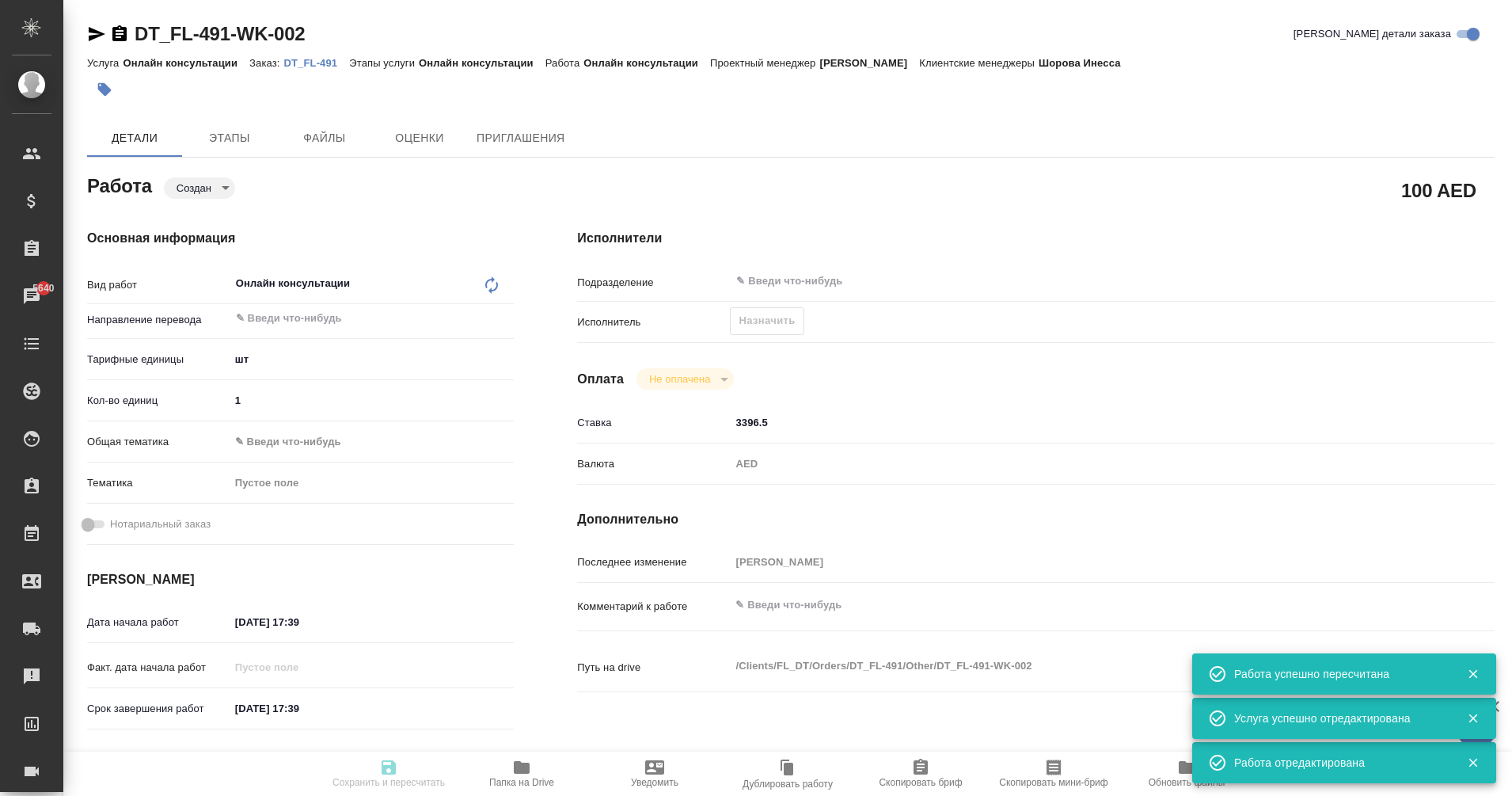
type textarea "x"
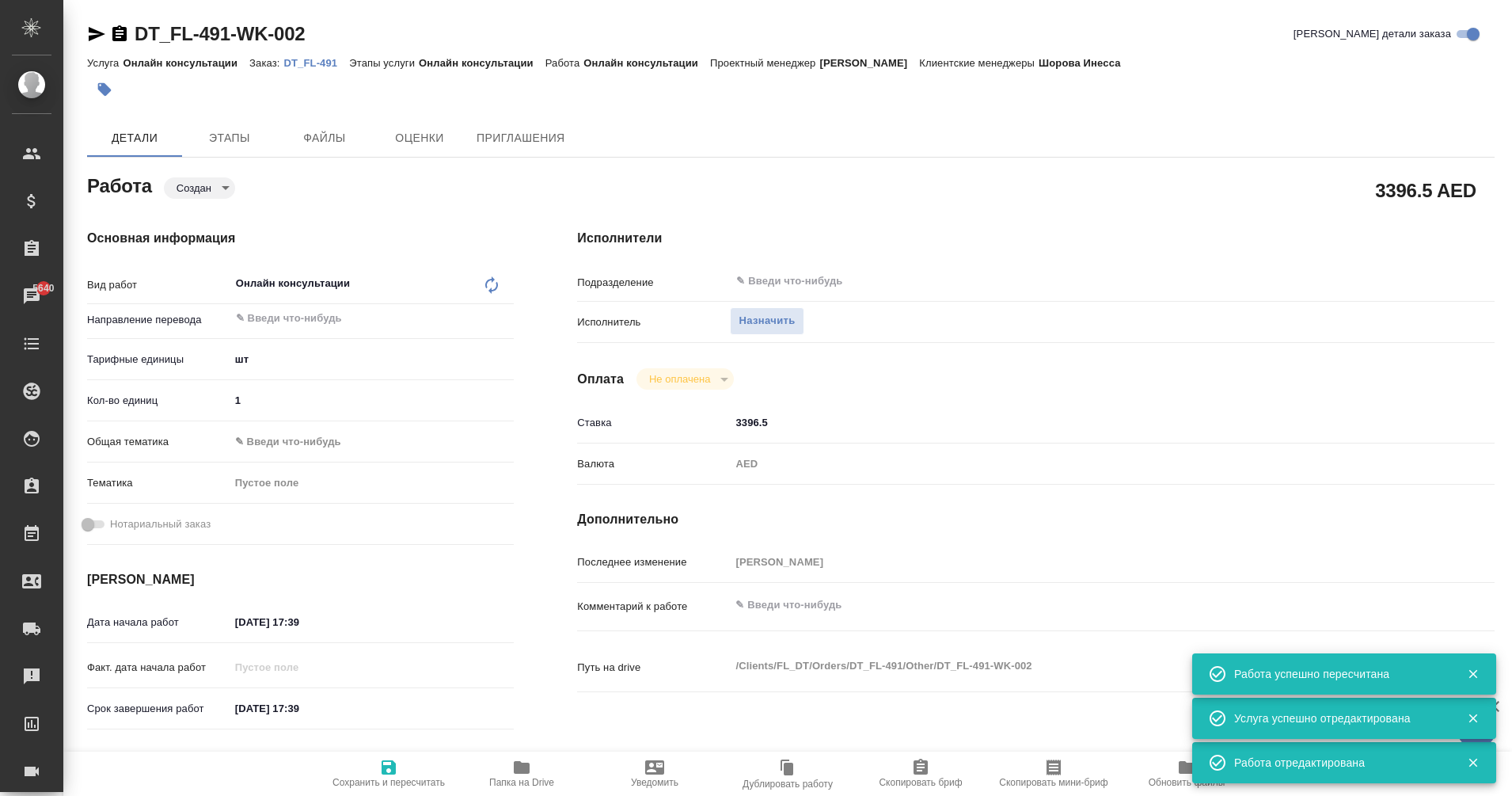
type textarea "x"
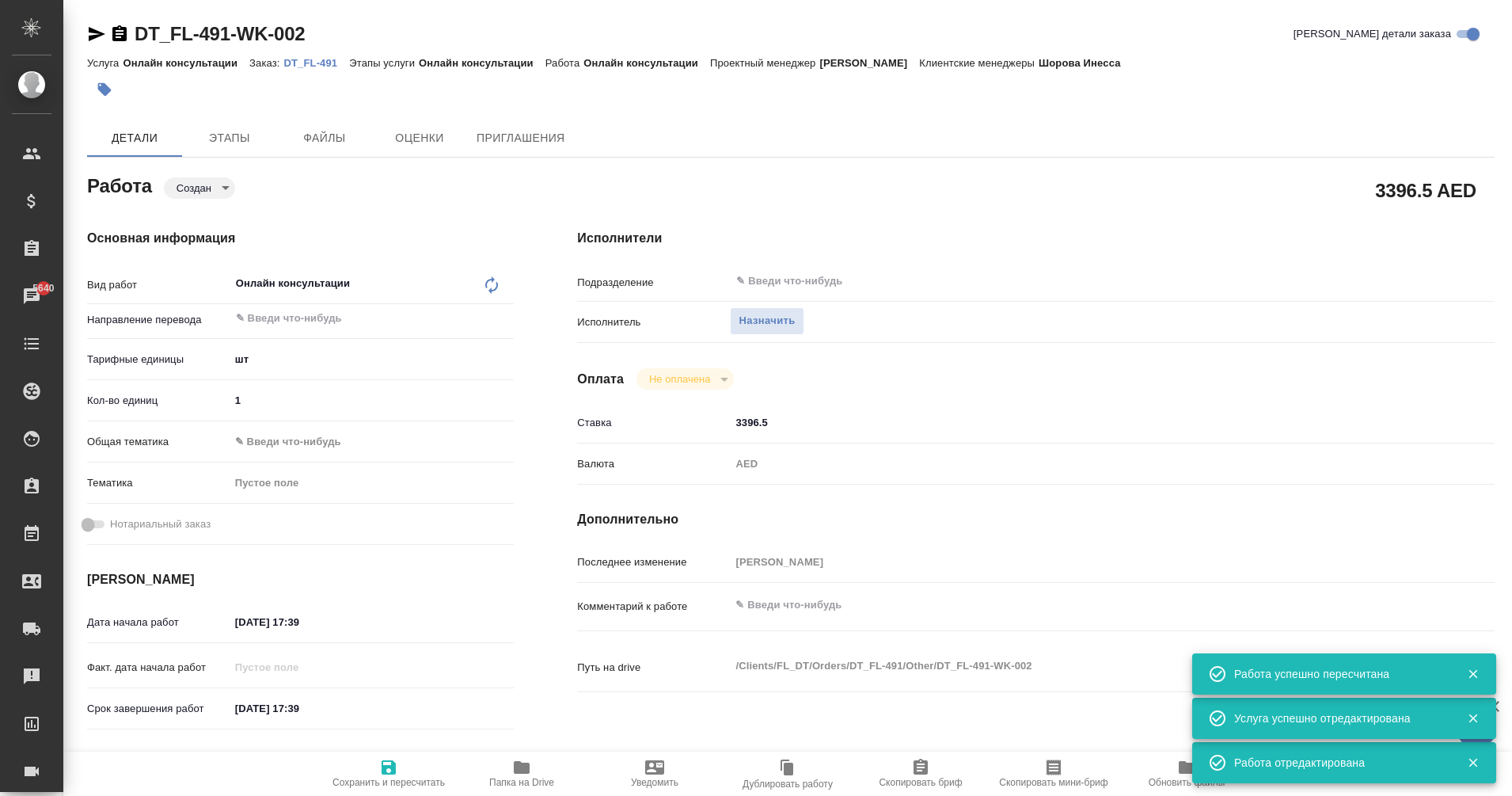
type textarea "x"
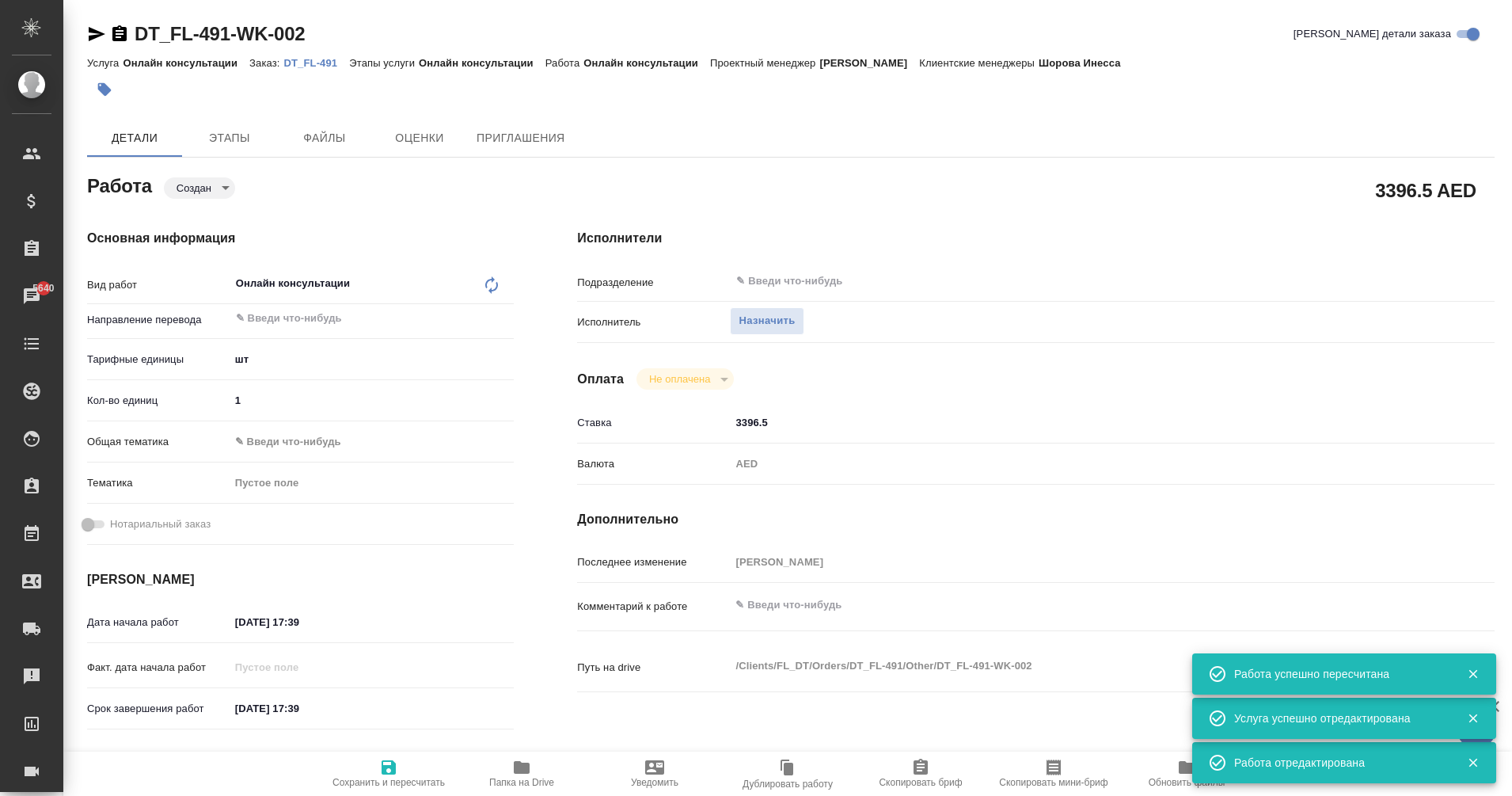
type textarea "x"
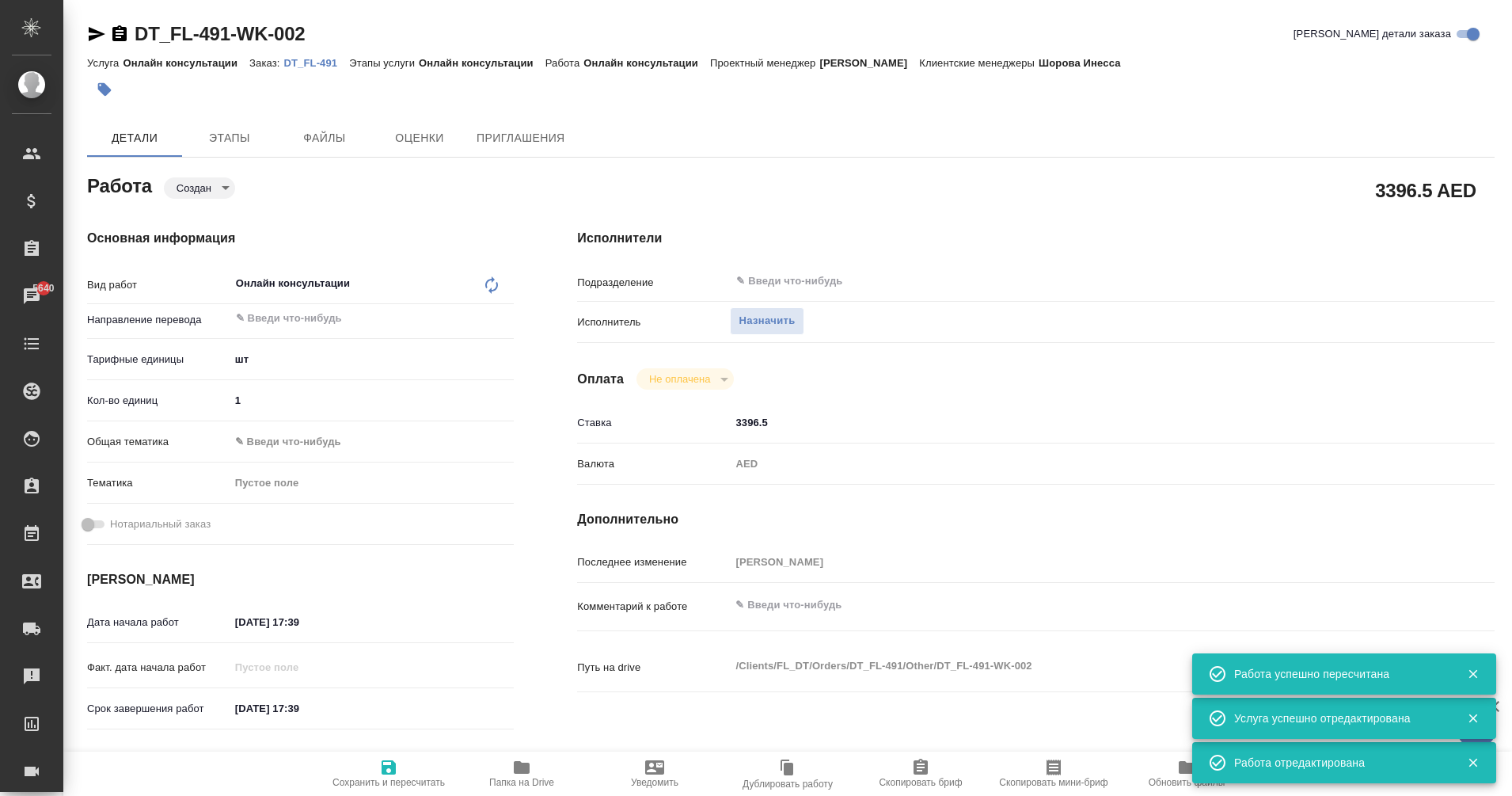
type textarea "x"
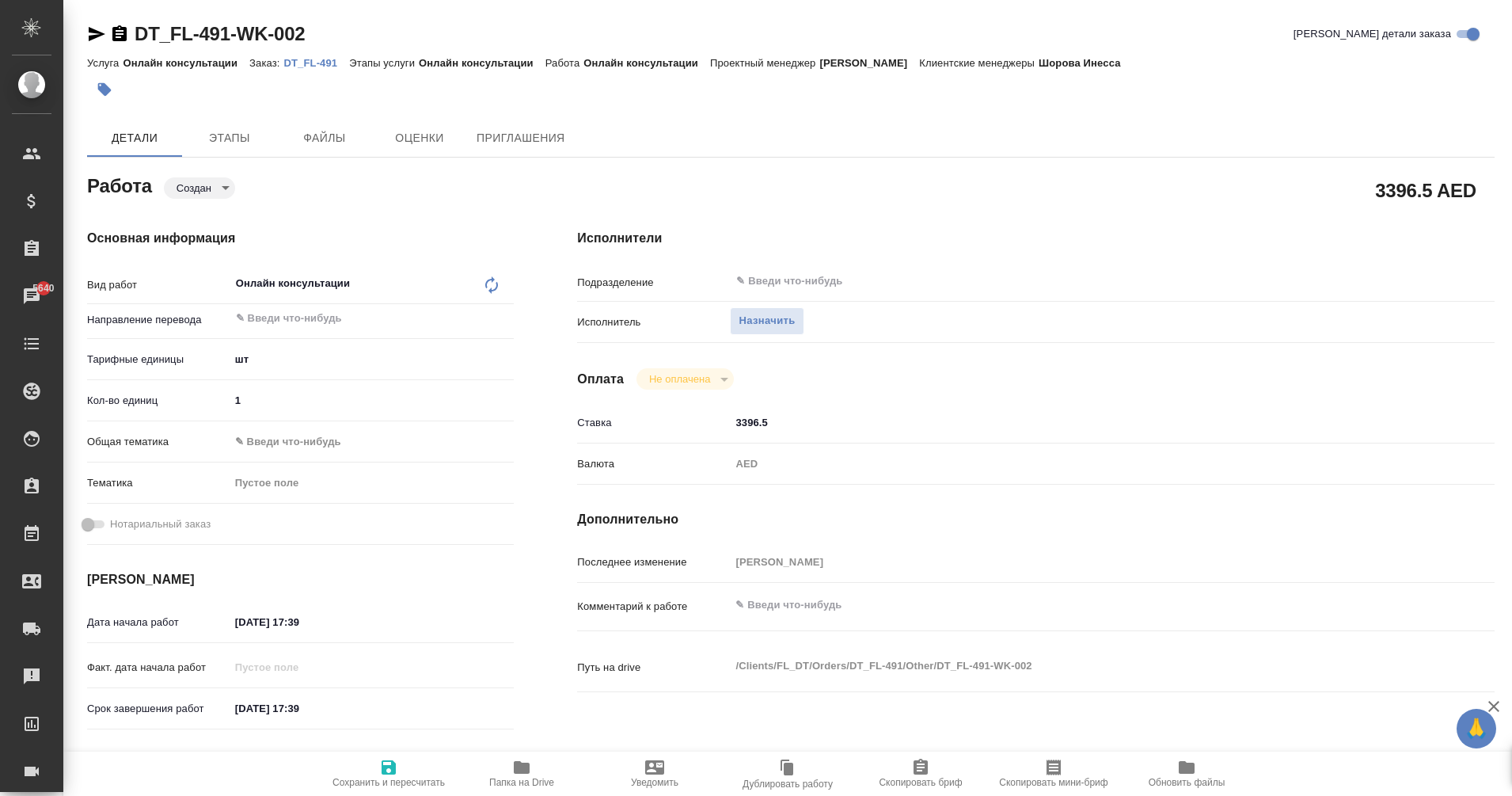
click at [779, 304] on div "Подразделение ​" at bounding box center [1036, 287] width 918 height 41
click at [780, 305] on div "Подразделение ​" at bounding box center [1036, 287] width 918 height 41
click at [786, 316] on span "Назначить" at bounding box center [767, 321] width 56 height 18
type textarea "x"
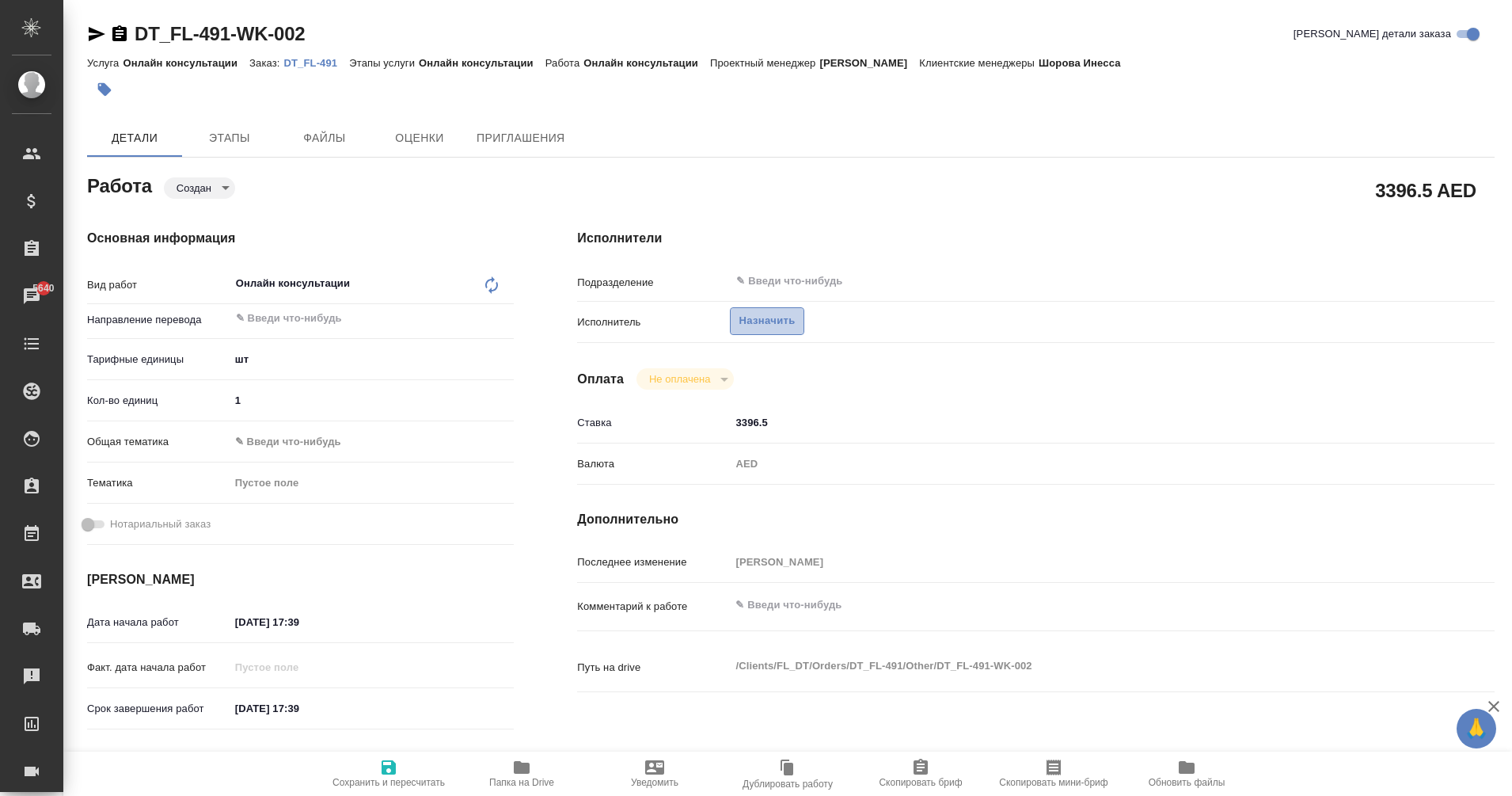
type textarea "x"
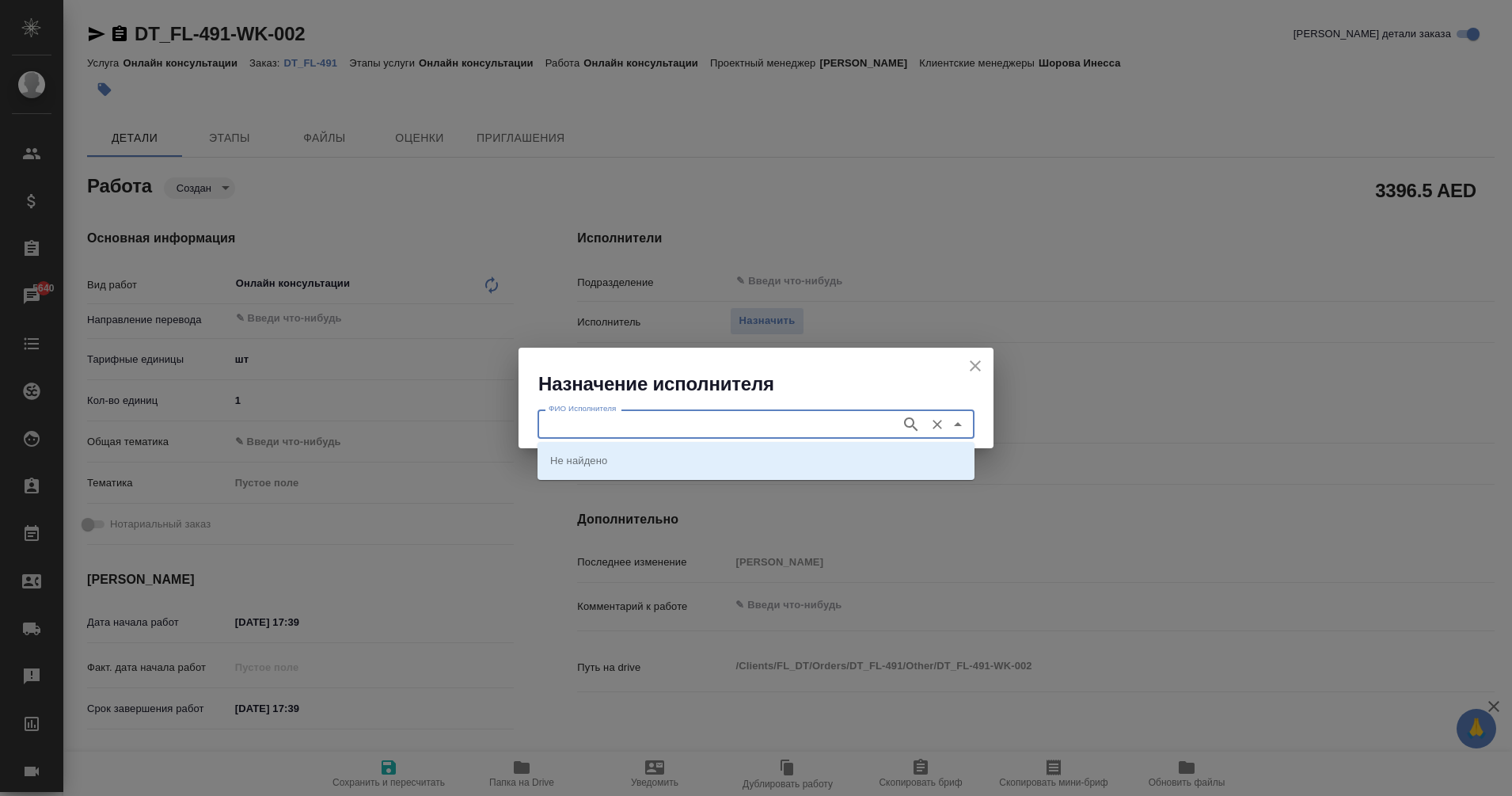
click at [681, 423] on input "ФИО Исполнителя" at bounding box center [718, 424] width 350 height 19
type input "eagl"
click at [595, 467] on p "Eagle Management Services LLC" at bounding box center [628, 460] width 156 height 16
type input "Eagle Management Services LLC"
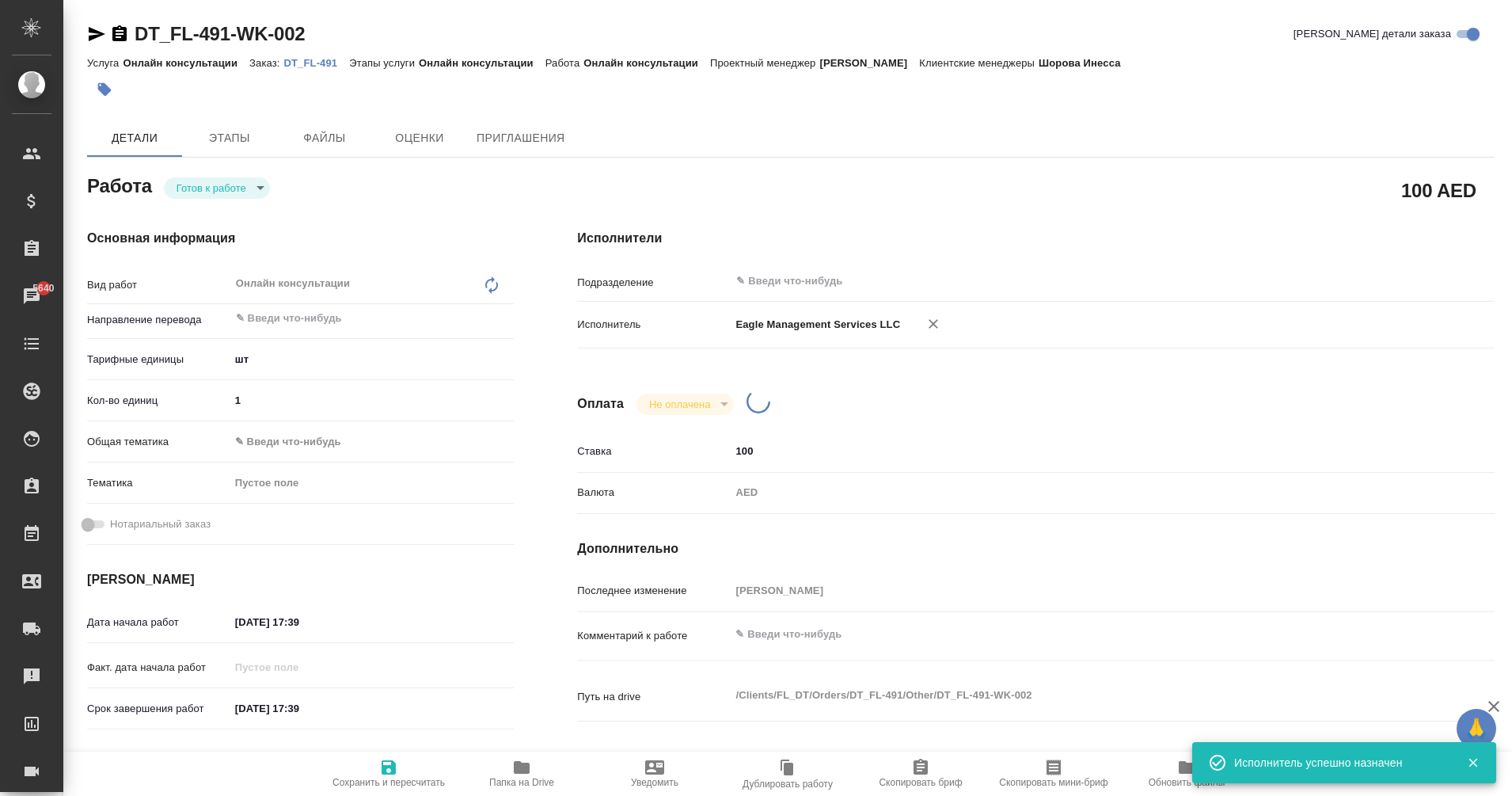
type textarea "x"
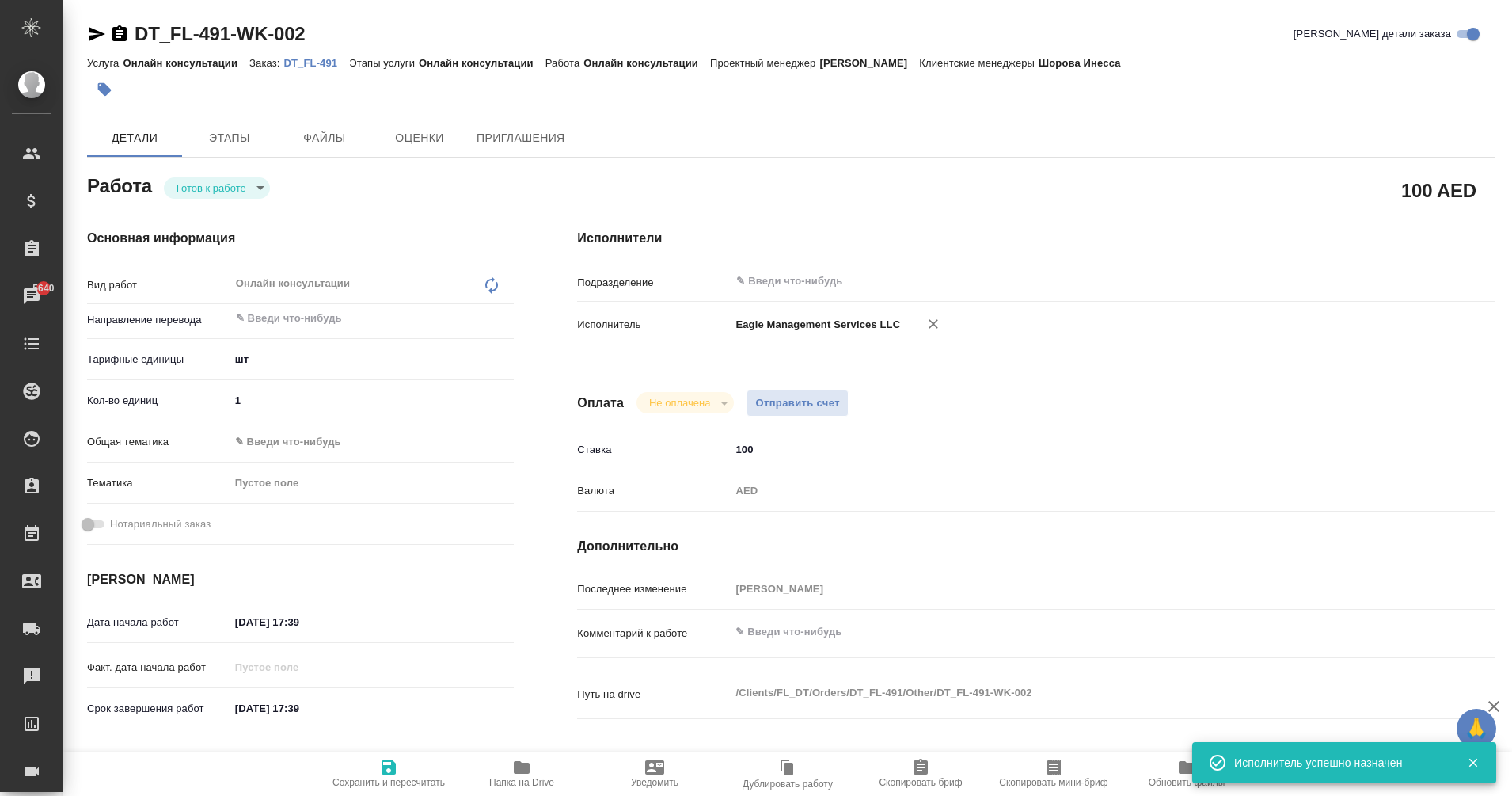
type textarea "x"
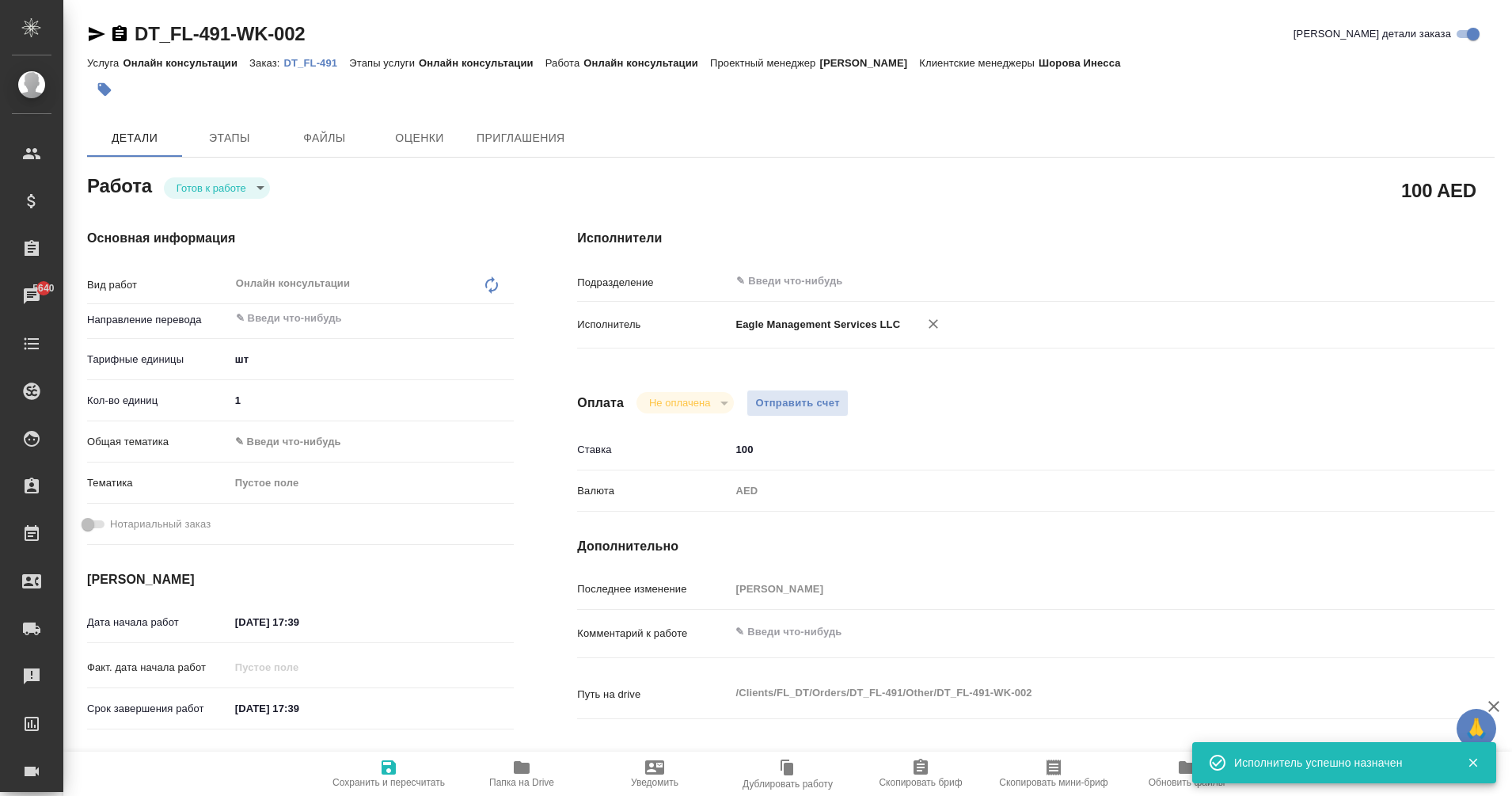
type textarea "x"
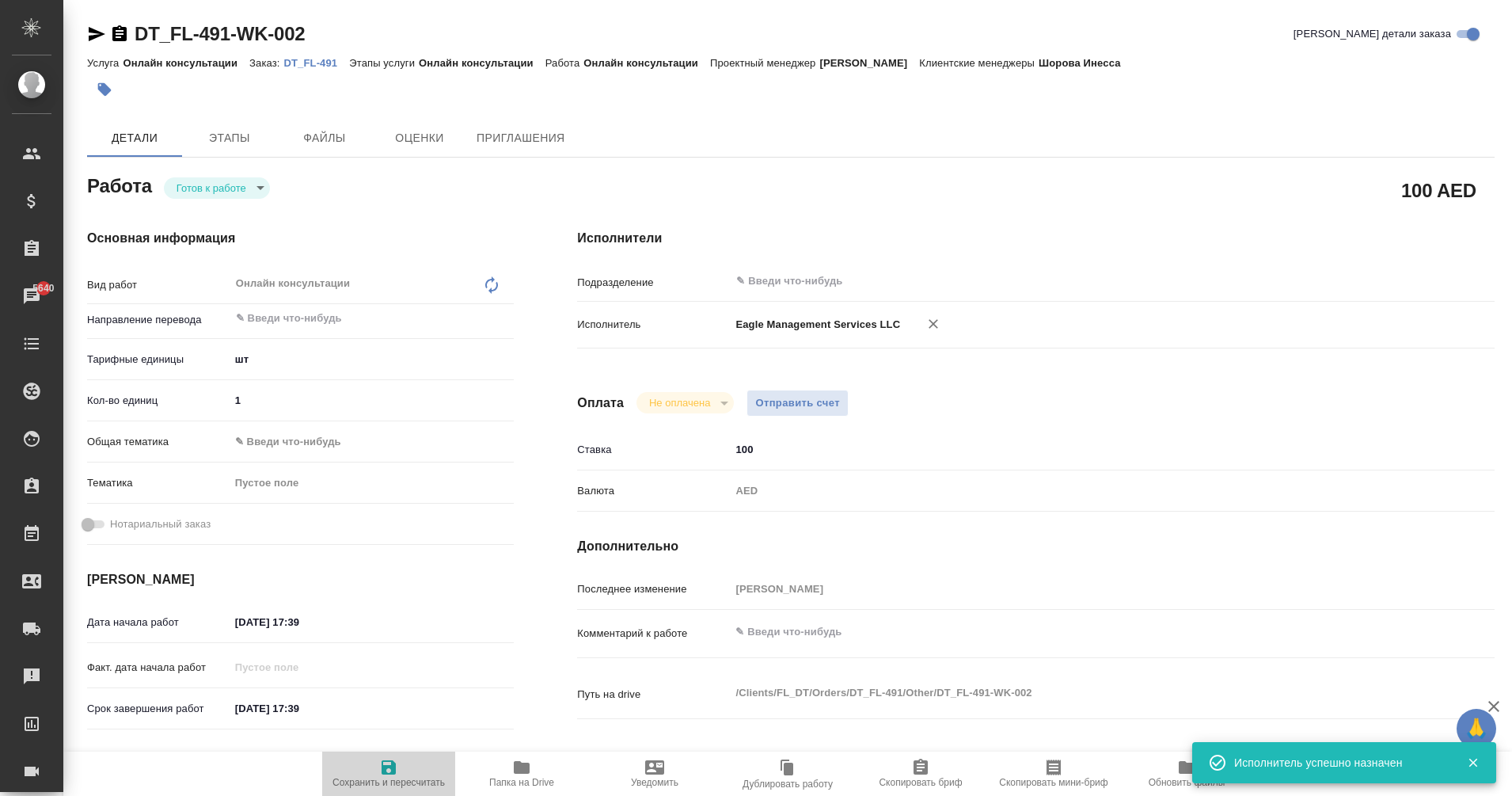
click at [380, 768] on icon "button" at bounding box center [389, 767] width 19 height 19
type textarea "x"
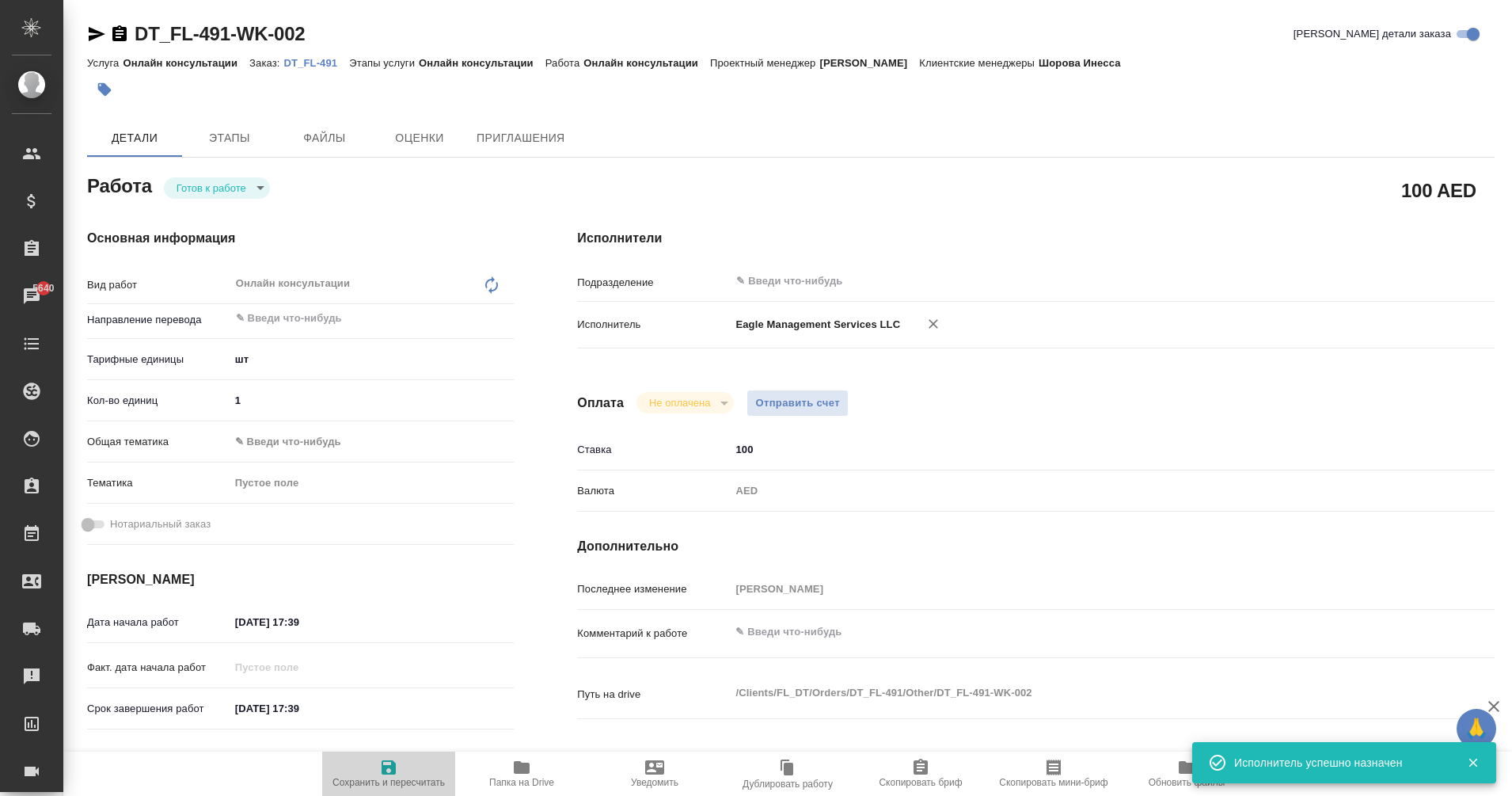
type textarea "x"
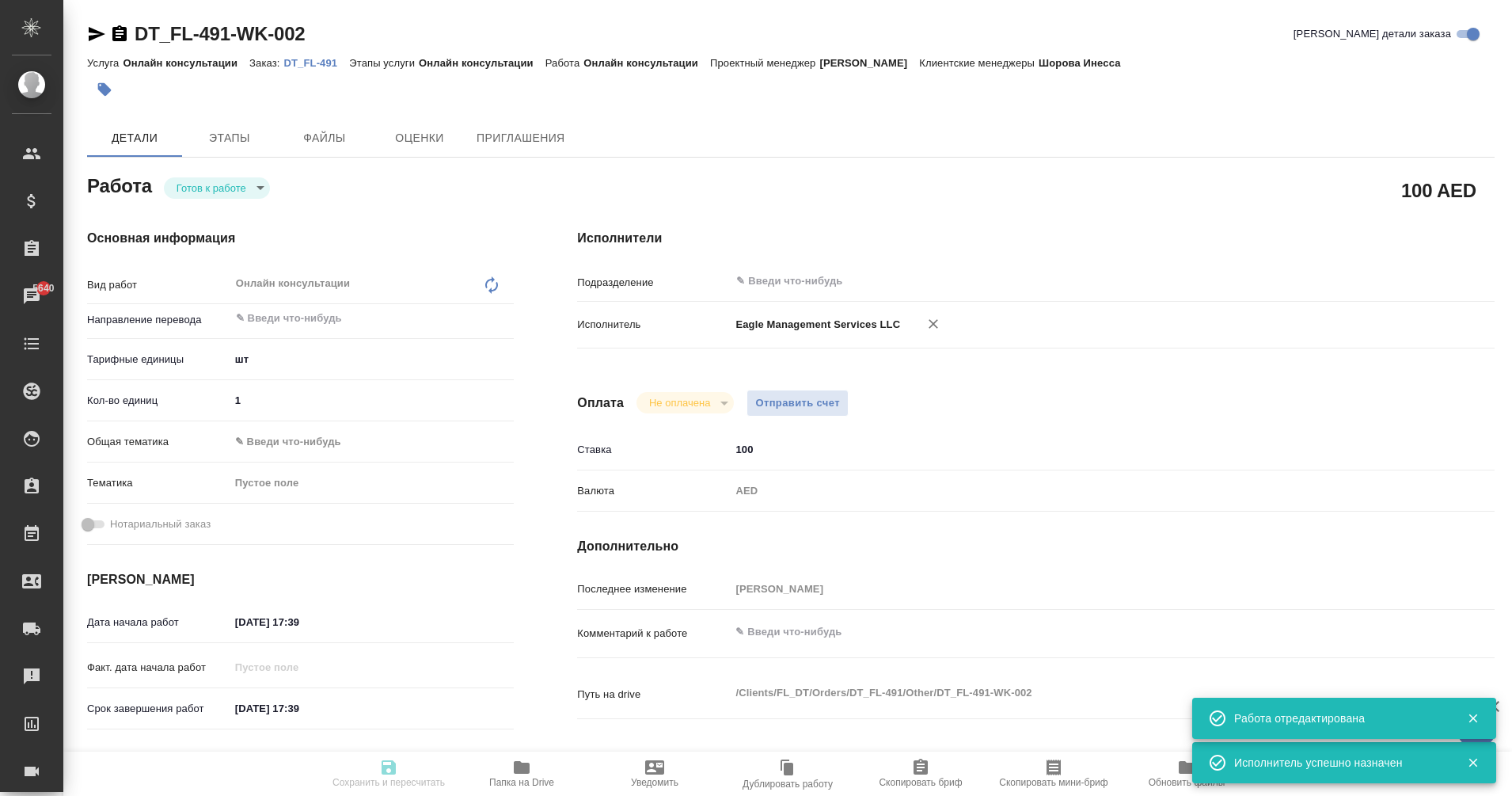
type textarea "x"
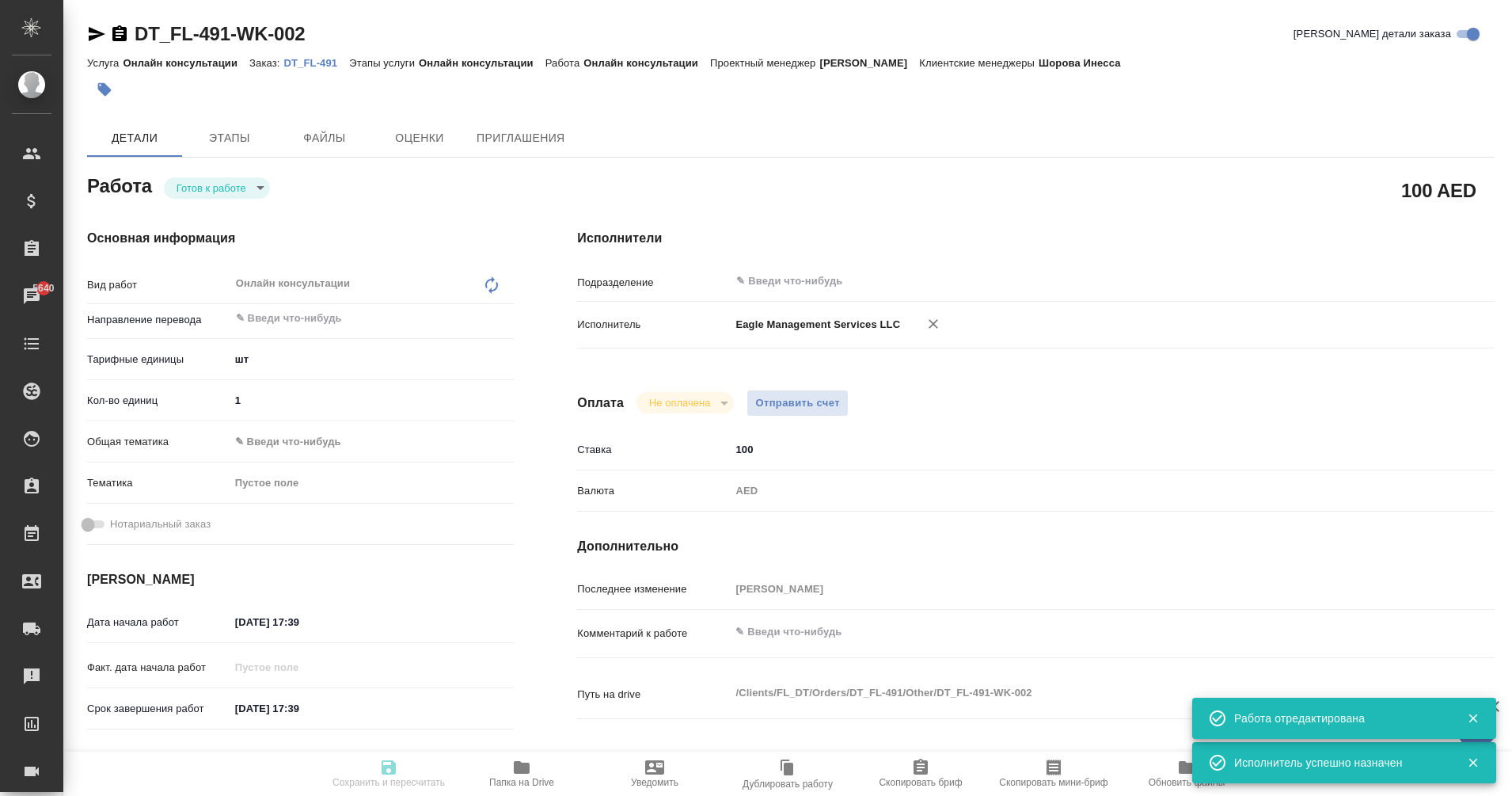
type input "readyForWork"
type textarea "Онлайн консультации"
type textarea "x"
type input "5a8b1489cc6b4906c91bfdc1"
type input "1"
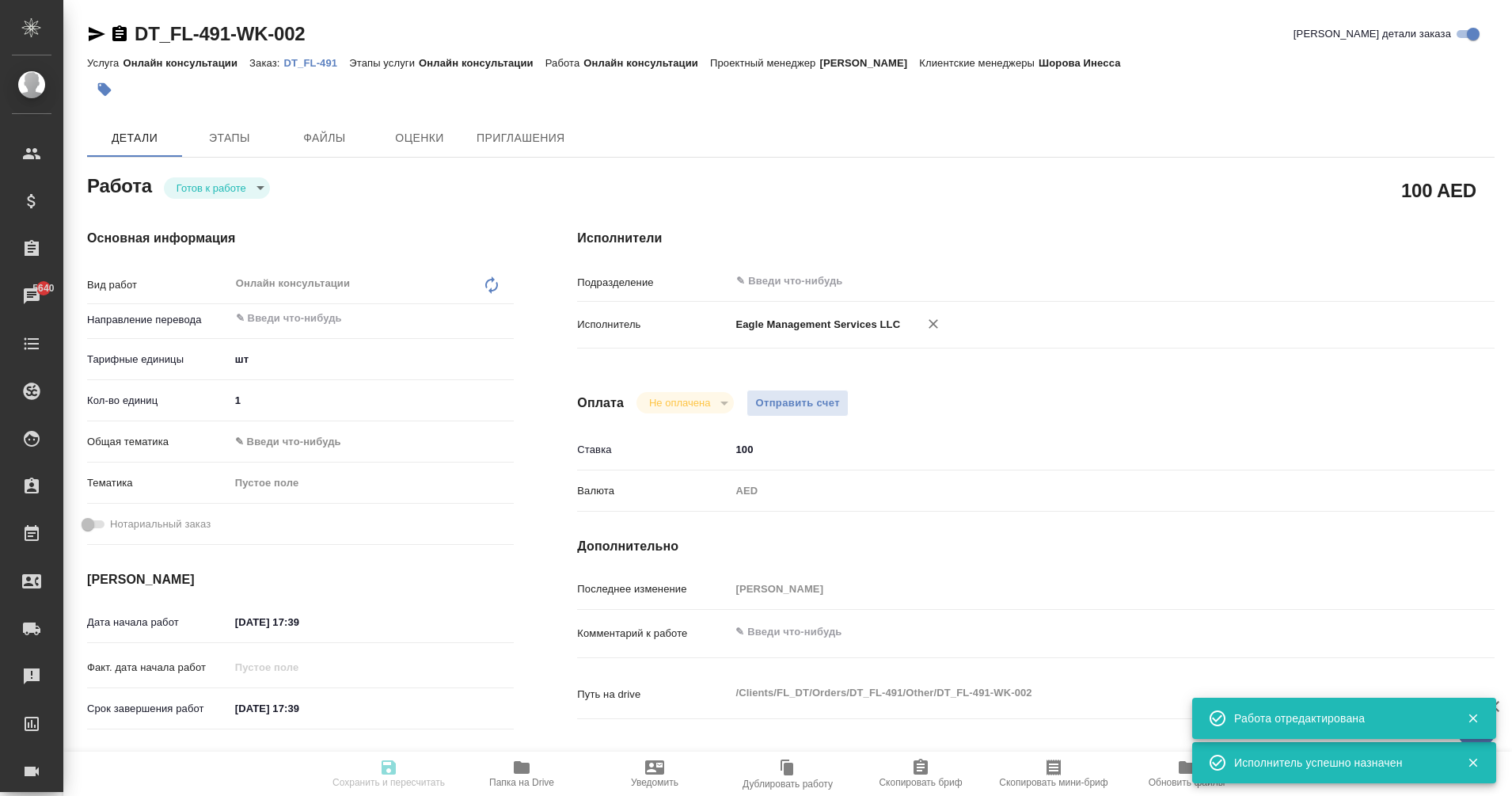
type input "[DATE] 17:39"
type input "notPayed"
type input "100"
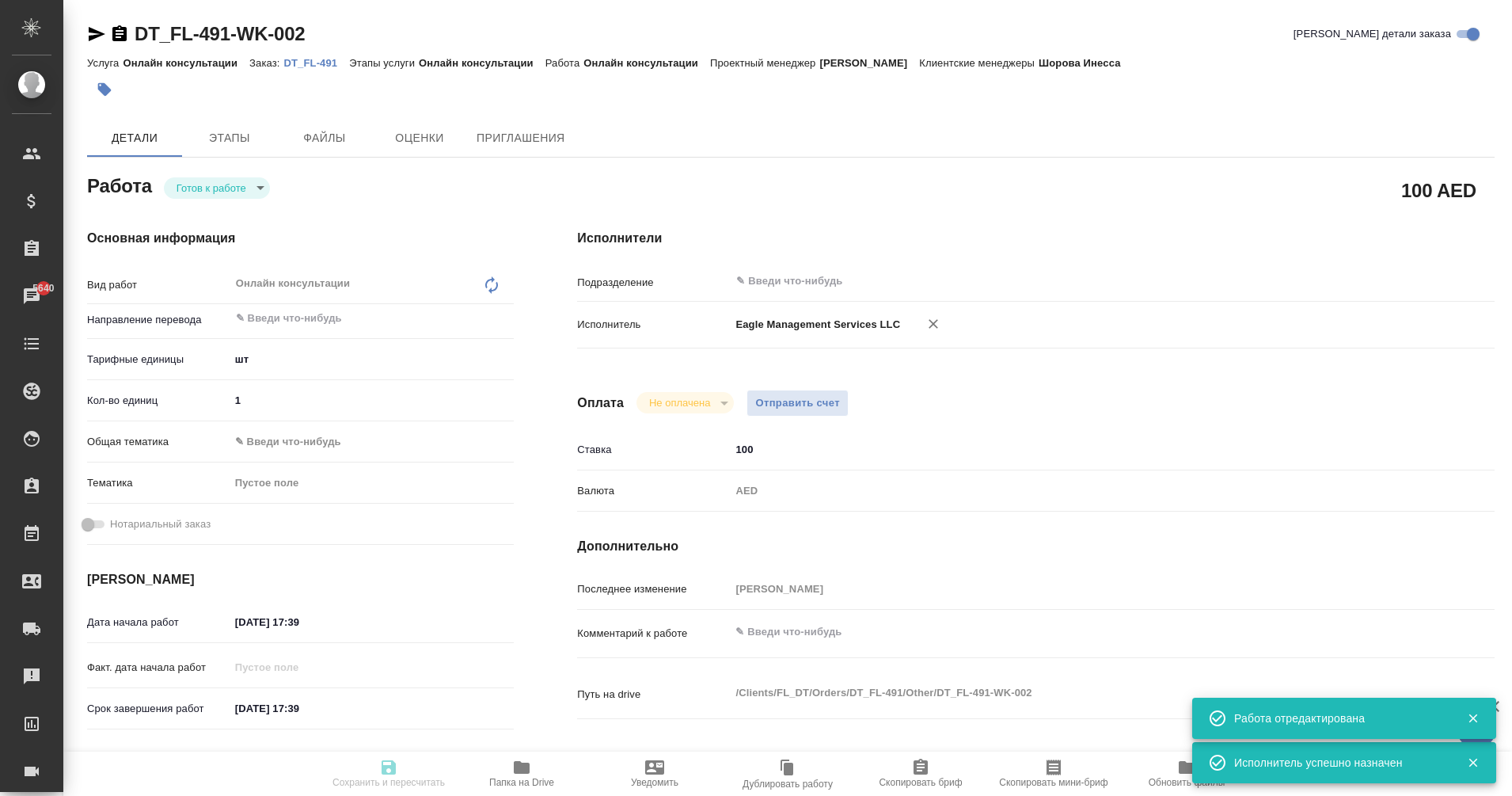
type input "AED"
type input "[PERSON_NAME]"
type textarea "x"
type textarea "/Clients/FL_DT/Orders/DT_FL-491/Other/DT_FL-491-WK-002"
type textarea "x"
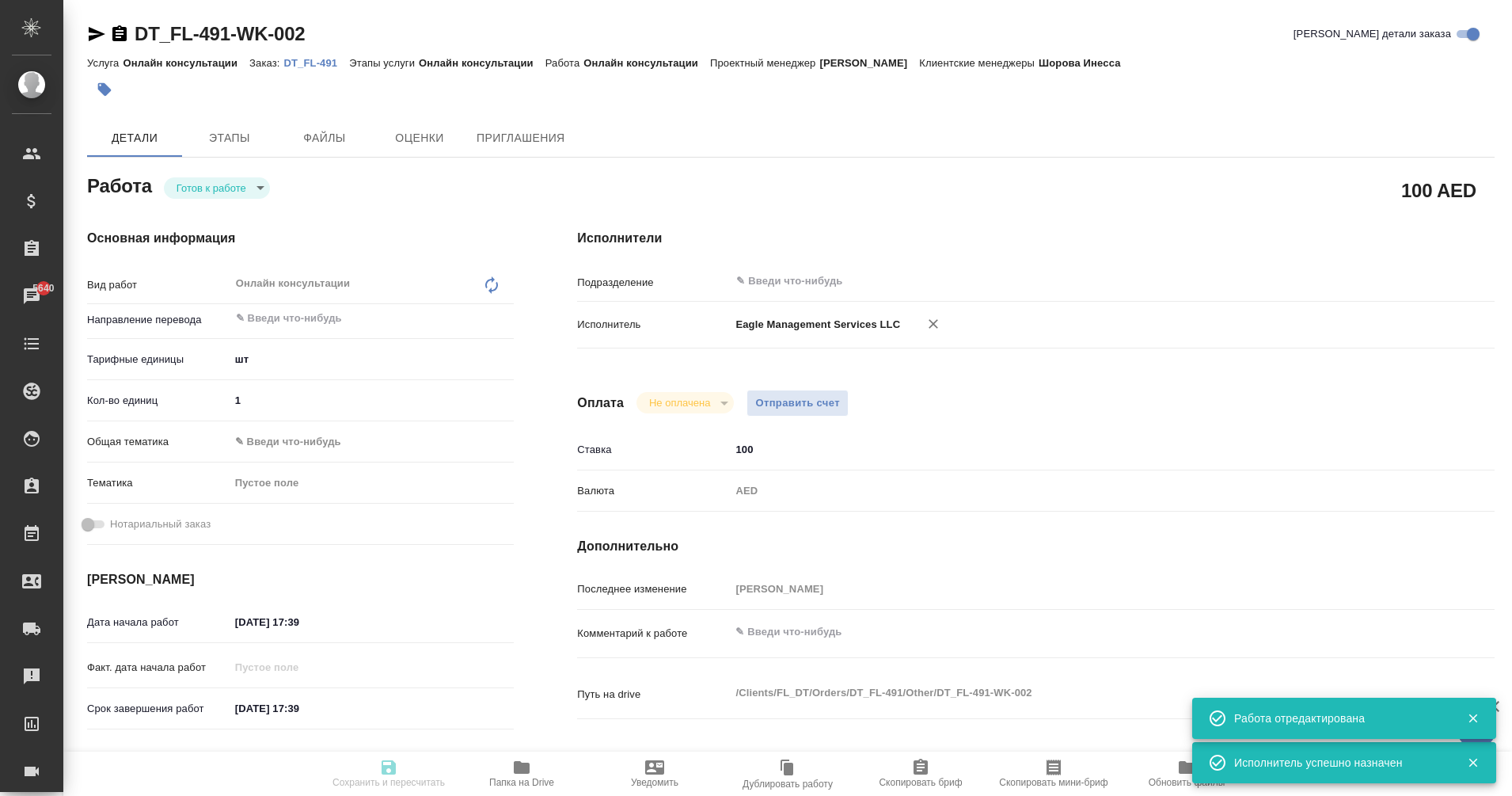
type input "DT_FL-491"
type input "Онлайн консультации"
type input "Шорова Инесса"
type input "/Clients/FL_DT/Orders/DT_FL-491"
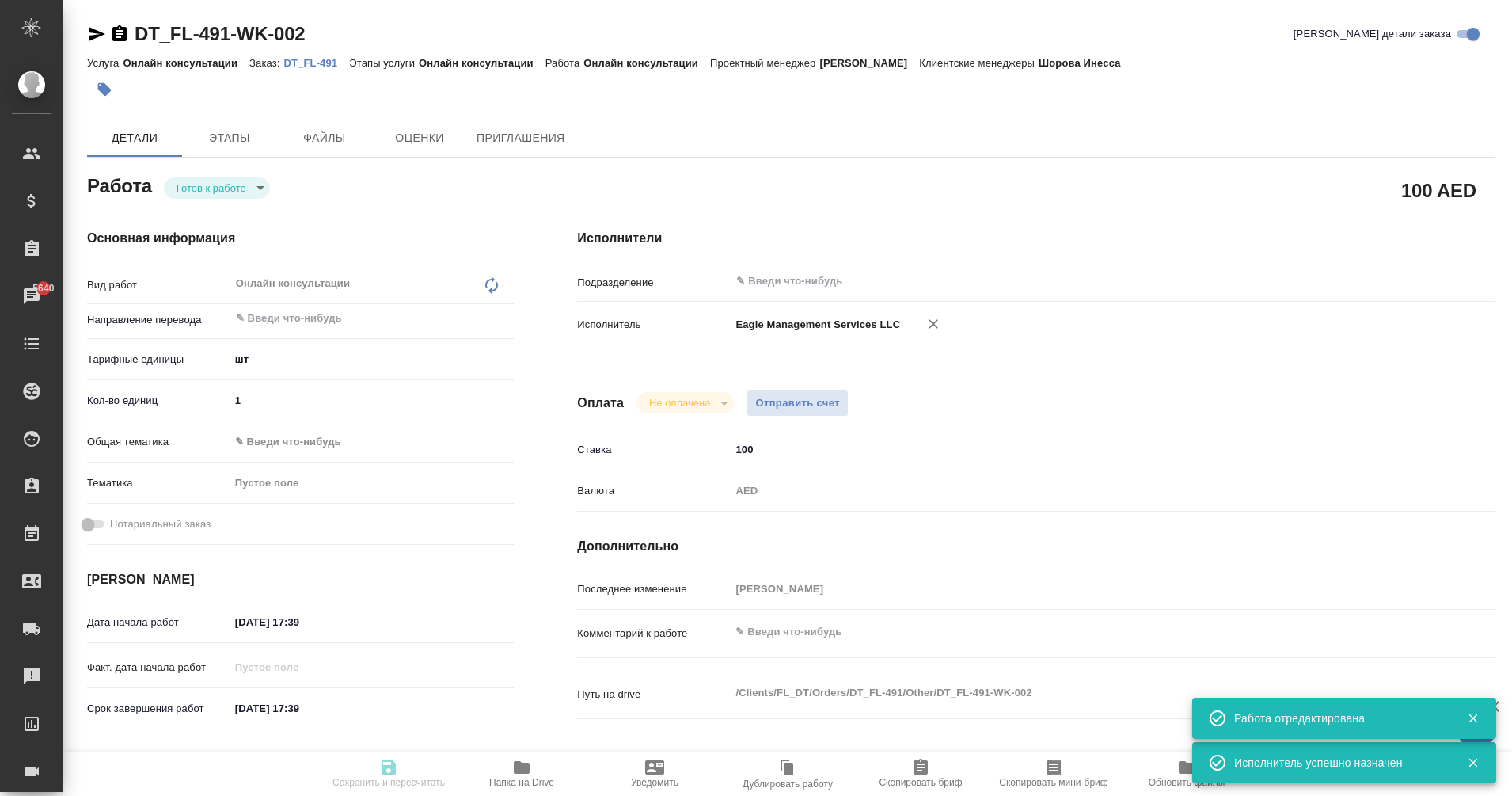
type textarea "x"
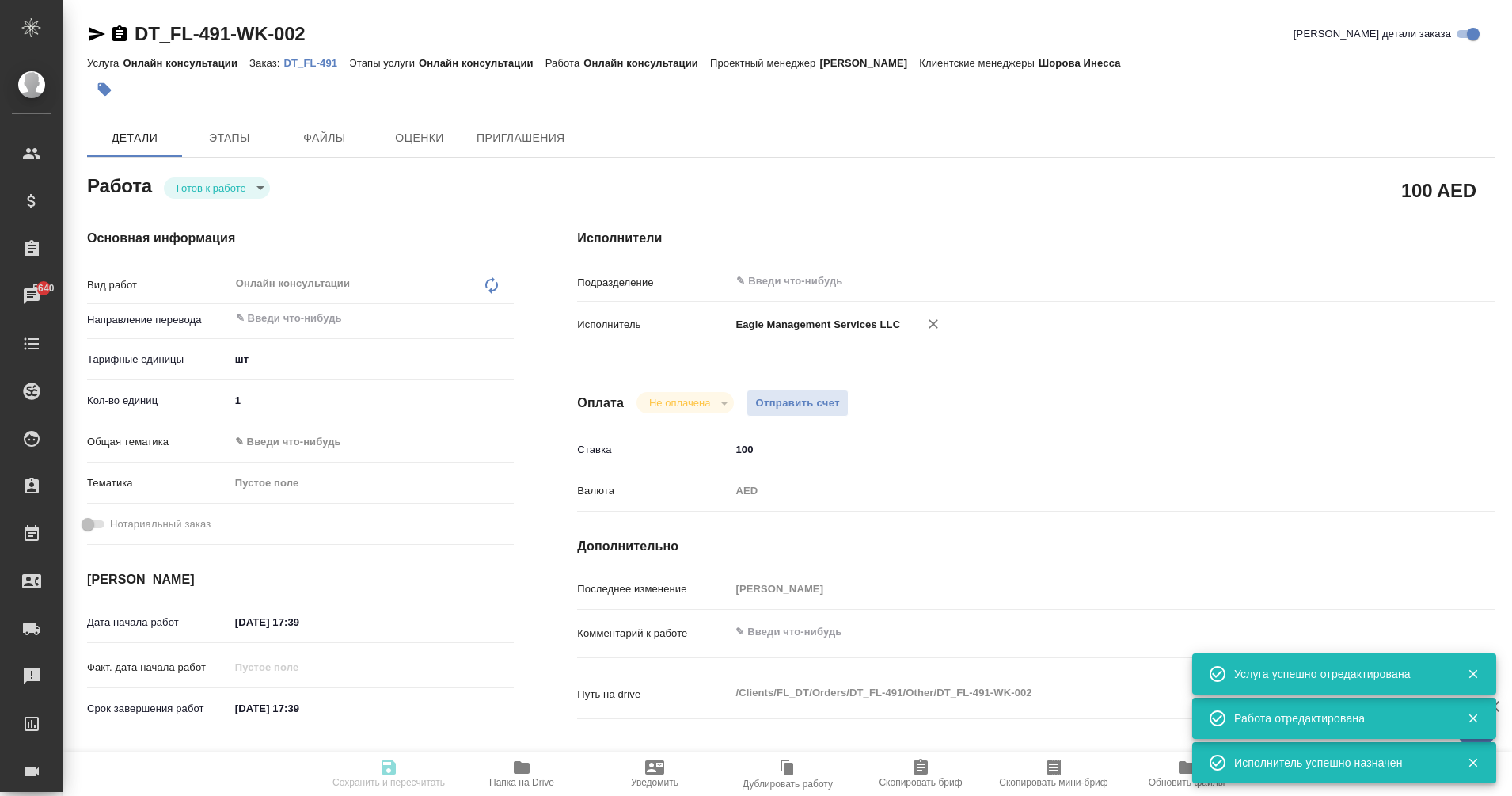
type textarea "x"
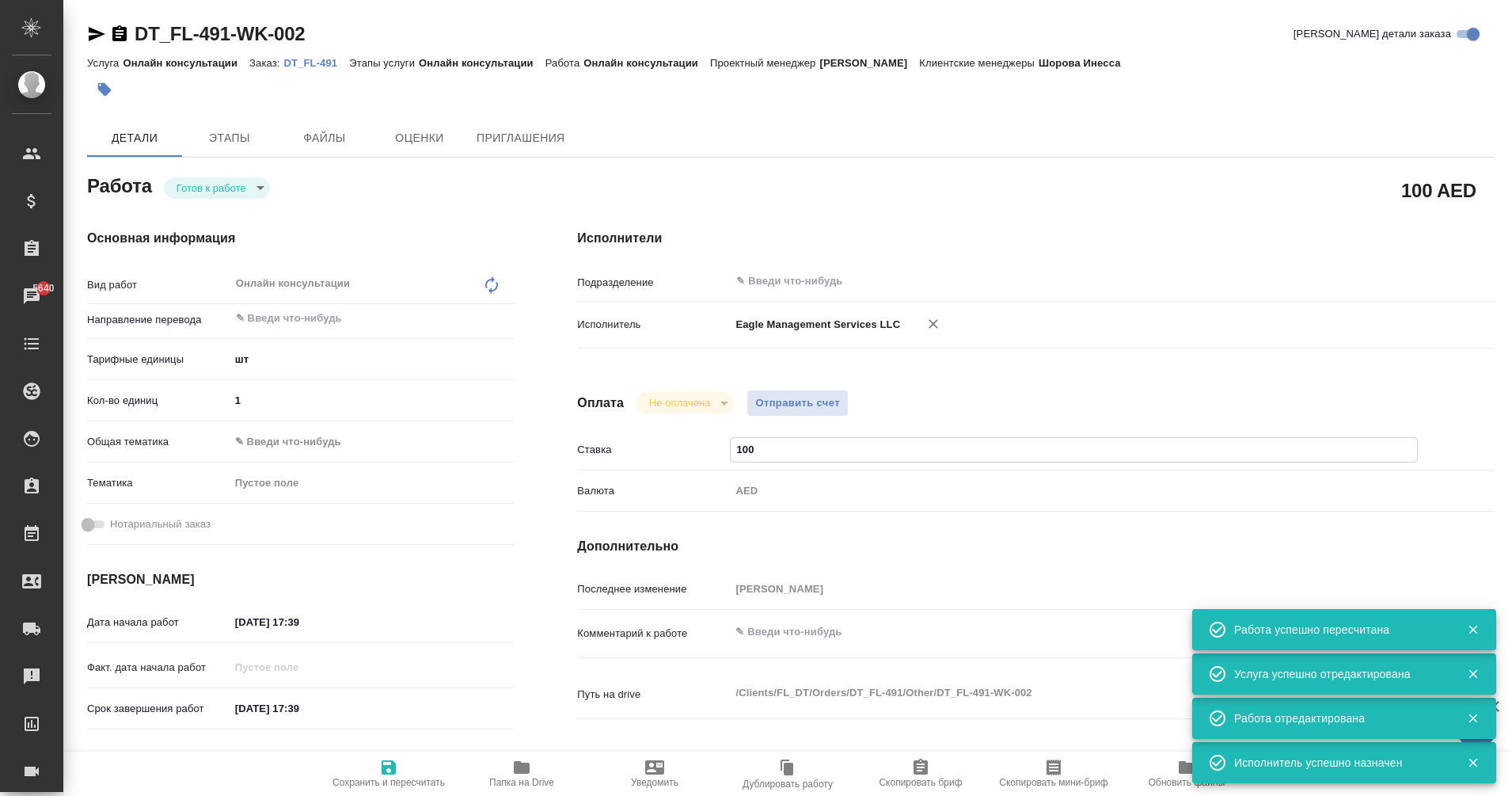
drag, startPoint x: 764, startPoint y: 451, endPoint x: 698, endPoint y: 460, distance: 66.6
click at [698, 460] on div "Ставка 100" at bounding box center [1036, 449] width 918 height 28
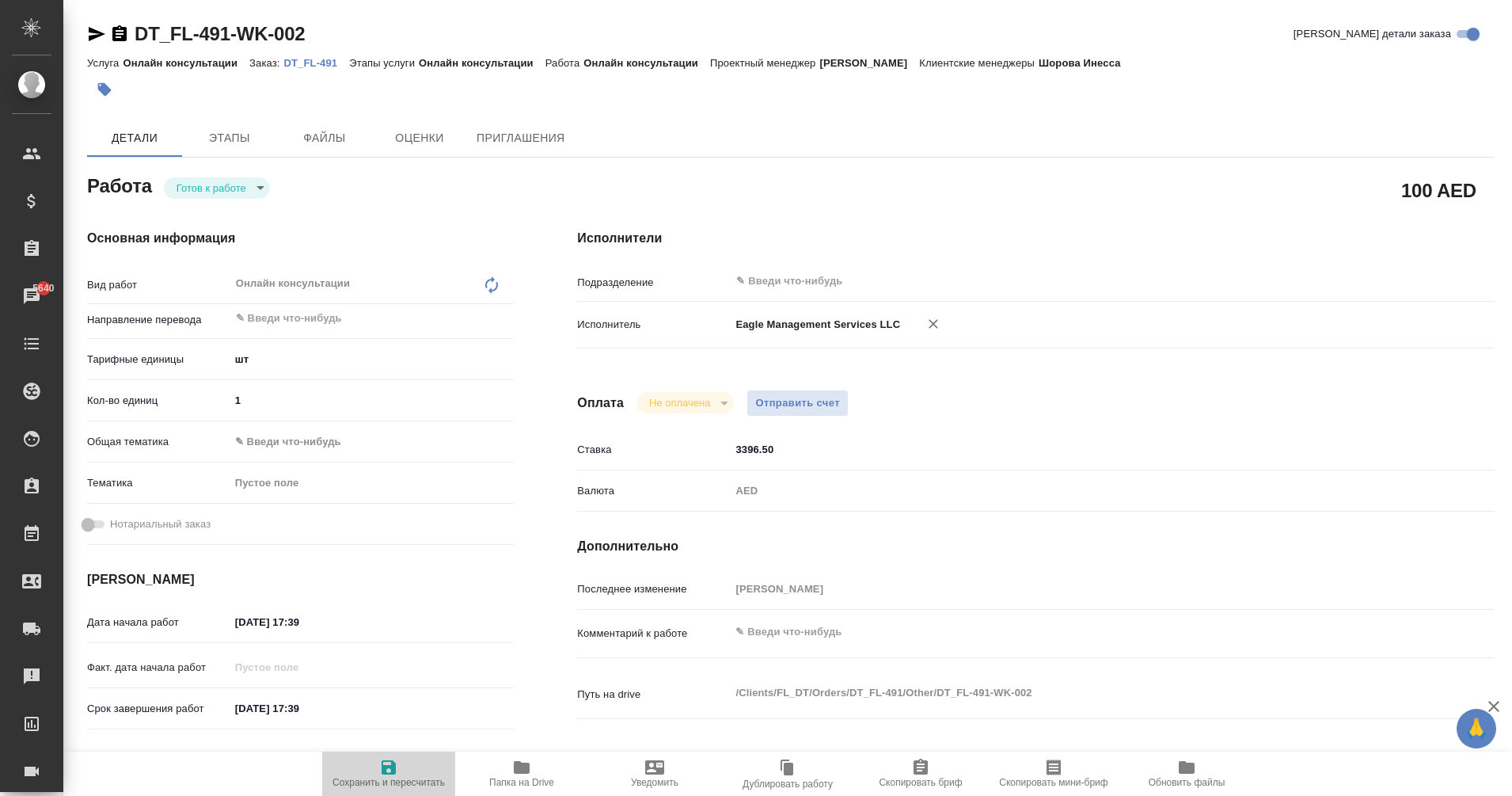
click at [382, 784] on span "Сохранить и пересчитать" at bounding box center [389, 782] width 112 height 11
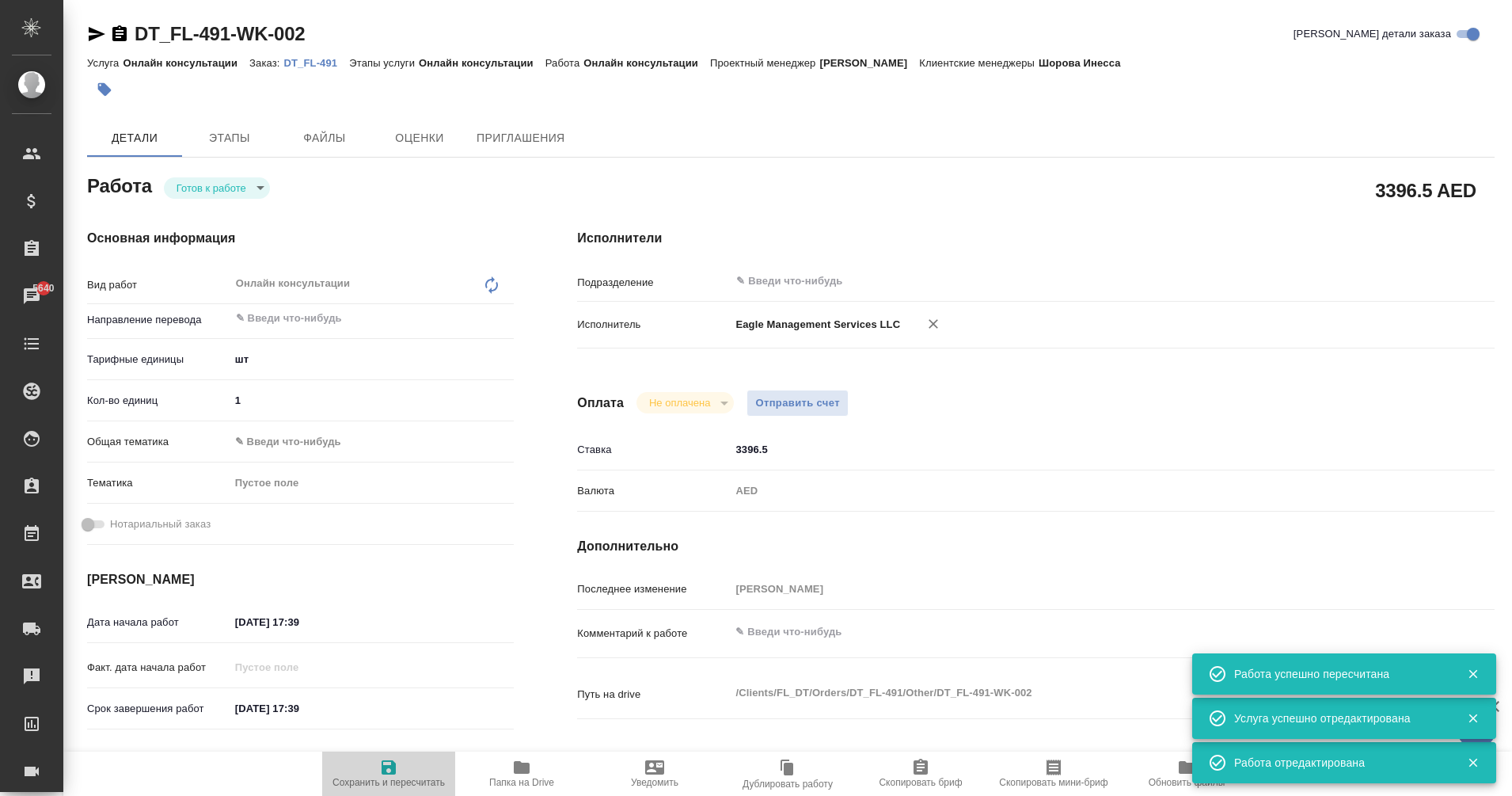
click at [394, 775] on icon "button" at bounding box center [389, 767] width 14 height 14
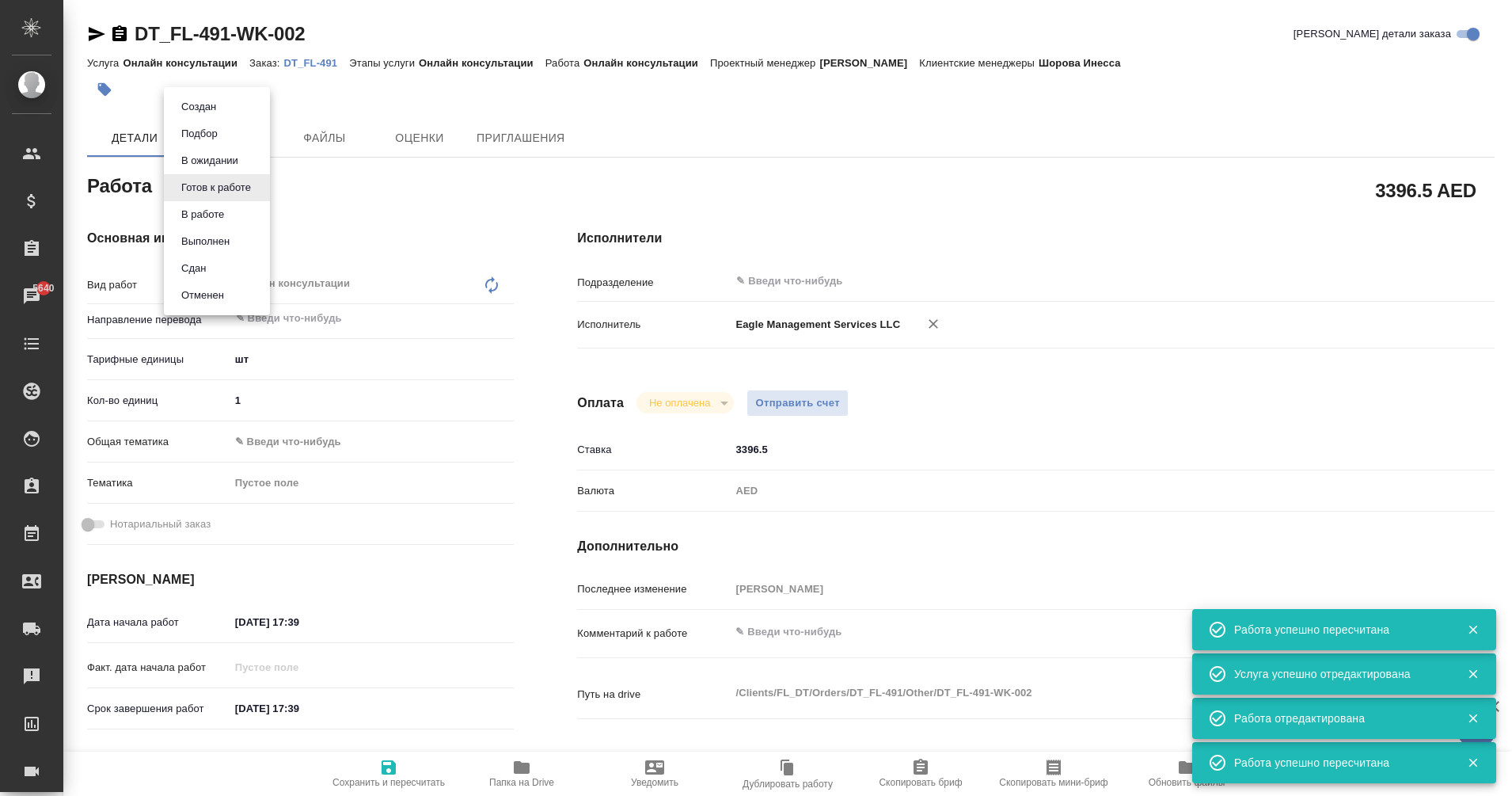
click at [224, 271] on li "Сдан" at bounding box center [217, 269] width 106 height 27
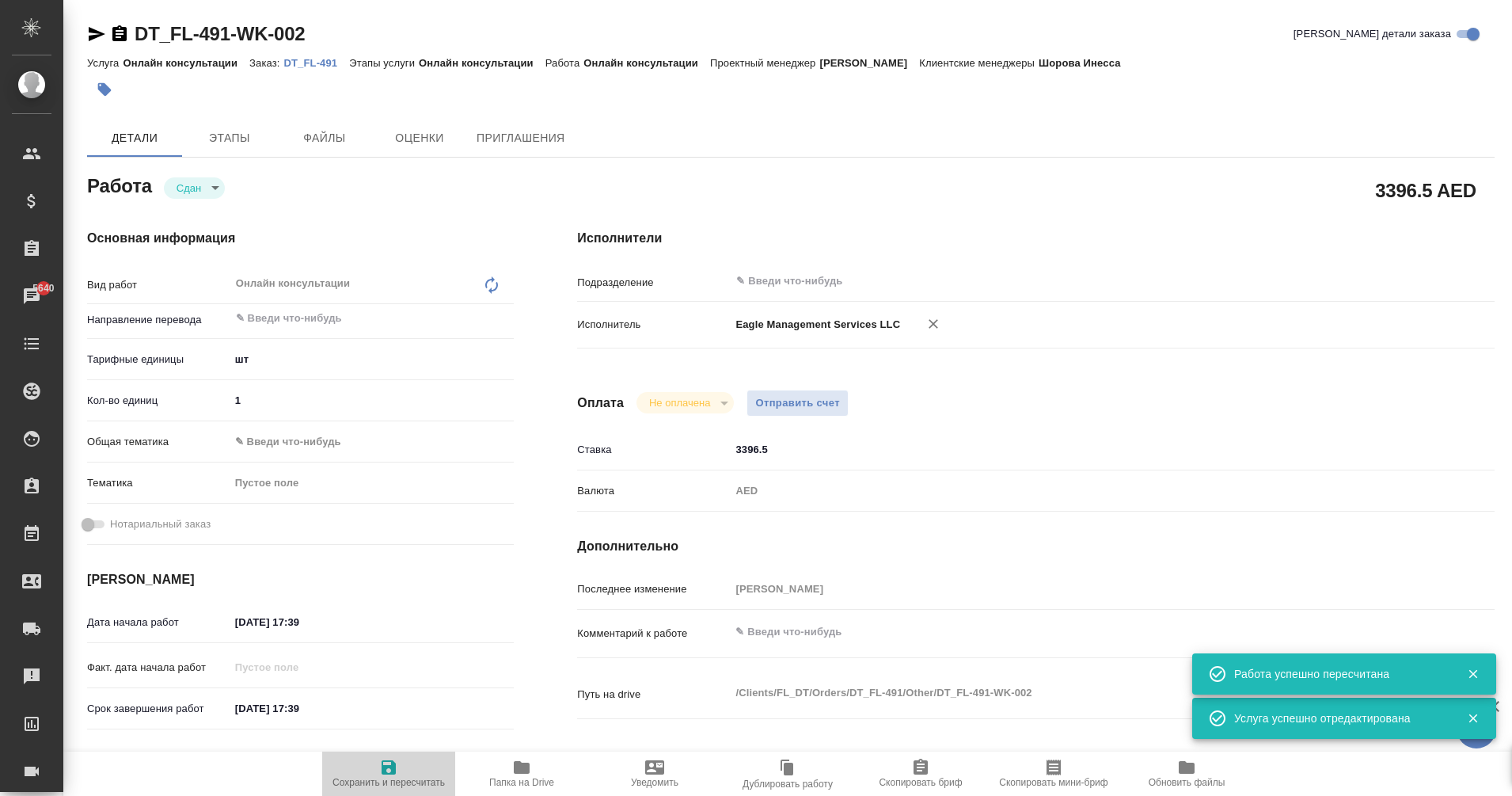
click at [397, 772] on icon "button" at bounding box center [389, 767] width 19 height 19
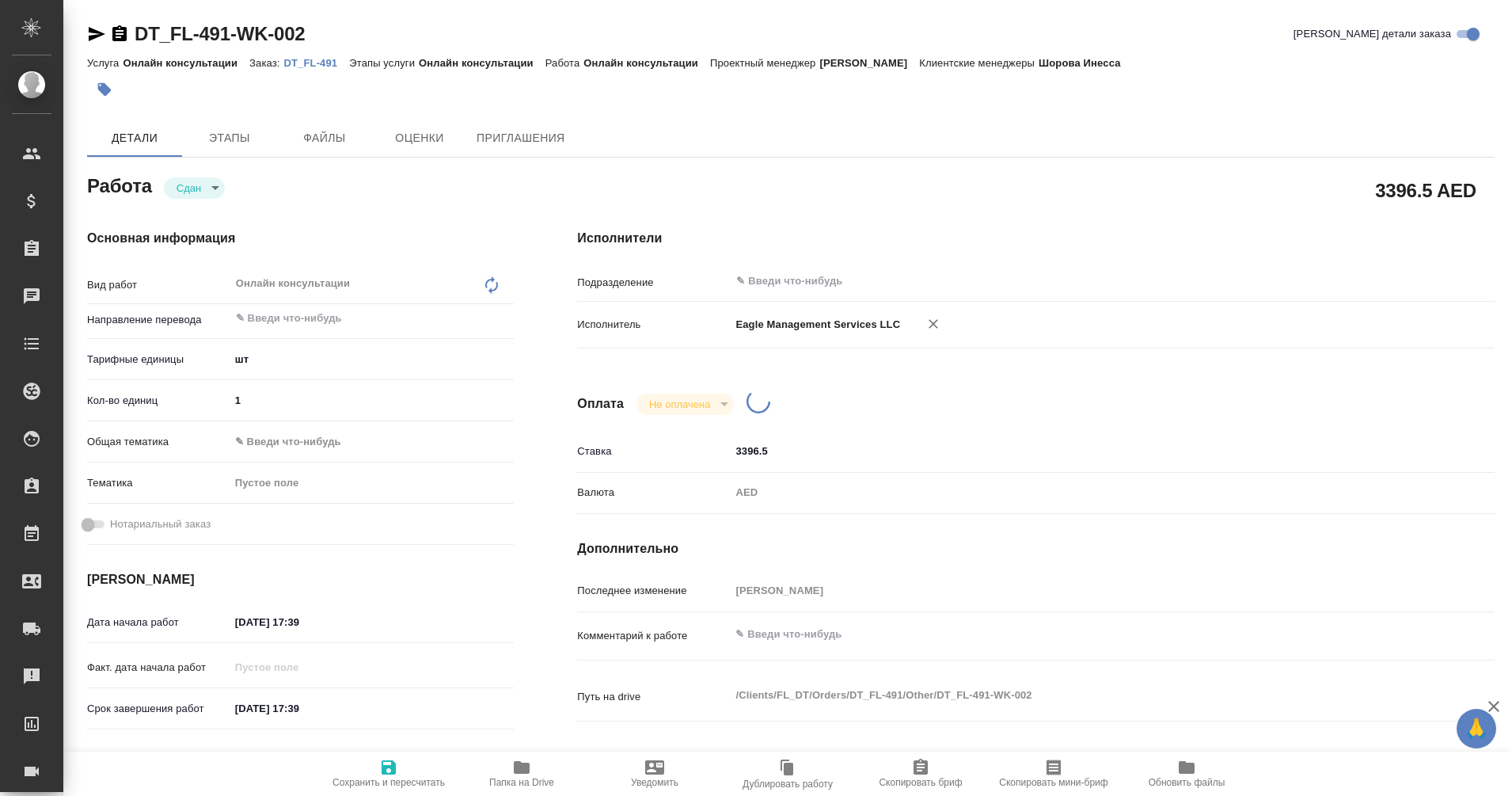
type textarea "x"
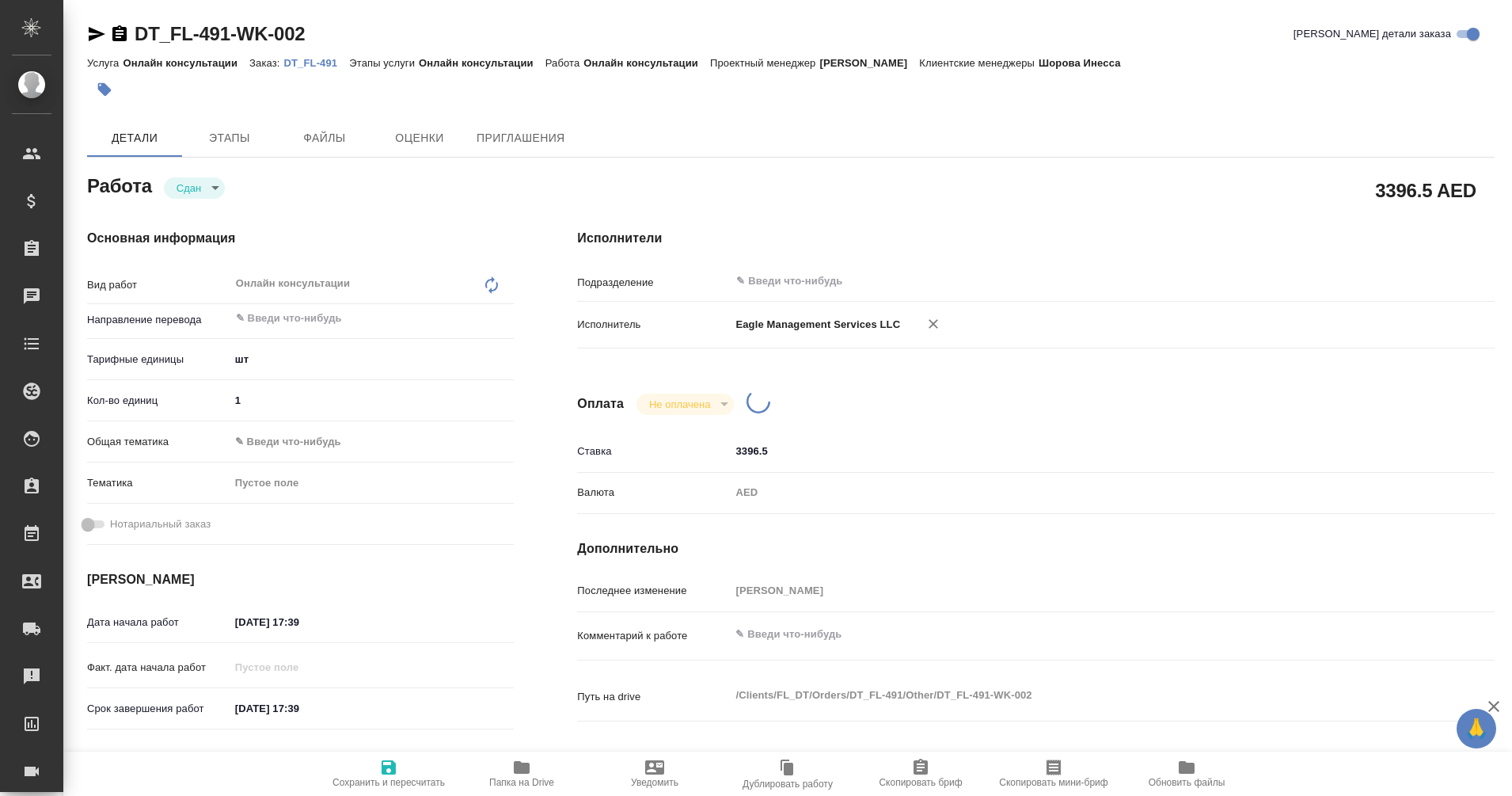
type textarea "x"
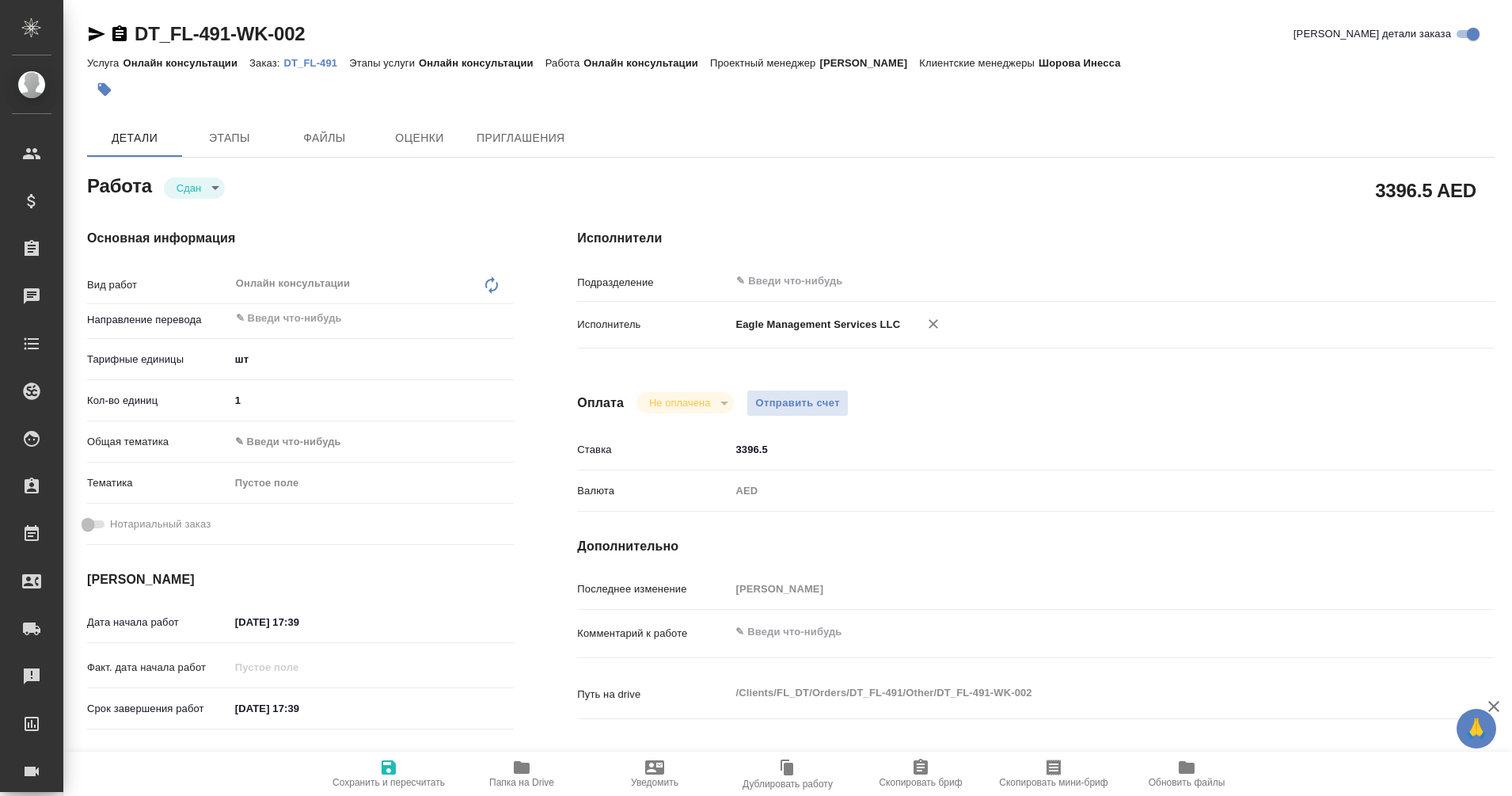
type textarea "x"
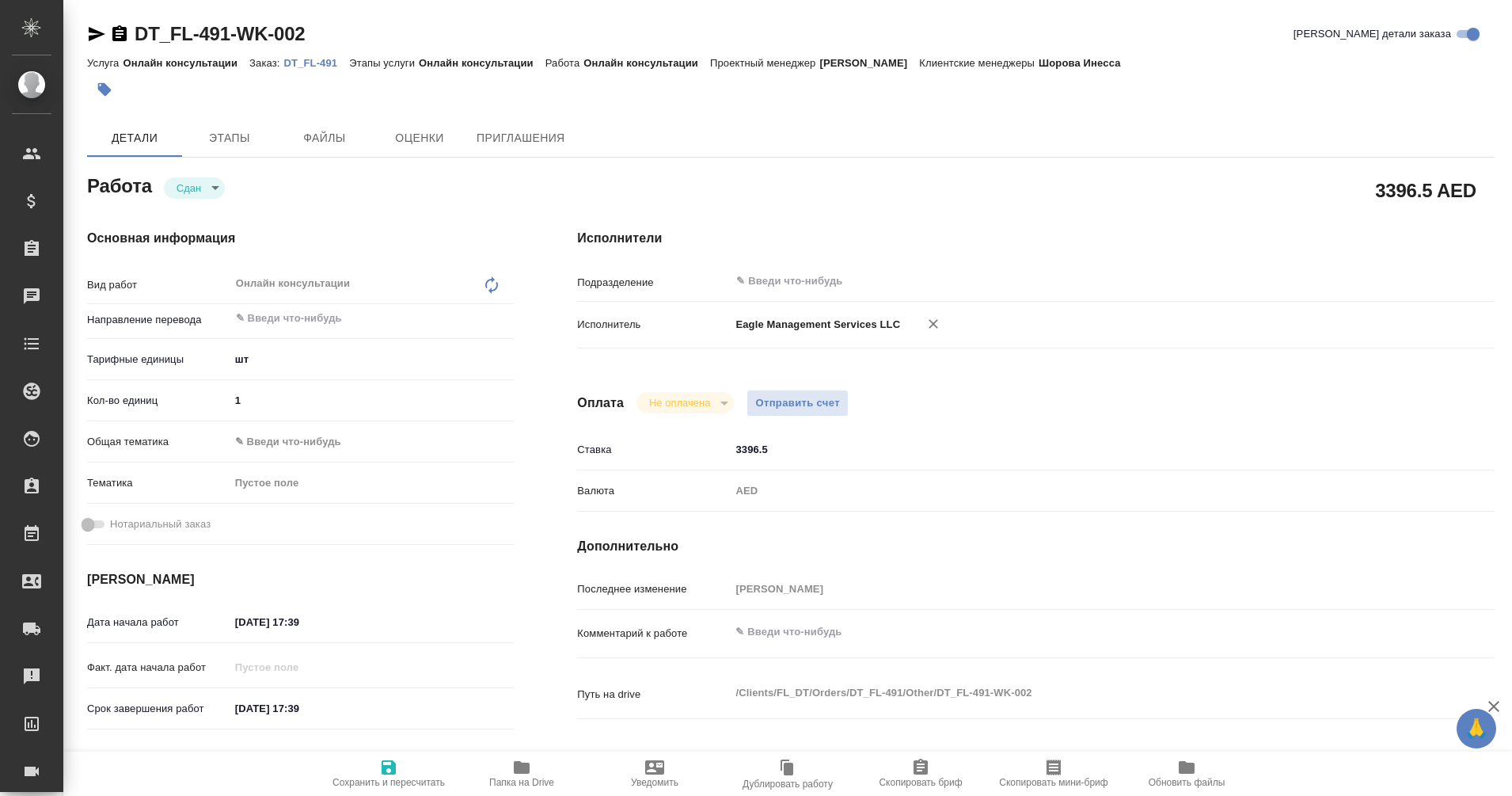
type textarea "x"
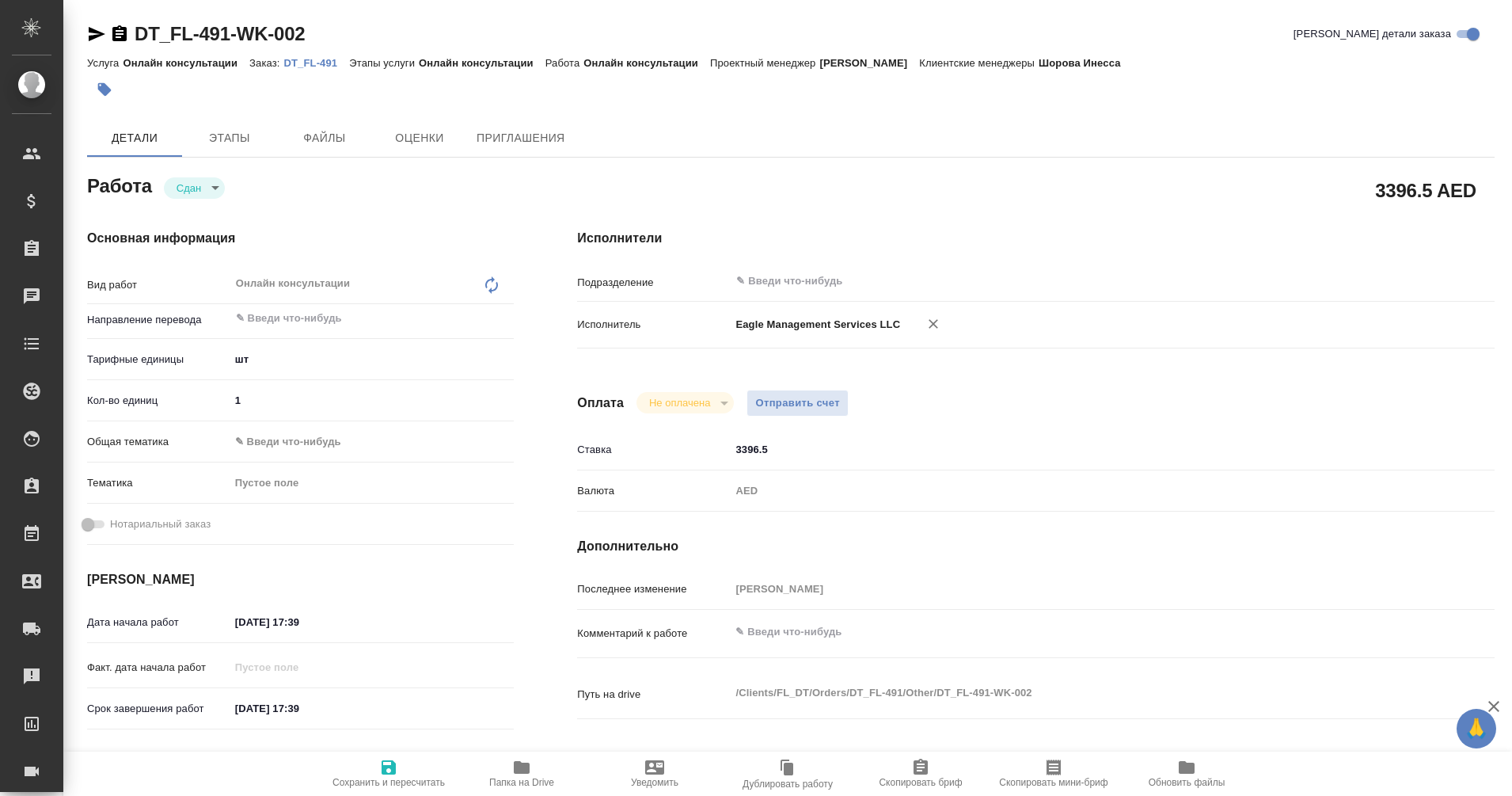
type textarea "x"
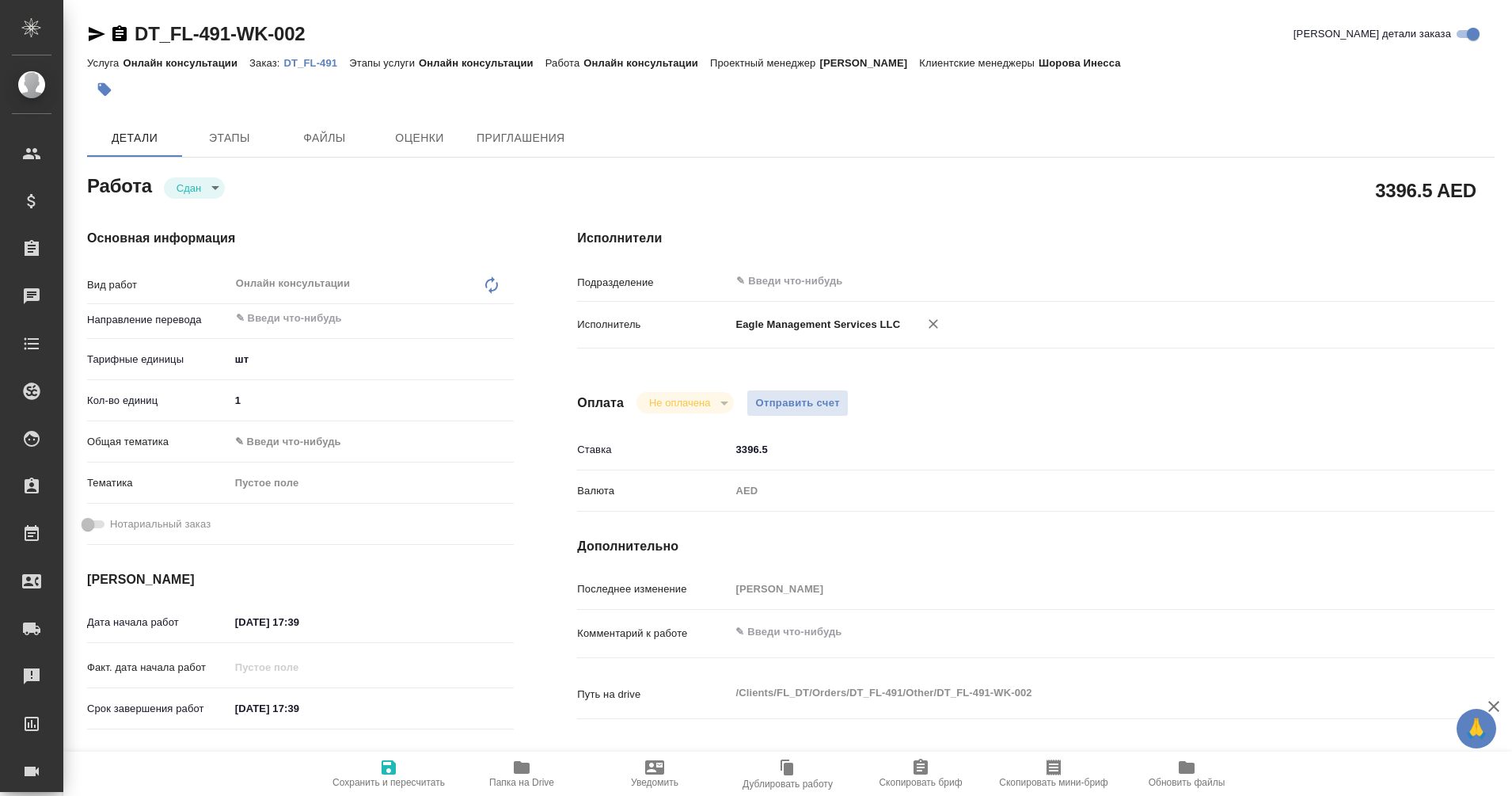
type textarea "x"
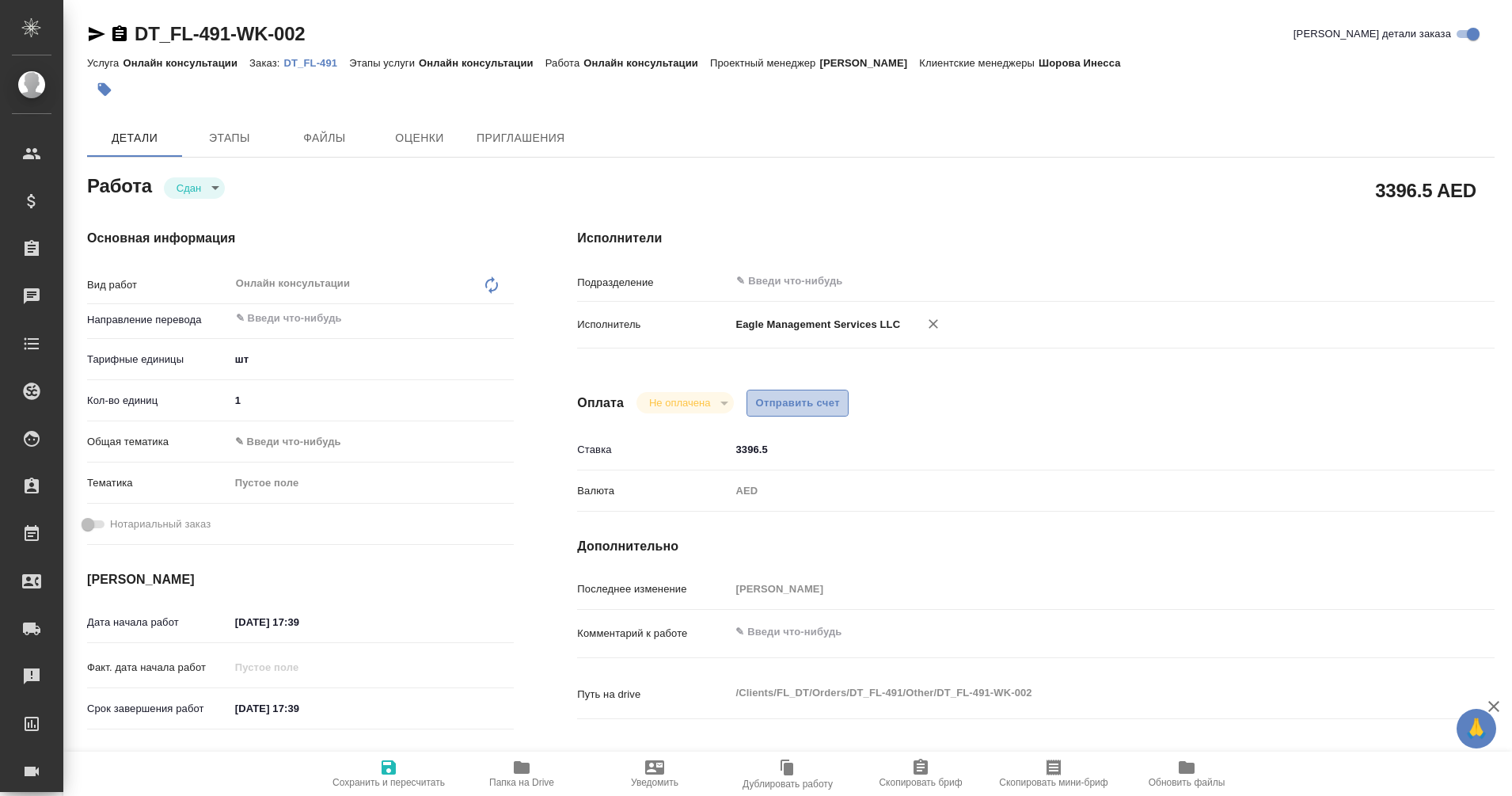
click at [795, 395] on span "Отправить счет" at bounding box center [798, 403] width 85 height 18
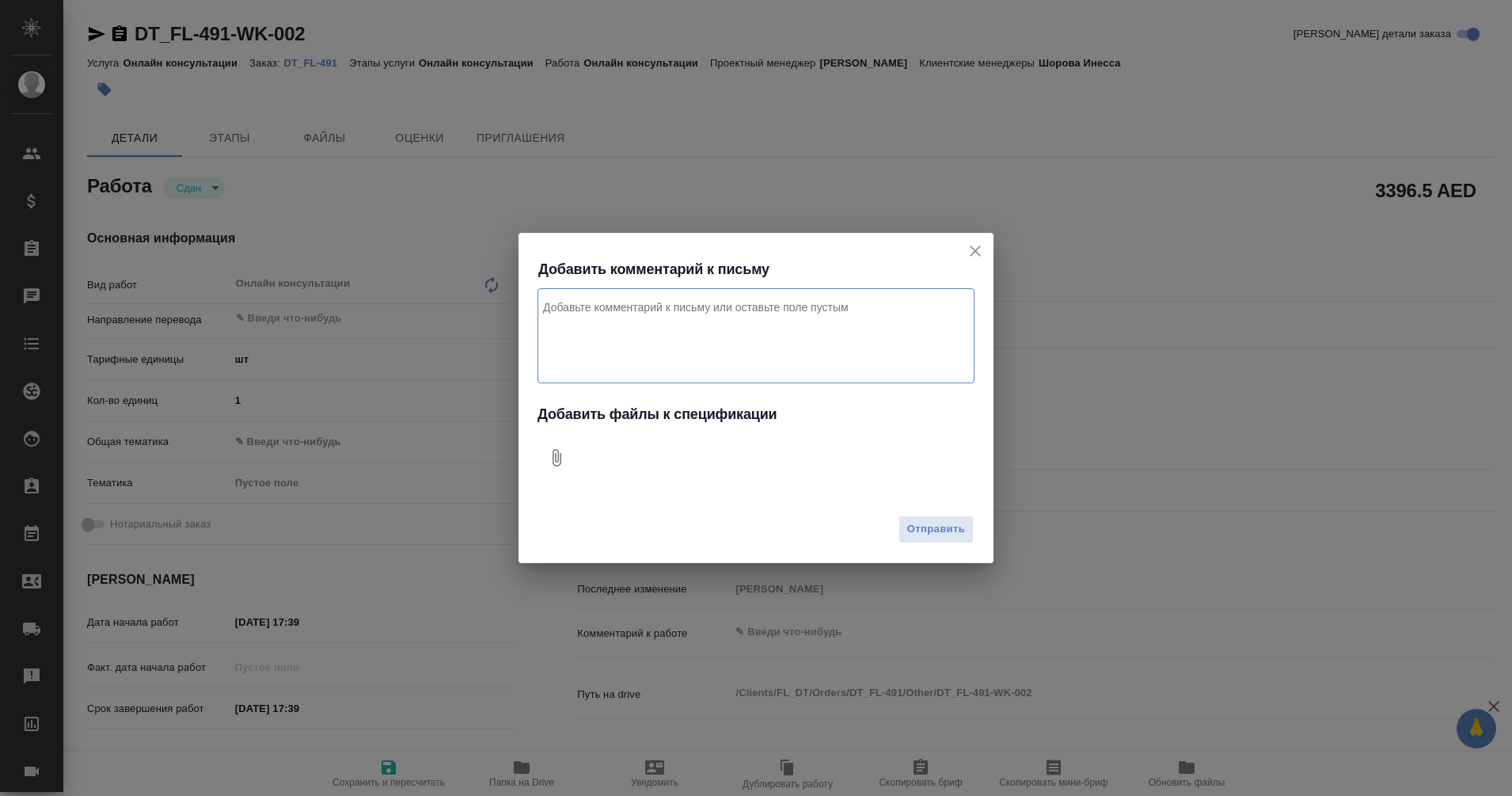
type textarea "x"
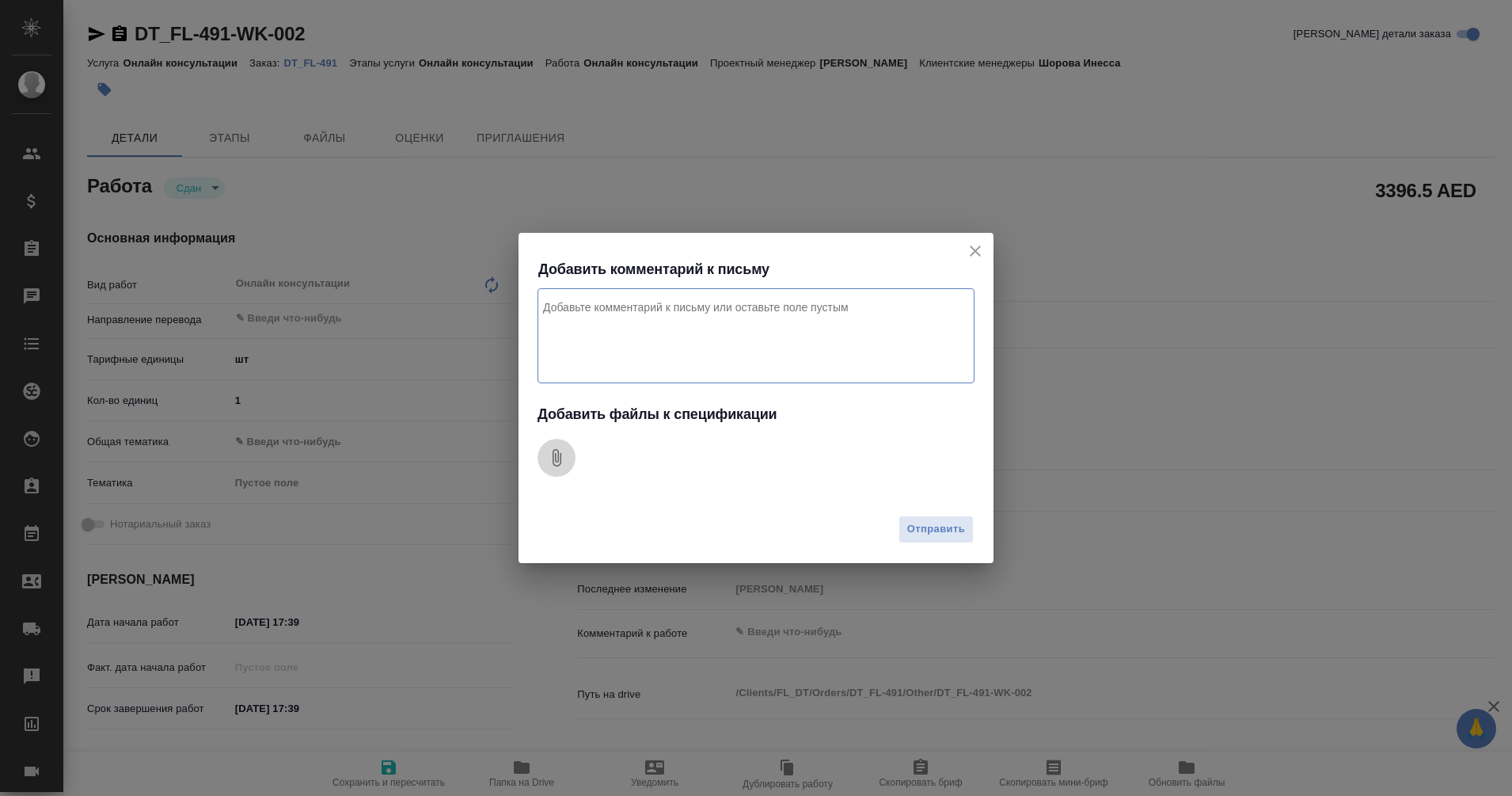
click at [553, 462] on icon "Добавить файлы к спецификации" at bounding box center [557, 458] width 9 height 17
type textarea "x"
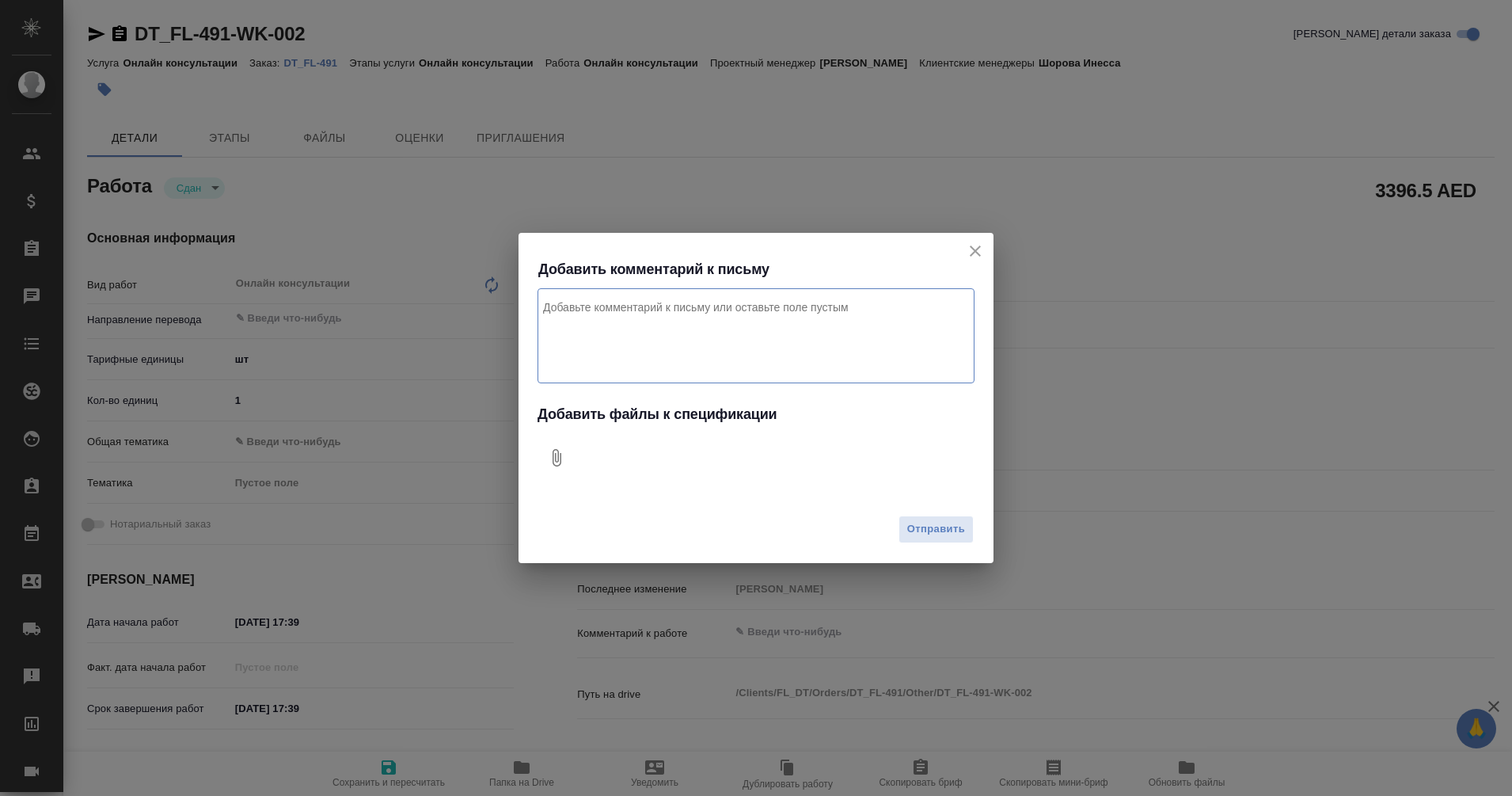
type textarea "x"
click at [603, 338] on textarea "Комментарий к письму" at bounding box center [756, 336] width 437 height 95
type textarea "g"
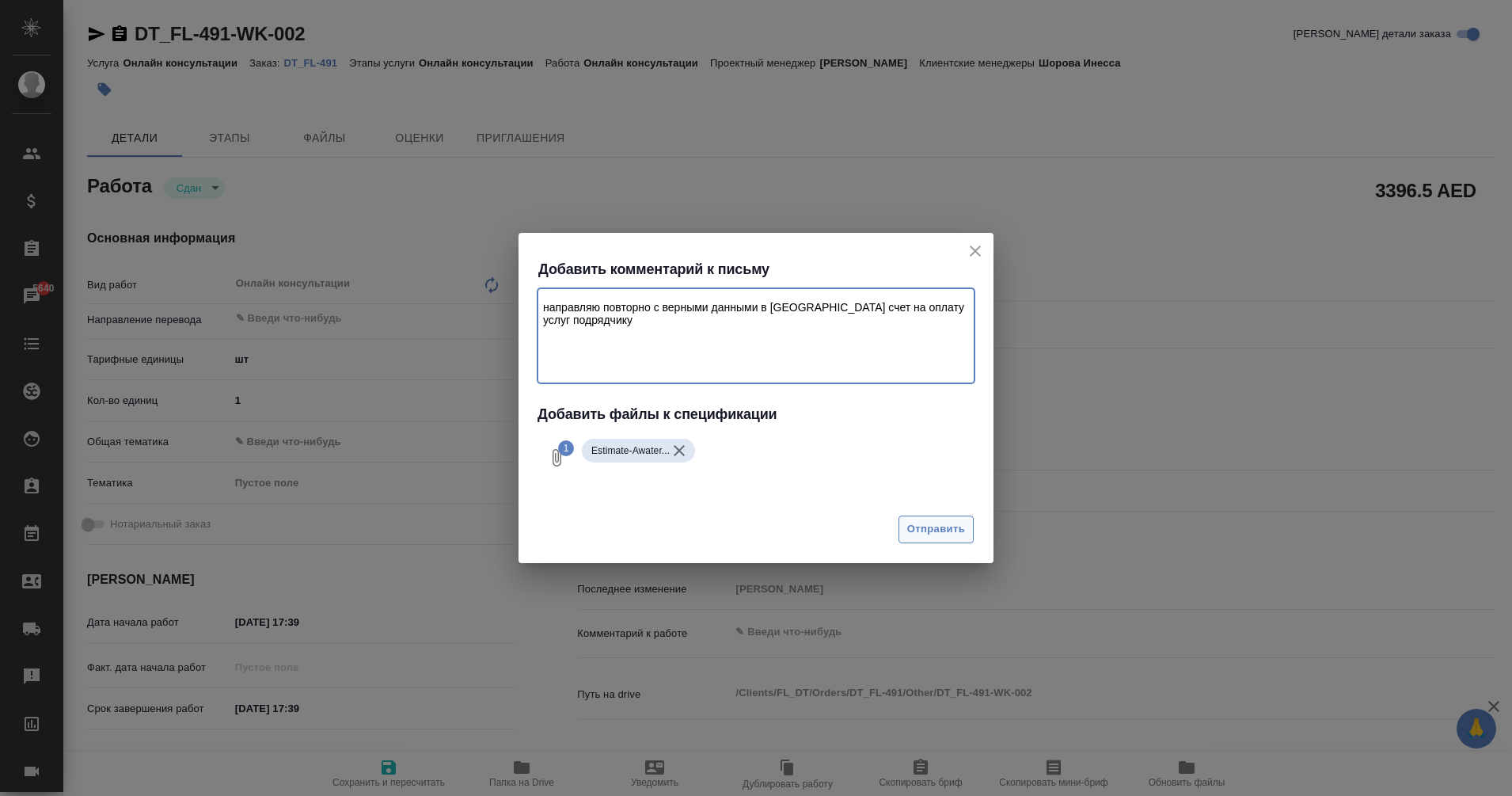
type textarea "направляю повторно с верными данными в тере счет на оплату услуг подрядчику"
click at [951, 523] on span "Отправить" at bounding box center [936, 529] width 58 height 18
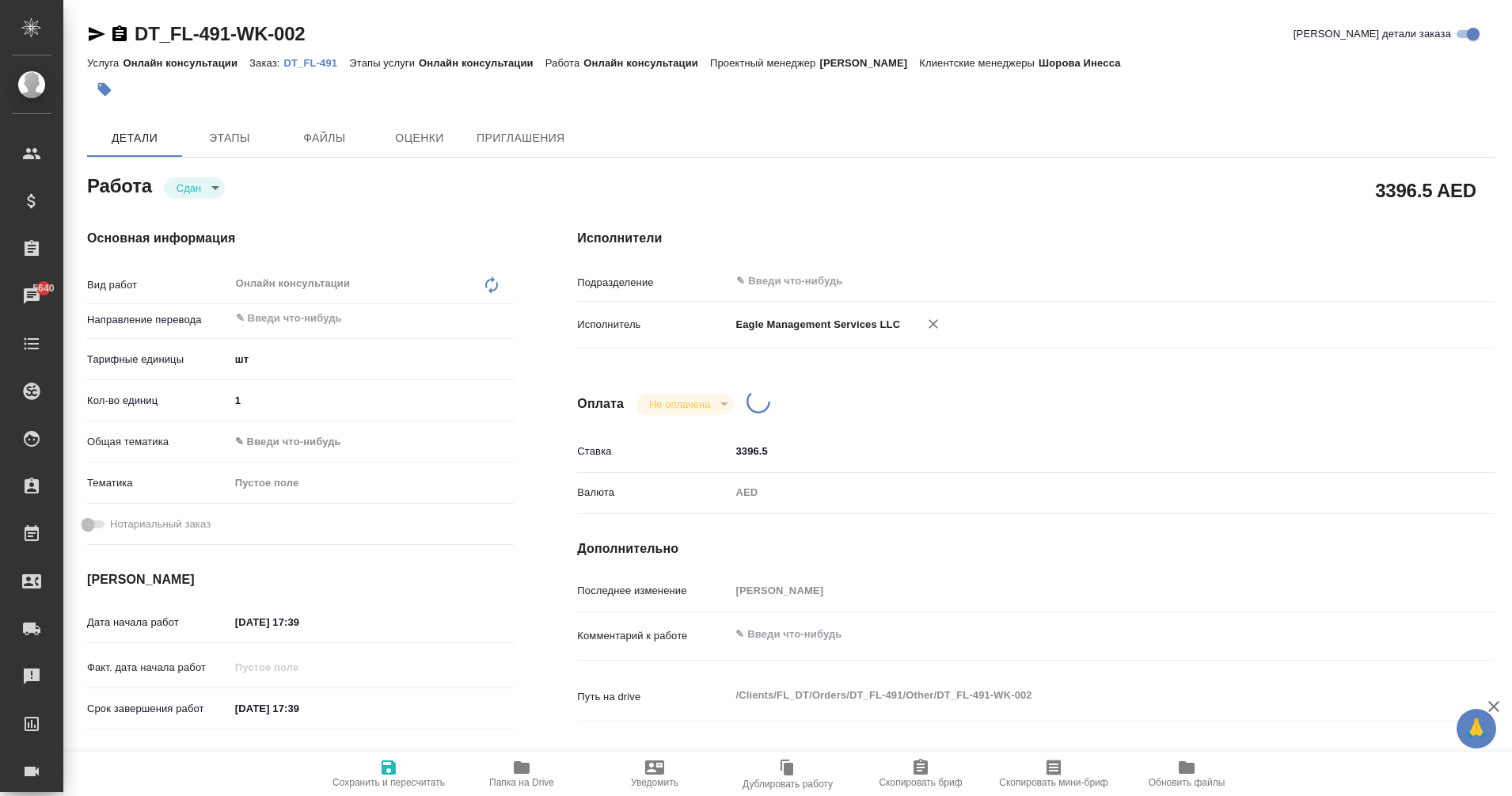
type textarea "x"
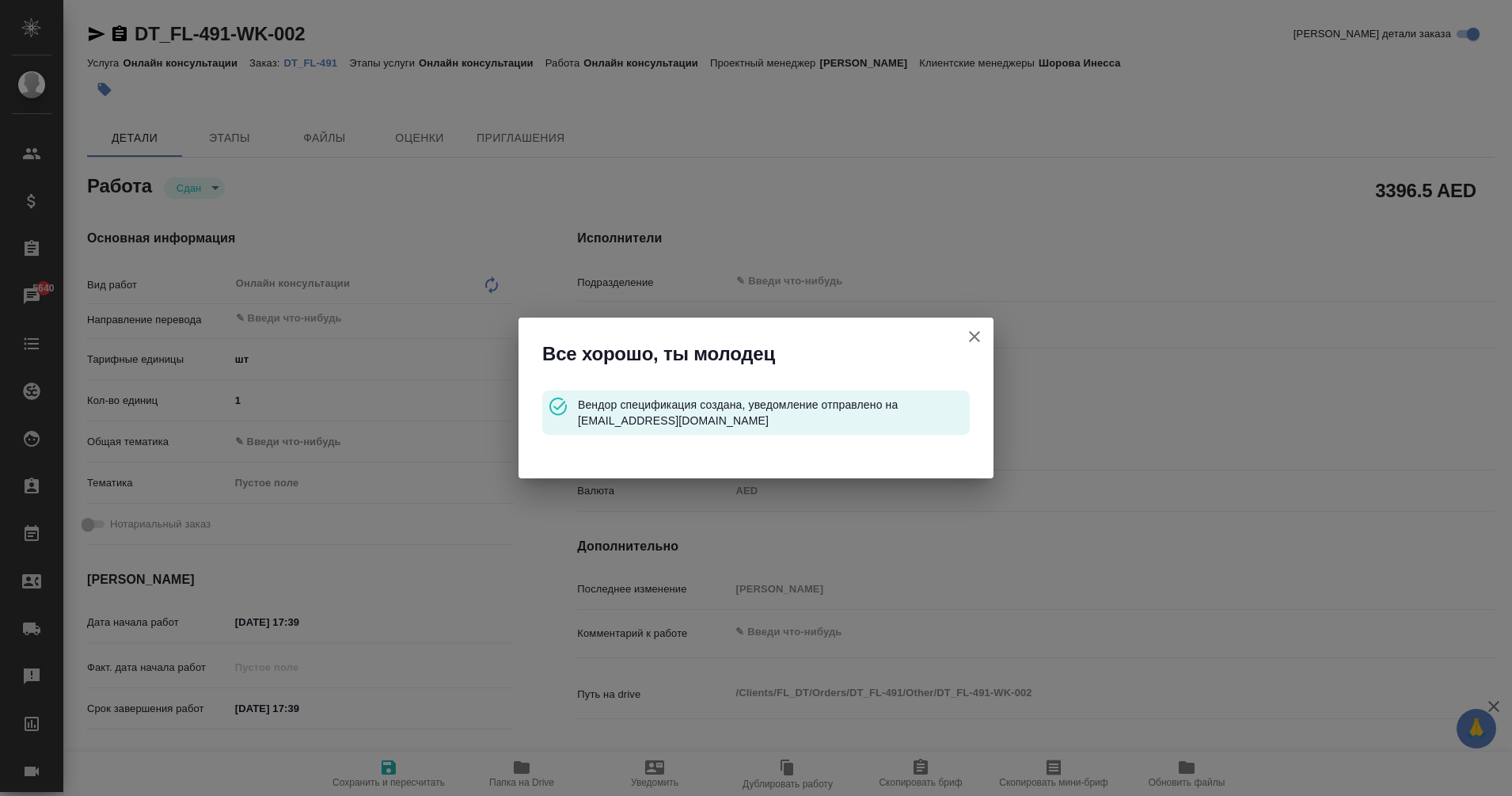
type input "closed"
type textarea "Онлайн консультации"
type textarea "x"
type input "5a8b1489cc6b4906c91bfdc1"
type input "1"
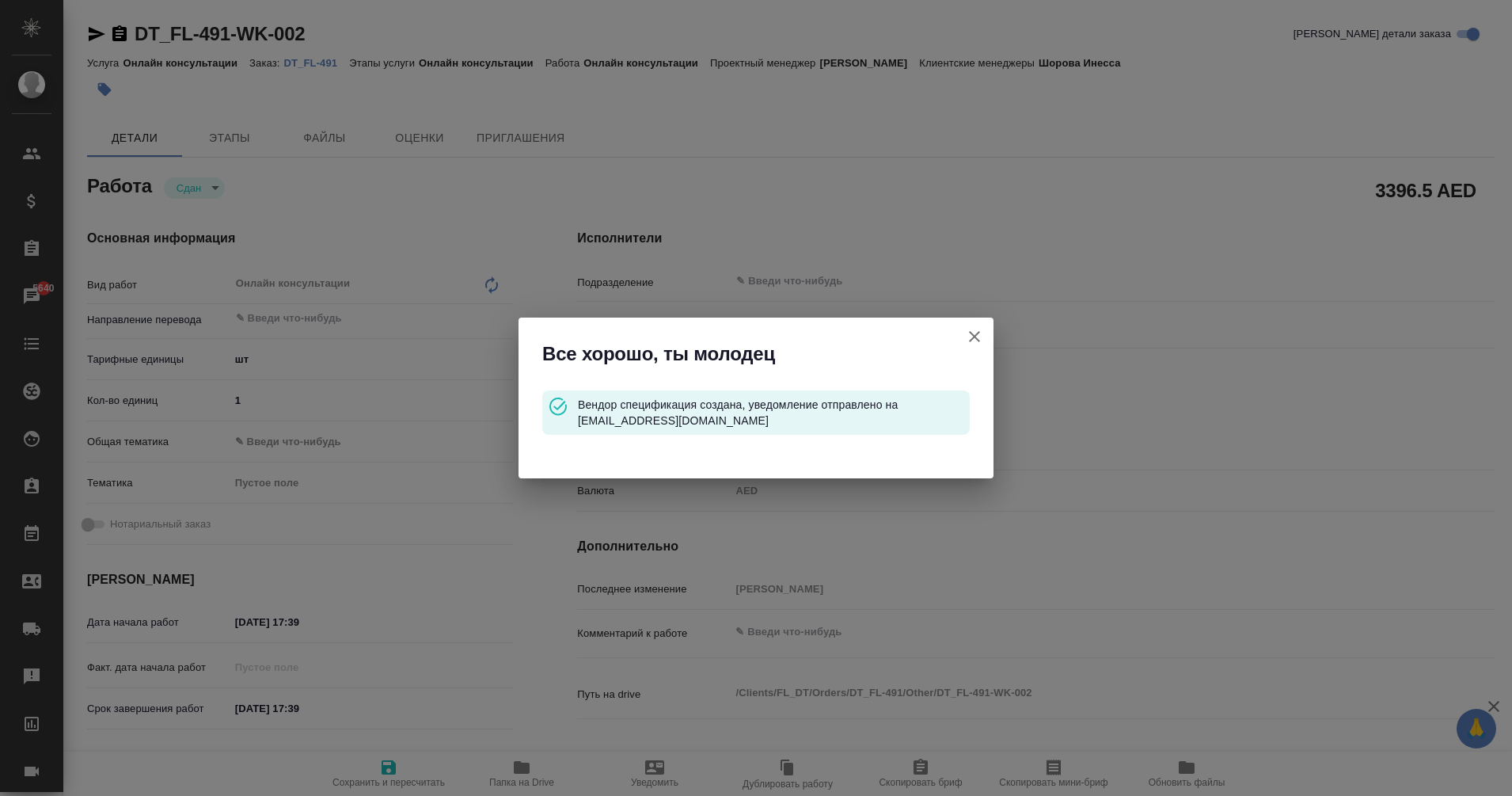
type input "[DATE] 17:39"
type input "[DATE] 17:45"
type input "[DATE] 17:39"
type input "notPayed"
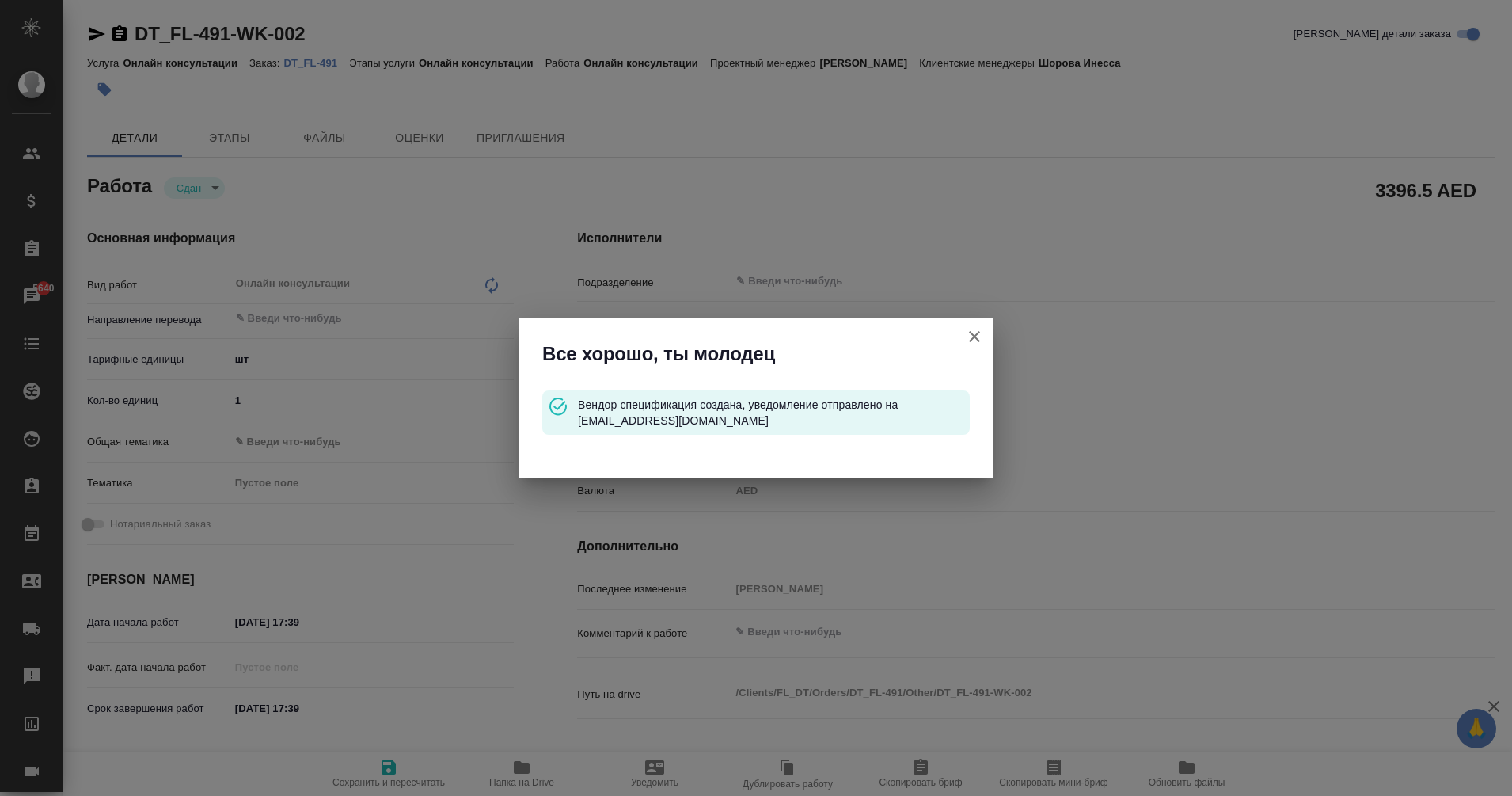
type input "3396.5"
type input "AED"
type input "[PERSON_NAME]"
type textarea "x"
type textarea "/Clients/FL_DT/Orders/DT_FL-491/Other/DT_FL-491-WK-002"
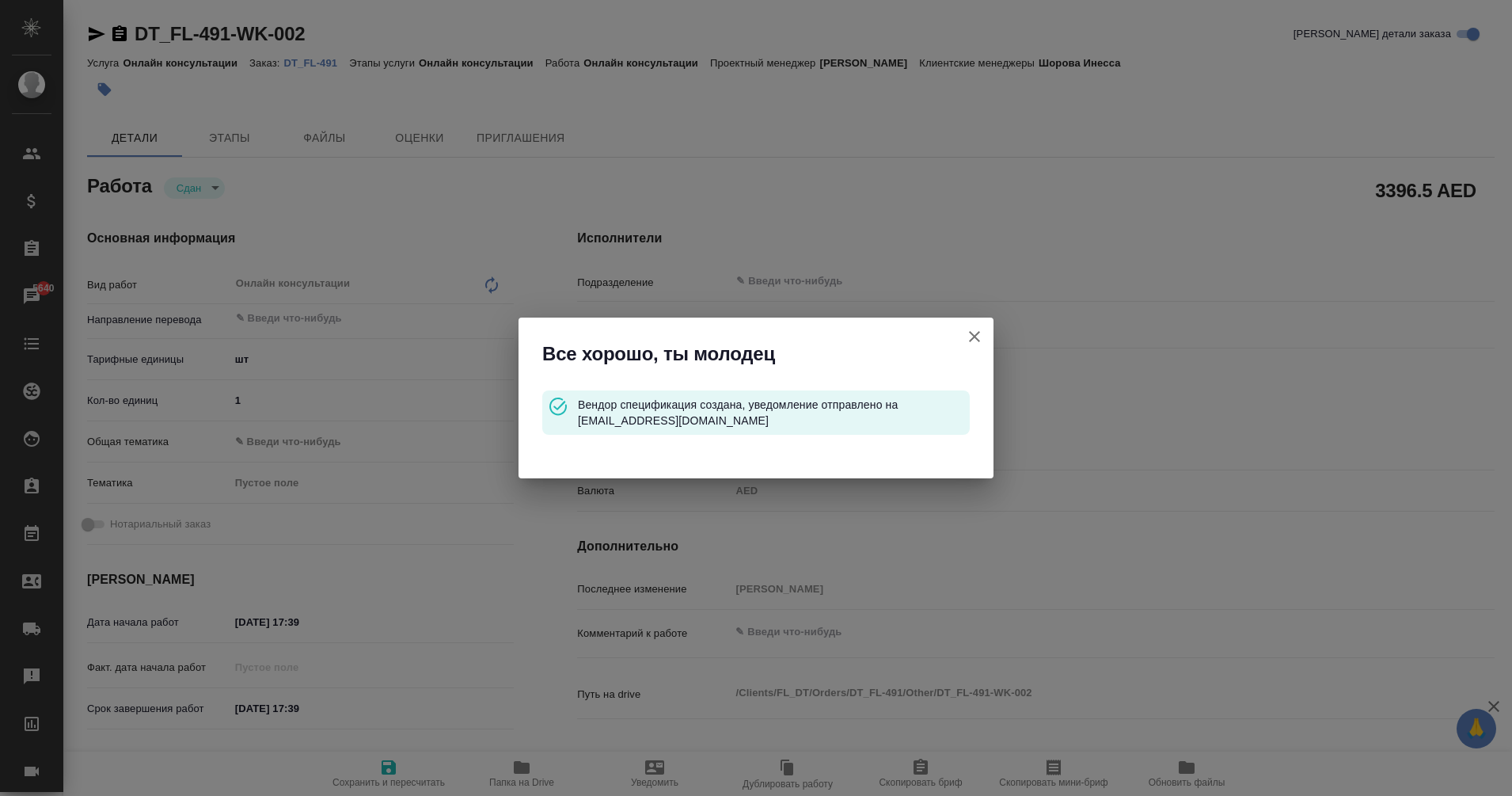
type textarea "x"
type input "DT_FL-491"
type input "Онлайн консультации"
type input "Шорова Инесса"
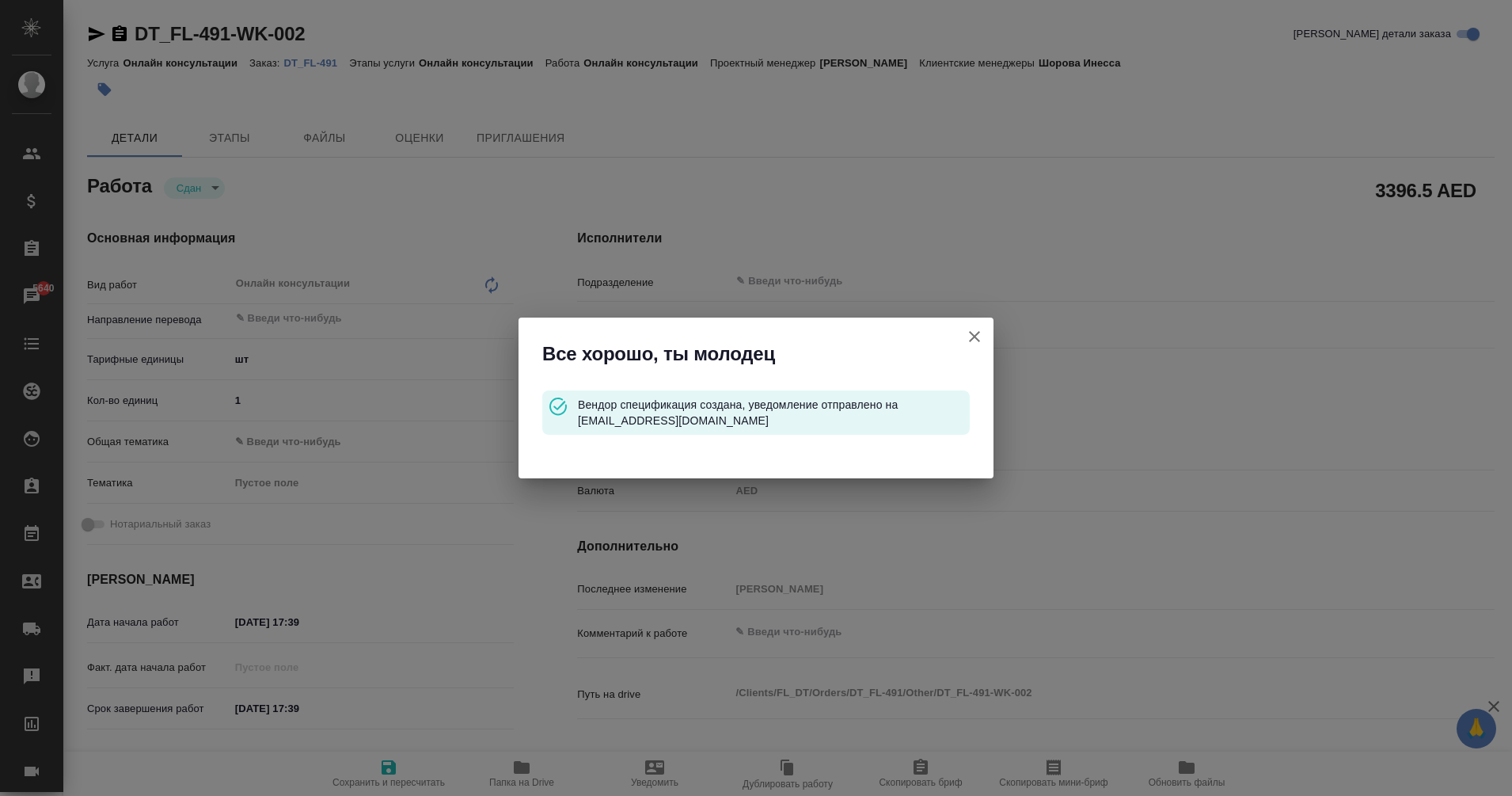
type input "/Clients/FL_DT/Orders/DT_FL-491"
type textarea "x"
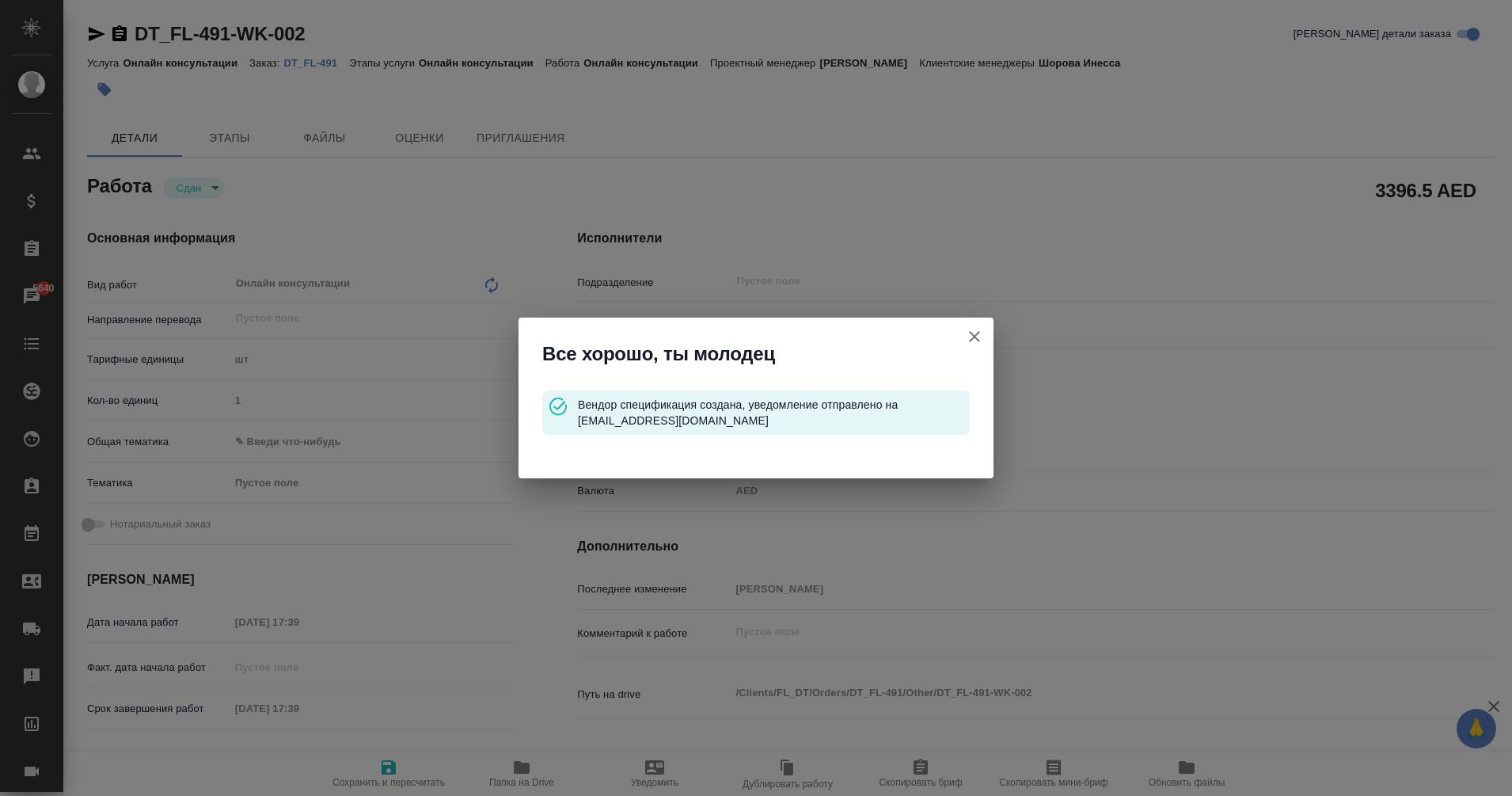
type textarea "x"
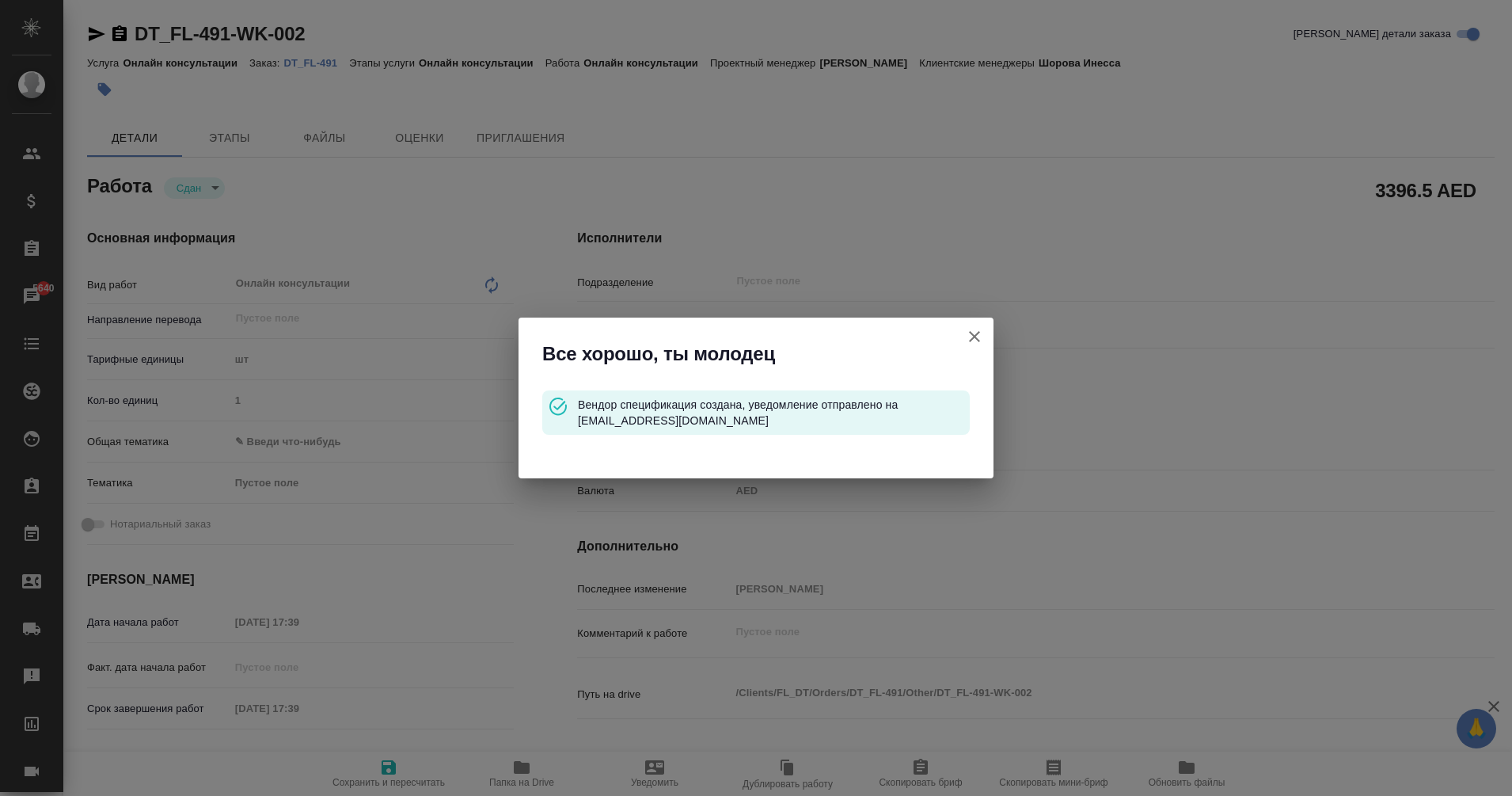
type textarea "x"
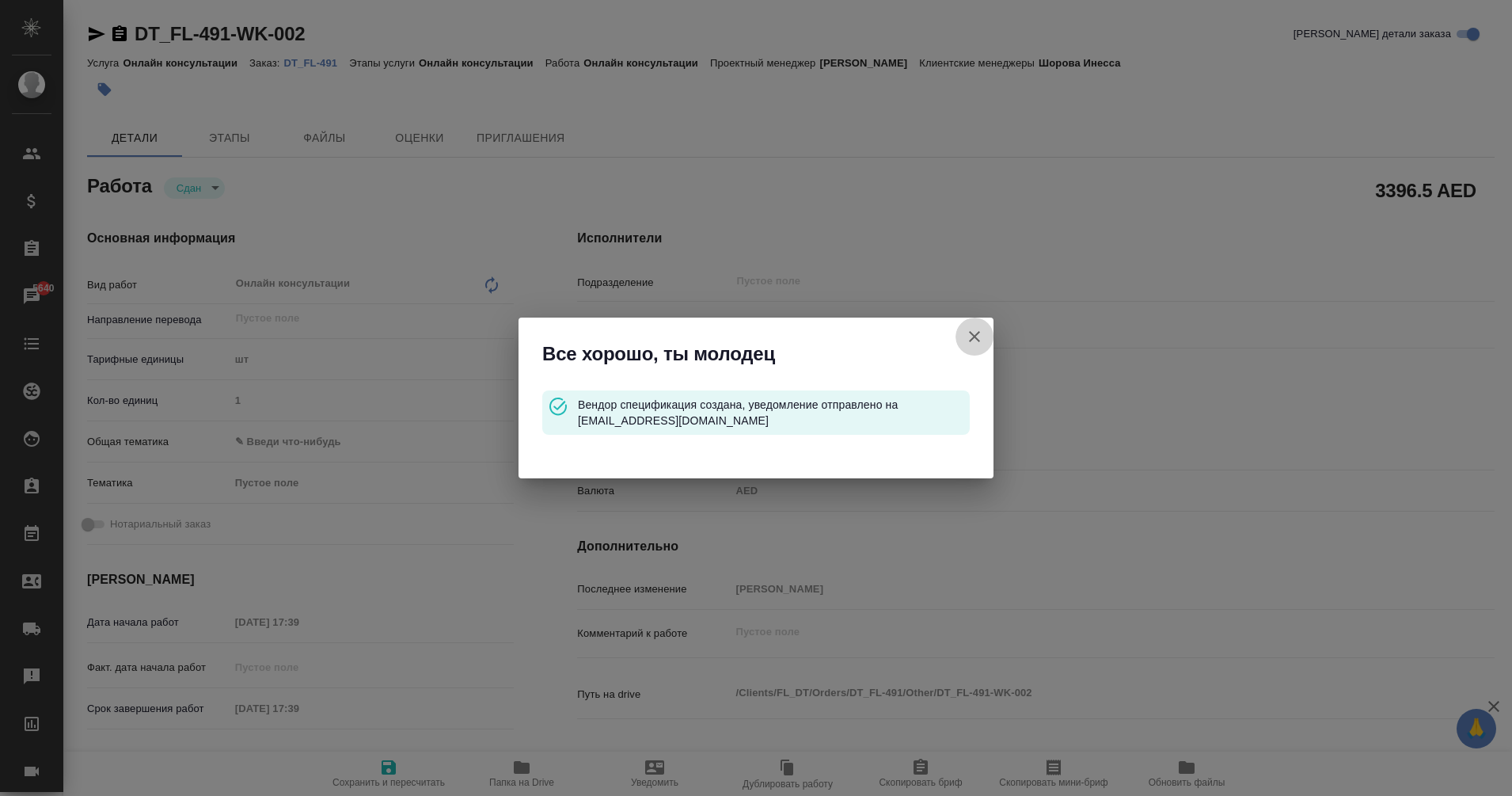
type textarea "x"
click at [978, 344] on icon "button" at bounding box center [975, 337] width 19 height 19
type textarea "x"
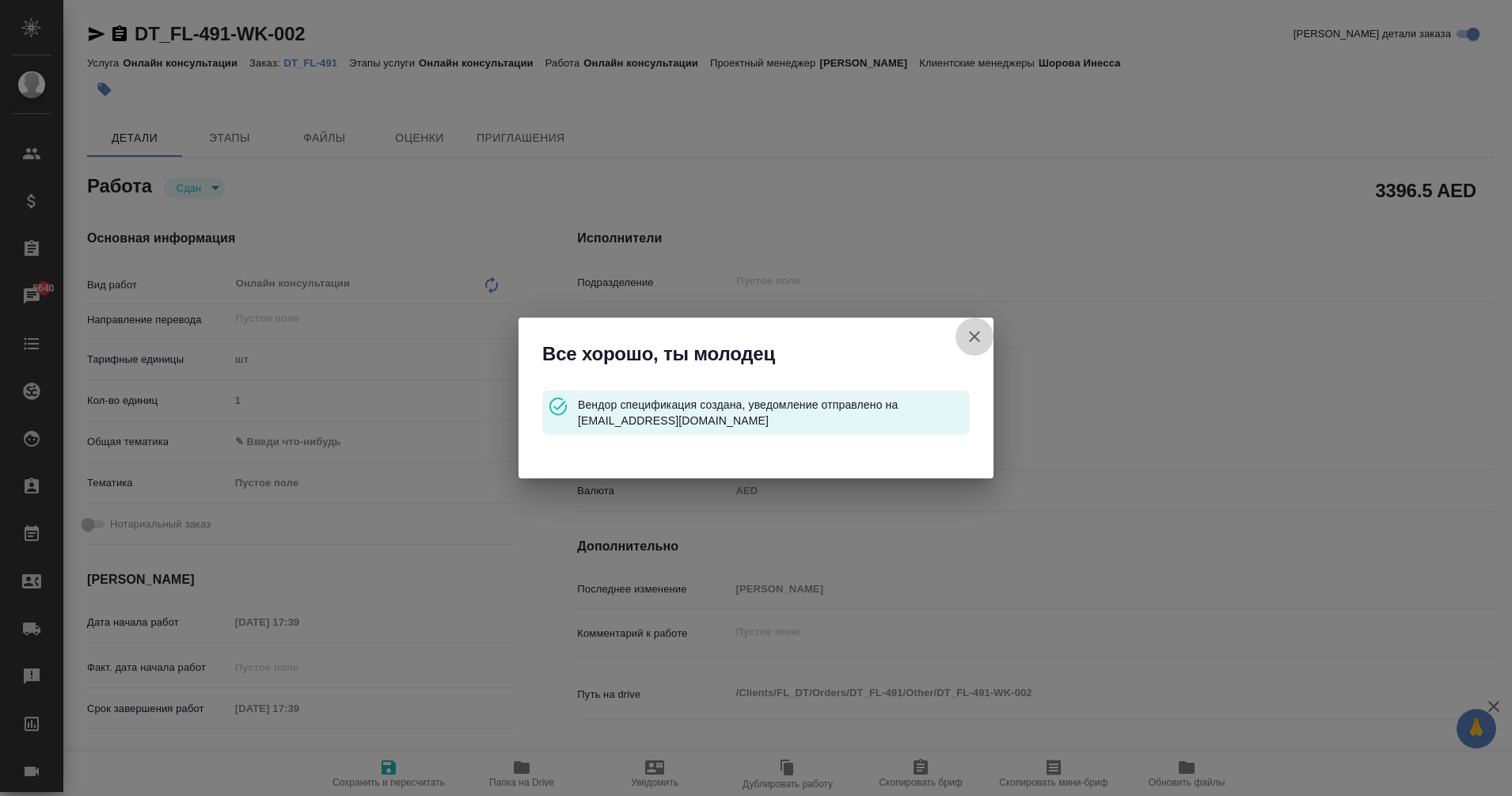
type textarea "x"
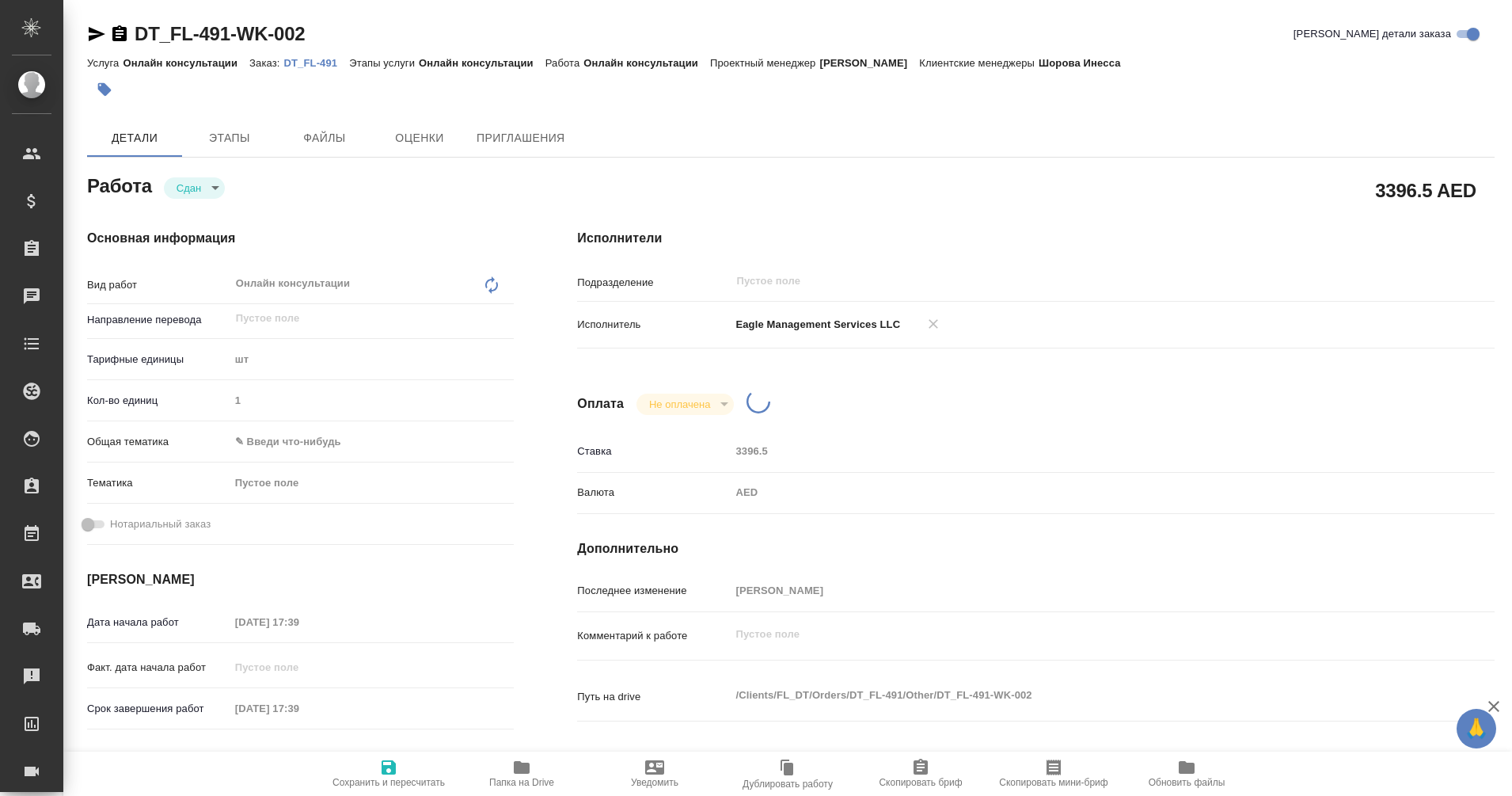
type textarea "x"
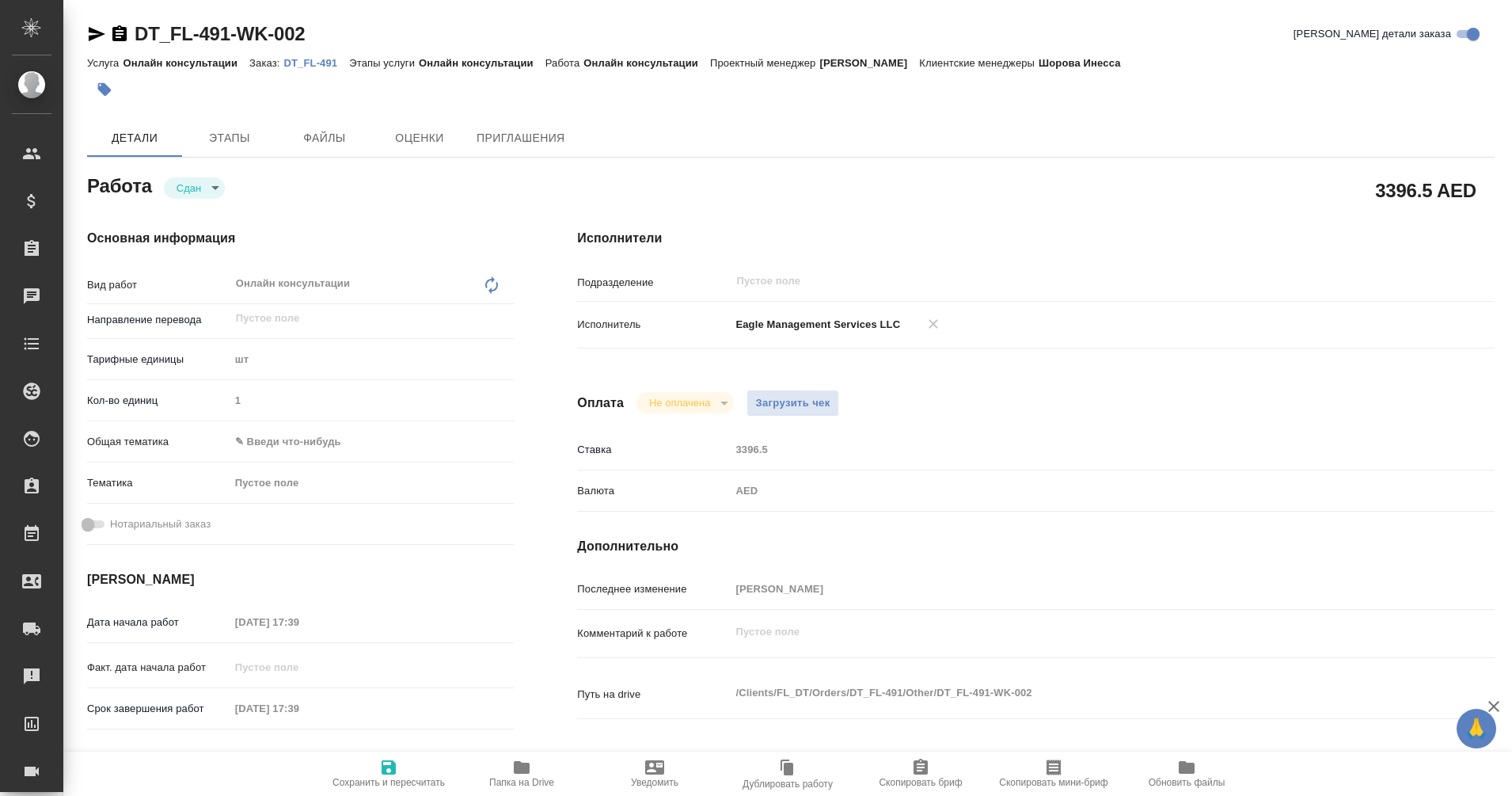
type textarea "x"
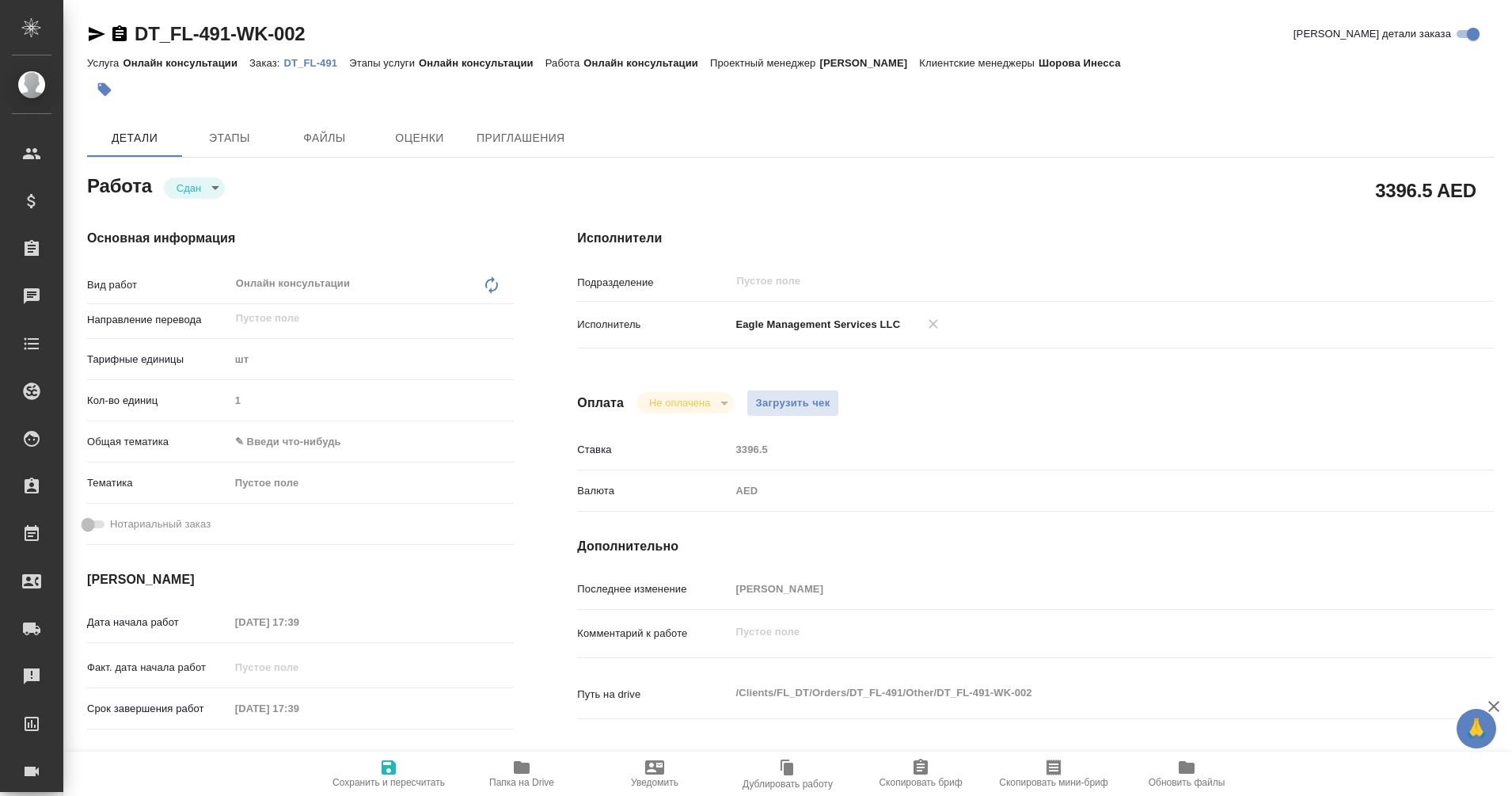
type textarea "x"
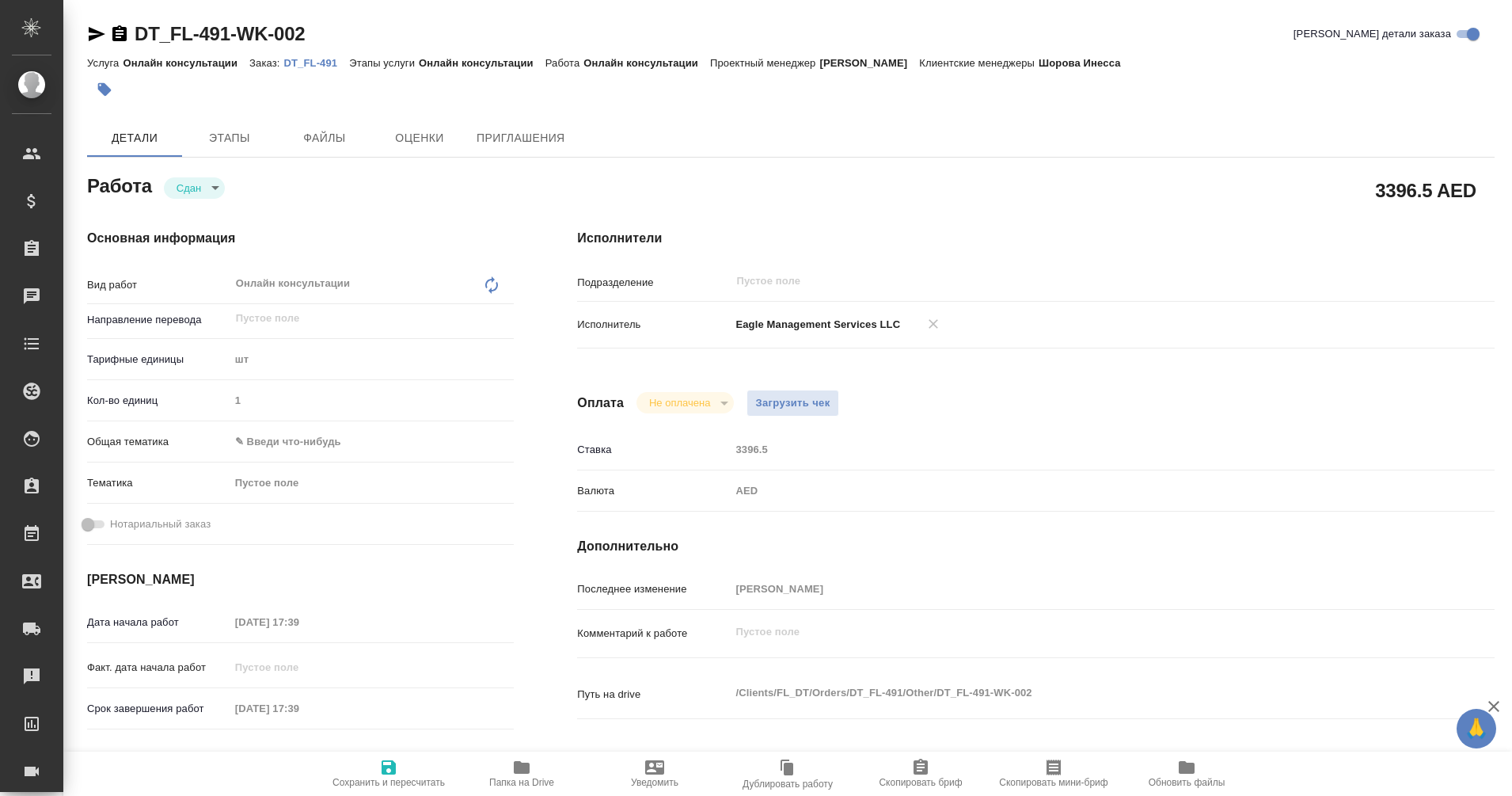
type textarea "x"
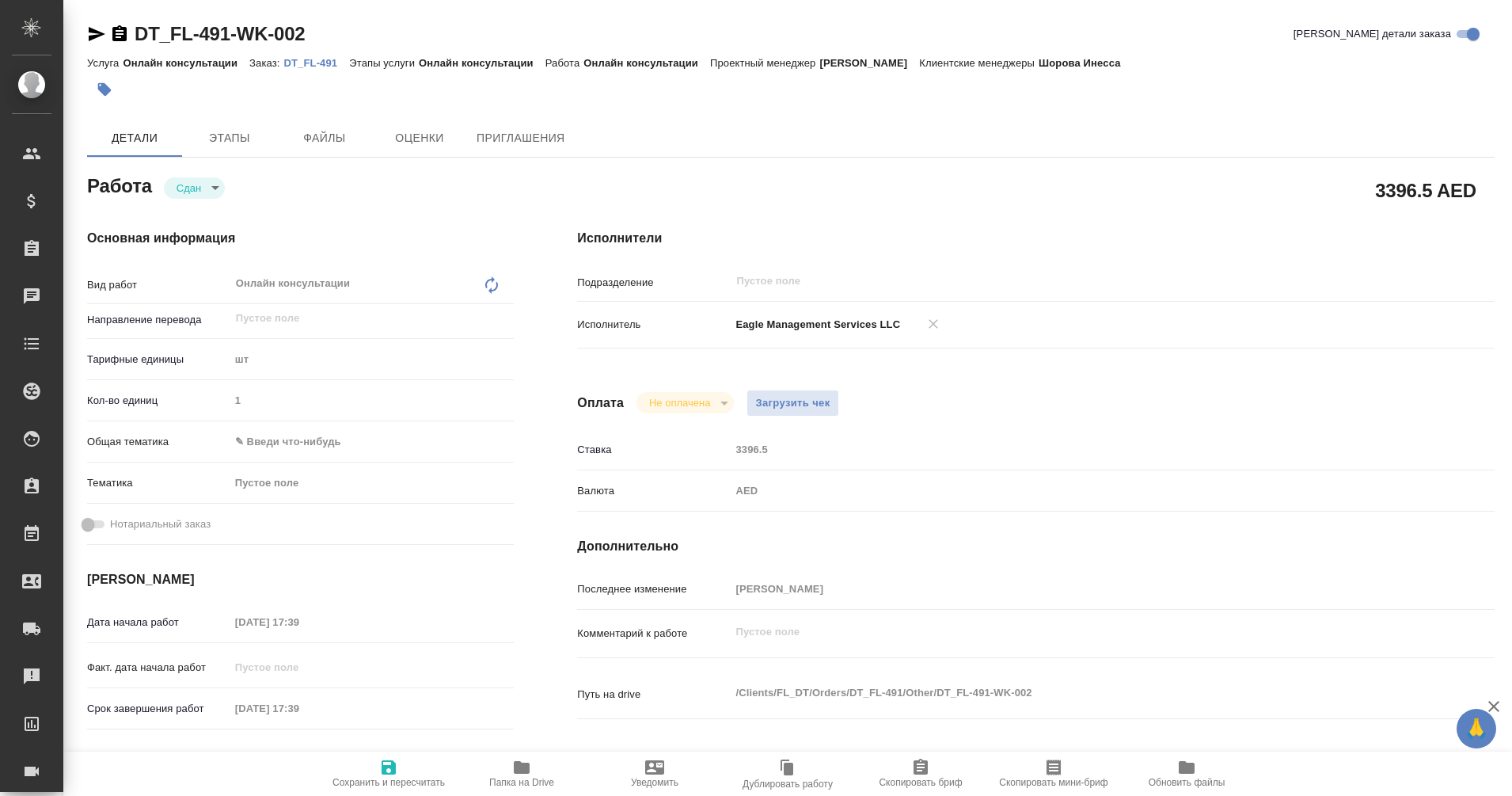
type textarea "x"
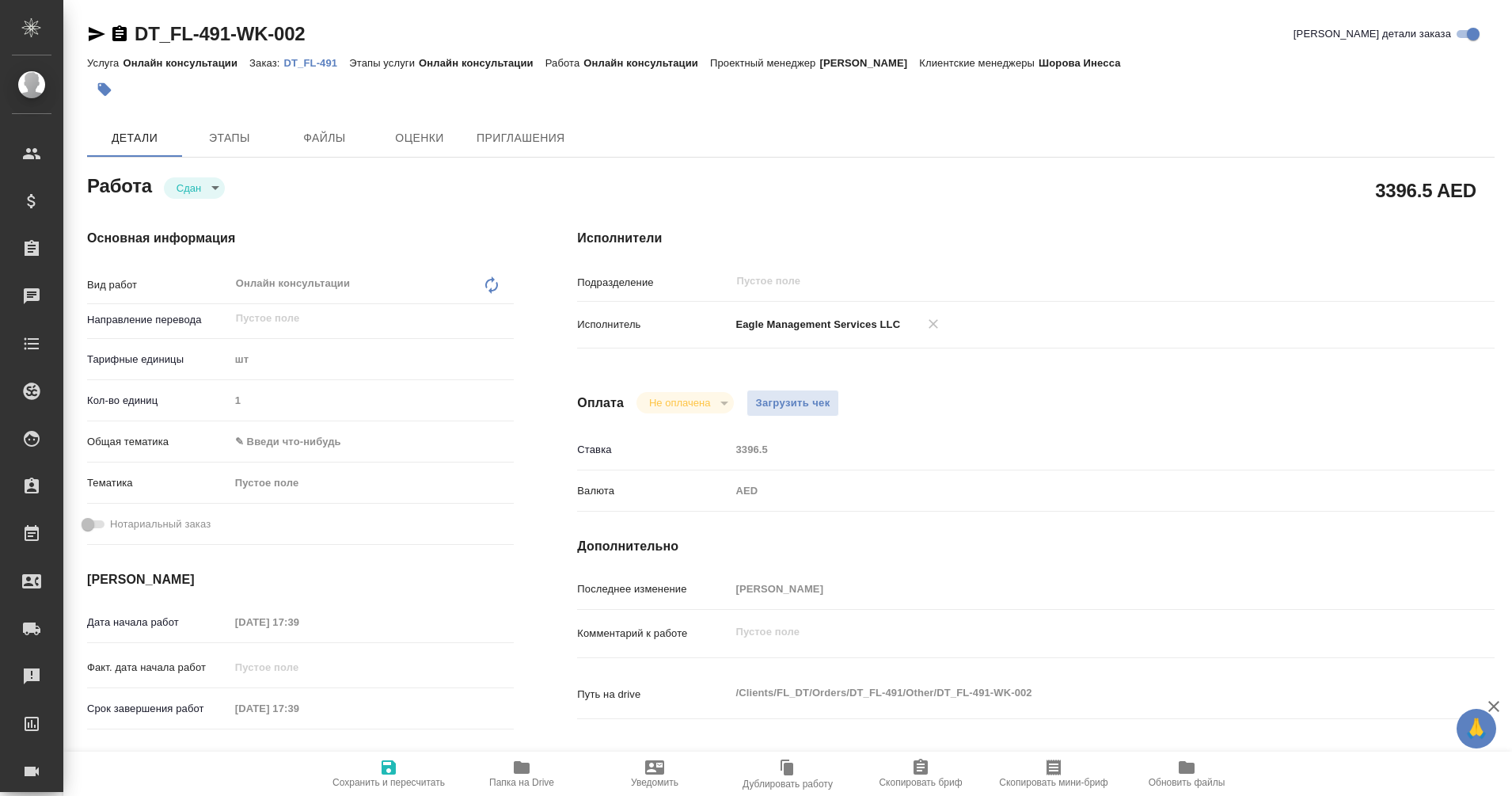
type textarea "x"
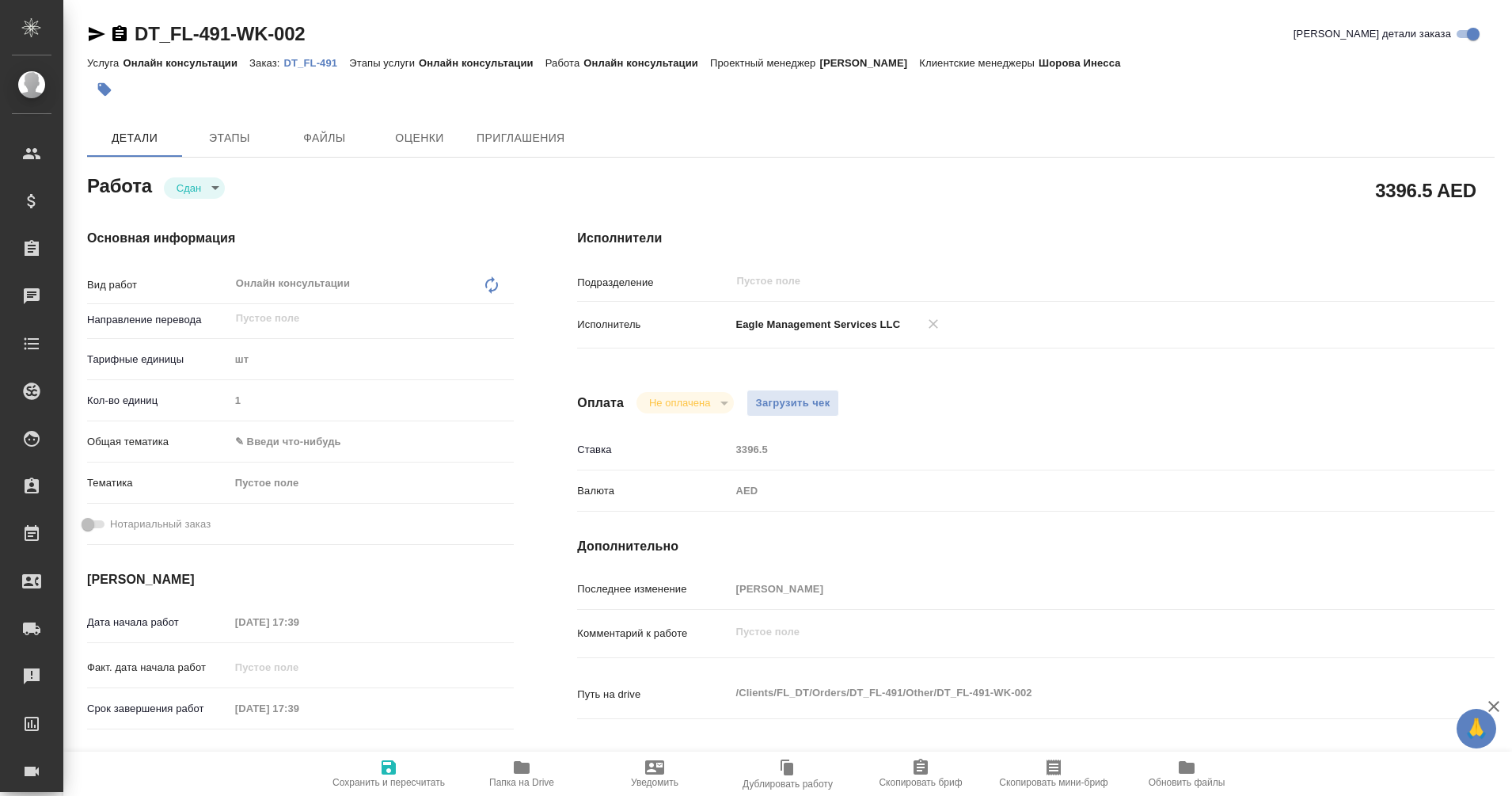
type textarea "x"
